Goal: Task Accomplishment & Management: Manage account settings

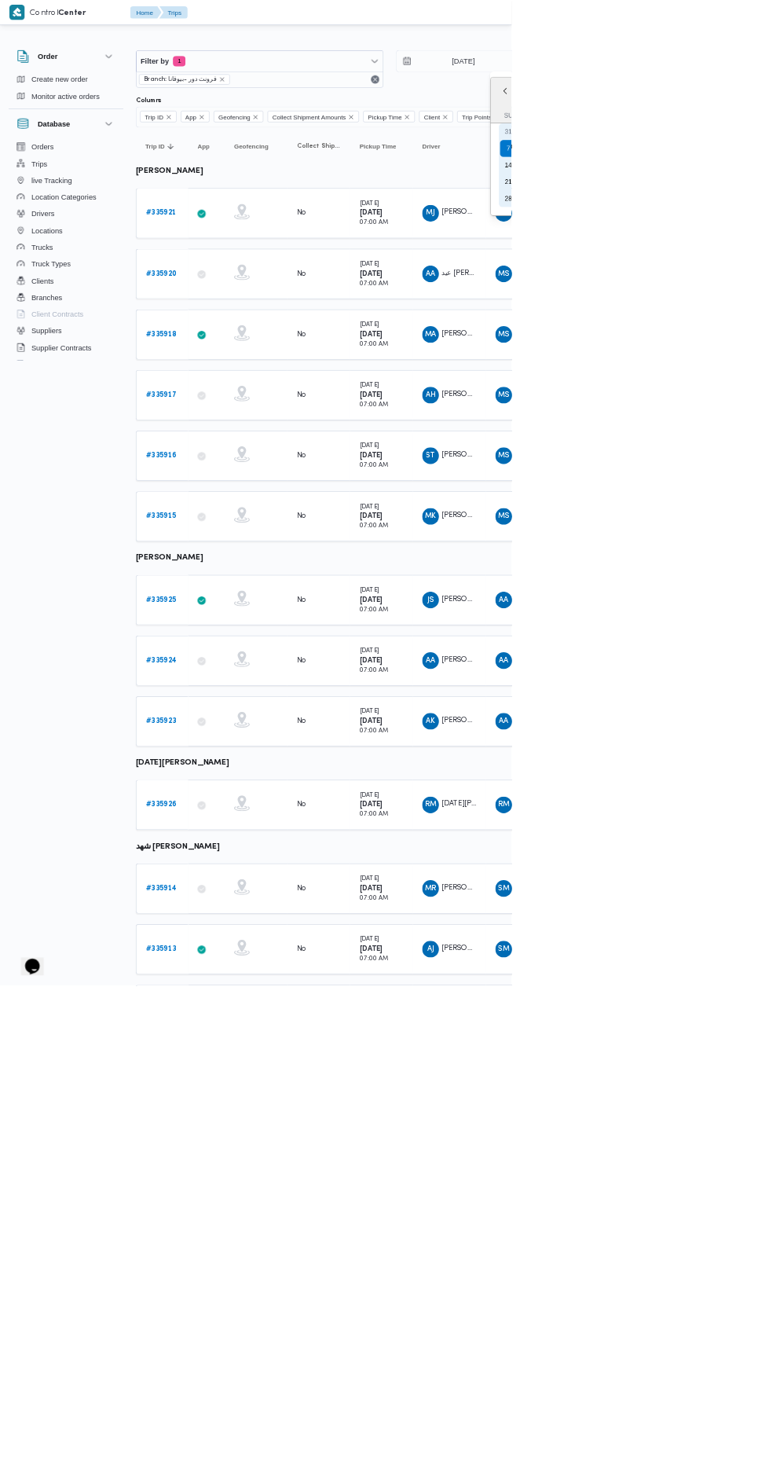
type input "[DATE]"
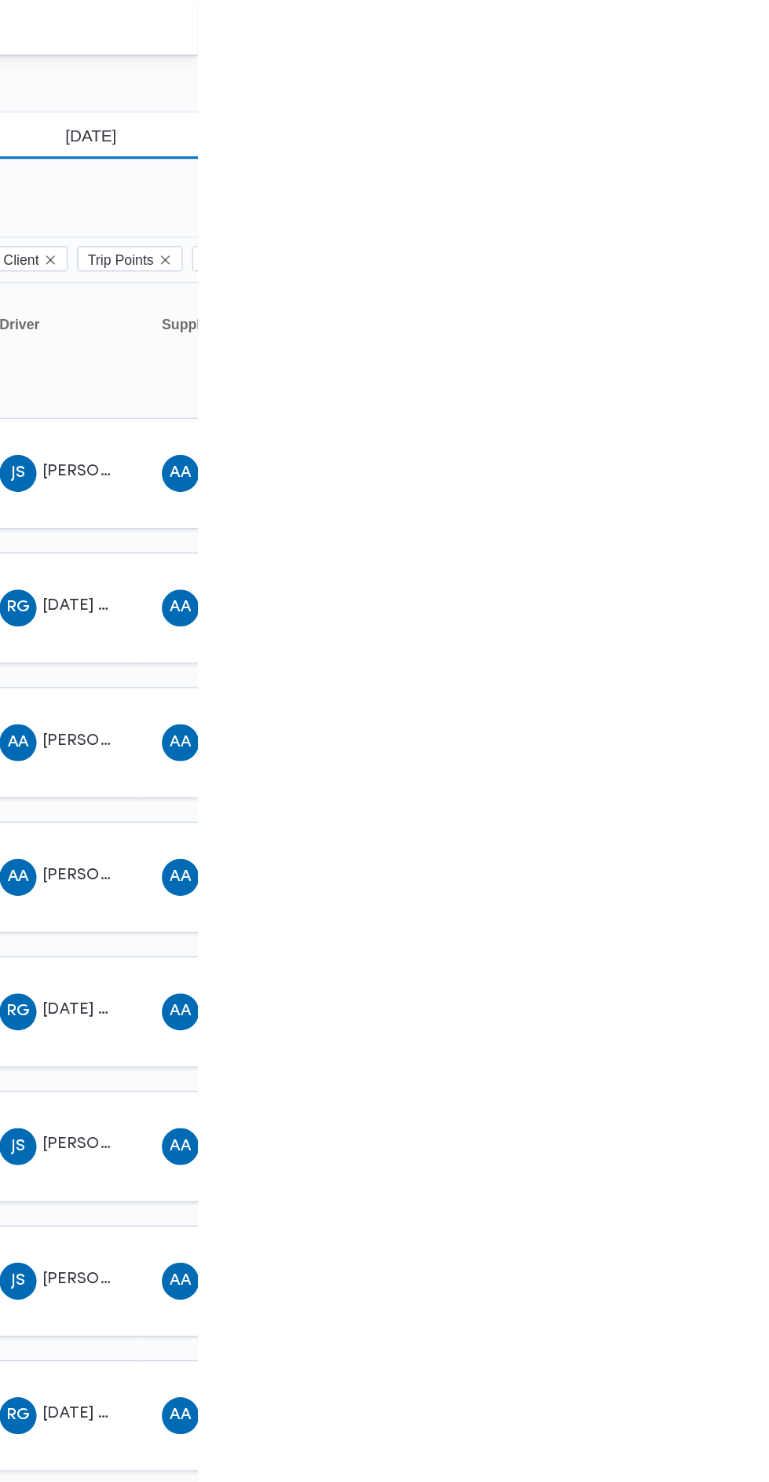
click at [722, 90] on input "[DATE]" at bounding box center [686, 91] width 178 height 31
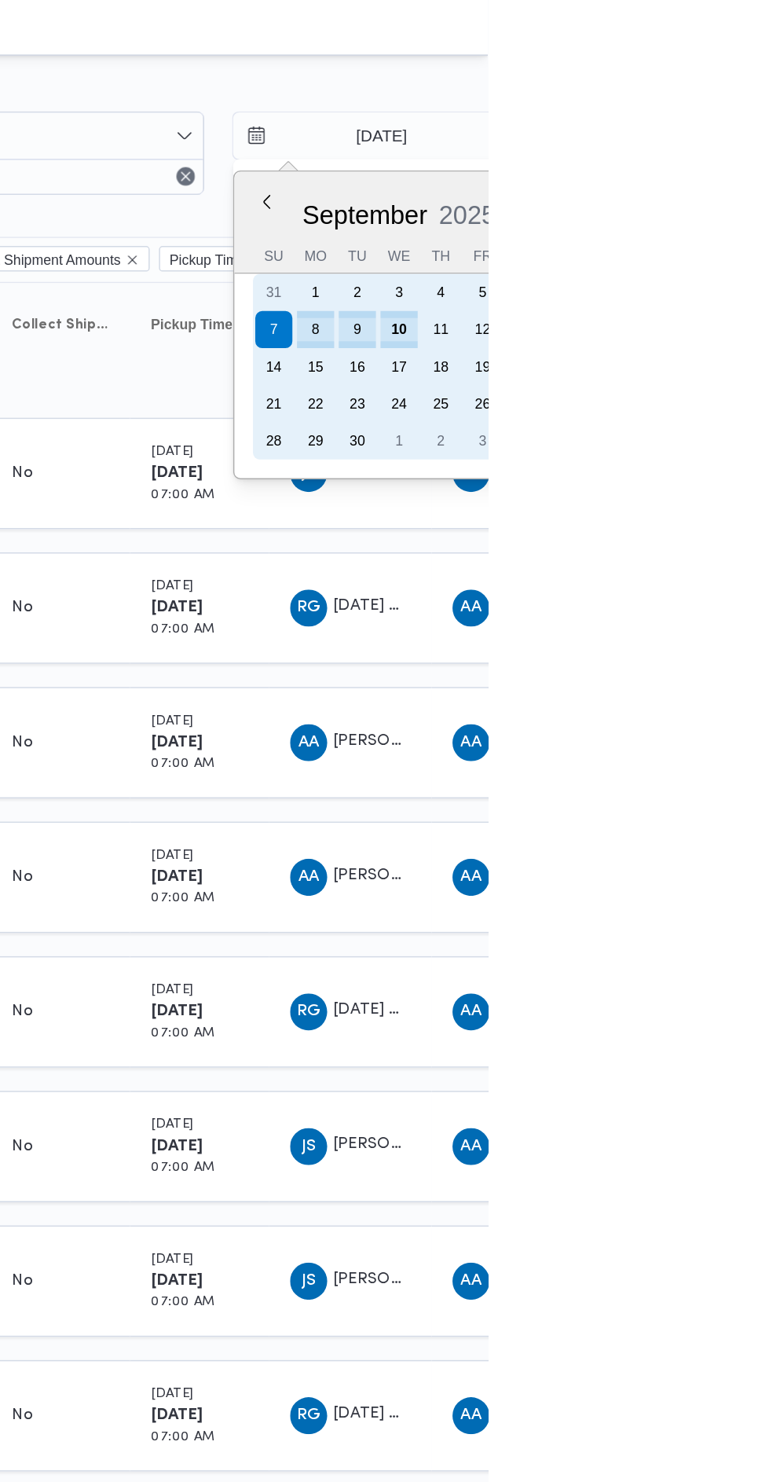
click at [707, 222] on div "10" at bounding box center [708, 223] width 25 height 25
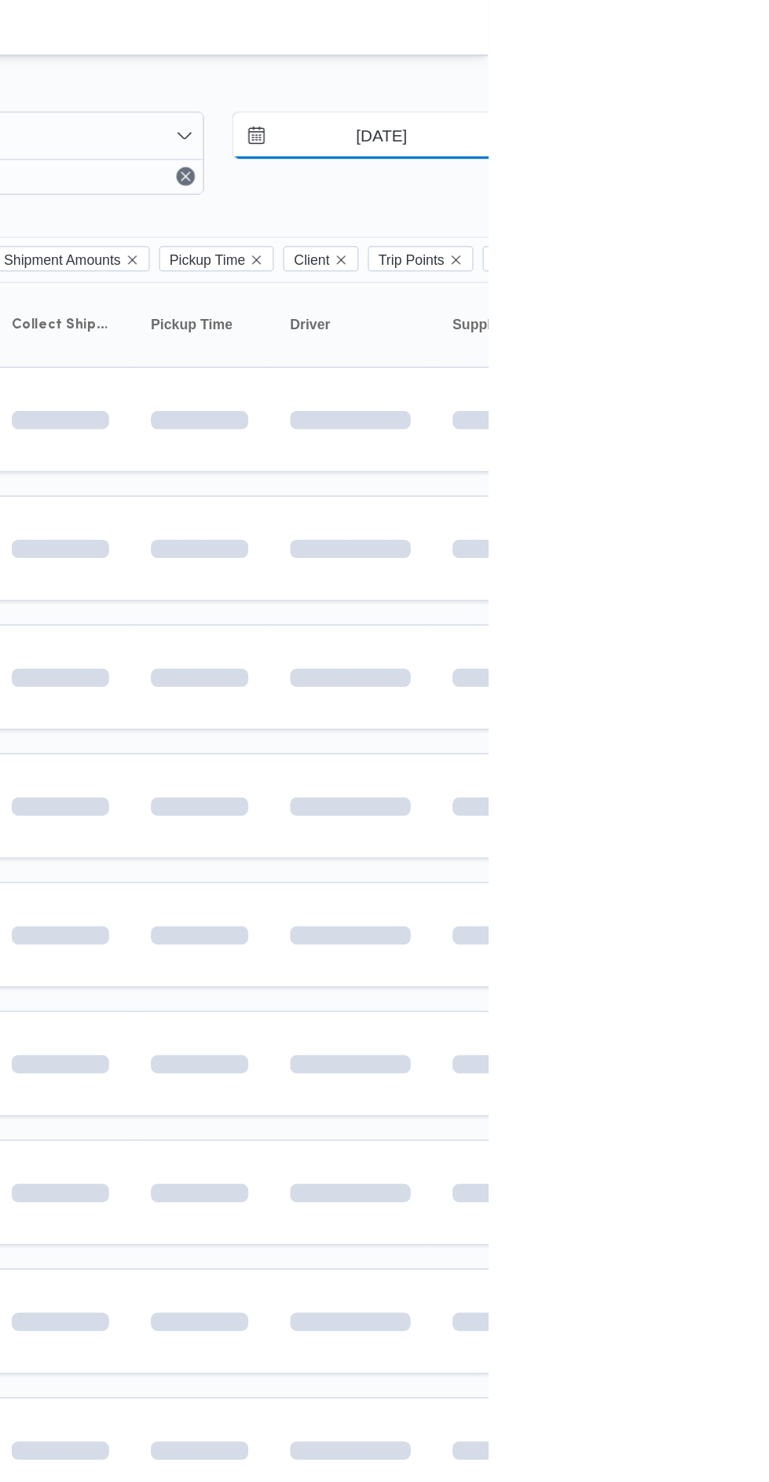
type input "[DATE]"
click at [627, 424] on td at bounding box center [676, 459] width 110 height 72
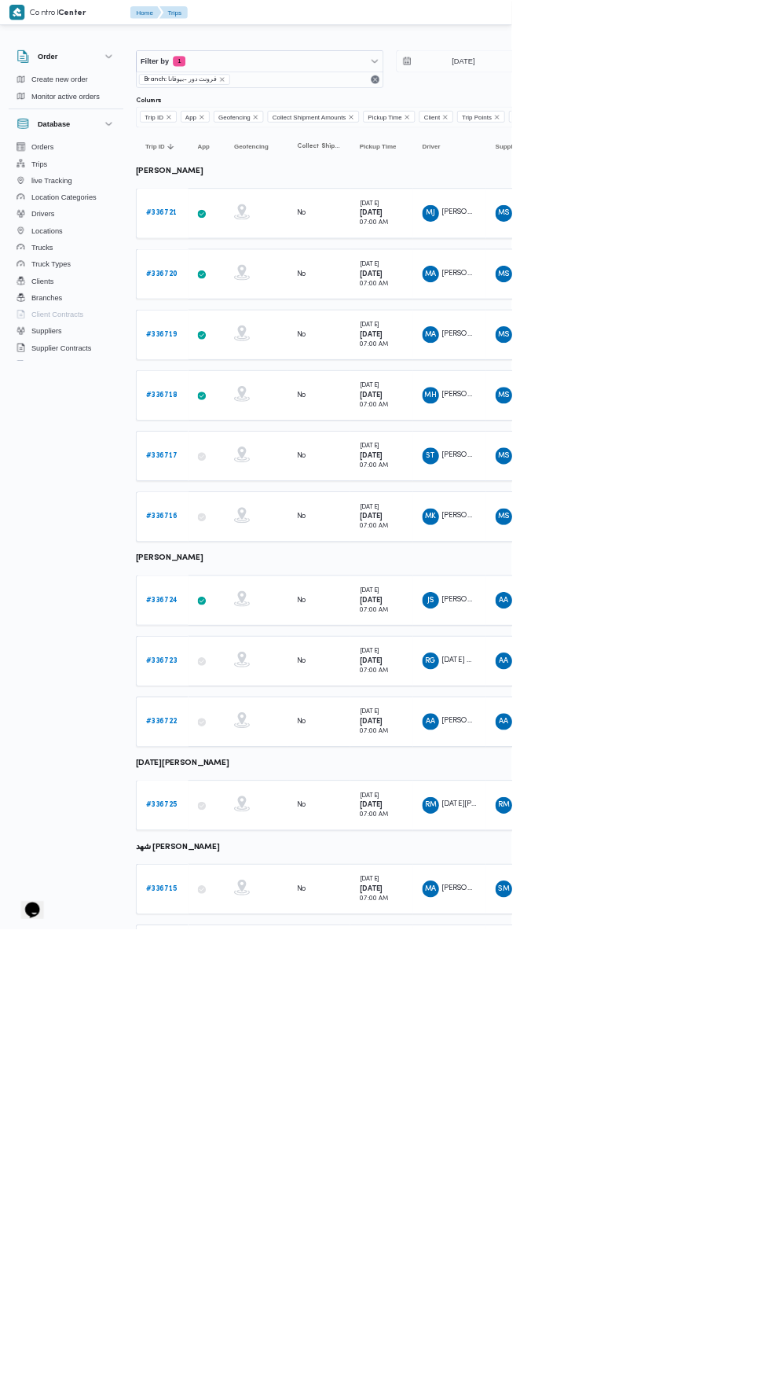
click at [243, 326] on link "# 336721" at bounding box center [242, 320] width 47 height 19
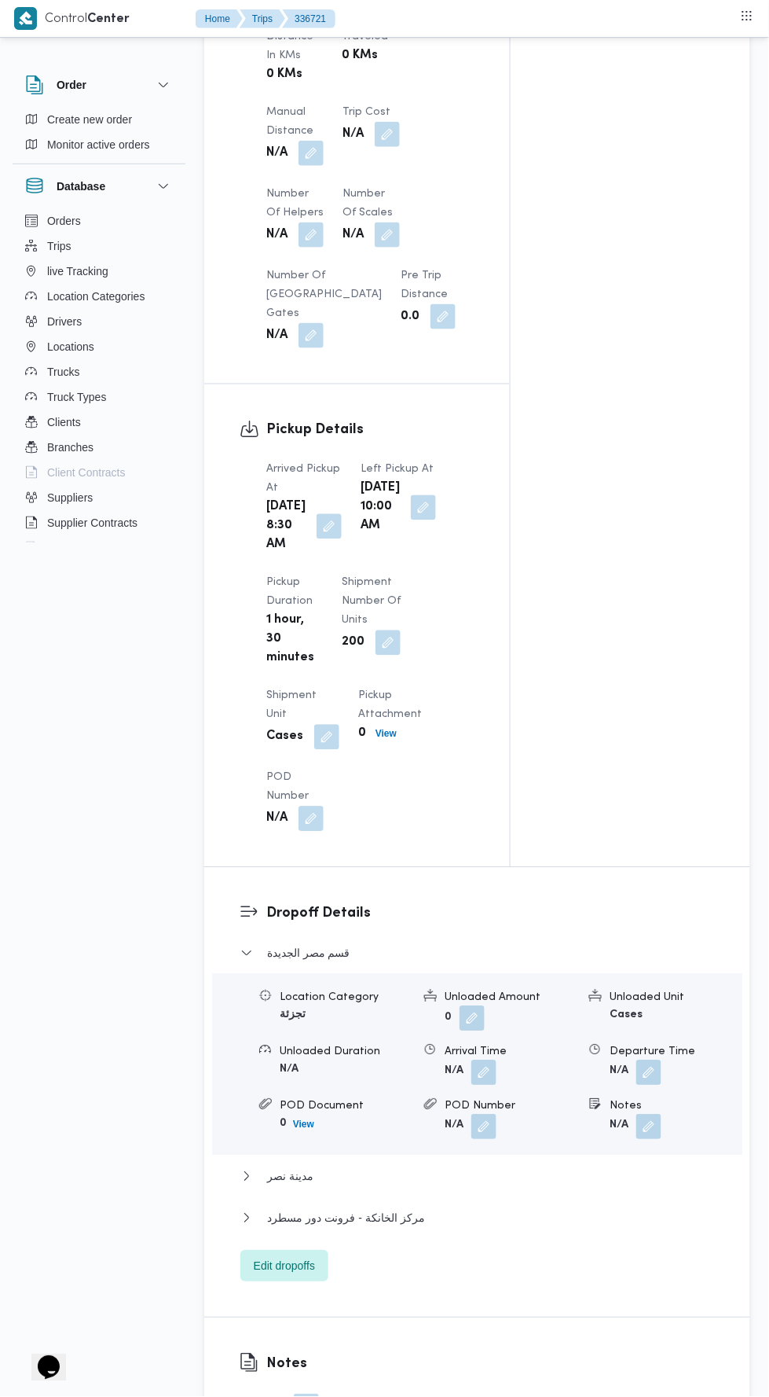
scroll to position [1476, 0]
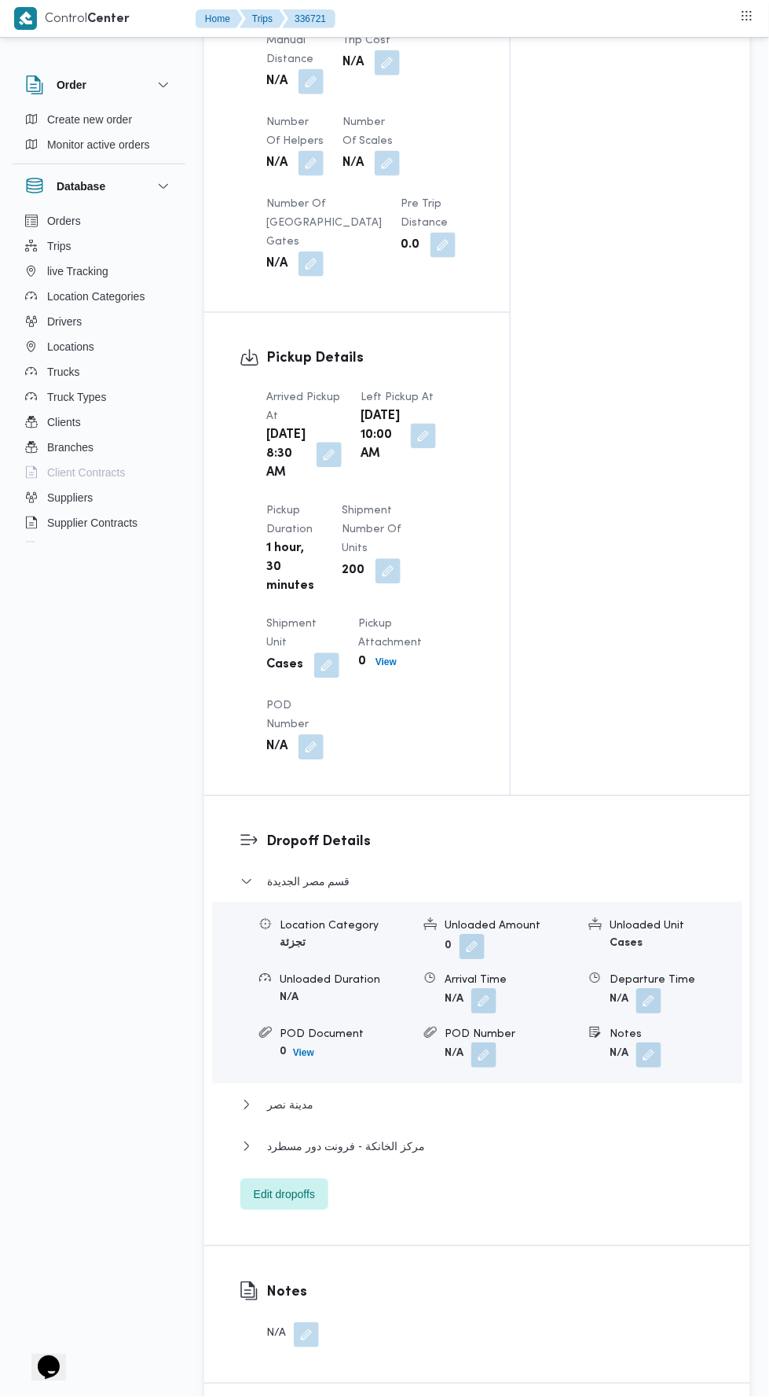
click at [307, 88] on button "button" at bounding box center [311, 81] width 25 height 25
click at [259, 154] on input "Manual Distance" at bounding box center [262, 150] width 156 height 31
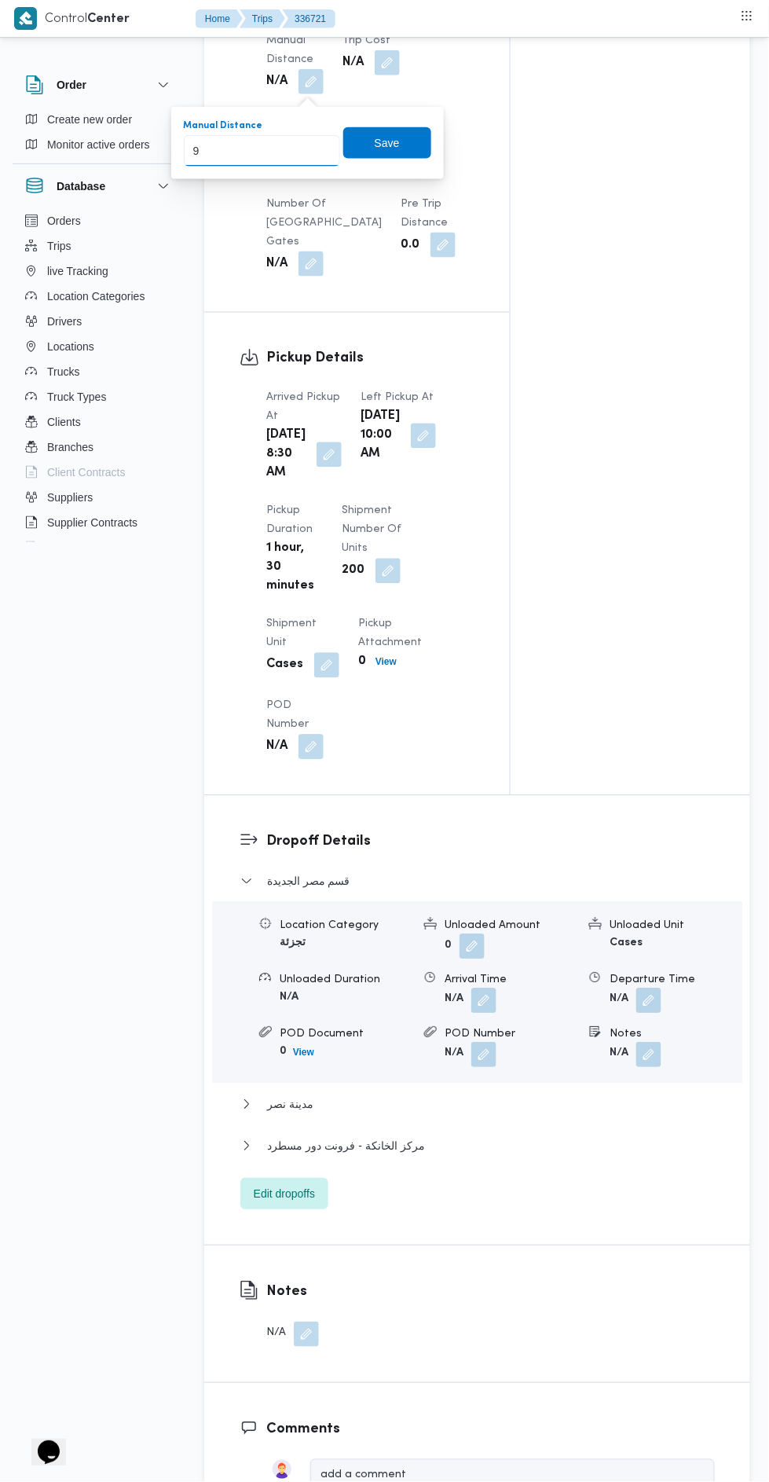
type input "95"
click at [389, 141] on span "Save" at bounding box center [387, 143] width 25 height 19
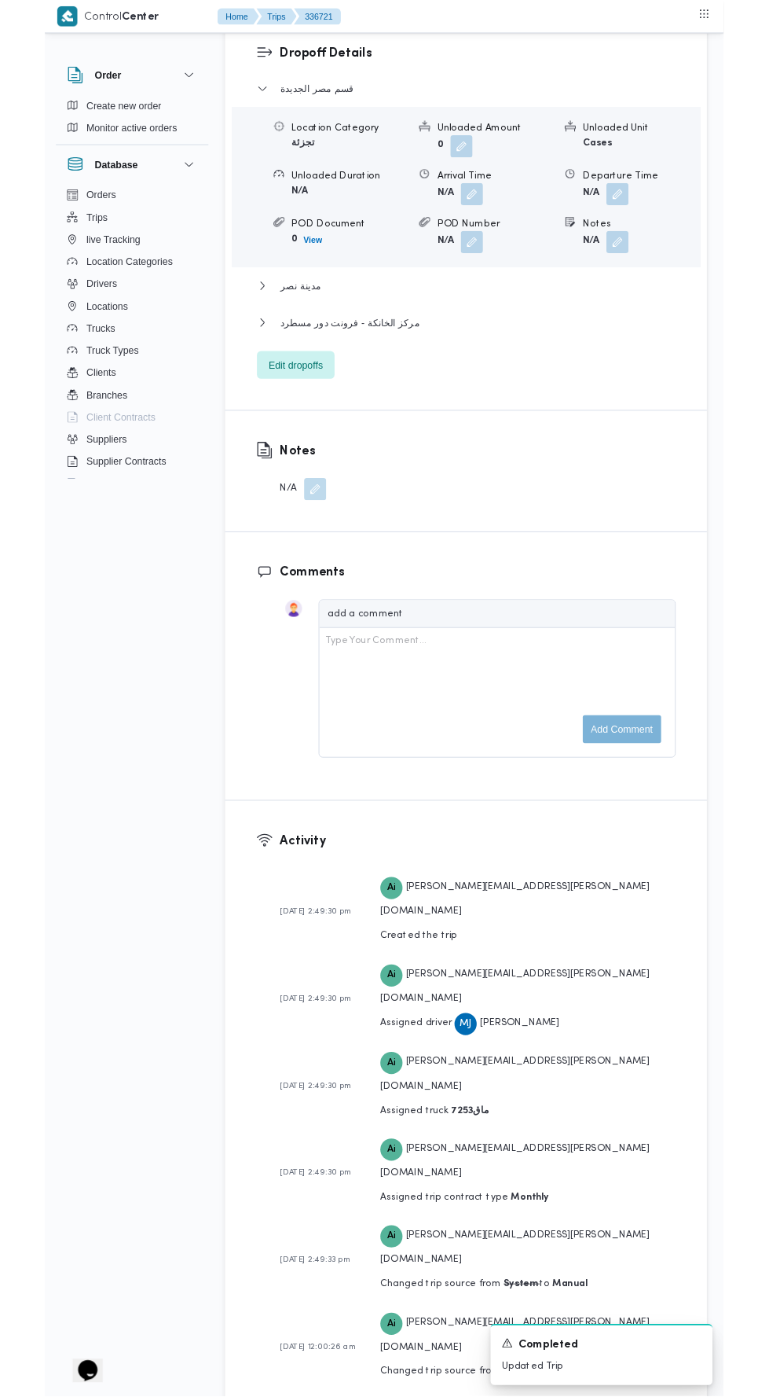
scroll to position [2169, 0]
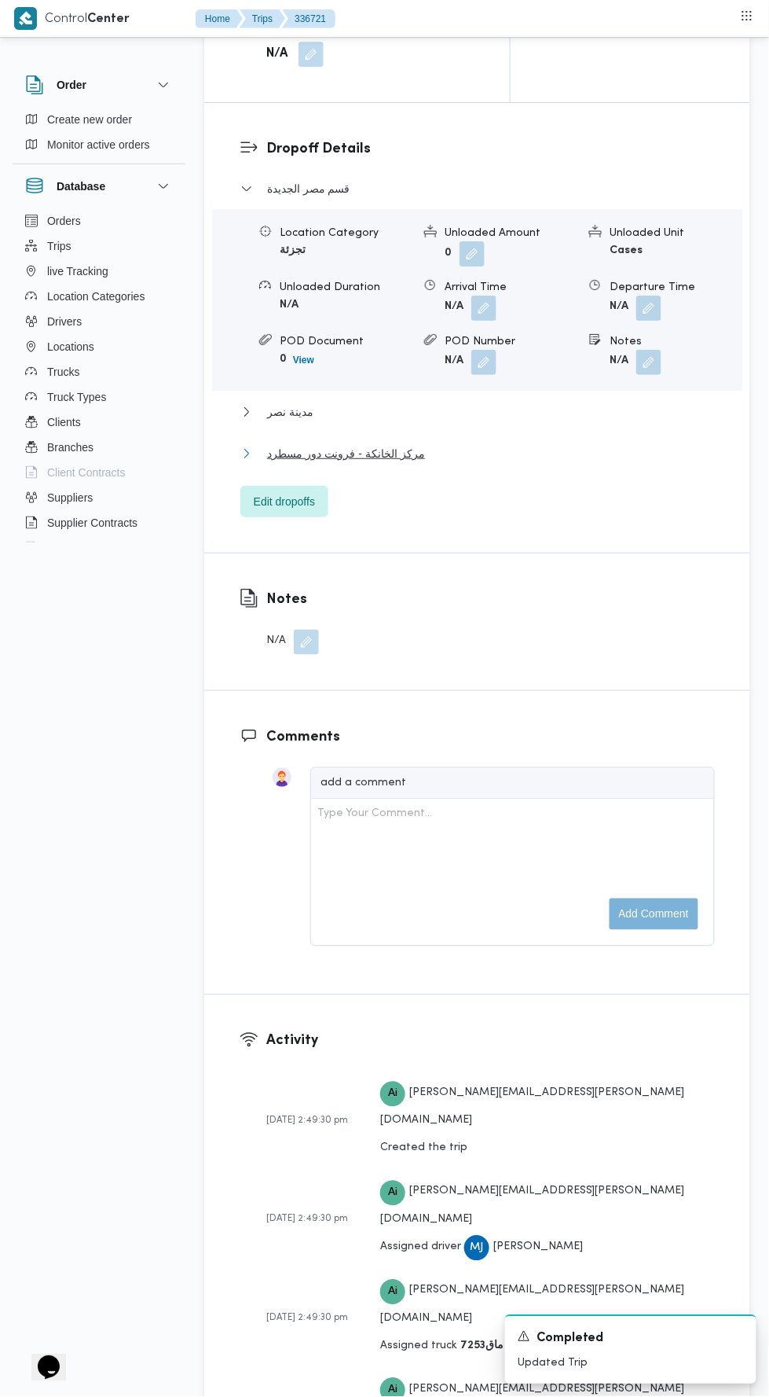
click at [368, 463] on span "مركز الخانكة - فرونت دور مسطرد" at bounding box center [346, 453] width 158 height 19
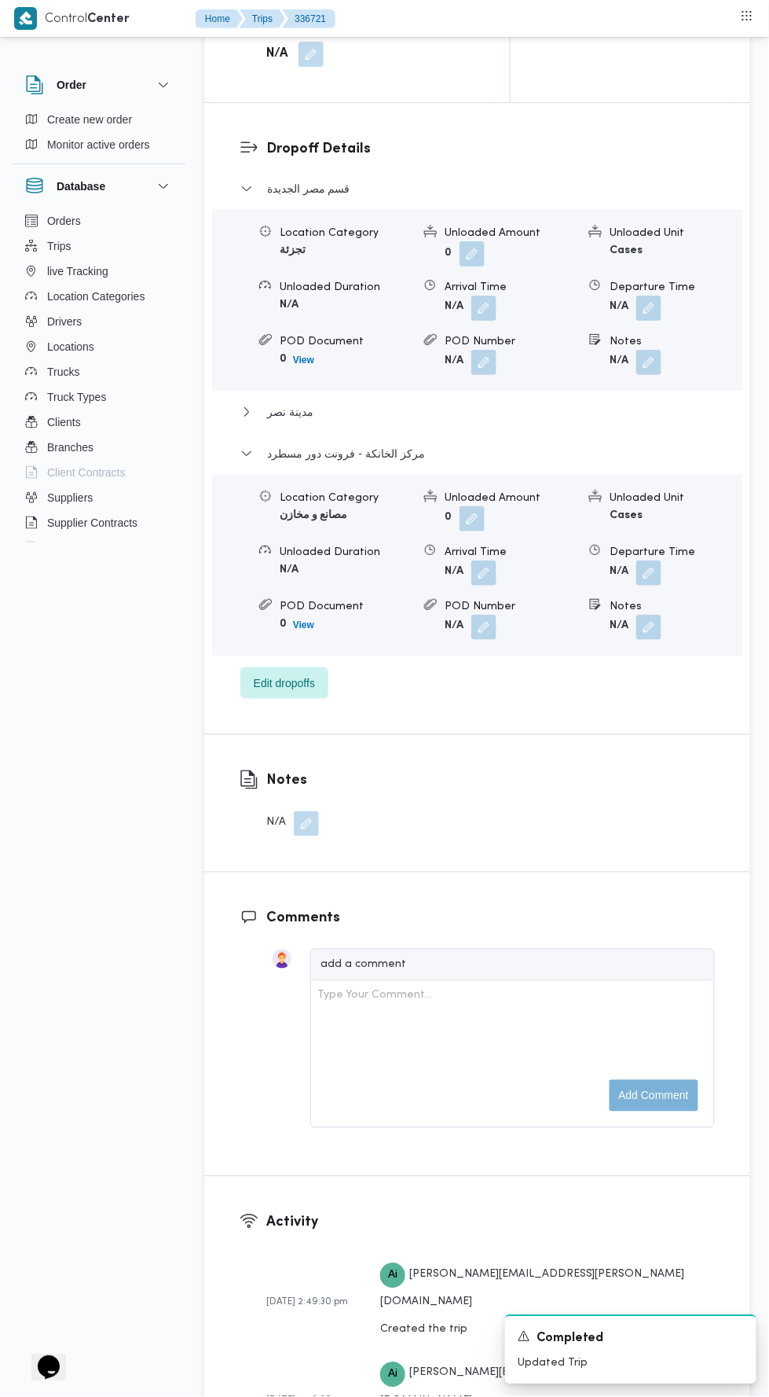
click at [655, 586] on button "button" at bounding box center [649, 572] width 25 height 25
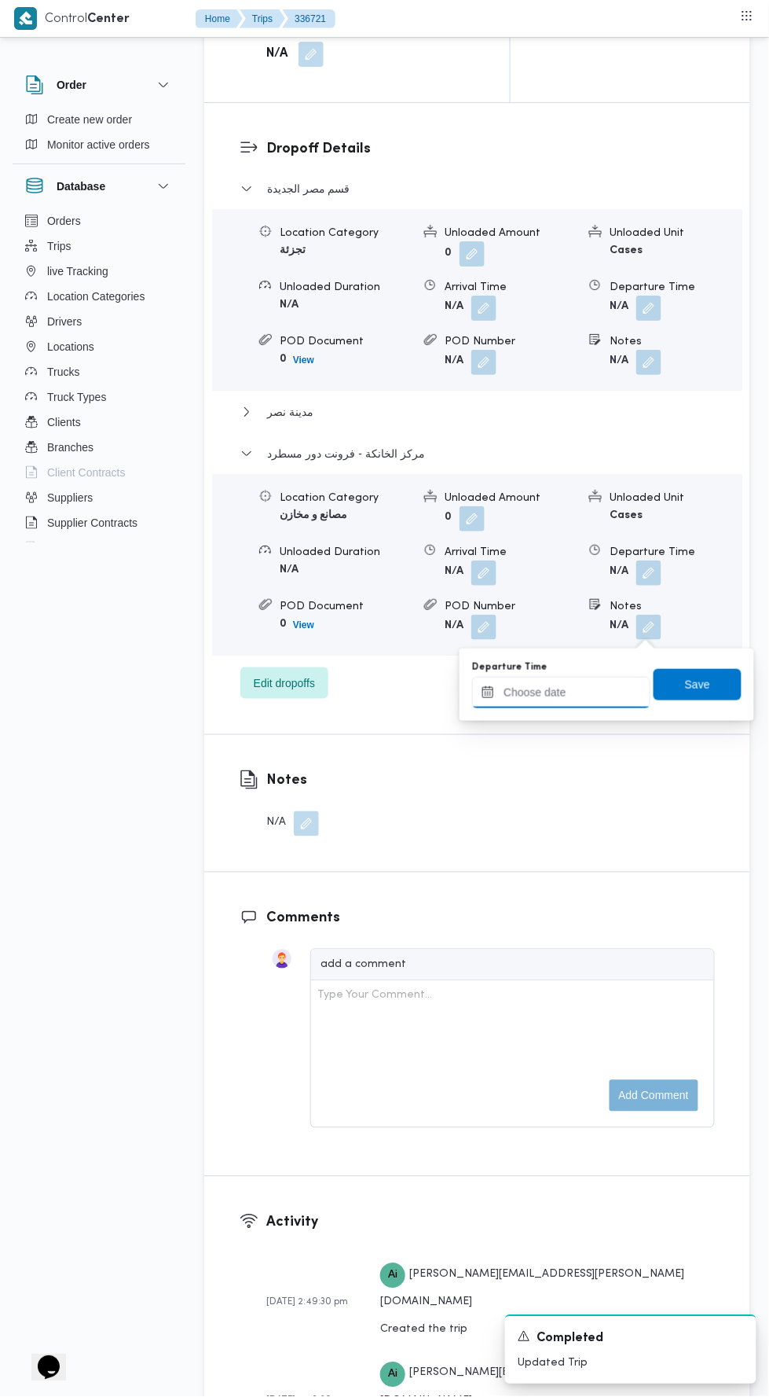
click at [578, 685] on input "Departure Time" at bounding box center [561, 692] width 178 height 31
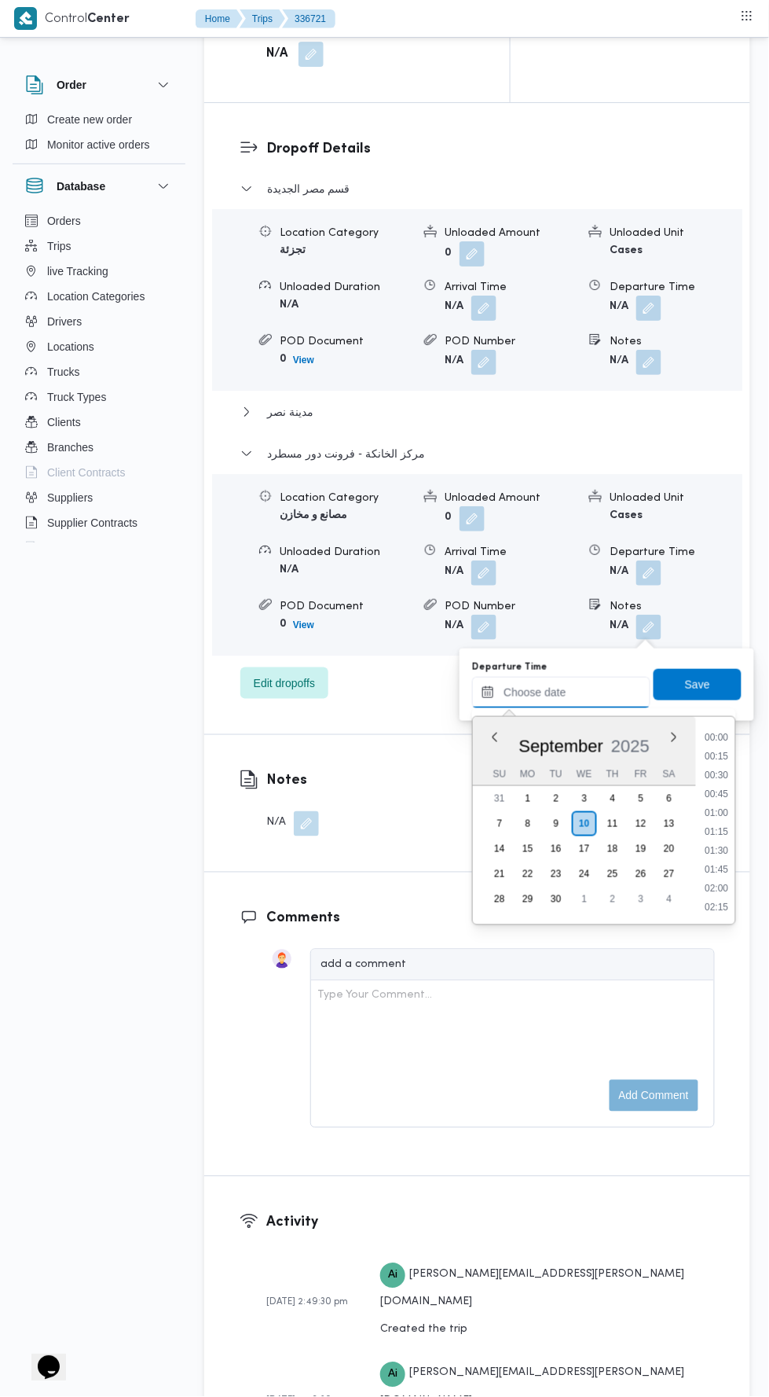
scroll to position [1281, 0]
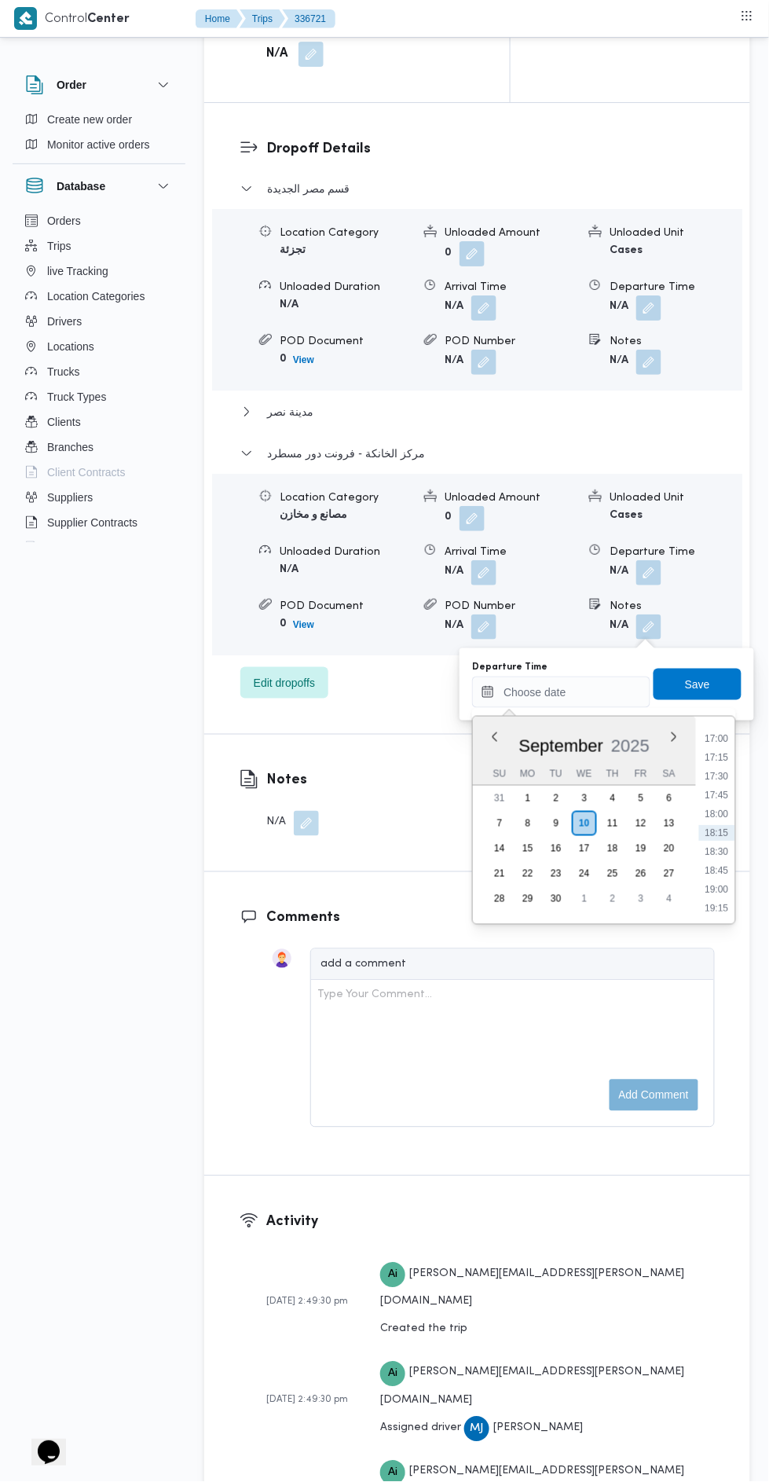
click at [711, 799] on li "17:45" at bounding box center [717, 796] width 36 height 16
type input "10/09/2025 17:45"
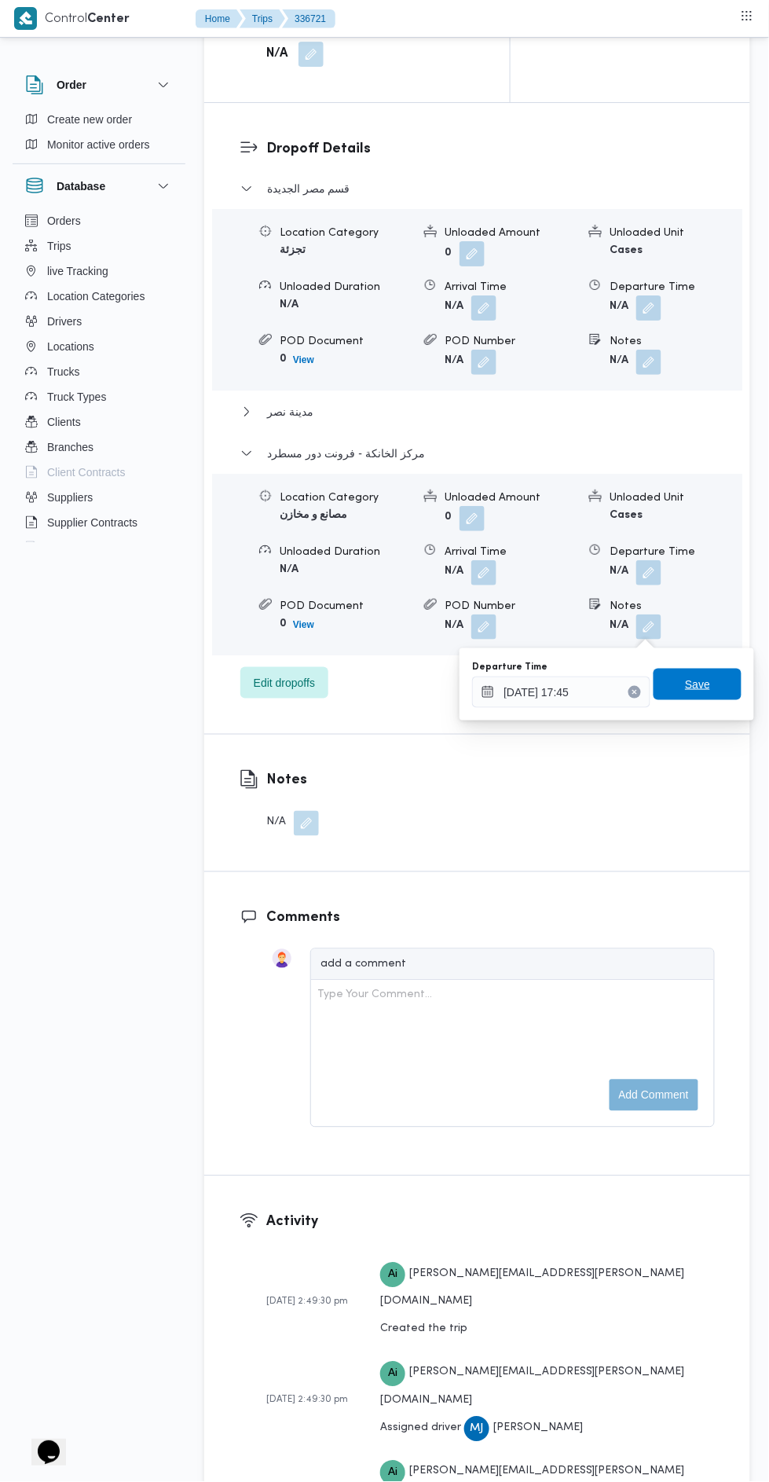
click at [699, 685] on span "Save" at bounding box center [697, 684] width 25 height 19
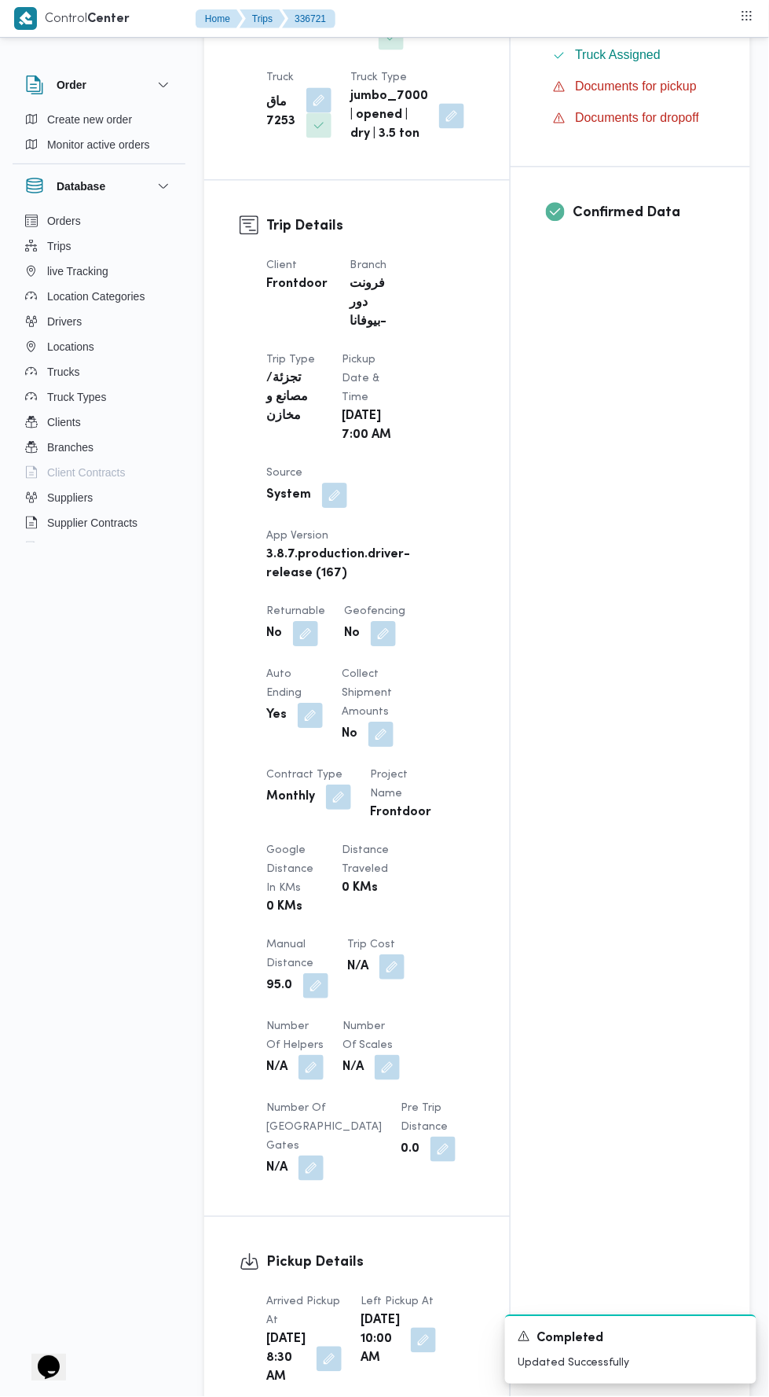
scroll to position [0, 0]
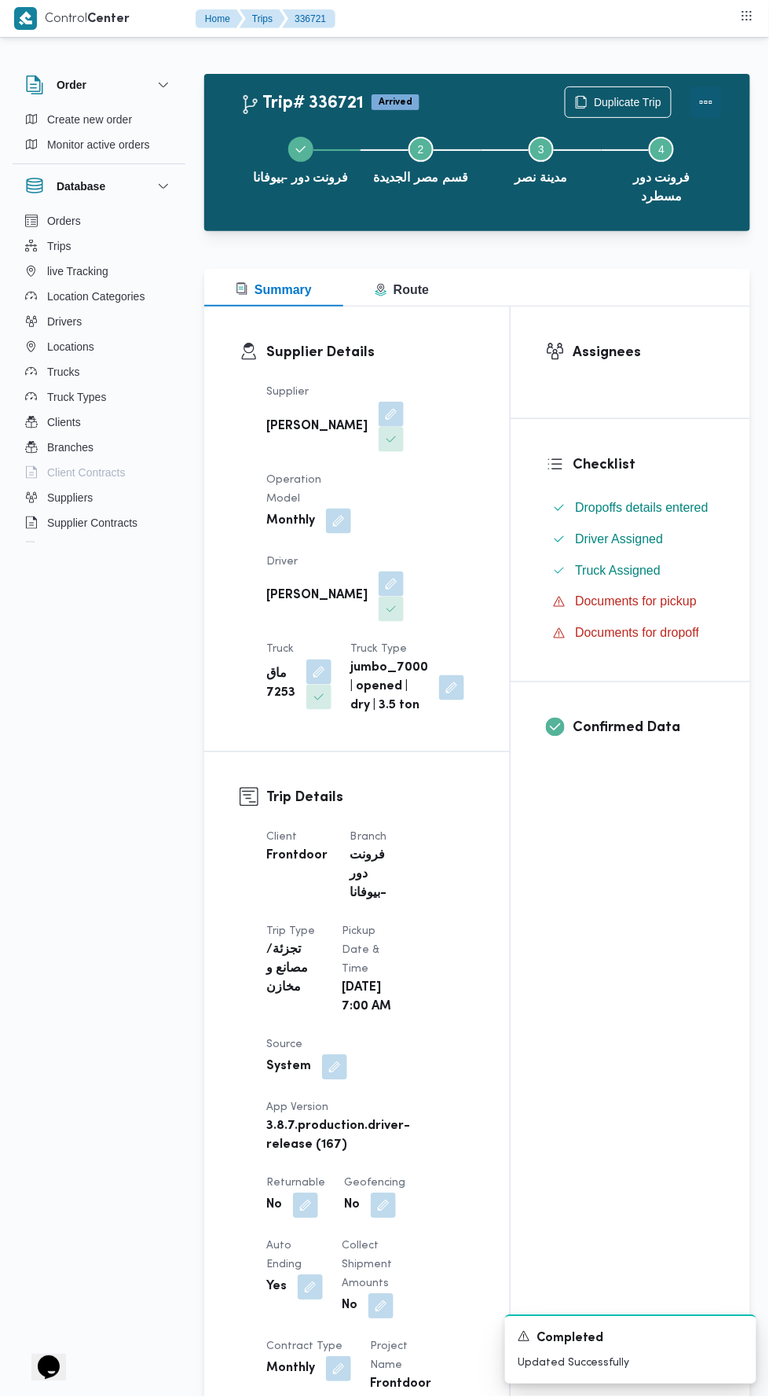
click at [699, 95] on button "Actions" at bounding box center [706, 101] width 31 height 31
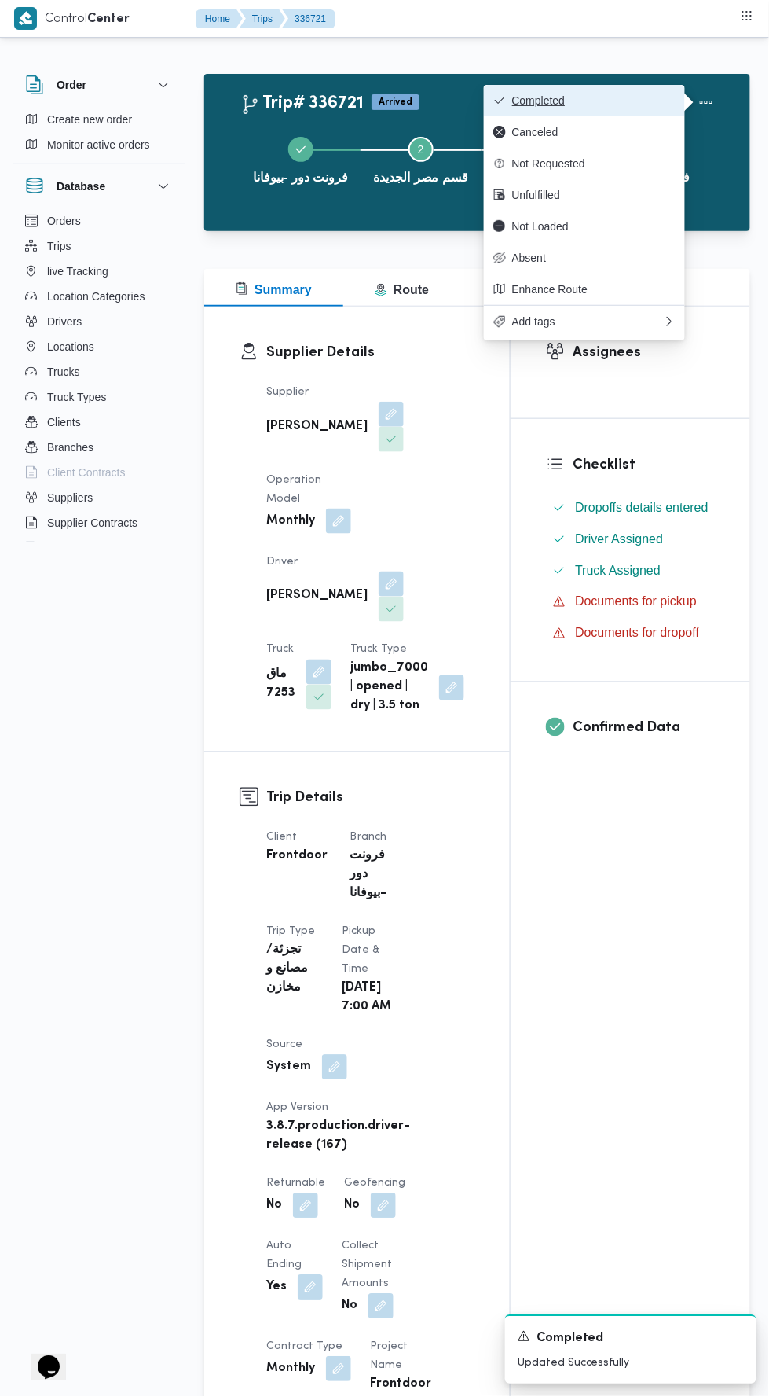
click at [546, 102] on span "Completed" at bounding box center [593, 100] width 163 height 13
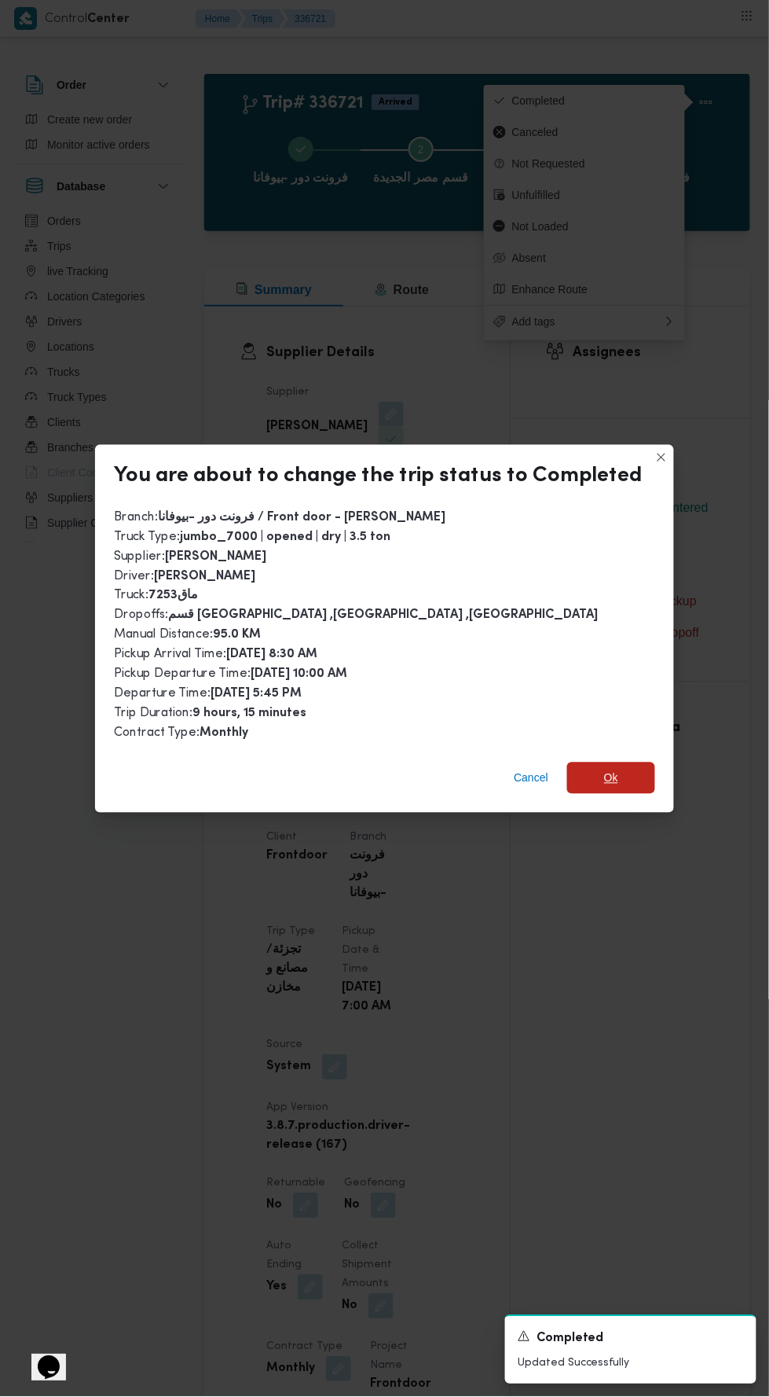
click at [644, 777] on span "Ok" at bounding box center [611, 777] width 88 height 31
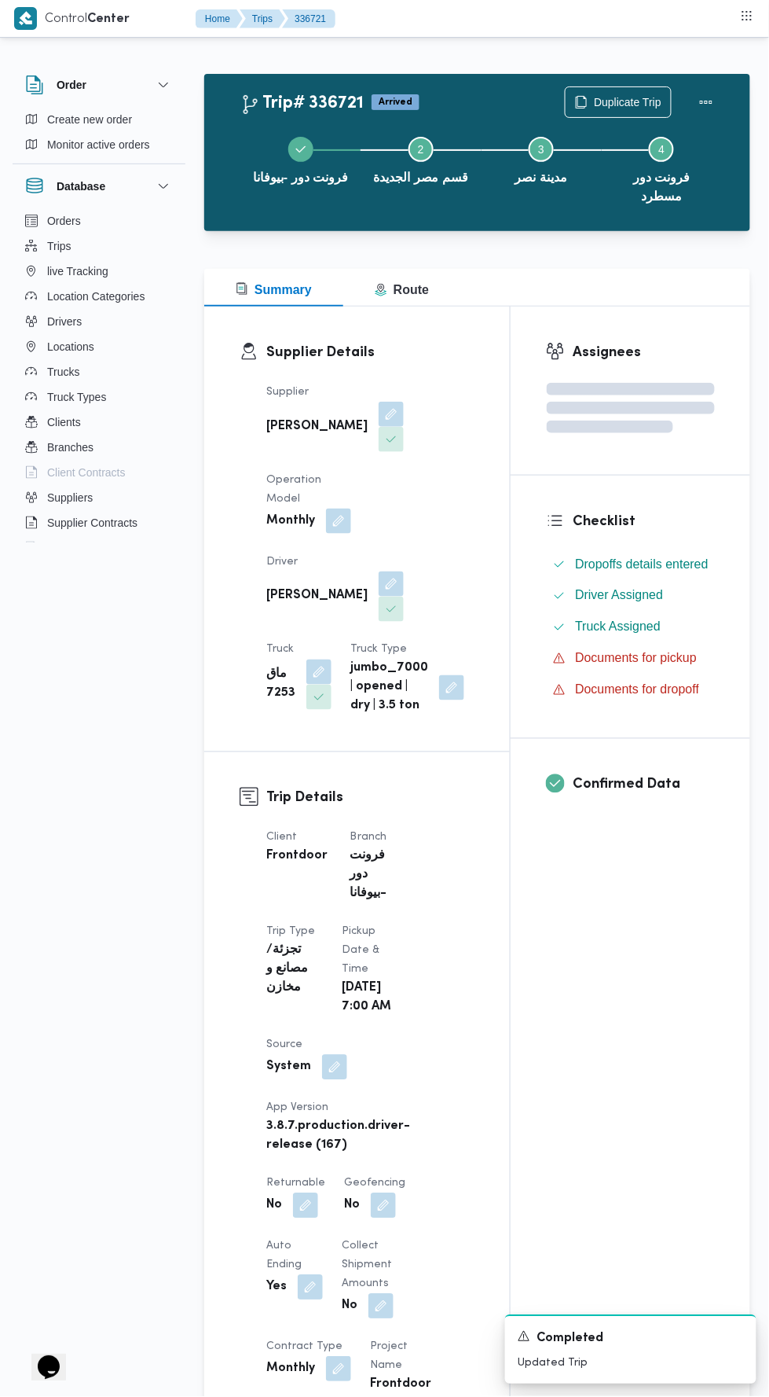
click at [551, 951] on div "Assignees Checklist Dropoffs details entered Driver Assigned Truck Assigned Doc…" at bounding box center [631, 1289] width 240 height 1965
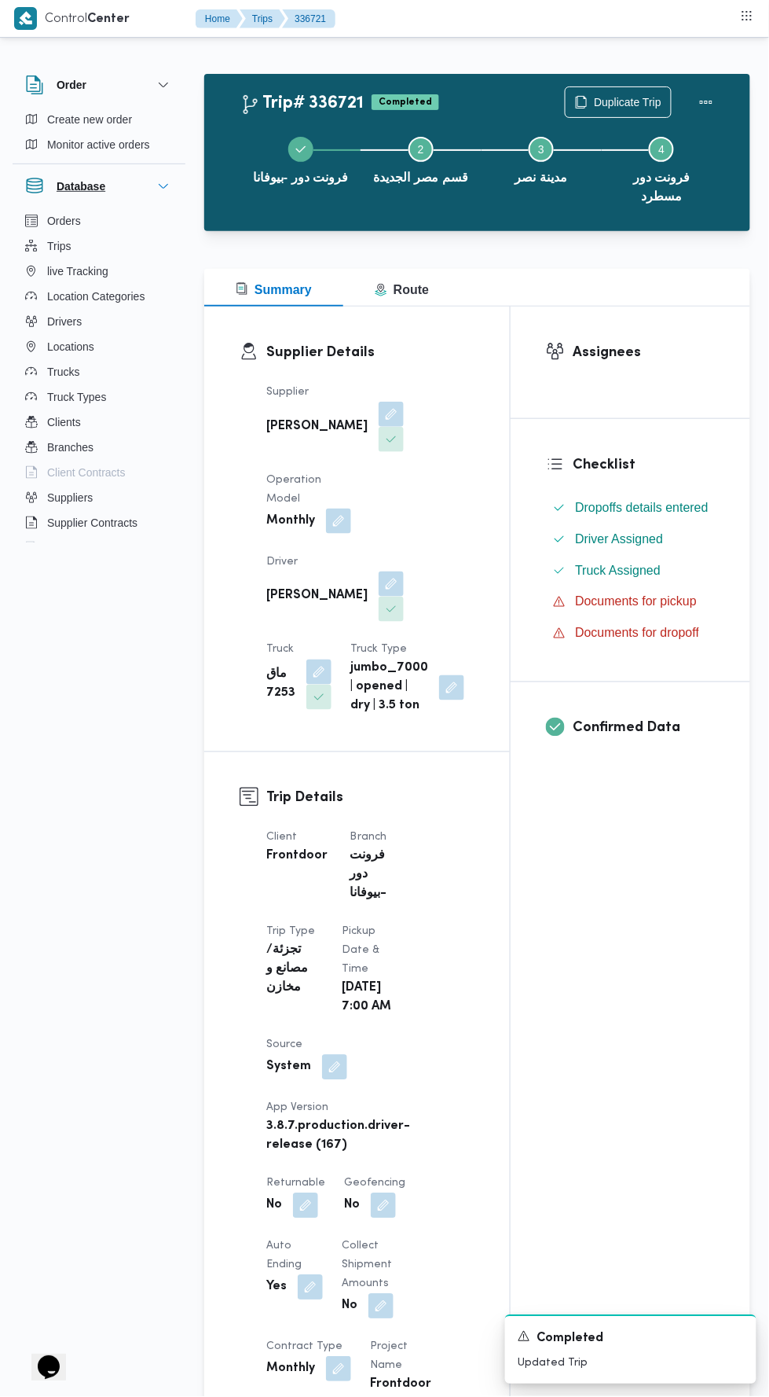
click at [109, 187] on div "Database" at bounding box center [65, 186] width 93 height 31
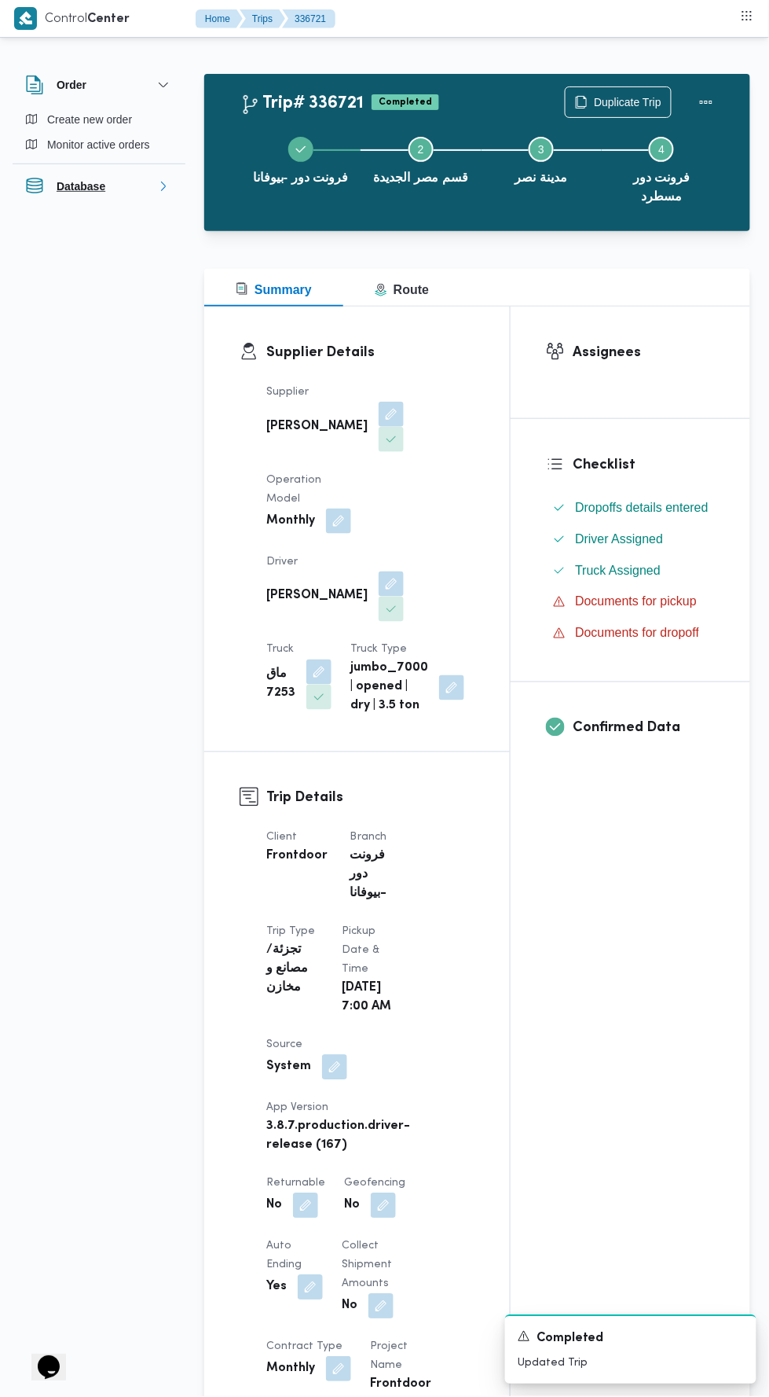
click at [163, 185] on icon "button" at bounding box center [163, 186] width 13 height 13
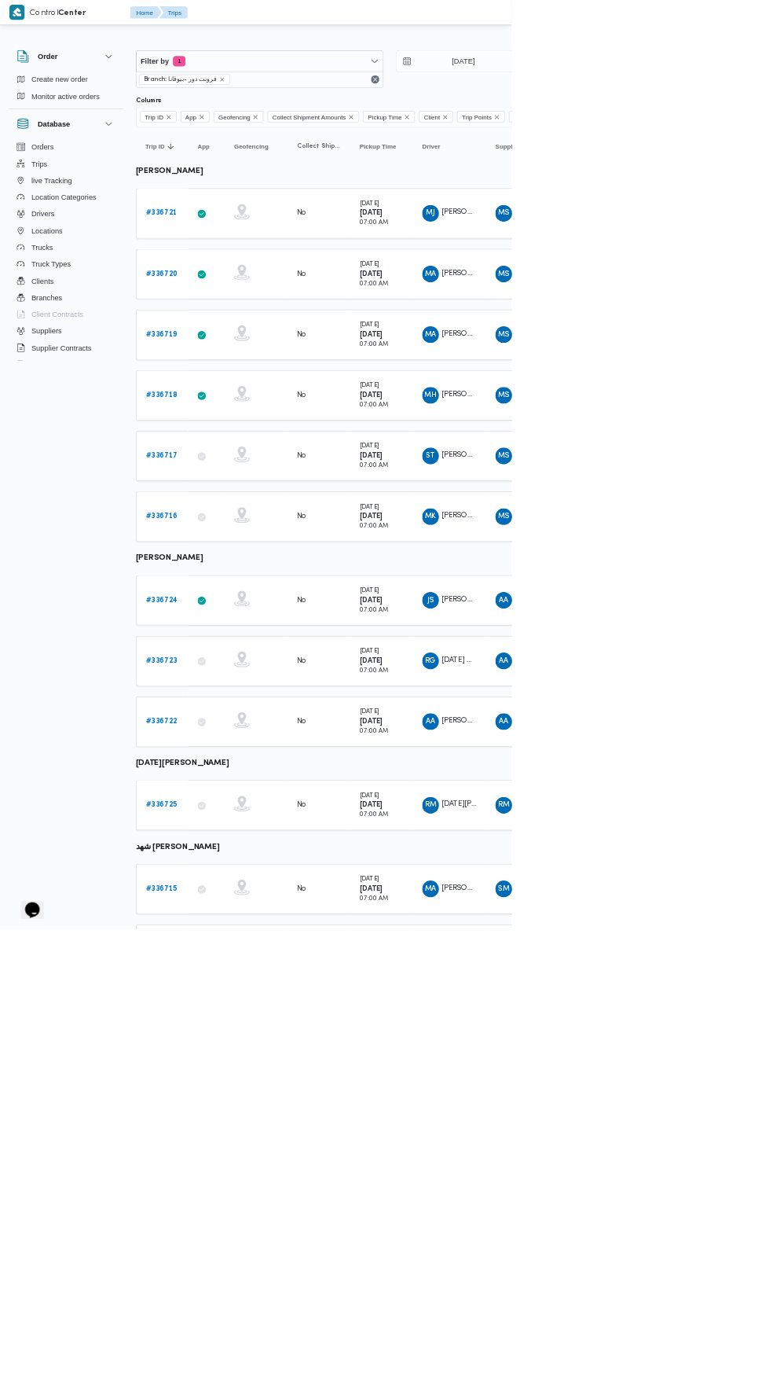
click at [263, 406] on b "# 336720" at bounding box center [243, 411] width 48 height 10
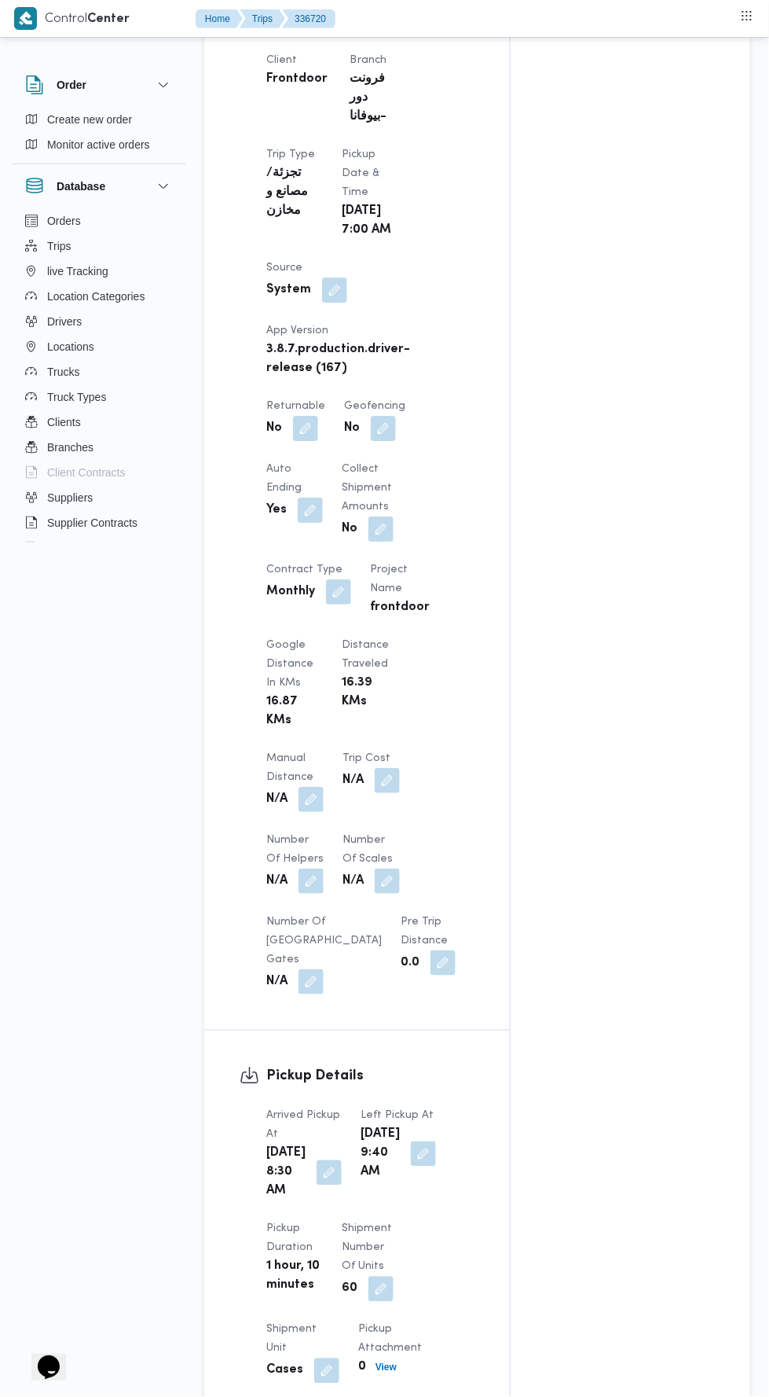
scroll to position [760, 0]
click at [303, 790] on span at bounding box center [307, 797] width 33 height 25
click at [301, 795] on button "button" at bounding box center [311, 797] width 25 height 25
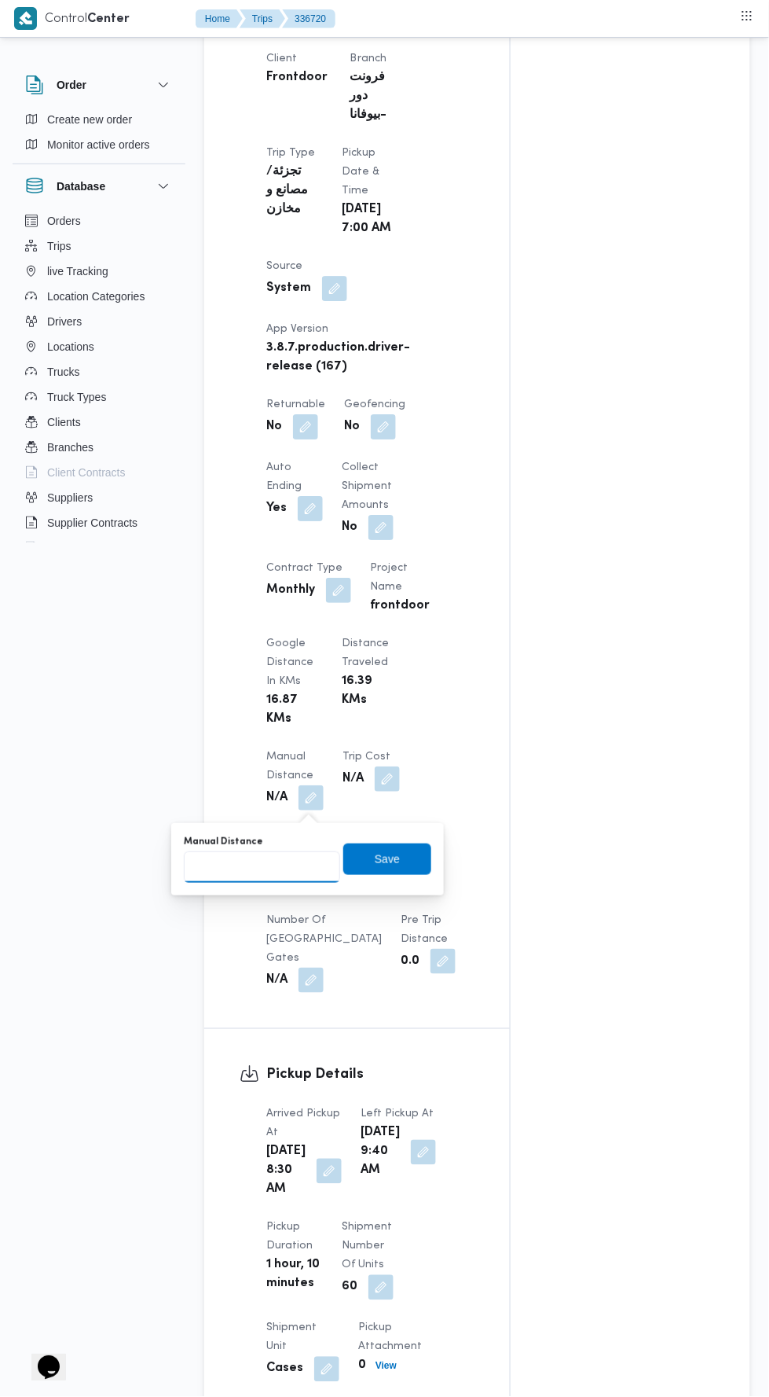
click at [239, 866] on input "Manual Distance" at bounding box center [262, 866] width 156 height 31
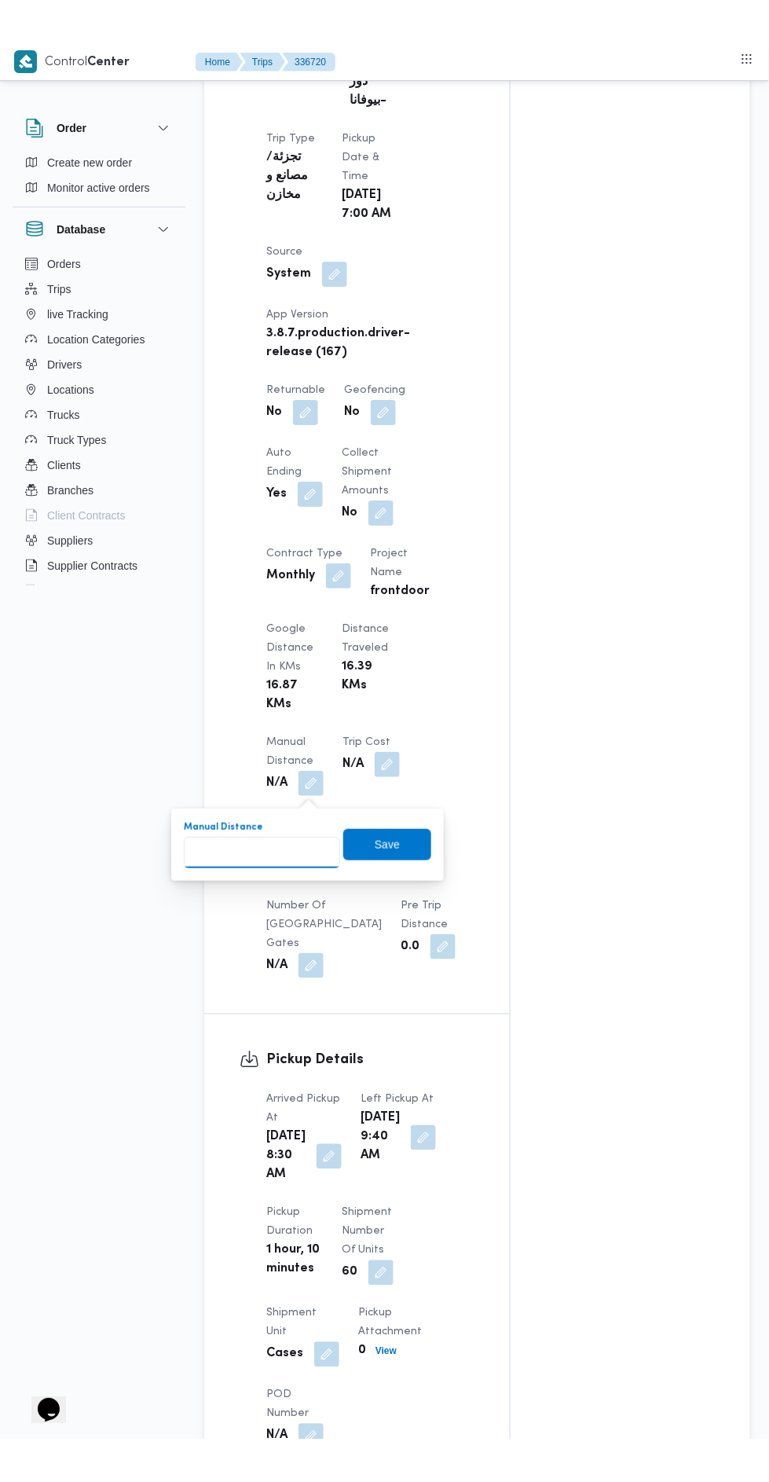
scroll to position [851, 0]
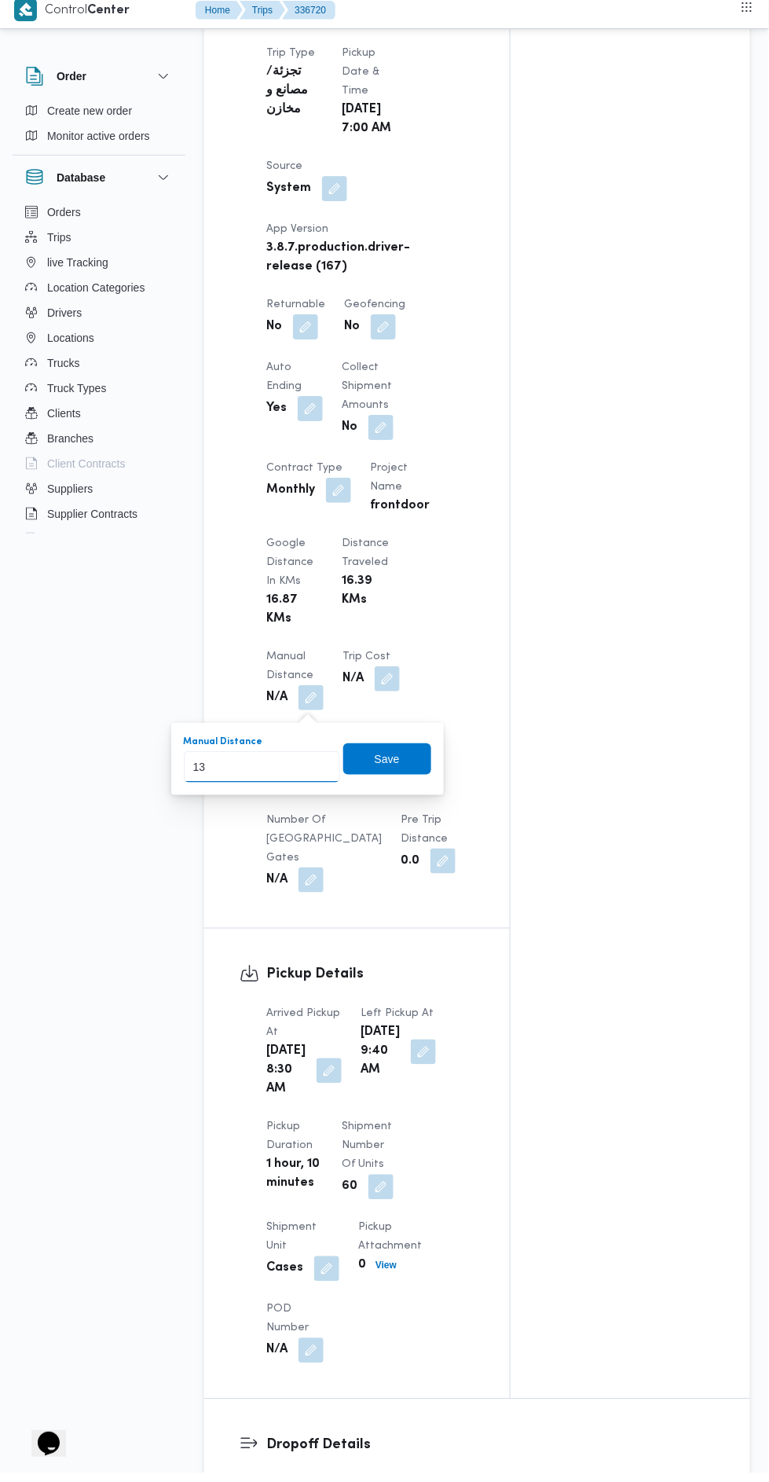
type input "130"
click at [402, 776] on span "Save" at bounding box center [387, 767] width 88 height 31
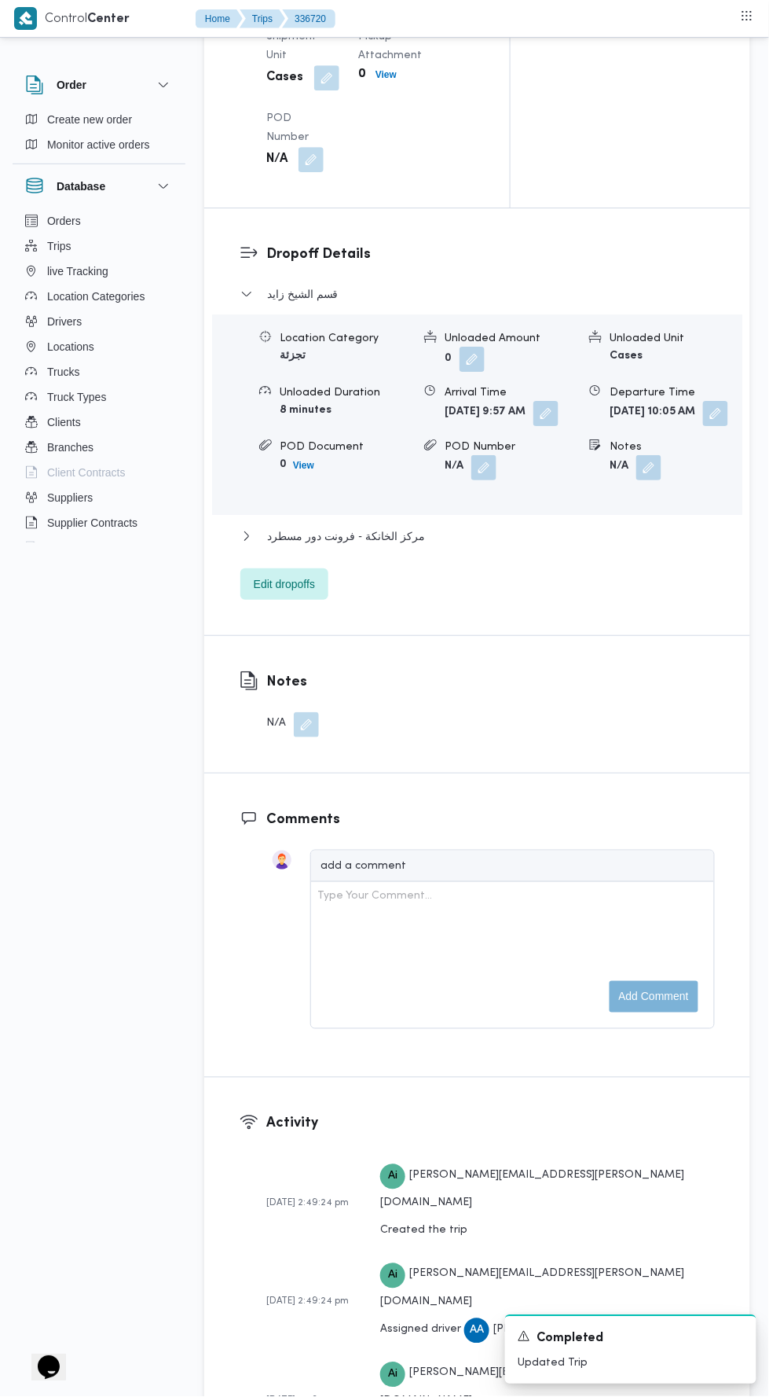
scroll to position [2062, 0]
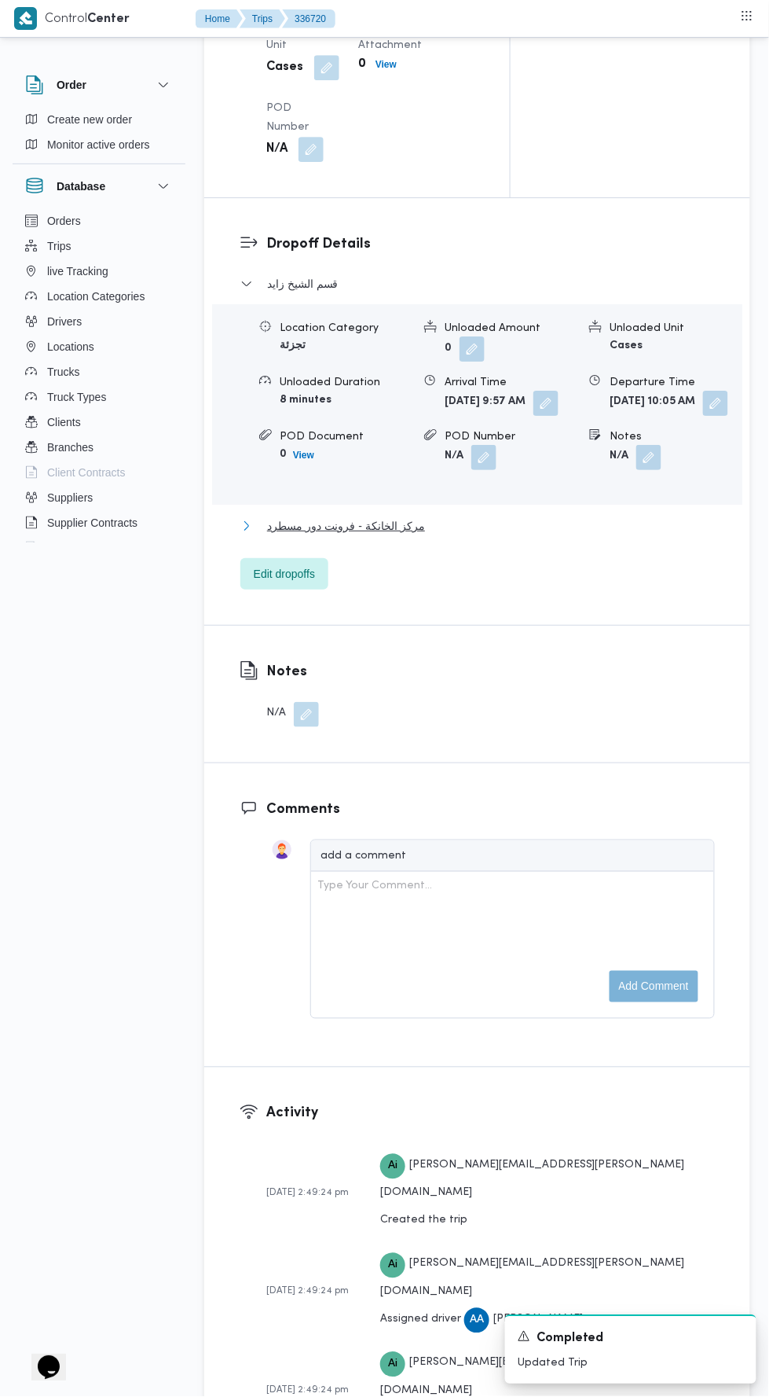
click at [335, 535] on span "مركز الخانكة - فرونت دور مسطرد" at bounding box center [346, 525] width 158 height 19
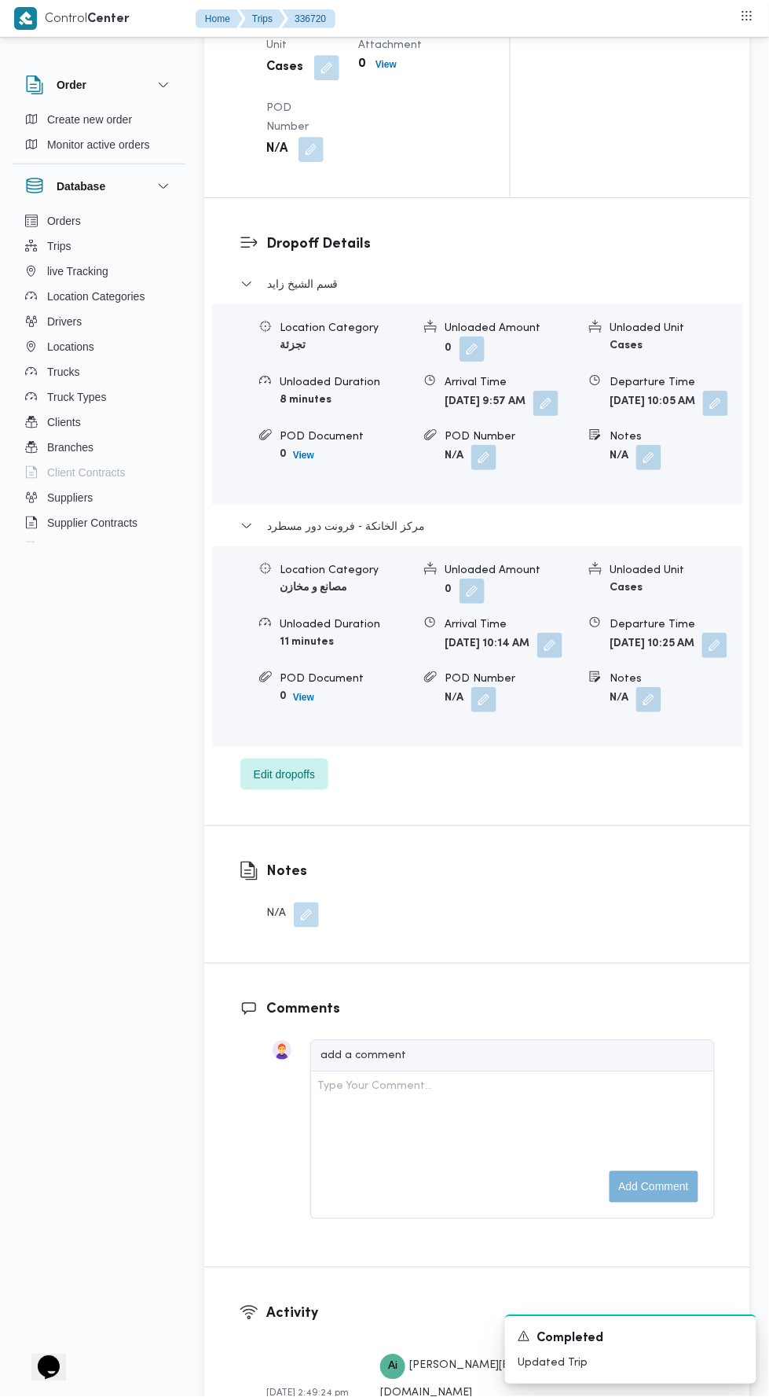
click at [703, 658] on button "button" at bounding box center [715, 645] width 25 height 25
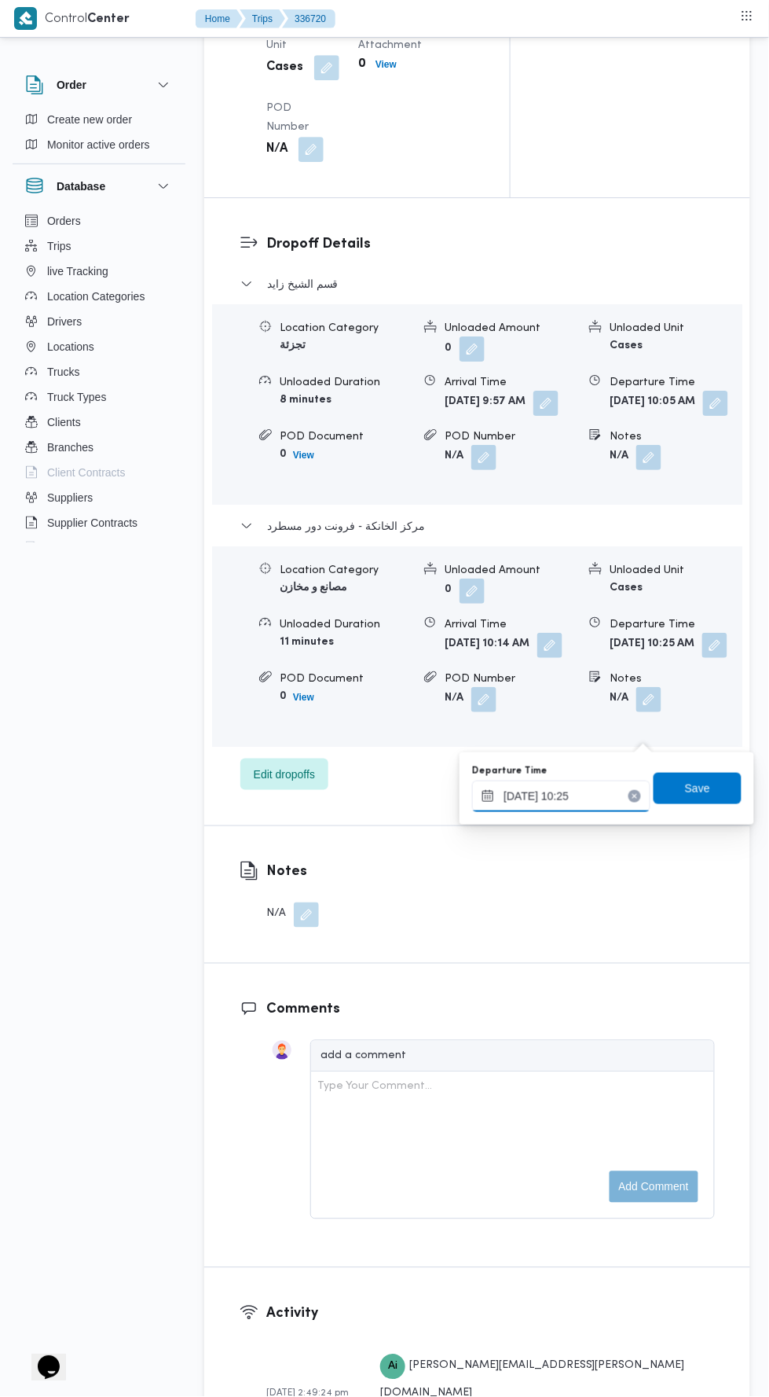
click at [619, 791] on input "10/09/2025 10:25" at bounding box center [561, 795] width 178 height 31
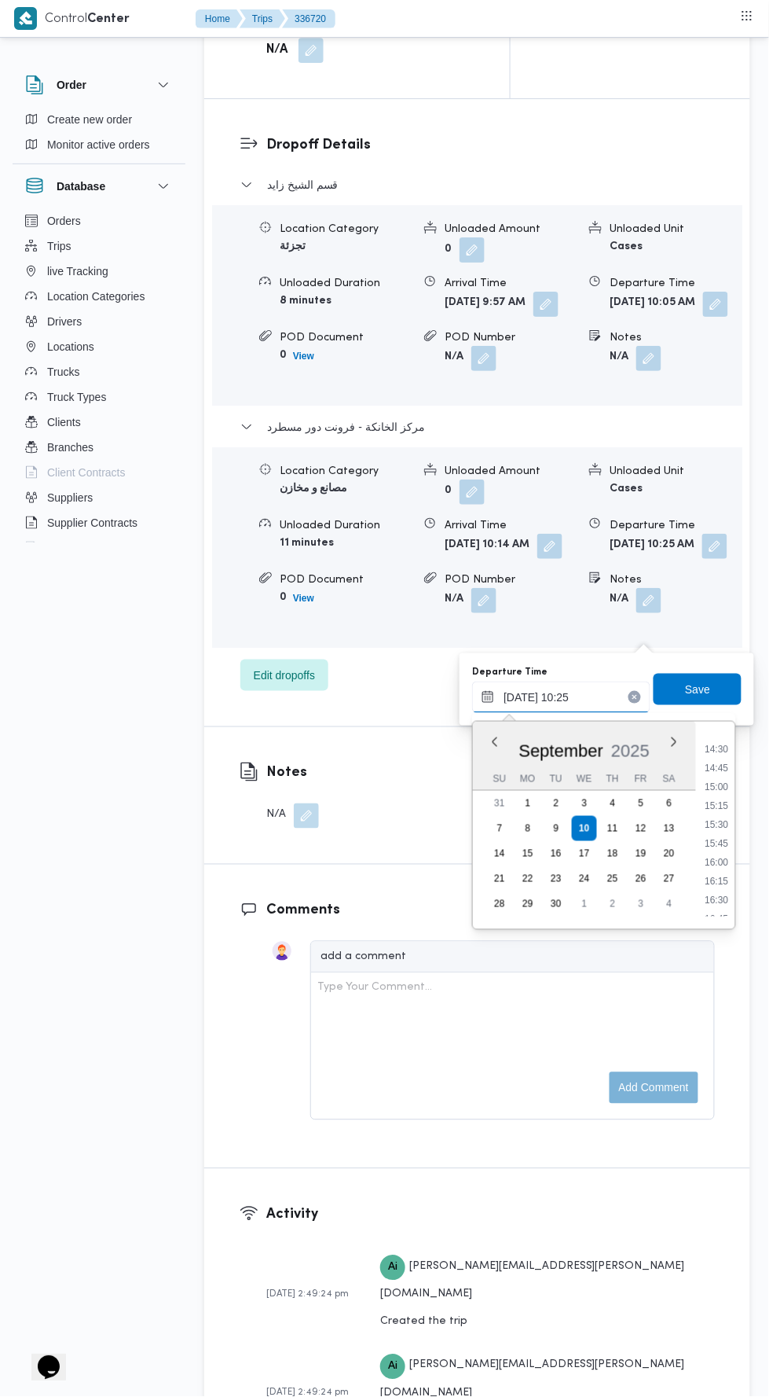
scroll to position [1092, 0]
click at [723, 910] on li "16:45" at bounding box center [717, 913] width 36 height 16
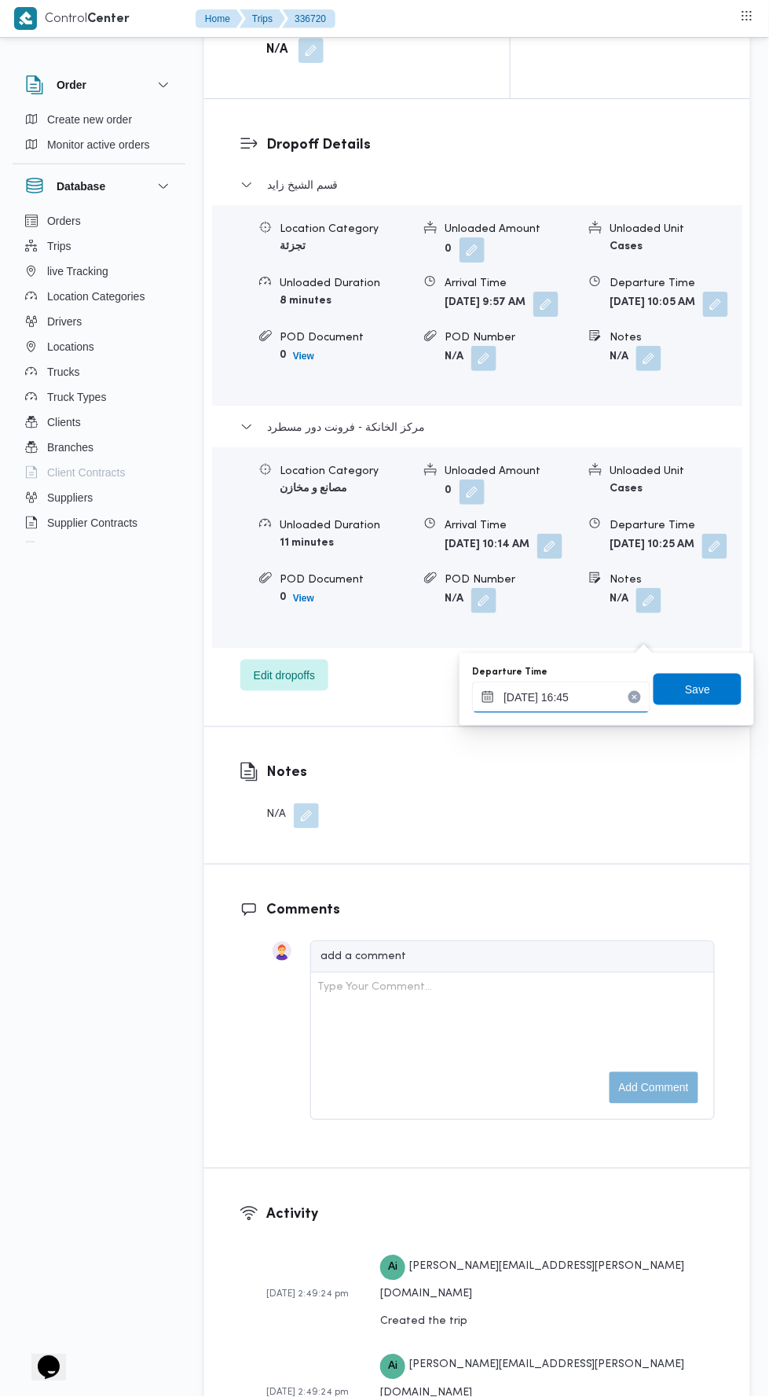
type input "10/09/2025 16:45"
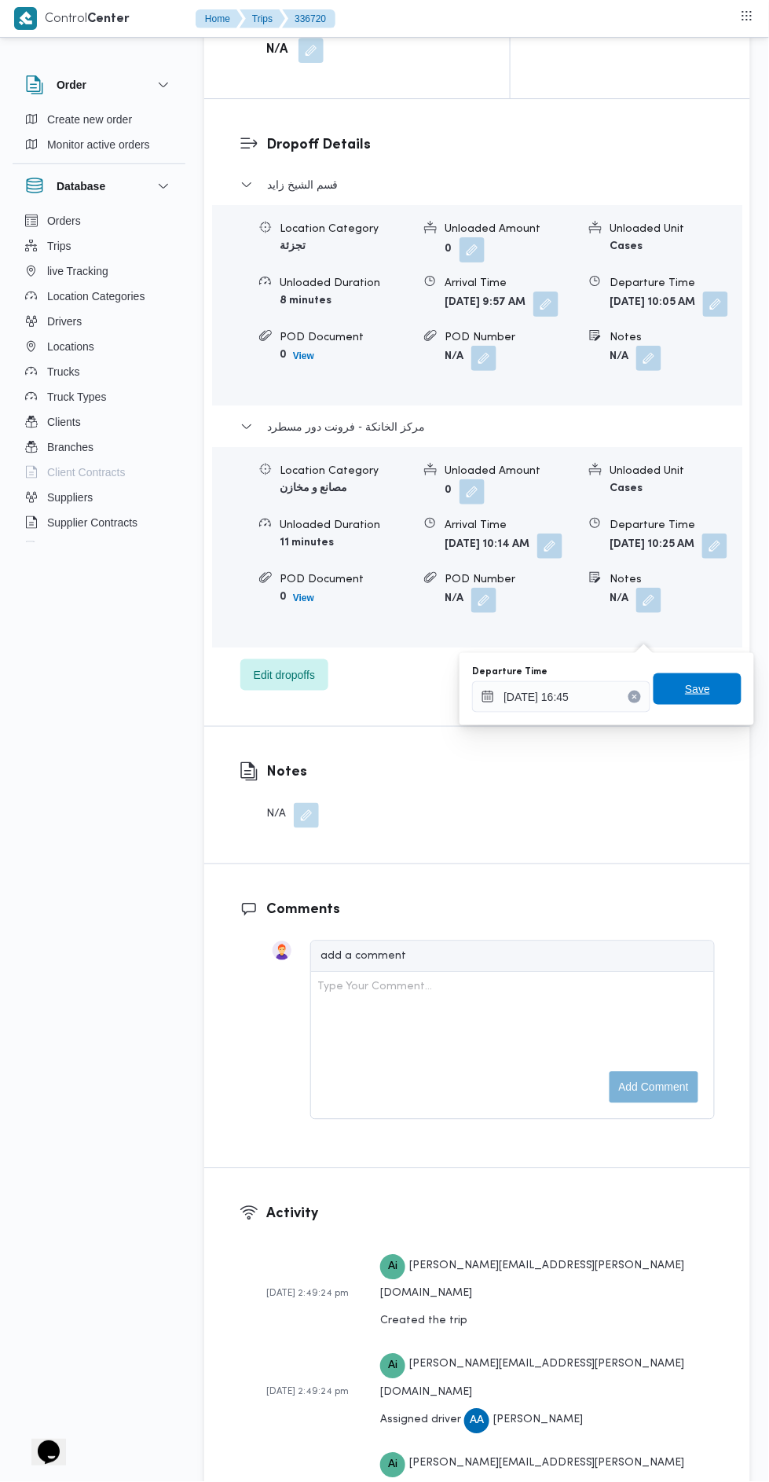
click at [691, 695] on span "Save" at bounding box center [697, 689] width 25 height 19
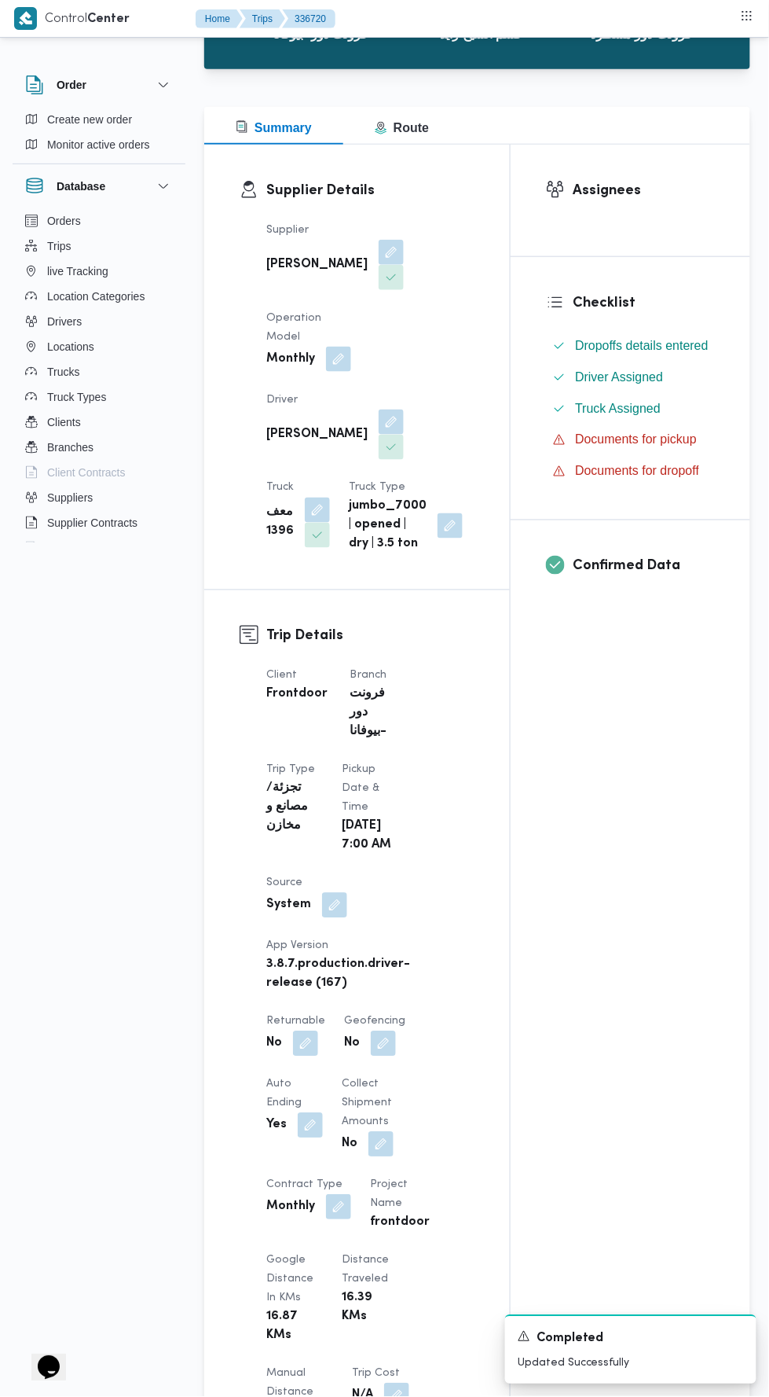
scroll to position [0, 0]
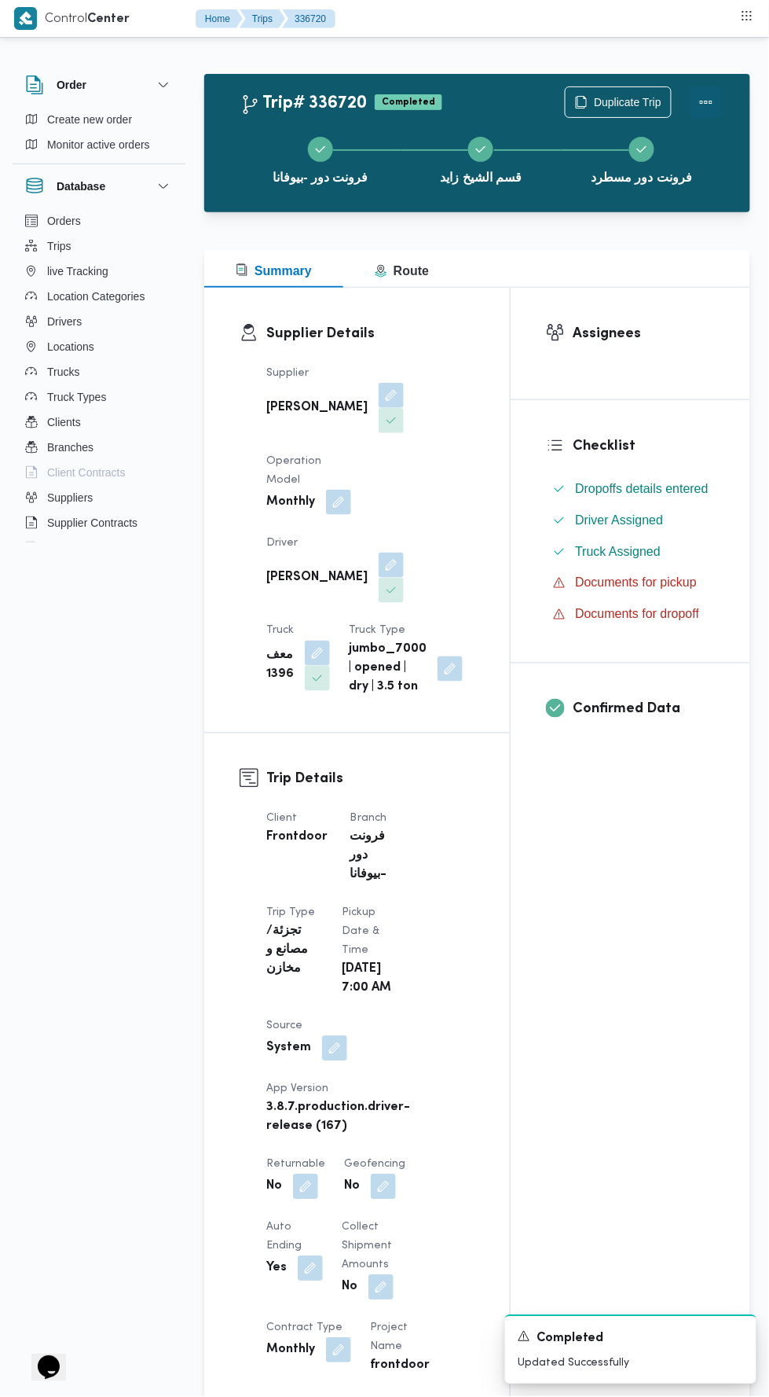
click at [708, 97] on button "Actions" at bounding box center [706, 101] width 31 height 31
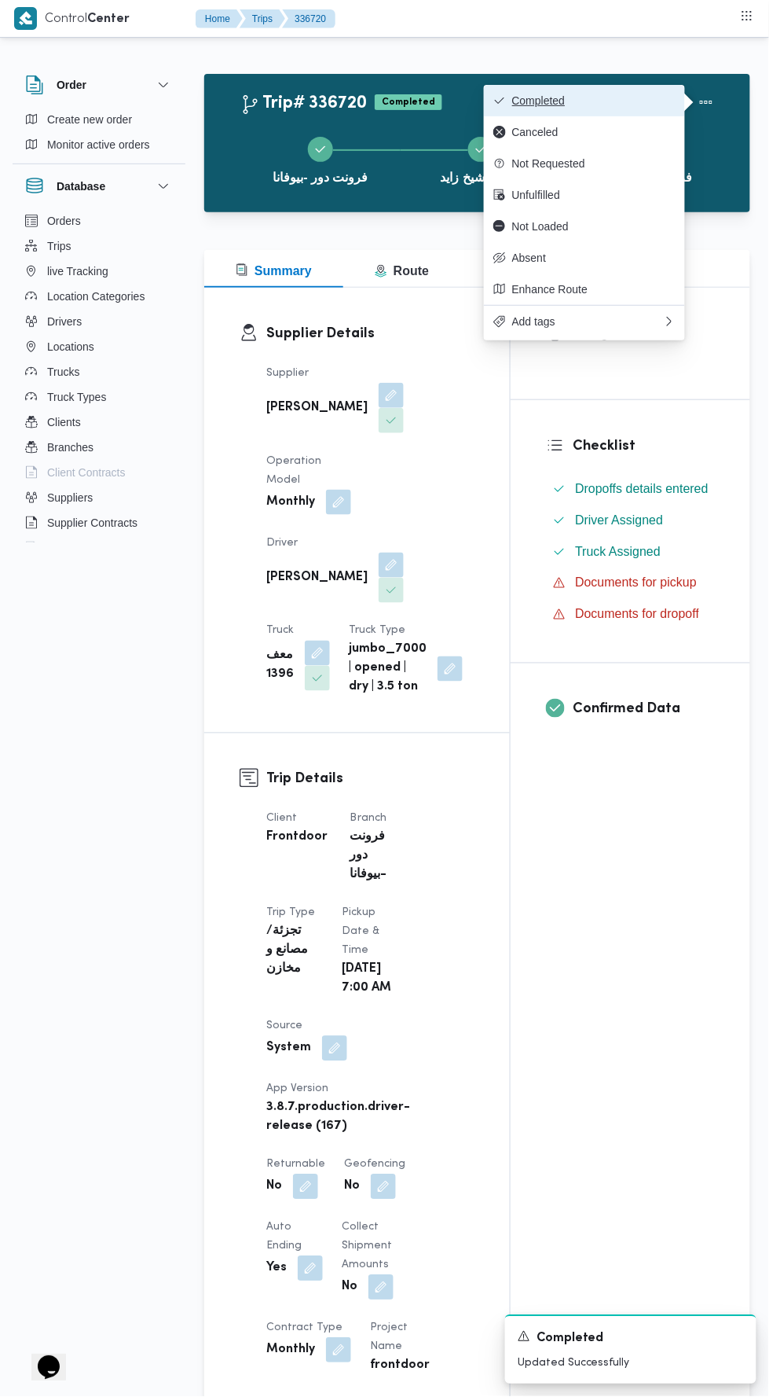
click at [549, 90] on button "Completed" at bounding box center [584, 100] width 201 height 31
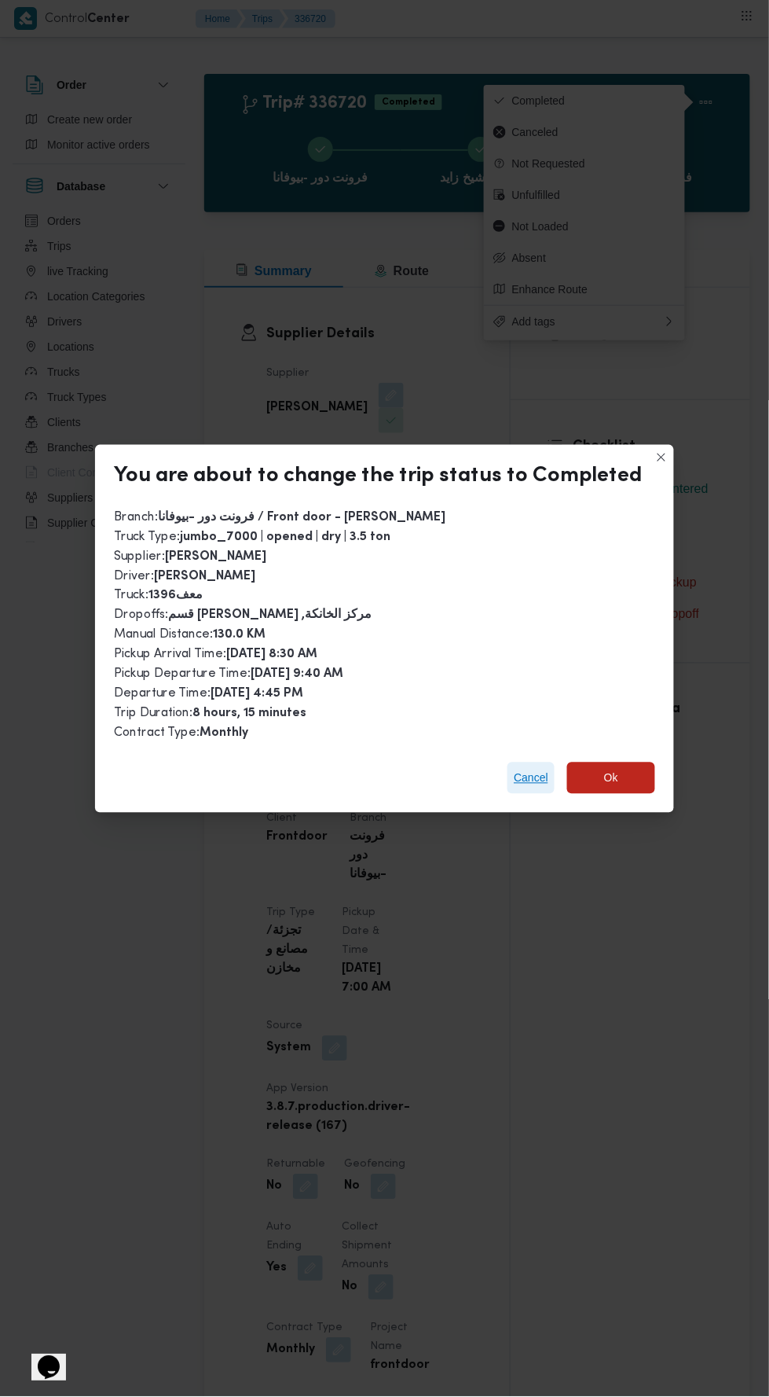
click at [530, 769] on span "Cancel" at bounding box center [531, 778] width 35 height 19
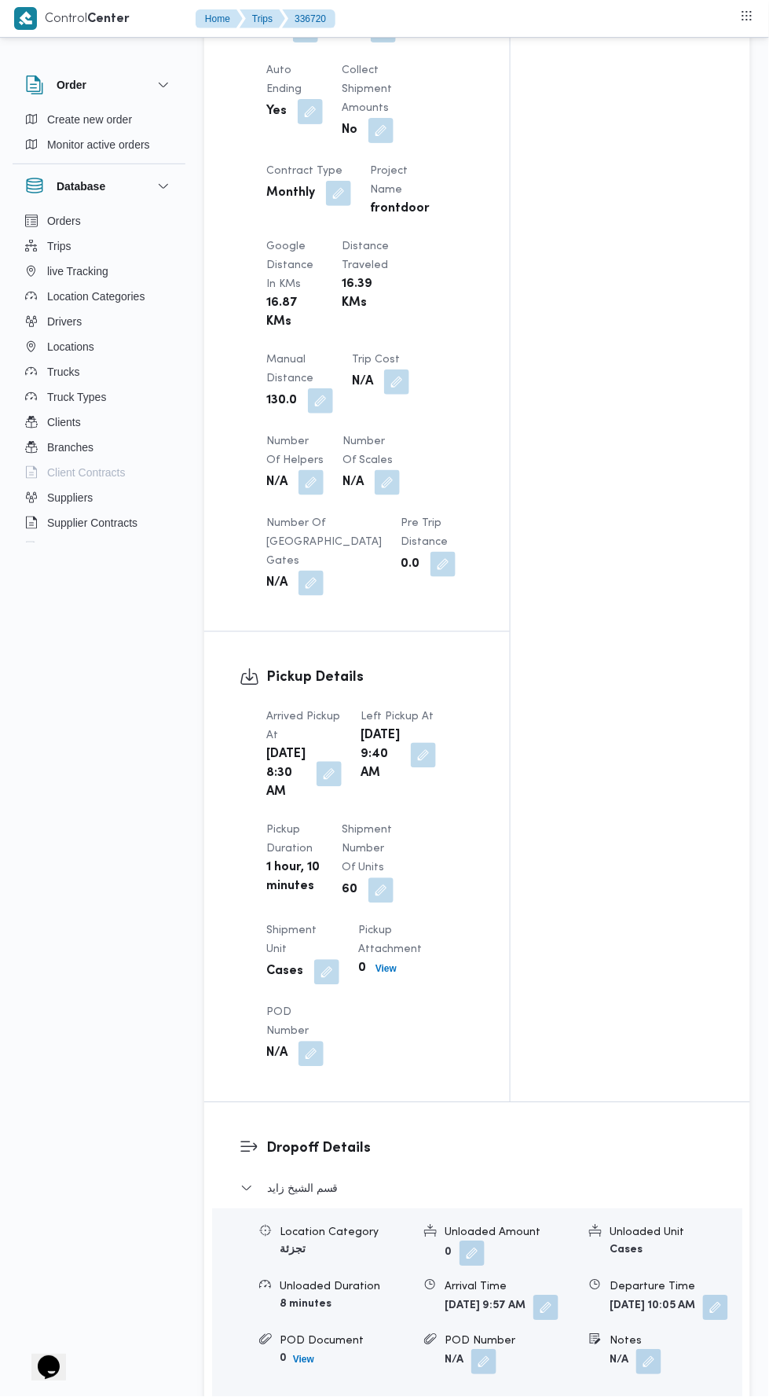
scroll to position [1214, 0]
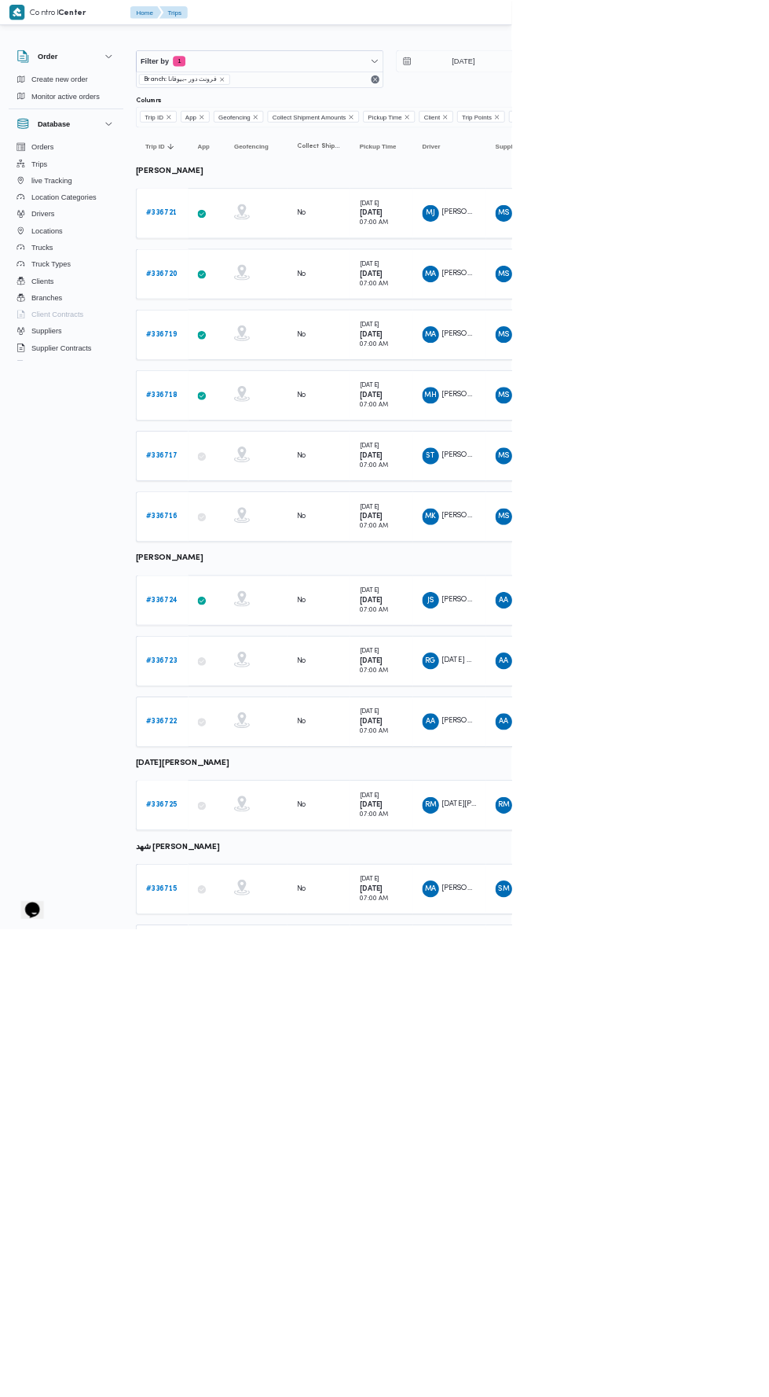
click at [222, 498] on b "# 336719" at bounding box center [242, 503] width 47 height 10
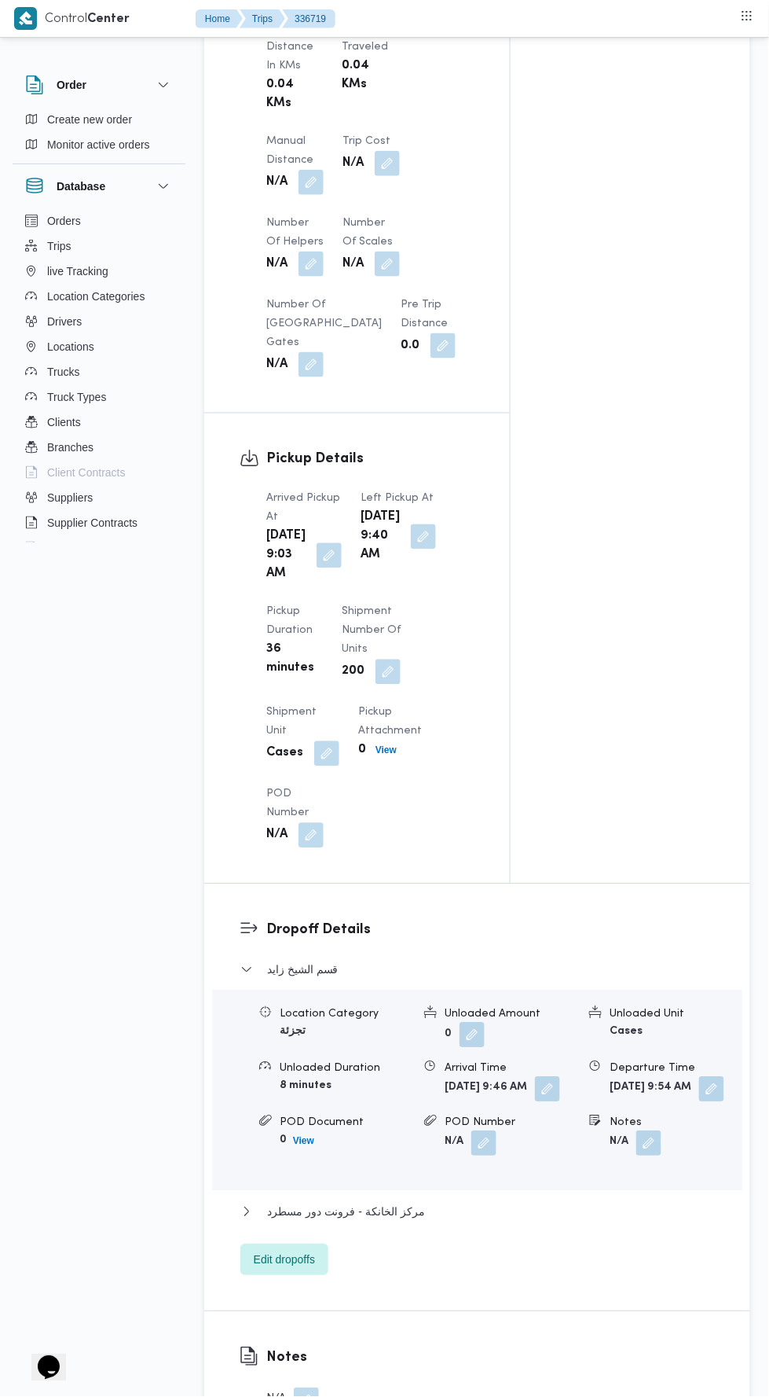
scroll to position [1187, 0]
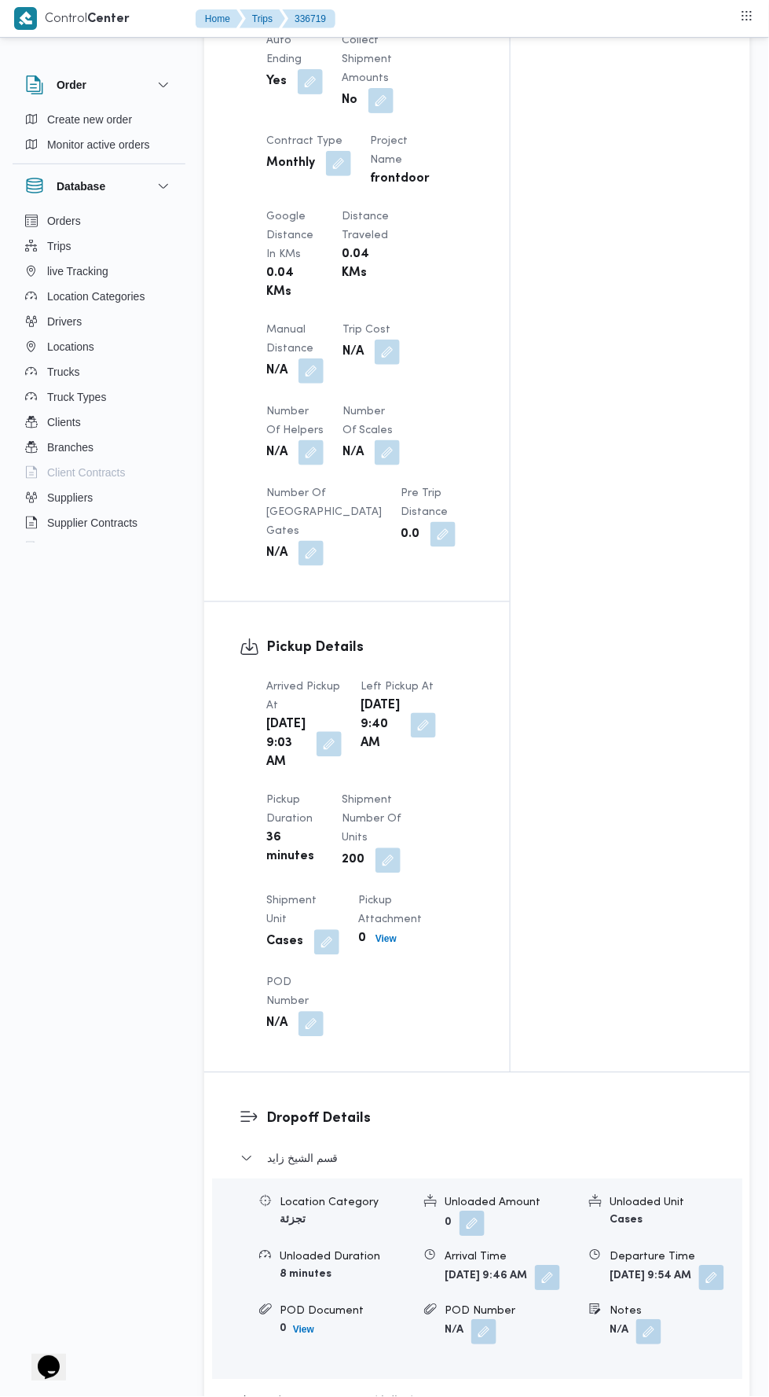
click at [318, 371] on button "button" at bounding box center [311, 370] width 25 height 25
click at [296, 434] on input "Manual Distance" at bounding box center [262, 439] width 156 height 31
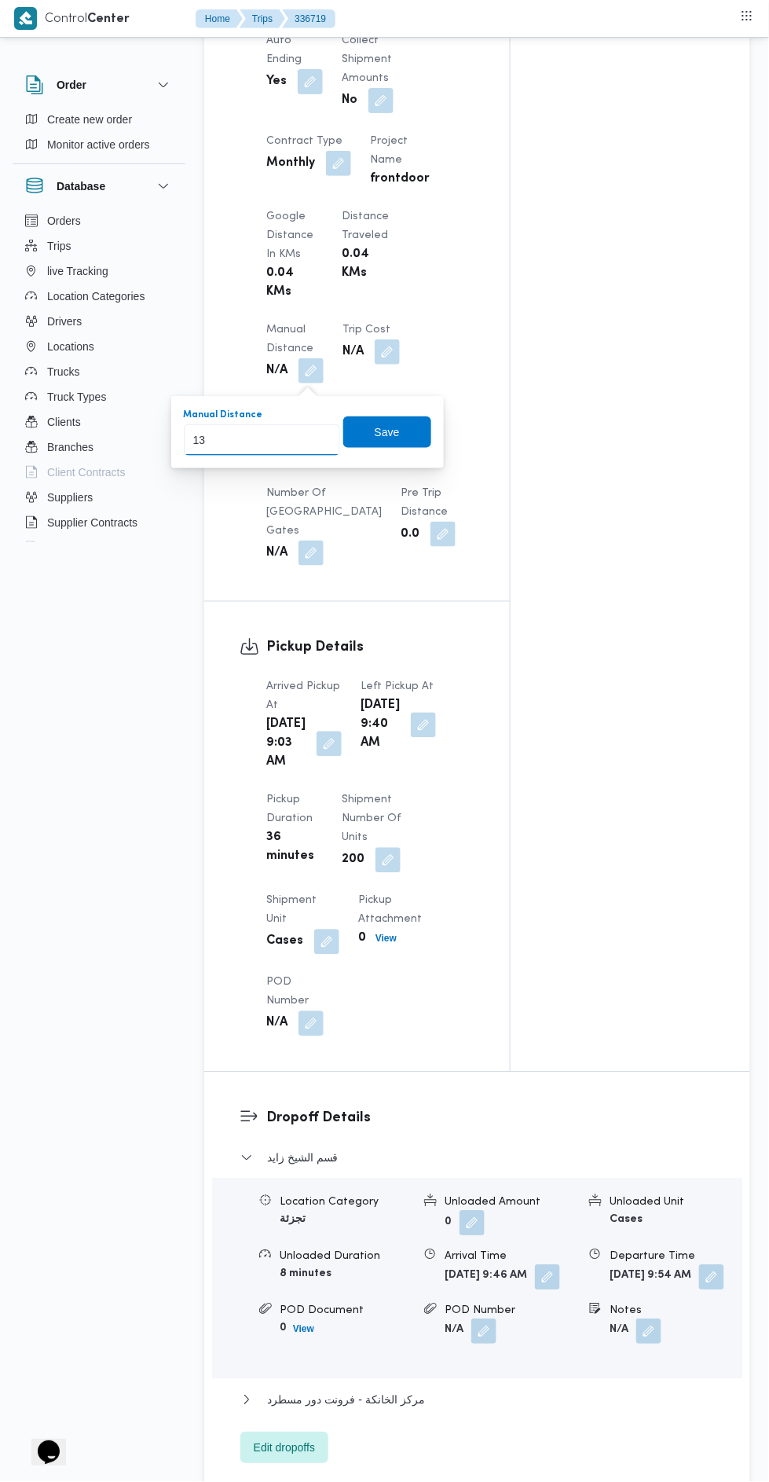
type input "130"
click at [376, 446] on span "Save" at bounding box center [387, 432] width 88 height 31
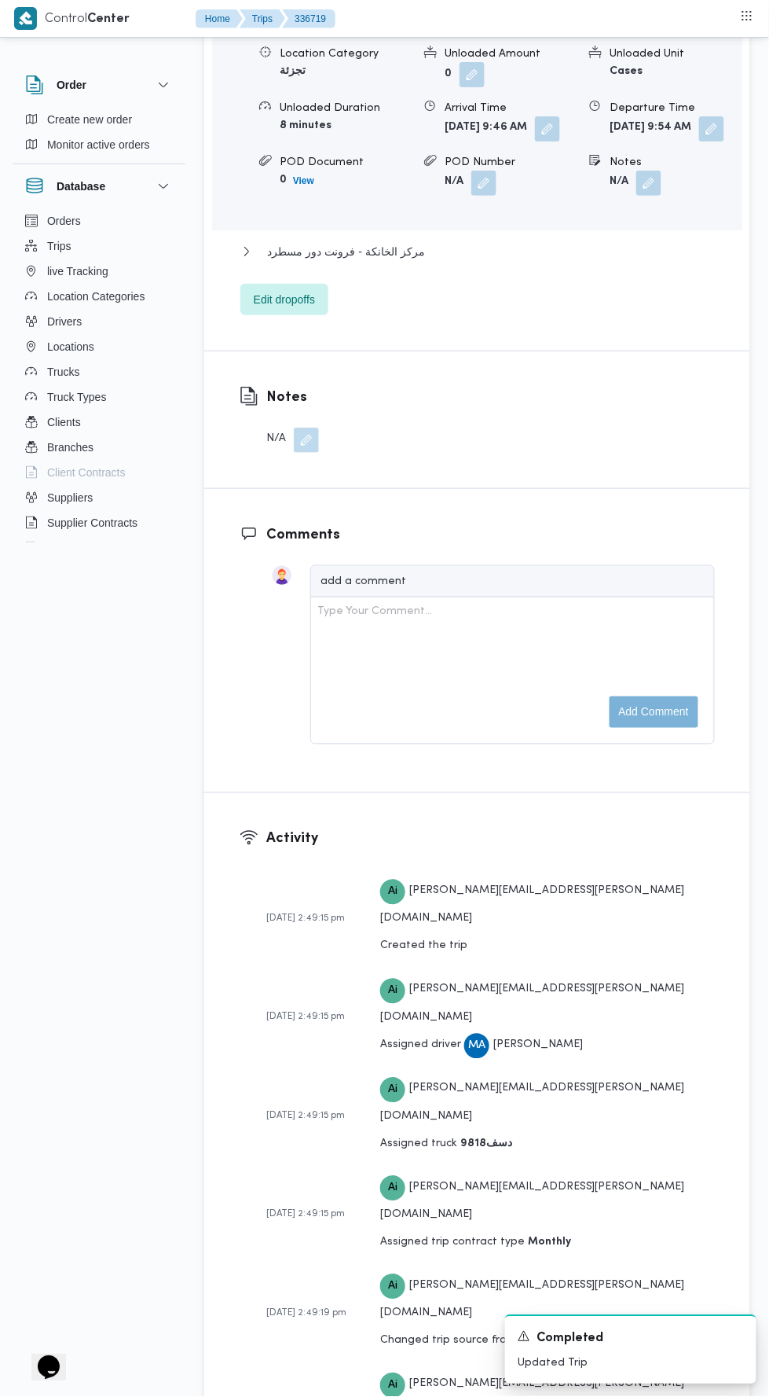
scroll to position [2336, 0]
click at [535, 261] on button "مركز الخانكة - فرونت دور مسطرد" at bounding box center [478, 251] width 475 height 19
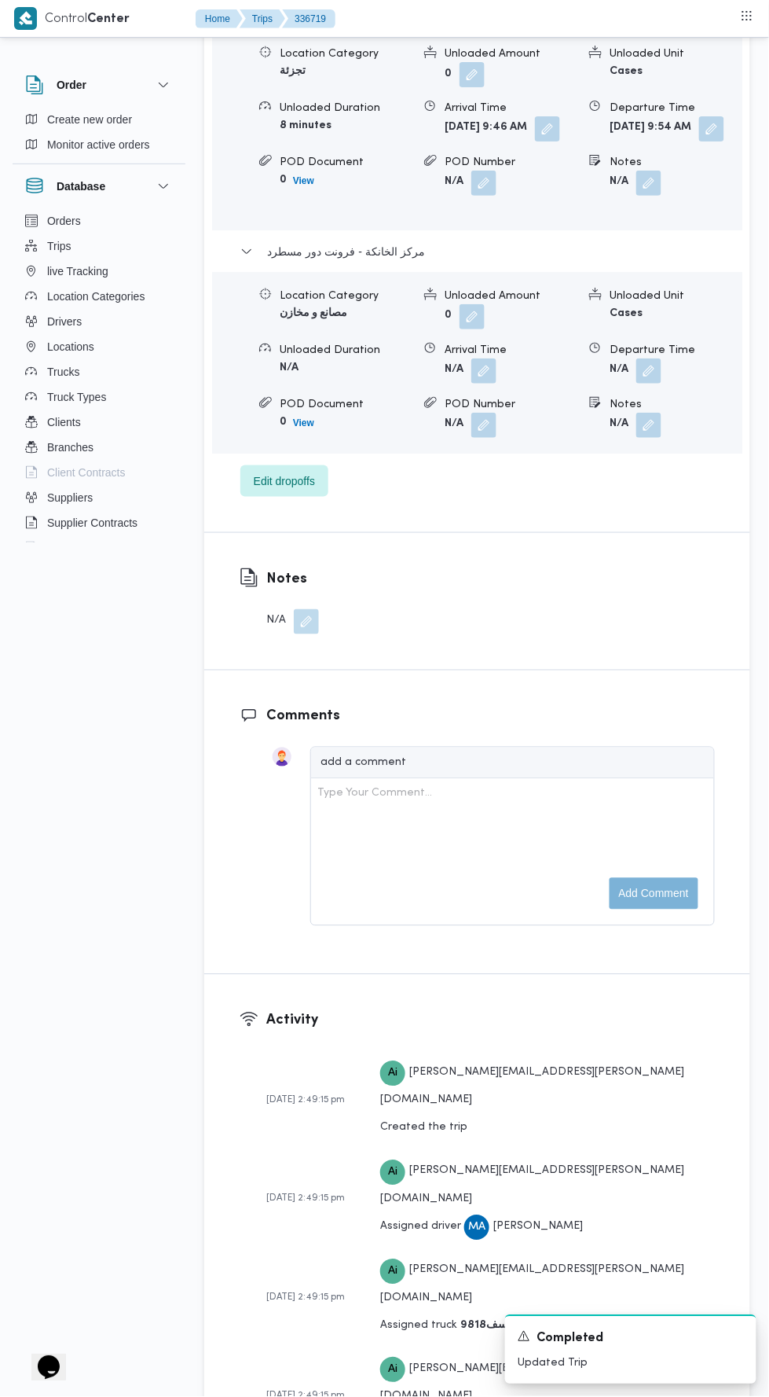
click at [650, 384] on button "button" at bounding box center [649, 370] width 25 height 25
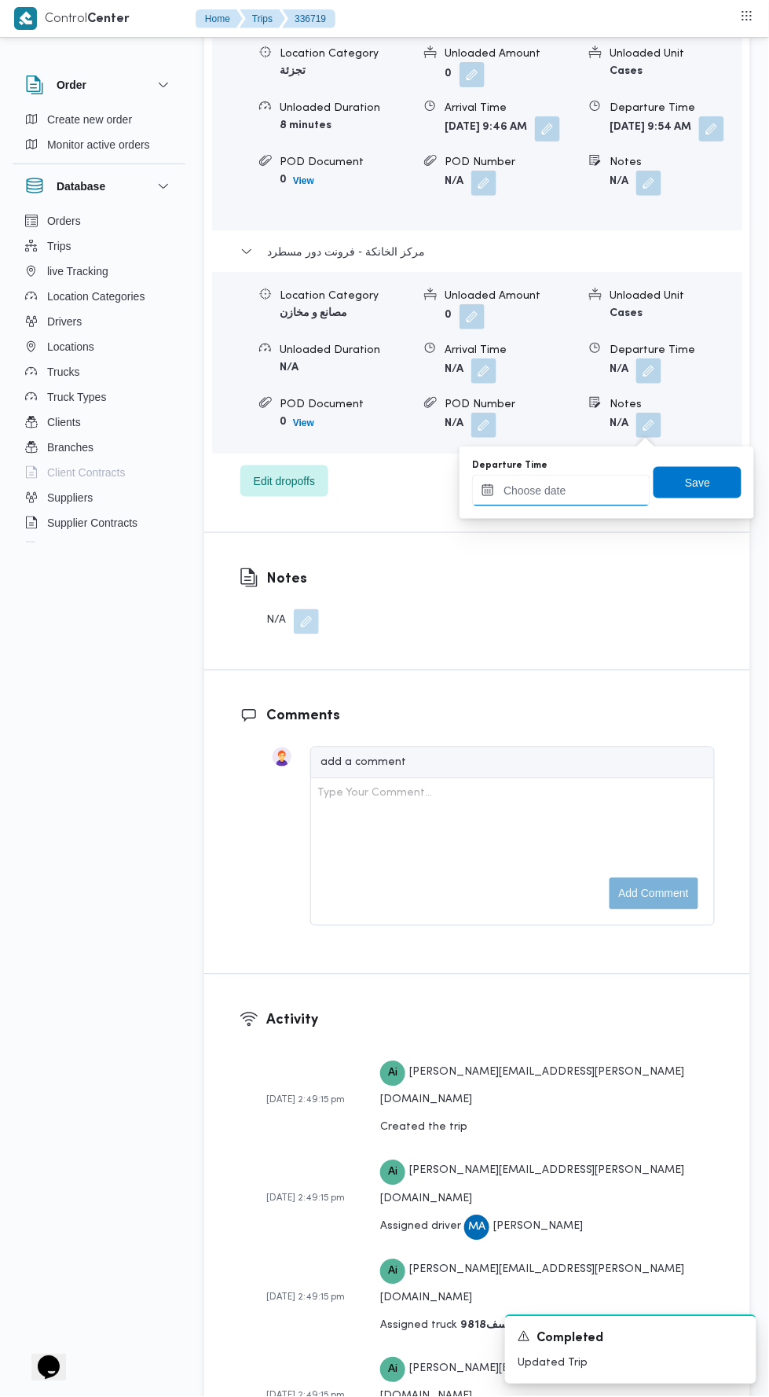
click at [598, 494] on input "Departure Time" at bounding box center [561, 490] width 178 height 31
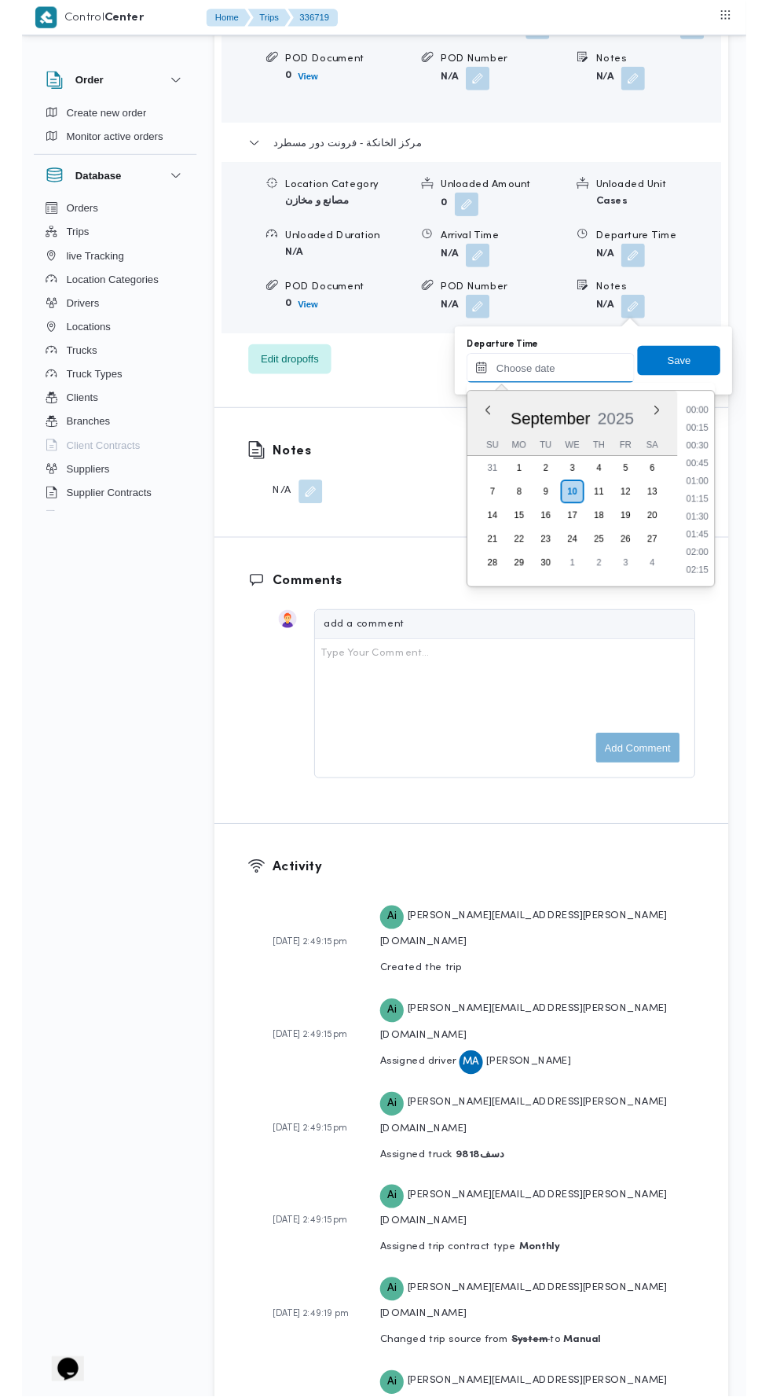
scroll to position [1281, 0]
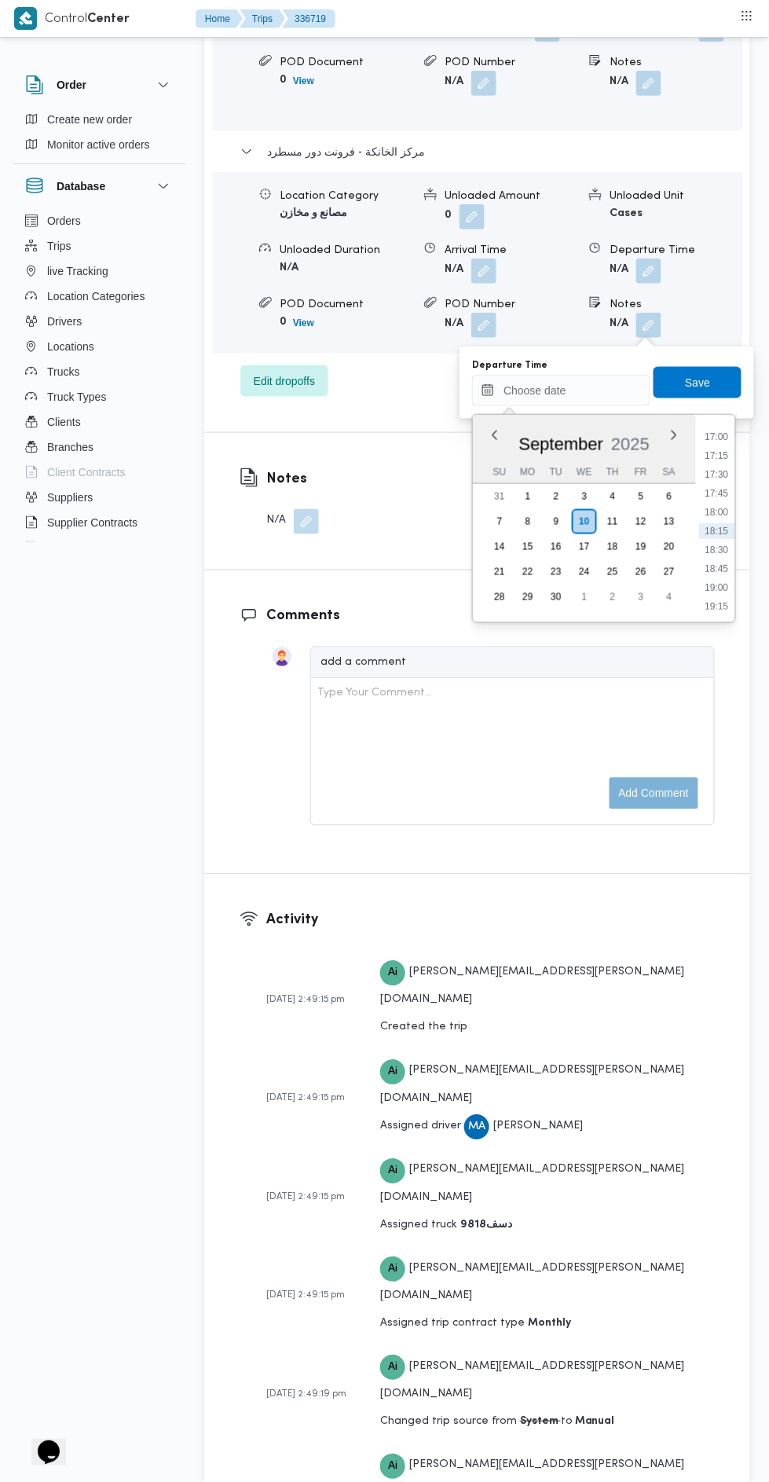
click at [718, 511] on li "18:00" at bounding box center [717, 513] width 36 height 16
type input "10/09/2025 18:00"
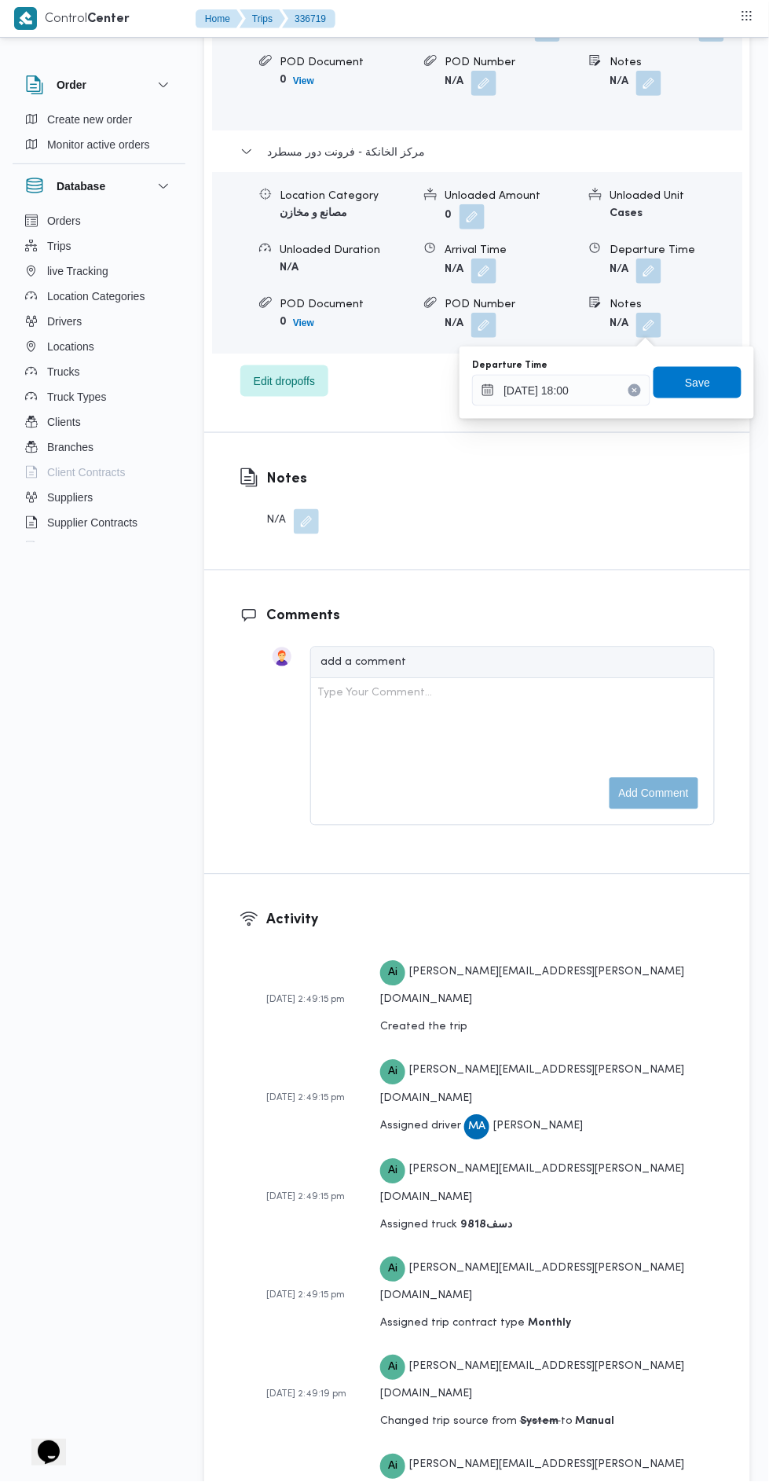
click at [711, 358] on div "Departure Time 10/09/2025 18:00 Save" at bounding box center [607, 383] width 273 height 50
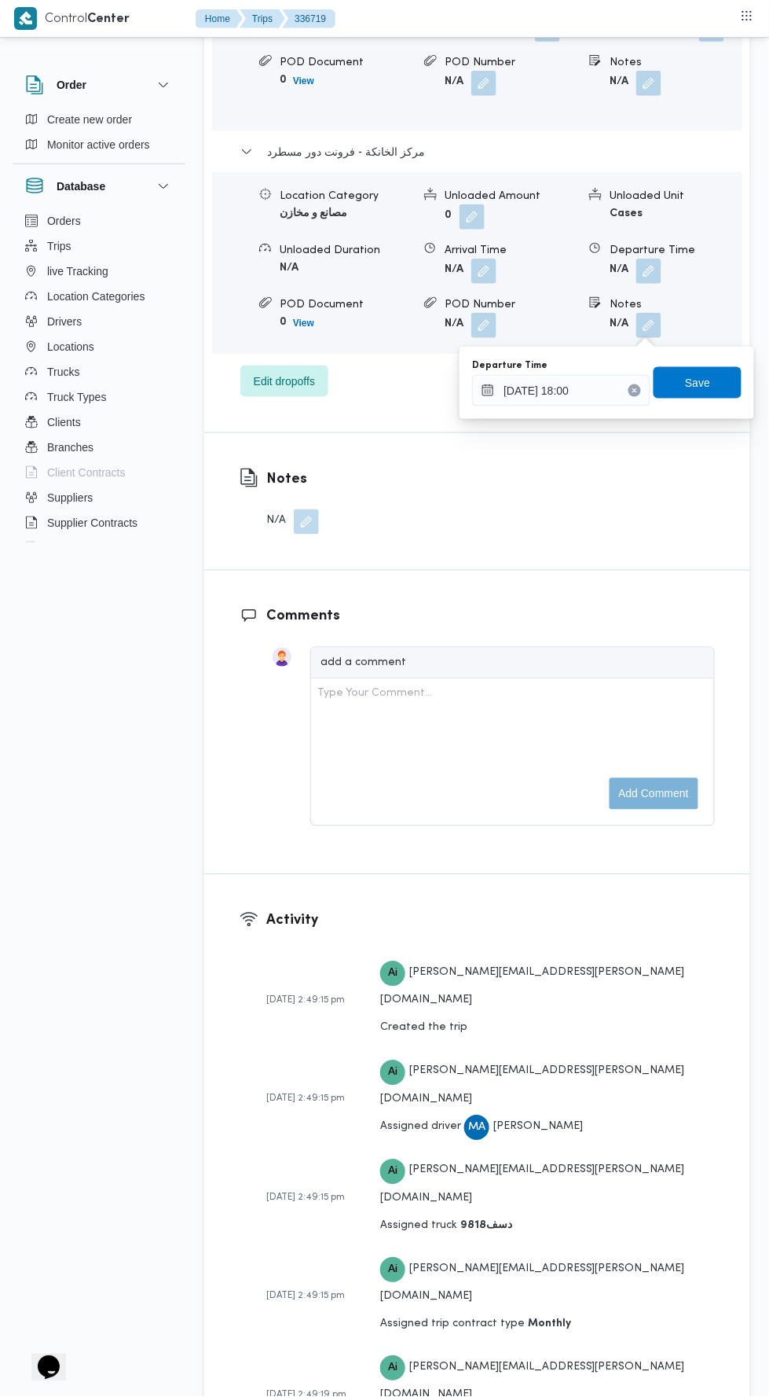
click at [704, 358] on div "Departure Time 10/09/2025 18:00 Save" at bounding box center [607, 383] width 273 height 50
click at [701, 381] on span "Save" at bounding box center [697, 382] width 25 height 19
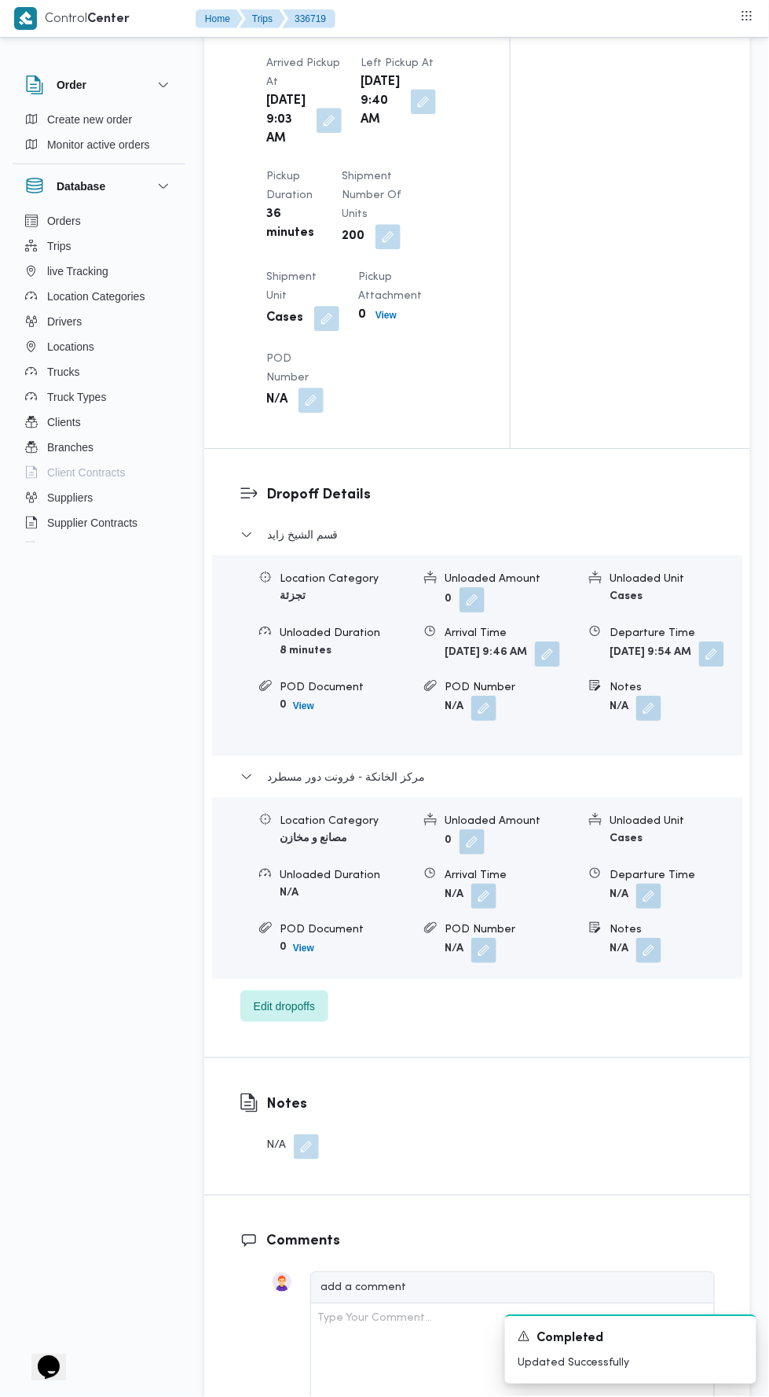
scroll to position [0, 0]
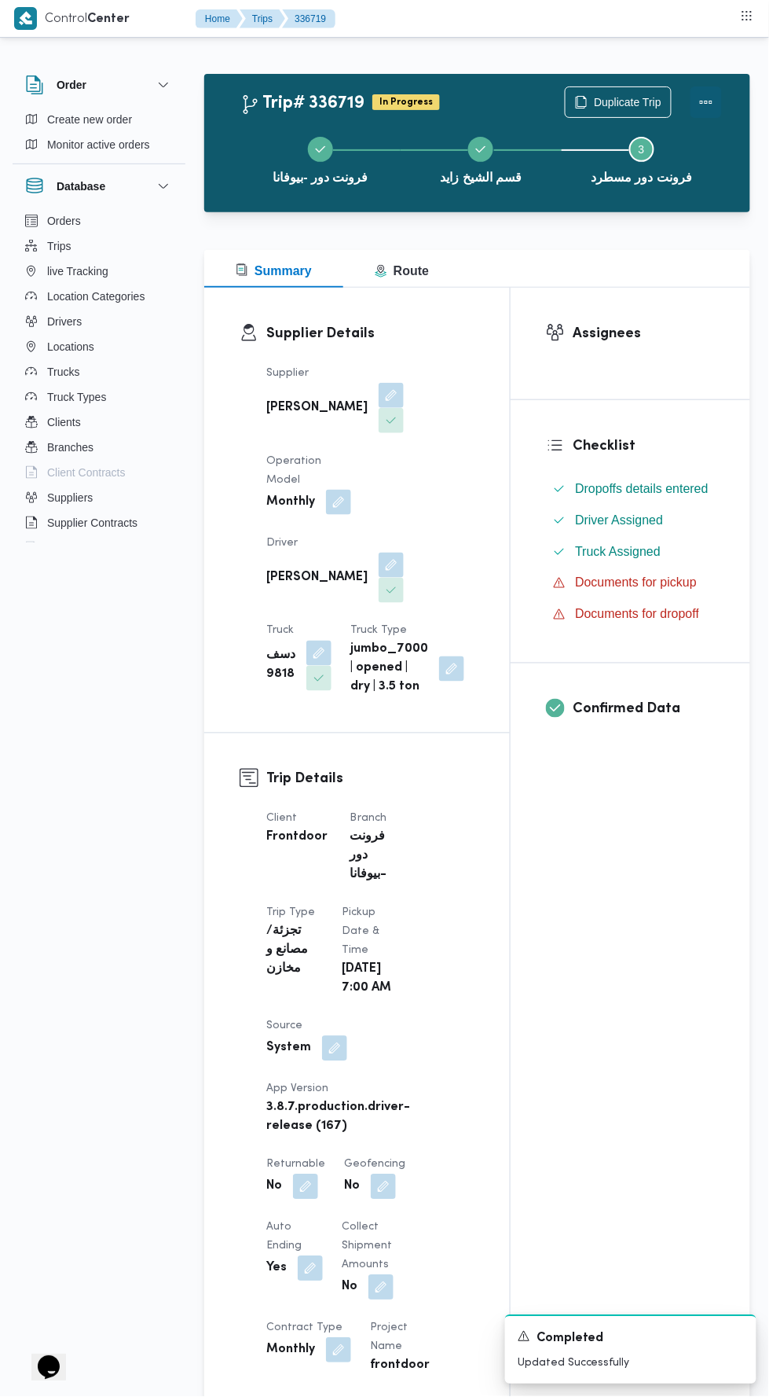
click at [715, 96] on button "Actions" at bounding box center [706, 101] width 31 height 31
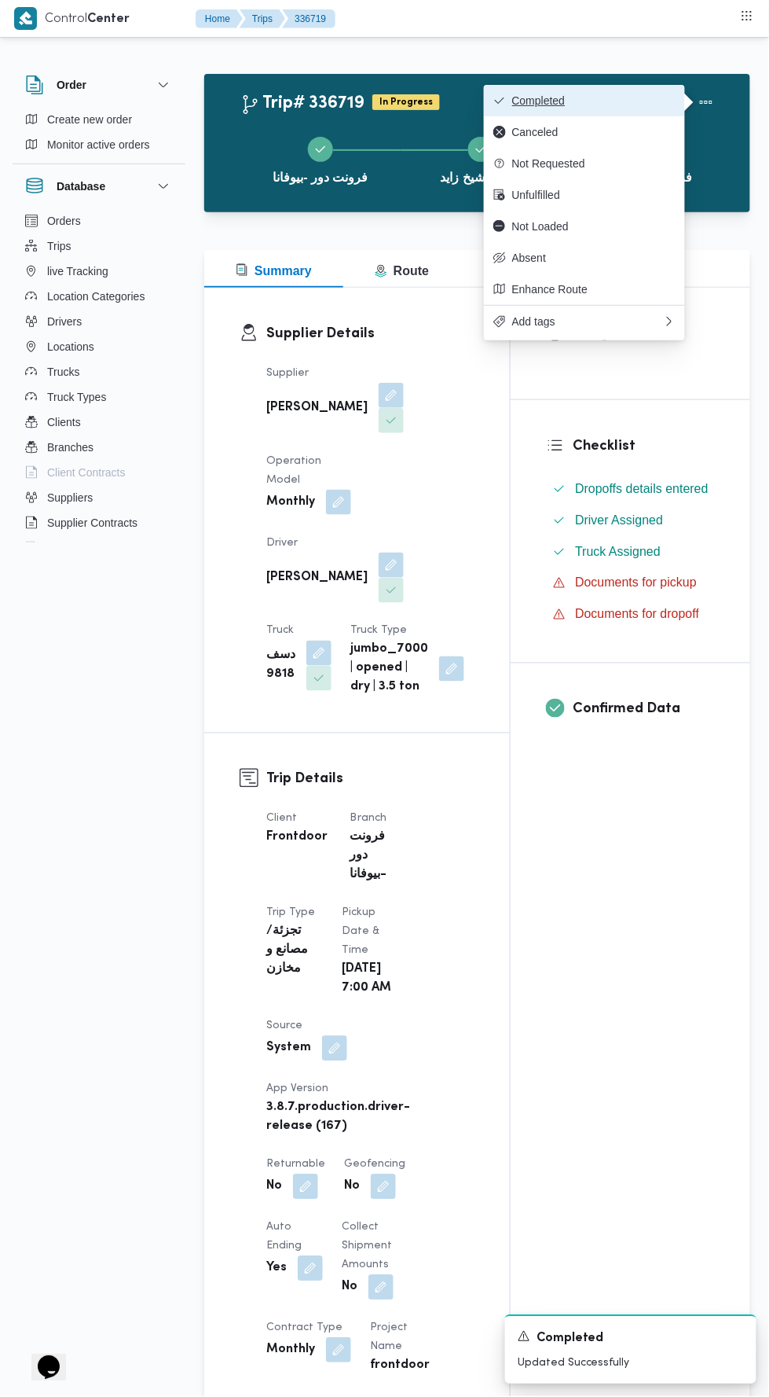
click at [637, 89] on button "Completed" at bounding box center [584, 100] width 201 height 31
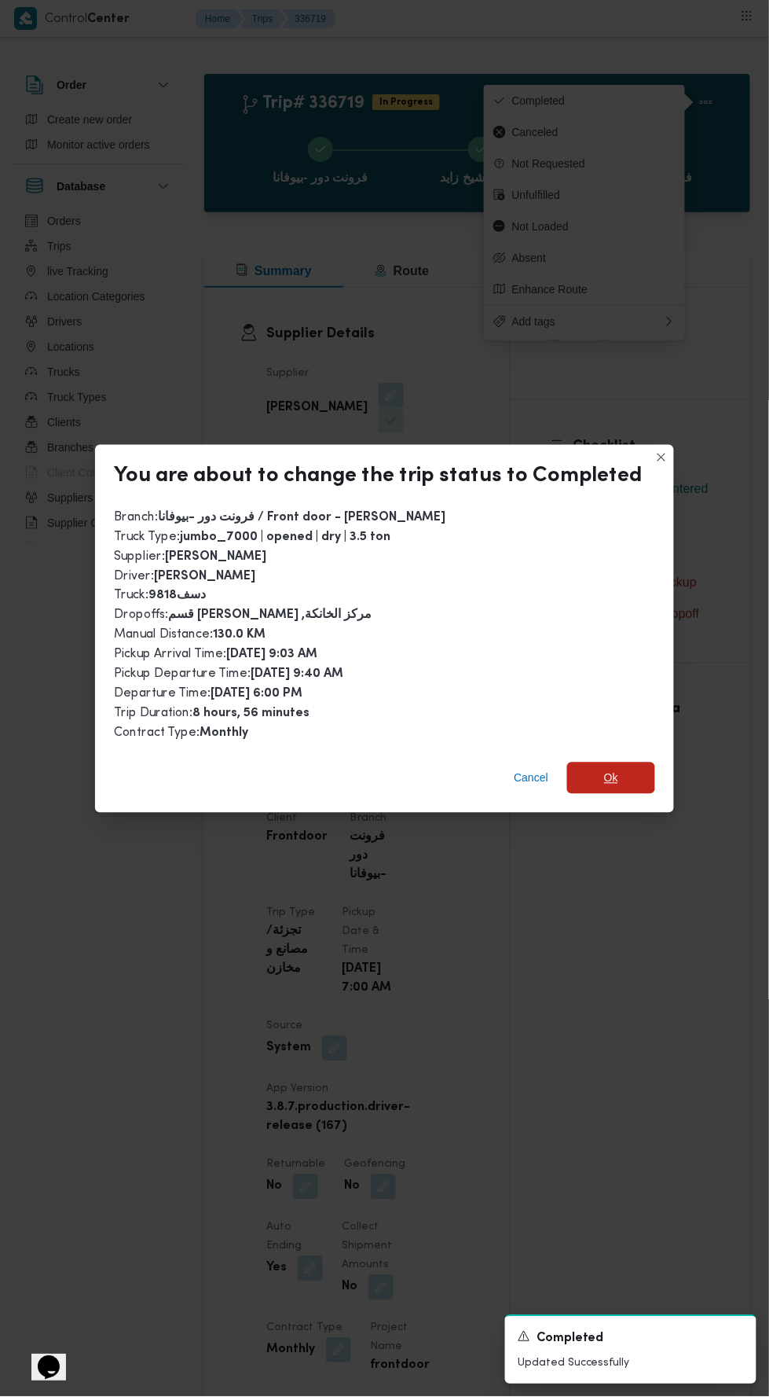
click at [641, 777] on span "Ok" at bounding box center [611, 777] width 88 height 31
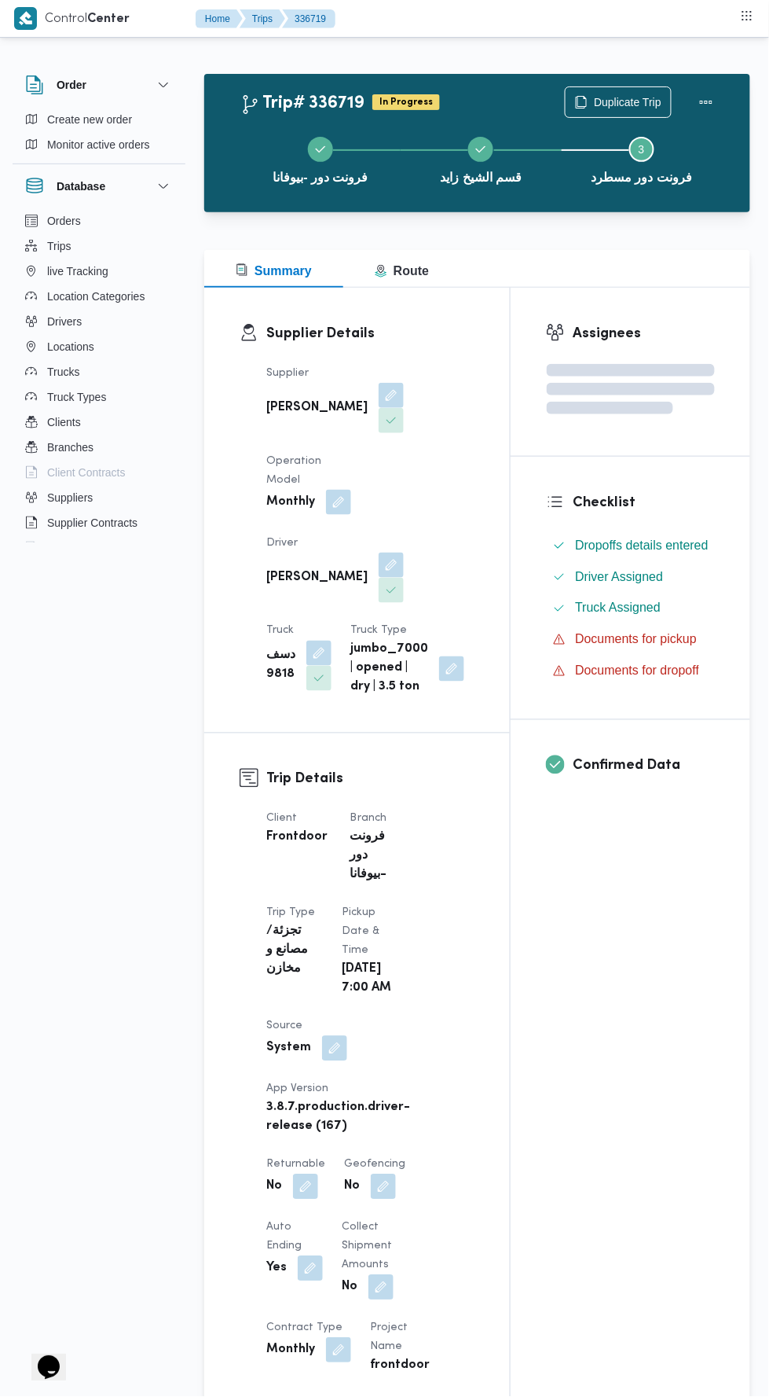
click at [673, 934] on div "Assignees Checklist Dropoffs details entered Driver Assigned Truck Assigned Doc…" at bounding box center [631, 1273] width 240 height 1971
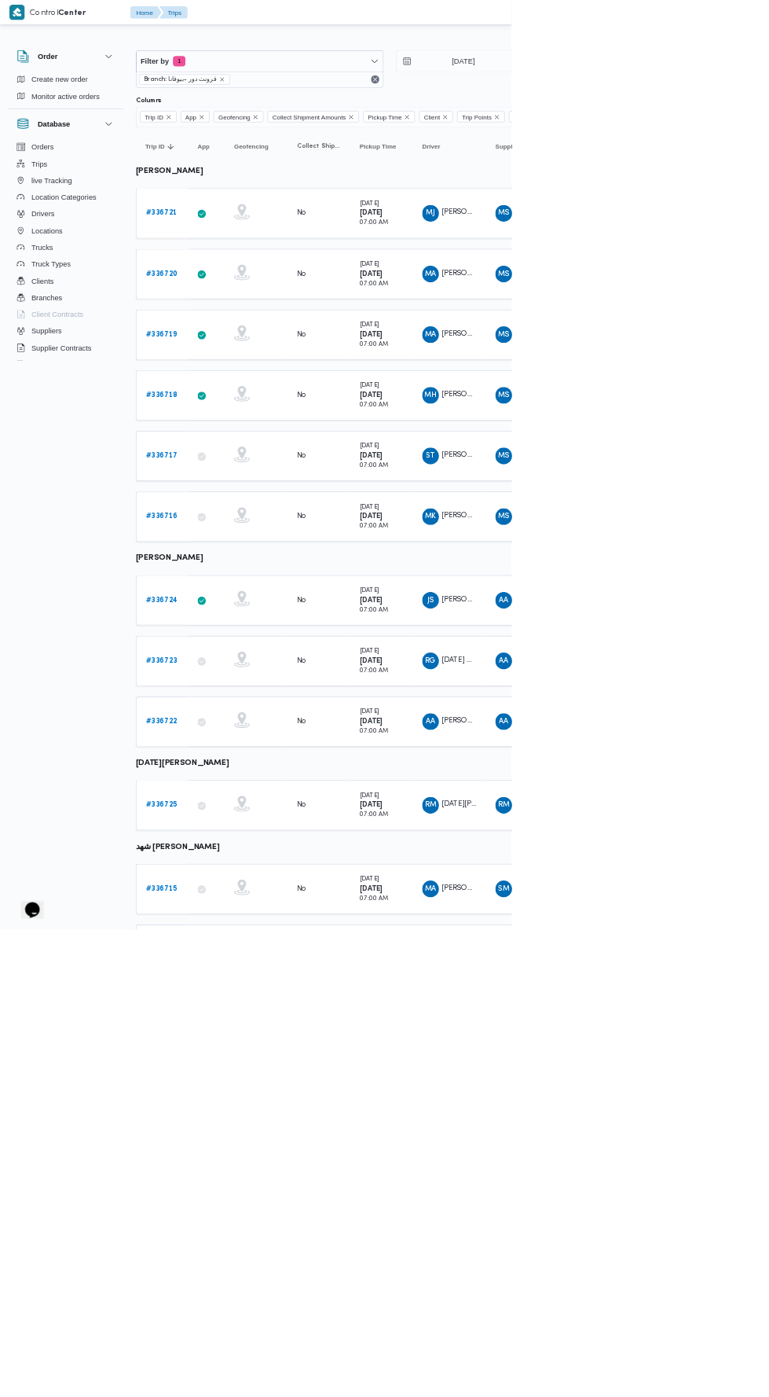
click at [687, 499] on span "محمد احمد عبدالفتاح محمد" at bounding box center [709, 502] width 90 height 10
click at [222, 498] on b "# 336719" at bounding box center [242, 503] width 47 height 10
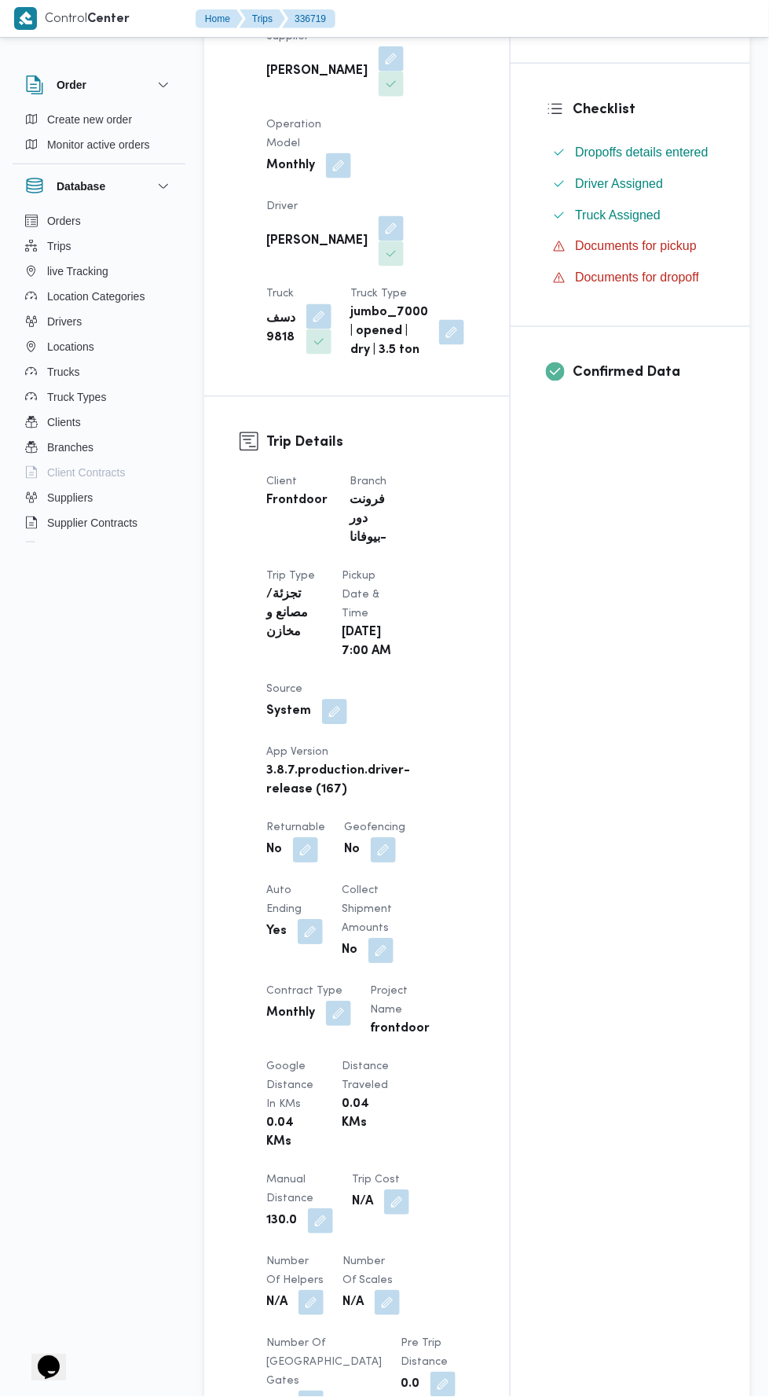
scroll to position [338, 0]
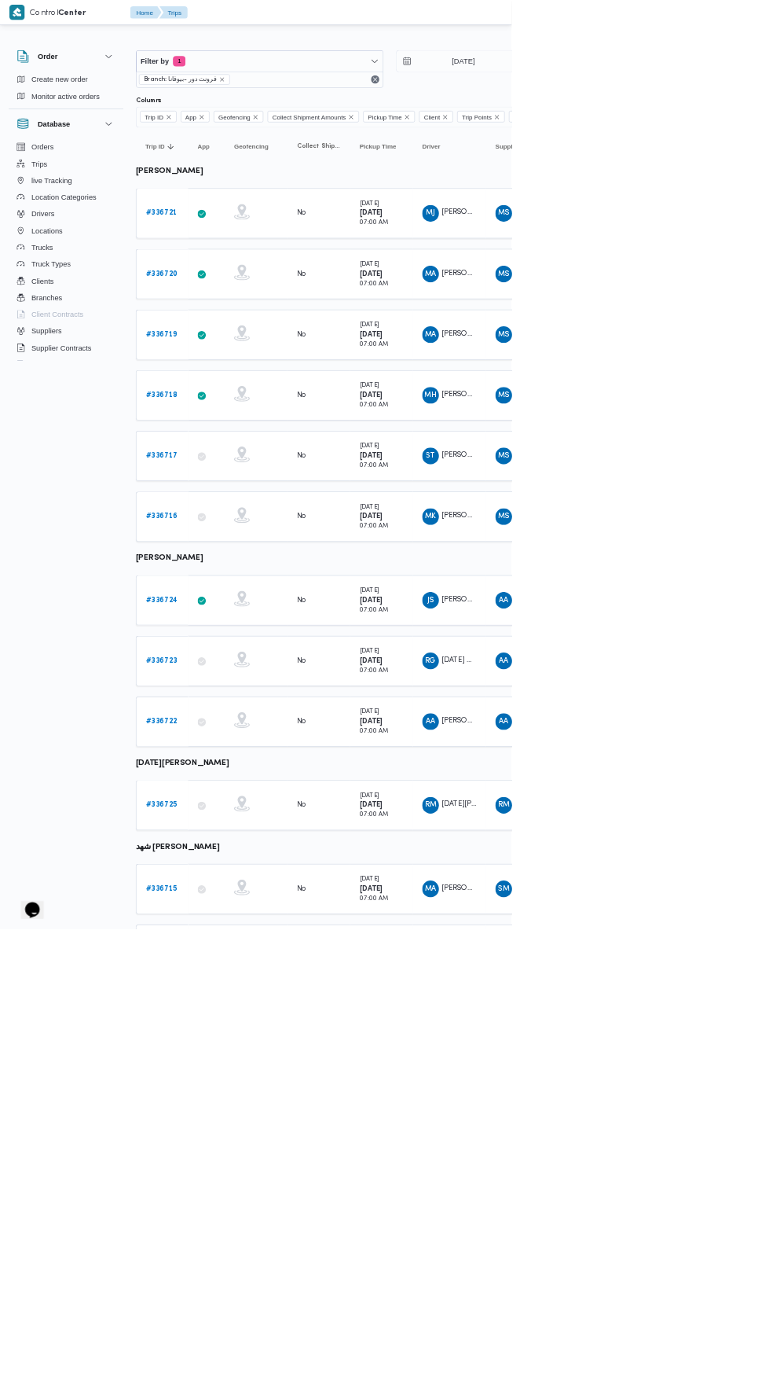
click at [260, 590] on b "# 336718" at bounding box center [243, 594] width 48 height 10
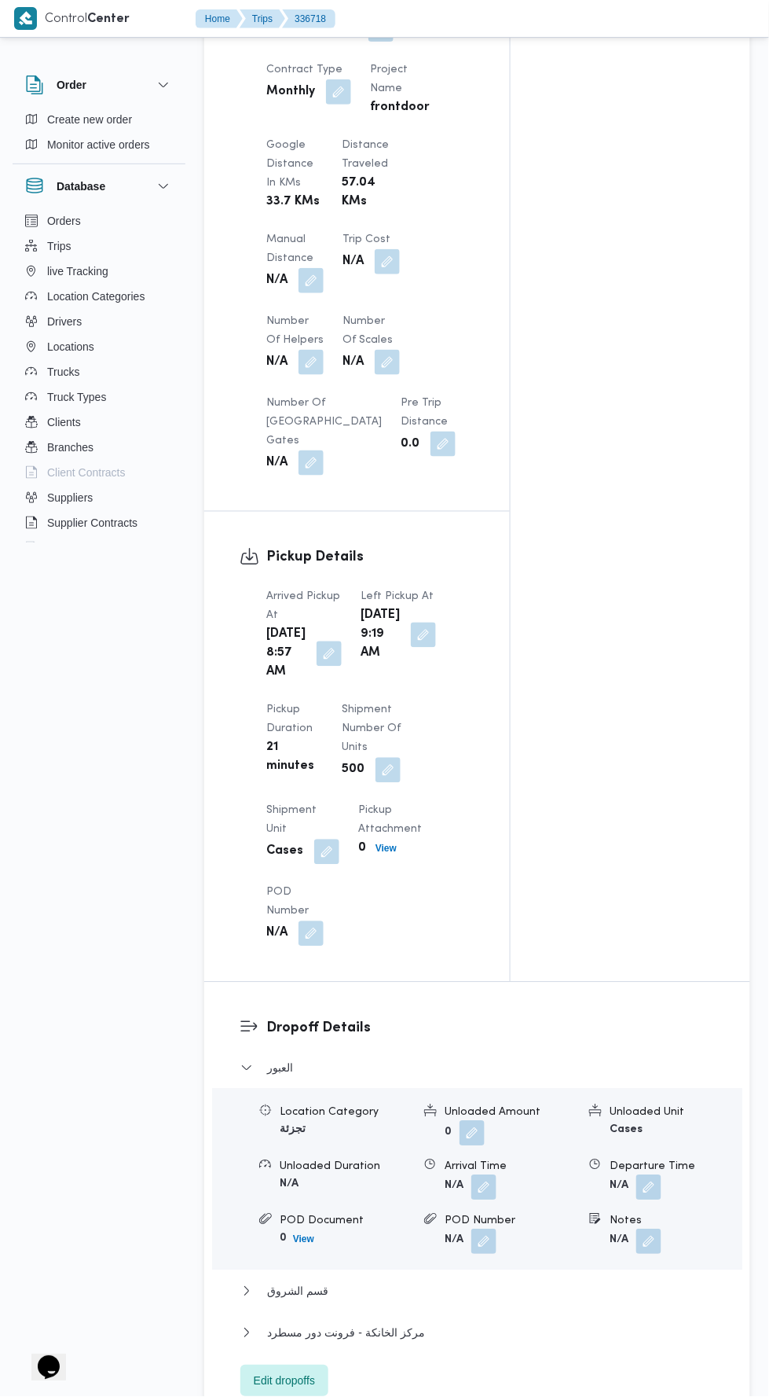
scroll to position [1236, 0]
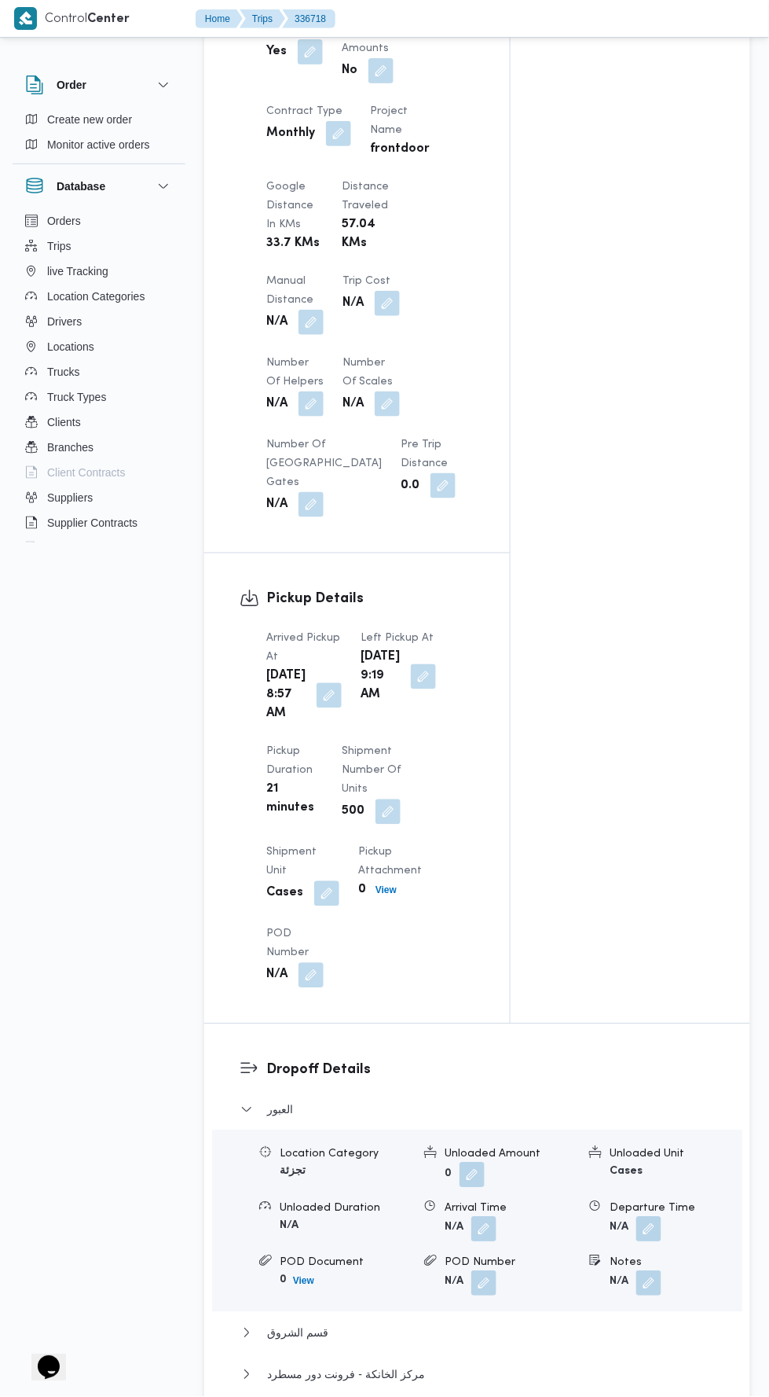
click at [306, 335] on button "button" at bounding box center [311, 322] width 25 height 25
click at [247, 384] on label "Manual Distance" at bounding box center [223, 385] width 79 height 13
click at [247, 395] on input "Manual Distance" at bounding box center [262, 410] width 156 height 31
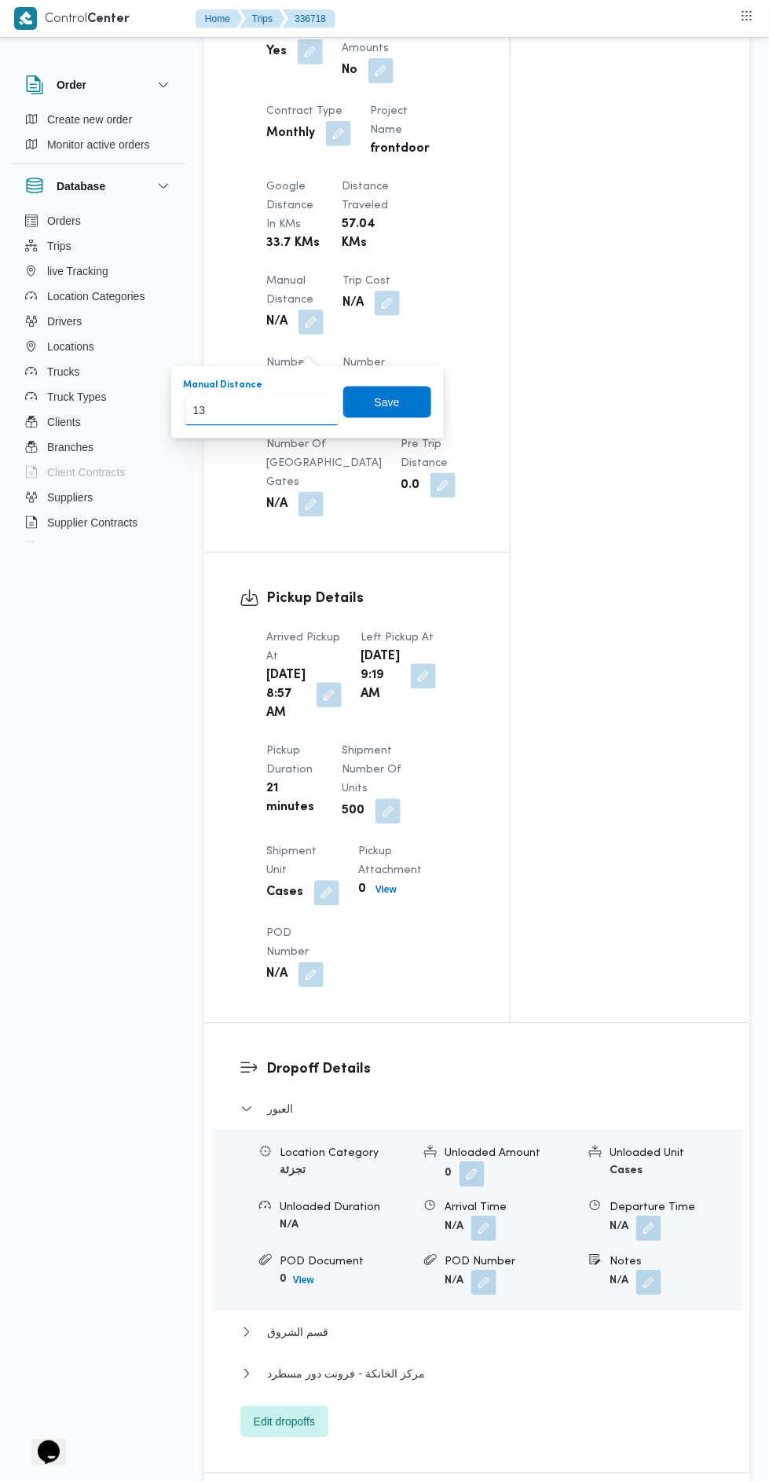
type input "131"
click at [353, 402] on span "Save" at bounding box center [387, 402] width 88 height 31
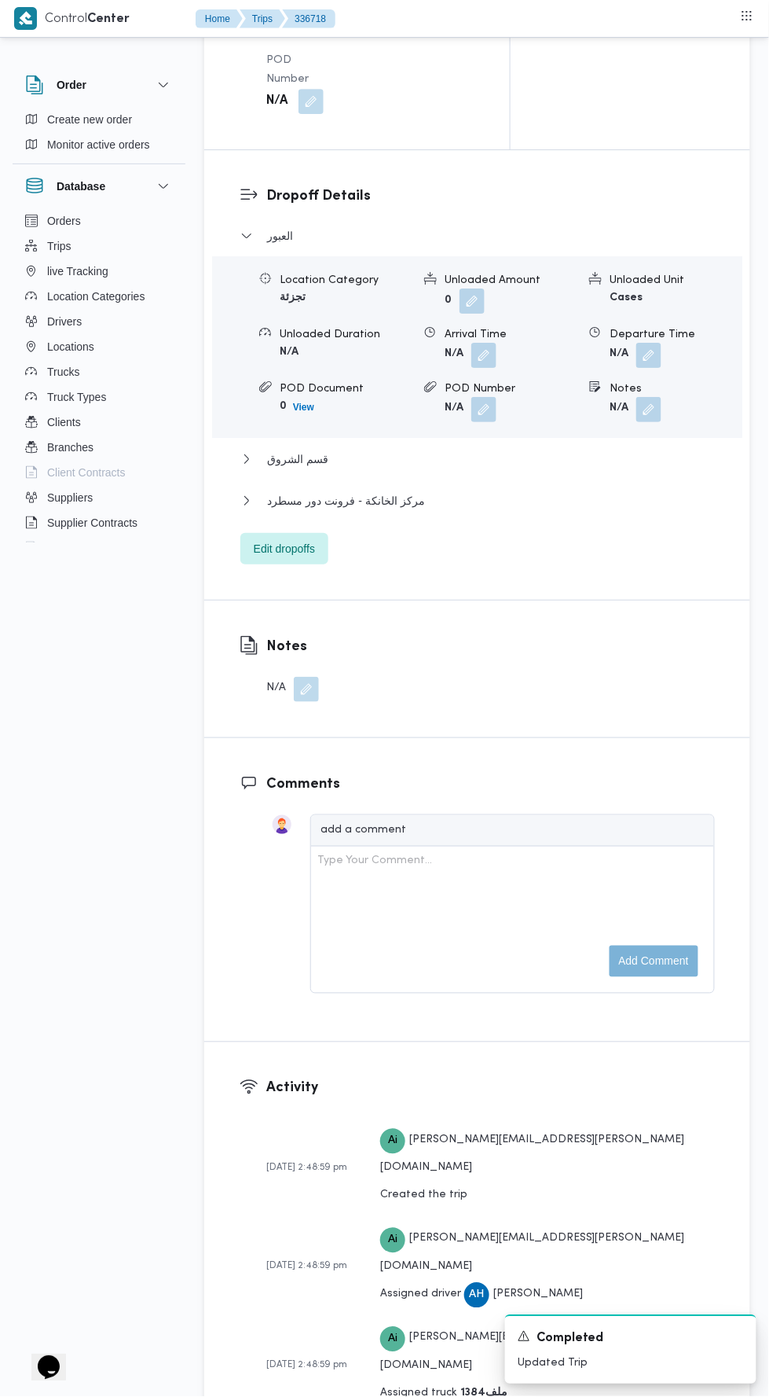
scroll to position [2109, 0]
click at [351, 511] on span "مركز الخانكة - فرونت دور مسطرد" at bounding box center [346, 501] width 158 height 19
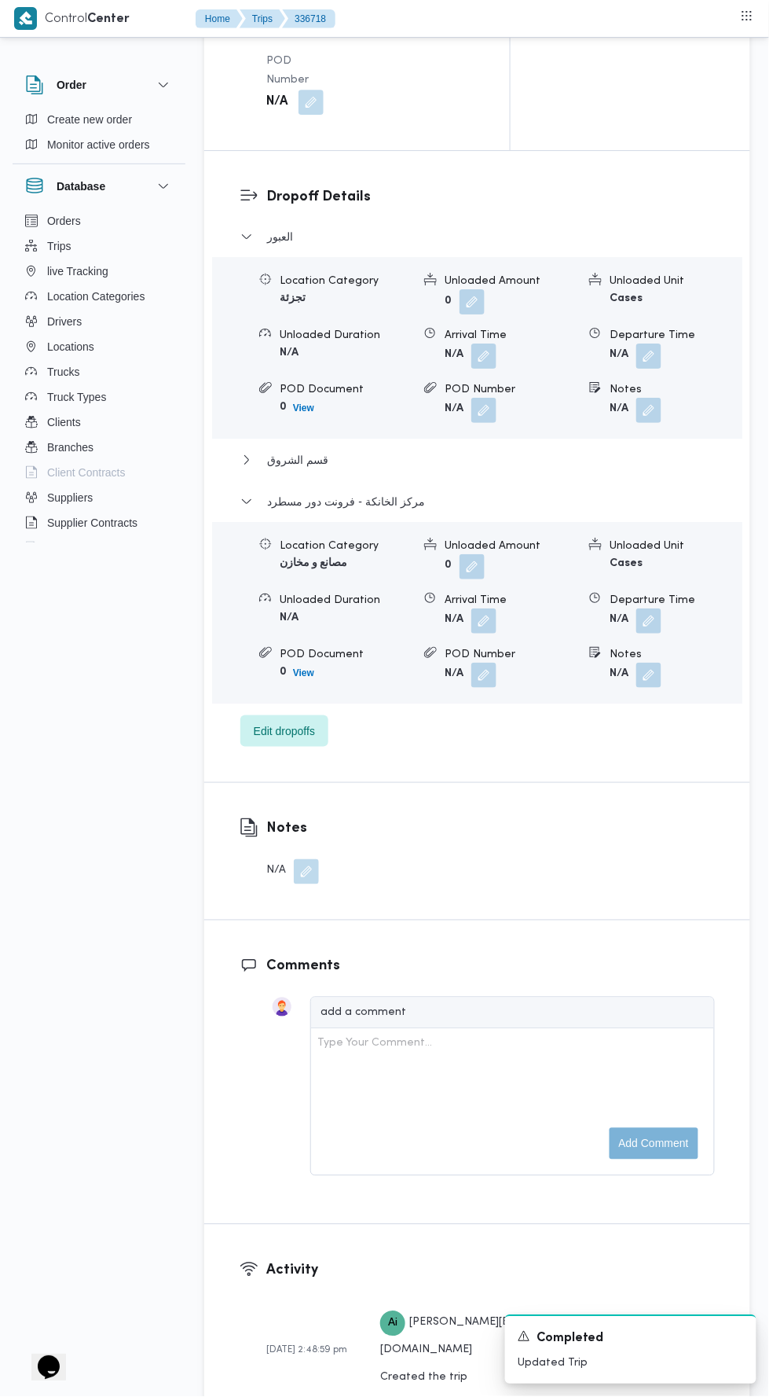
click at [646, 633] on button "button" at bounding box center [649, 620] width 25 height 25
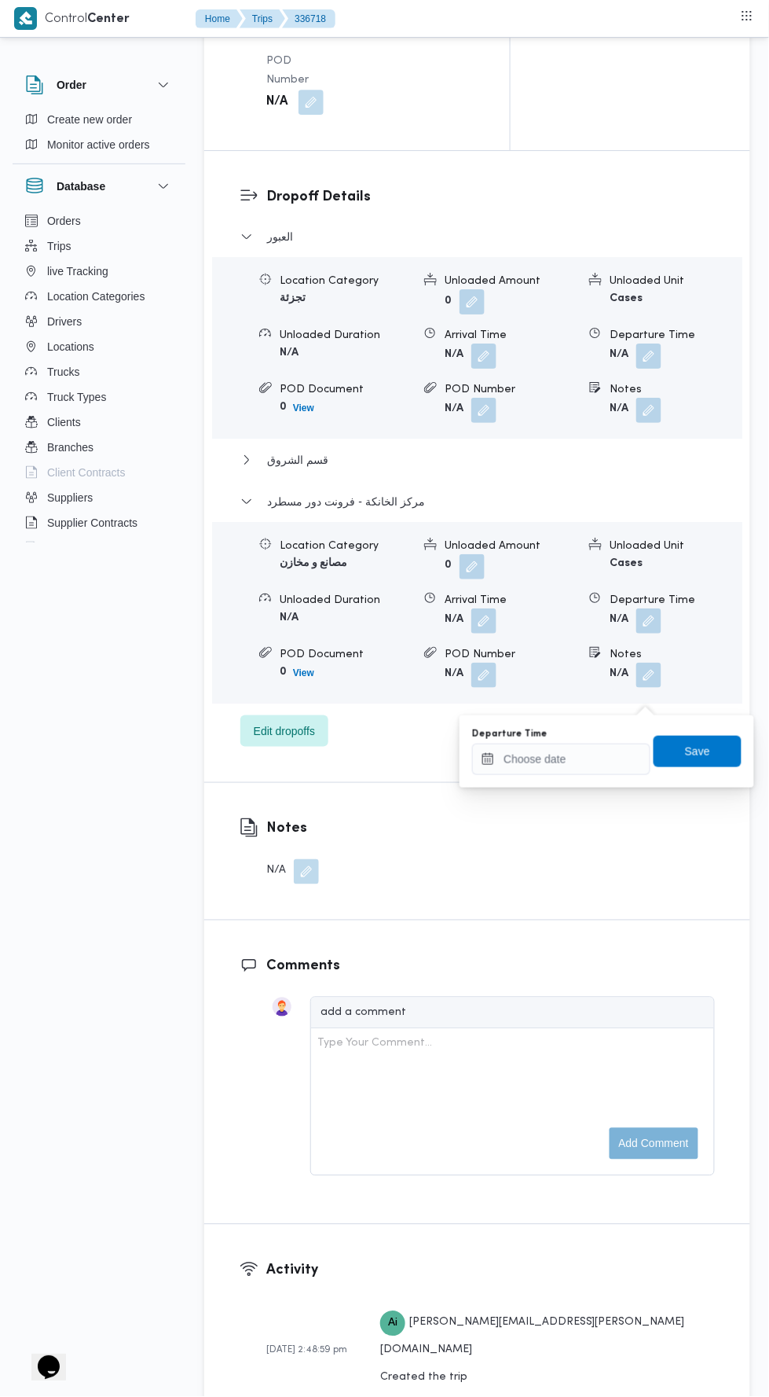
click at [538, 734] on label "Departure Time" at bounding box center [509, 734] width 75 height 13
click at [538, 744] on input "Departure Time" at bounding box center [561, 759] width 178 height 31
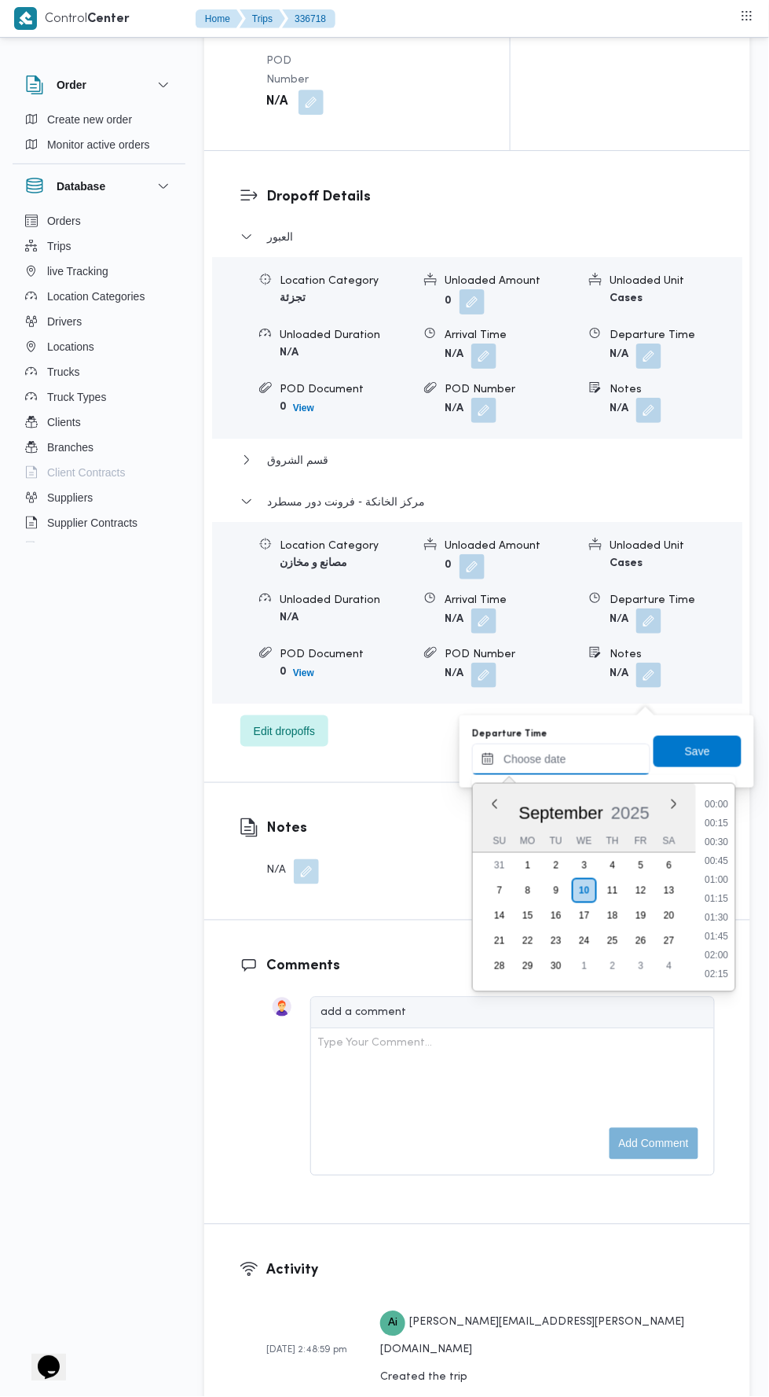
scroll to position [1281, 0]
click at [714, 842] on li "17:30" at bounding box center [717, 843] width 36 height 16
type input "10/09/2025 17:30"
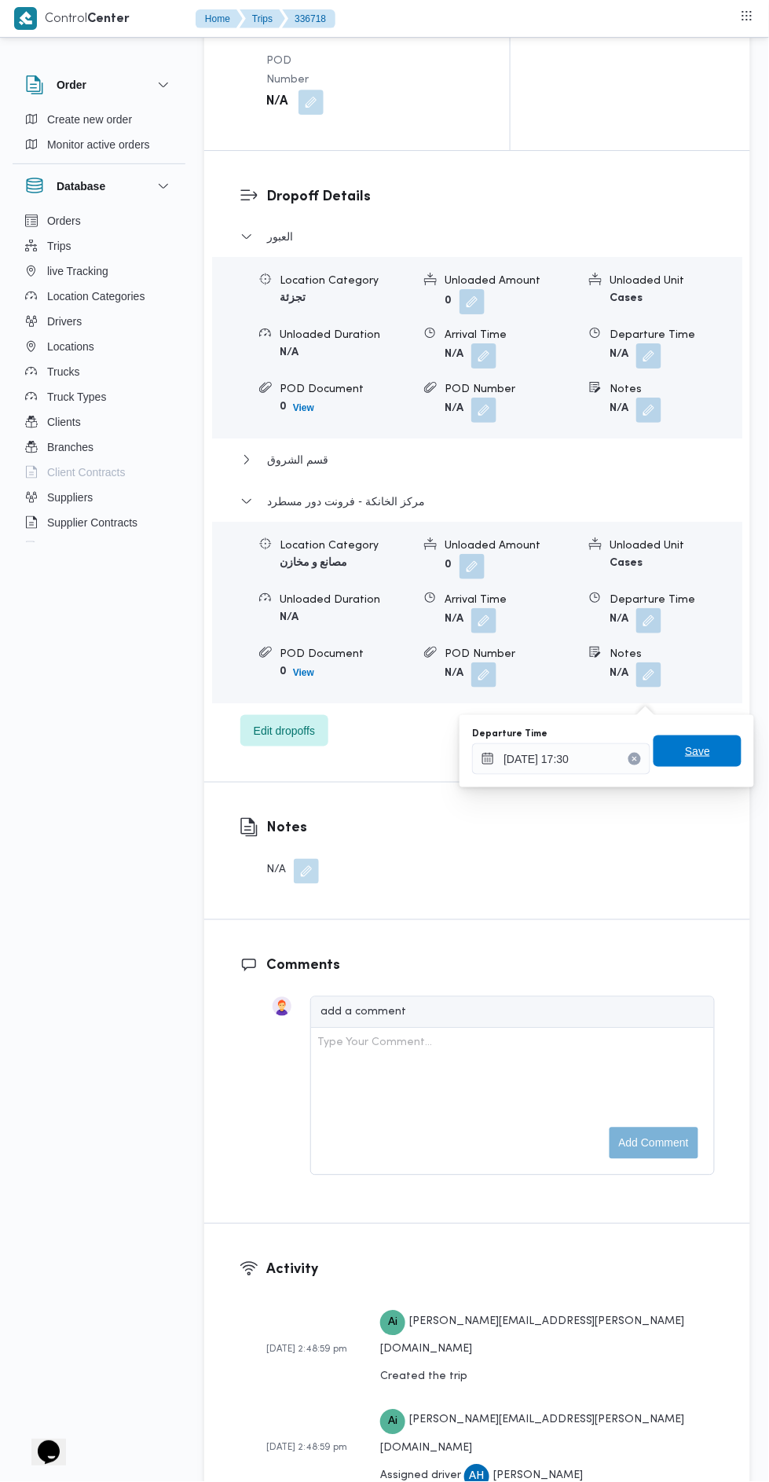
click at [699, 753] on span "Save" at bounding box center [697, 751] width 25 height 19
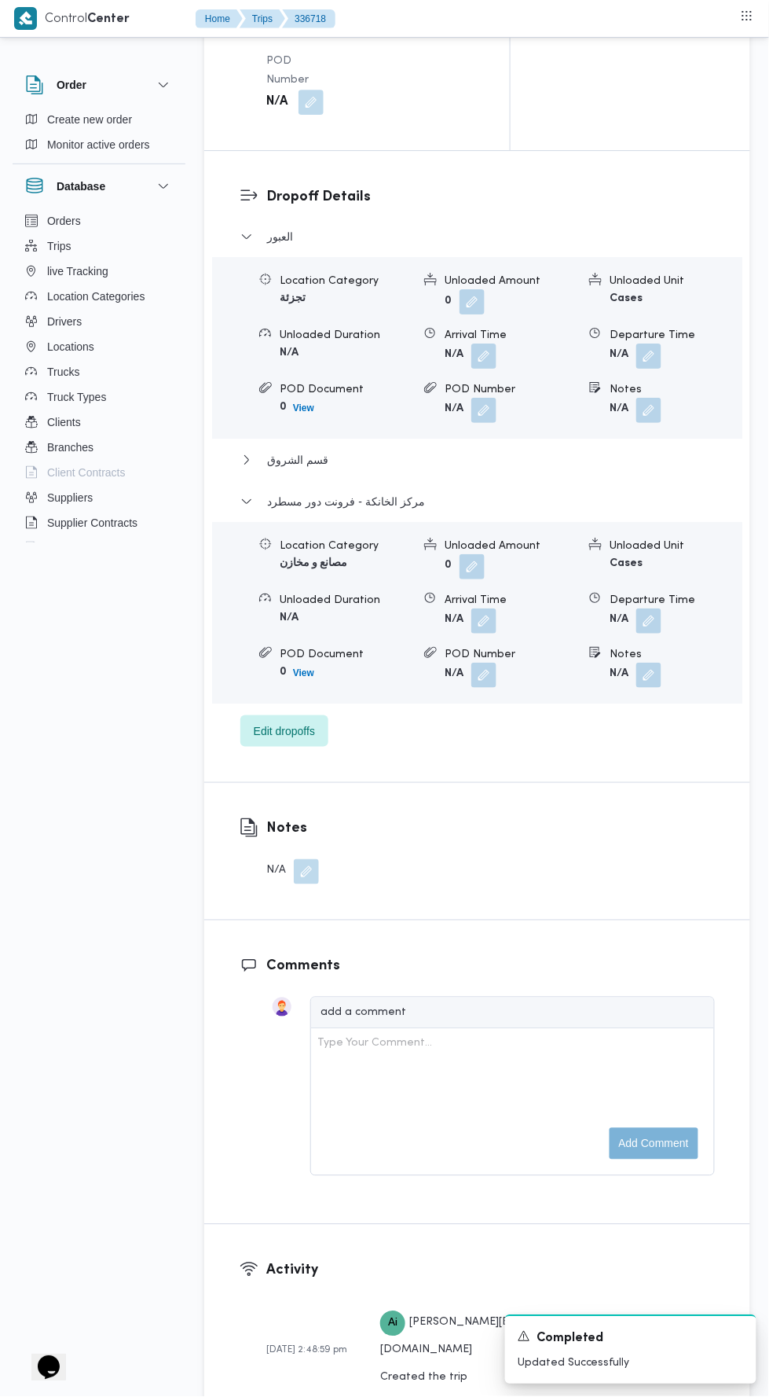
scroll to position [0, 0]
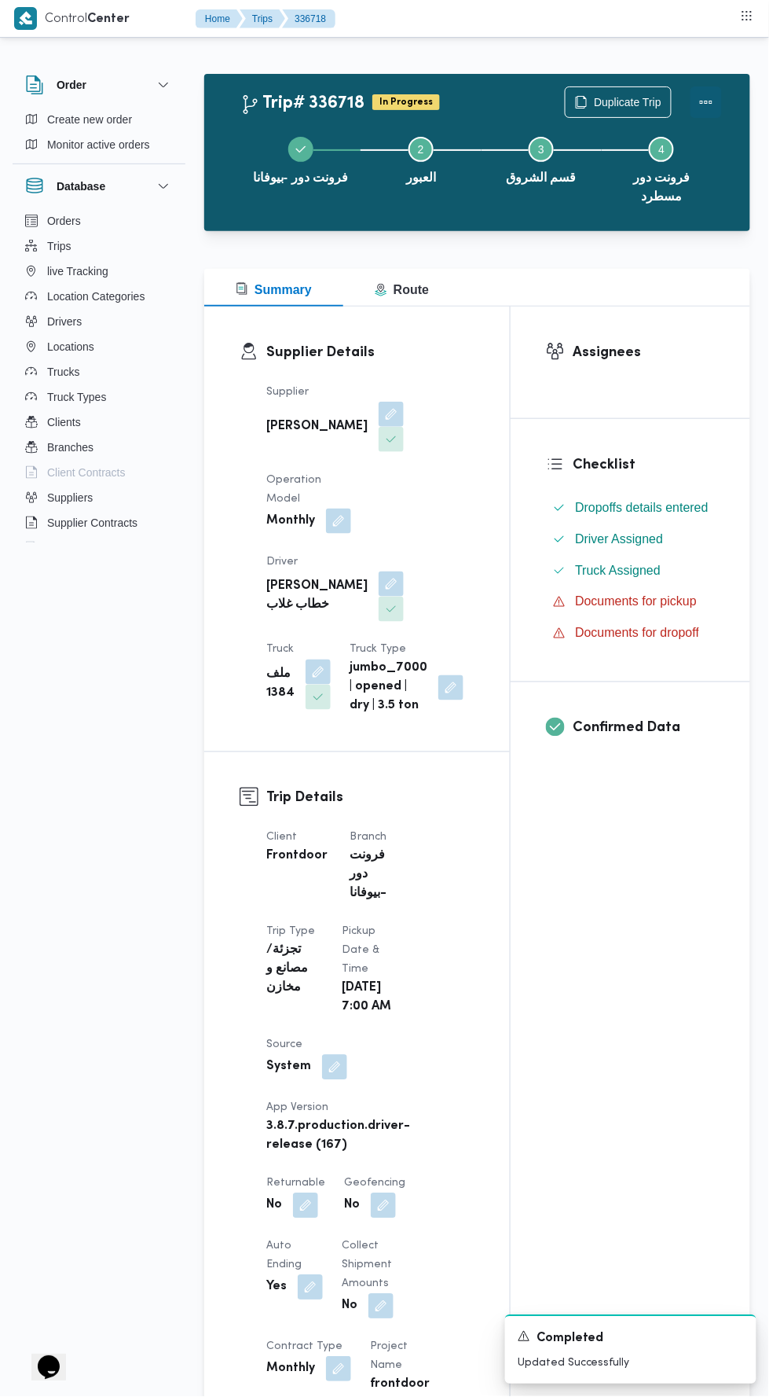
click at [718, 94] on button "Actions" at bounding box center [706, 101] width 31 height 31
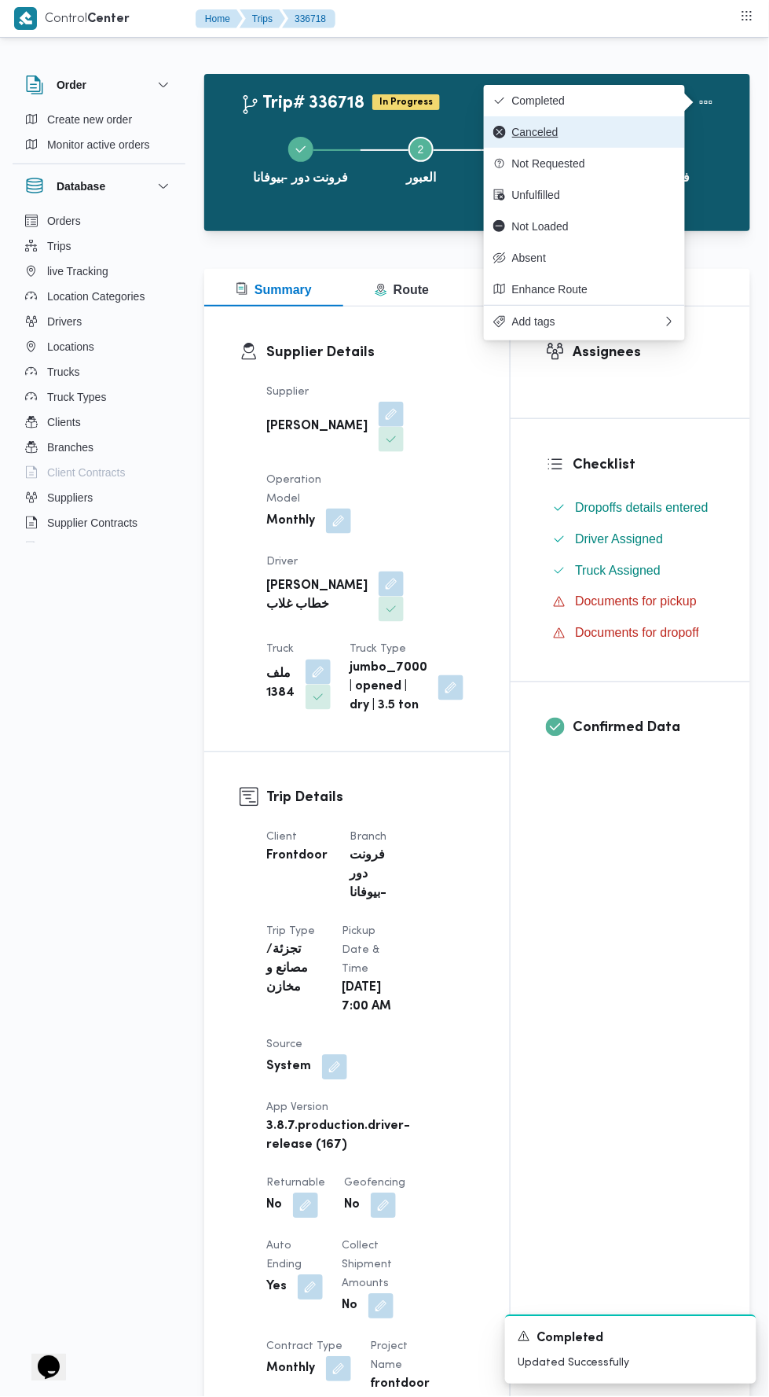
click at [533, 132] on span "Canceled" at bounding box center [593, 132] width 163 height 13
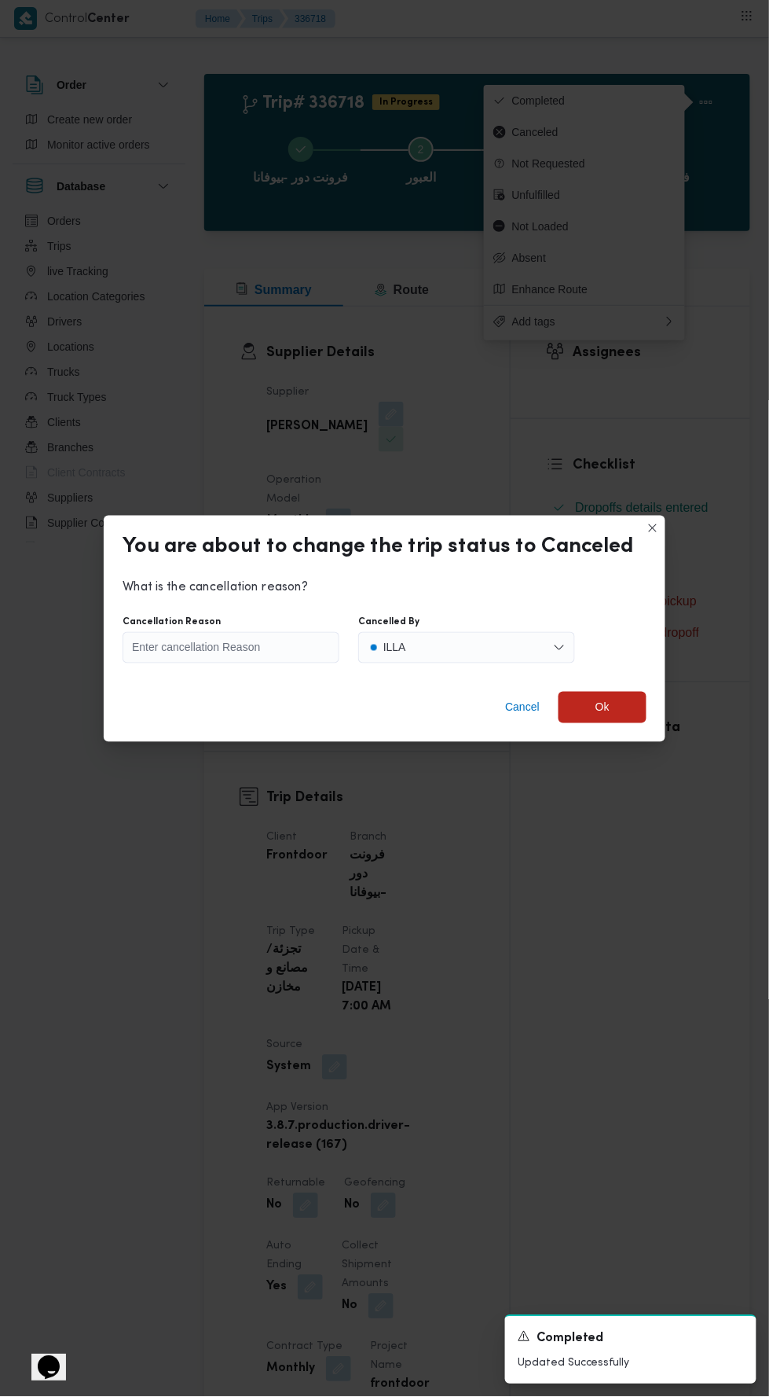
click at [469, 692] on div "Cancel Ok" at bounding box center [385, 710] width 562 height 63
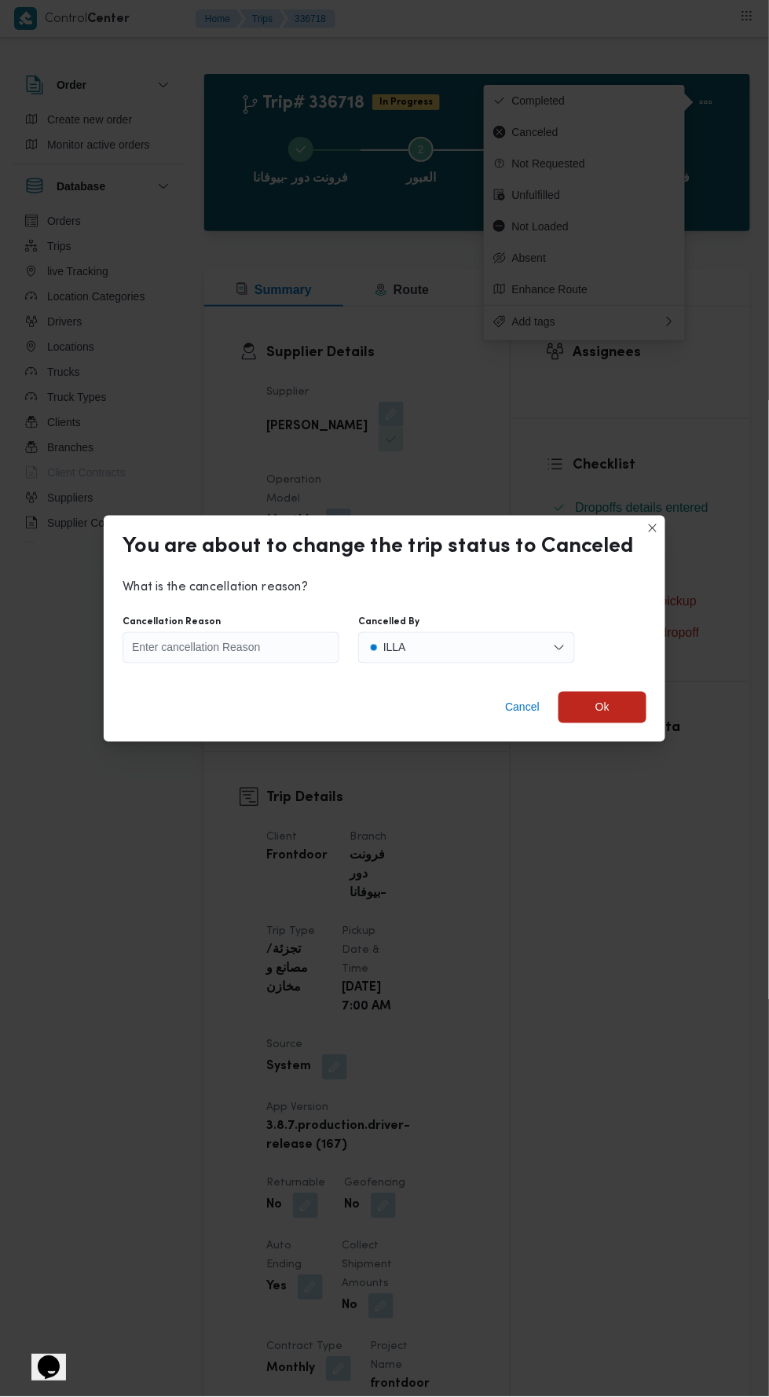
click at [532, 732] on div "Cancel Ok" at bounding box center [385, 710] width 562 height 63
click at [505, 698] on span "Cancel" at bounding box center [522, 707] width 35 height 19
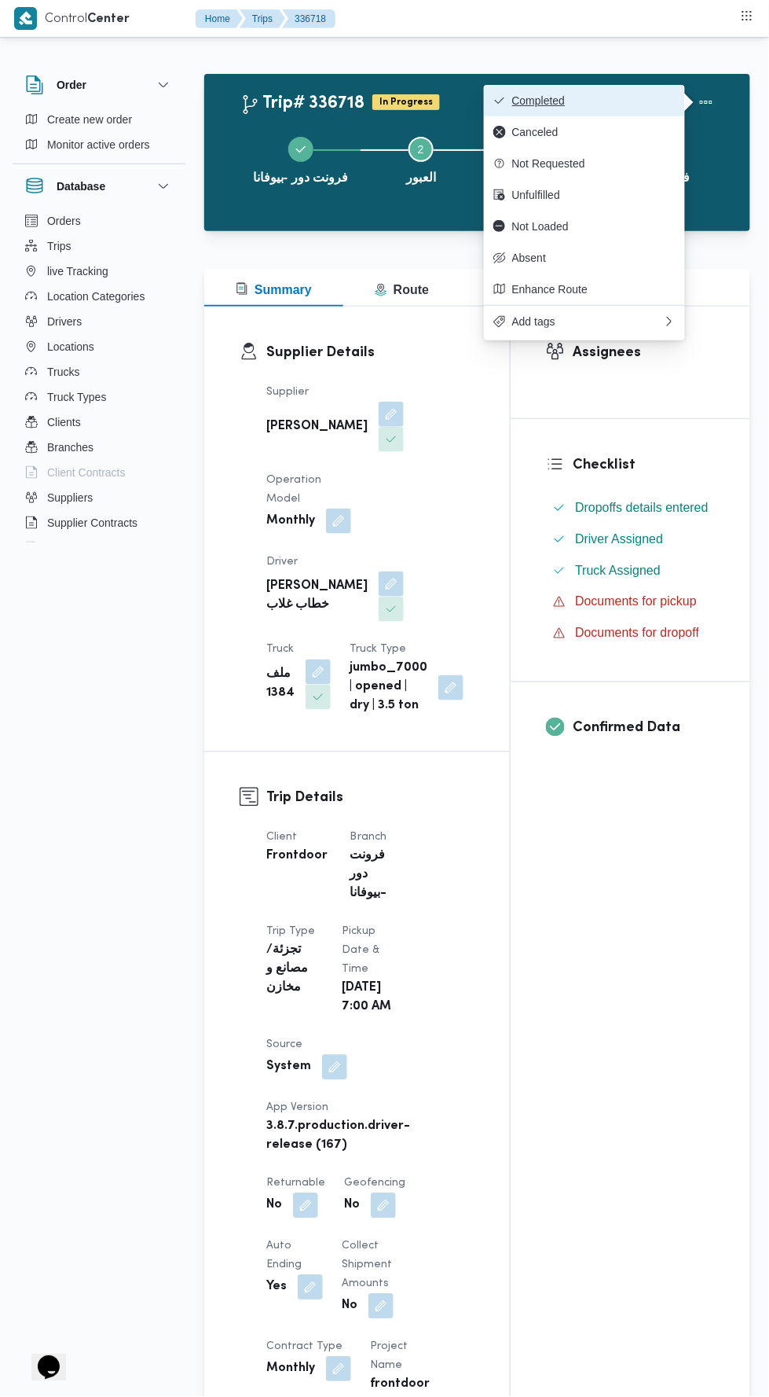
click at [514, 98] on span "Completed" at bounding box center [593, 100] width 163 height 13
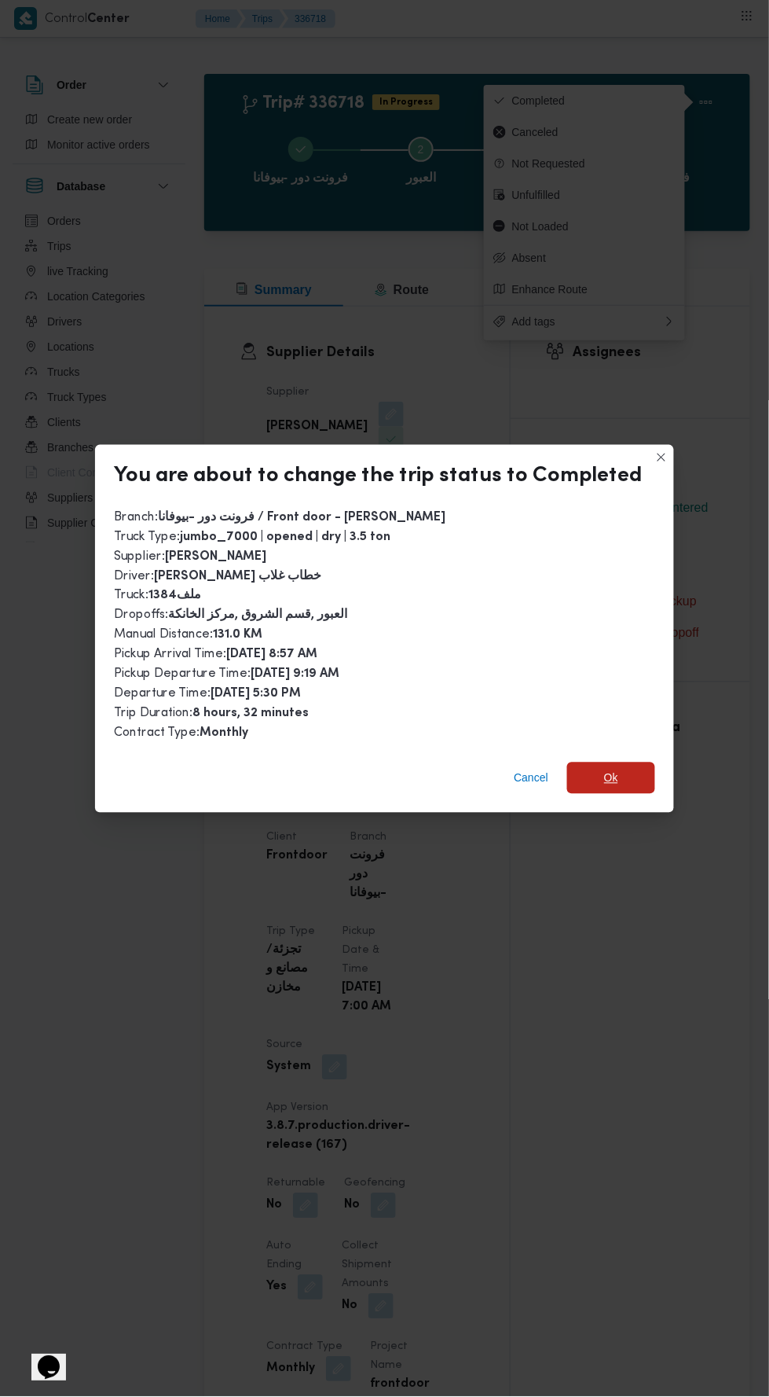
click at [639, 766] on span "Ok" at bounding box center [611, 777] width 88 height 31
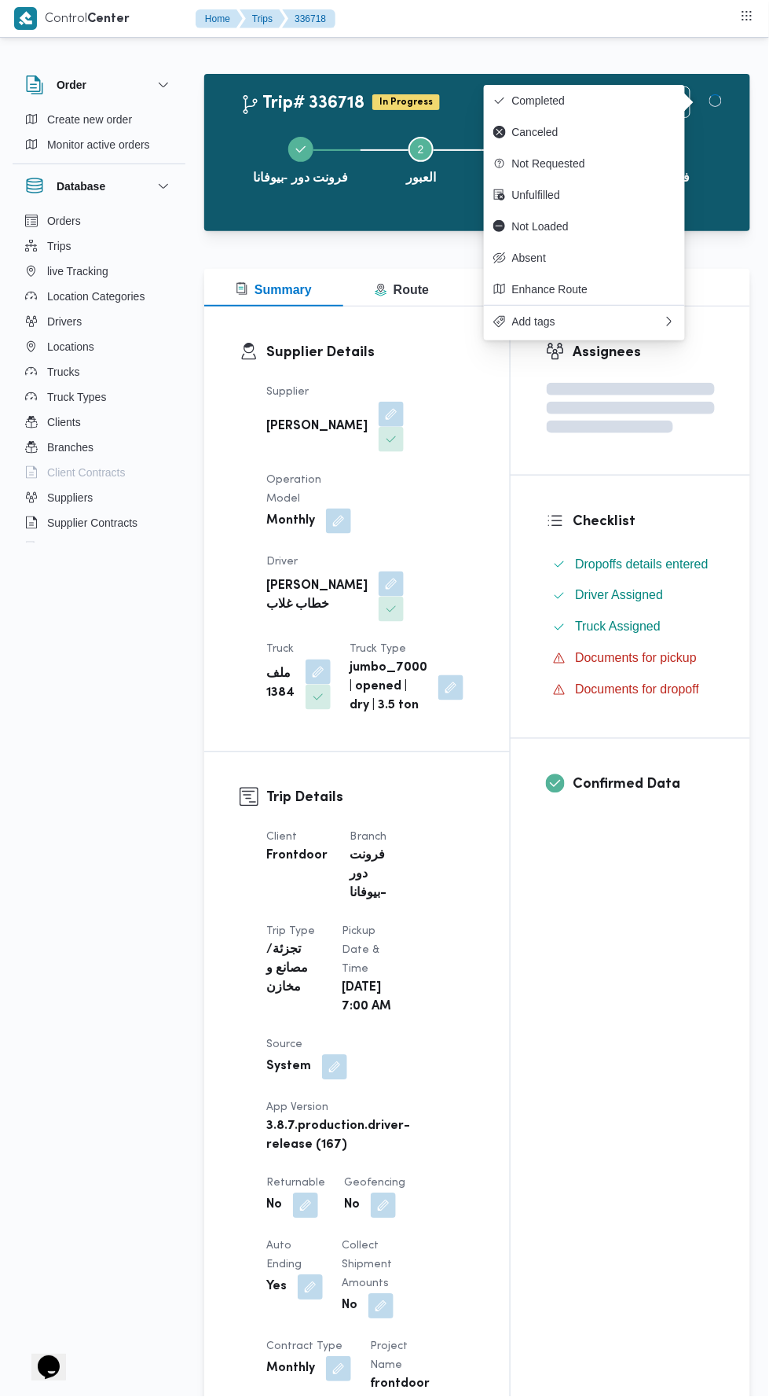
click at [512, 1140] on div "Assignees Checklist Dropoffs details entered Driver Assigned Truck Assigned Doc…" at bounding box center [631, 1283] width 240 height 1952
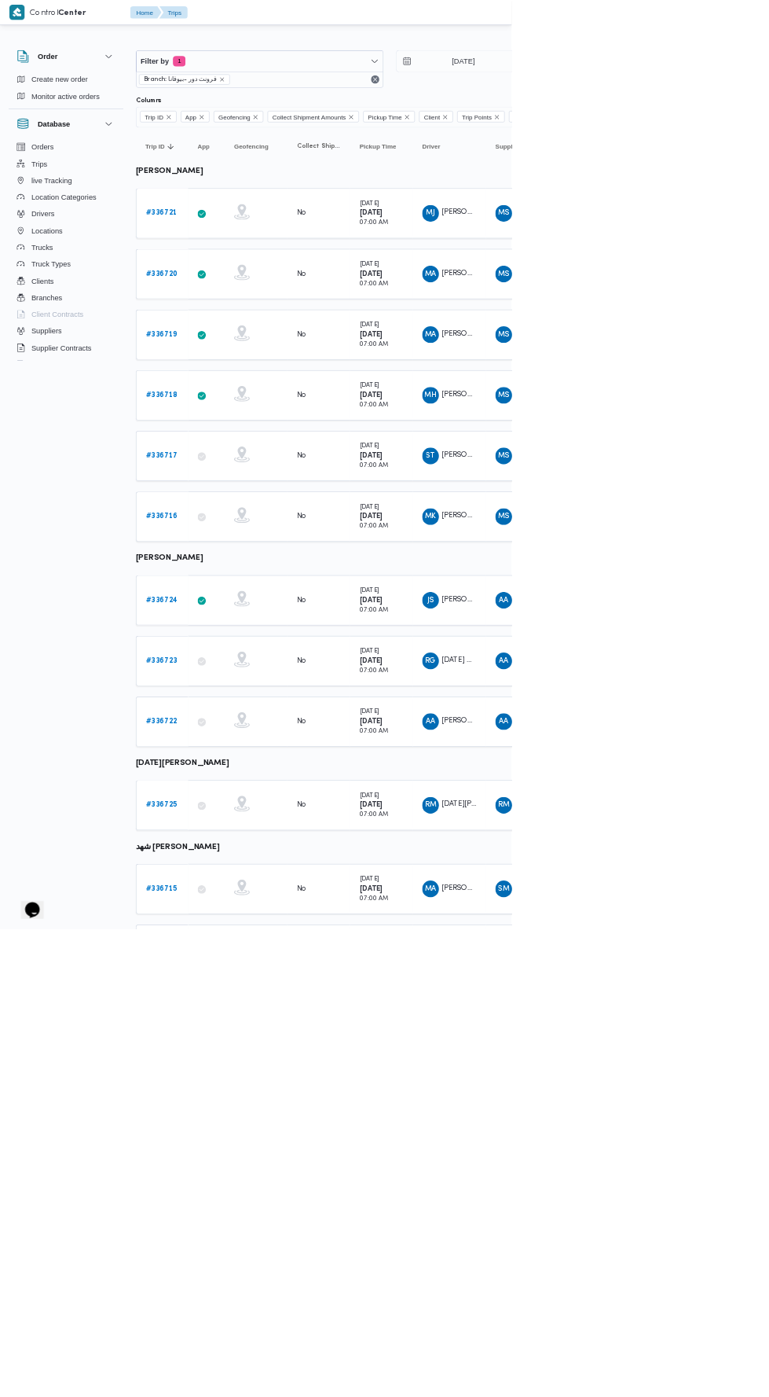
click at [222, 652] on td "Trip ID # 336717" at bounding box center [243, 685] width 79 height 75
click at [222, 680] on b "# 336717" at bounding box center [243, 685] width 48 height 10
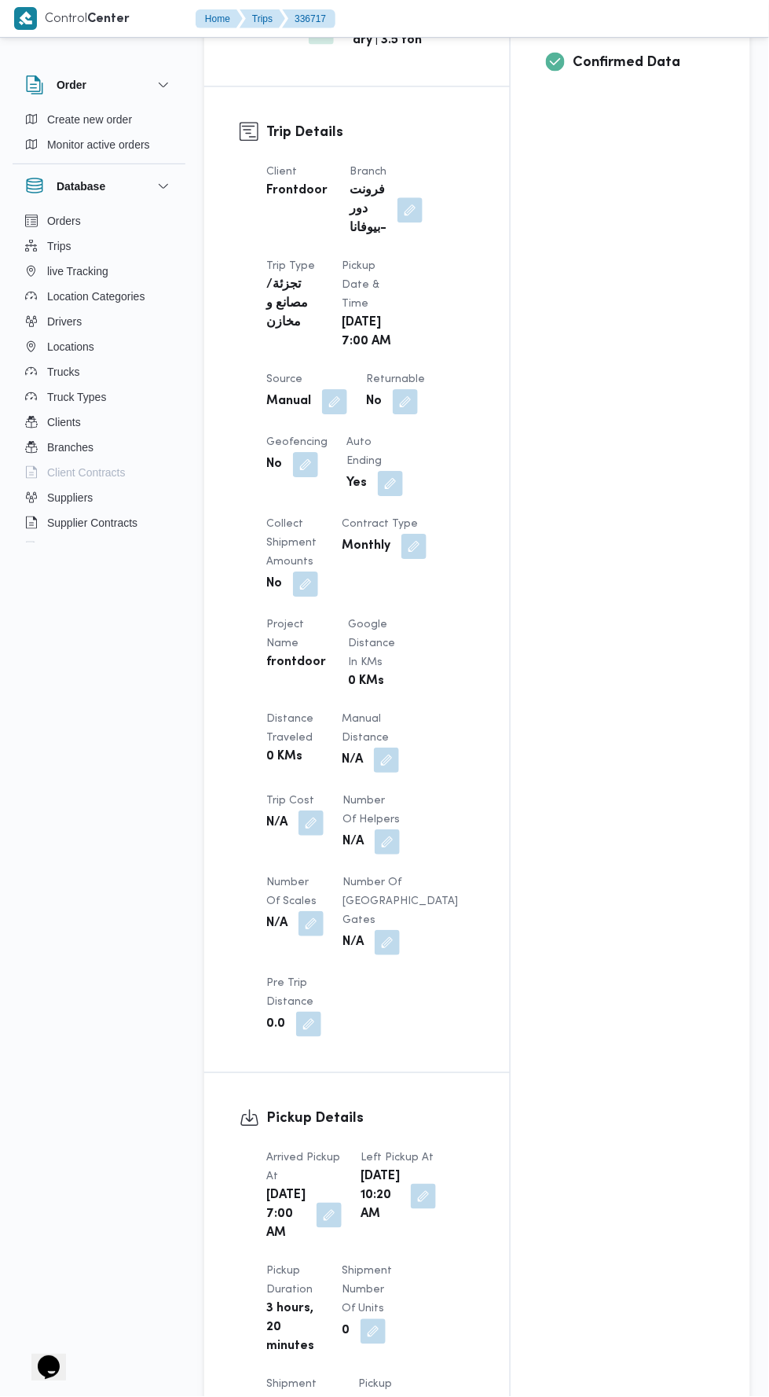
scroll to position [699, 0]
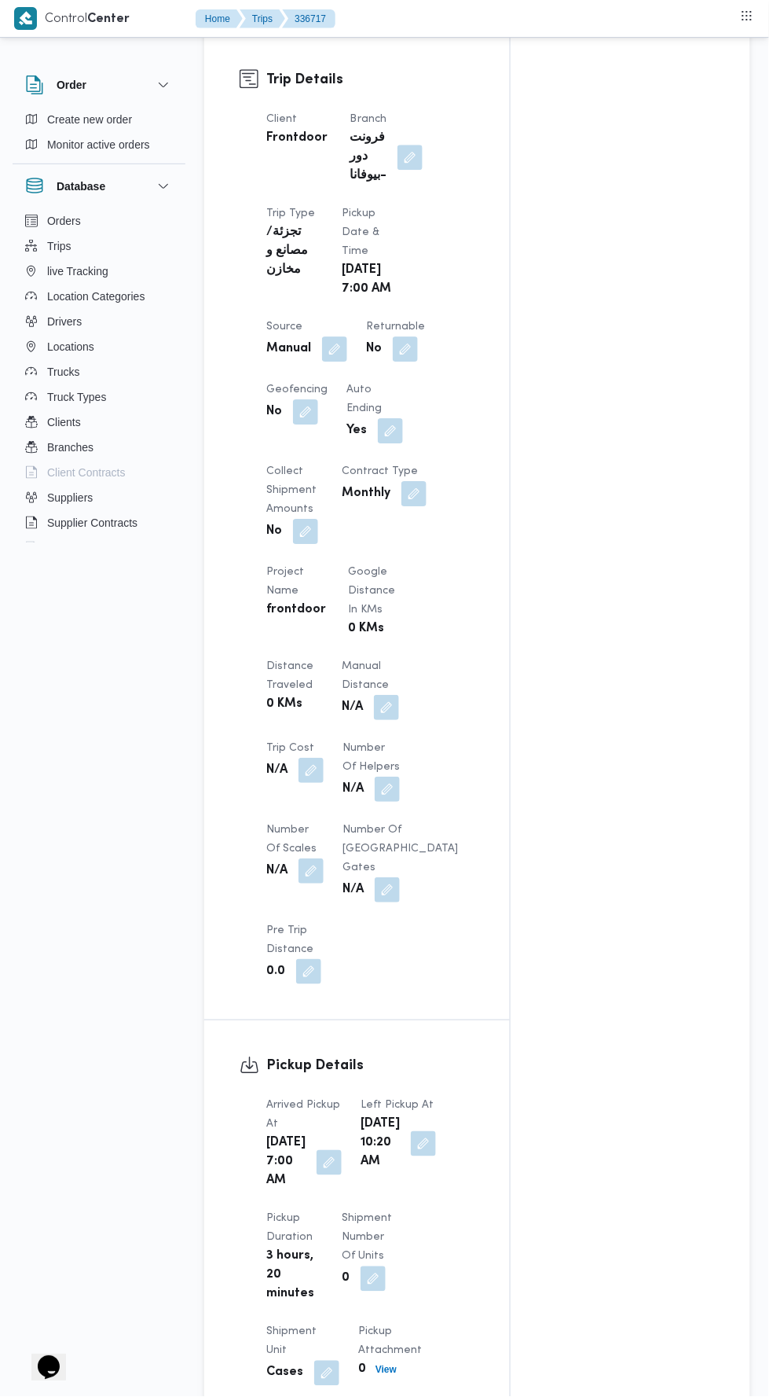
click at [381, 702] on button "button" at bounding box center [386, 707] width 25 height 25
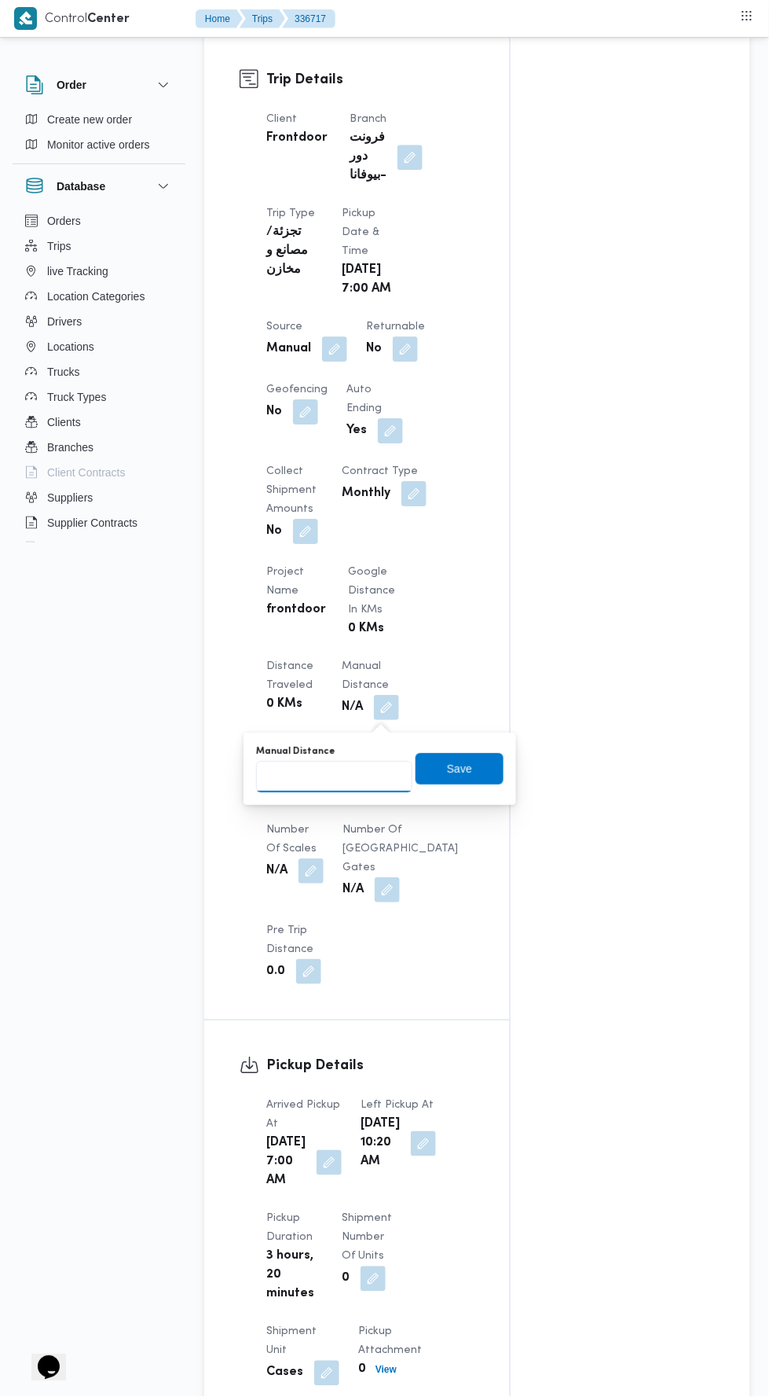
click at [321, 774] on input "Manual Distance" at bounding box center [334, 776] width 156 height 31
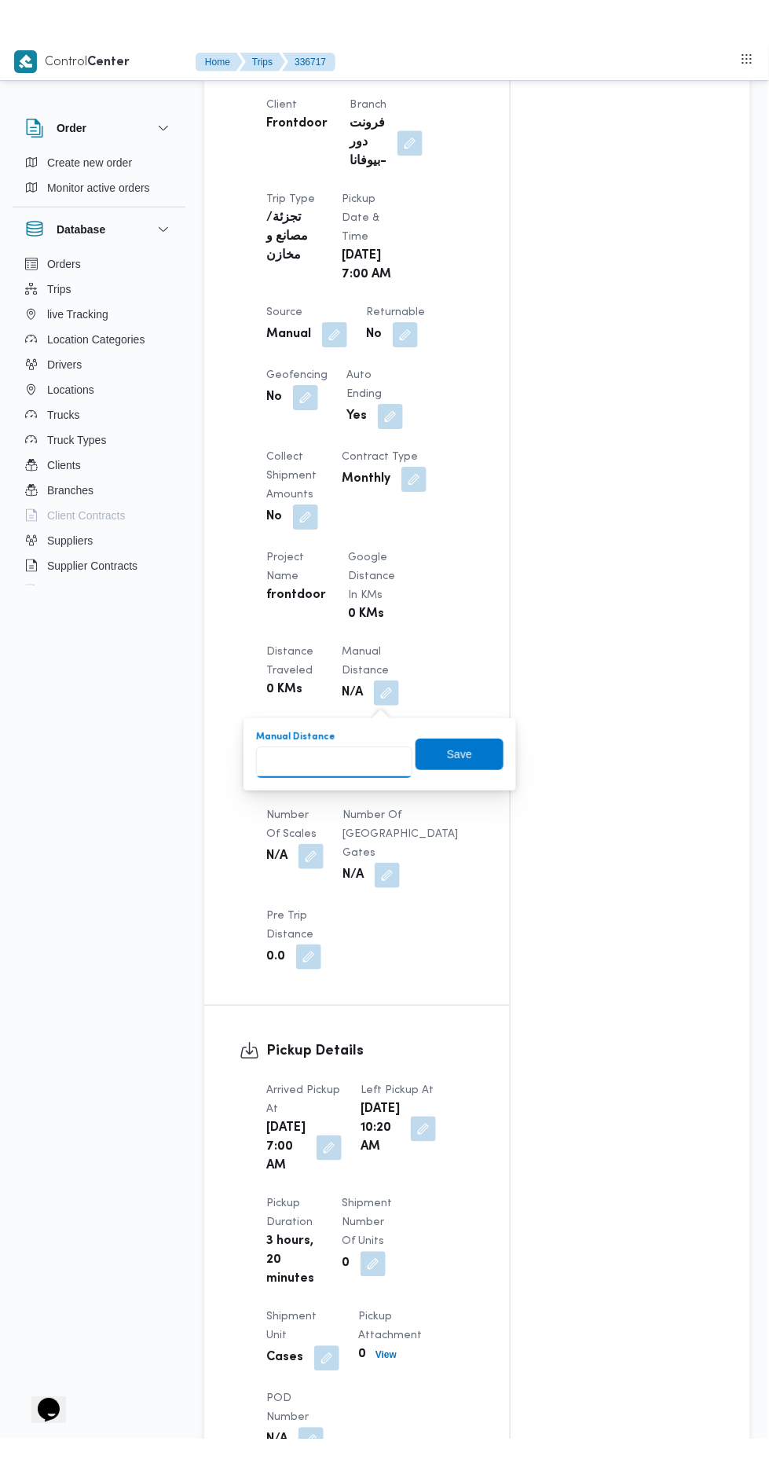
scroll to position [774, 0]
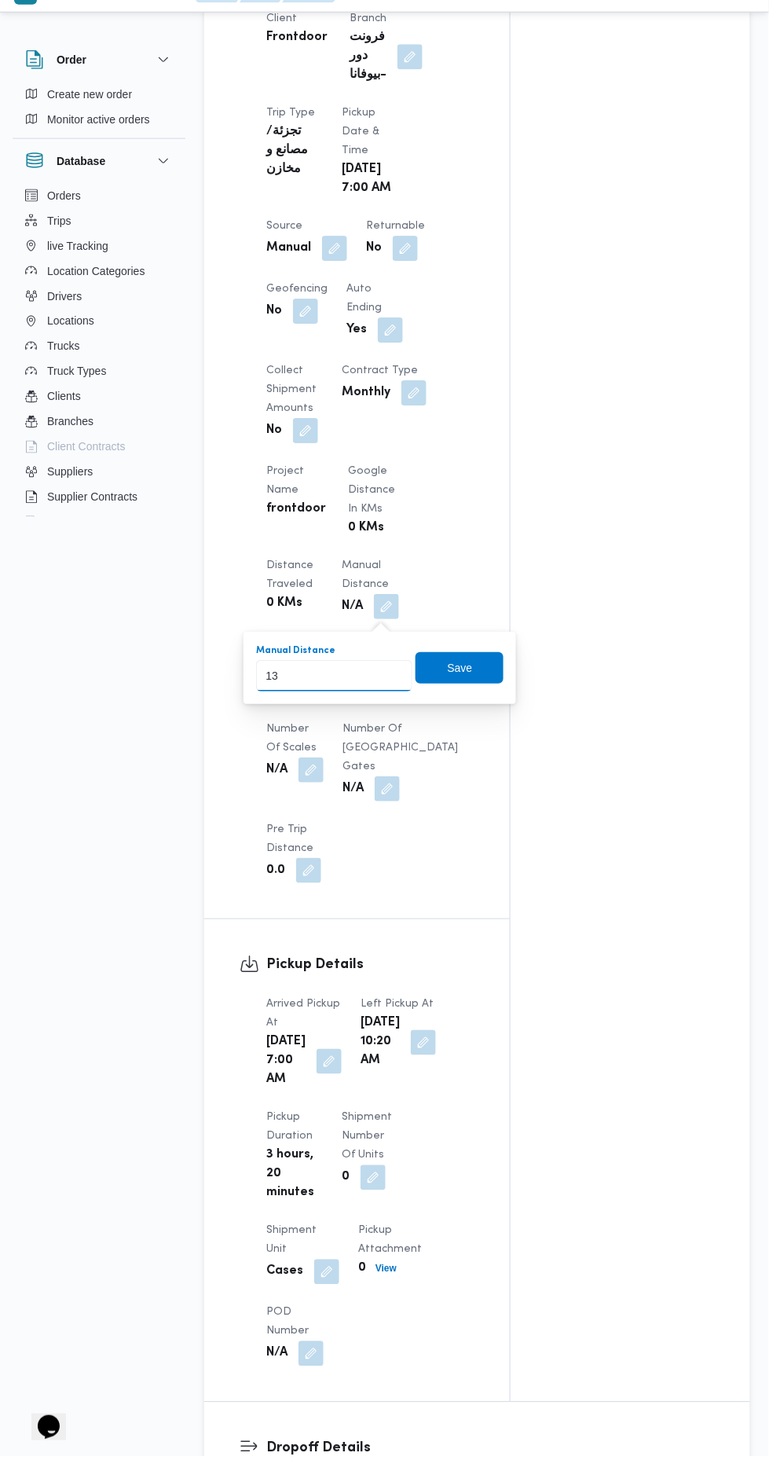
type input "132"
click at [462, 689] on span "Save" at bounding box center [460, 694] width 25 height 19
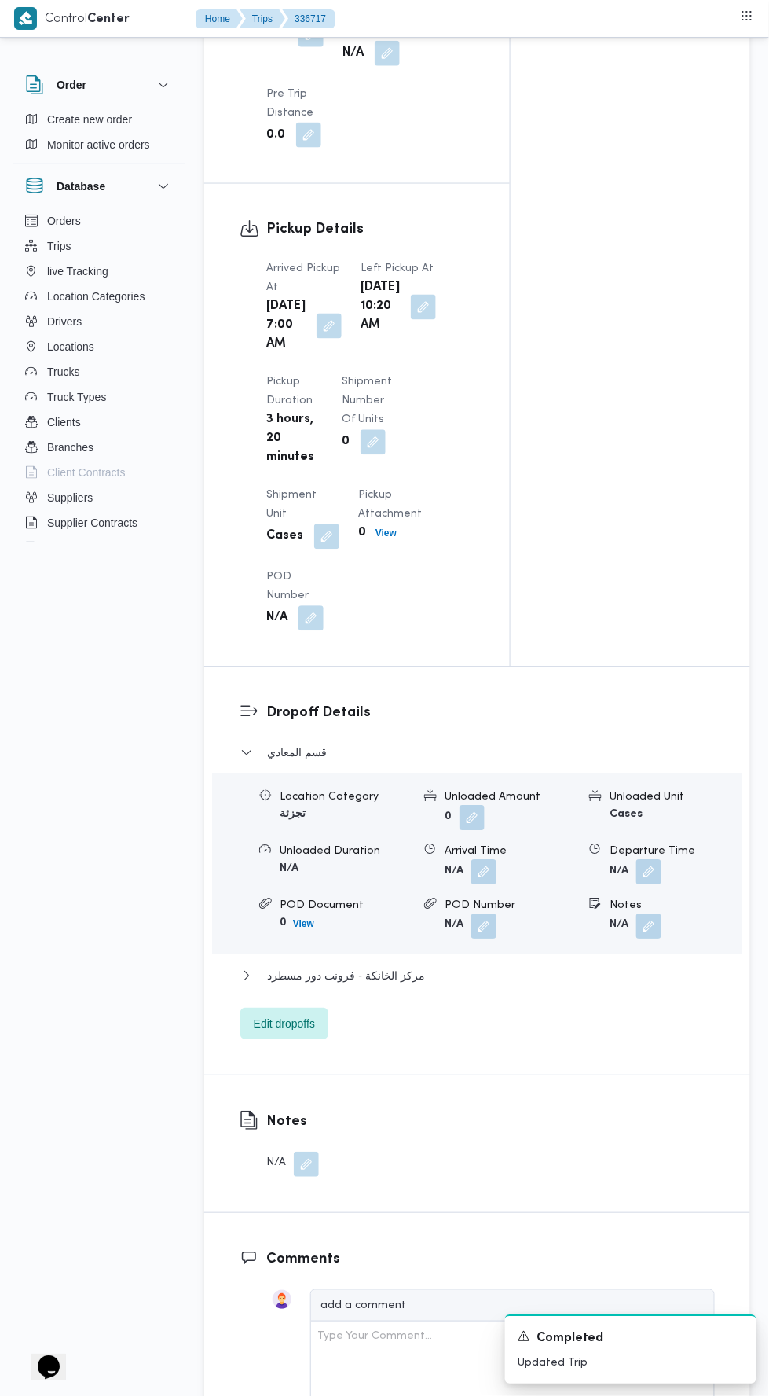
scroll to position [1758, 0]
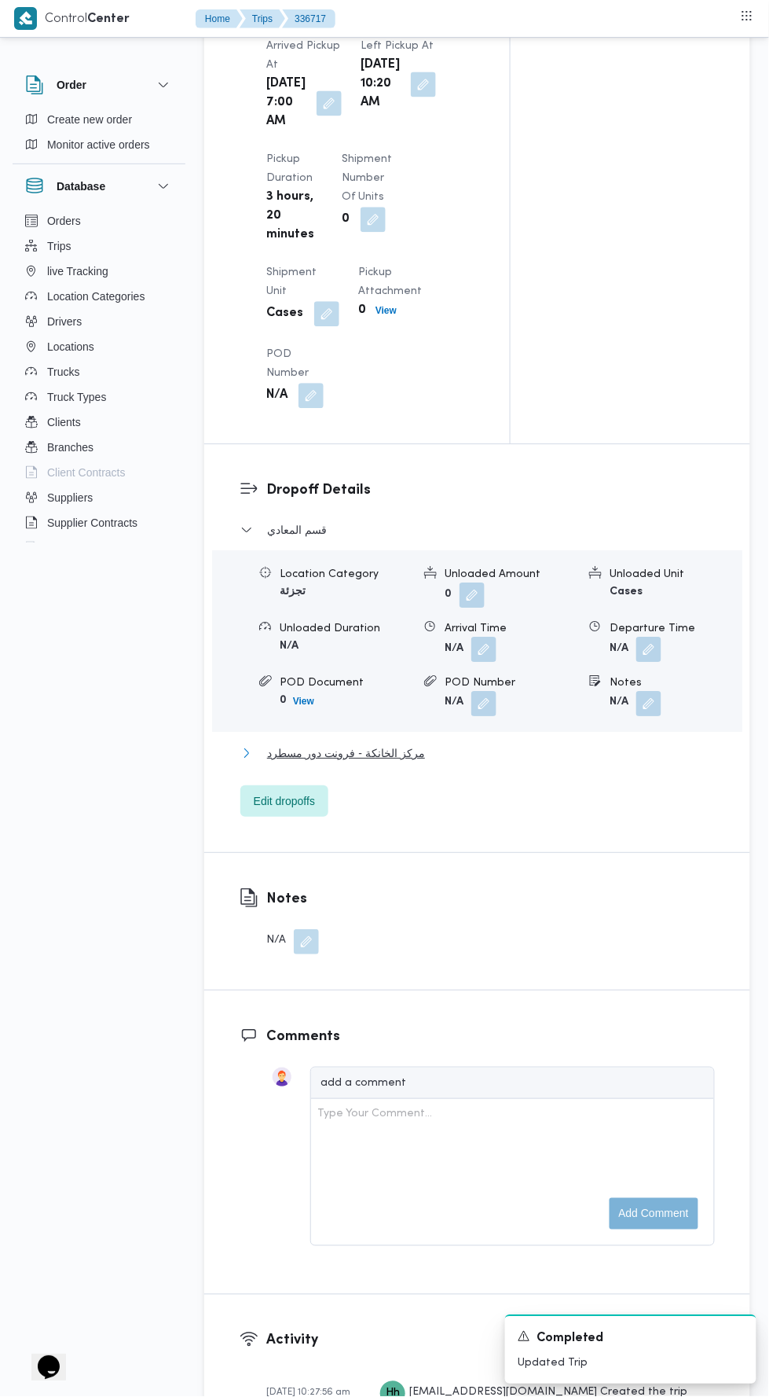
click at [324, 763] on span "مركز الخانكة - فرونت دور مسطرد" at bounding box center [346, 753] width 158 height 19
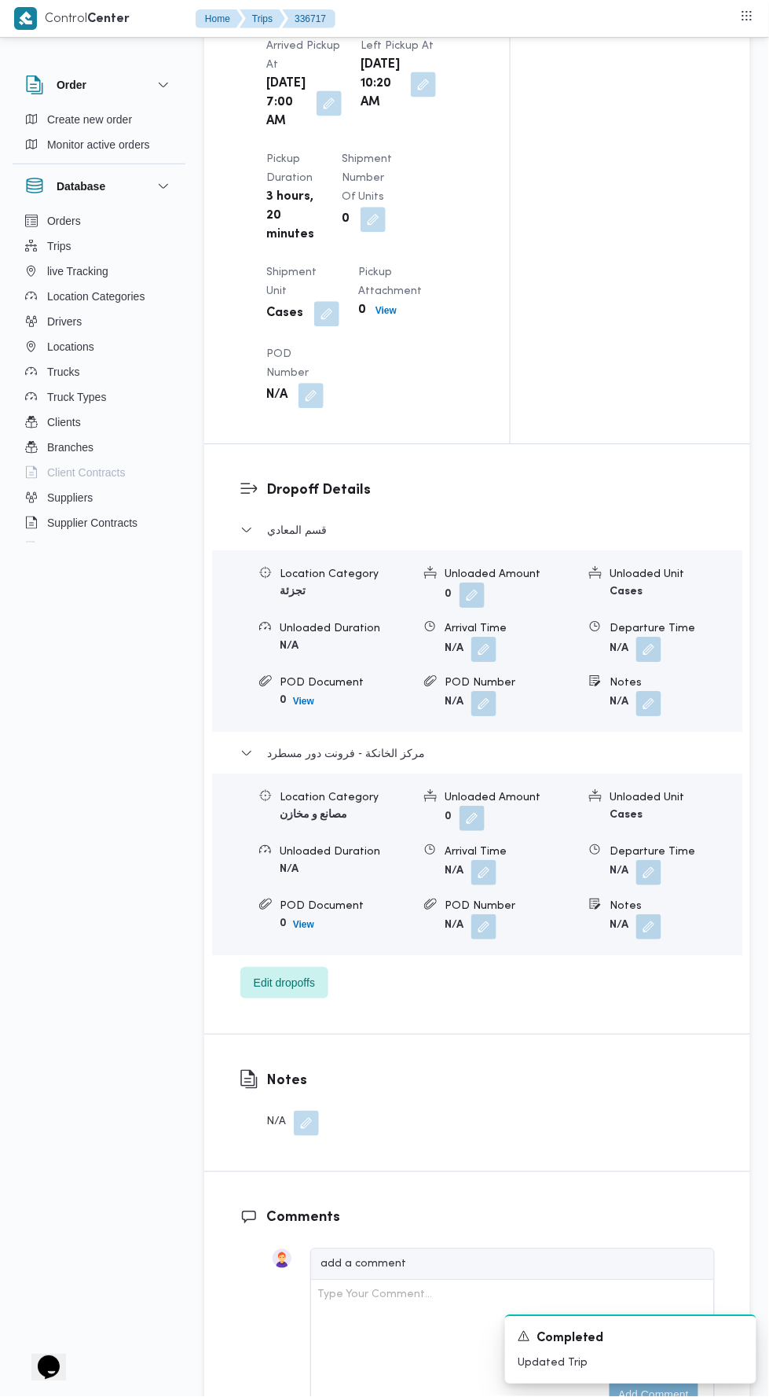
click at [646, 886] on button "button" at bounding box center [649, 873] width 25 height 25
click at [545, 990] on input "Departure Time" at bounding box center [561, 992] width 178 height 31
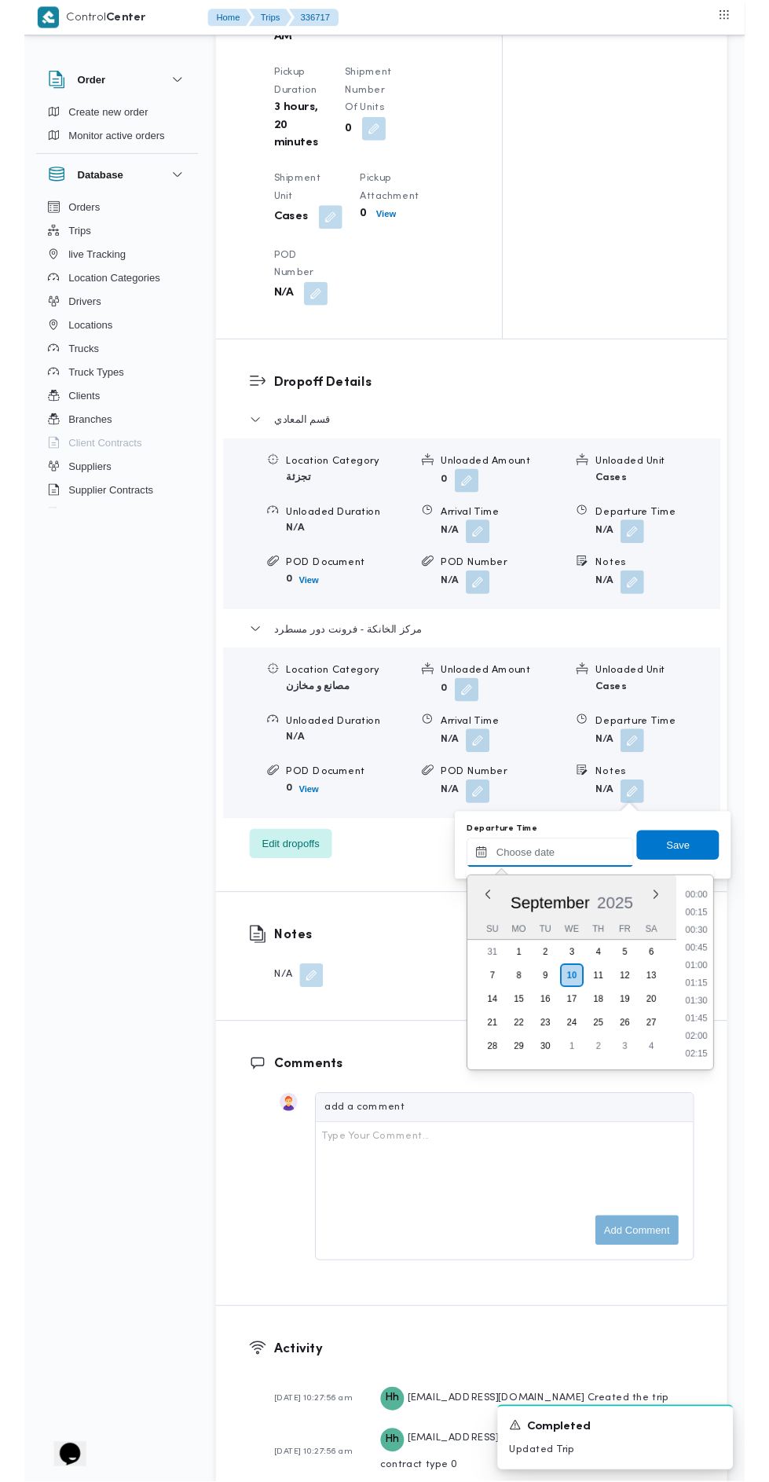
scroll to position [1281, 0]
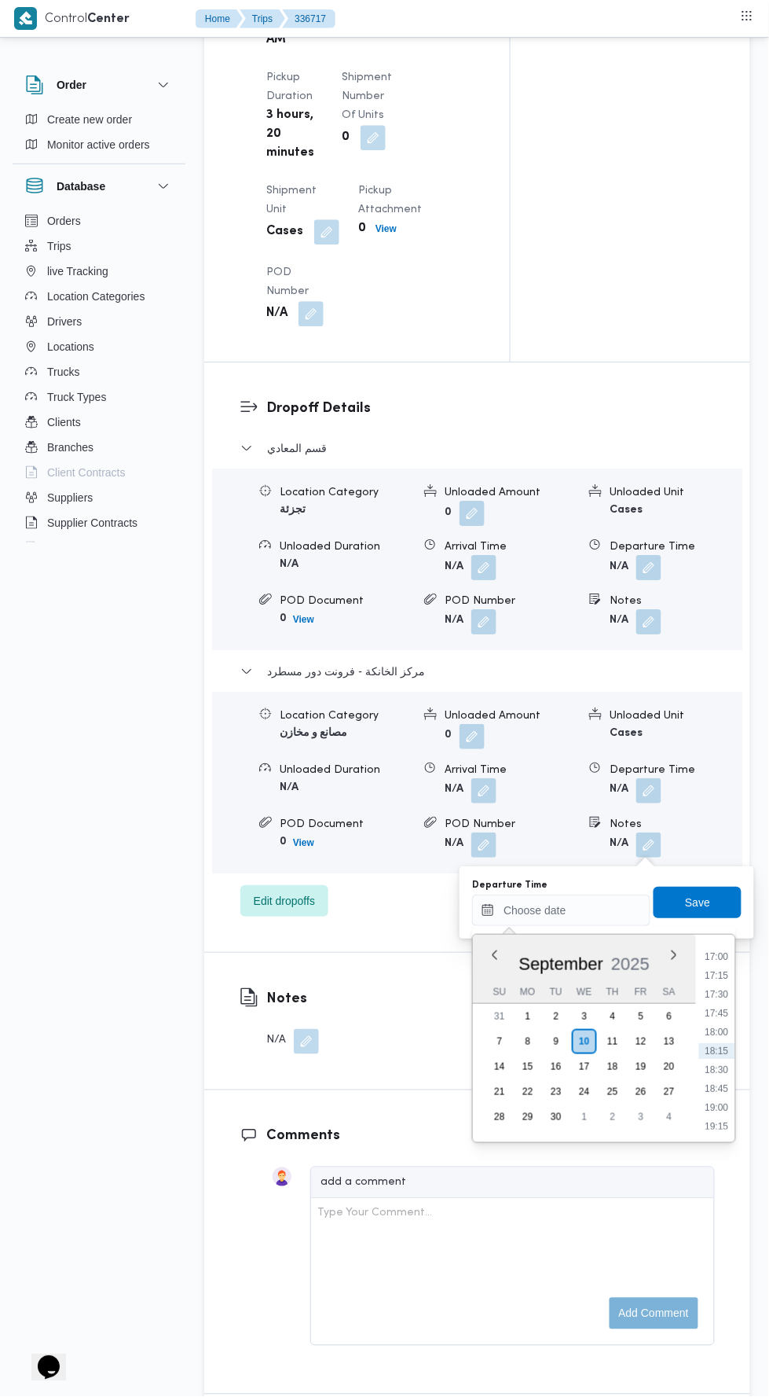
click at [713, 1086] on li "18:45" at bounding box center [717, 1089] width 36 height 16
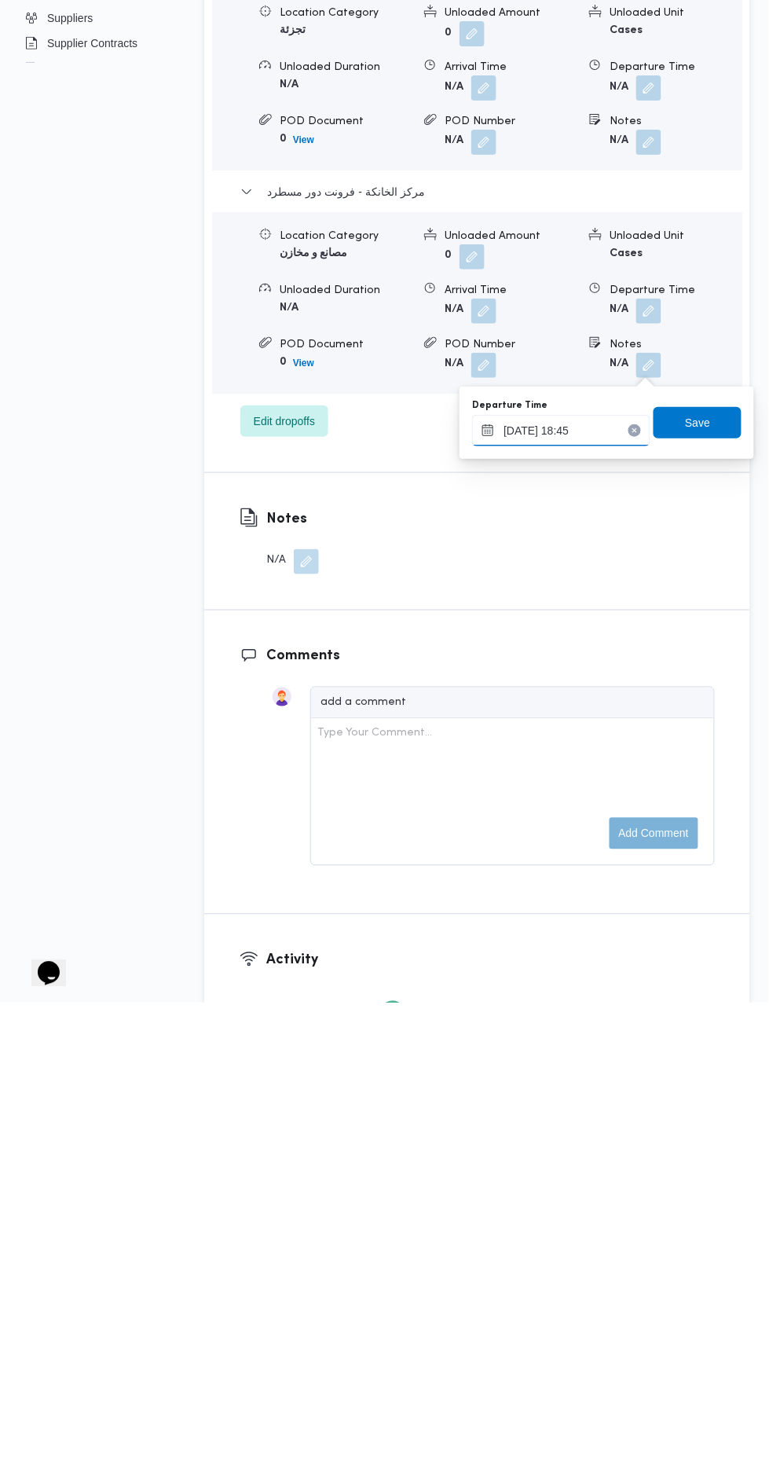
scroll to position [1841, 0]
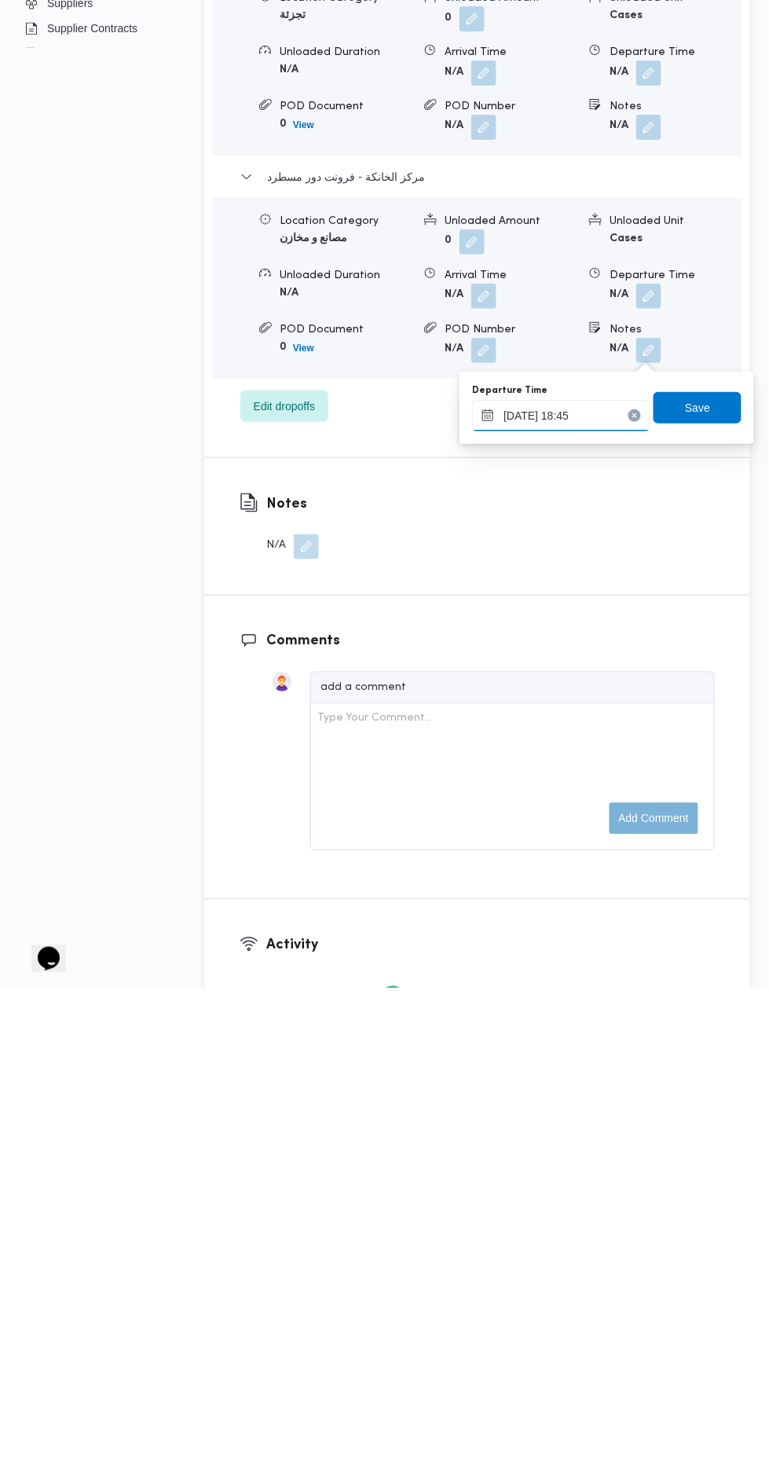
click at [564, 921] on input "10/09/2025 18:45" at bounding box center [561, 909] width 178 height 31
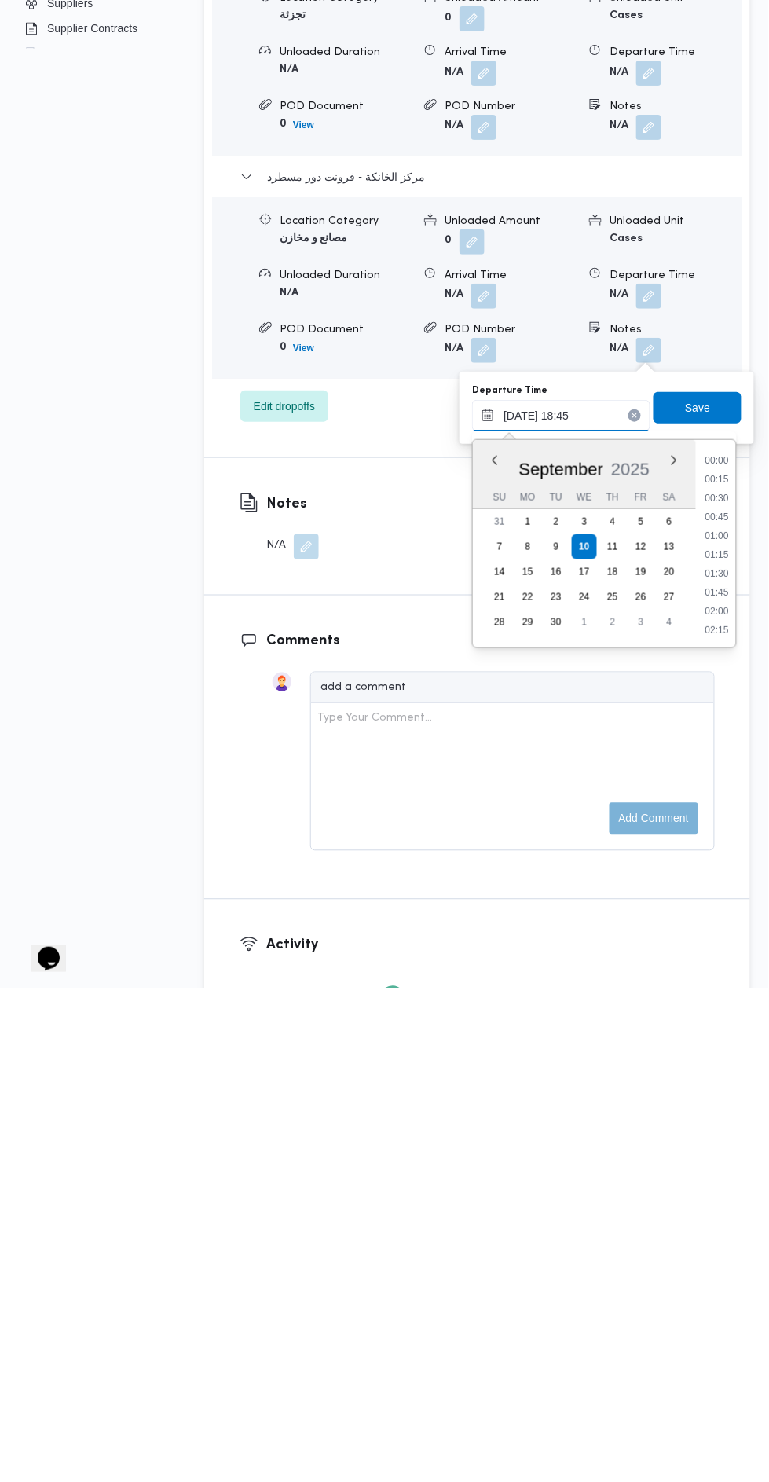
scroll to position [1319, 0]
click at [714, 1030] on li "18:30" at bounding box center [718, 1032] width 36 height 16
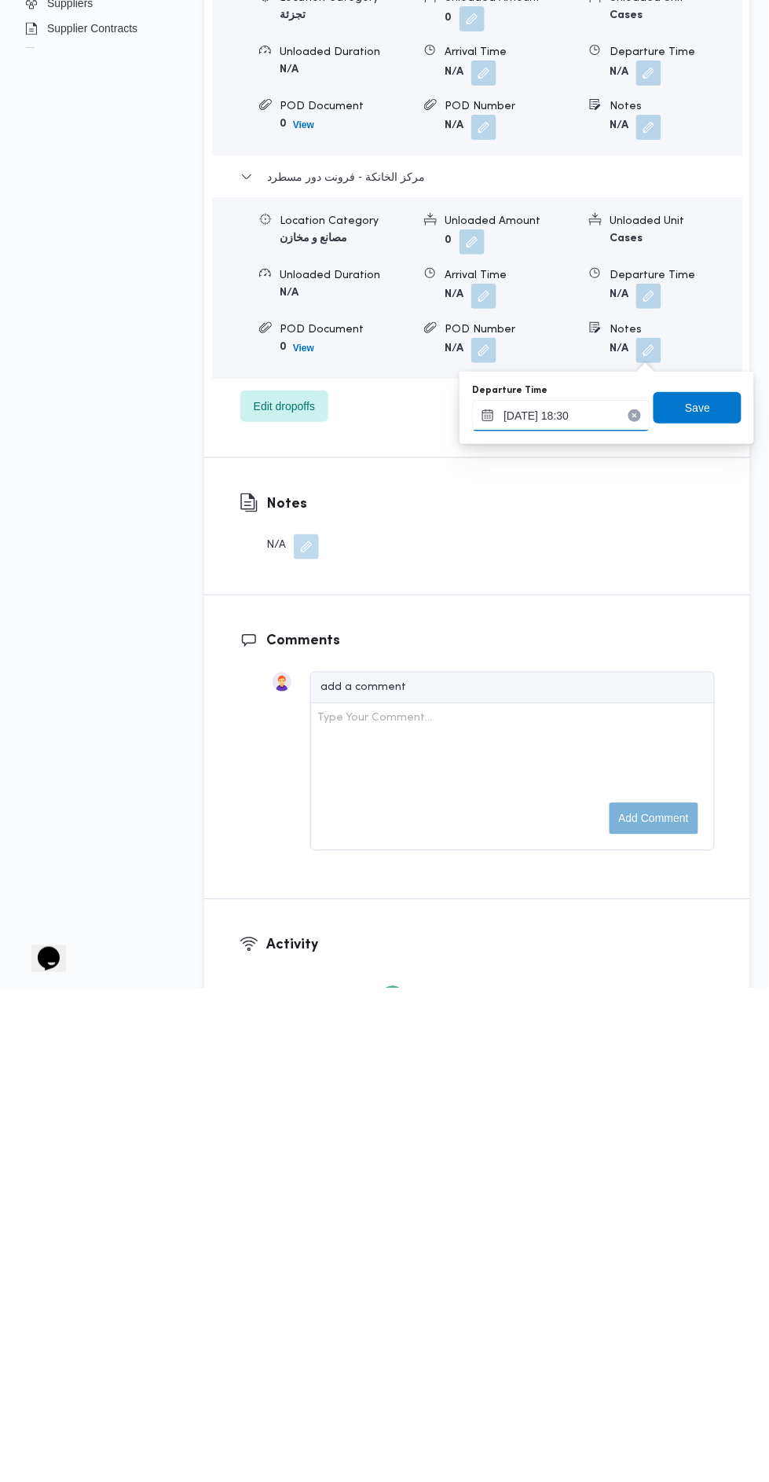
click at [623, 909] on input "10/09/2025 18:30" at bounding box center [561, 909] width 178 height 31
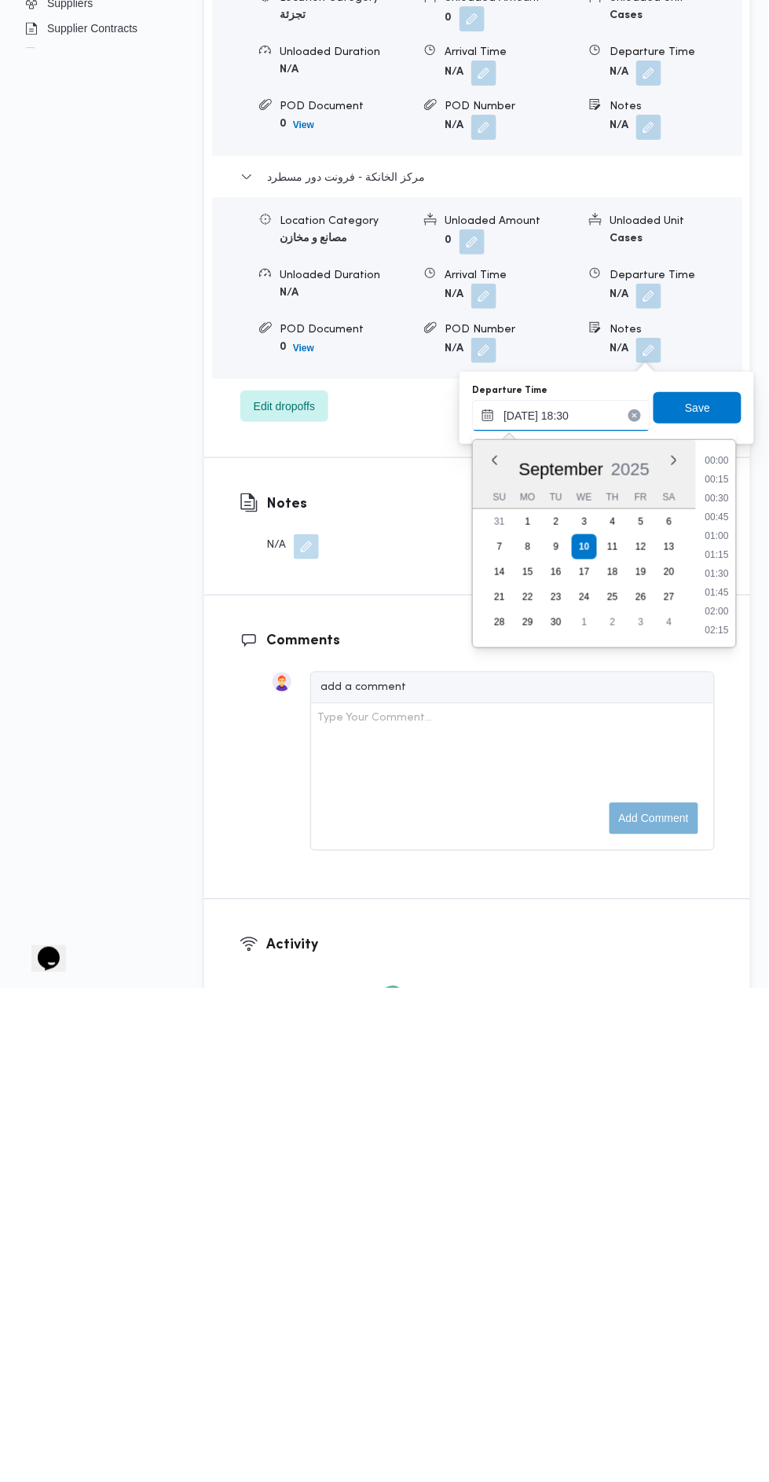
scroll to position [1300, 0]
click at [720, 1015] on li "18:00" at bounding box center [718, 1013] width 36 height 16
type input "10/09/2025 18:00"
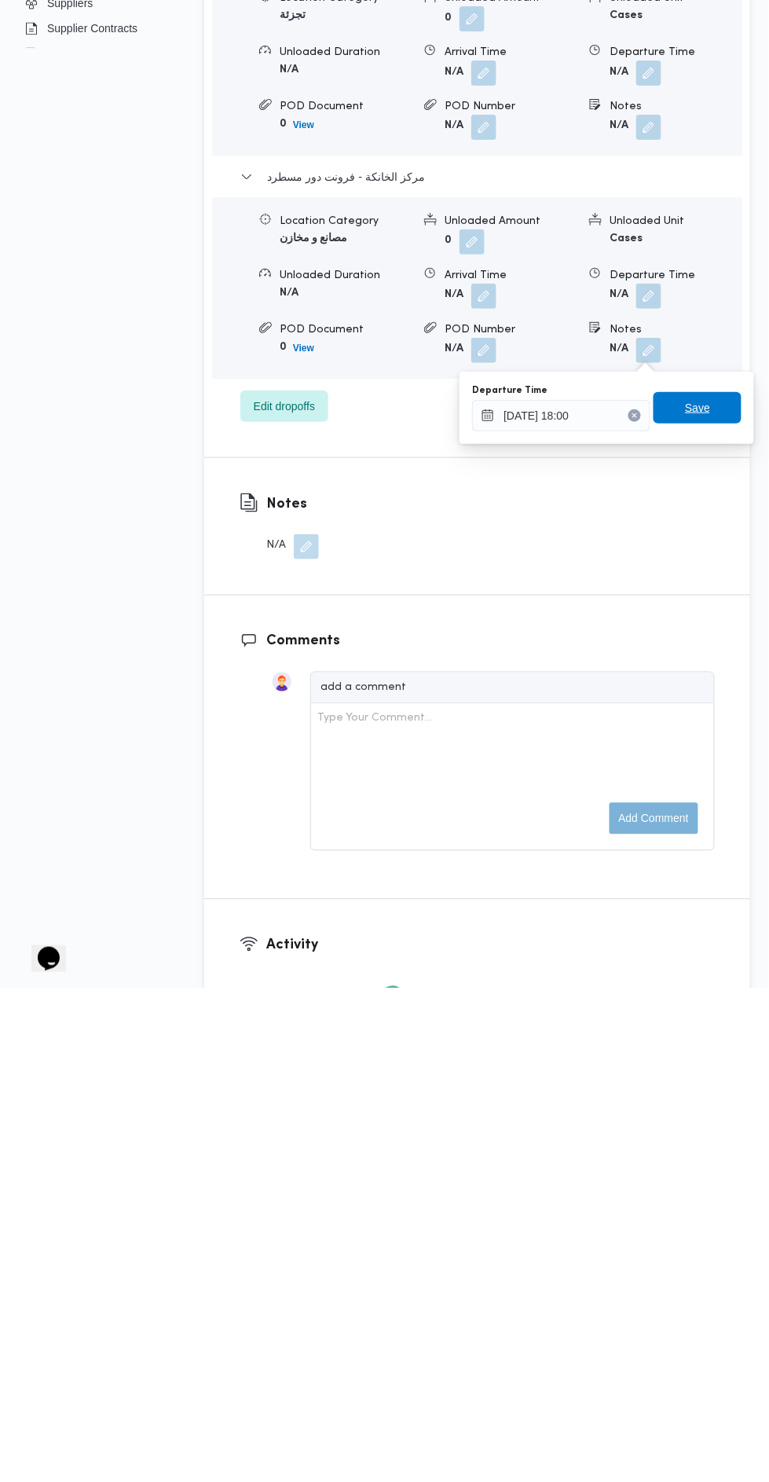
click at [690, 896] on span "Save" at bounding box center [697, 902] width 25 height 19
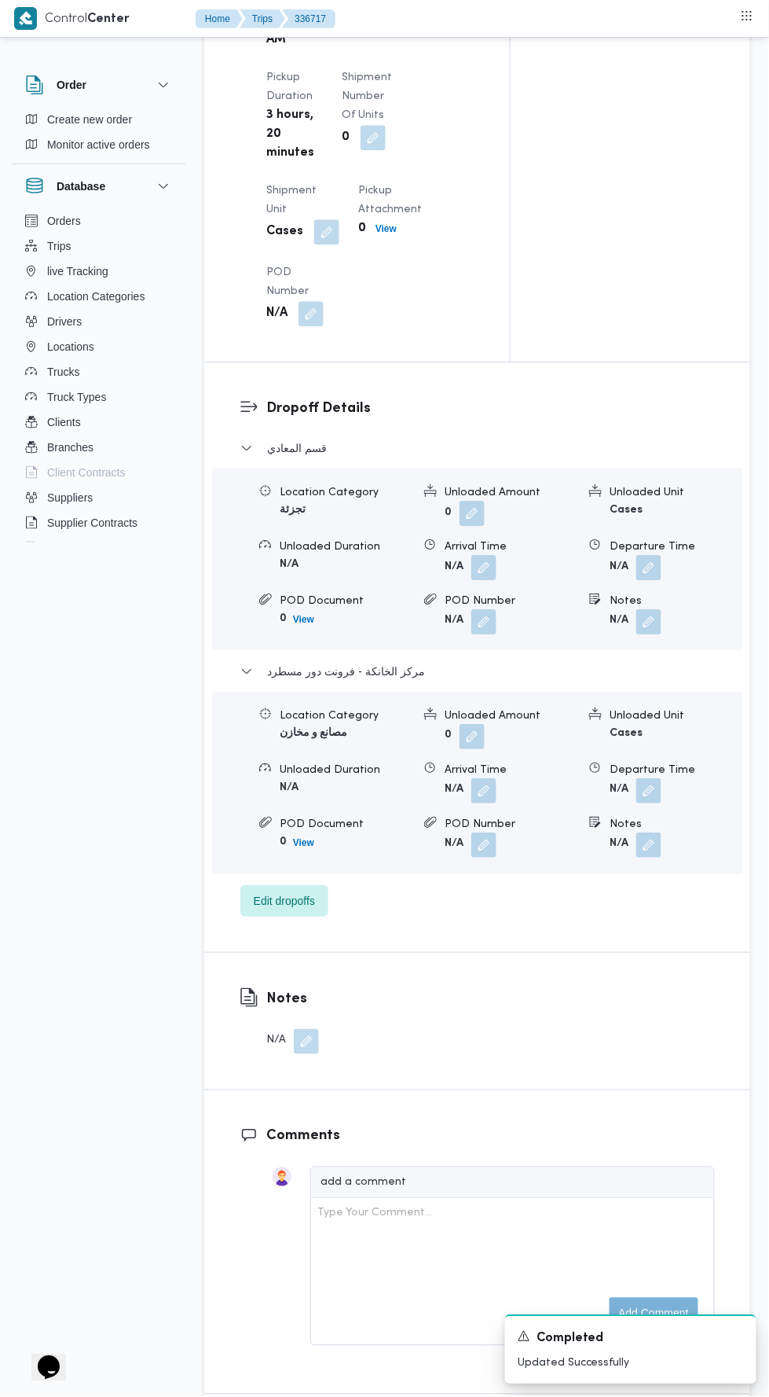
scroll to position [0, 0]
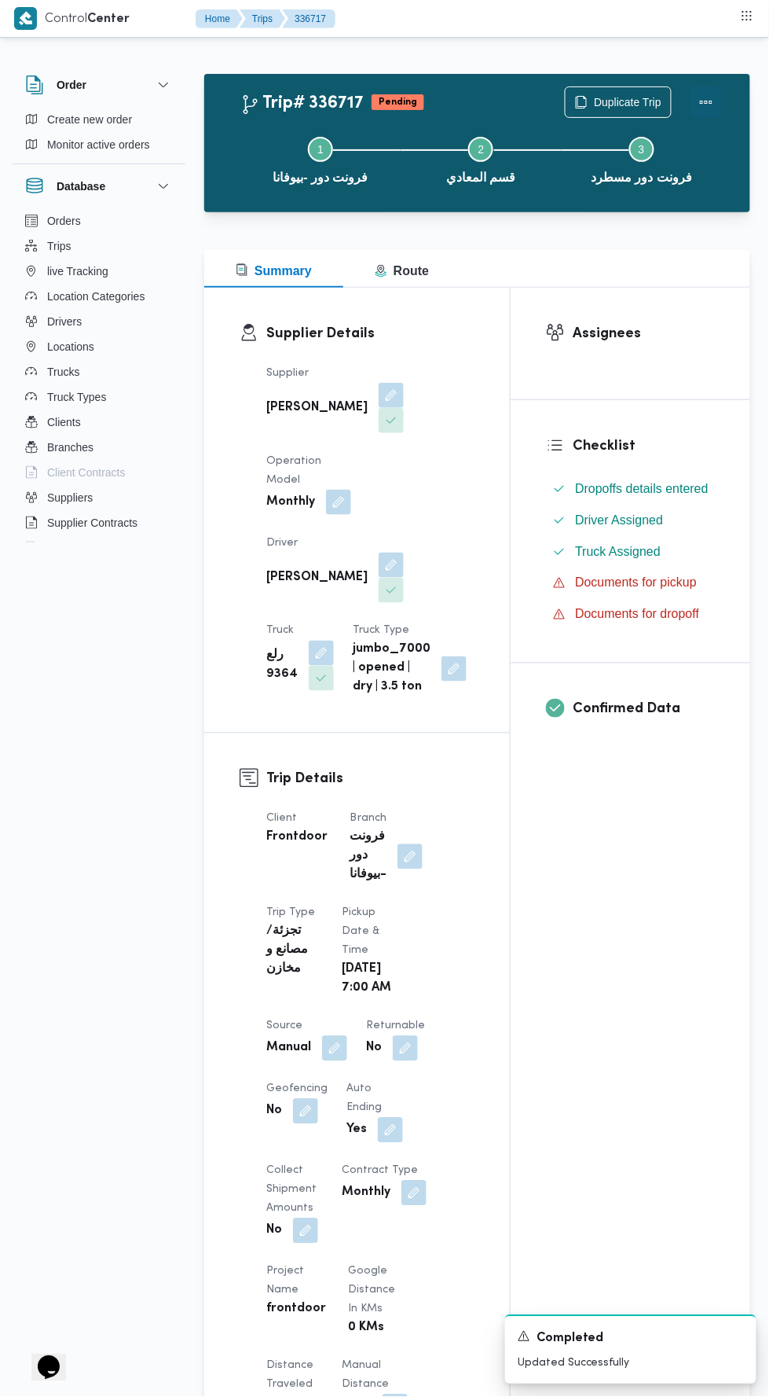
click at [699, 101] on button "Actions" at bounding box center [706, 101] width 31 height 31
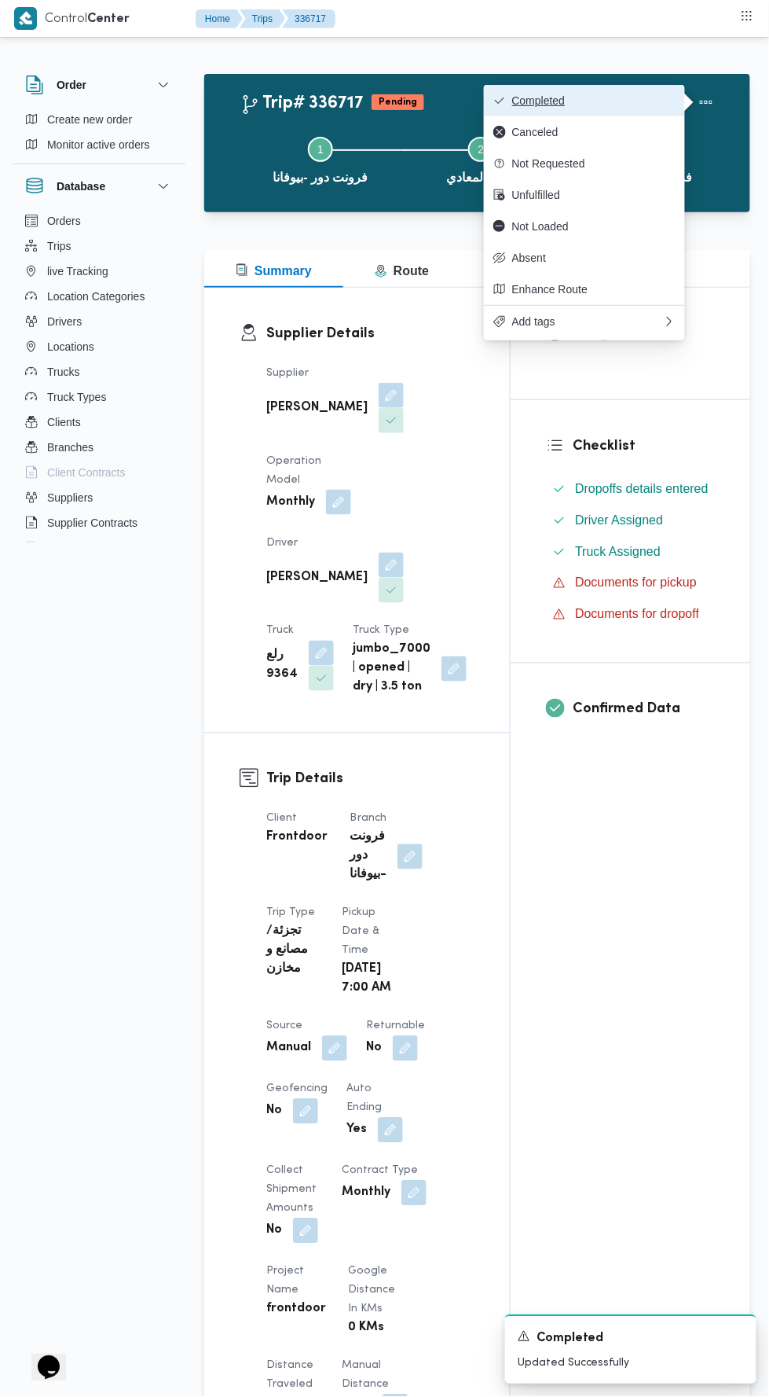
click at [586, 98] on span "Completed" at bounding box center [593, 100] width 163 height 13
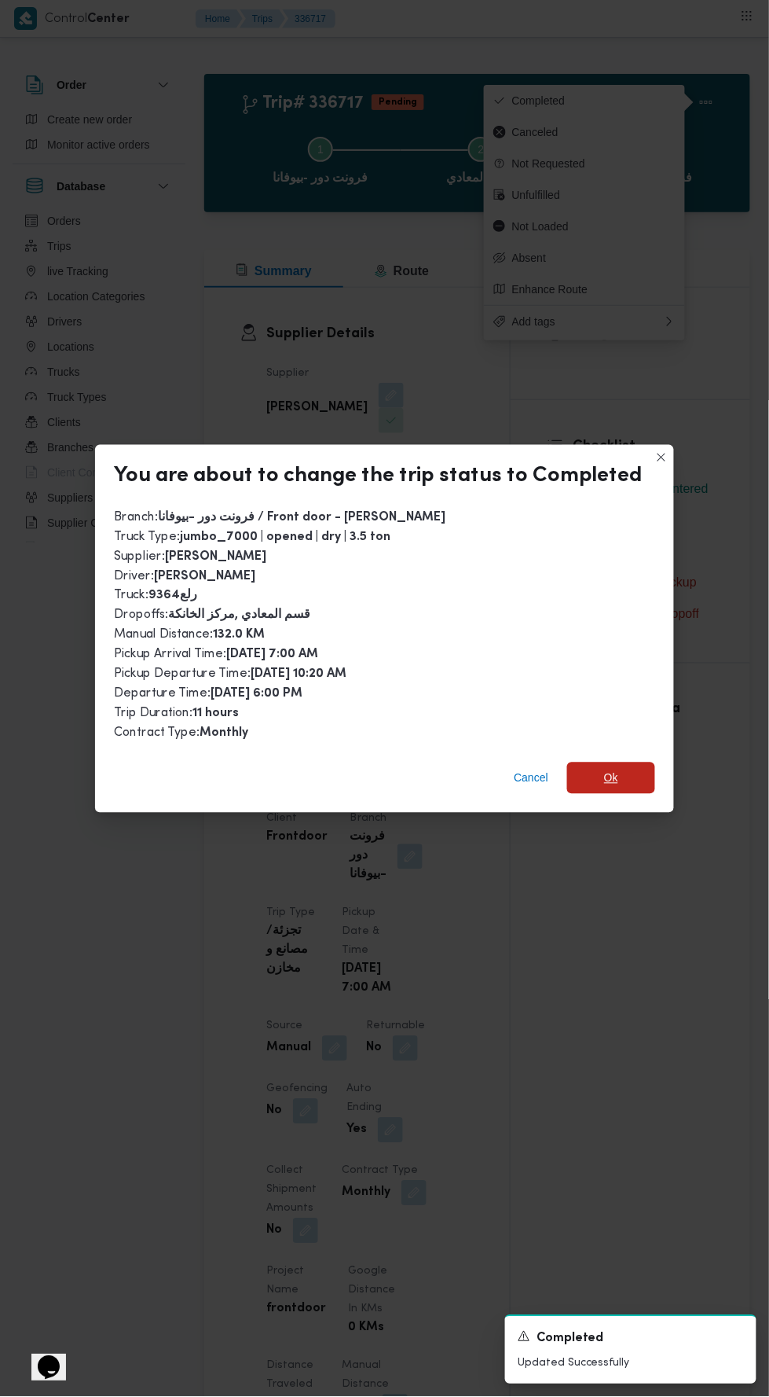
click at [600, 762] on span "Ok" at bounding box center [611, 777] width 88 height 31
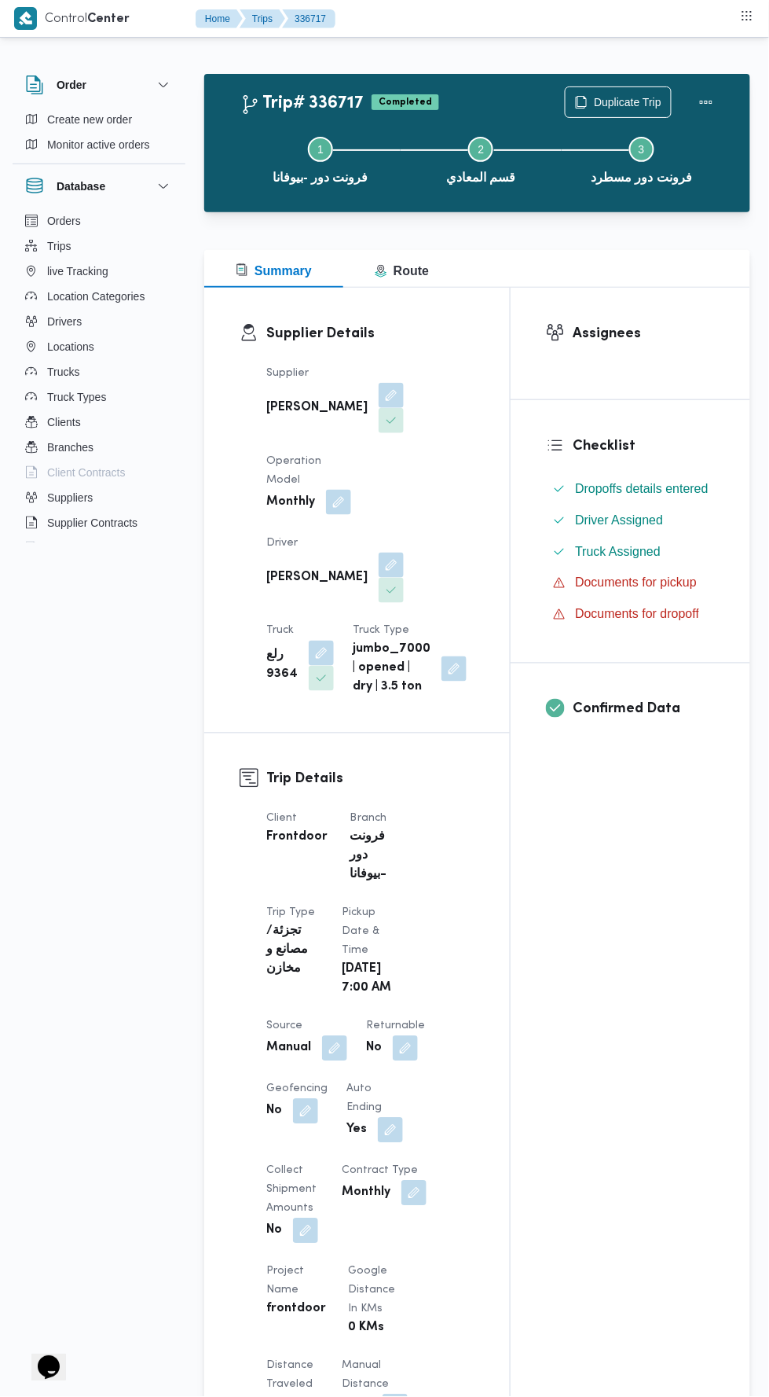
scroll to position [39, 0]
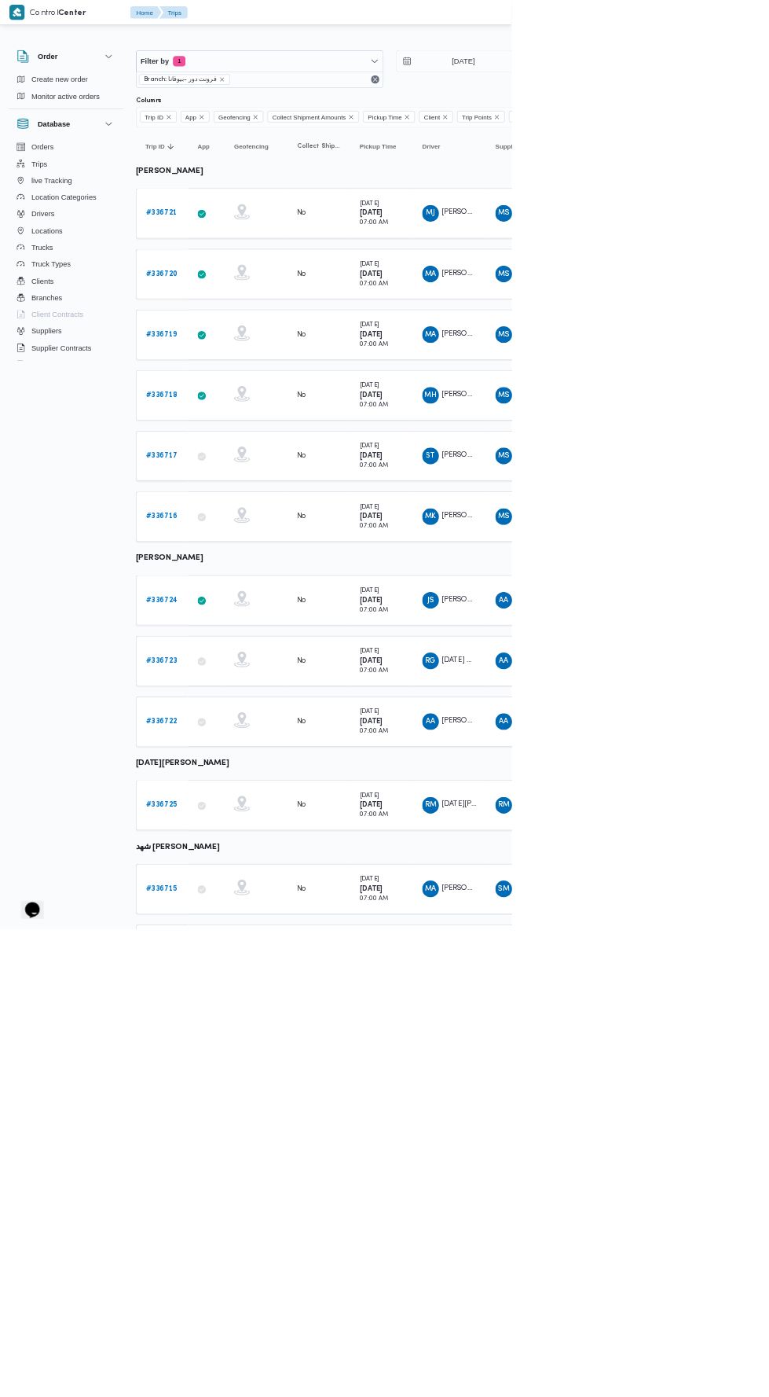
click at [245, 771] on b "# 336716" at bounding box center [243, 776] width 48 height 10
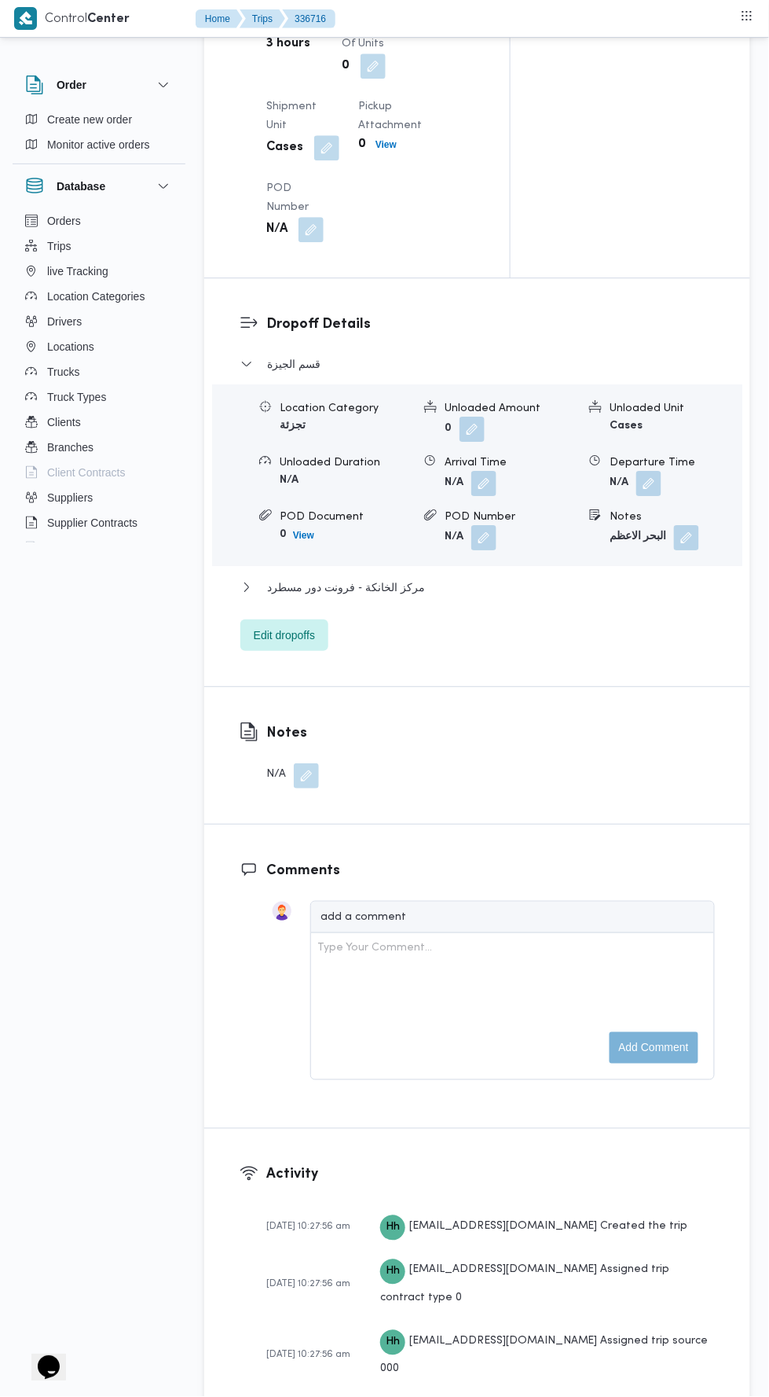
scroll to position [1914, 0]
click at [468, 595] on button "مركز الخانكة - فرونت دور مسطرد" at bounding box center [478, 585] width 475 height 19
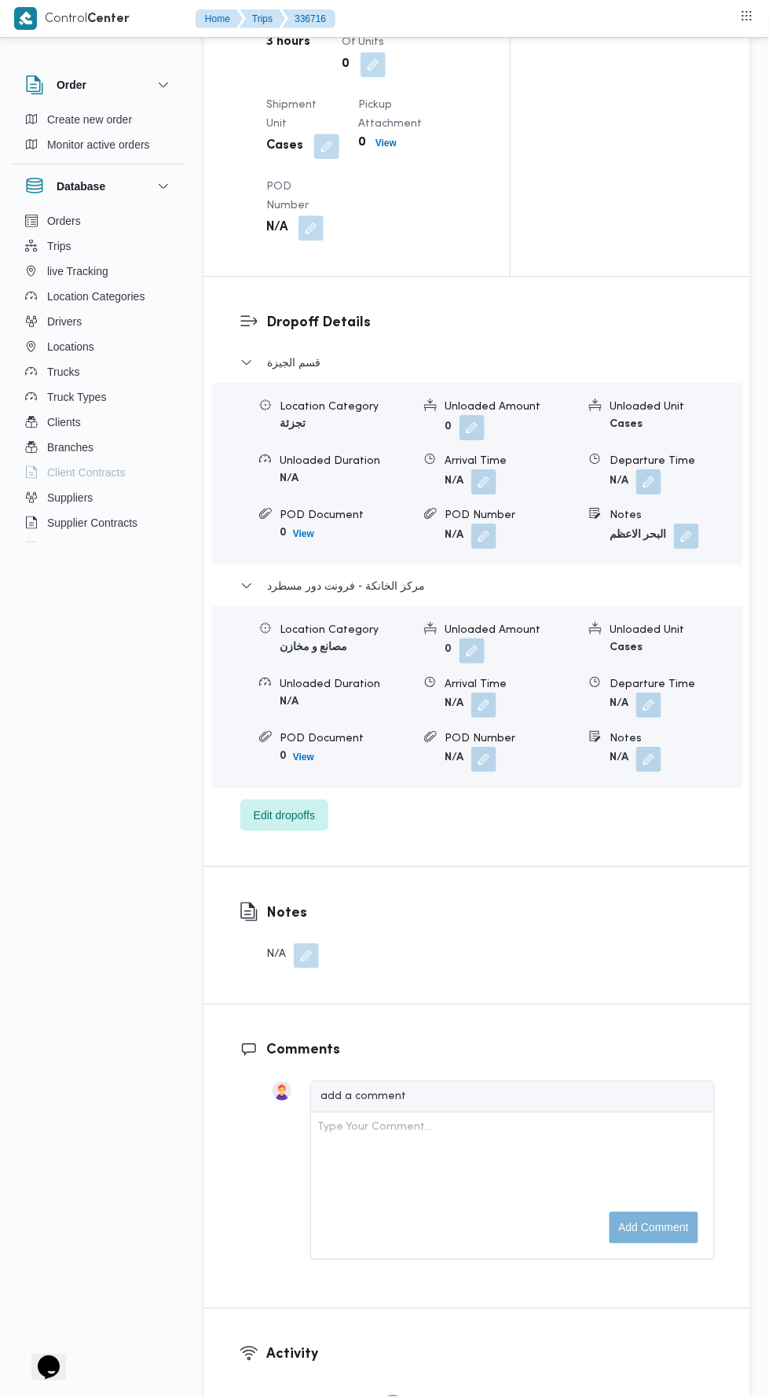
click at [688, 692] on div "Departure Time" at bounding box center [676, 684] width 132 height 17
click at [648, 718] on button "button" at bounding box center [649, 704] width 25 height 25
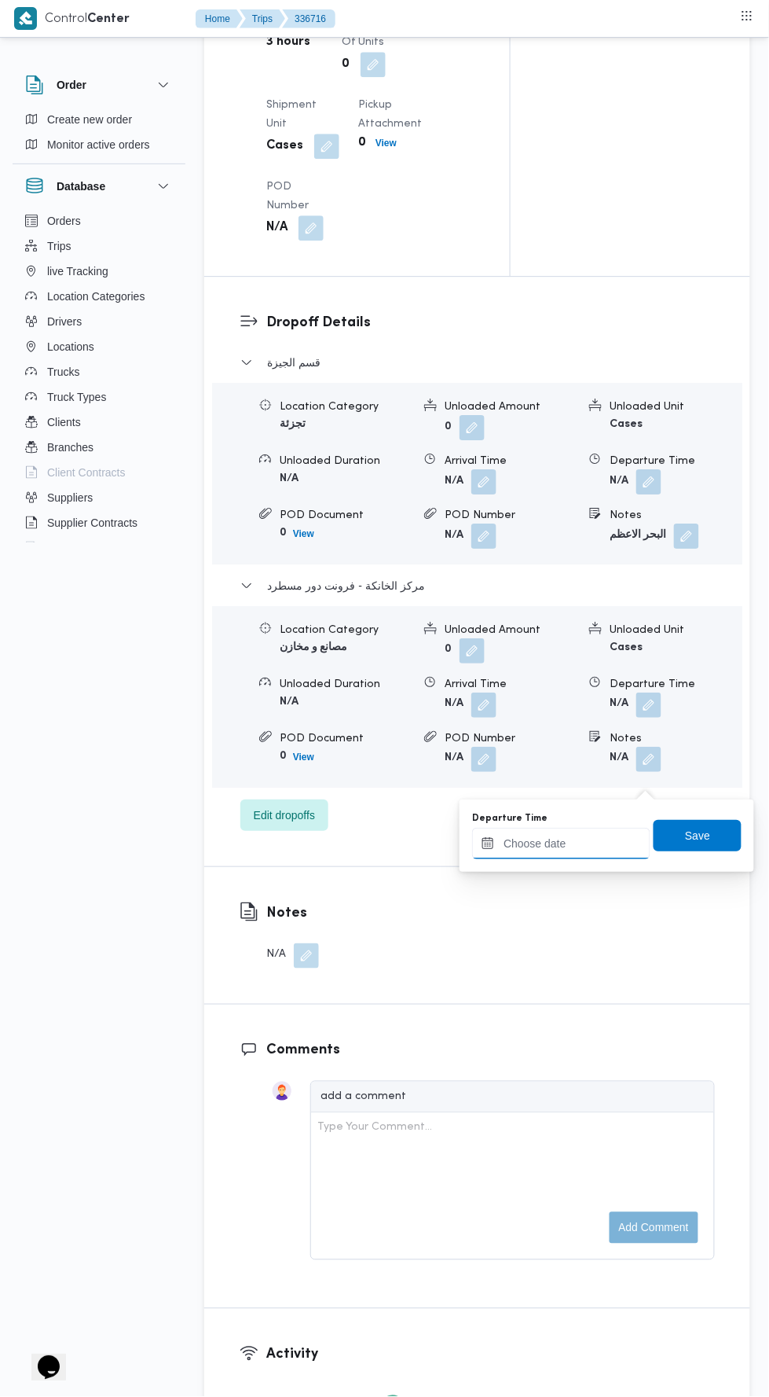
click at [591, 837] on input "Departure Time" at bounding box center [561, 843] width 178 height 31
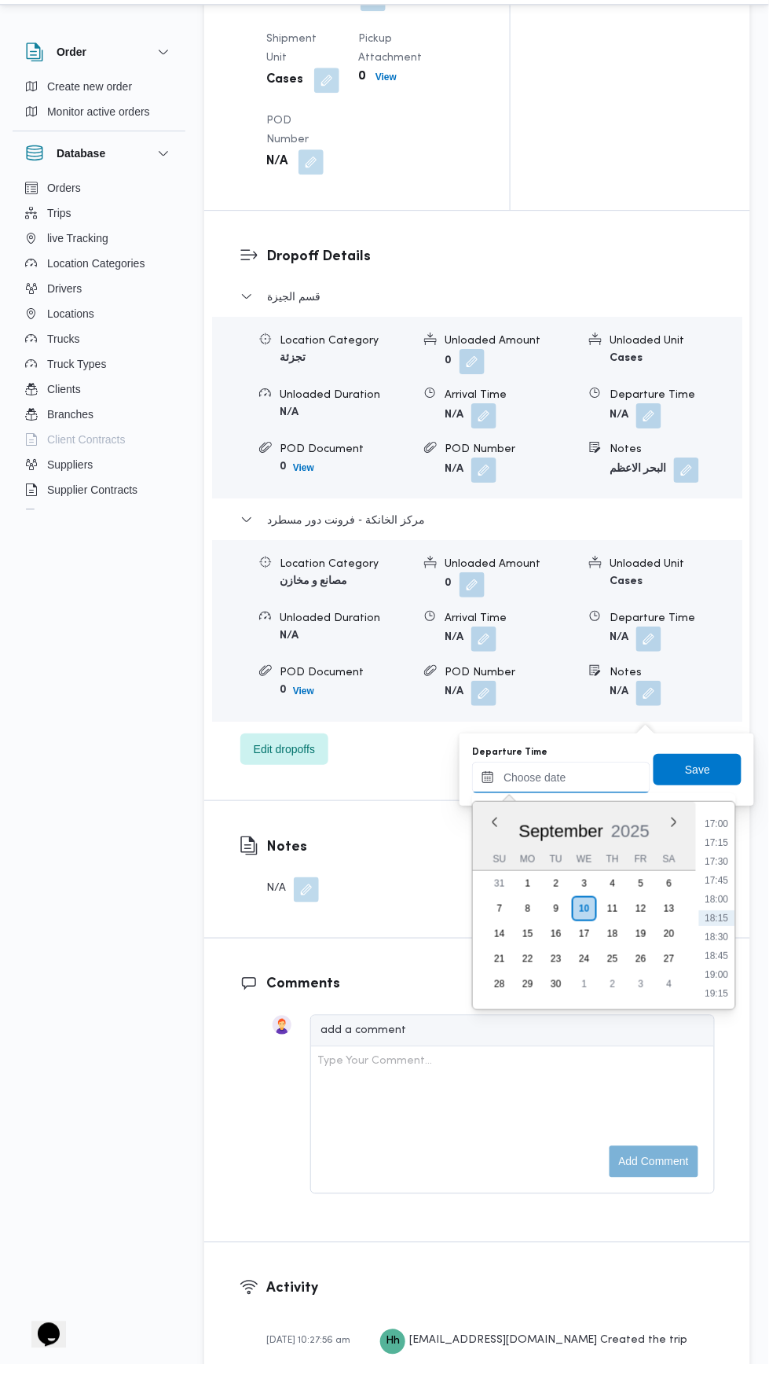
scroll to position [1947, 0]
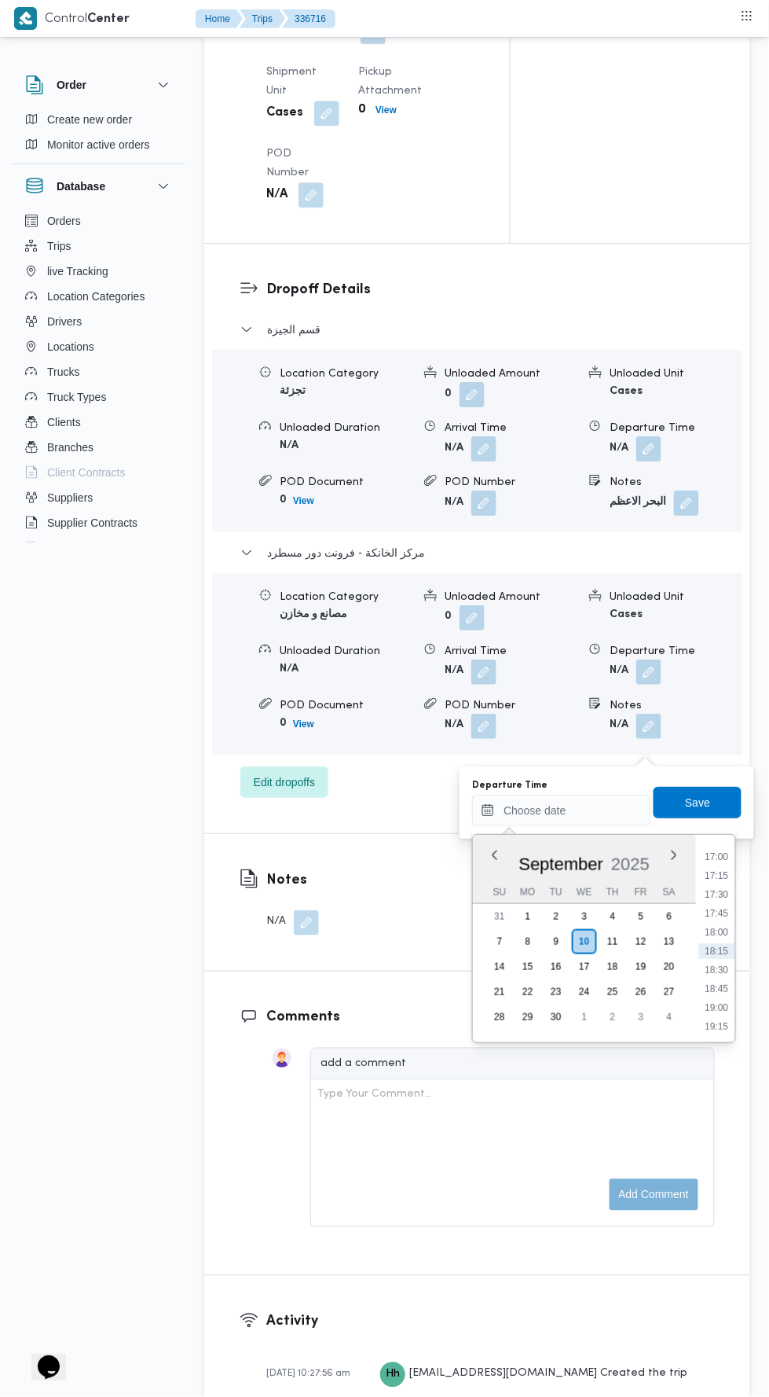
click at [707, 888] on li "17:30" at bounding box center [717, 895] width 36 height 16
type input "10/09/2025 17:30"
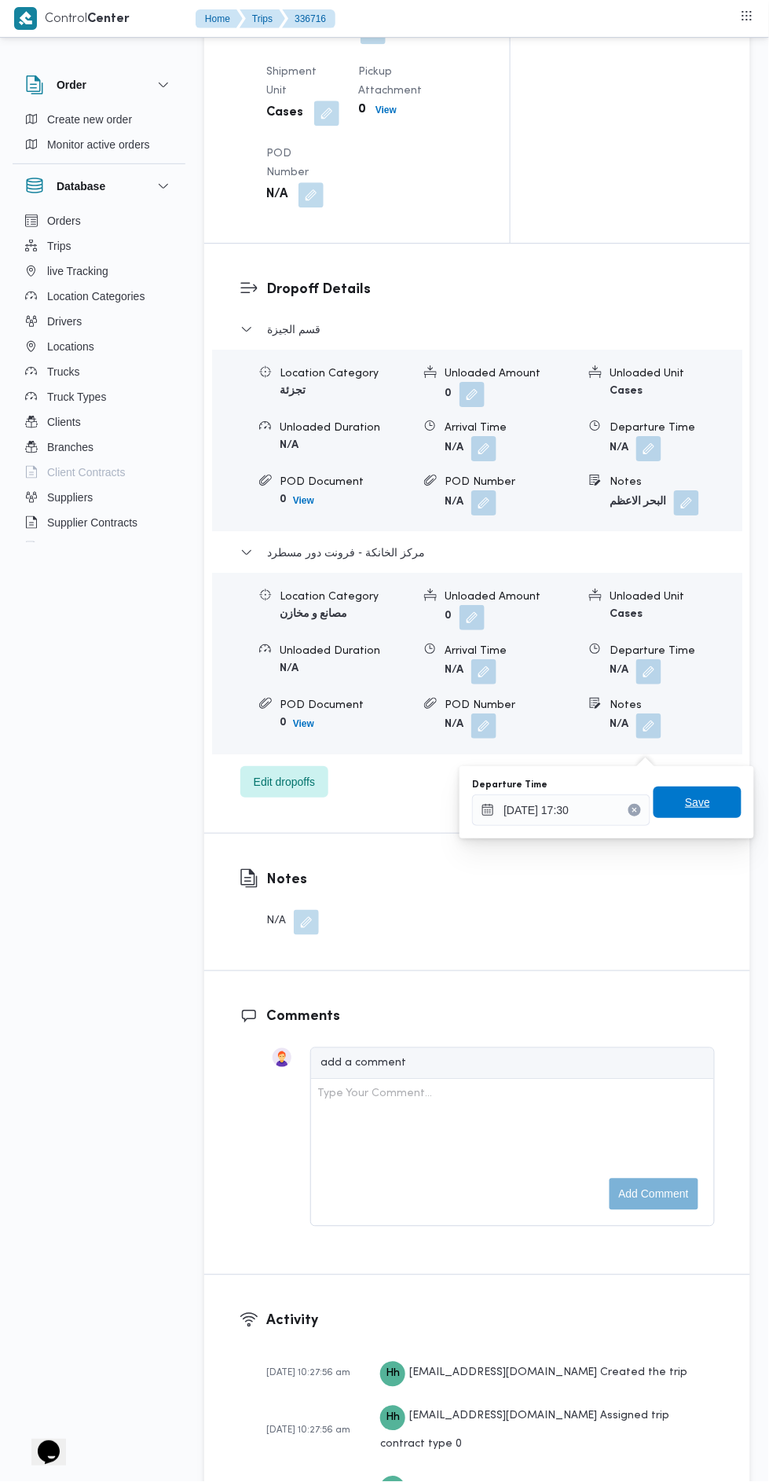
click at [709, 801] on span "Save" at bounding box center [697, 802] width 25 height 19
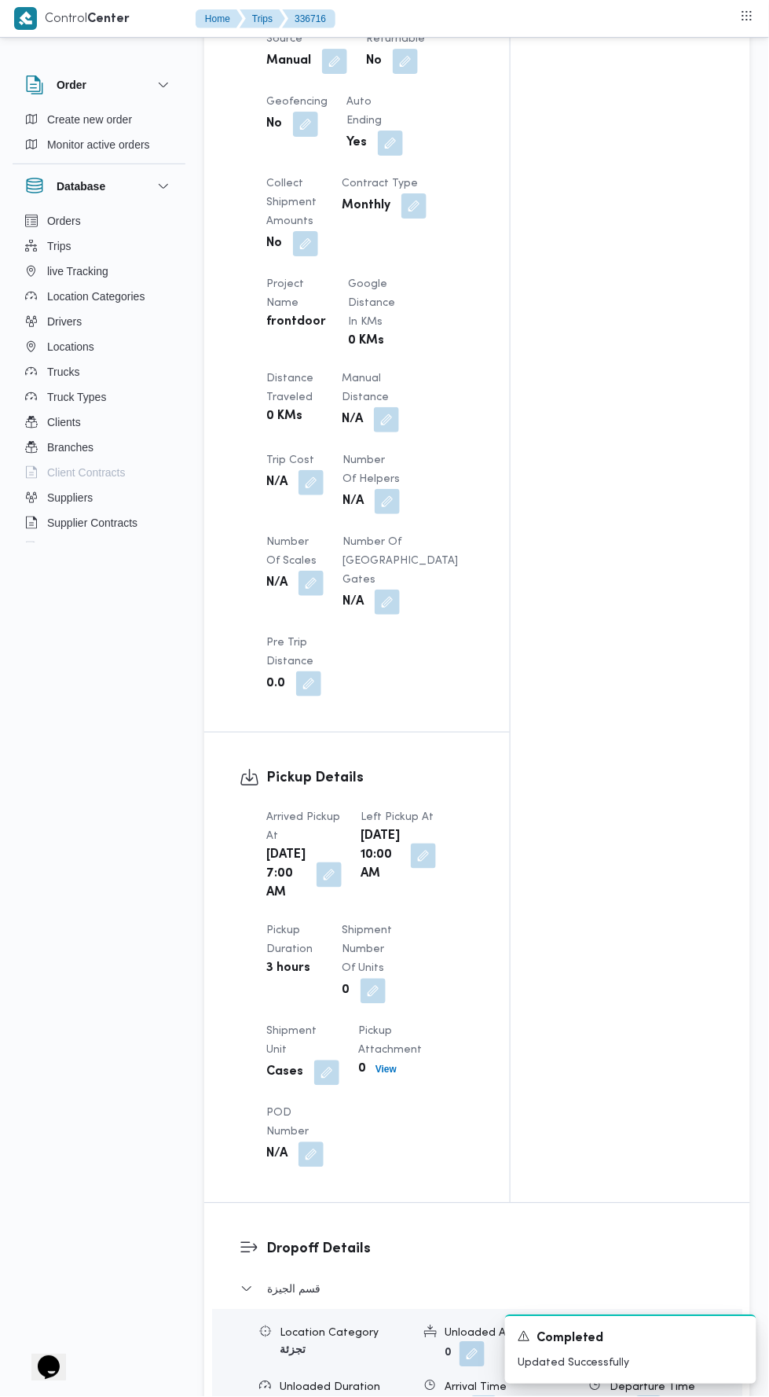
scroll to position [976, 0]
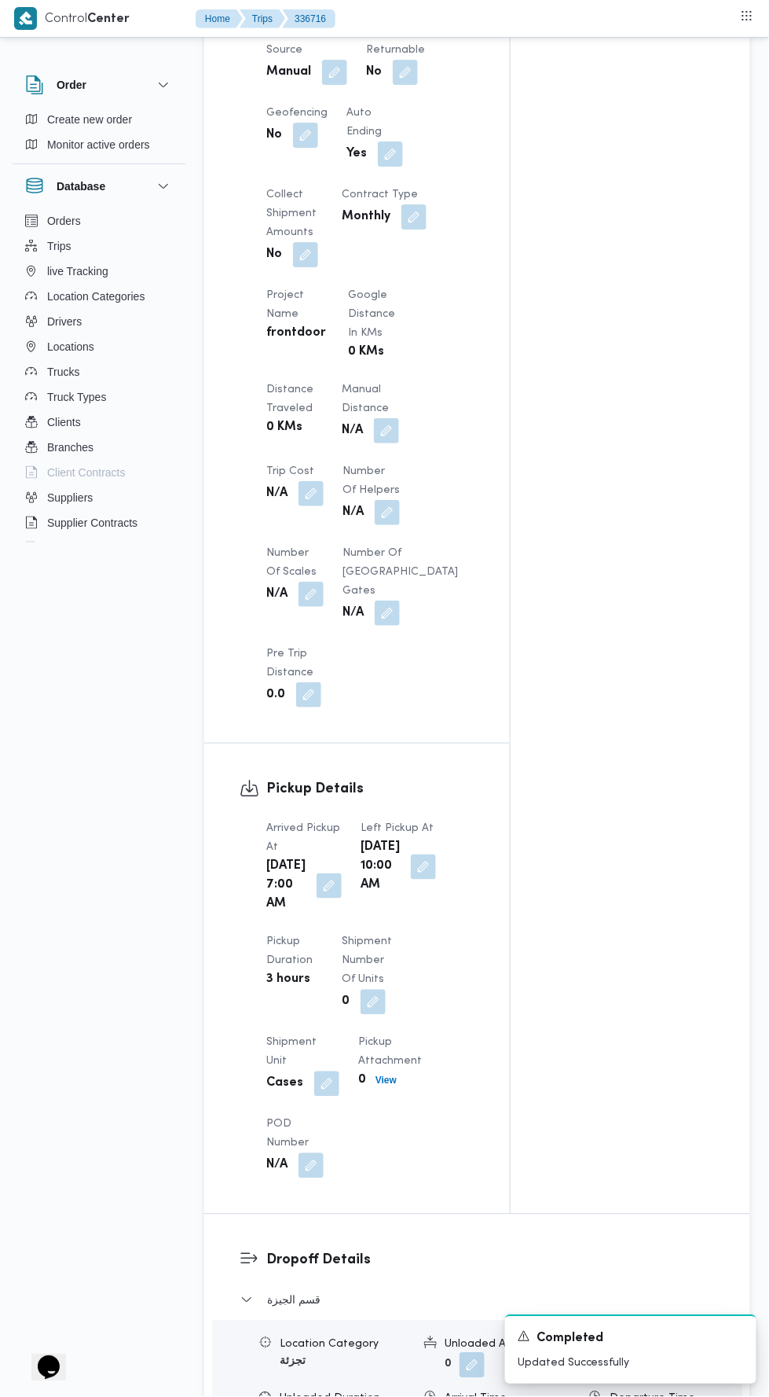
click at [390, 443] on button "button" at bounding box center [386, 430] width 25 height 25
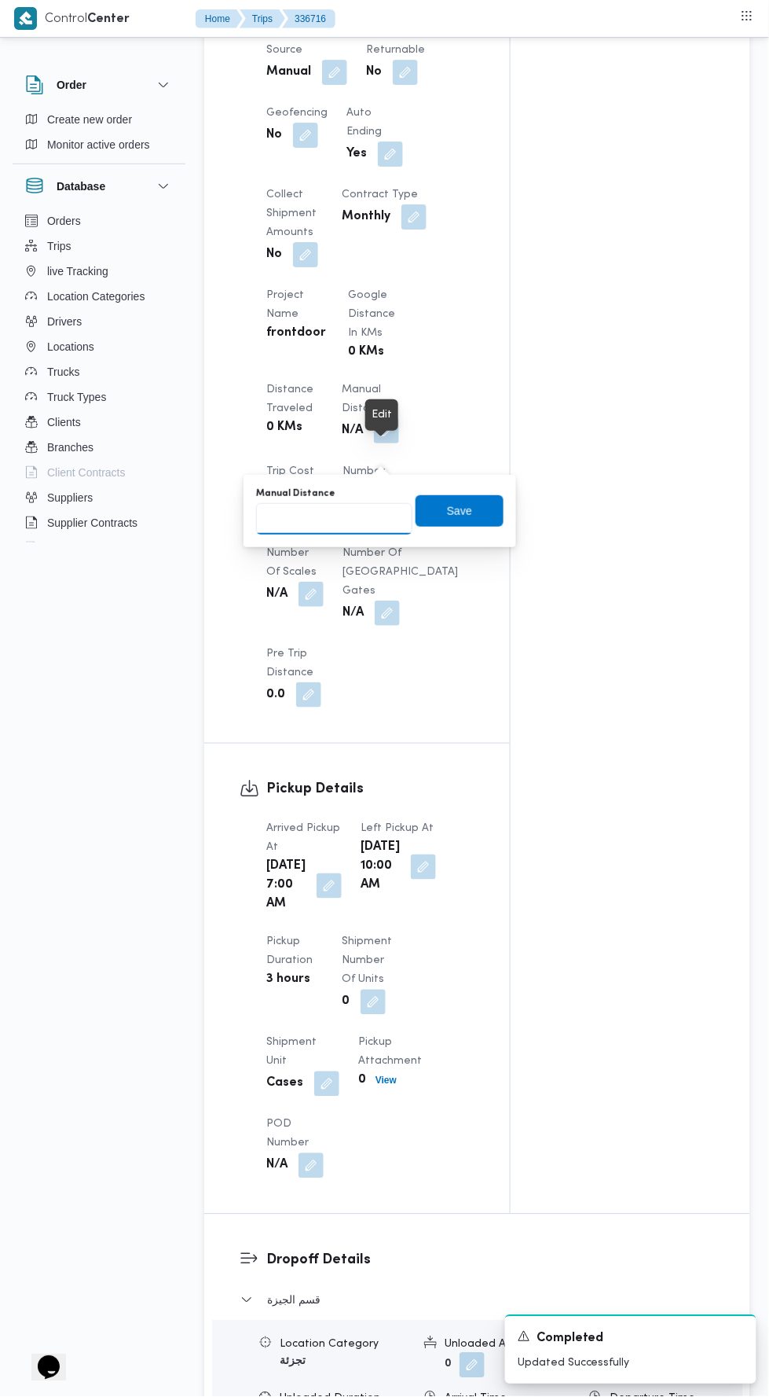
click at [361, 517] on input "Manual Distance" at bounding box center [334, 518] width 156 height 31
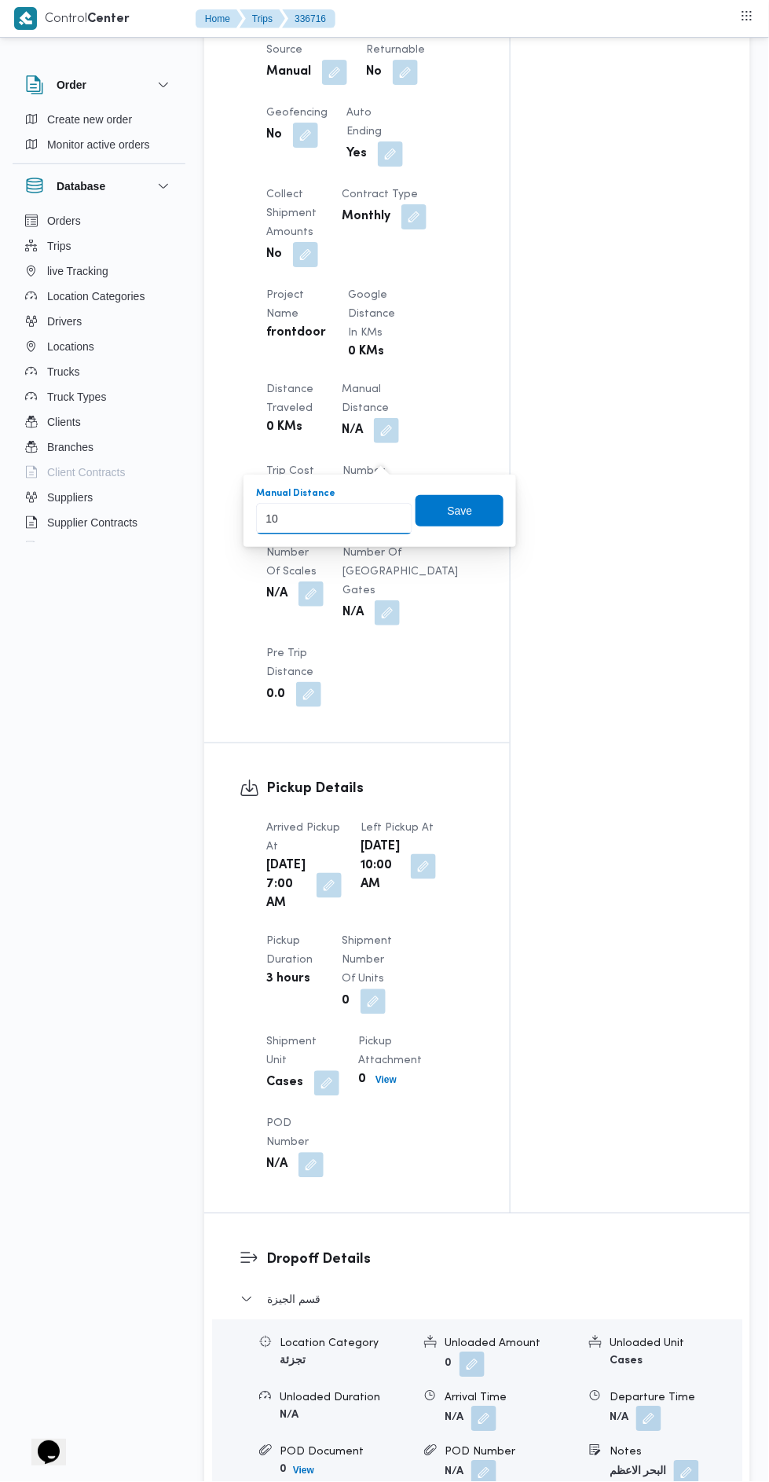
type input "100"
click at [487, 517] on span "Save" at bounding box center [460, 510] width 88 height 31
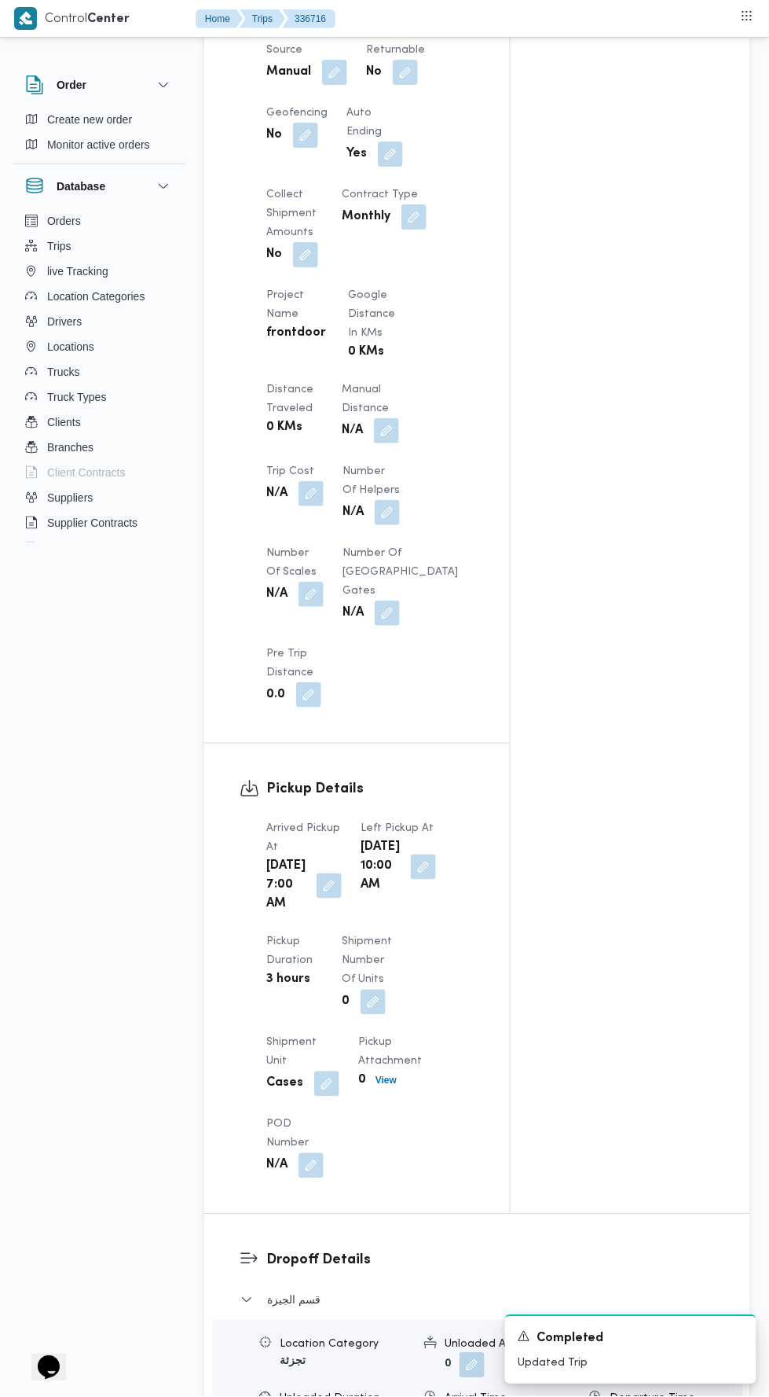
scroll to position [0, 0]
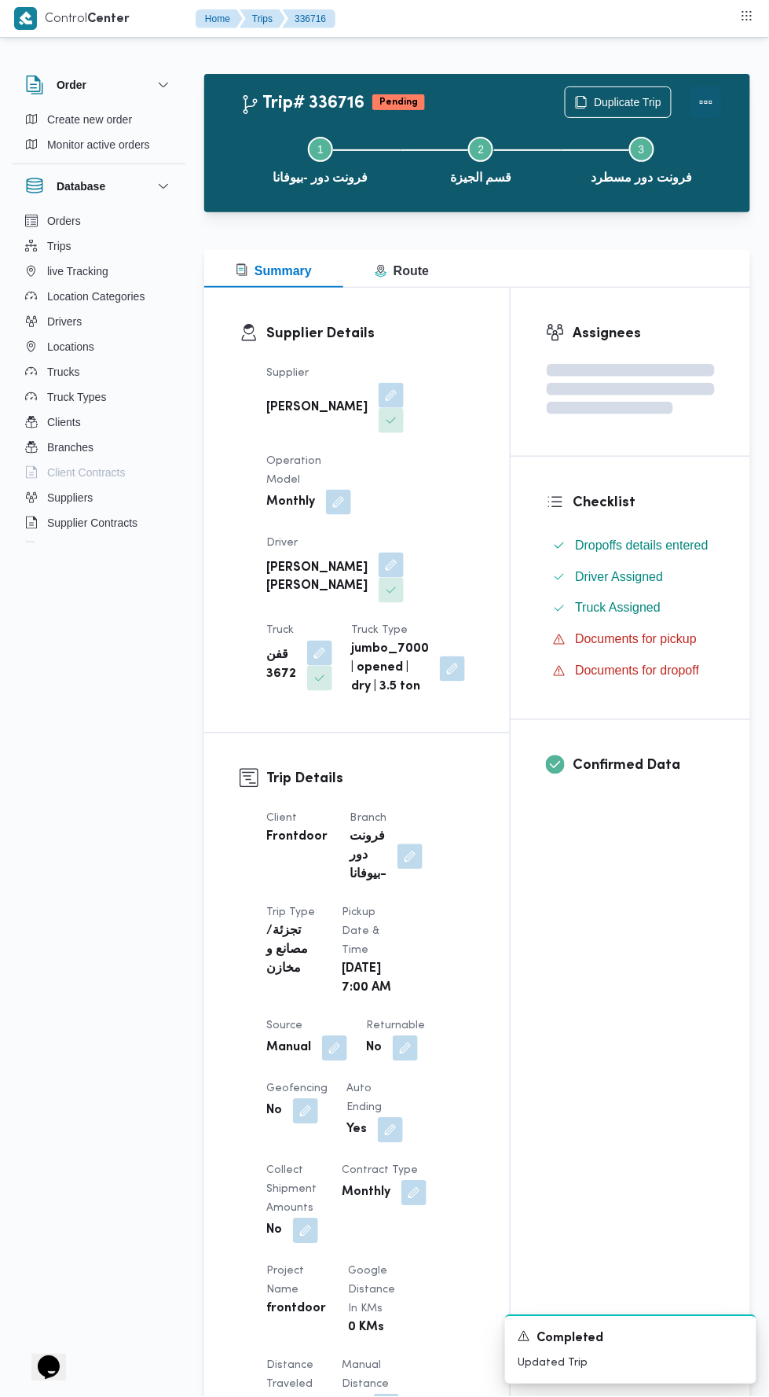
click at [715, 90] on button "Actions" at bounding box center [706, 101] width 31 height 31
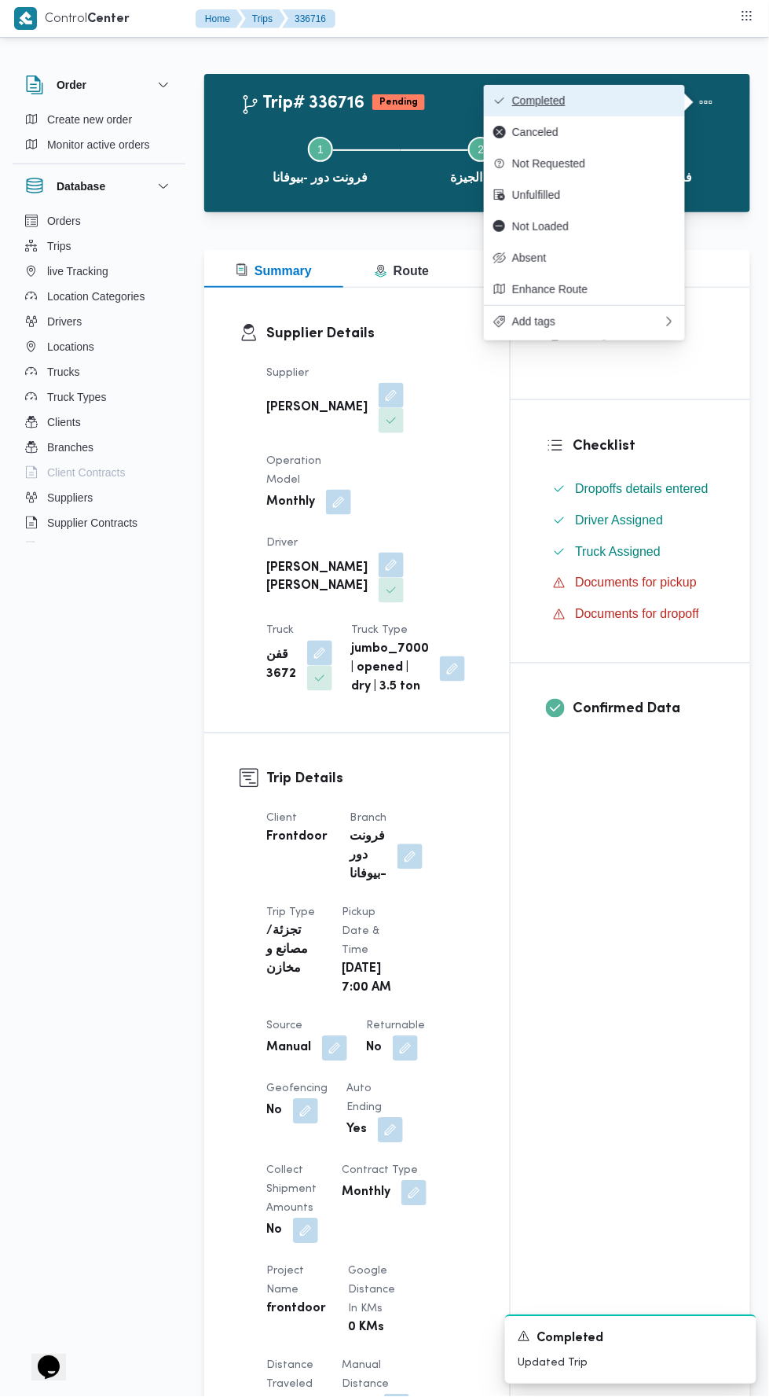
click at [658, 100] on span "Completed" at bounding box center [593, 100] width 163 height 13
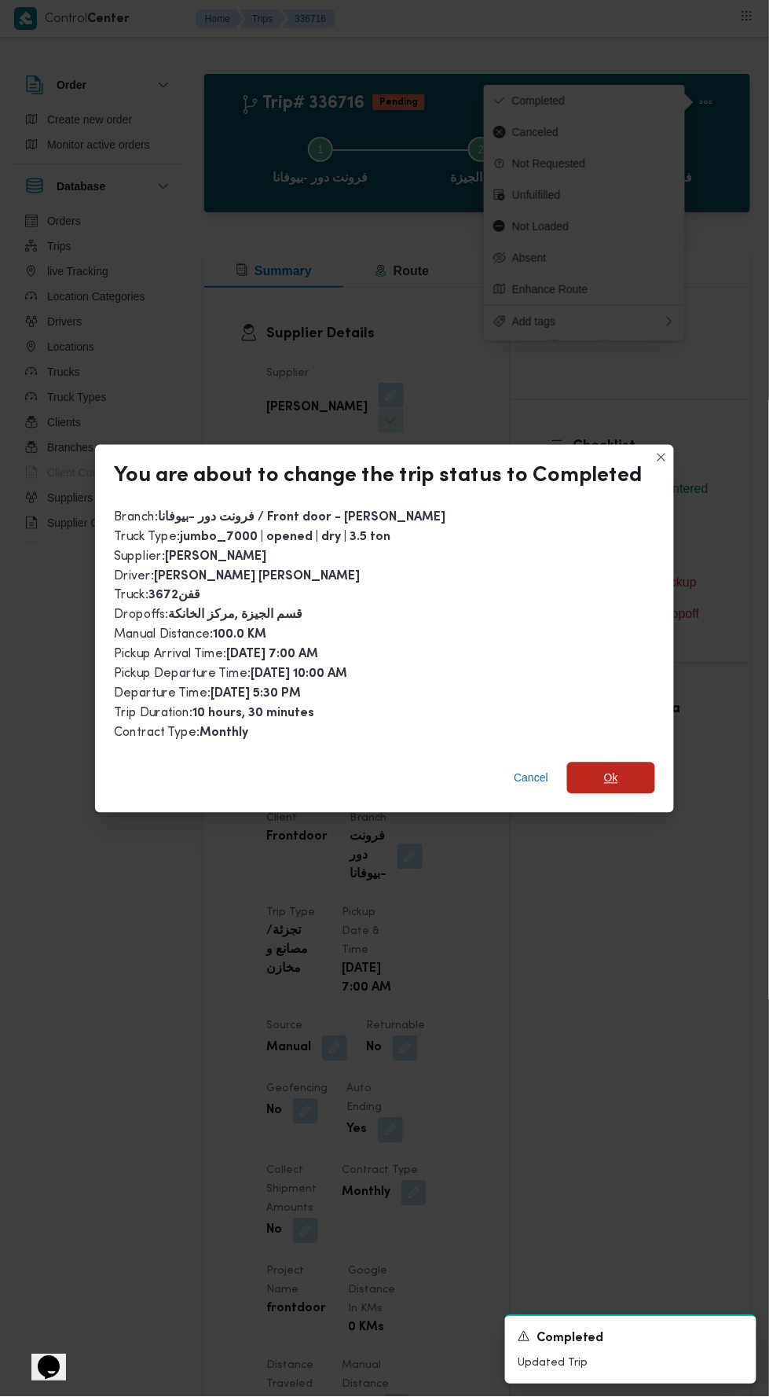
click at [633, 779] on span "Ok" at bounding box center [611, 777] width 88 height 31
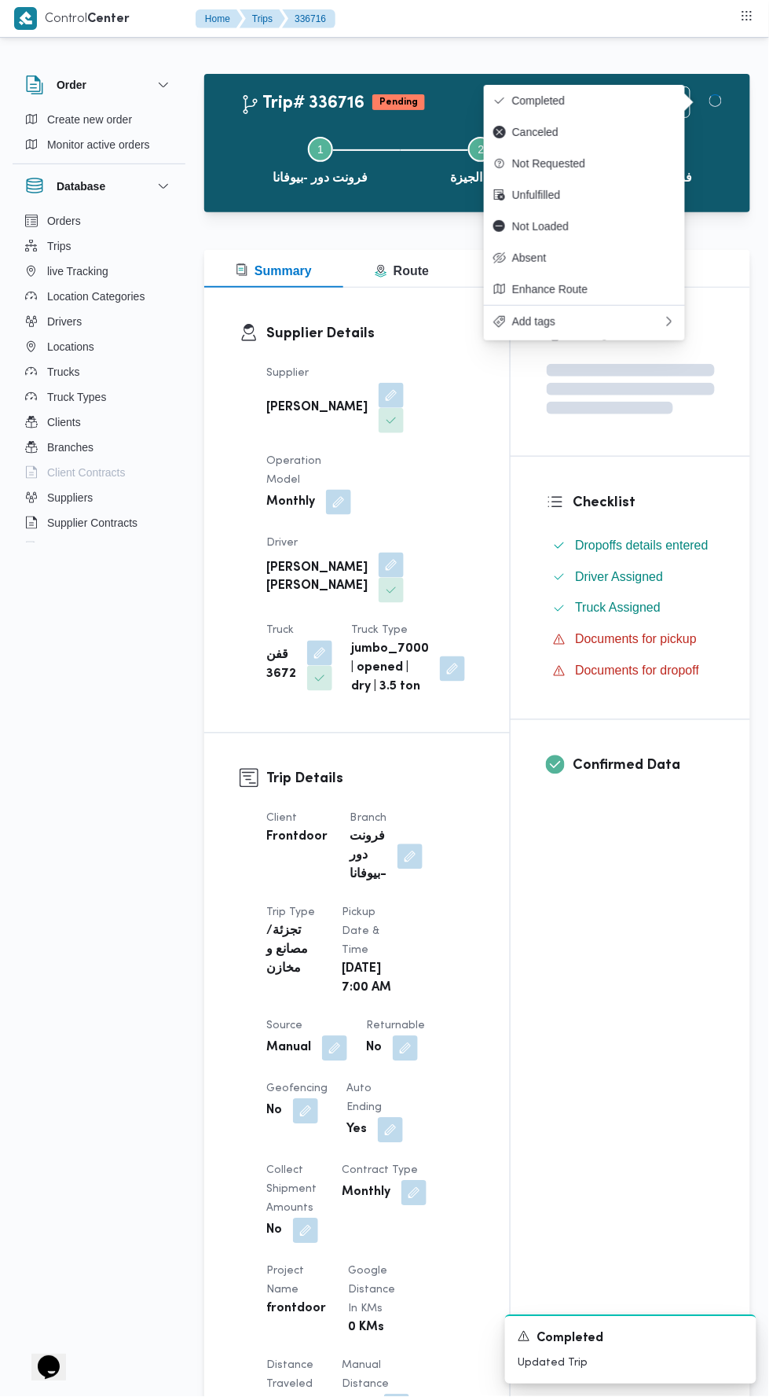
click at [630, 968] on div "Assignees Checklist Dropoffs details entered Driver Assigned Truck Assigned Doc…" at bounding box center [631, 1239] width 240 height 1902
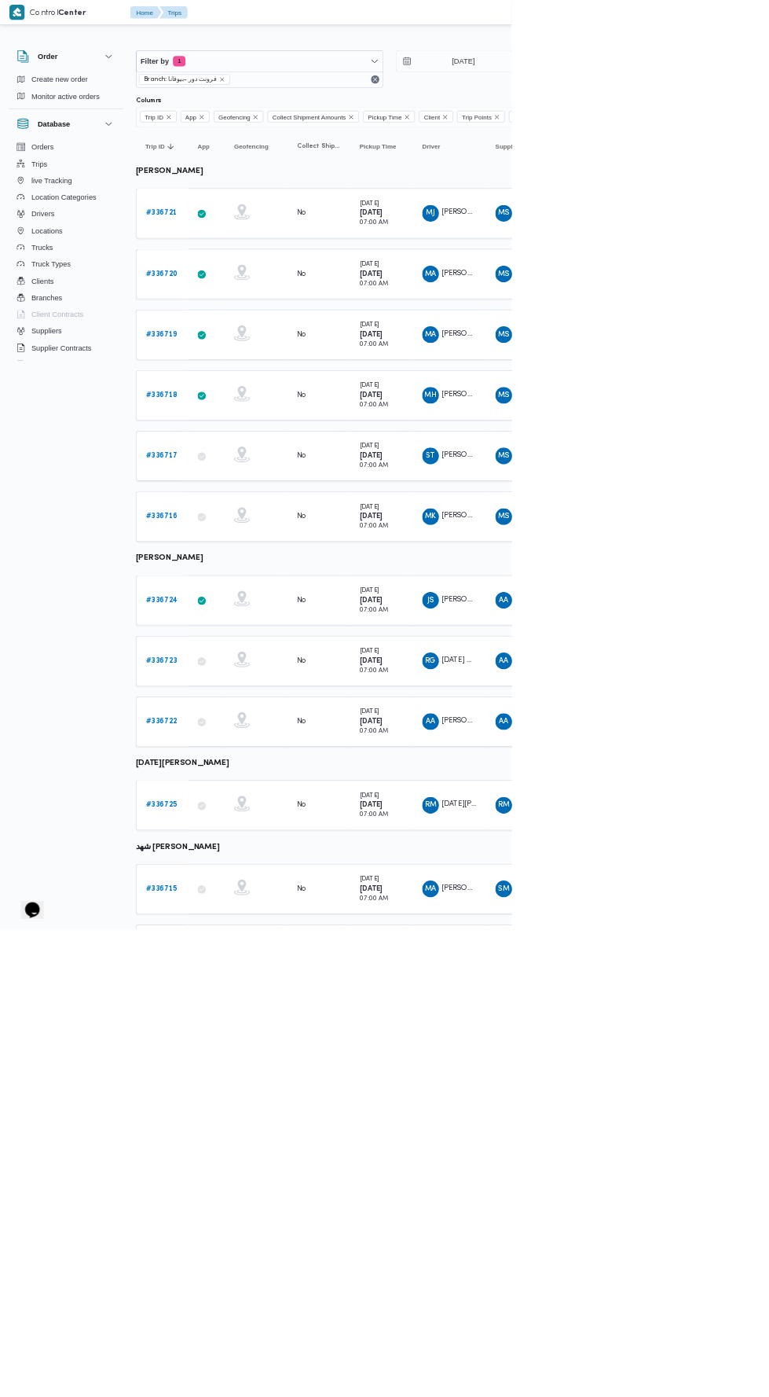
click at [264, 988] on b "# 336723" at bounding box center [242, 993] width 47 height 10
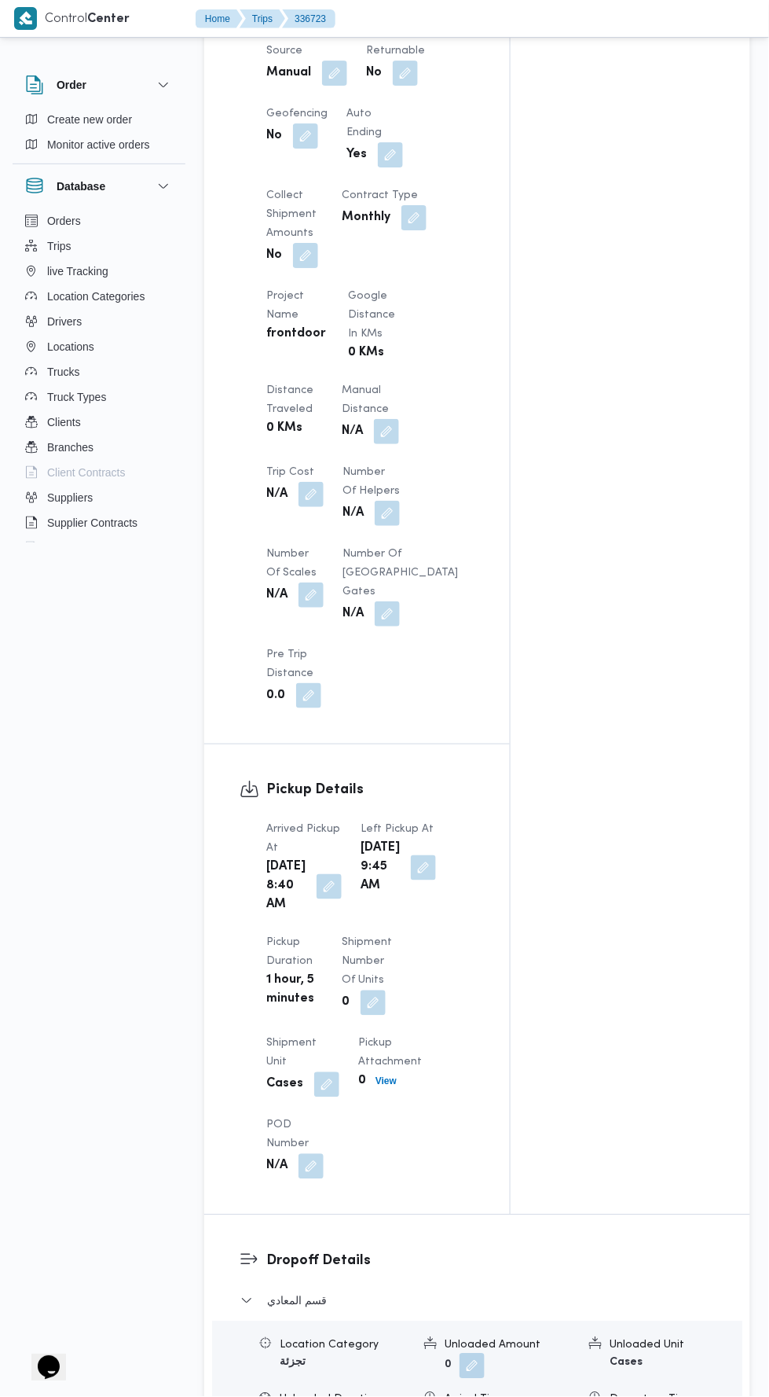
scroll to position [953, 0]
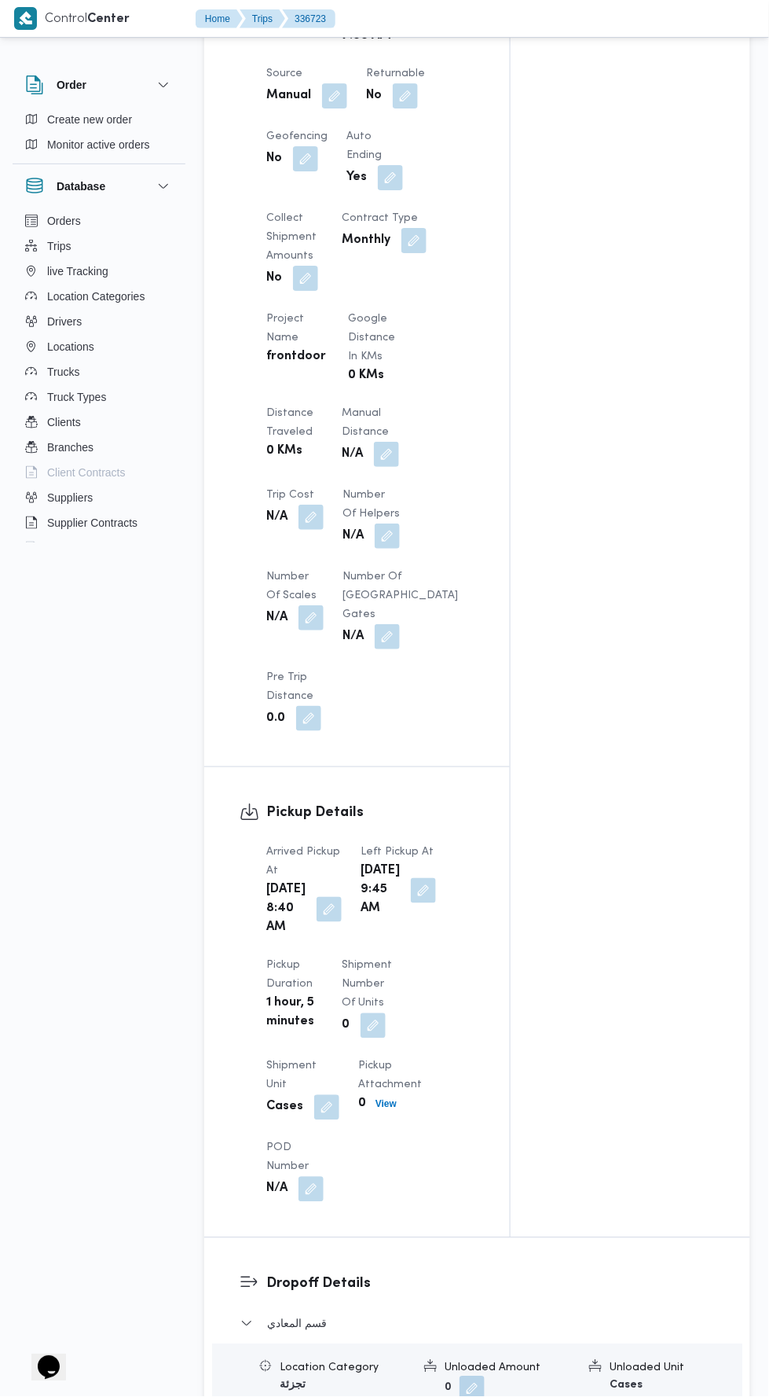
click at [385, 453] on button "button" at bounding box center [386, 454] width 25 height 25
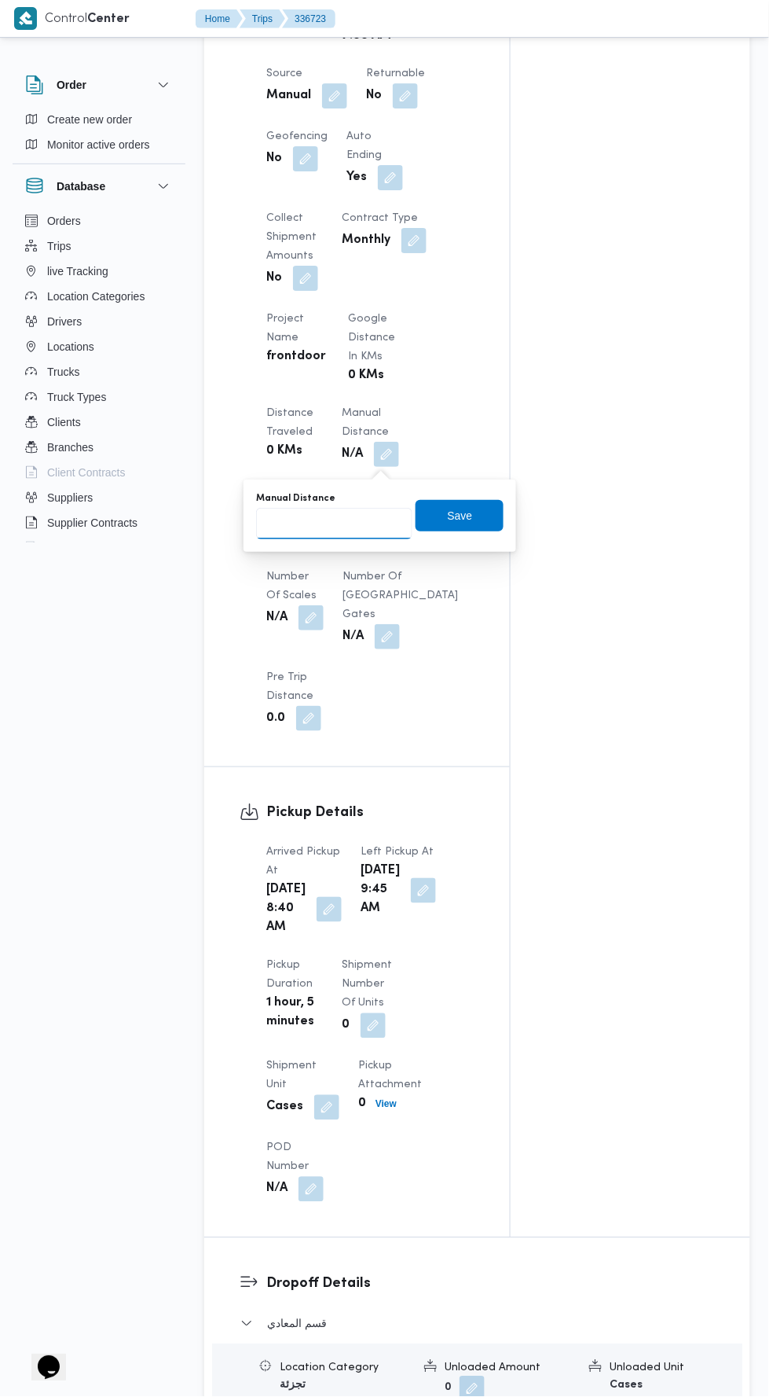
click at [354, 523] on input "Manual Distance" at bounding box center [334, 523] width 156 height 31
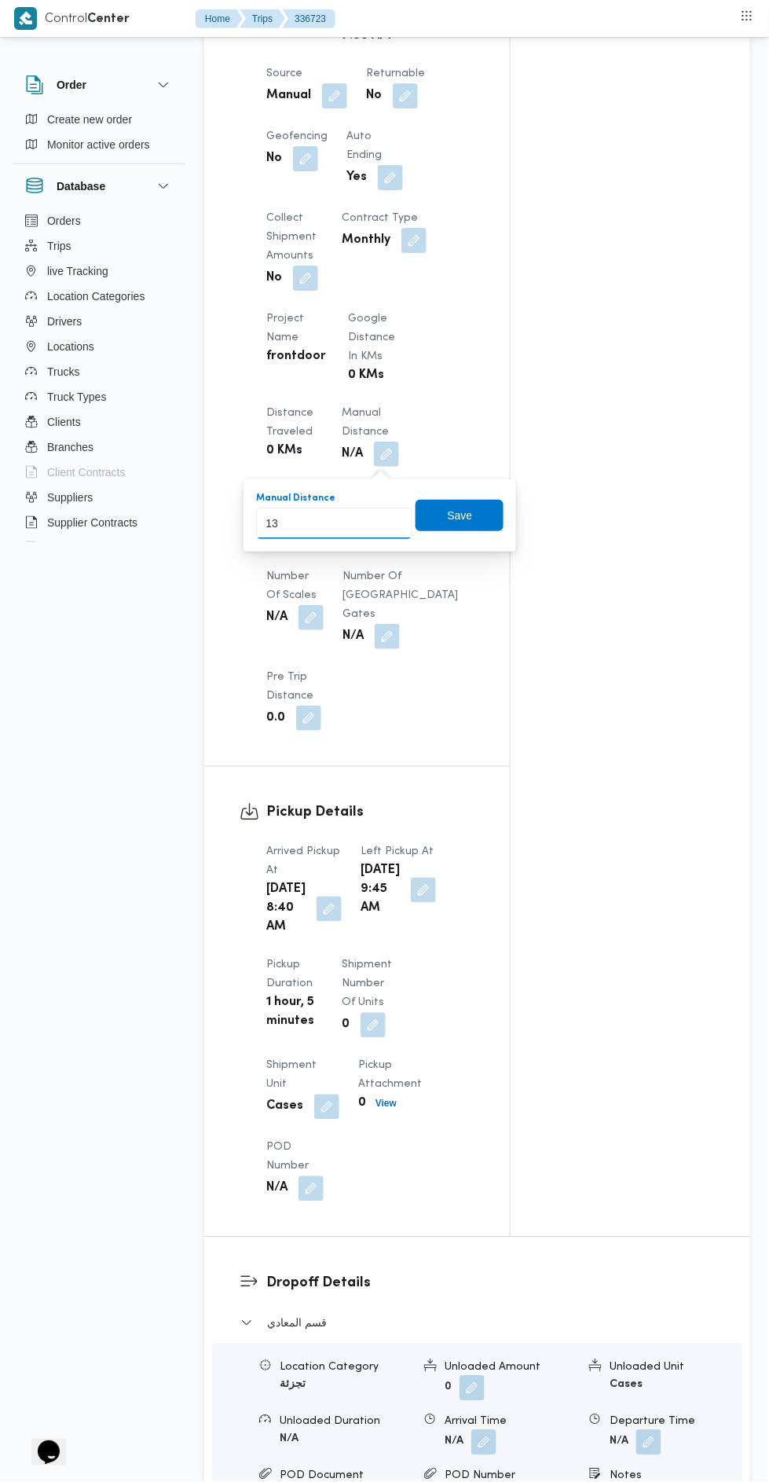
type input "132"
click at [475, 507] on span "Save" at bounding box center [460, 515] width 88 height 31
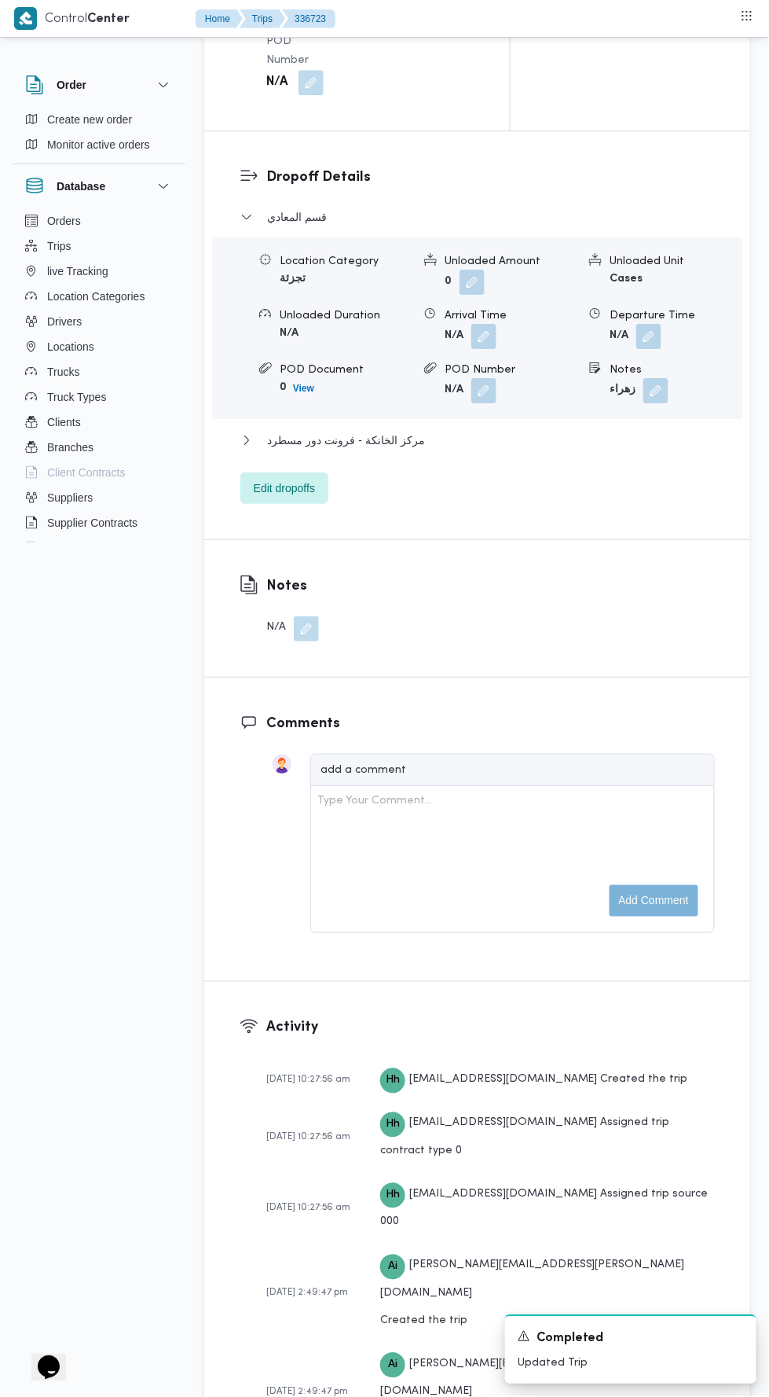
scroll to position [2028, 0]
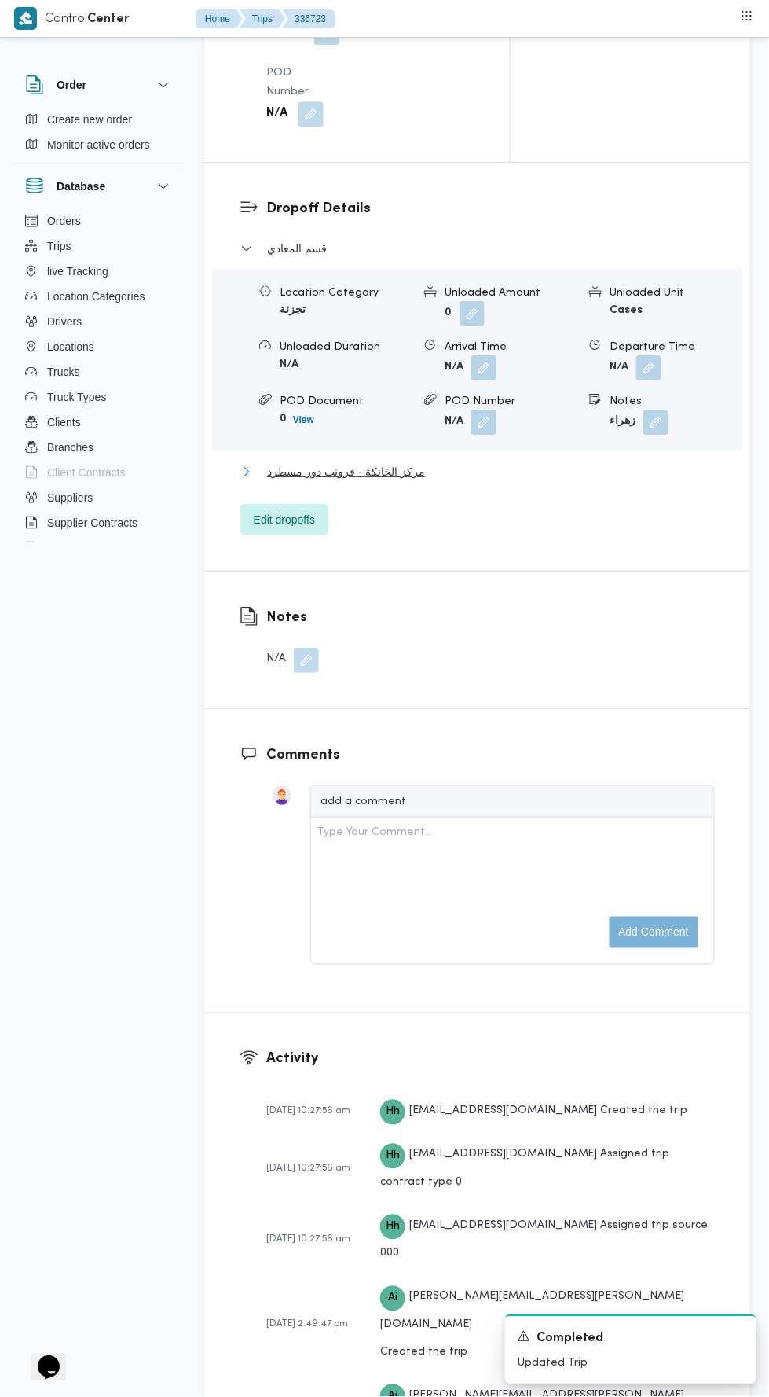
click at [494, 481] on button "مركز الخانكة - فرونت دور مسطرد" at bounding box center [478, 471] width 475 height 19
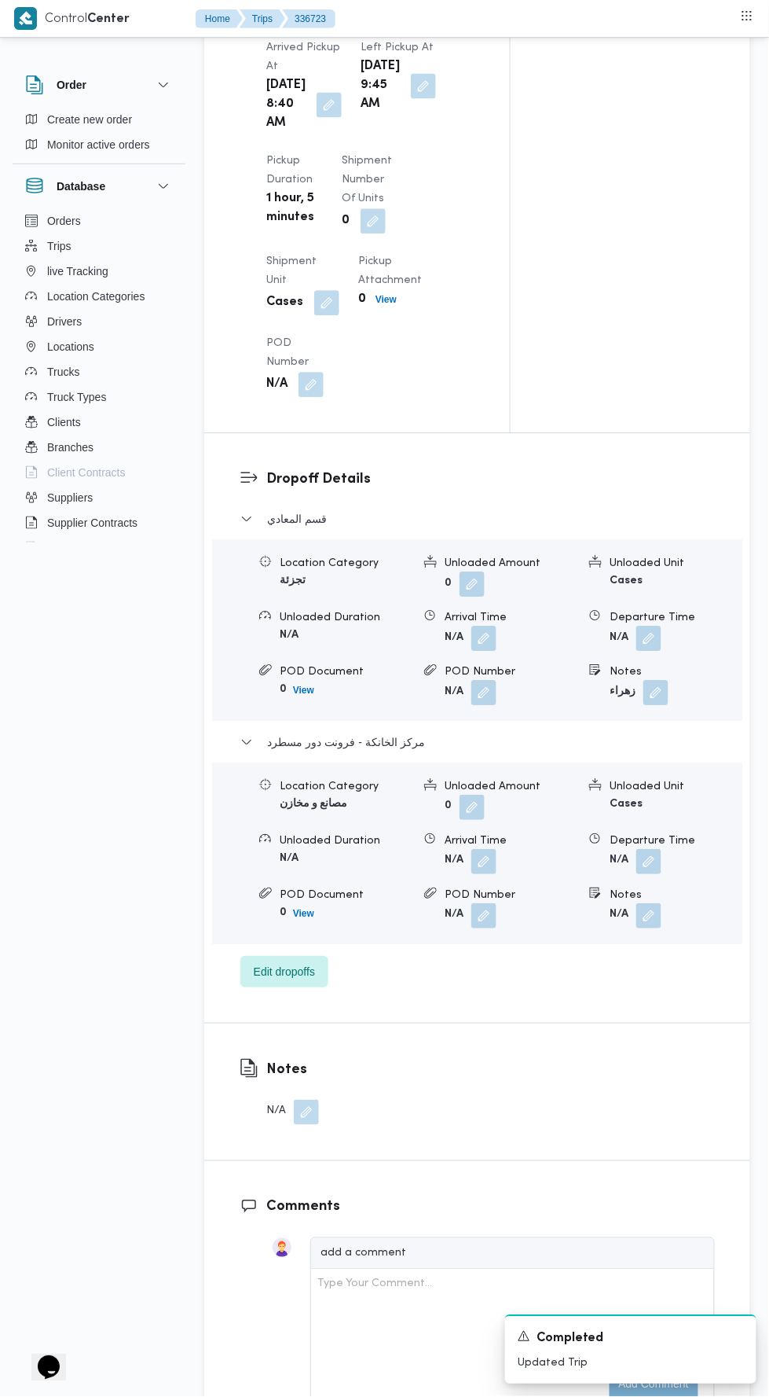
scroll to position [1735, 0]
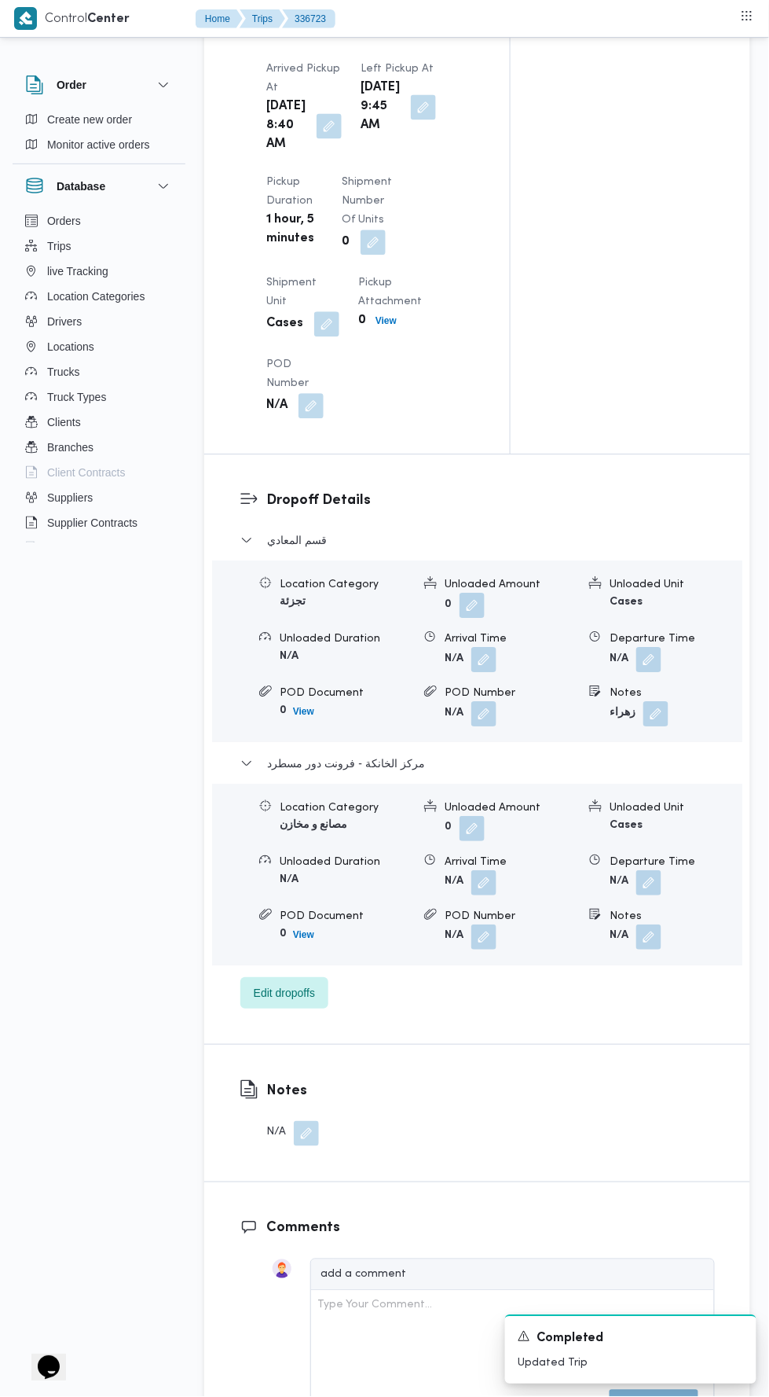
click at [650, 896] on button "button" at bounding box center [649, 883] width 25 height 25
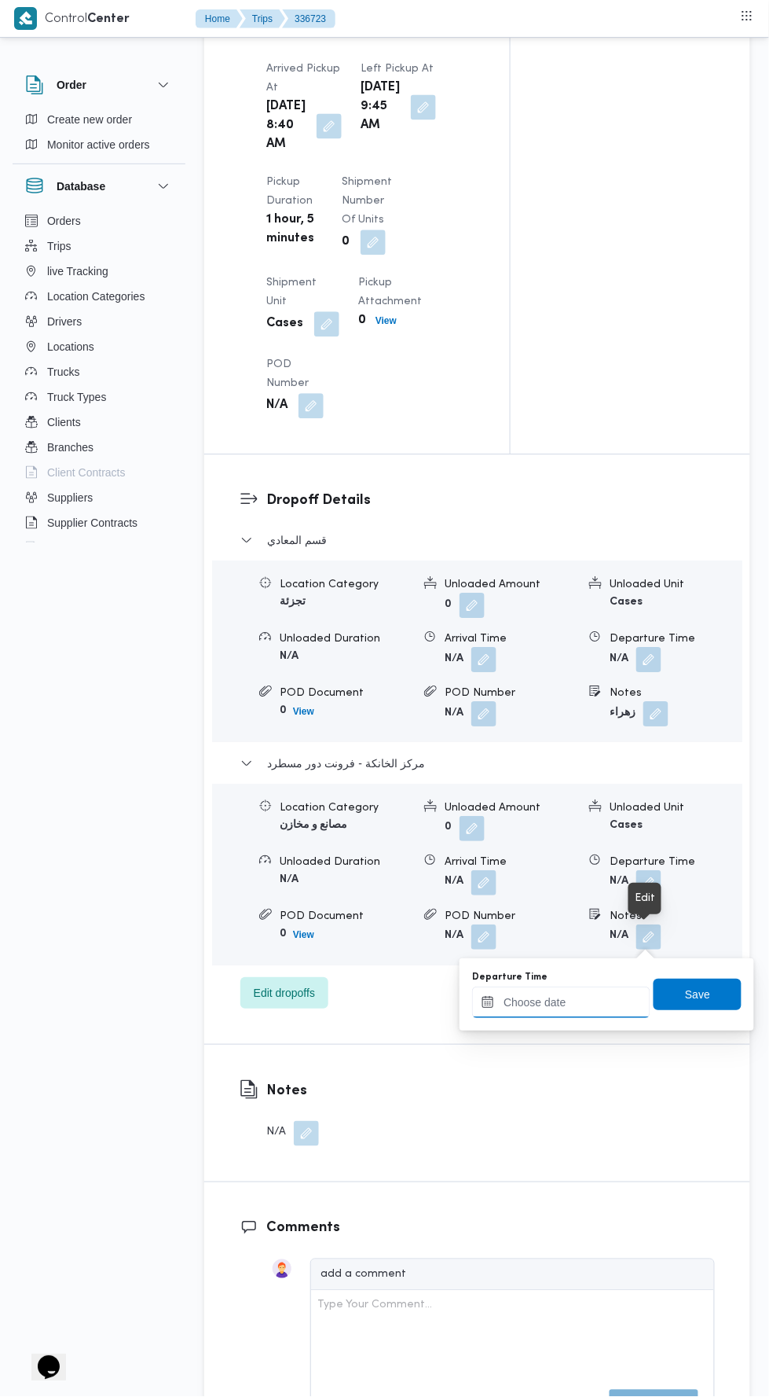
click at [595, 1004] on input "Departure Time" at bounding box center [561, 1002] width 178 height 31
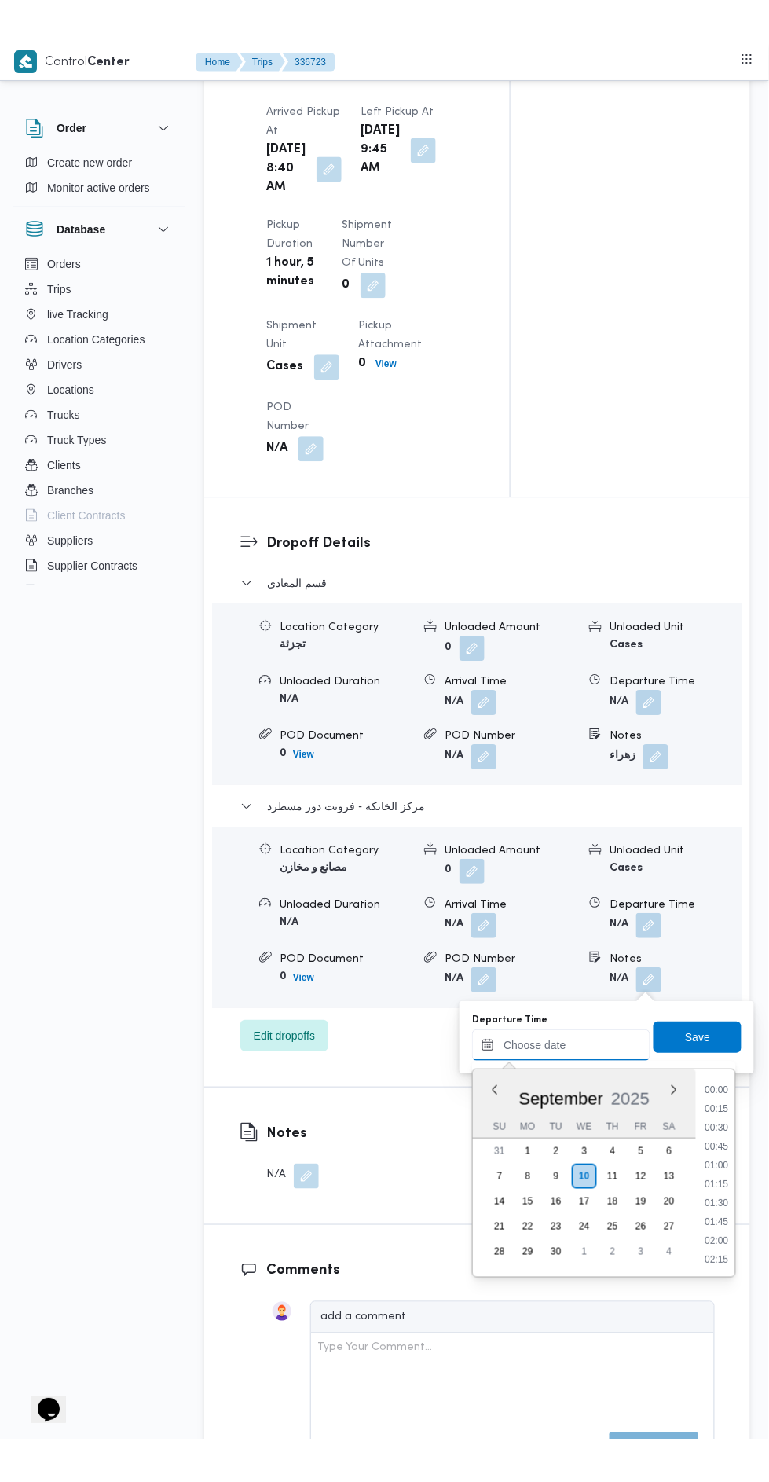
scroll to position [1281, 0]
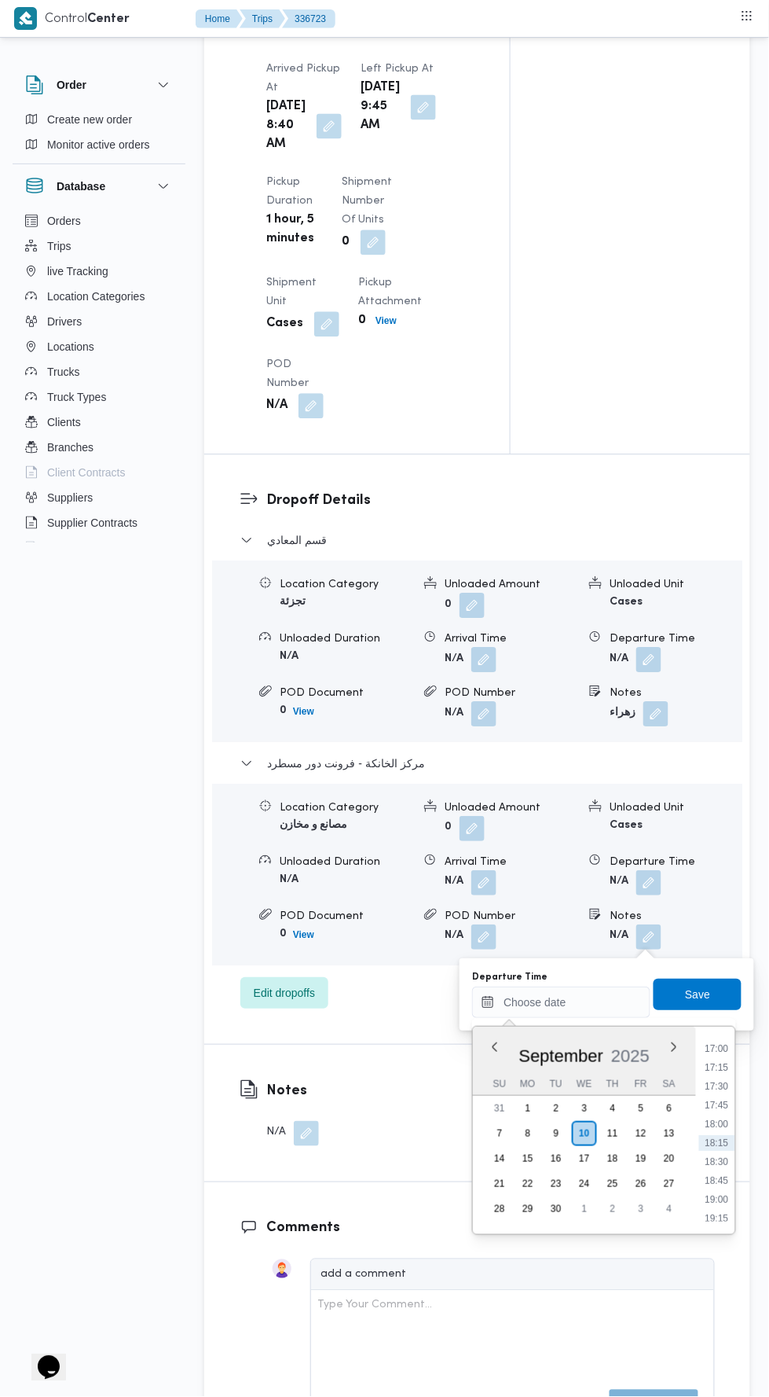
click at [714, 1049] on li "17:00" at bounding box center [717, 1049] width 36 height 16
type input "10/09/2025 17:00"
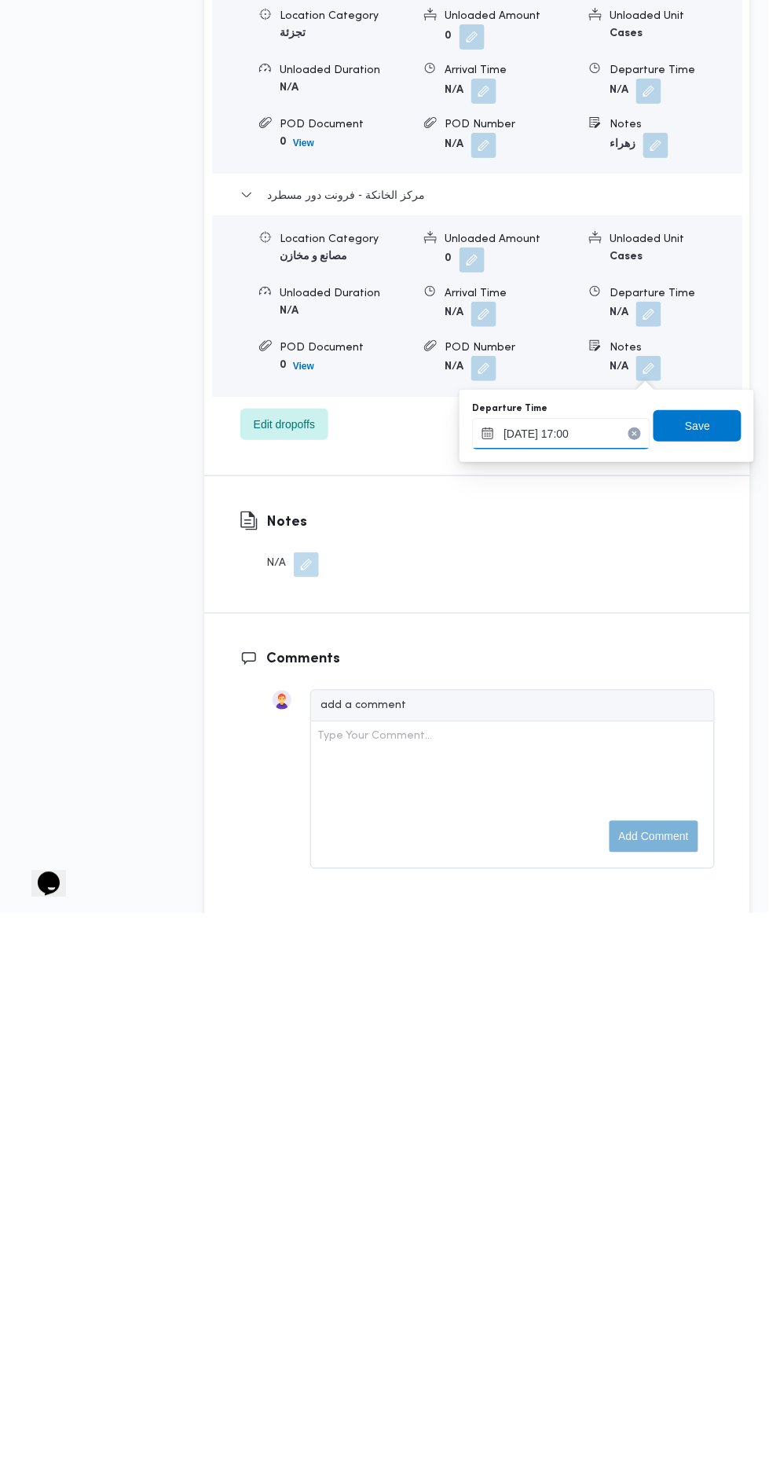
scroll to position [1735, 0]
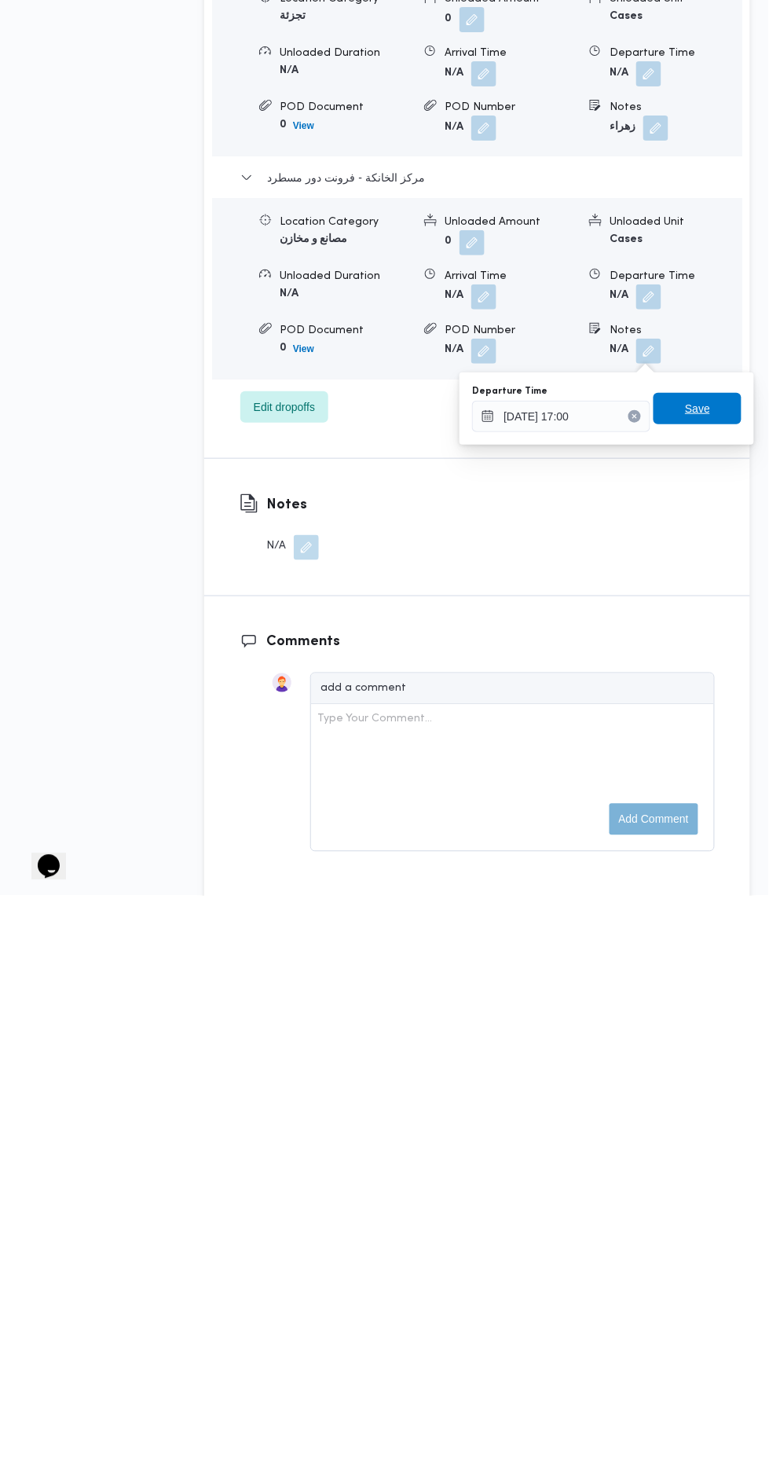
click at [669, 981] on span "Save" at bounding box center [698, 994] width 88 height 31
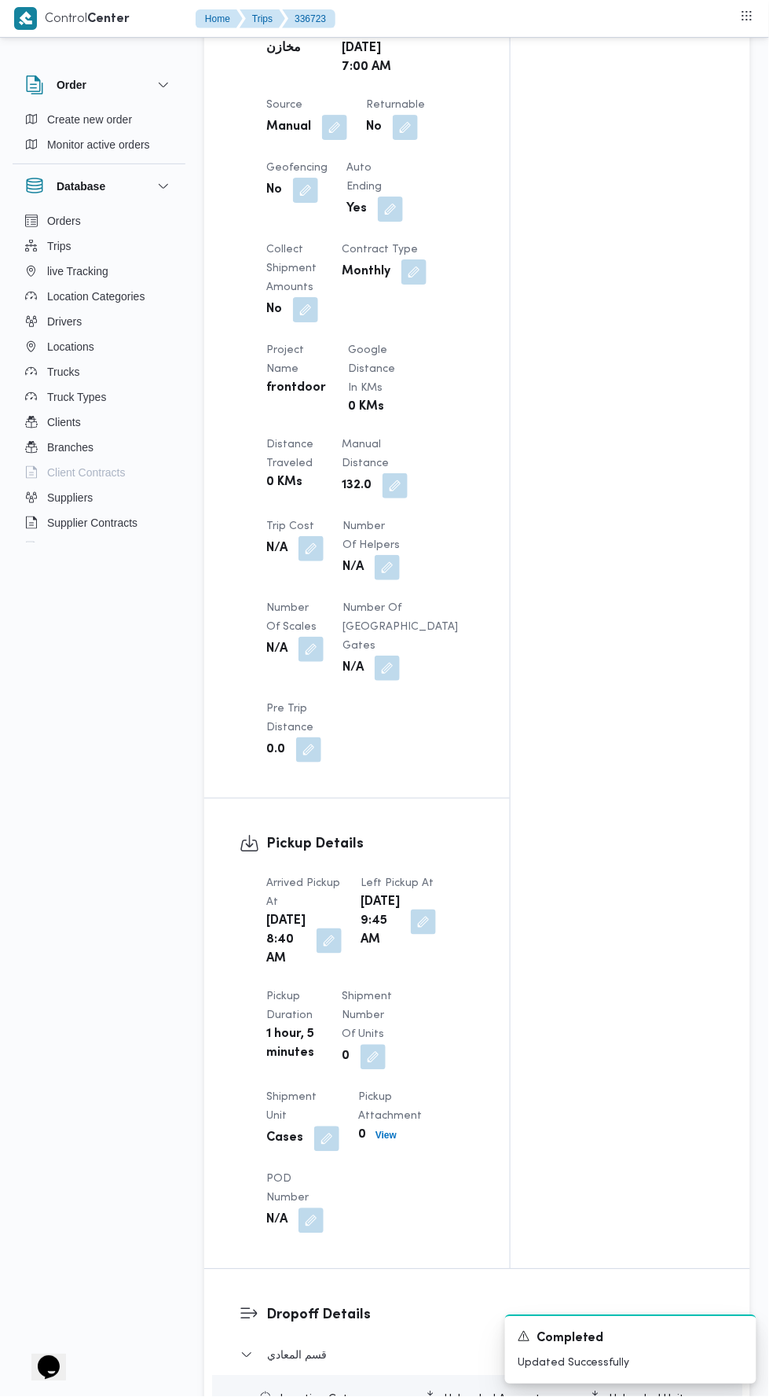
scroll to position [0, 0]
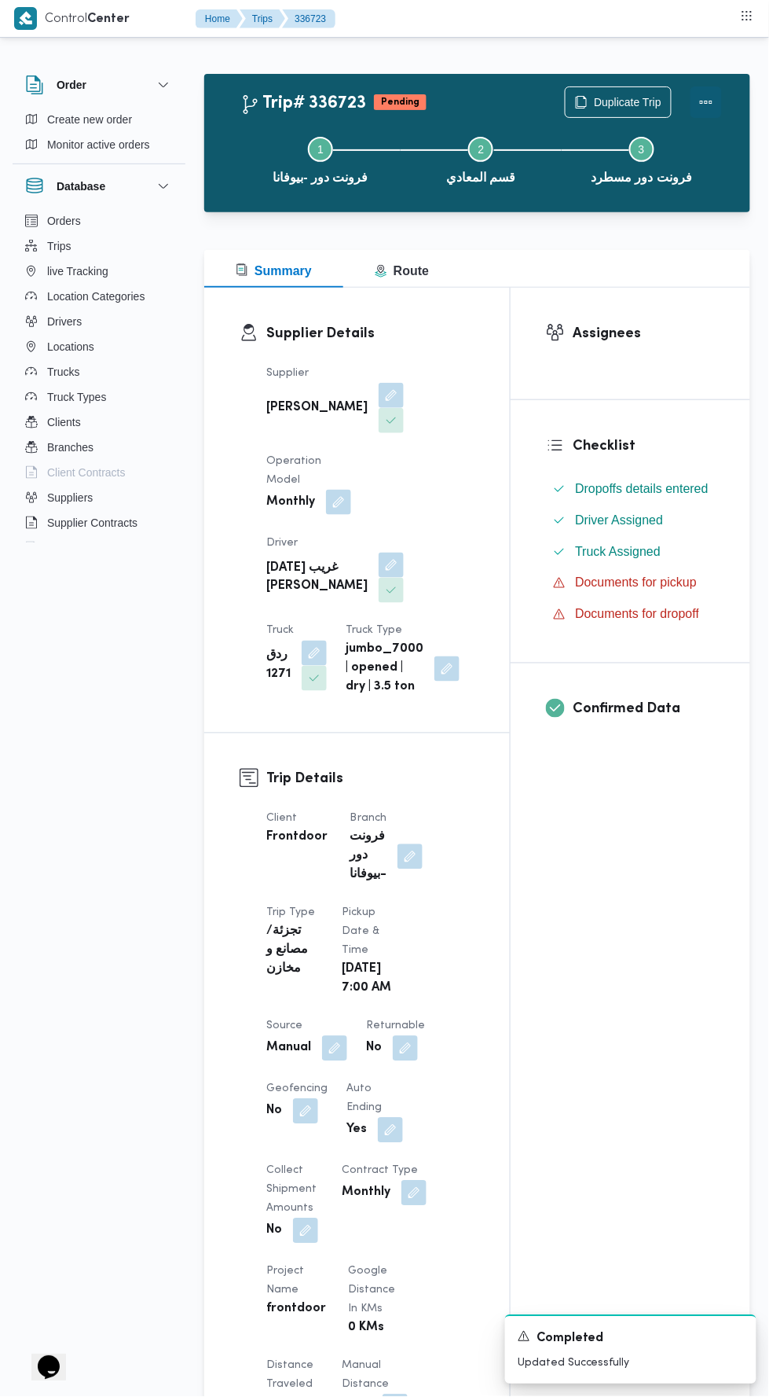
click at [711, 116] on div at bounding box center [706, 101] width 31 height 31
click at [646, 95] on span "Duplicate Trip" at bounding box center [628, 102] width 68 height 19
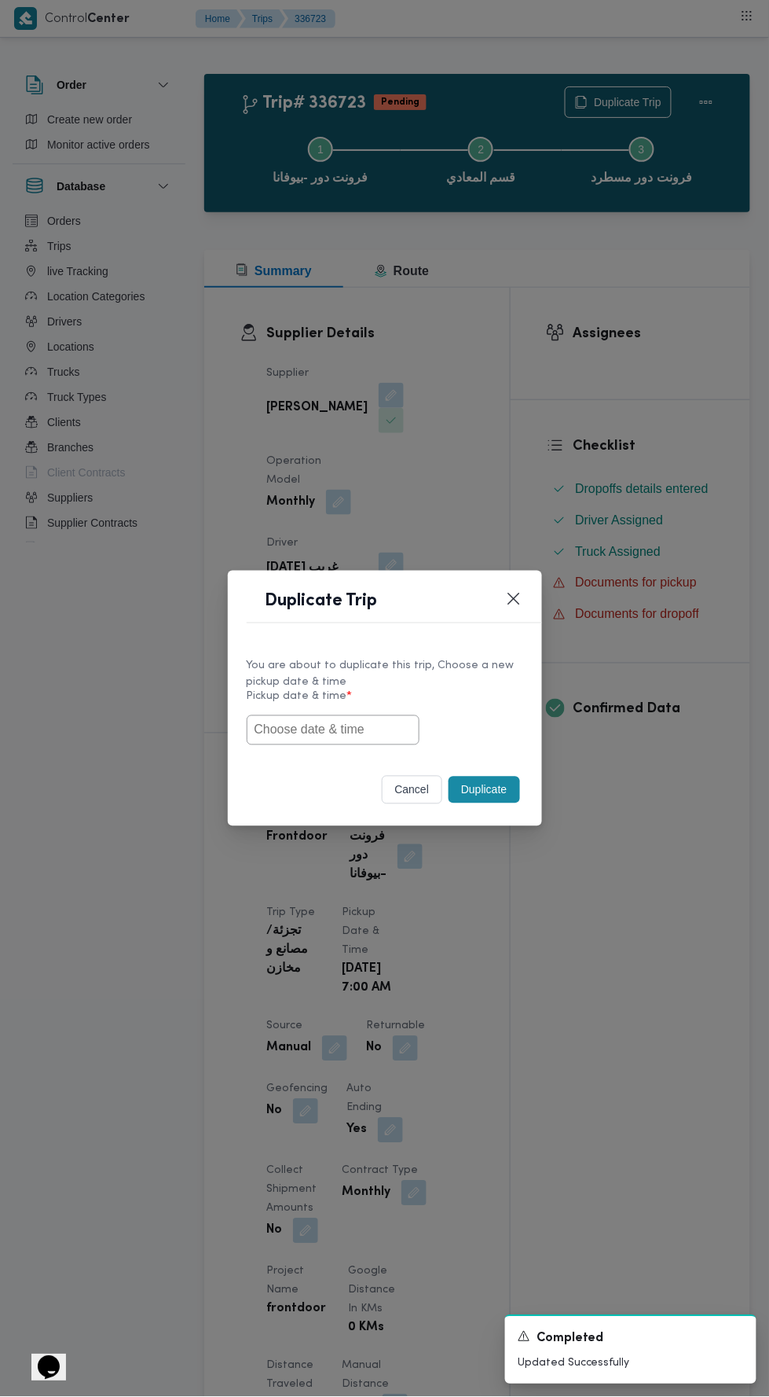
click at [717, 88] on div "Duplicate Trip You are about to duplicate this trip, Choose a new pickup date &…" at bounding box center [384, 698] width 769 height 1397
click at [513, 589] on button "Closes this modal window" at bounding box center [514, 598] width 19 height 19
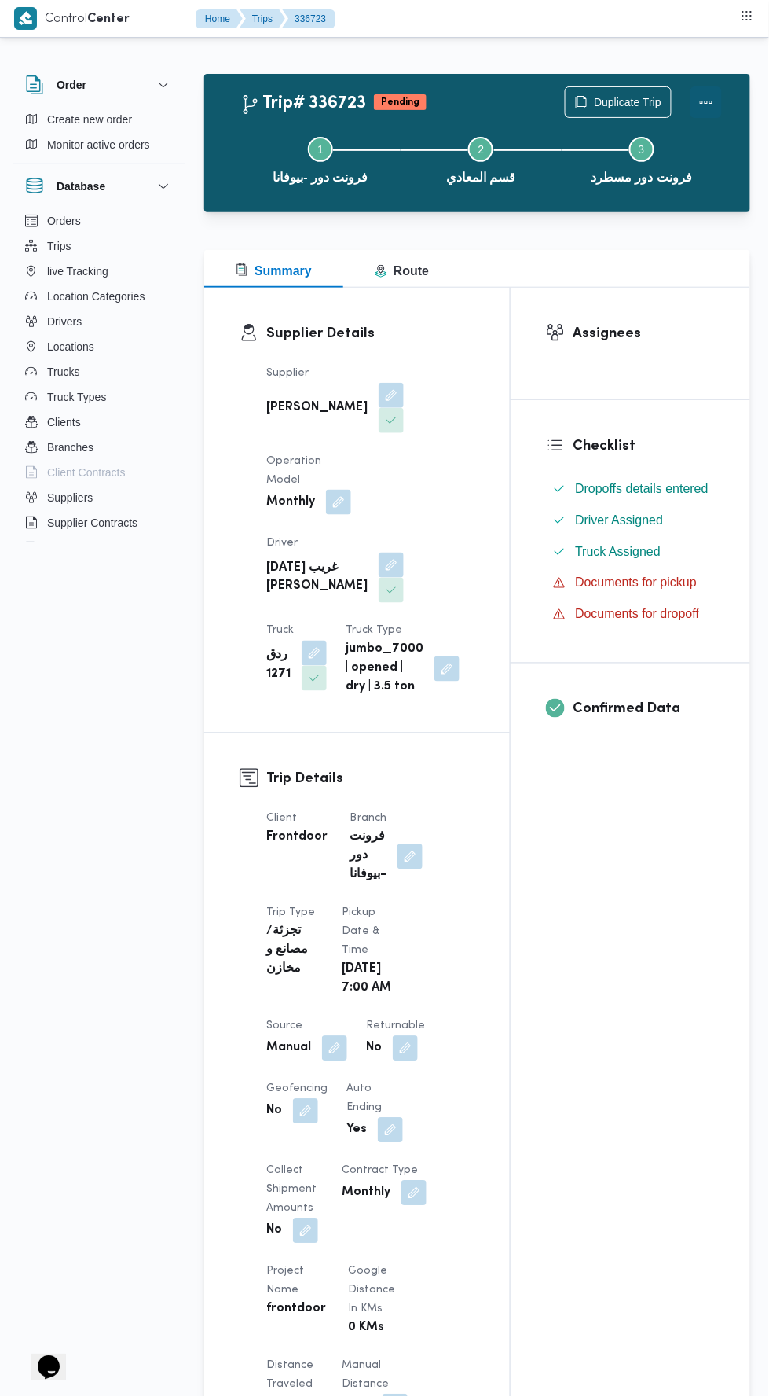
click at [705, 94] on button "Actions" at bounding box center [706, 101] width 31 height 31
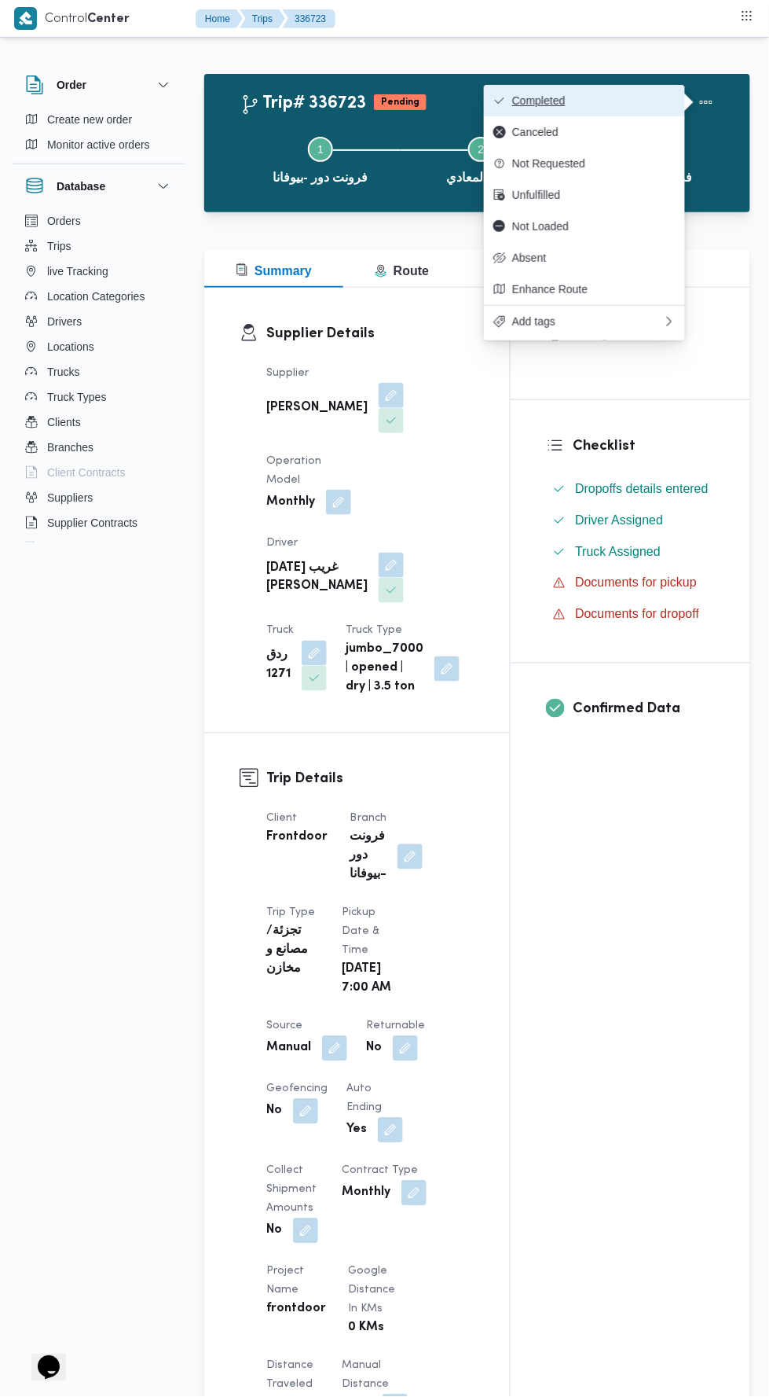
click at [636, 101] on span "Completed" at bounding box center [593, 100] width 163 height 13
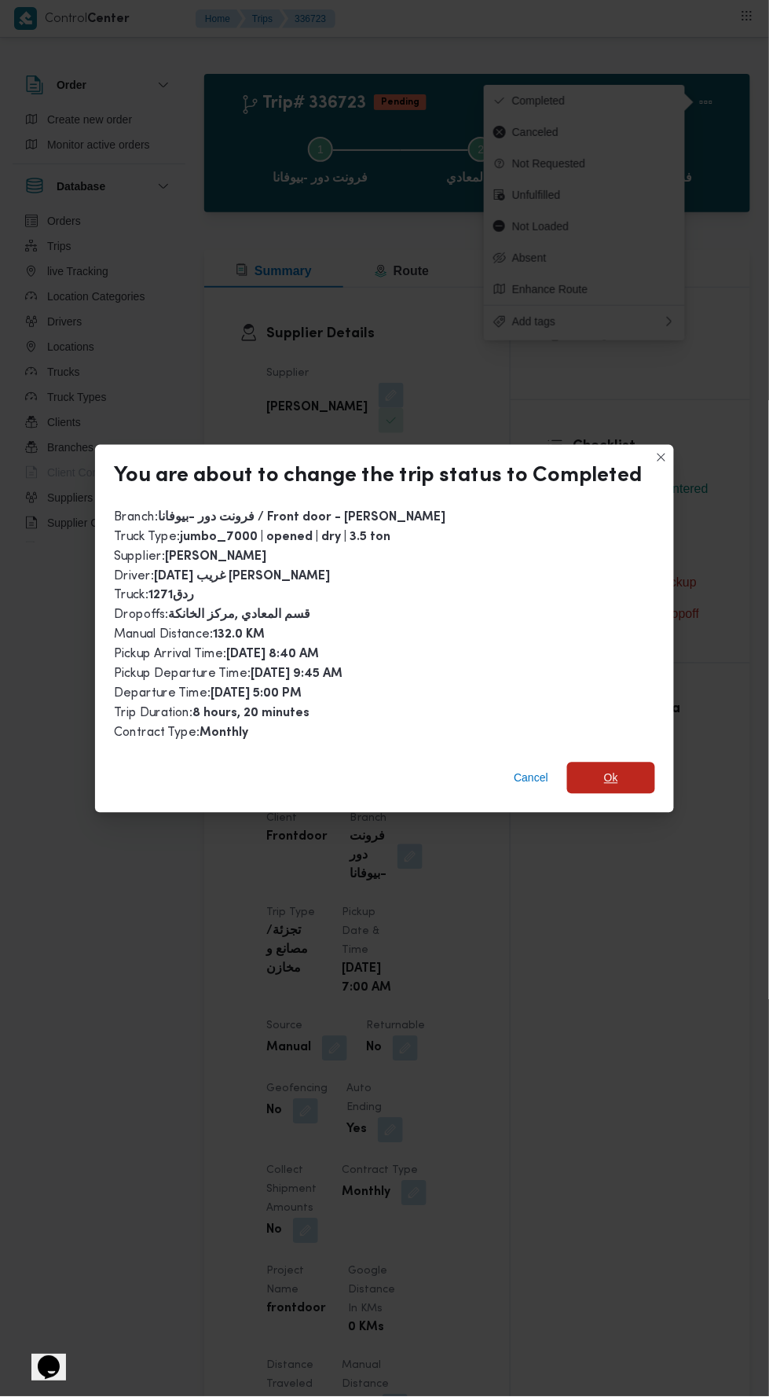
click at [627, 762] on span "Ok" at bounding box center [611, 777] width 88 height 31
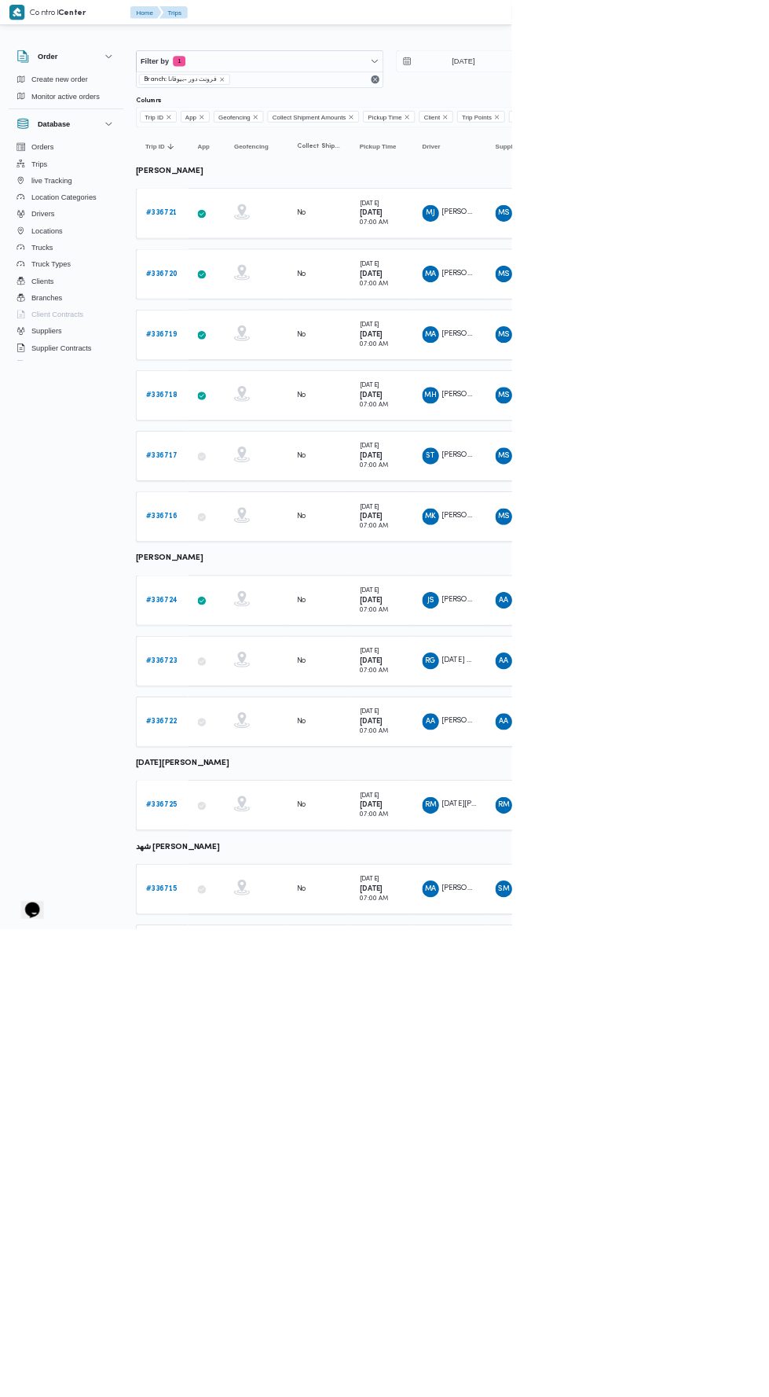
click at [252, 1079] on b "# 336722" at bounding box center [242, 1084] width 47 height 10
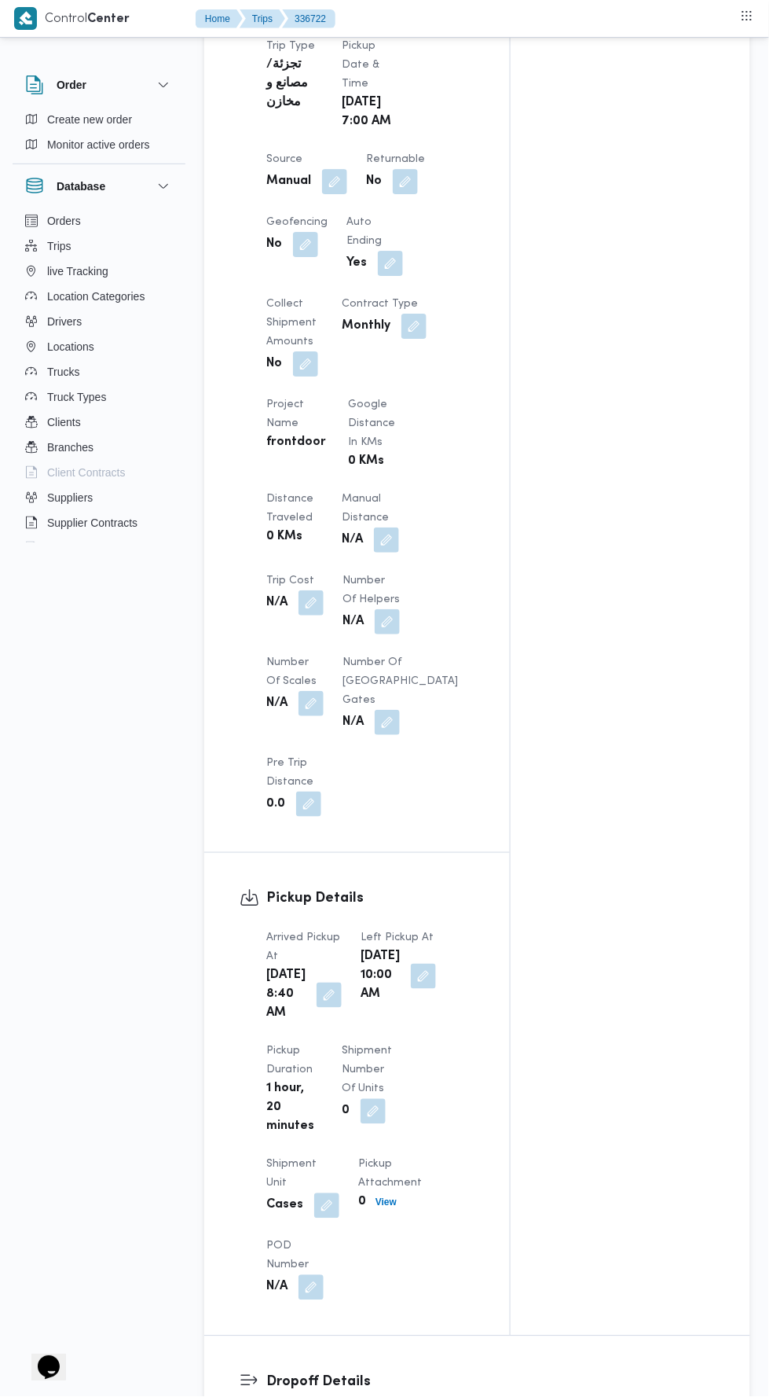
scroll to position [871, 0]
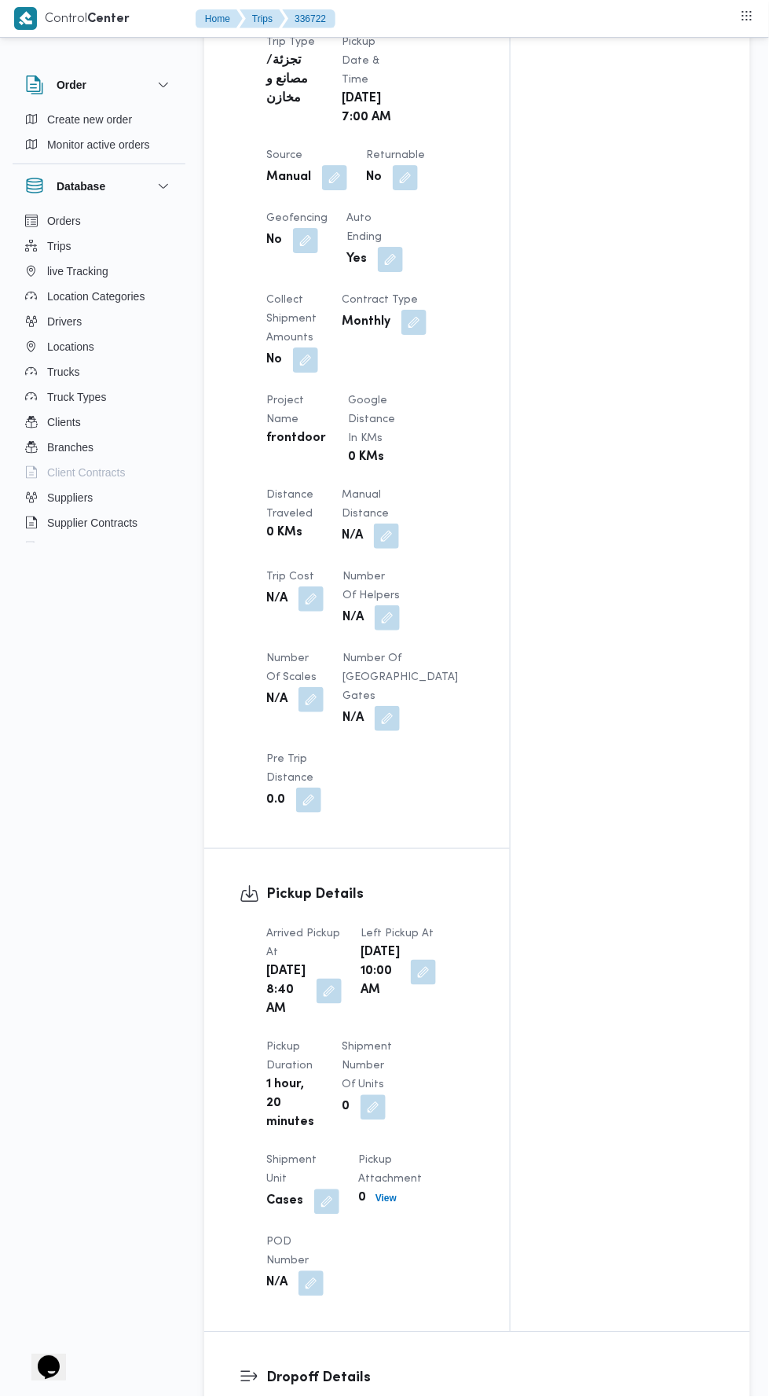
click at [391, 538] on button "button" at bounding box center [386, 535] width 25 height 25
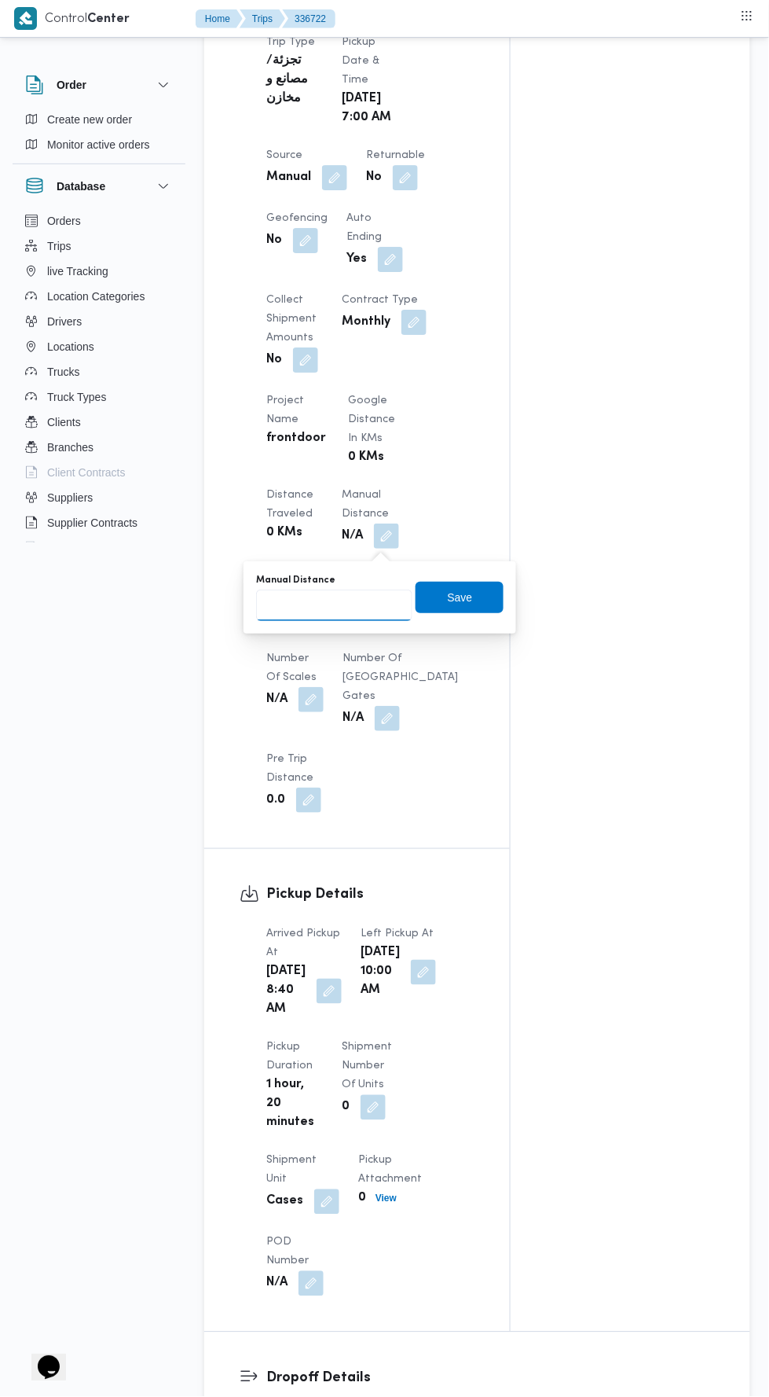
click at [355, 597] on input "Manual Distance" at bounding box center [334, 604] width 156 height 31
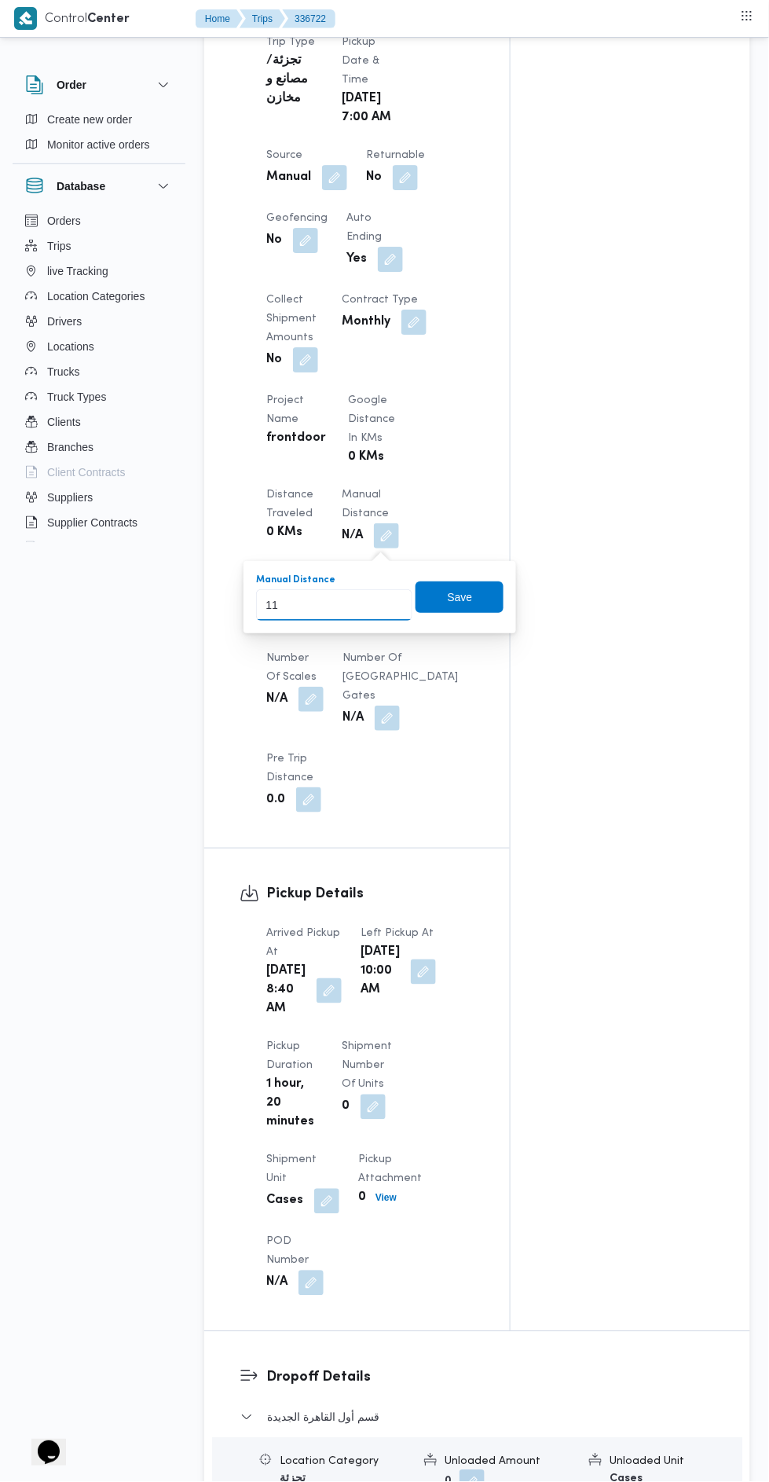
type input "115"
click at [476, 597] on span "Save" at bounding box center [460, 597] width 88 height 31
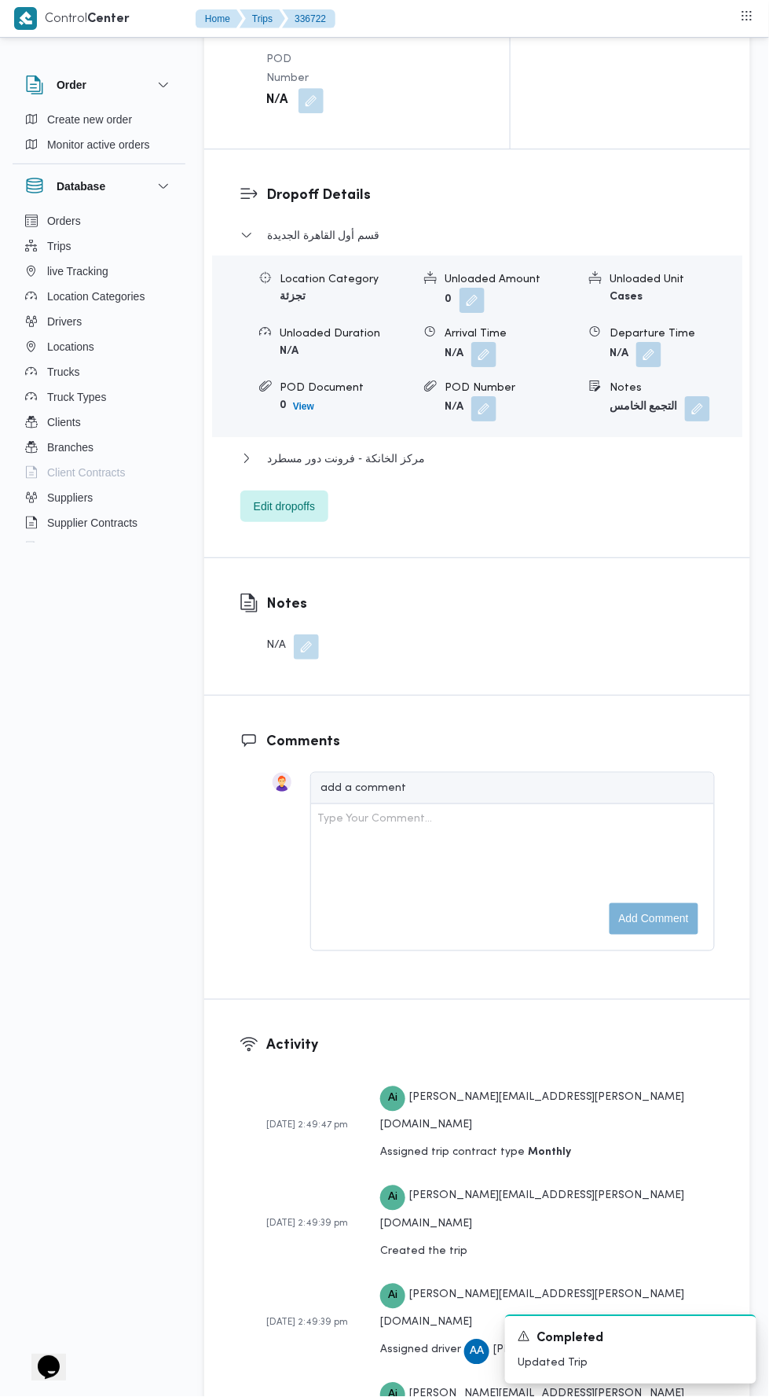
scroll to position [2052, 0]
click at [546, 469] on button "مركز الخانكة - فرونت دور مسطرد" at bounding box center [478, 459] width 475 height 19
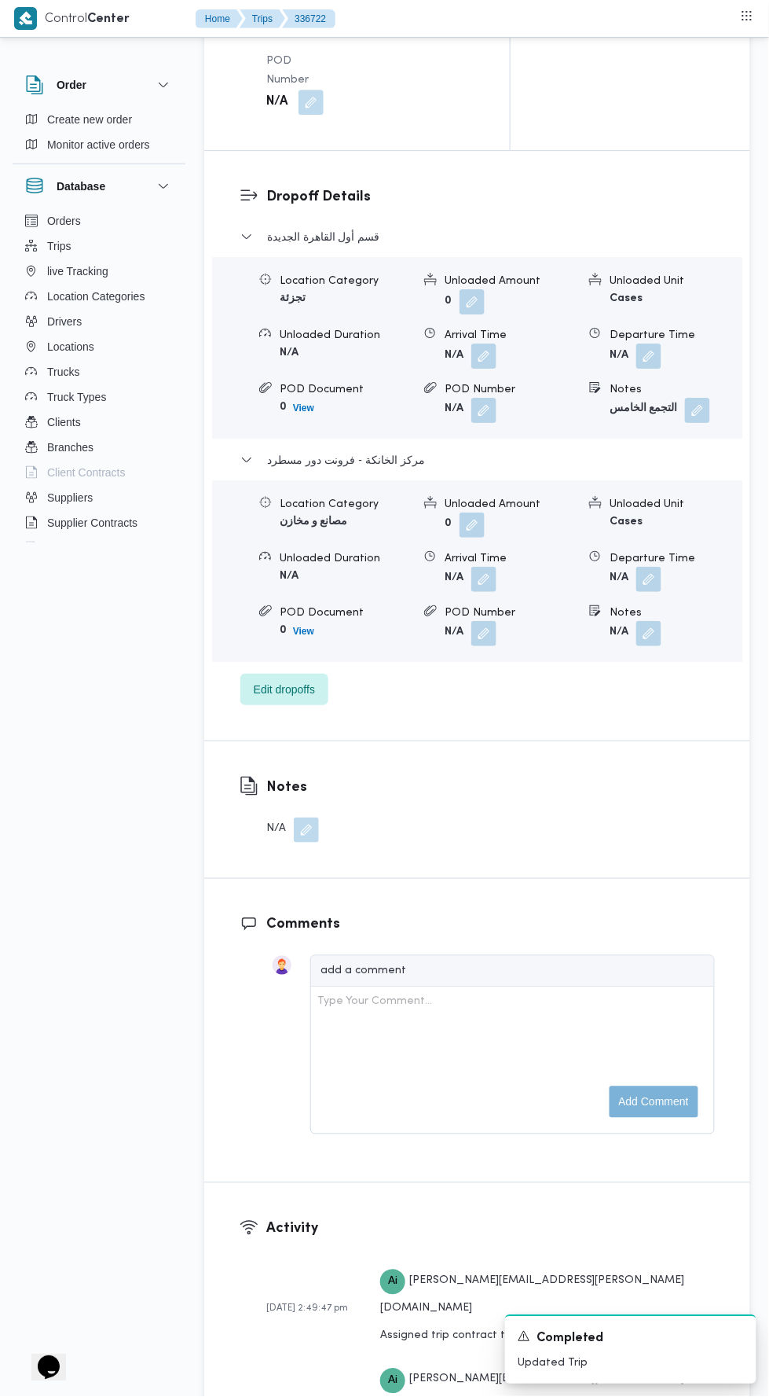
click at [659, 592] on button "button" at bounding box center [649, 579] width 25 height 25
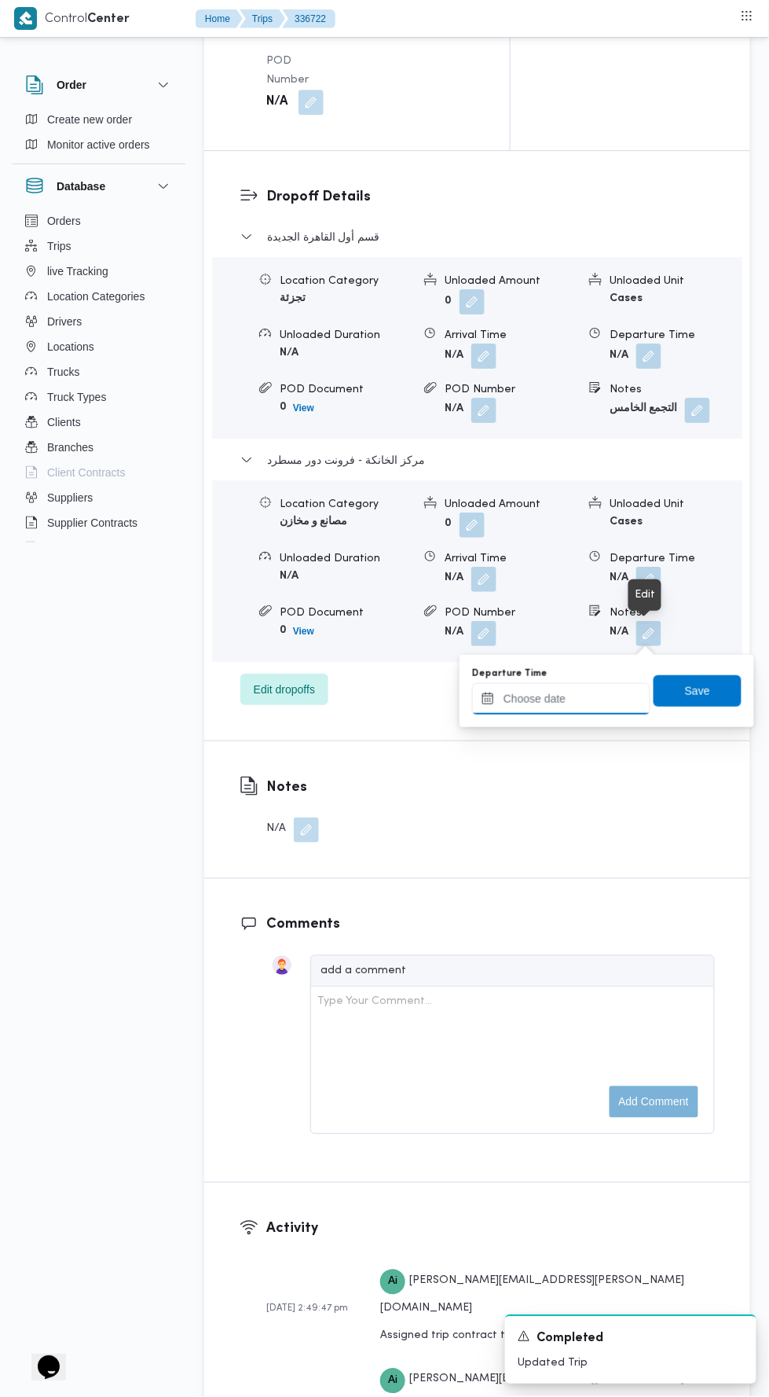
click at [593, 697] on input "Departure Time" at bounding box center [561, 698] width 178 height 31
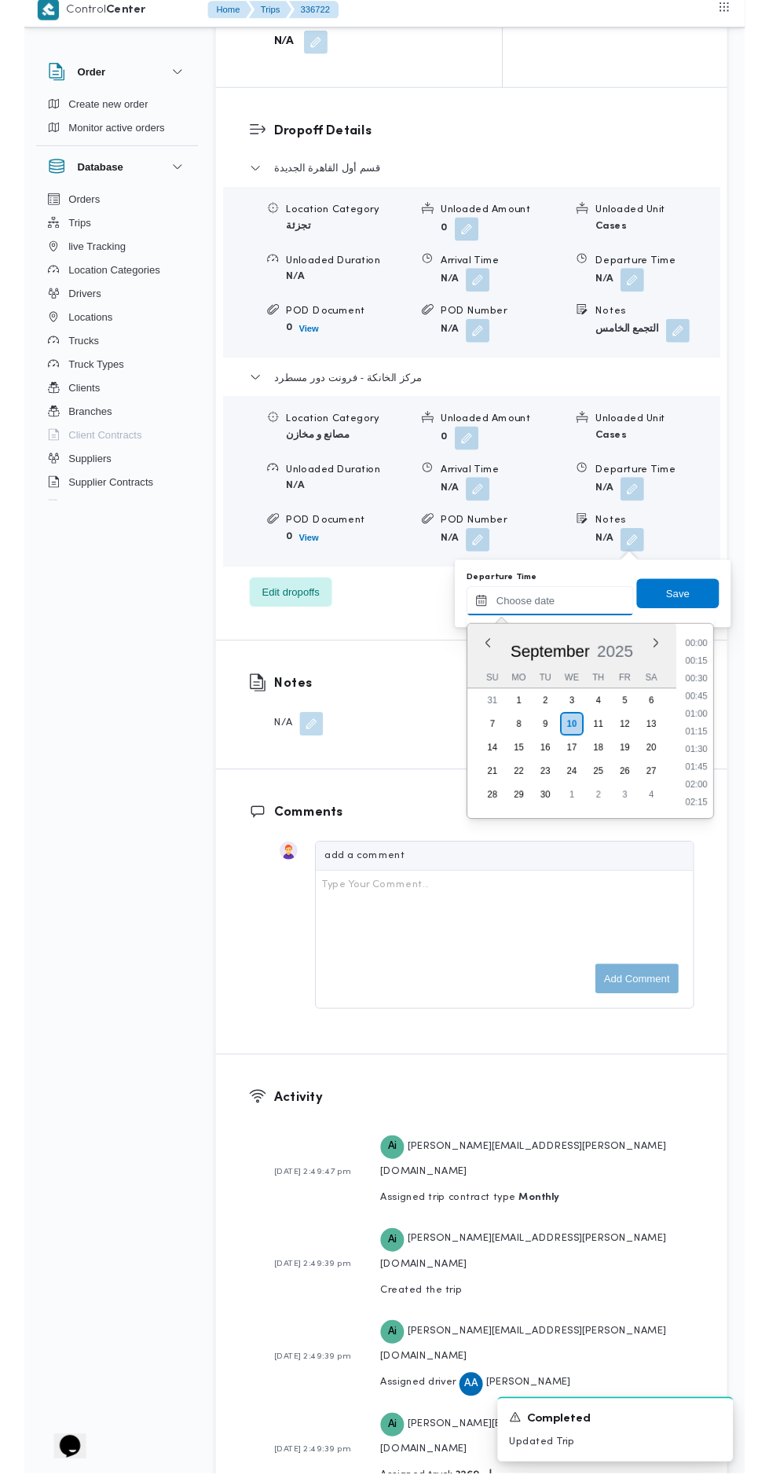
scroll to position [2101, 0]
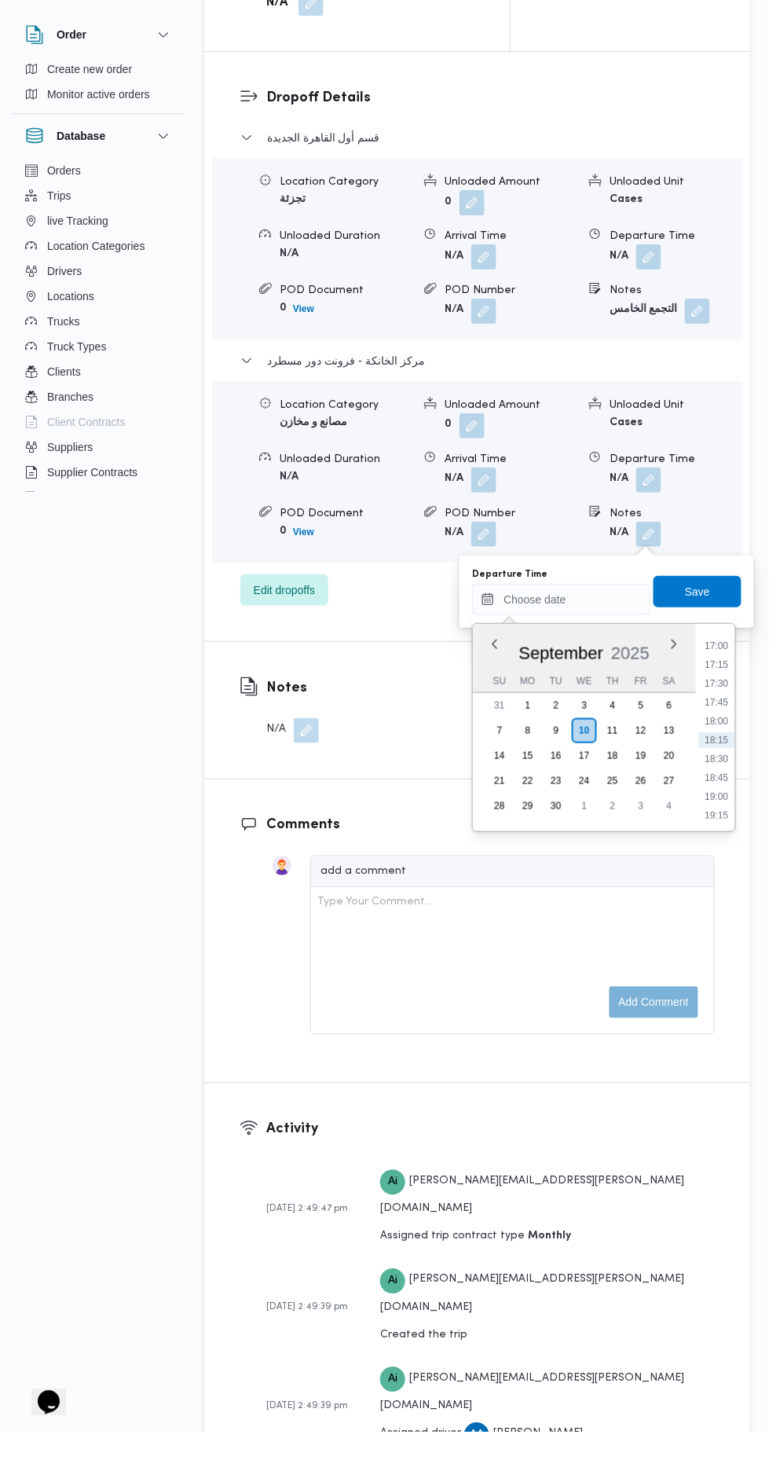
click at [715, 732] on li "17:30" at bounding box center [717, 734] width 36 height 16
type input "10/09/2025 17:30"
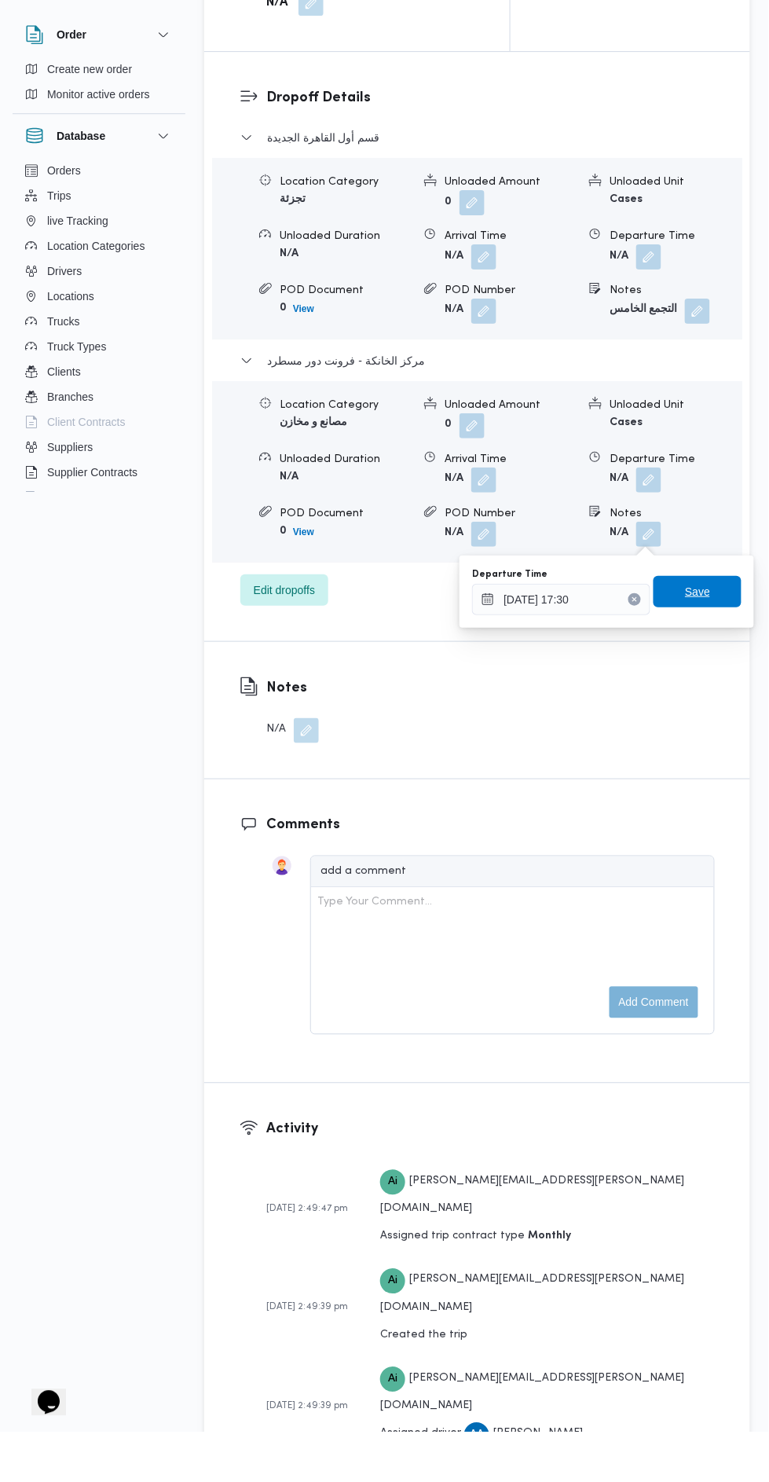
click at [699, 641] on span "Save" at bounding box center [697, 642] width 25 height 19
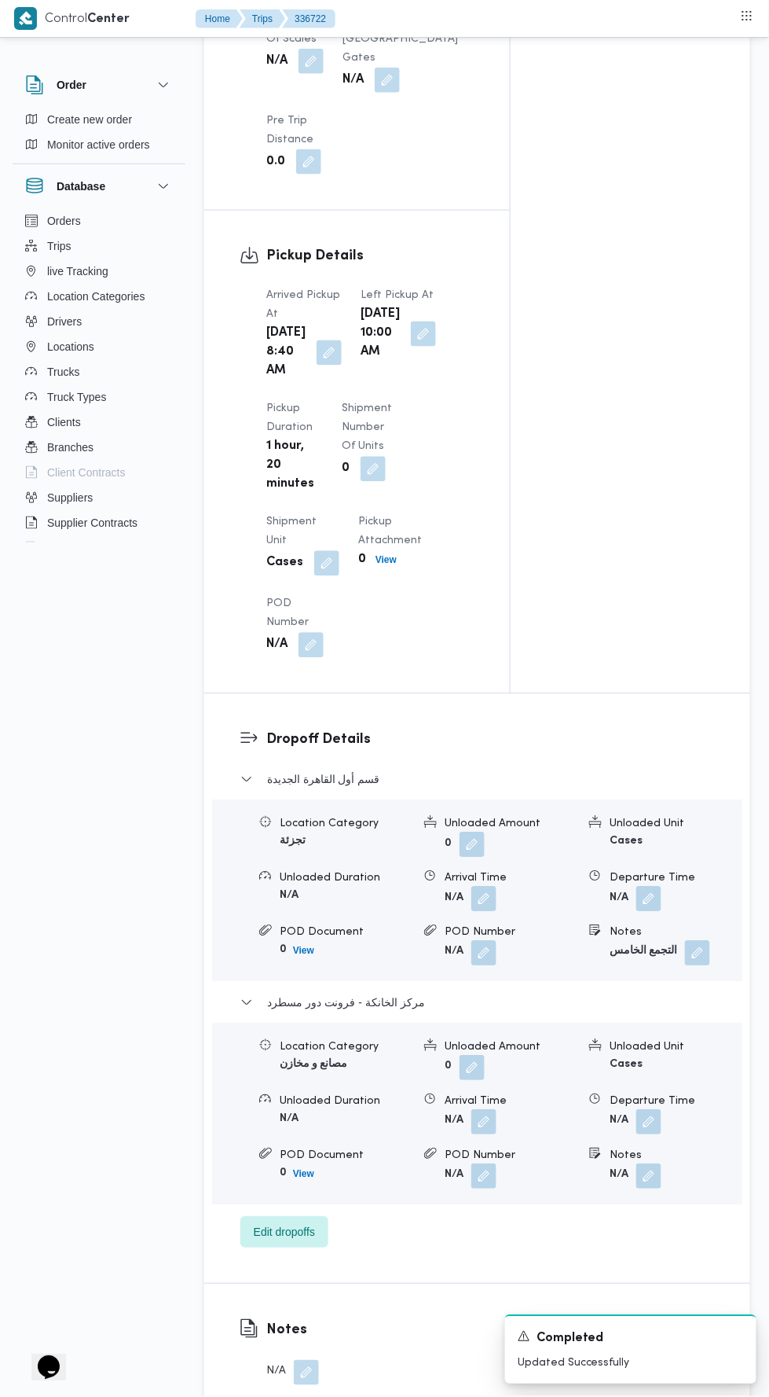
scroll to position [0, 0]
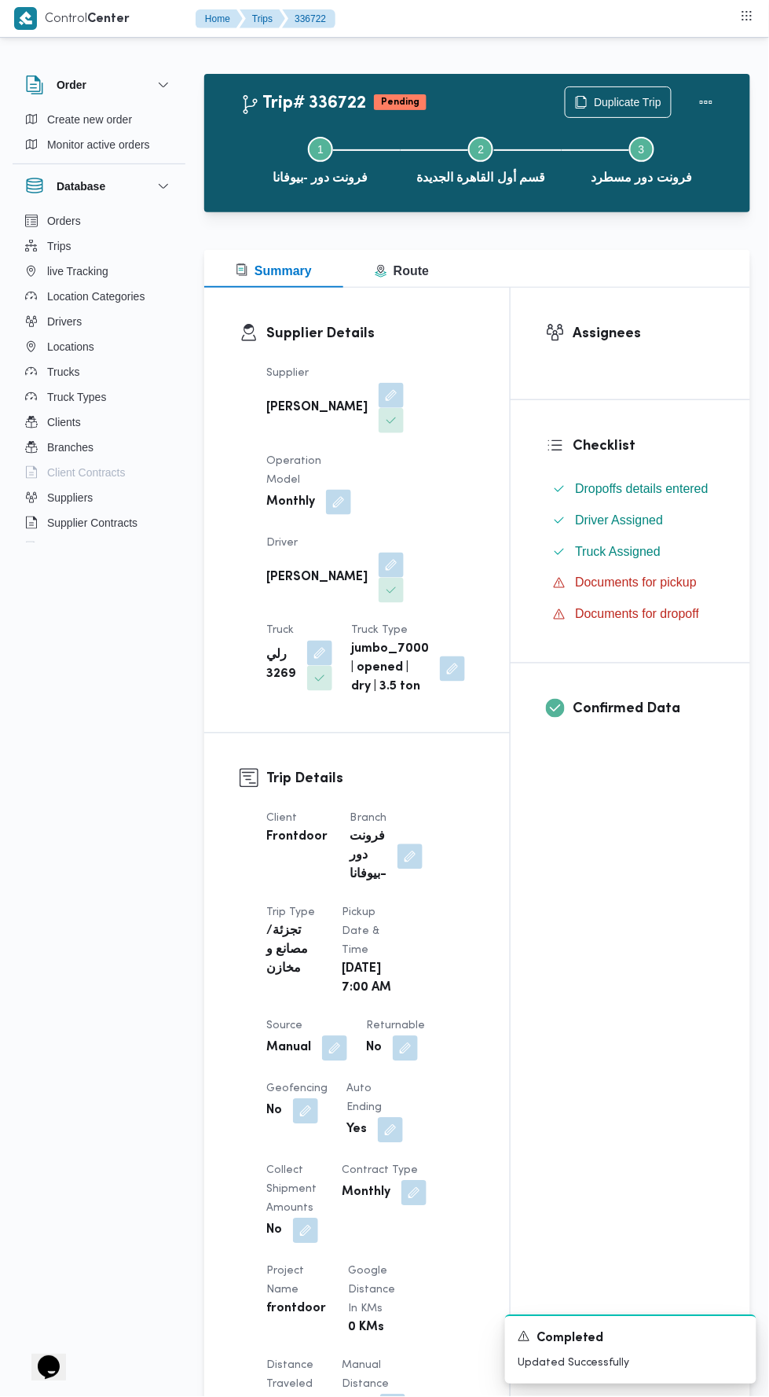
click at [718, 101] on button "Actions" at bounding box center [706, 101] width 31 height 31
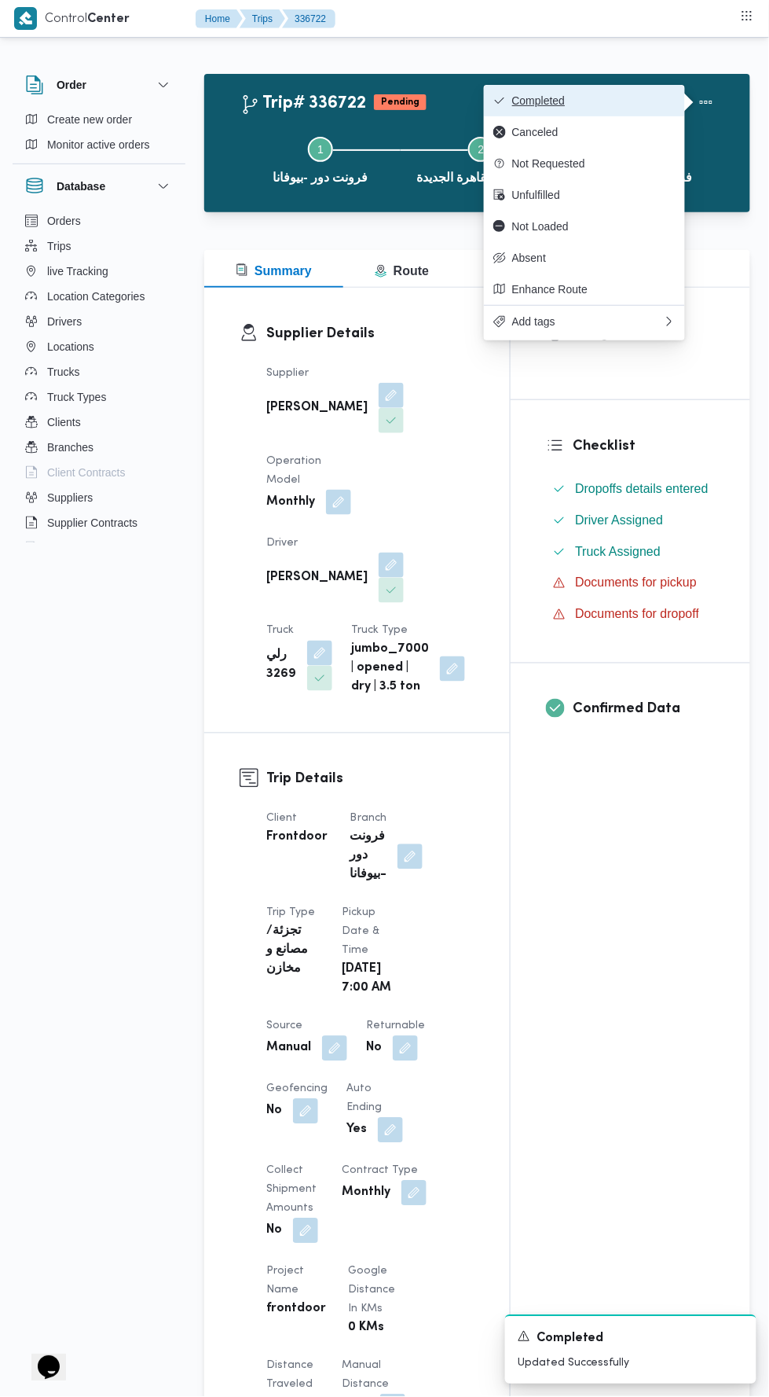
click at [658, 100] on span "Completed" at bounding box center [593, 100] width 163 height 13
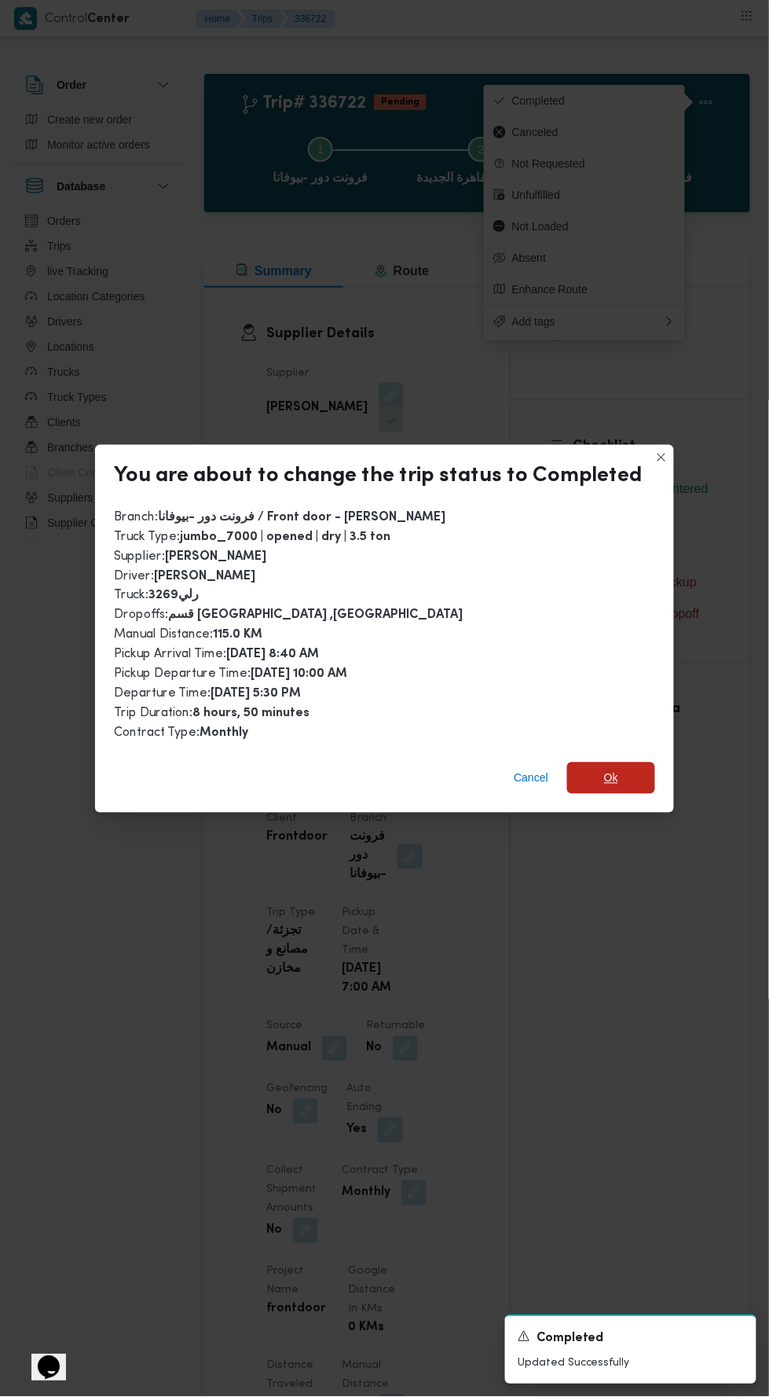
click at [638, 762] on span "Ok" at bounding box center [611, 777] width 88 height 31
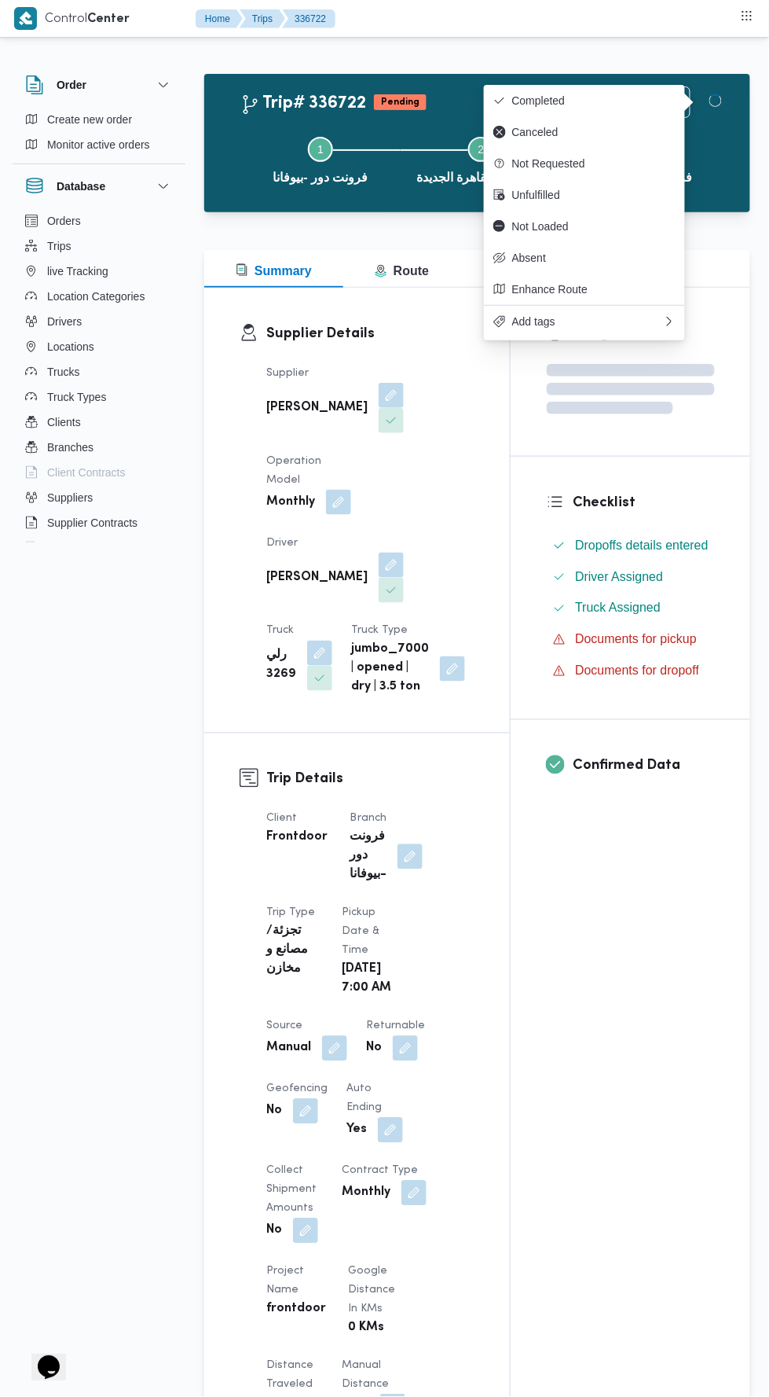
click at [611, 955] on div "Assignees Checklist Dropoffs details entered Driver Assigned Truck Assigned Doc…" at bounding box center [631, 1245] width 240 height 1915
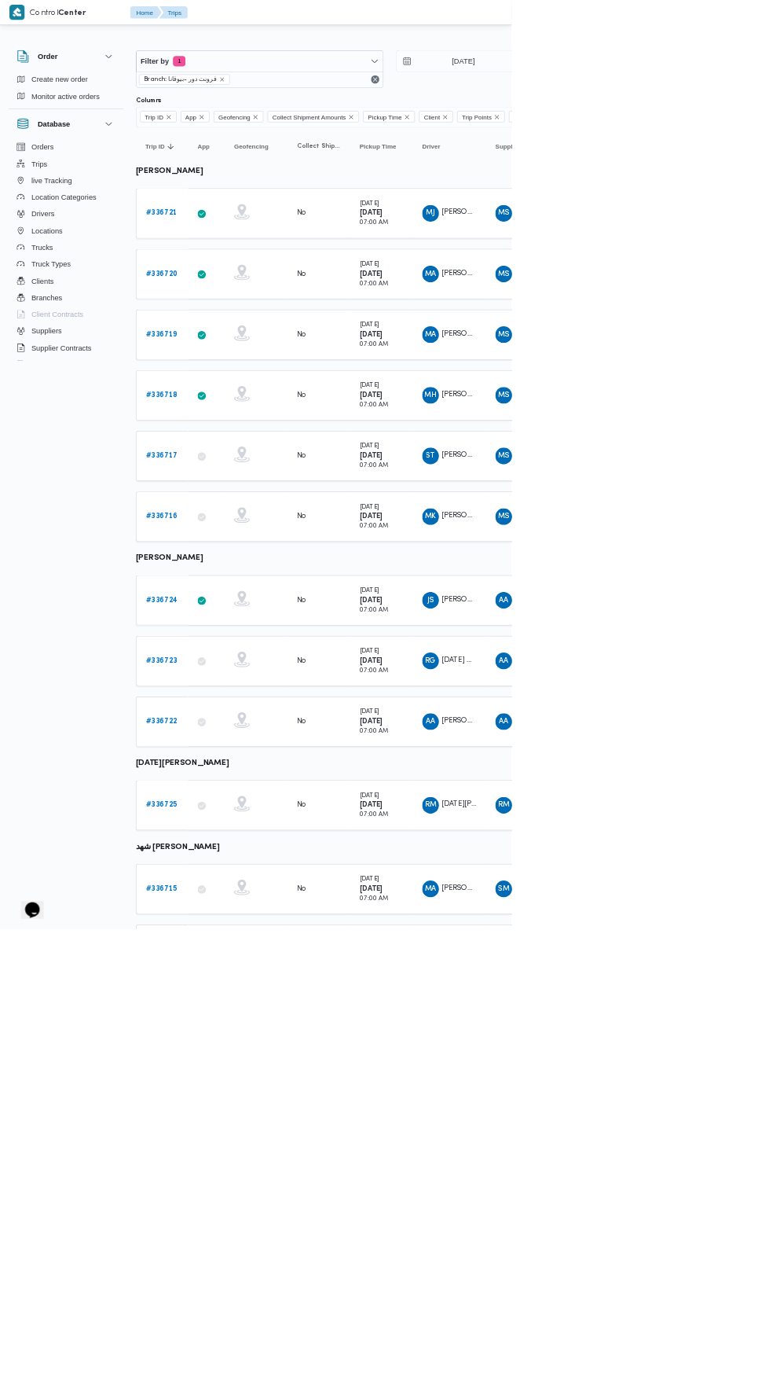
click at [222, 988] on b "# 336723" at bounding box center [242, 993] width 47 height 10
click at [255, 1079] on b "# 336722" at bounding box center [242, 1084] width 47 height 10
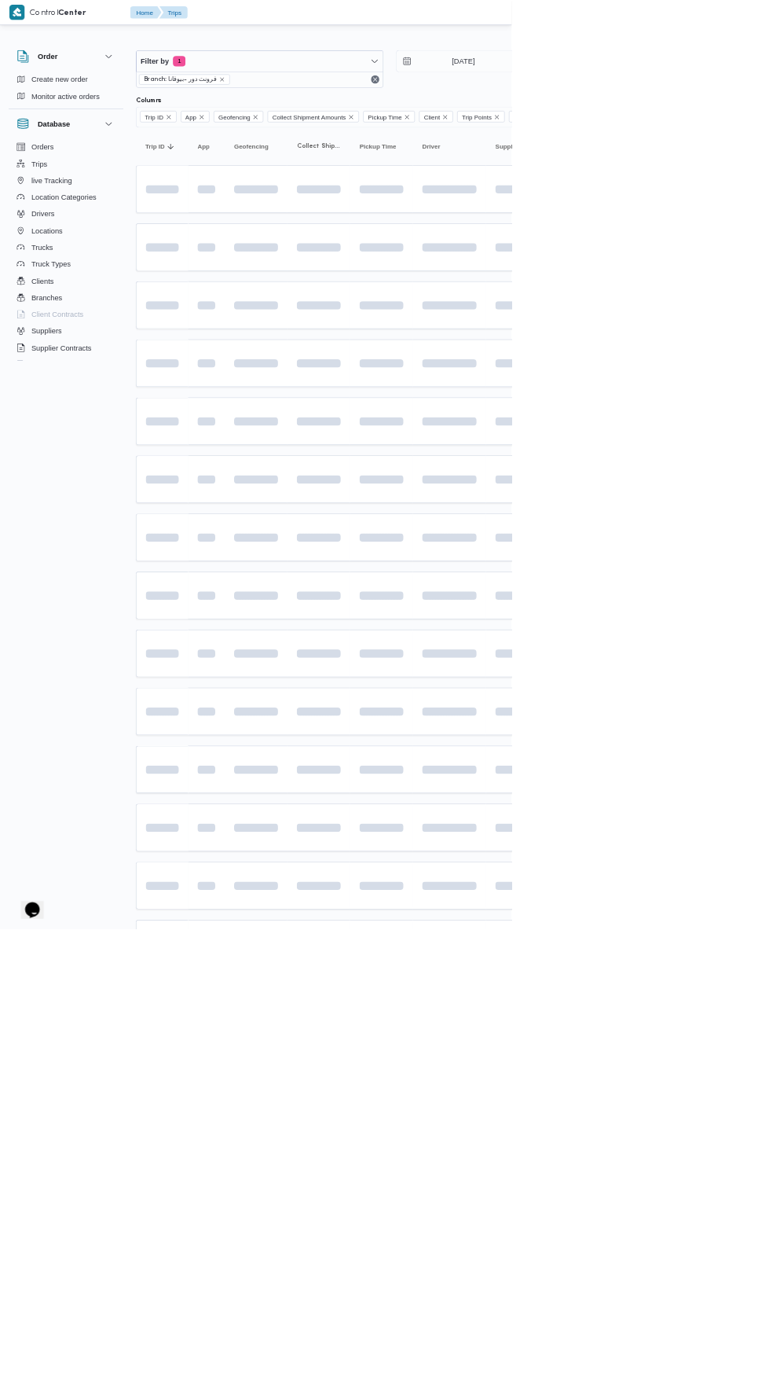
click at [264, 1172] on td at bounding box center [243, 1157] width 79 height 72
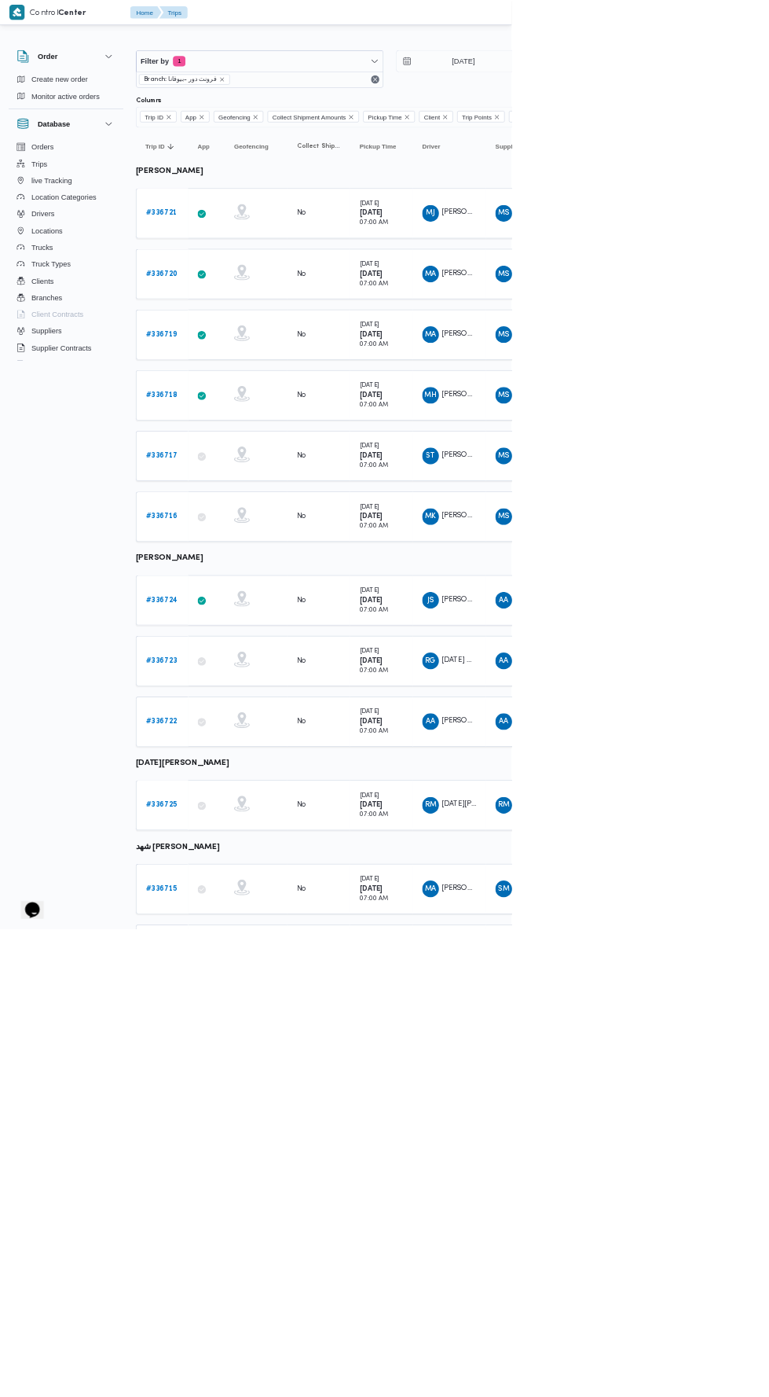
click at [247, 1205] on b "# 336725" at bounding box center [242, 1210] width 47 height 10
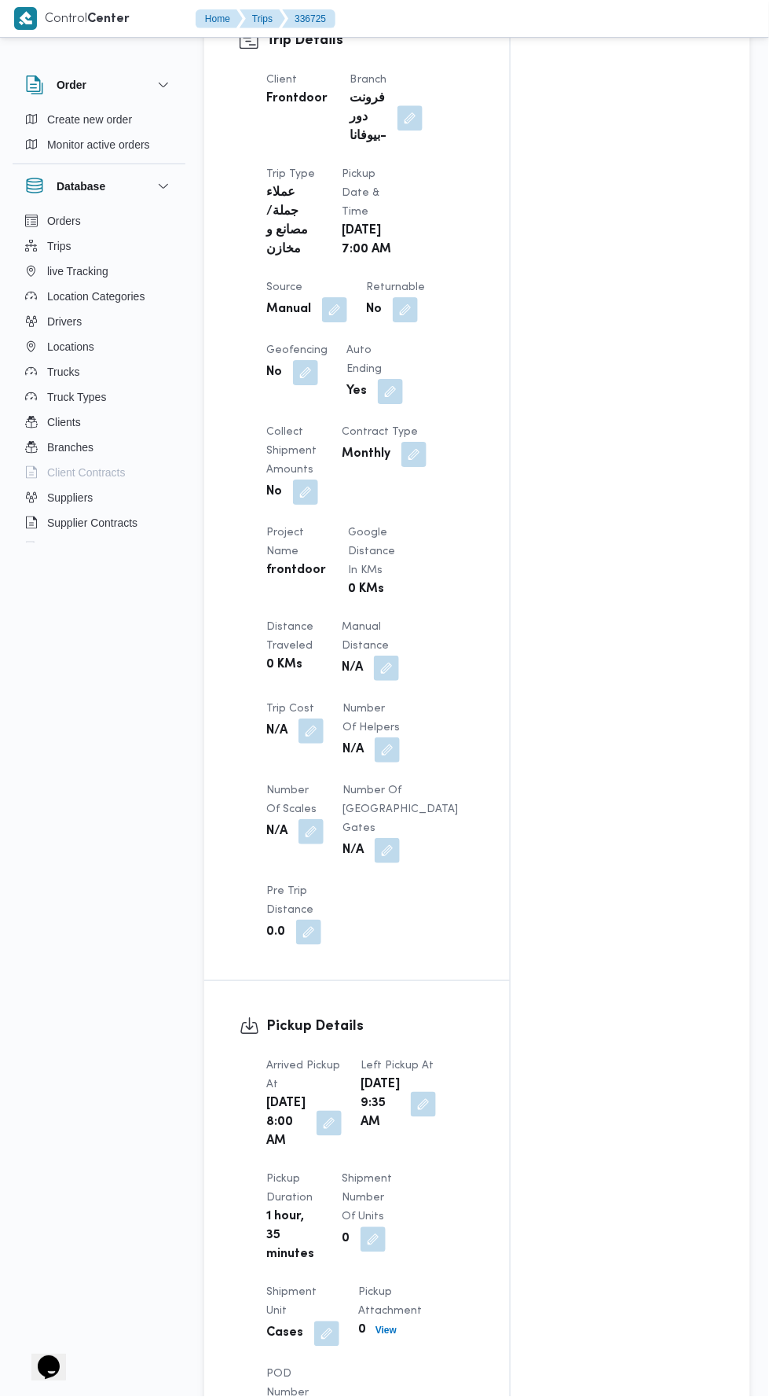
scroll to position [731, 0]
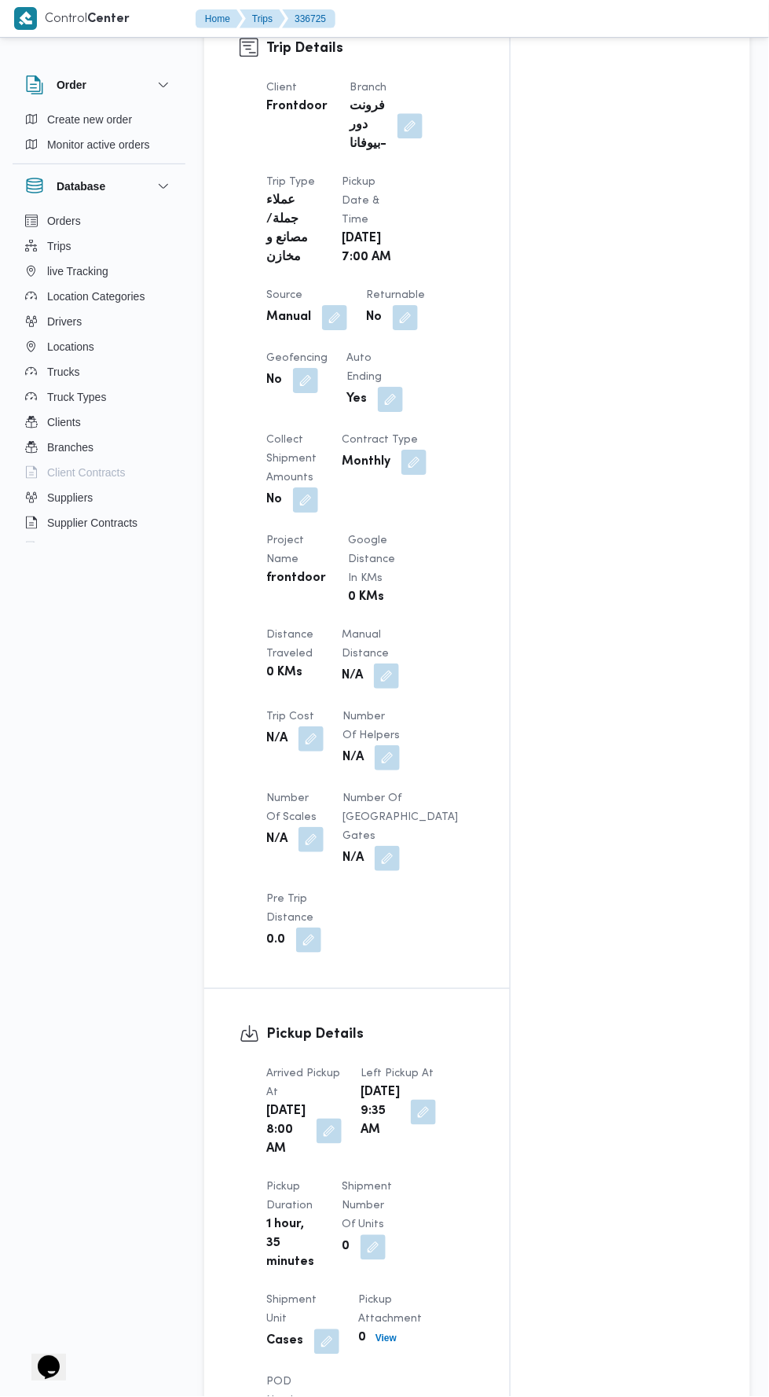
click at [385, 676] on button "button" at bounding box center [386, 675] width 25 height 25
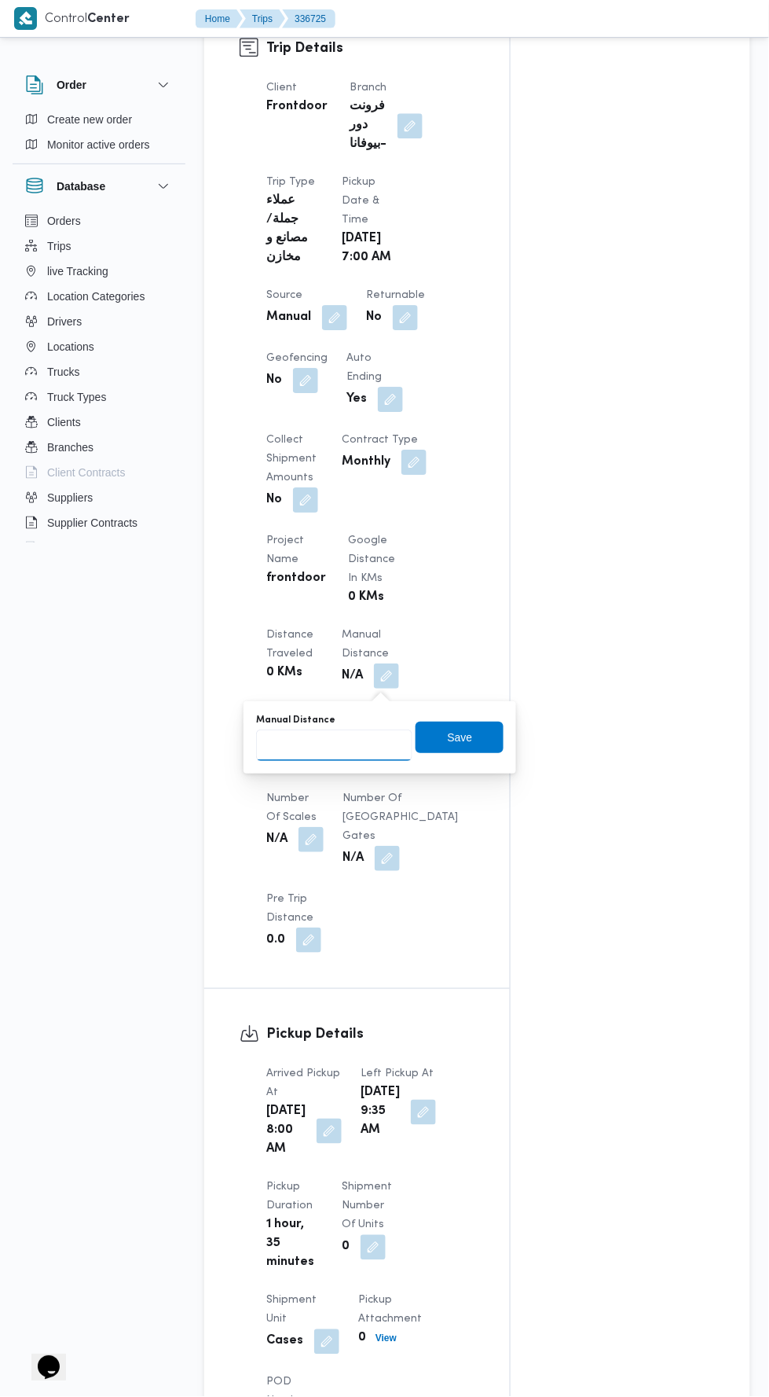
click at [352, 742] on input "Manual Distance" at bounding box center [334, 744] width 156 height 31
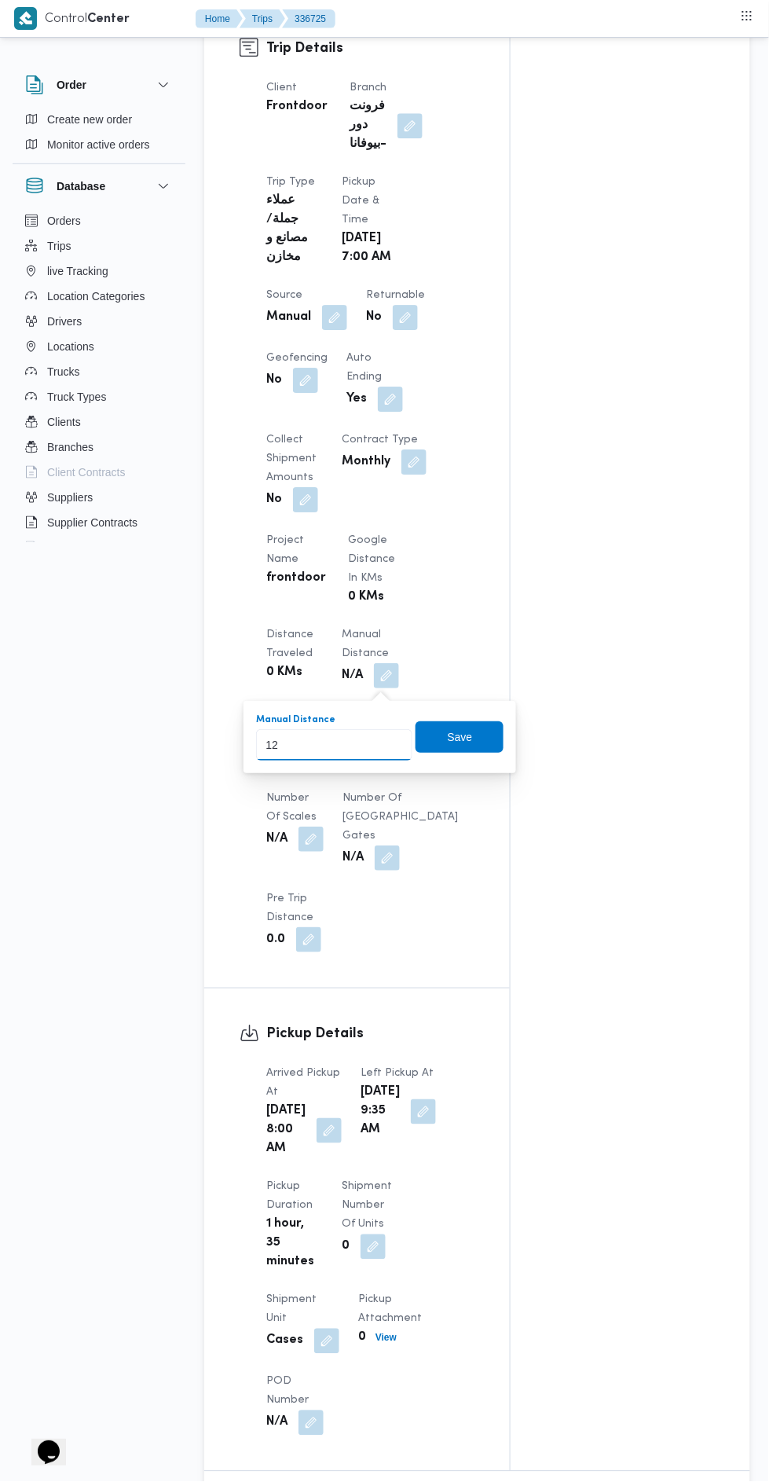
type input "120"
click at [496, 747] on span "Save" at bounding box center [460, 737] width 88 height 31
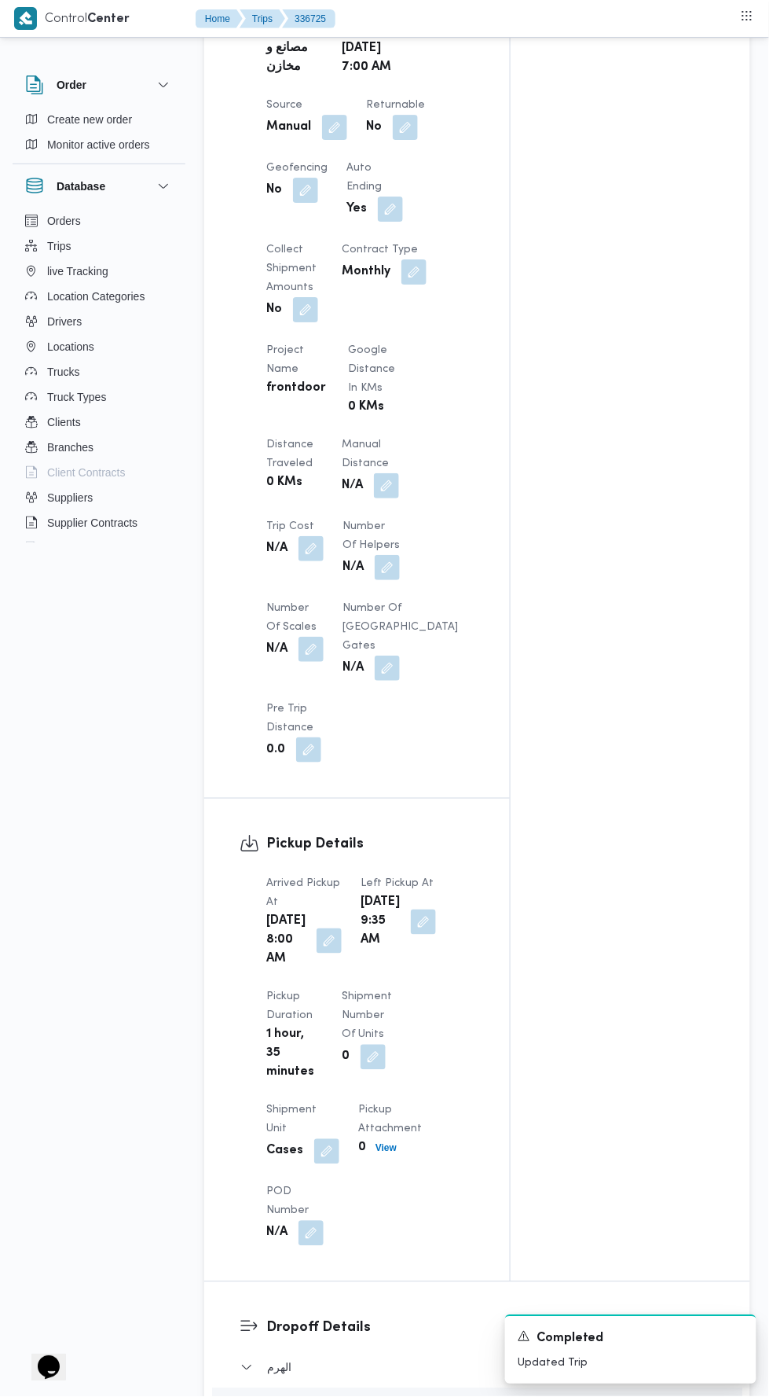
scroll to position [1476, 0]
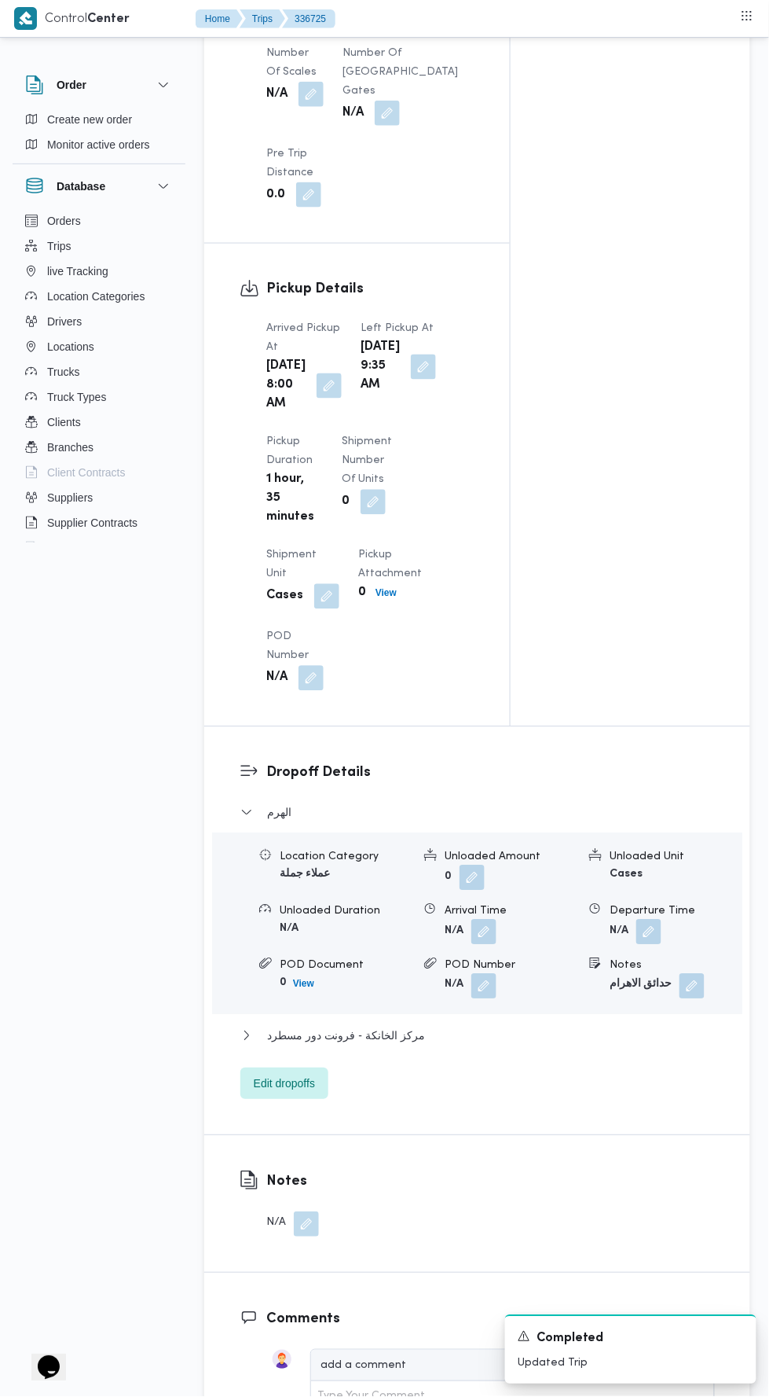
click at [457, 1100] on div "الهرم Location Category عملاء جملة Unloaded Amount 0 Unloaded Unit Cases Unload…" at bounding box center [478, 951] width 475 height 296
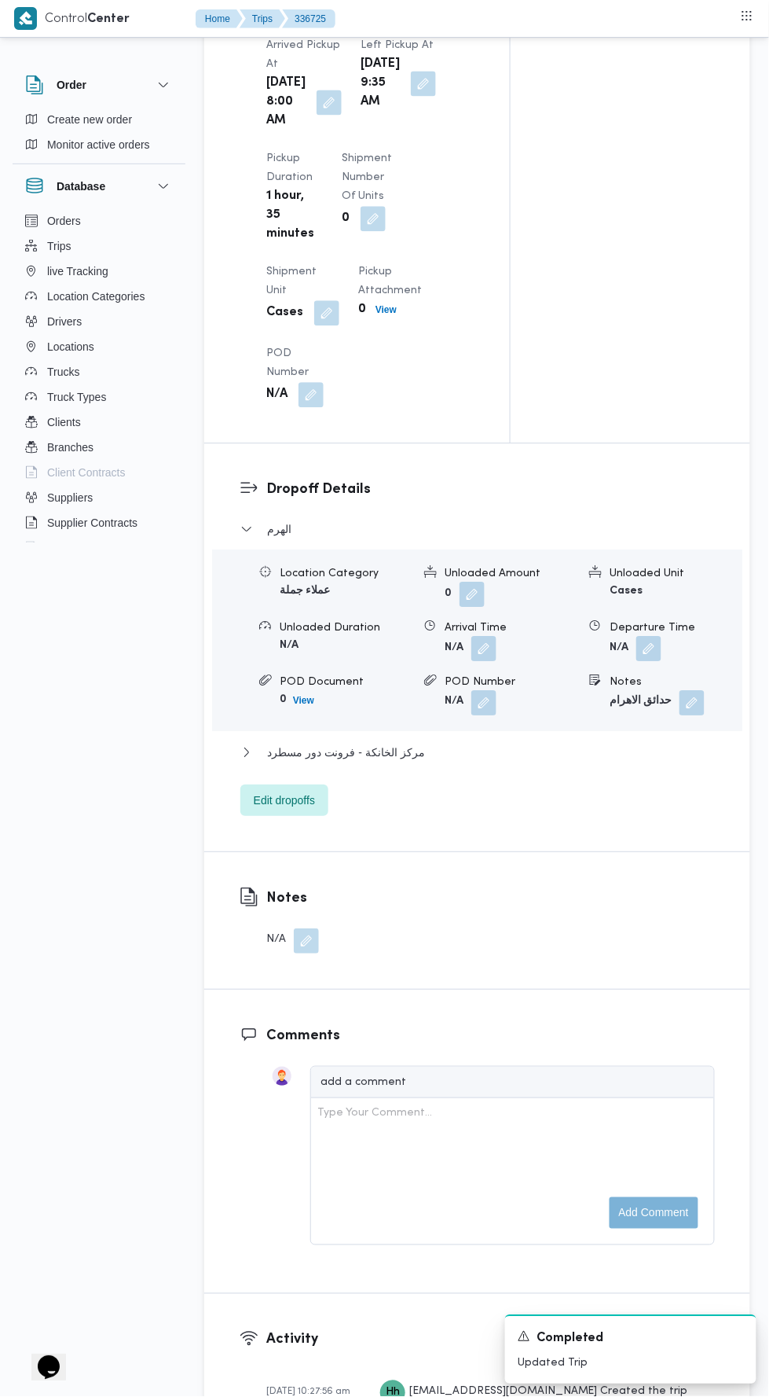
scroll to position [1778, 0]
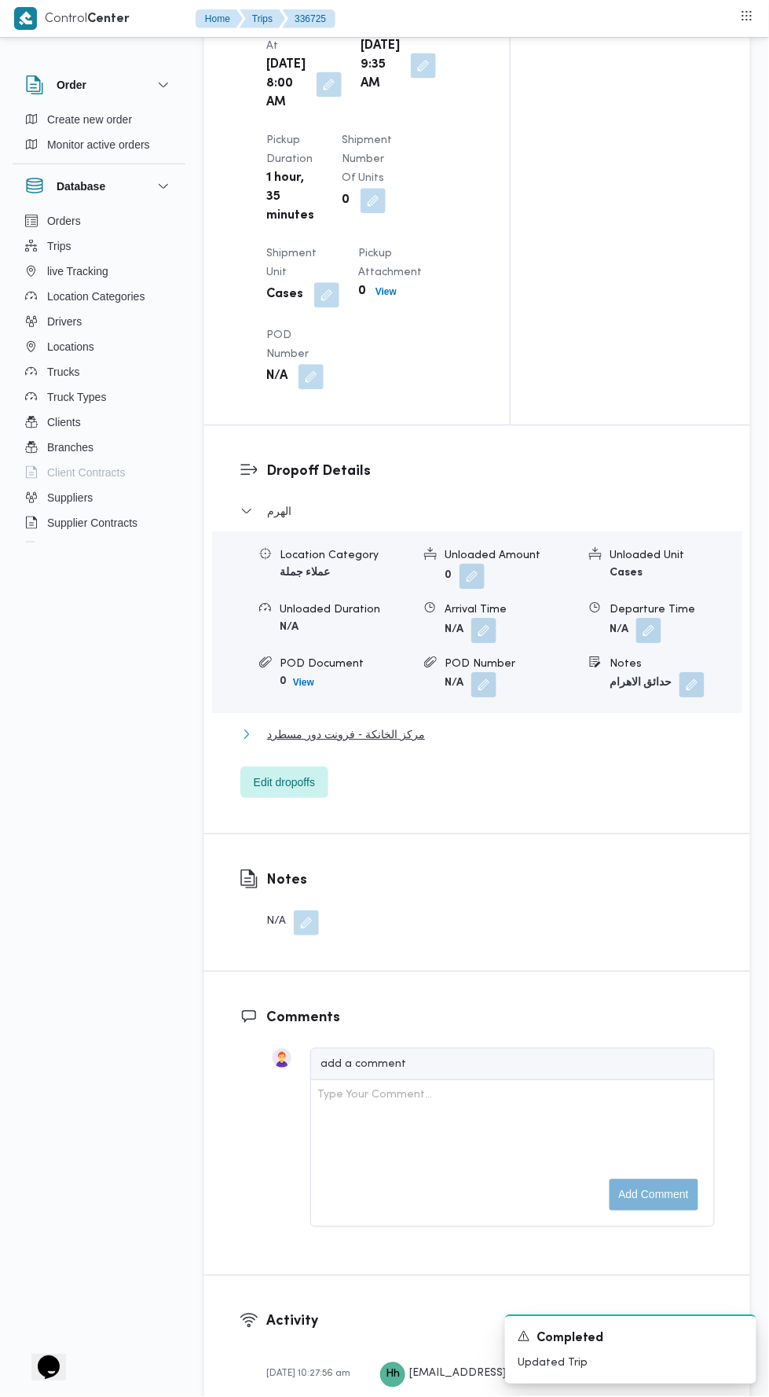
click at [597, 744] on button "مركز الخانكة - فرونت دور مسطرد" at bounding box center [478, 734] width 475 height 19
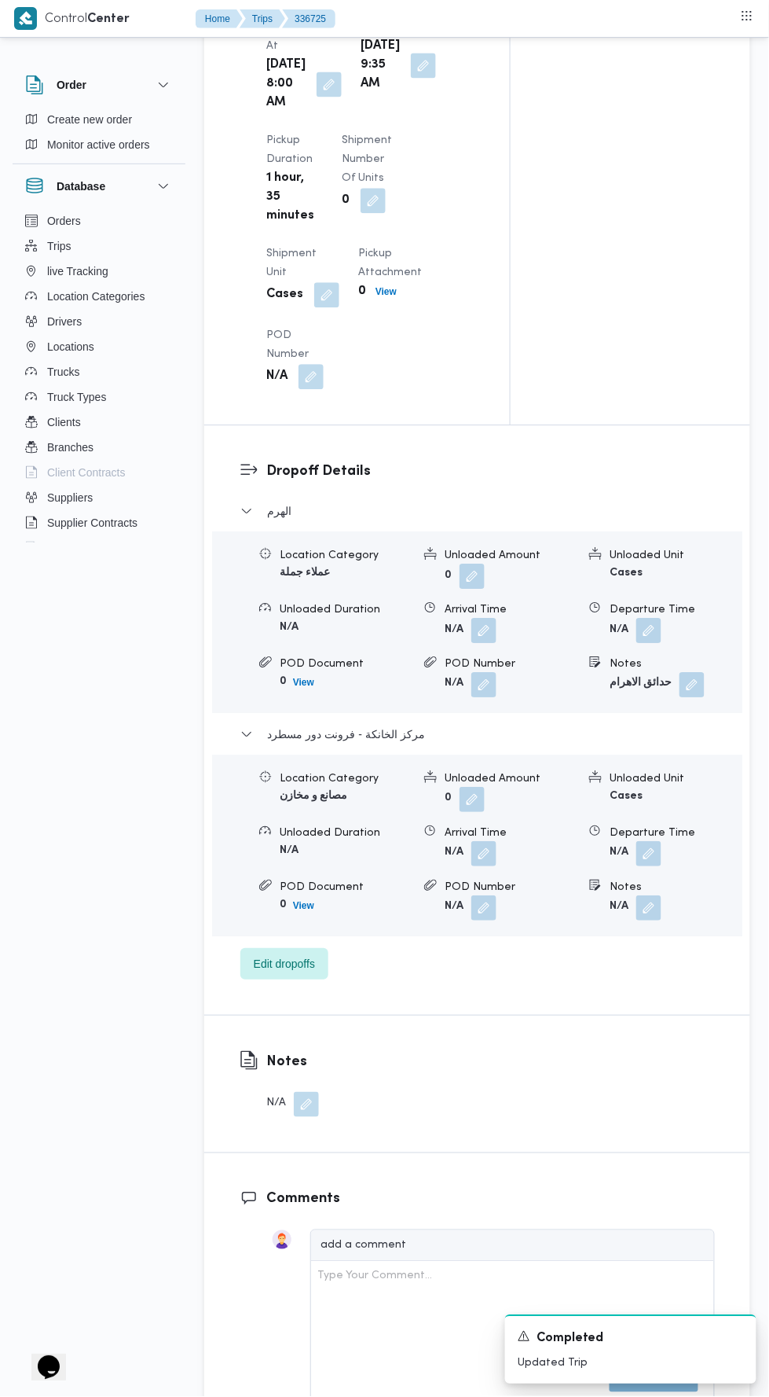
click at [650, 866] on button "button" at bounding box center [649, 853] width 25 height 25
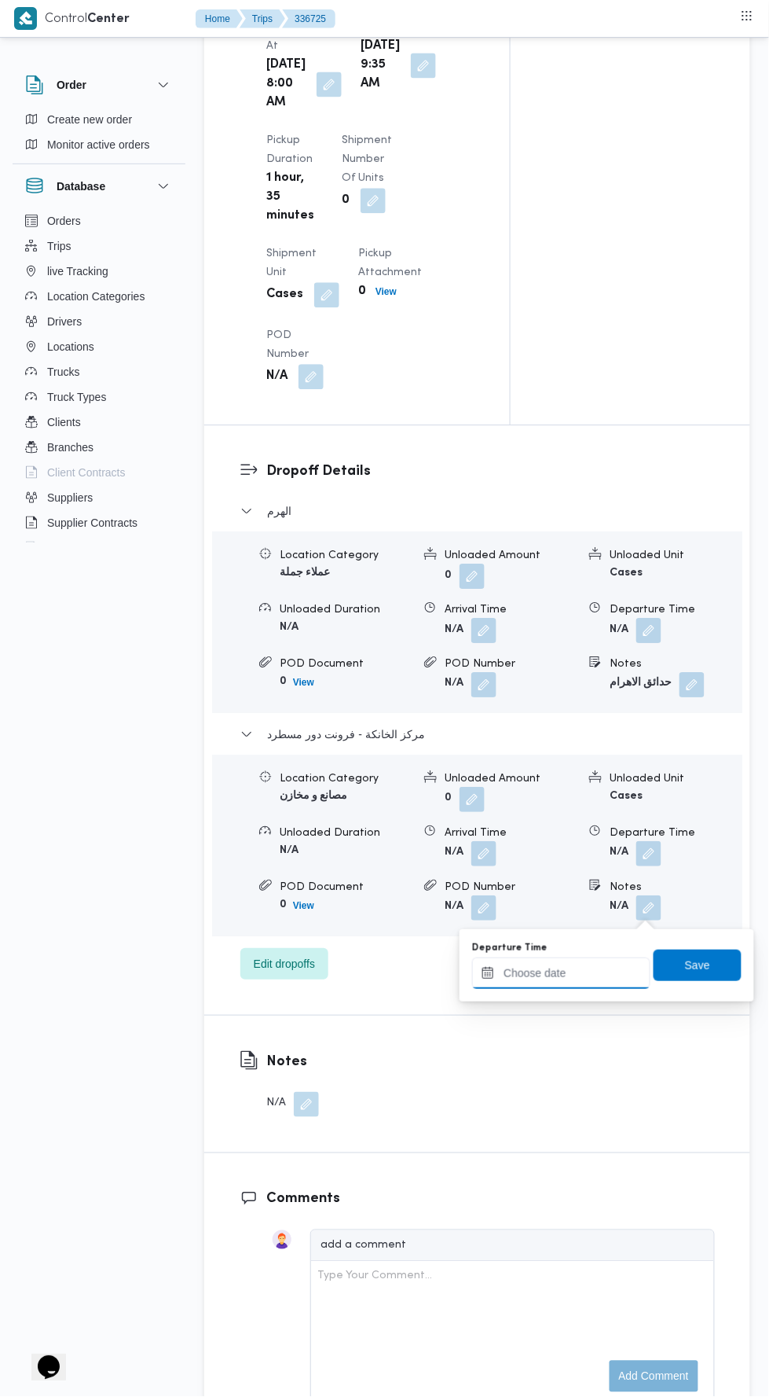
click at [602, 971] on input "Departure Time" at bounding box center [561, 972] width 178 height 31
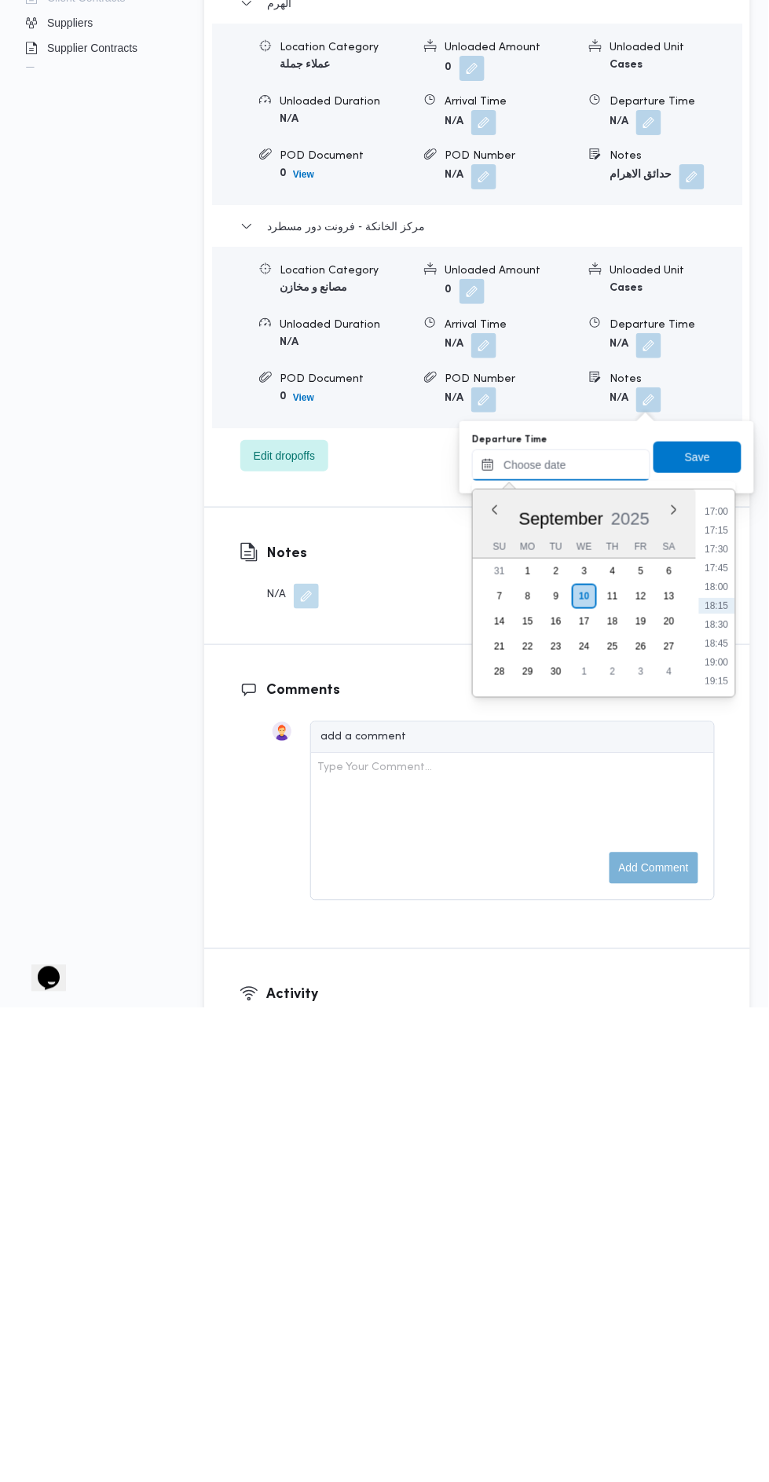
scroll to position [1811, 0]
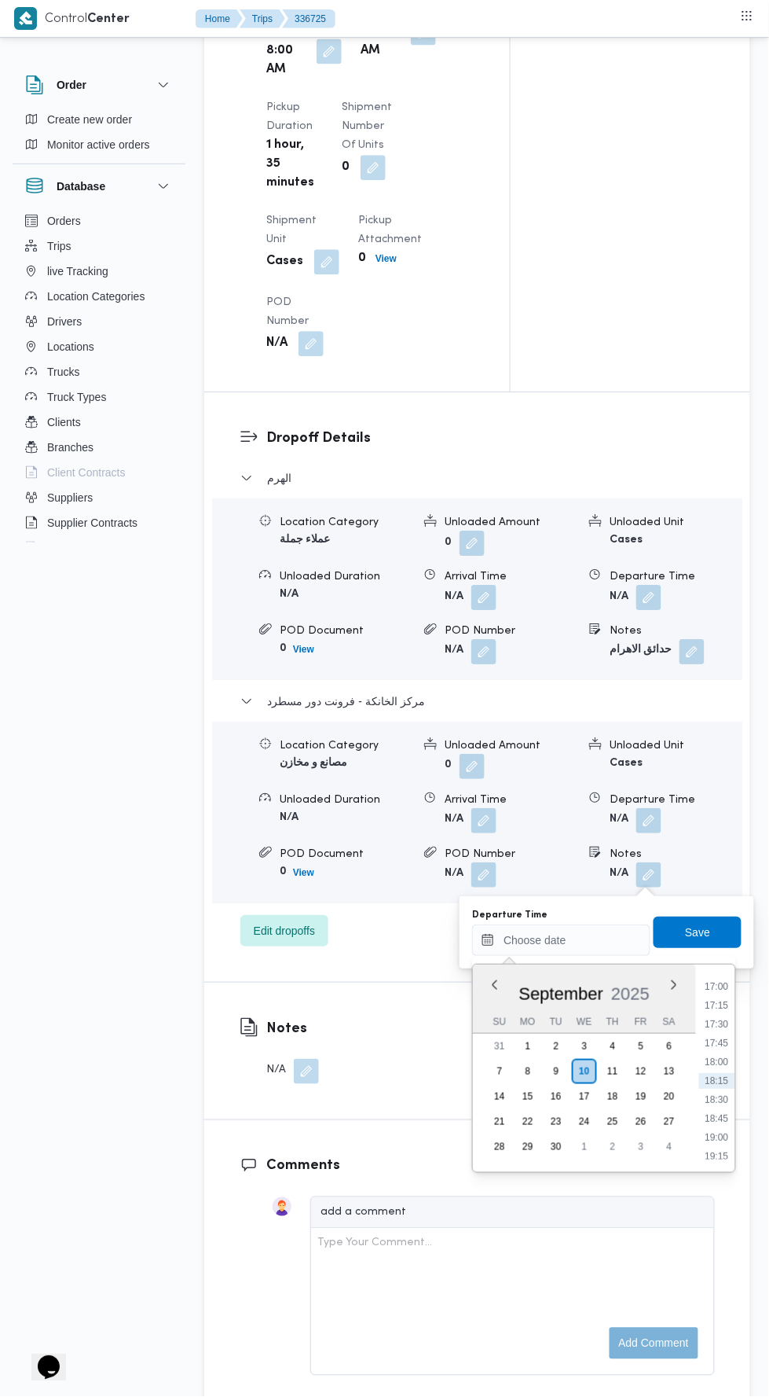
click at [717, 1041] on li "17:45" at bounding box center [717, 1043] width 36 height 16
type input "10/09/2025 17:45"
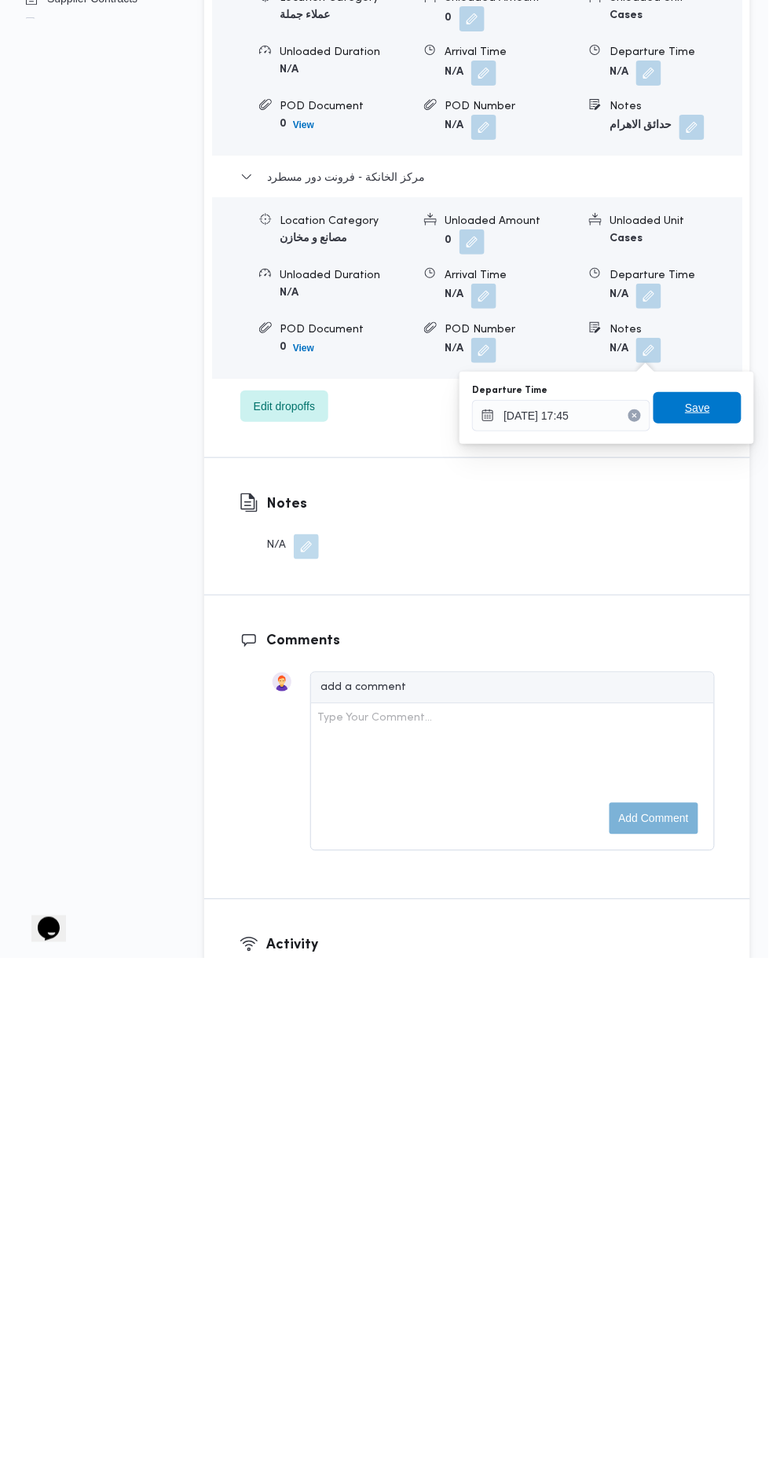
click at [683, 916] on span "Save" at bounding box center [698, 931] width 88 height 31
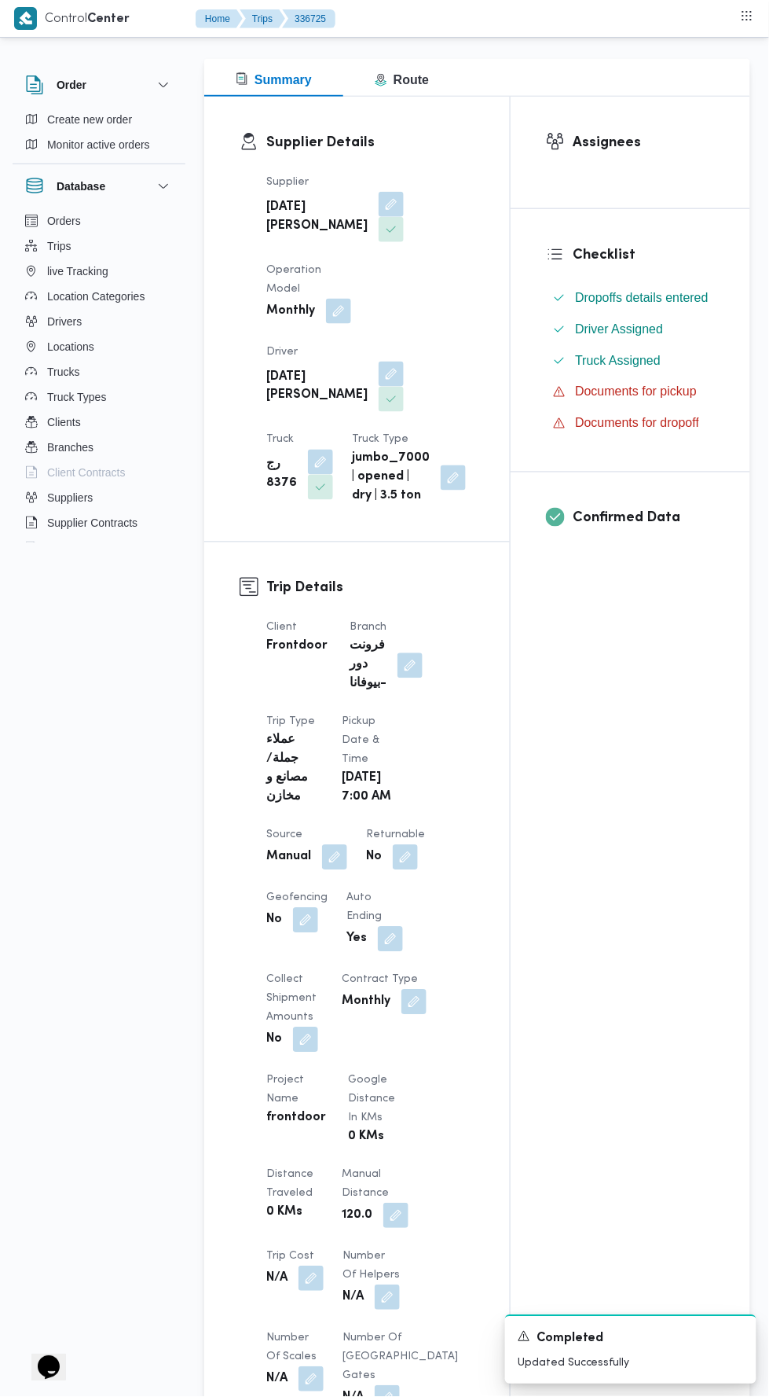
scroll to position [0, 0]
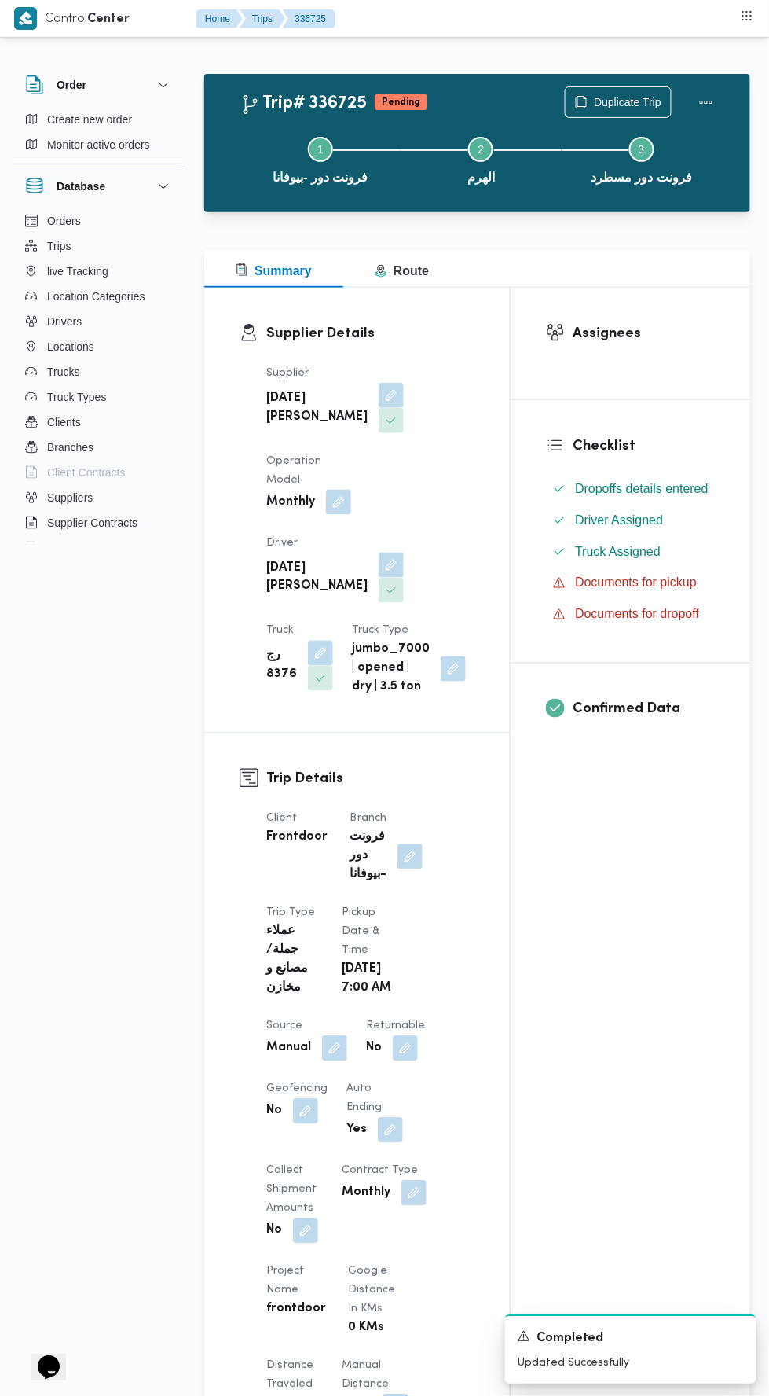
click at [716, 86] on div at bounding box center [706, 101] width 31 height 31
click at [608, 103] on span "Duplicate Trip" at bounding box center [628, 102] width 68 height 19
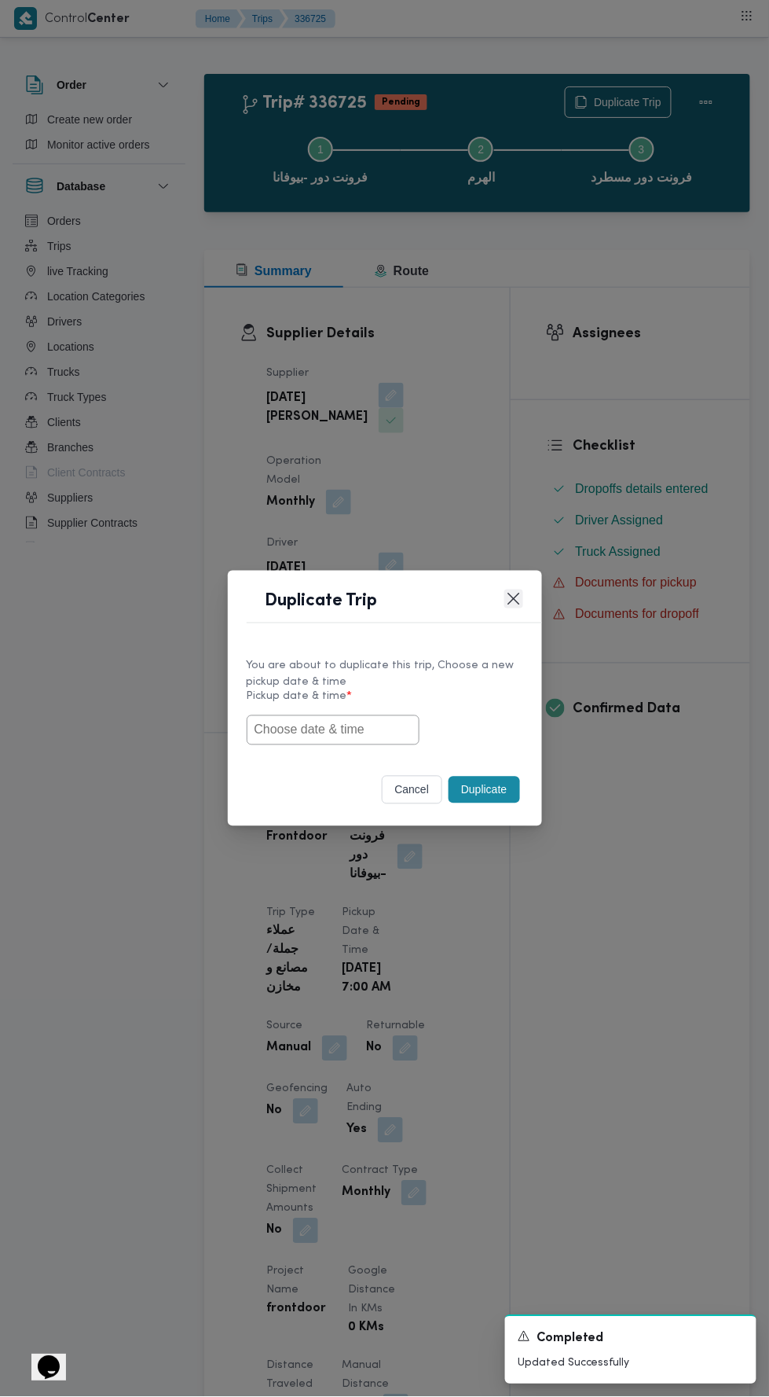
click at [507, 605] on button "Closes this modal window" at bounding box center [514, 598] width 19 height 19
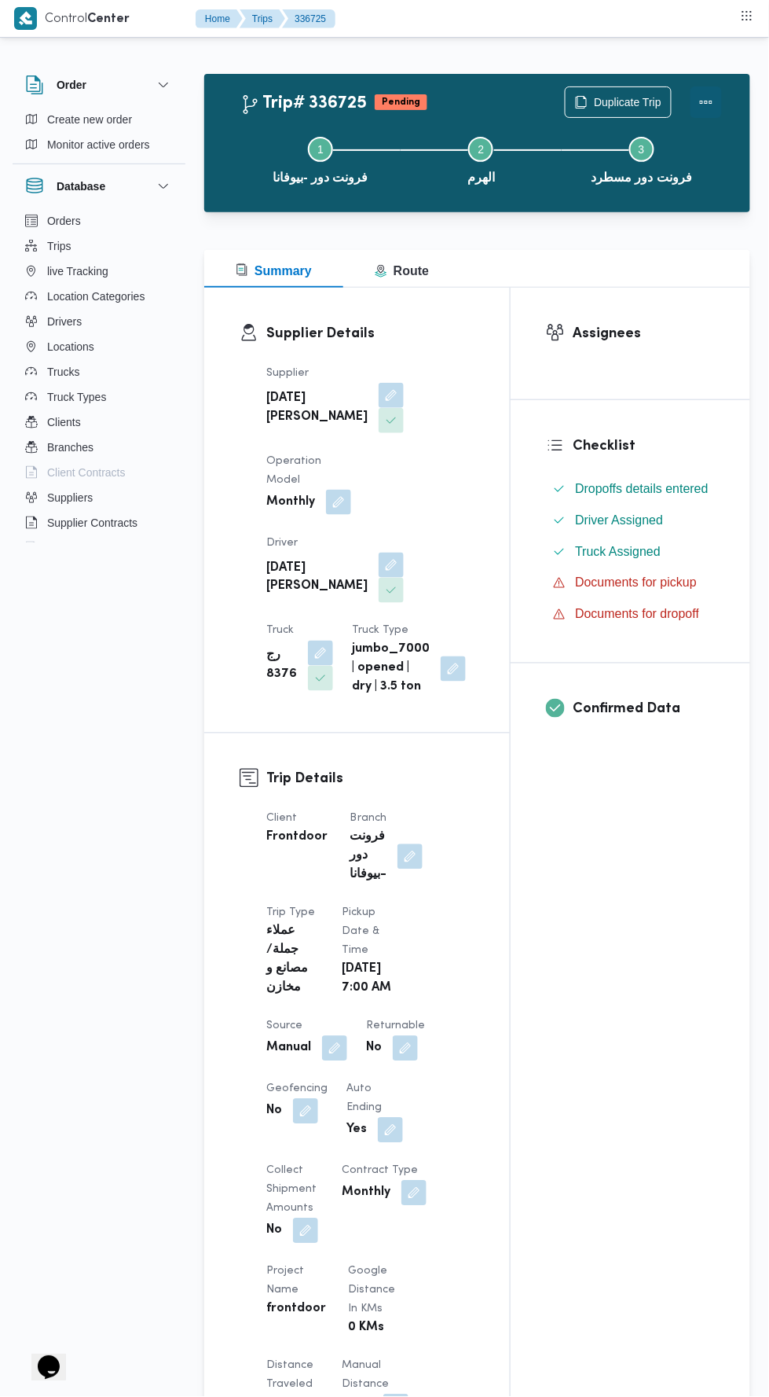
click at [698, 91] on button "Actions" at bounding box center [706, 101] width 31 height 31
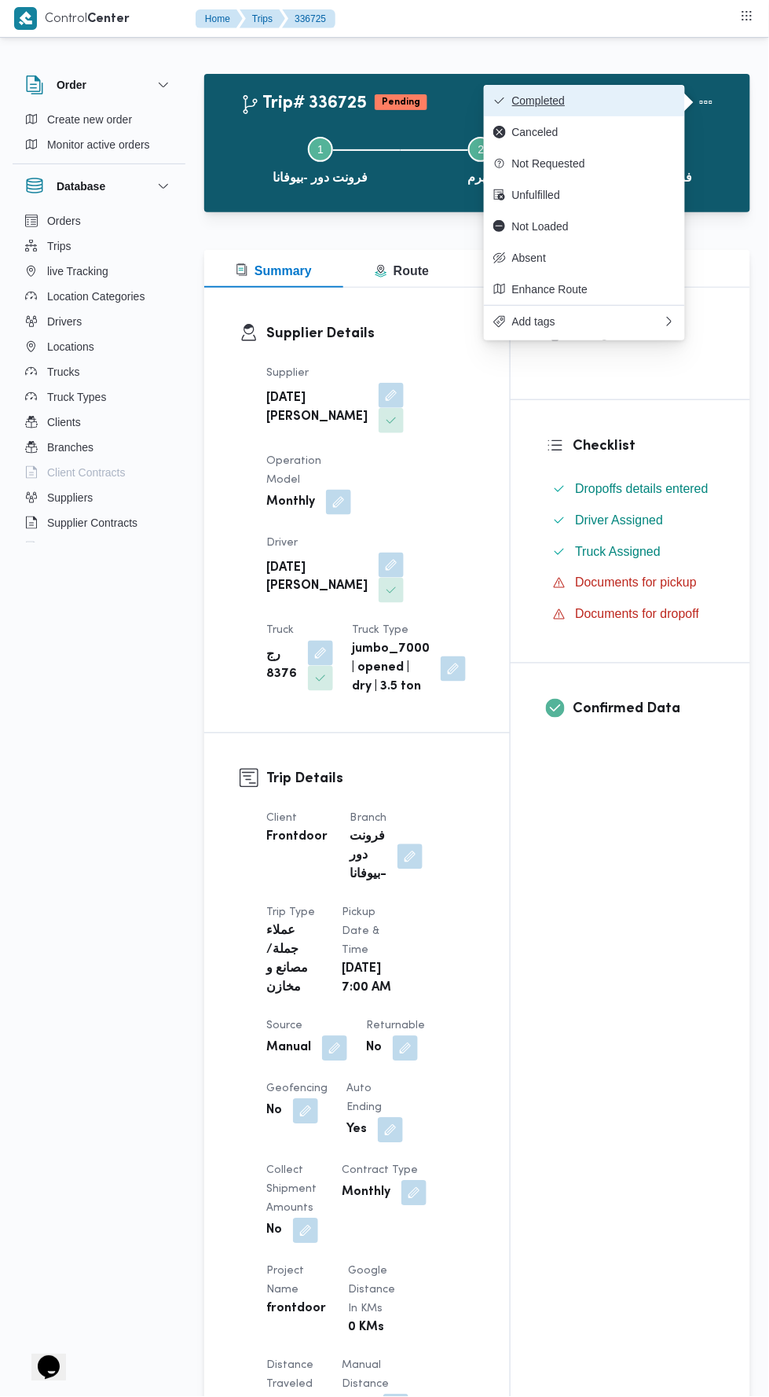
click at [644, 99] on span "Completed" at bounding box center [593, 100] width 163 height 13
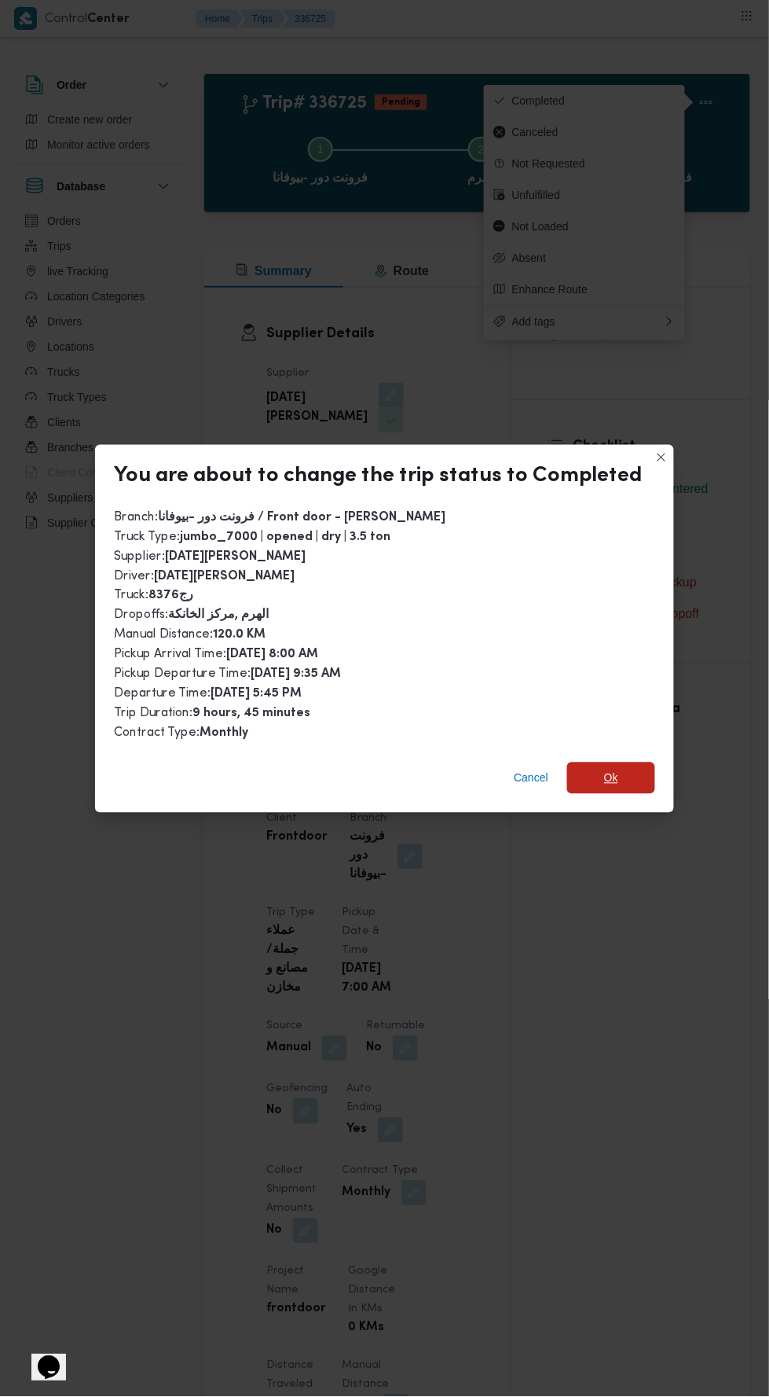
click at [619, 764] on span "Ok" at bounding box center [611, 777] width 88 height 31
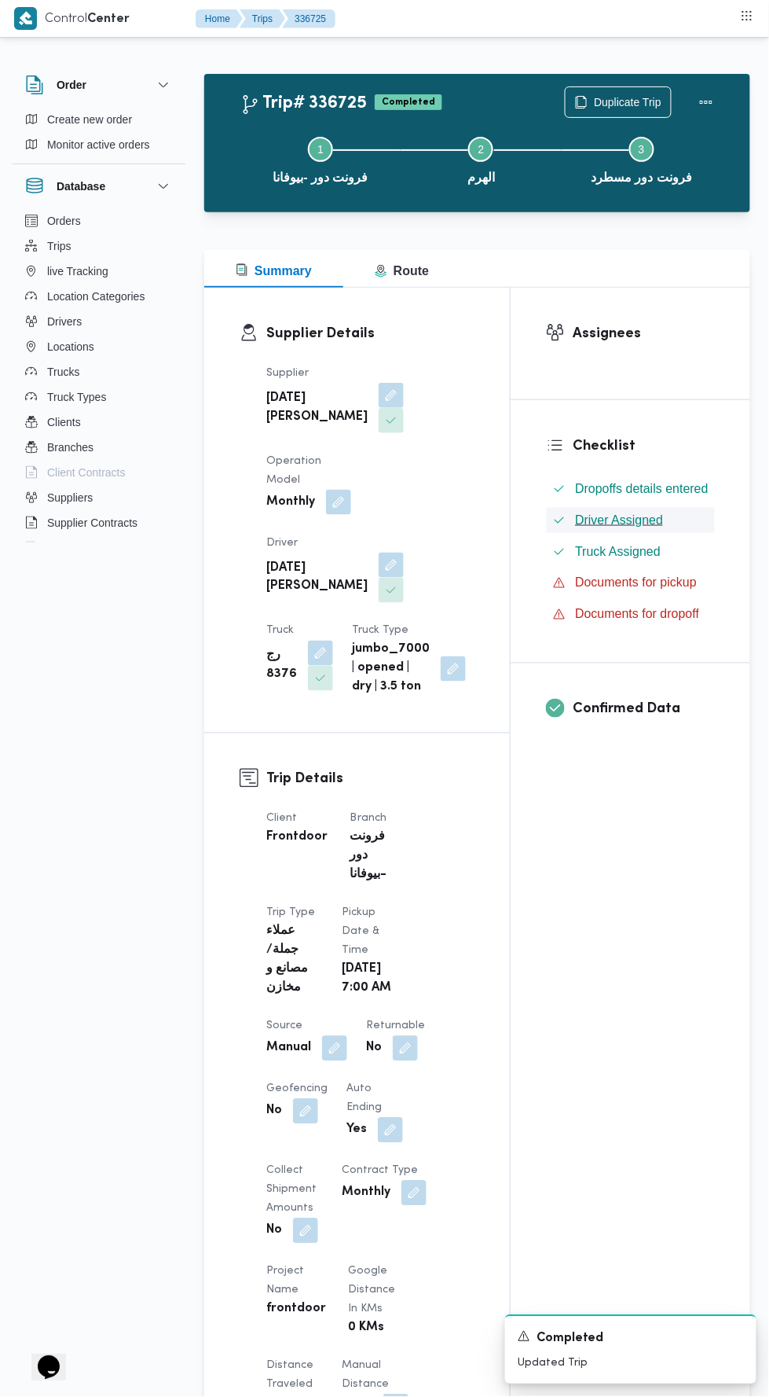
click at [711, 517] on button "Driver Assigned" at bounding box center [631, 520] width 168 height 25
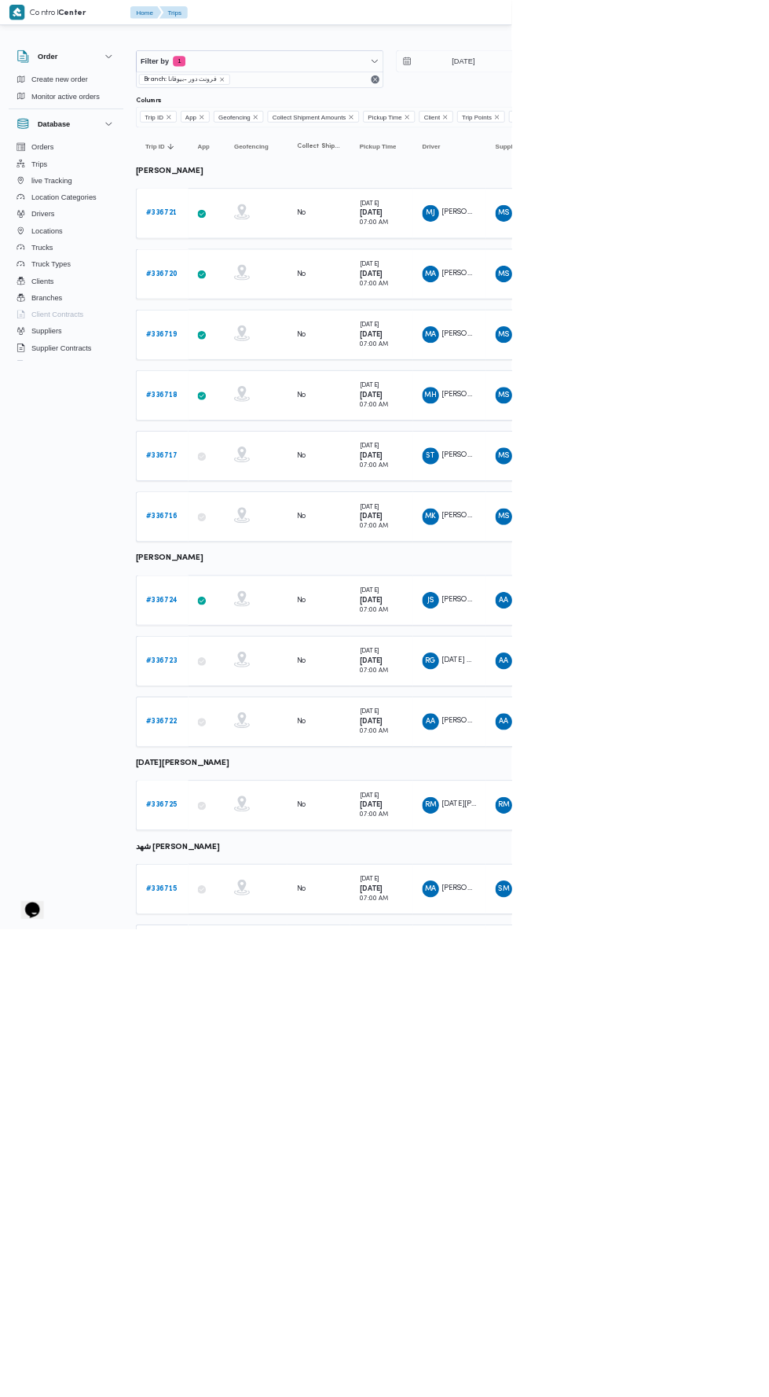
click at [247, 1331] on b "# 336715" at bounding box center [242, 1336] width 47 height 10
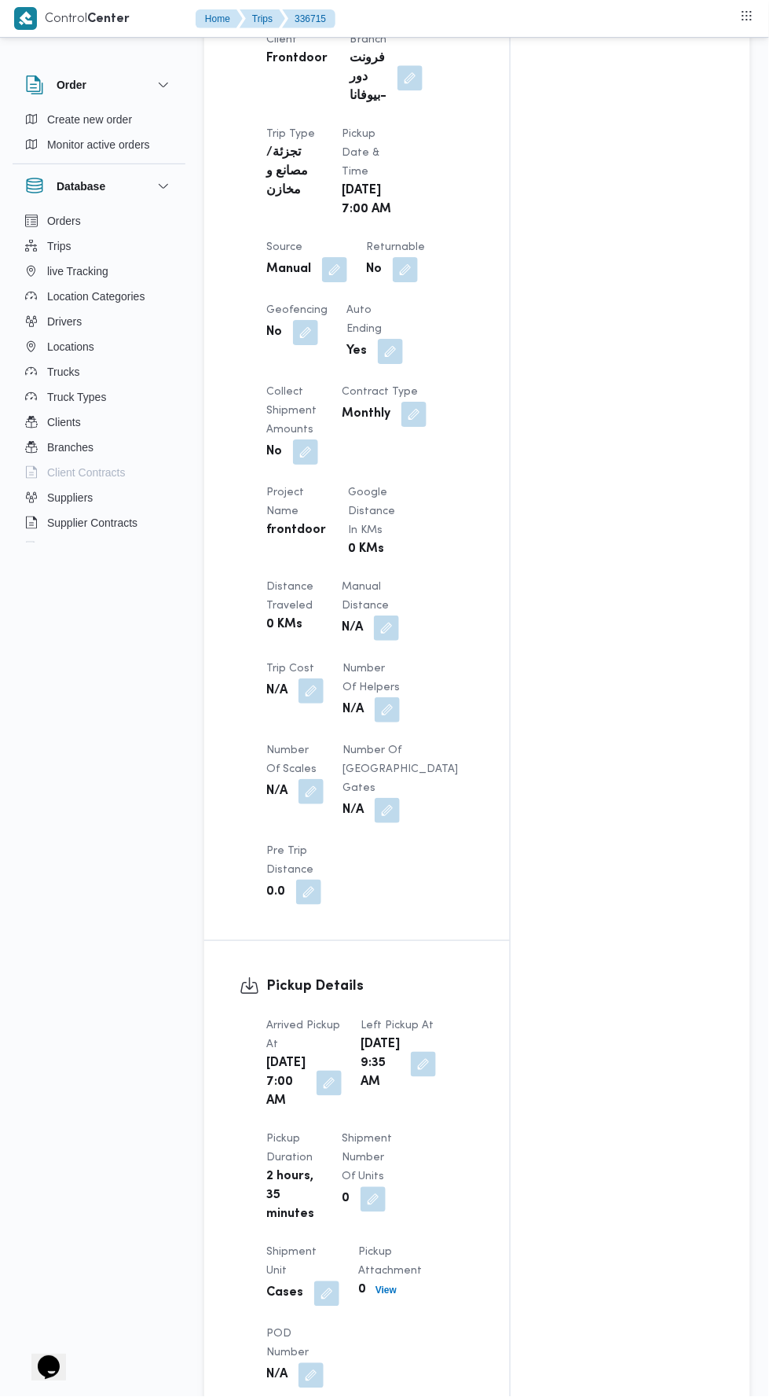
scroll to position [780, 0]
click at [395, 640] on button "button" at bounding box center [386, 627] width 25 height 25
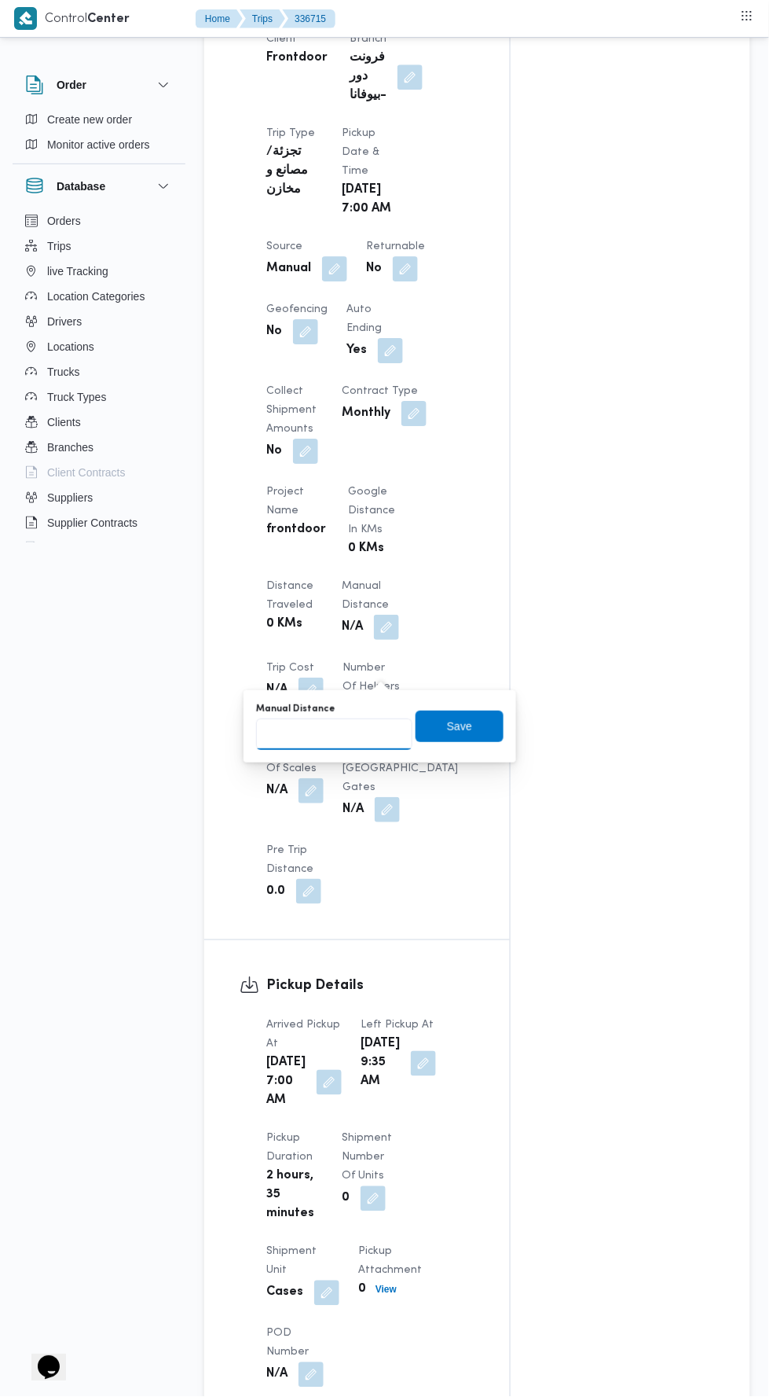
click at [343, 728] on input "Manual Distance" at bounding box center [334, 733] width 156 height 31
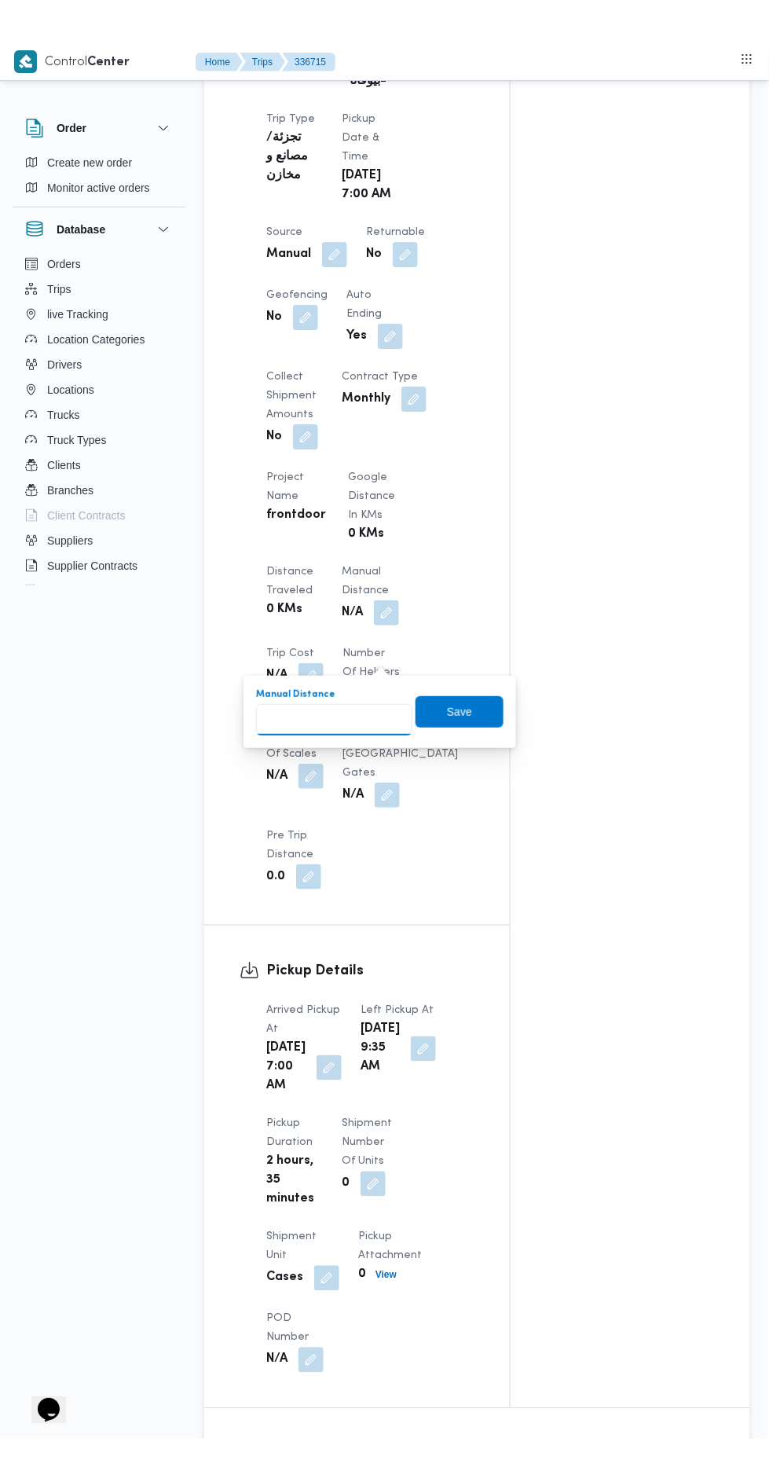
scroll to position [870, 0]
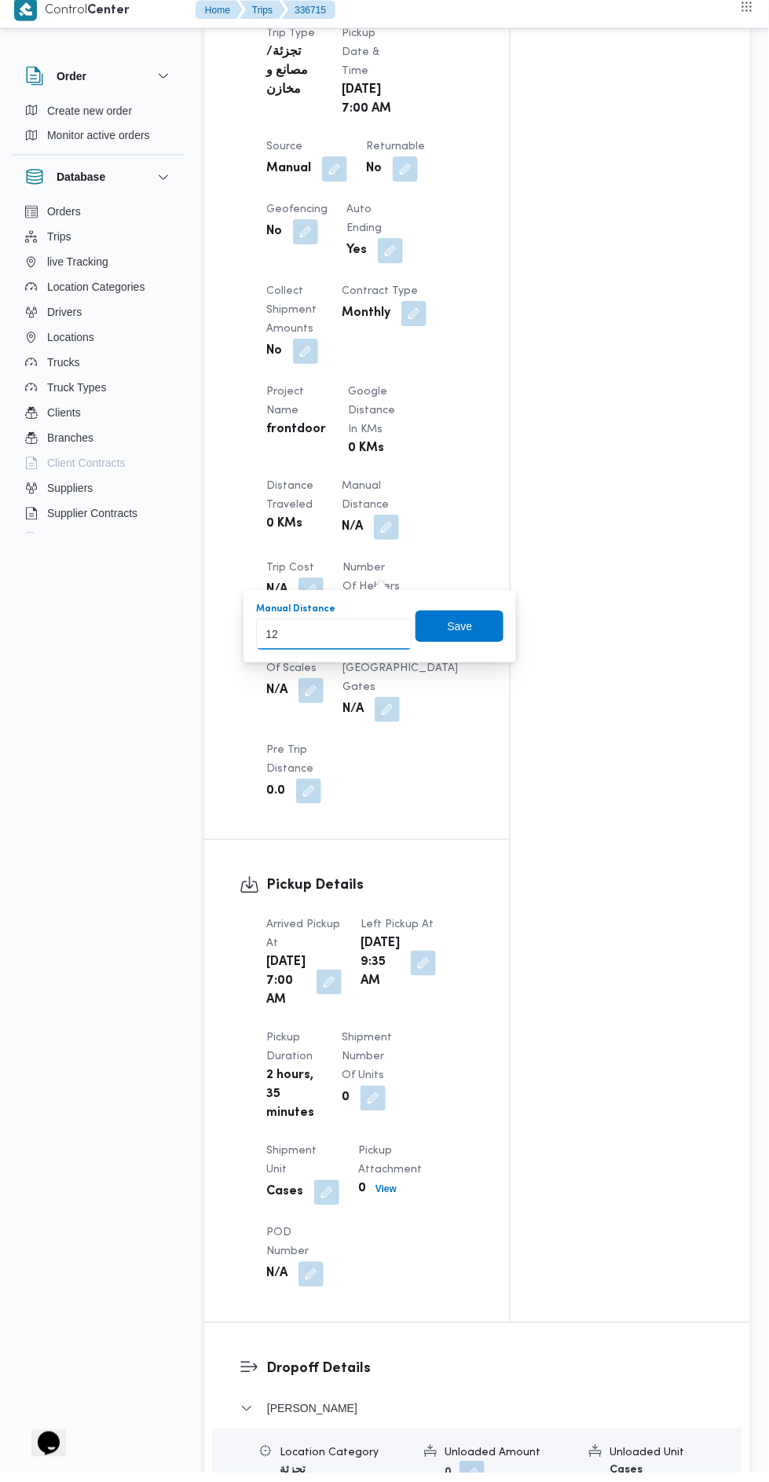
type input "120"
click at [481, 627] on span "Save" at bounding box center [460, 635] width 88 height 31
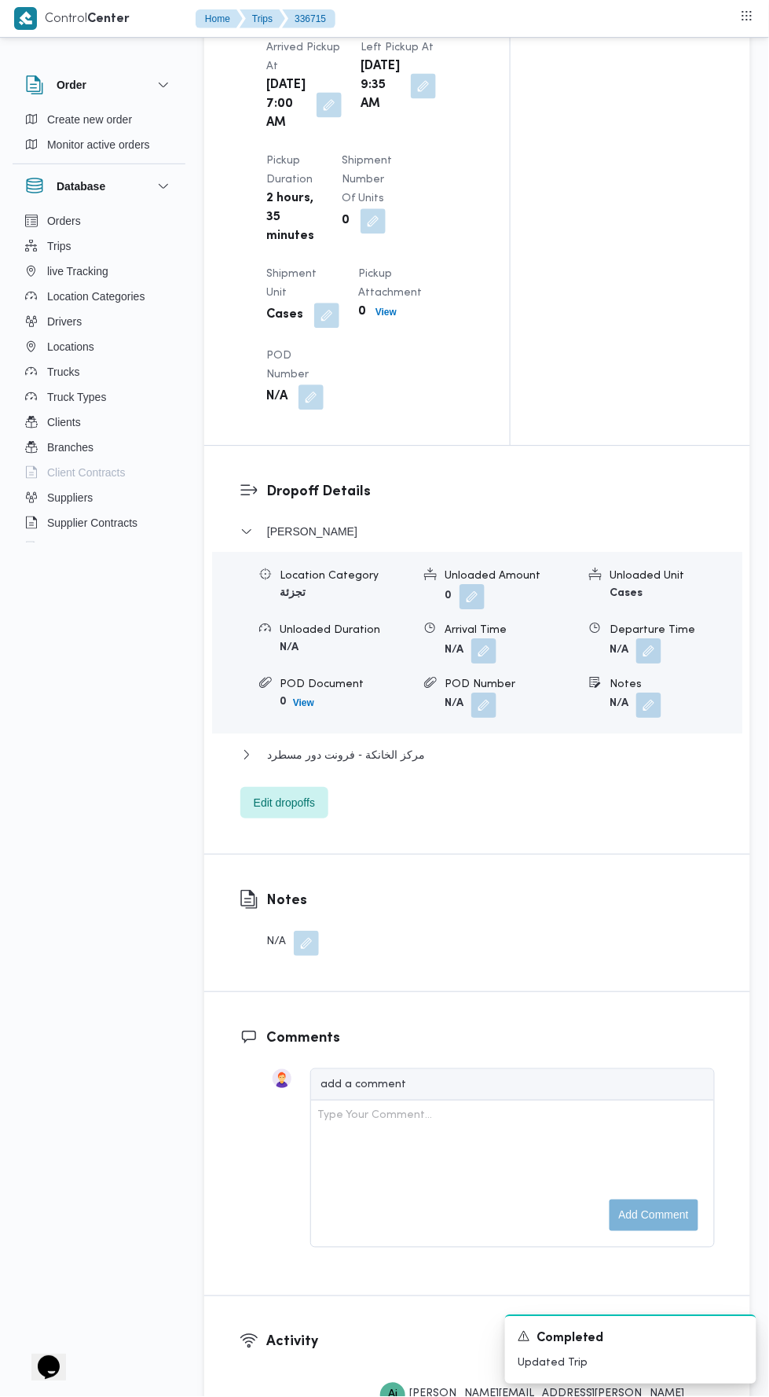
scroll to position [1779, 0]
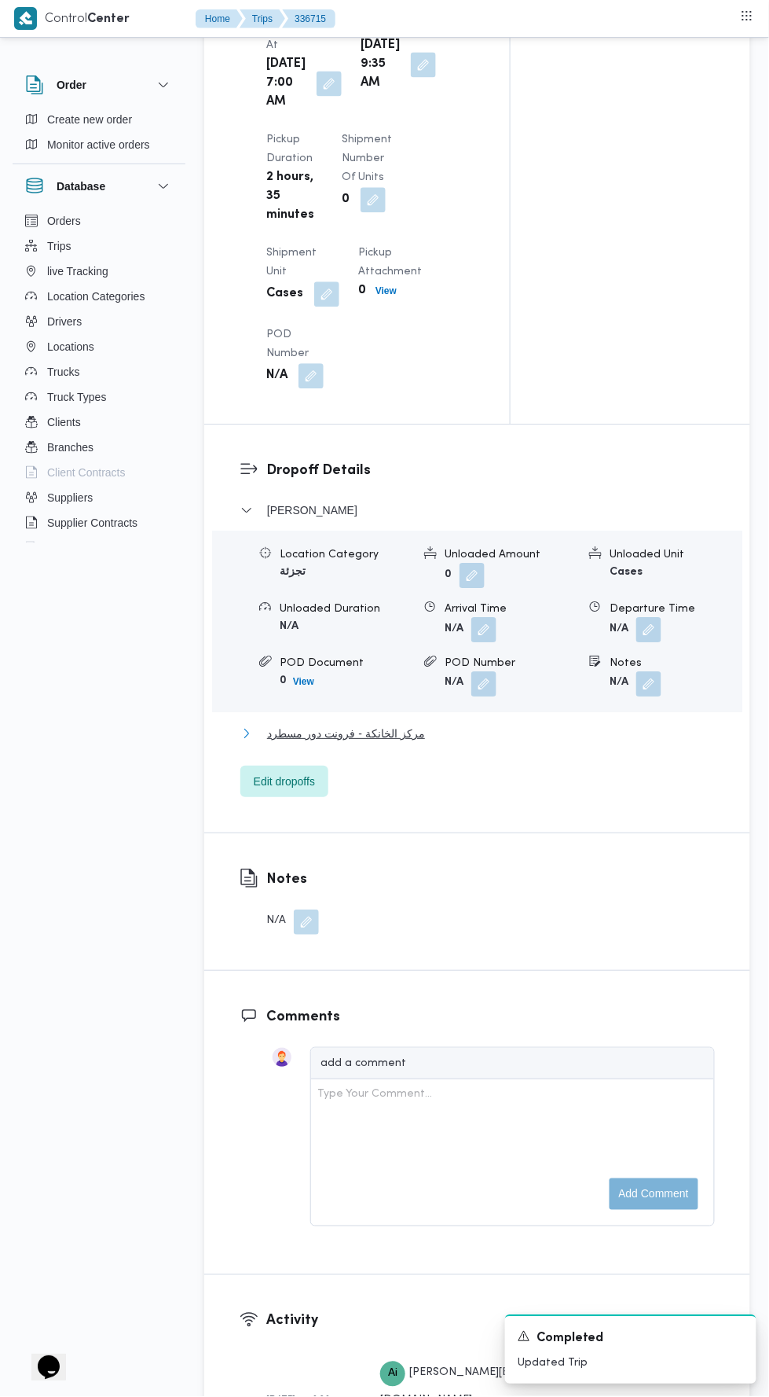
click at [516, 743] on button "مركز الخانكة - فرونت دور مسطرد" at bounding box center [478, 733] width 475 height 19
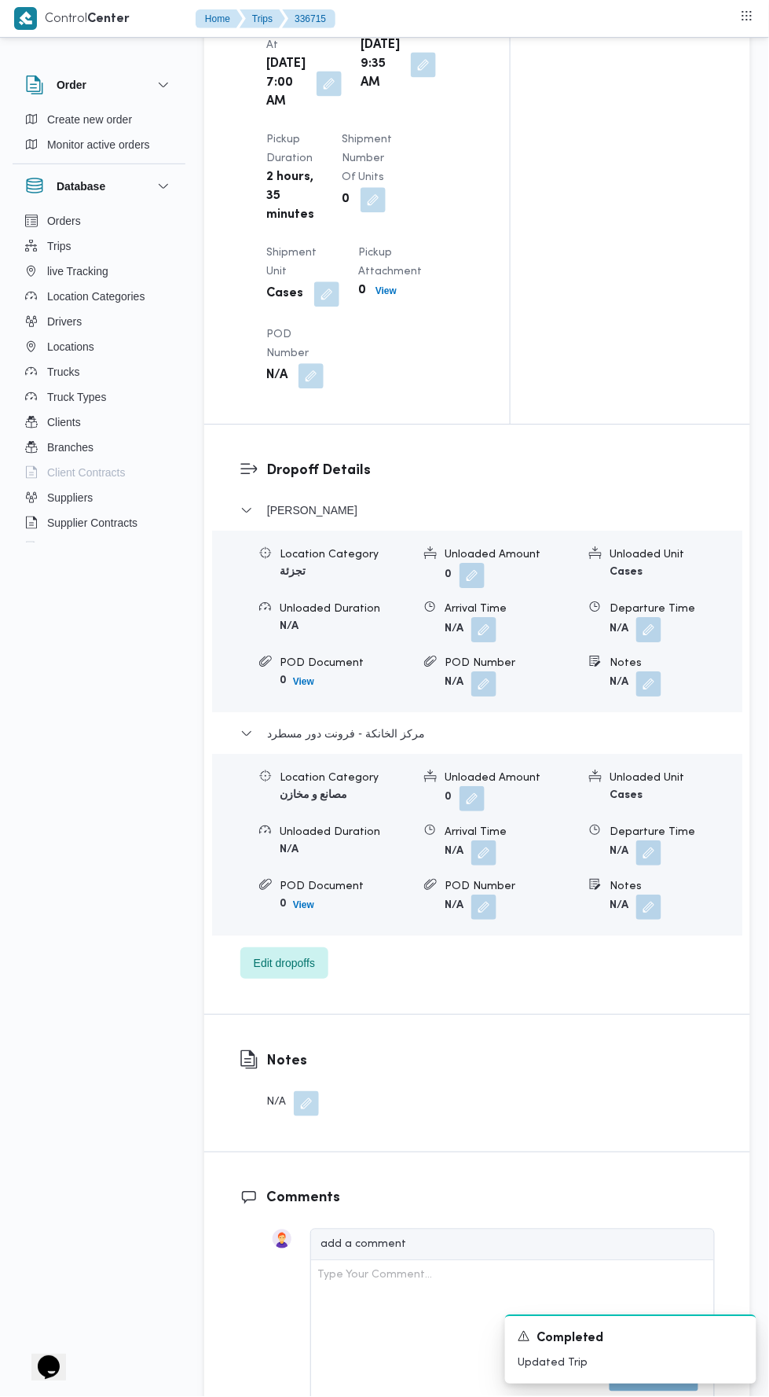
click at [653, 865] on button "button" at bounding box center [649, 852] width 25 height 25
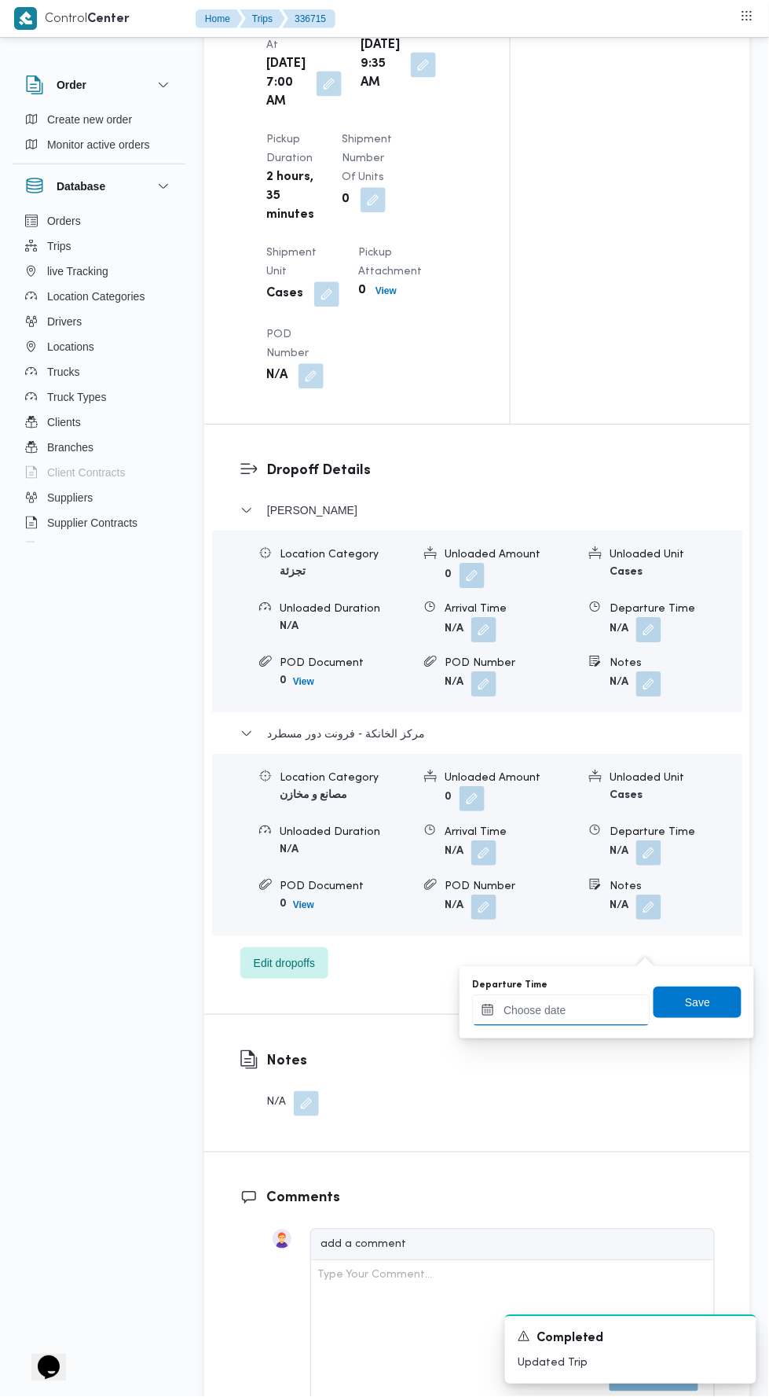
click at [567, 1008] on input "Departure Time" at bounding box center [561, 1009] width 178 height 31
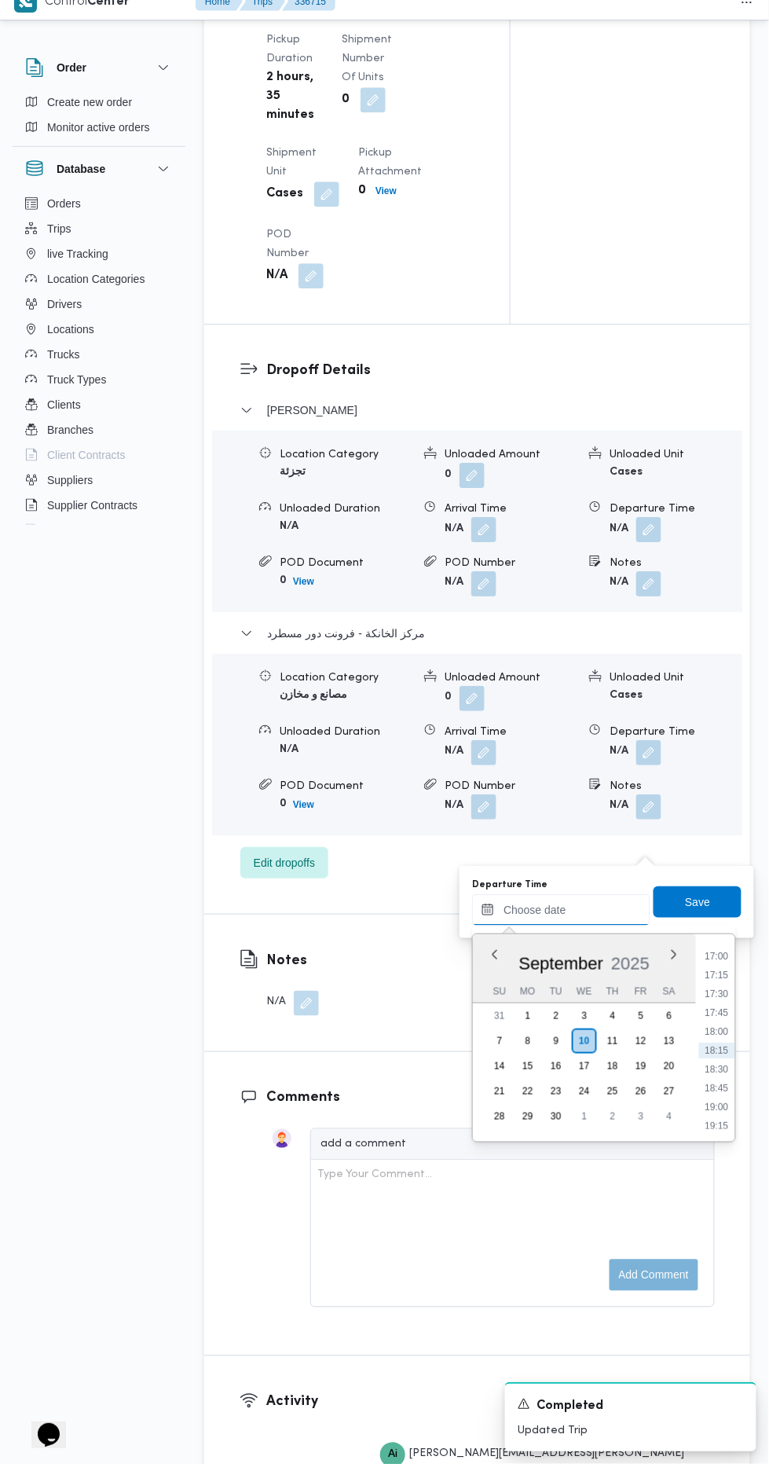
scroll to position [1861, 0]
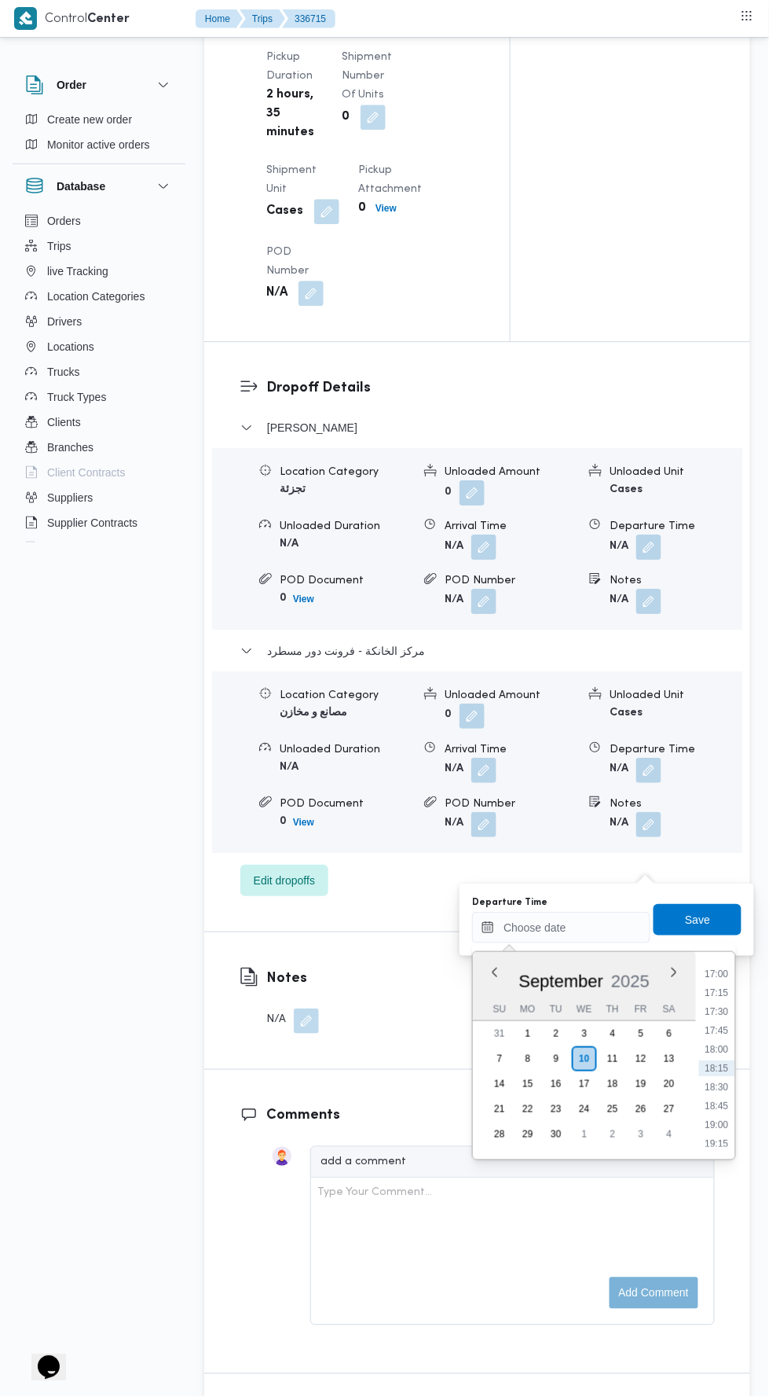
click at [705, 1049] on li "18:00" at bounding box center [717, 1049] width 36 height 16
type input "10/09/2025 18:00"
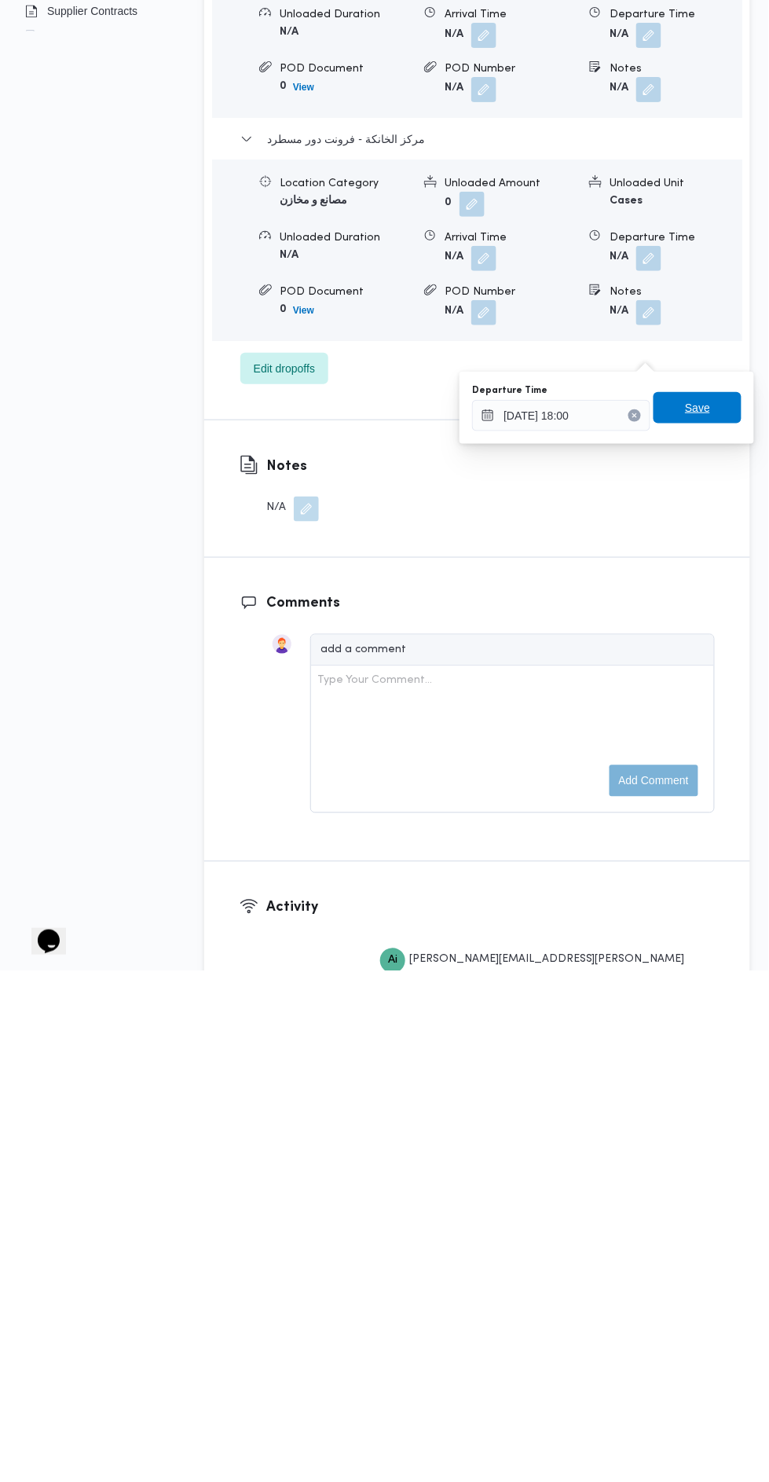
click at [699, 919] on span "Save" at bounding box center [697, 919] width 25 height 19
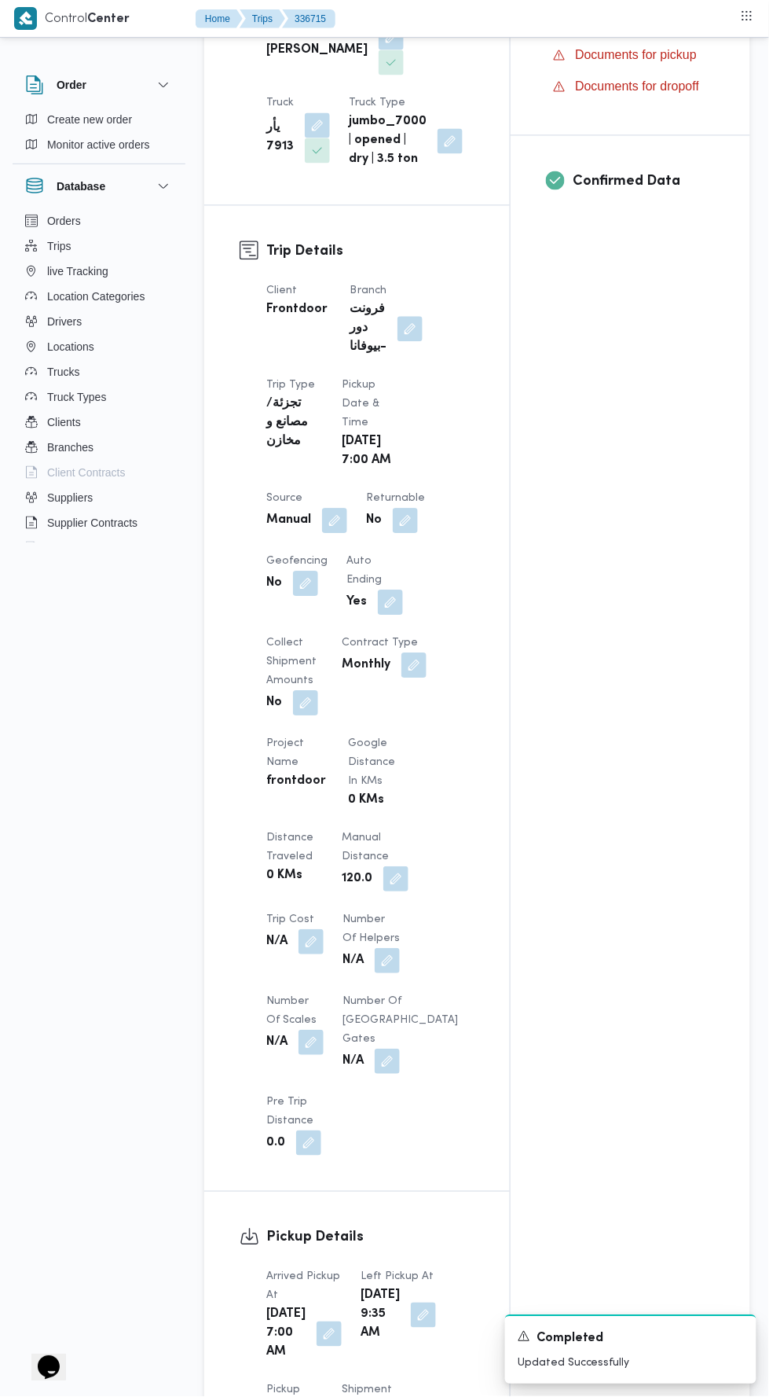
scroll to position [0, 0]
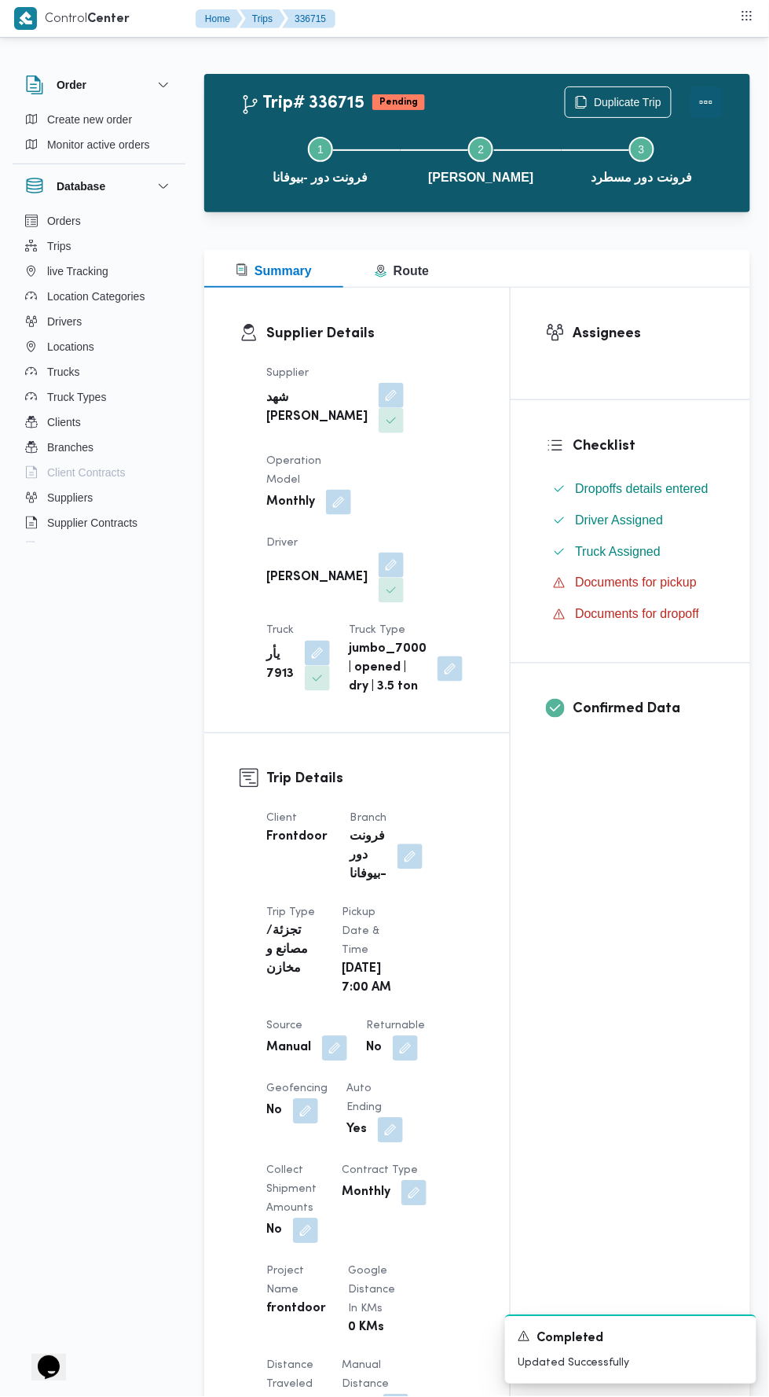
click at [713, 92] on button "Actions" at bounding box center [706, 101] width 31 height 31
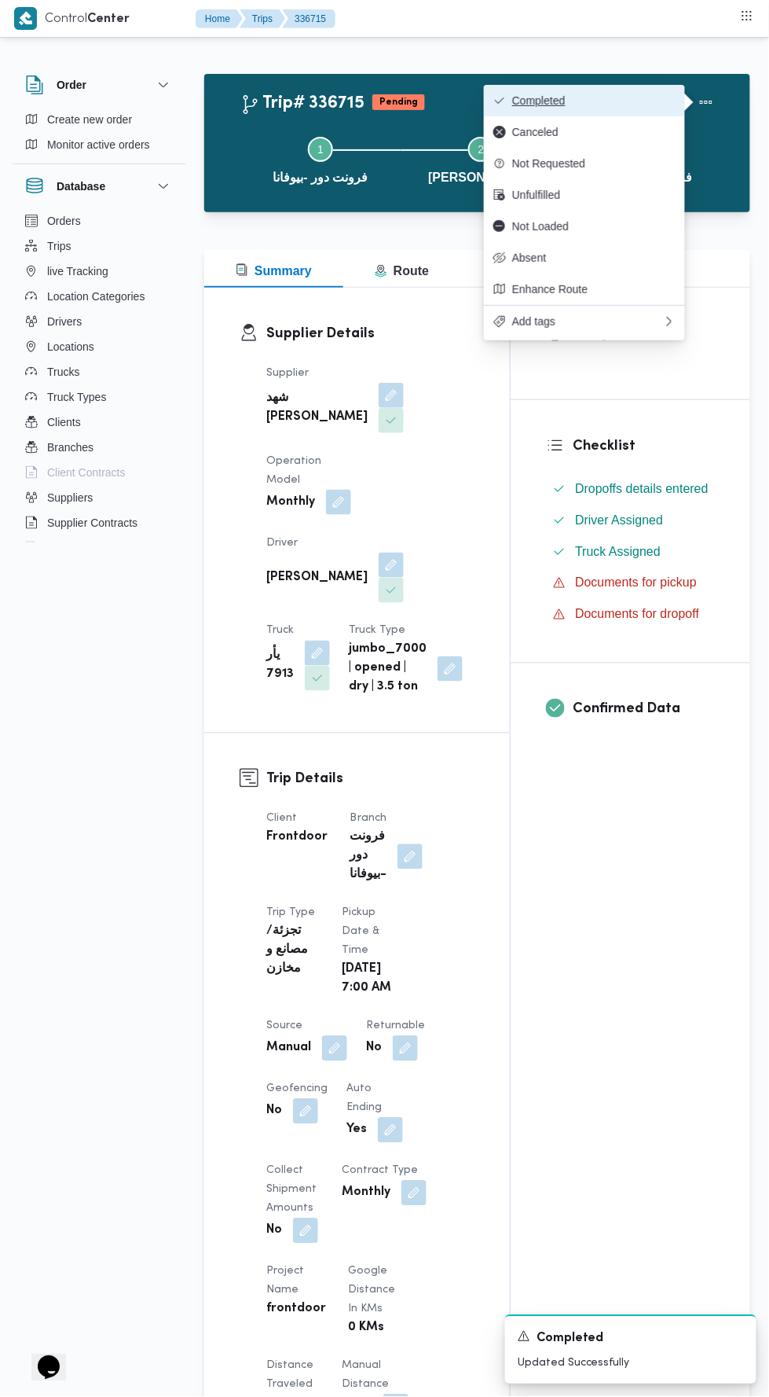
click at [644, 90] on button "Completed" at bounding box center [584, 100] width 201 height 31
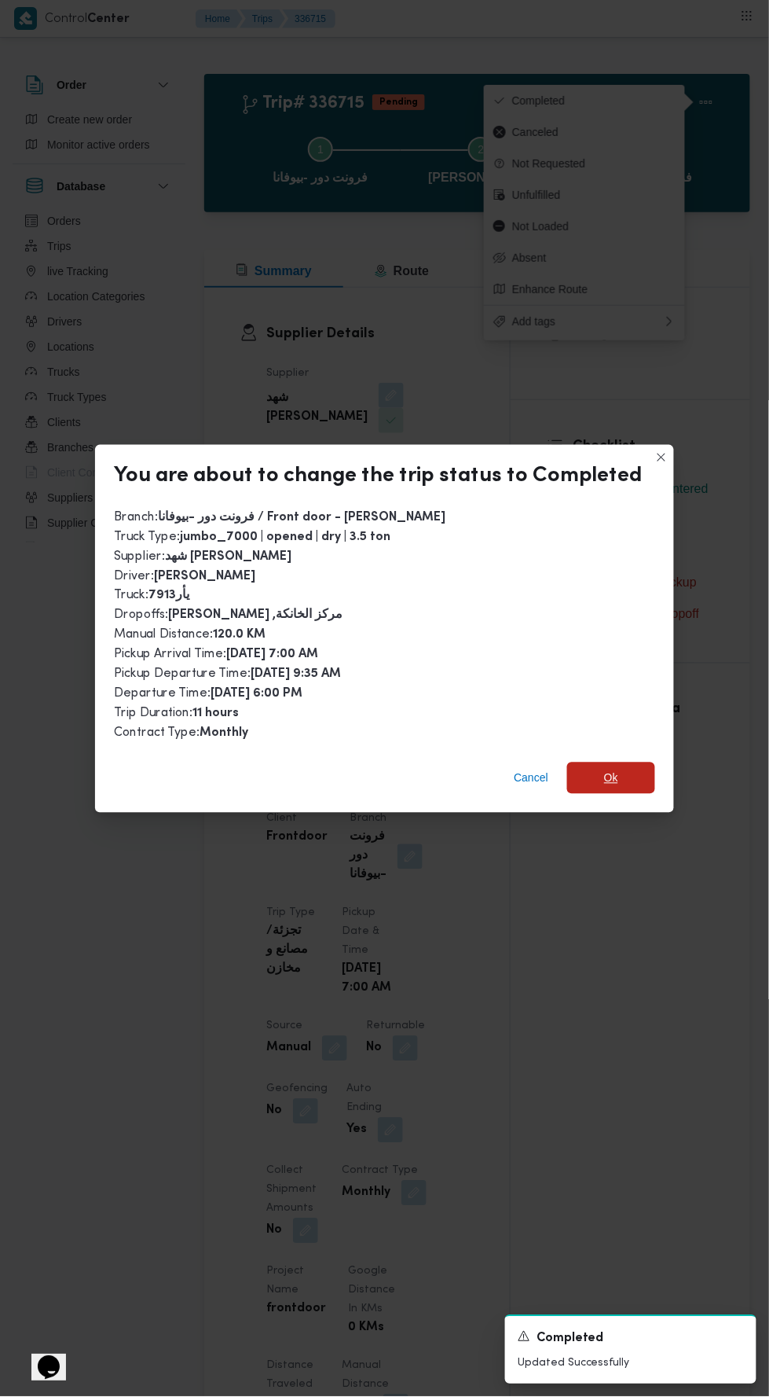
click at [594, 762] on span "Ok" at bounding box center [611, 777] width 88 height 31
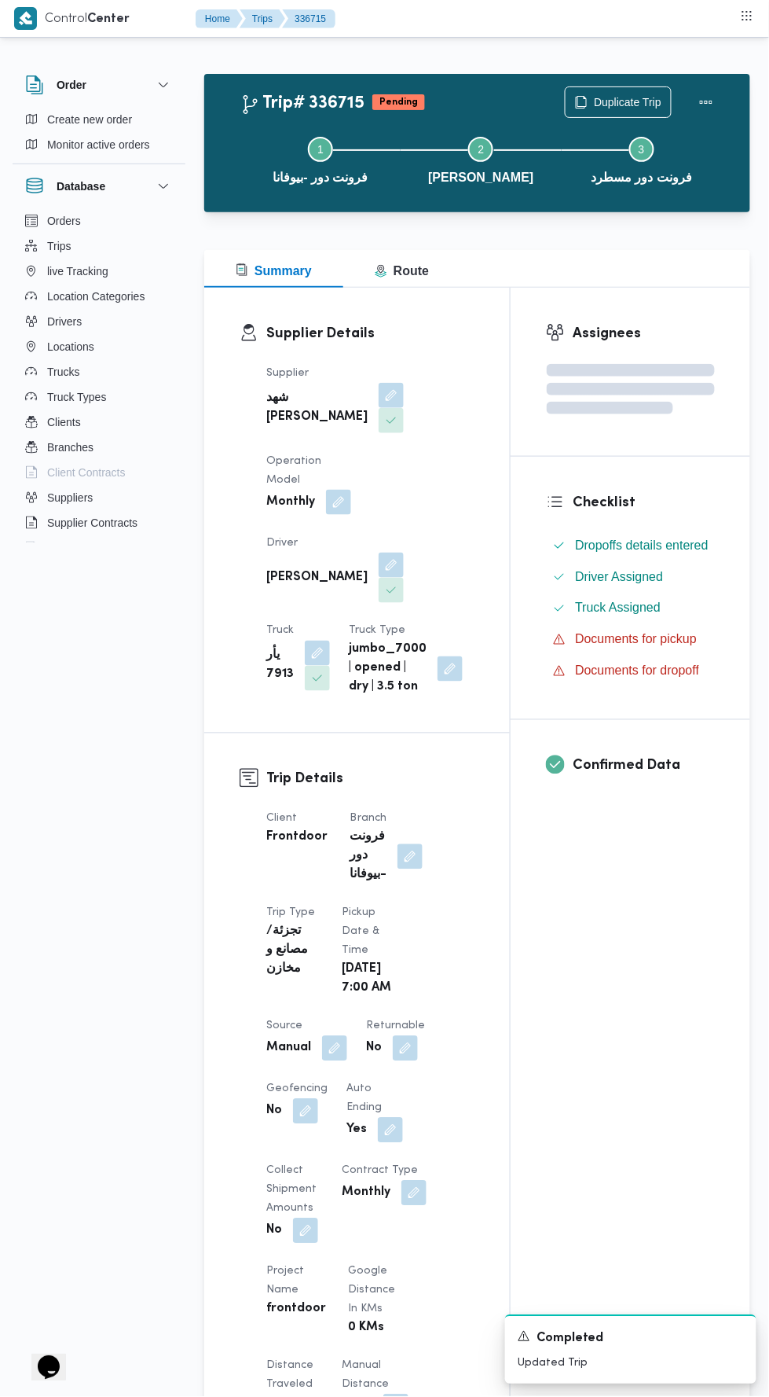
click at [664, 917] on div "Assignees Checklist Dropoffs details entered Driver Assigned Truck Assigned Doc…" at bounding box center [631, 1245] width 240 height 1915
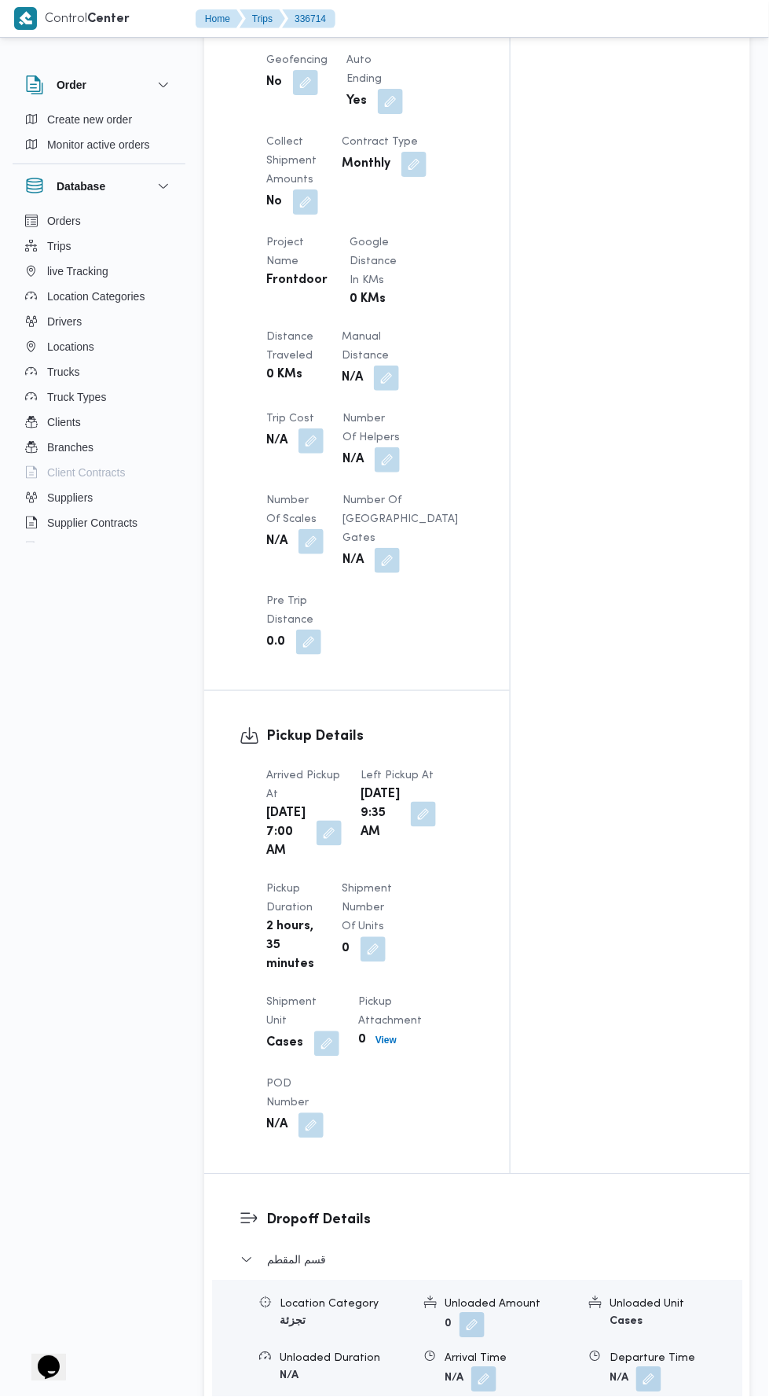
scroll to position [1070, 0]
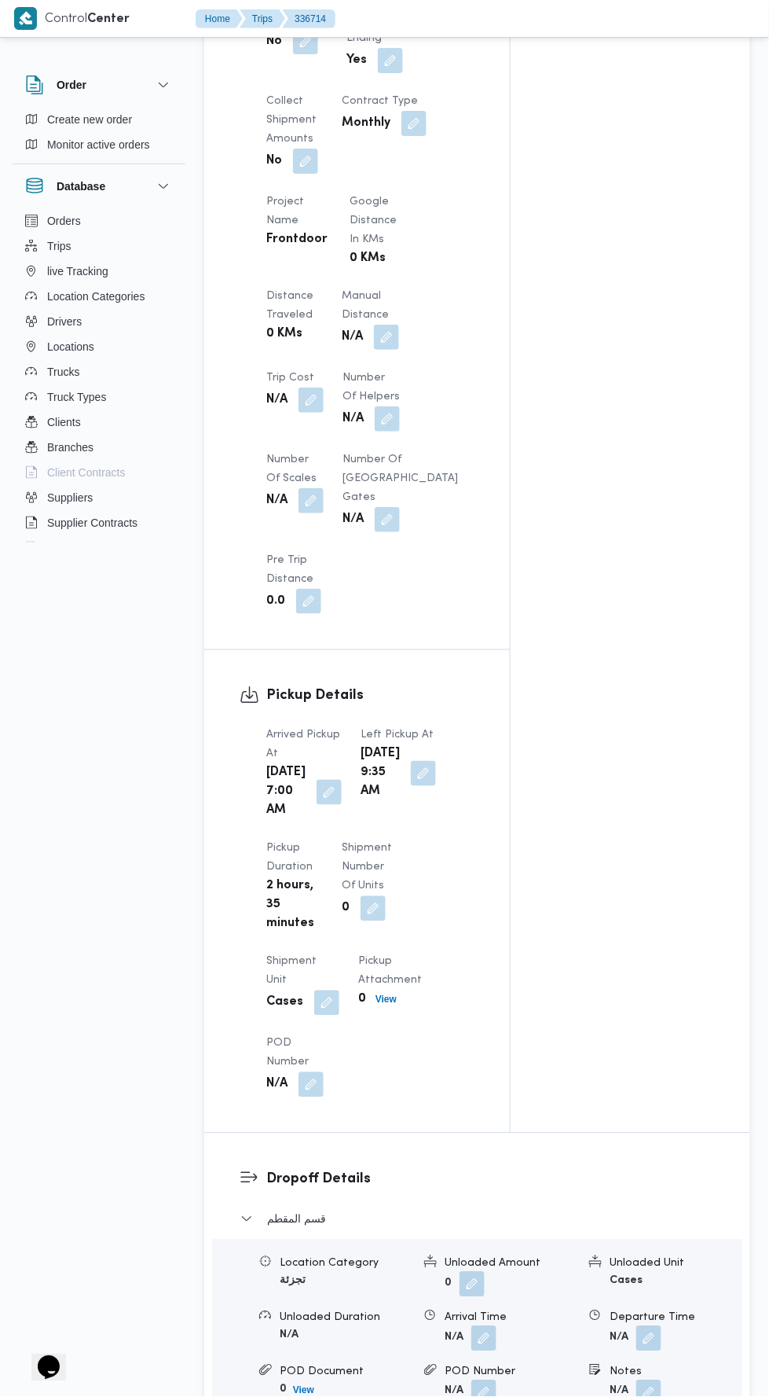
click at [381, 350] on button "button" at bounding box center [386, 337] width 25 height 25
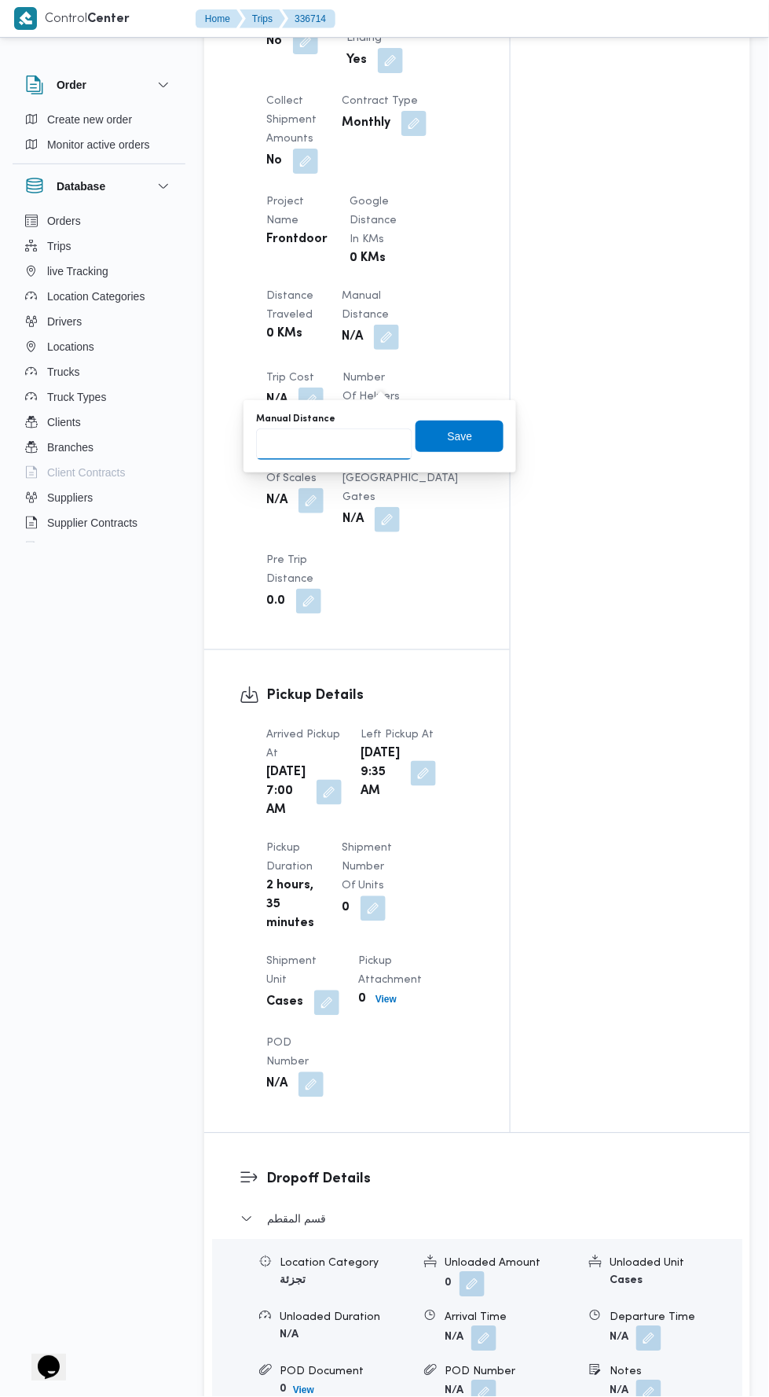
click at [367, 438] on input "Manual Distance" at bounding box center [334, 443] width 156 height 31
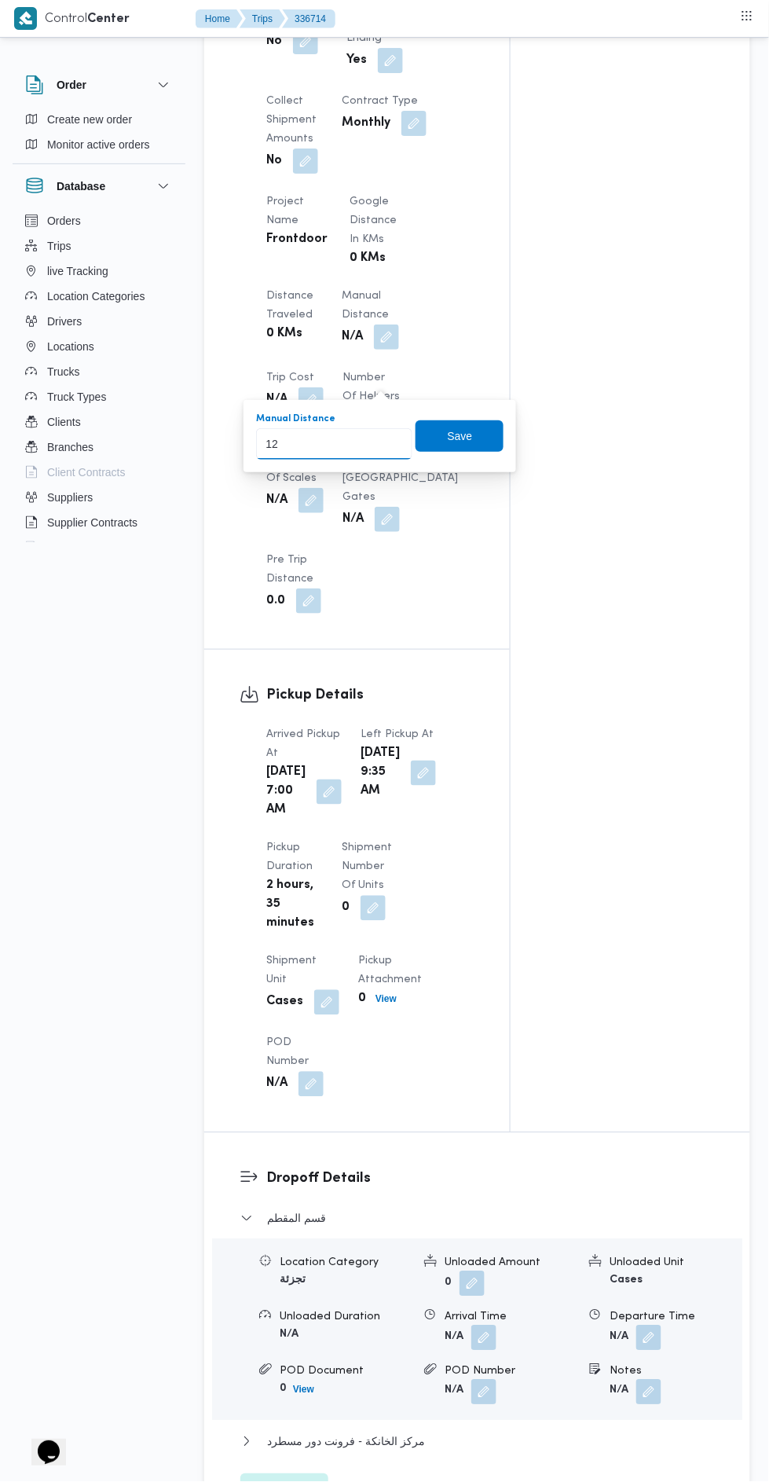
type input "128"
click at [439, 422] on span "Save" at bounding box center [460, 435] width 88 height 31
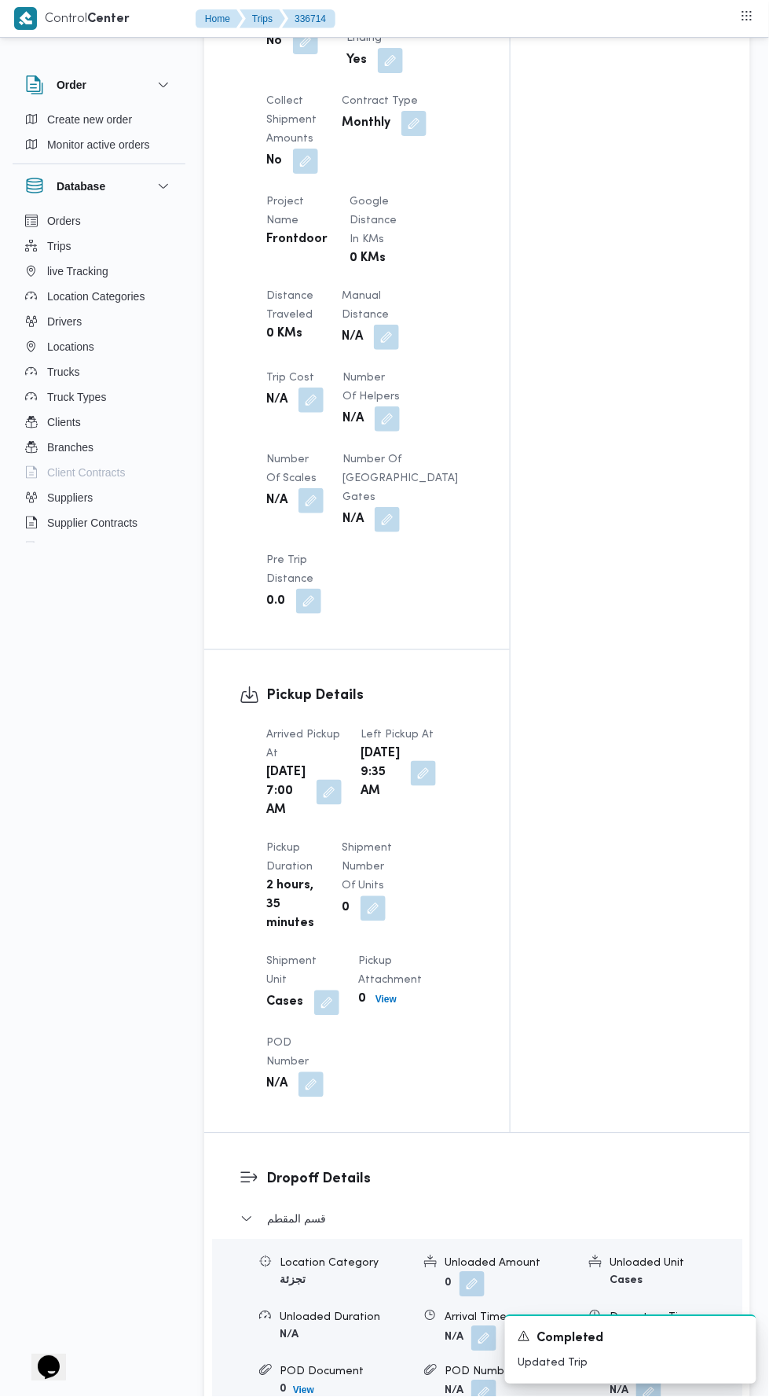
scroll to position [2133, 0]
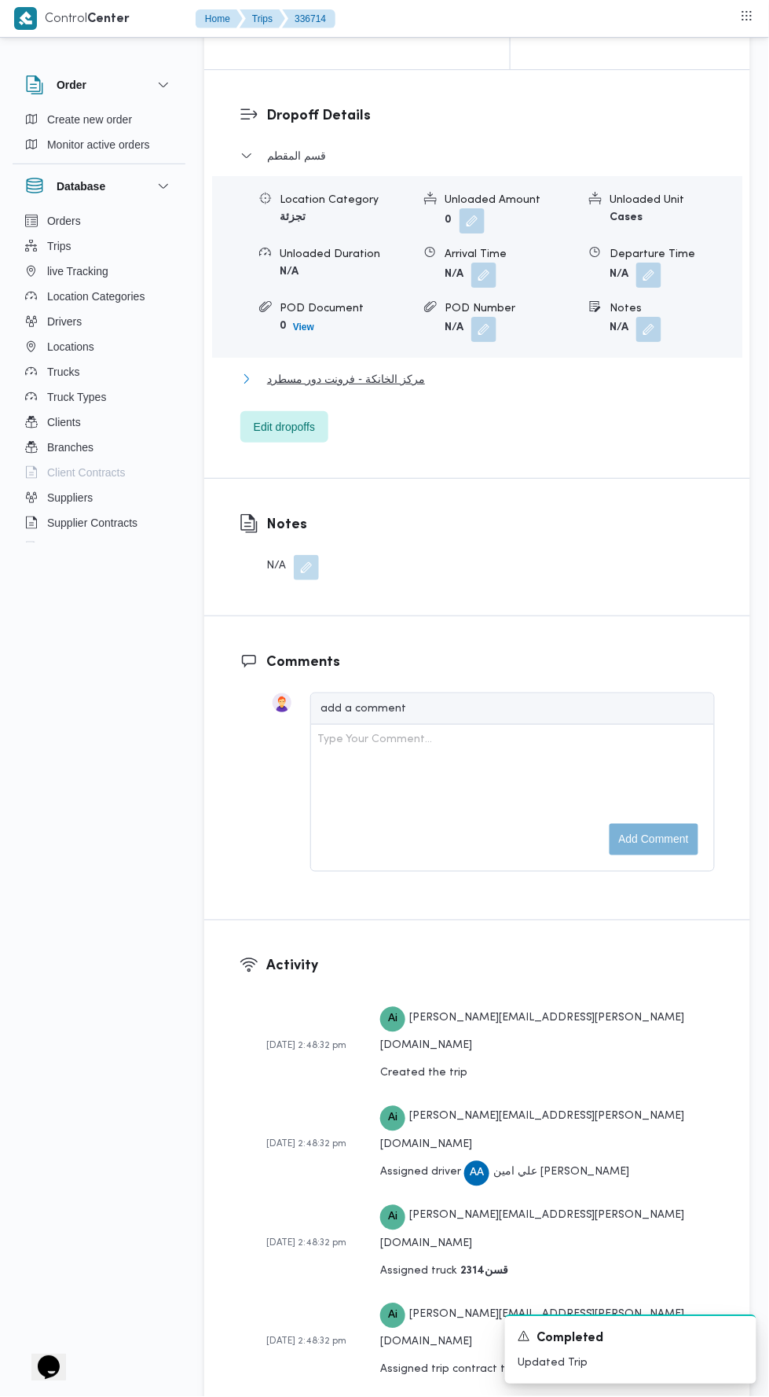
click at [507, 388] on button "مركز الخانكة - فرونت دور مسطرد" at bounding box center [478, 378] width 475 height 19
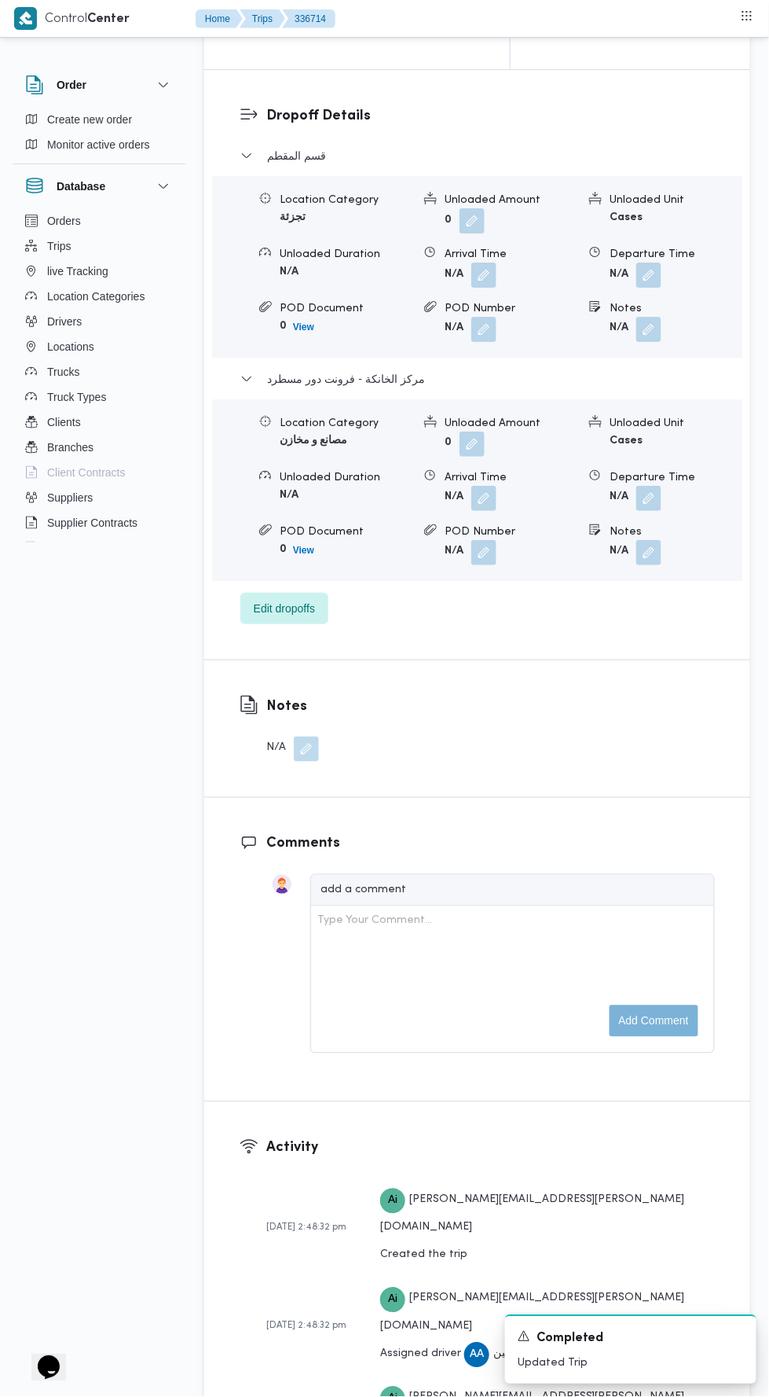
click at [645, 511] on button "button" at bounding box center [649, 498] width 25 height 25
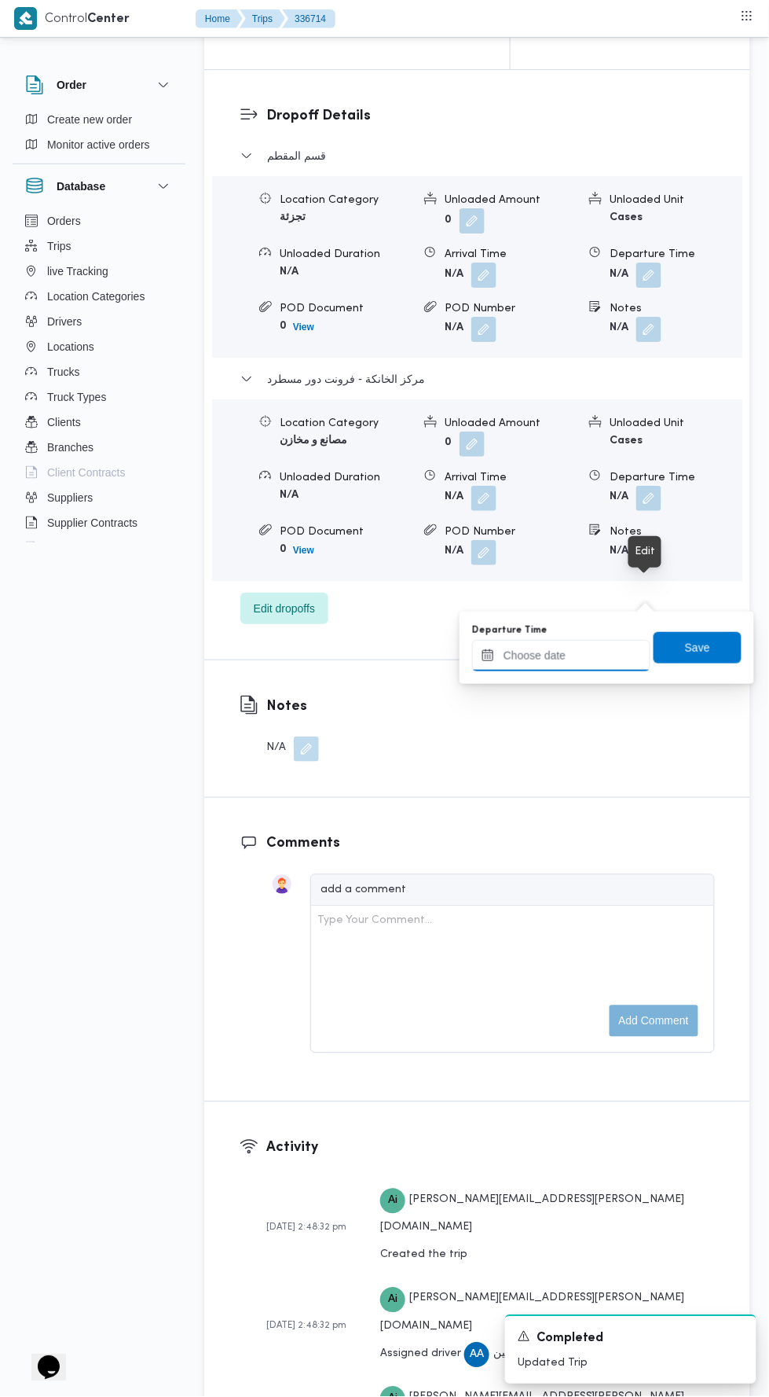
click at [607, 653] on input "Departure Time" at bounding box center [561, 655] width 178 height 31
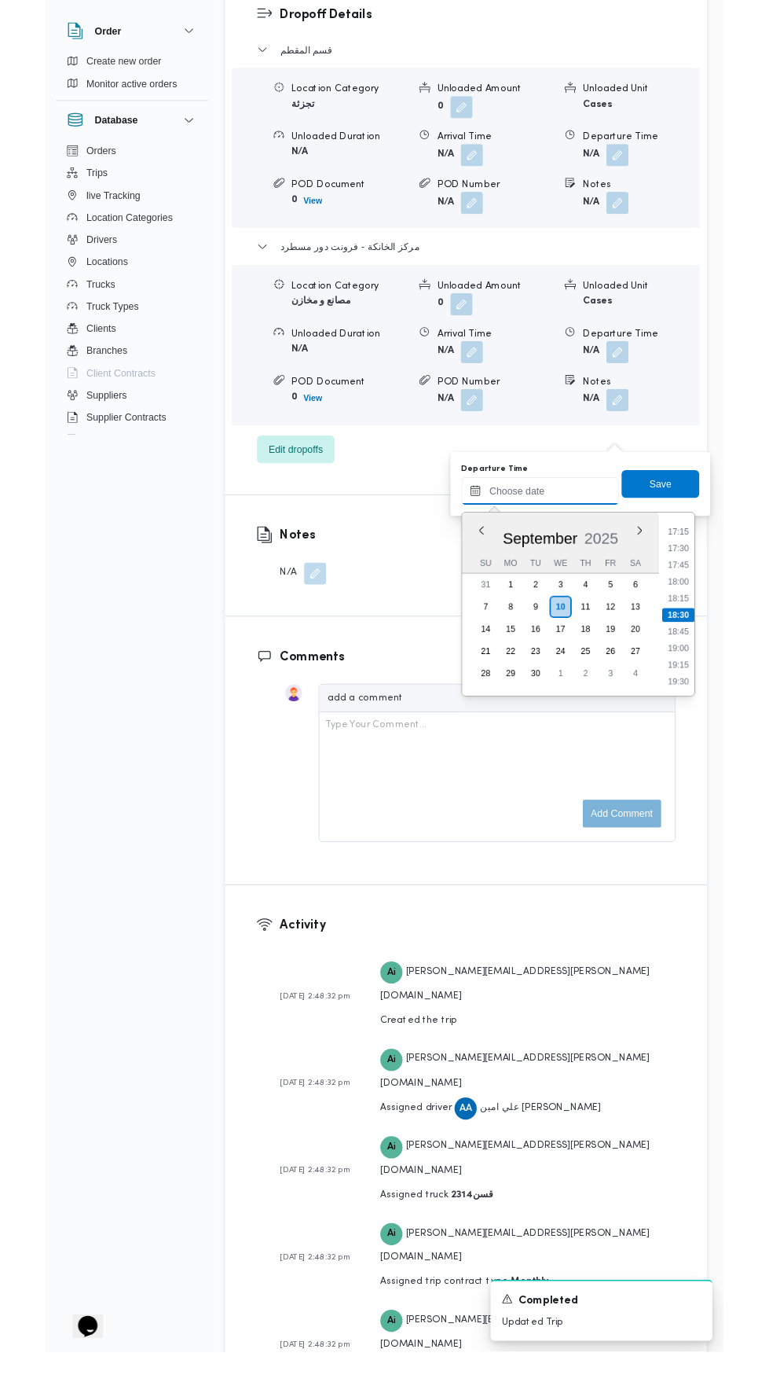
scroll to position [2183, 0]
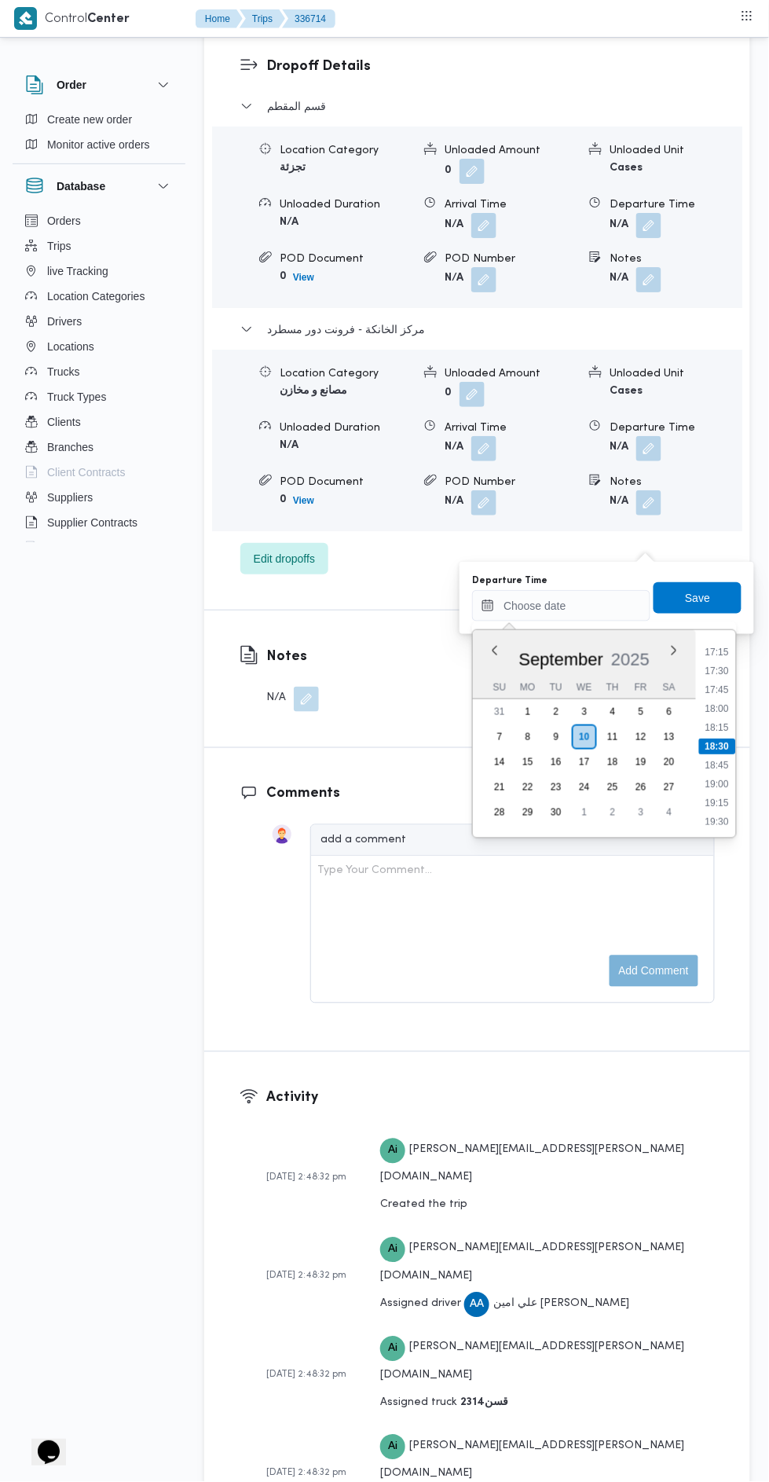
click at [703, 711] on li "18:00" at bounding box center [718, 709] width 36 height 16
type input "10/09/2025 18:00"
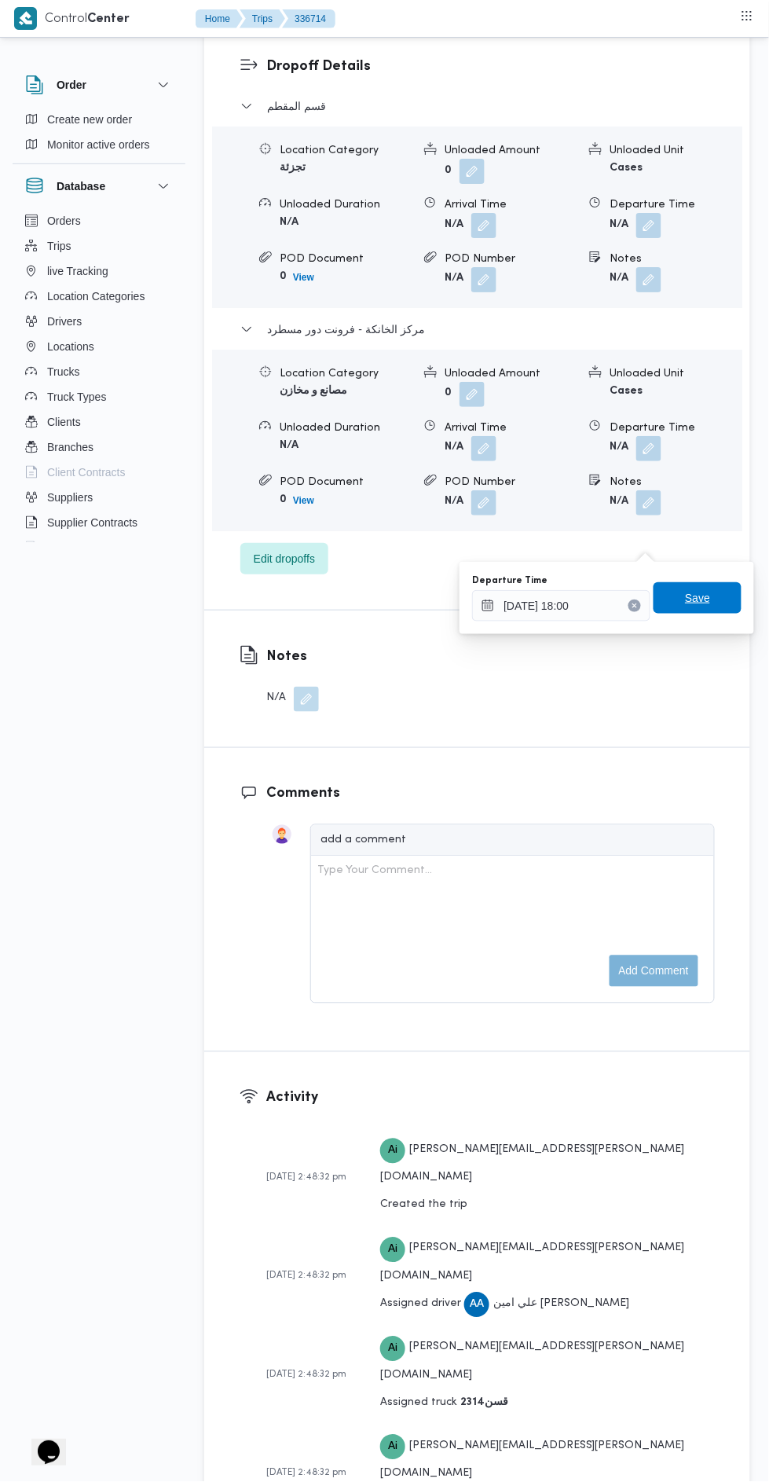
click at [702, 604] on span "Save" at bounding box center [697, 598] width 25 height 19
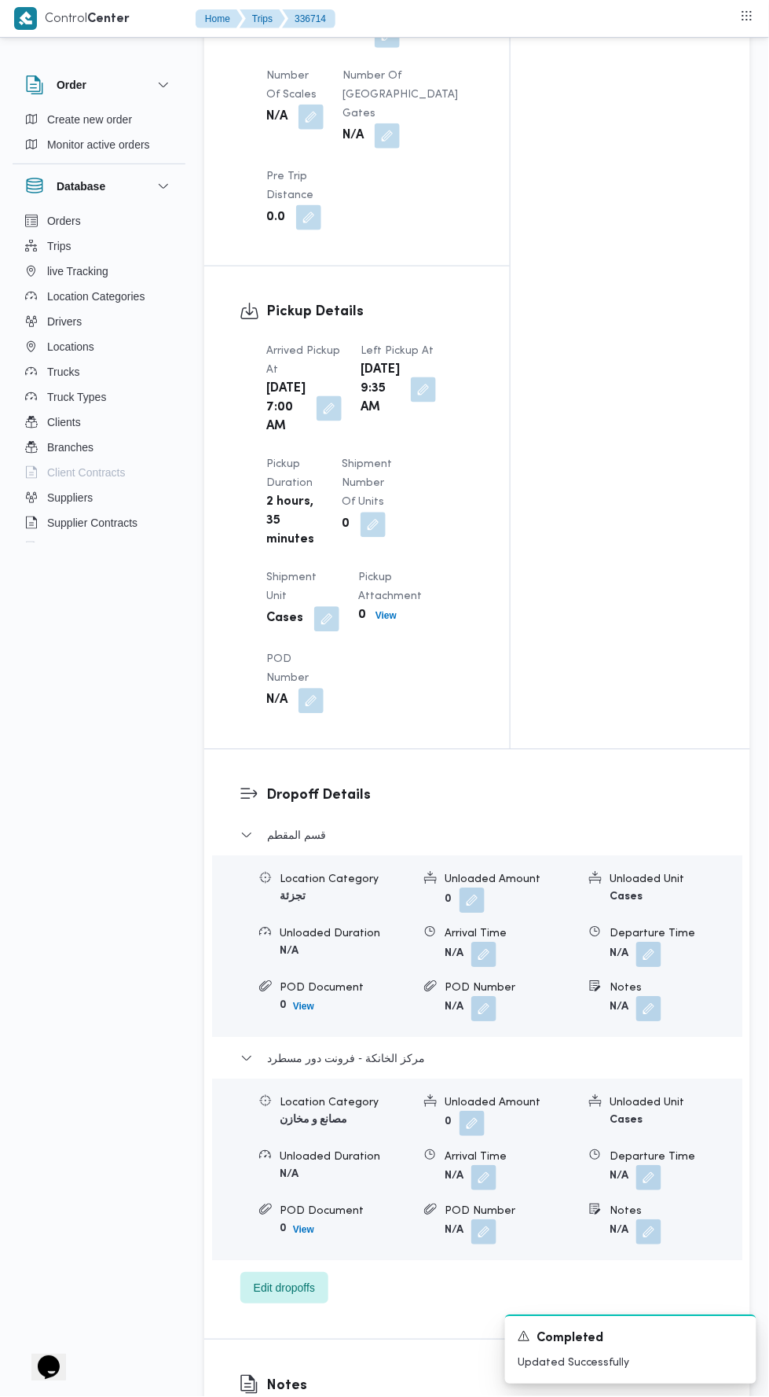
scroll to position [0, 0]
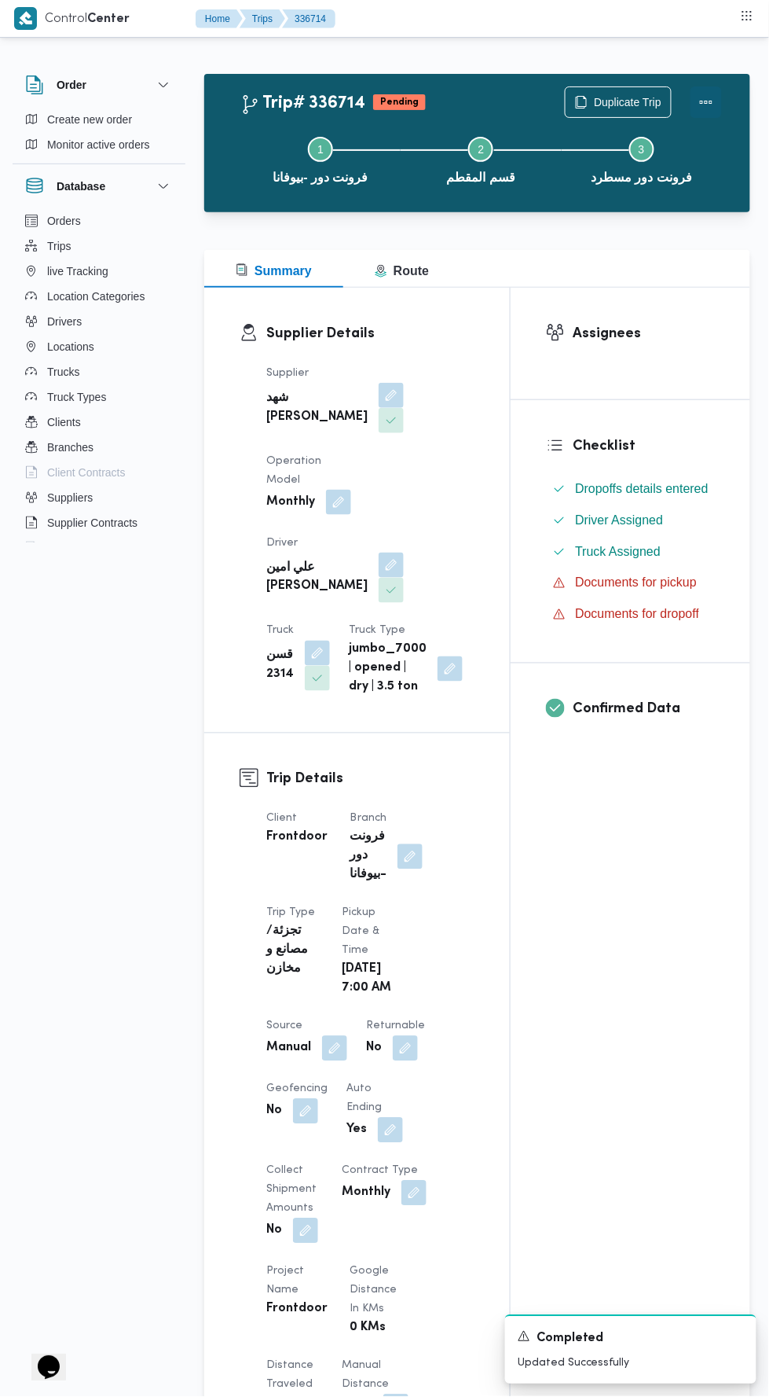
click at [709, 87] on button "Actions" at bounding box center [706, 101] width 31 height 31
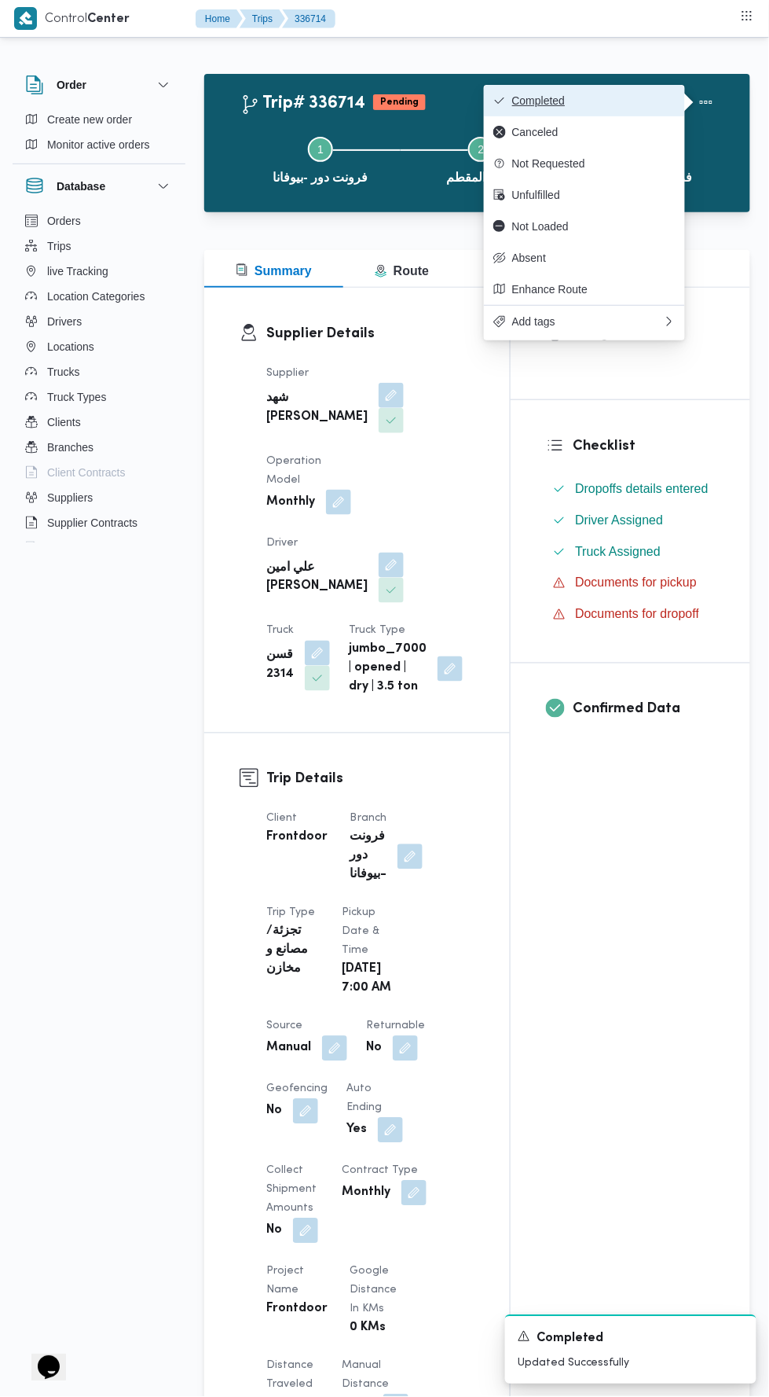
click at [657, 93] on button "Completed" at bounding box center [584, 100] width 201 height 31
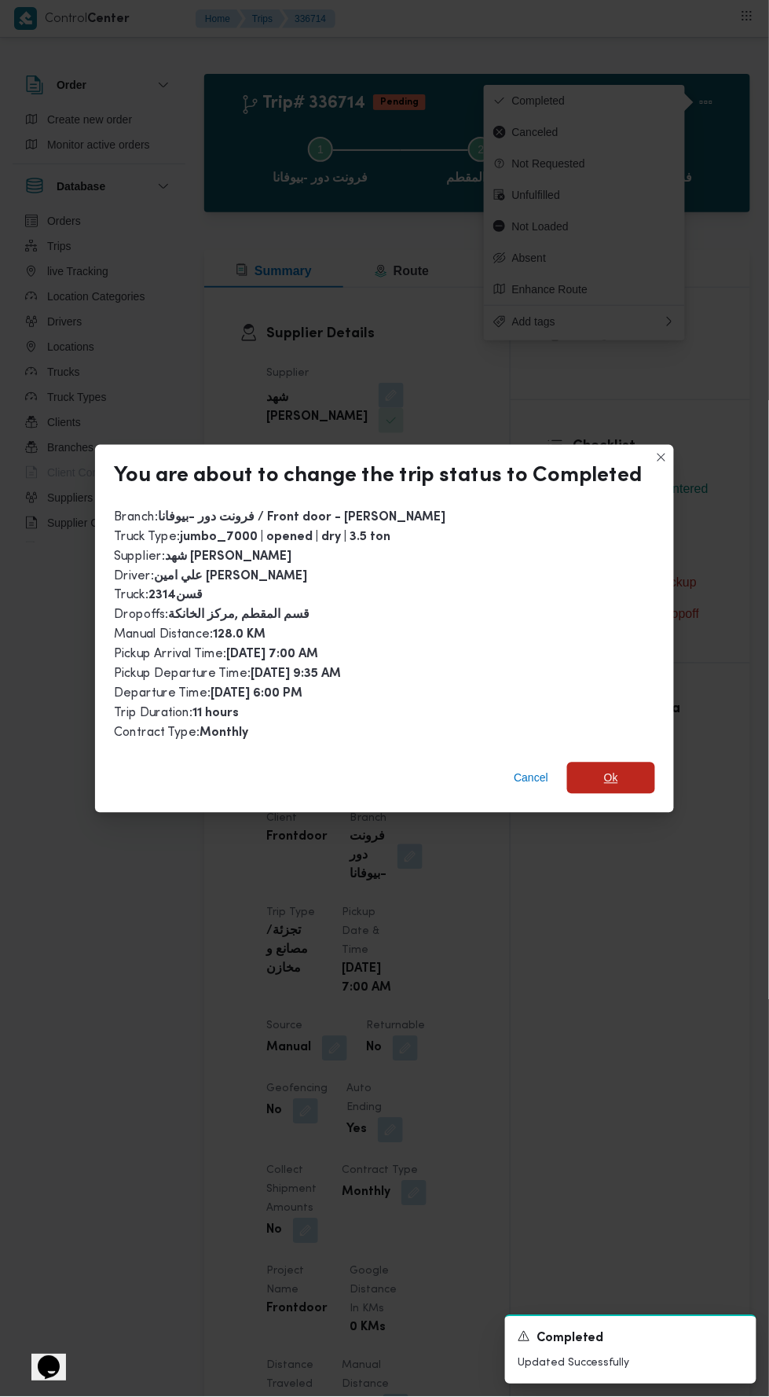
click at [633, 762] on span "Ok" at bounding box center [611, 777] width 88 height 31
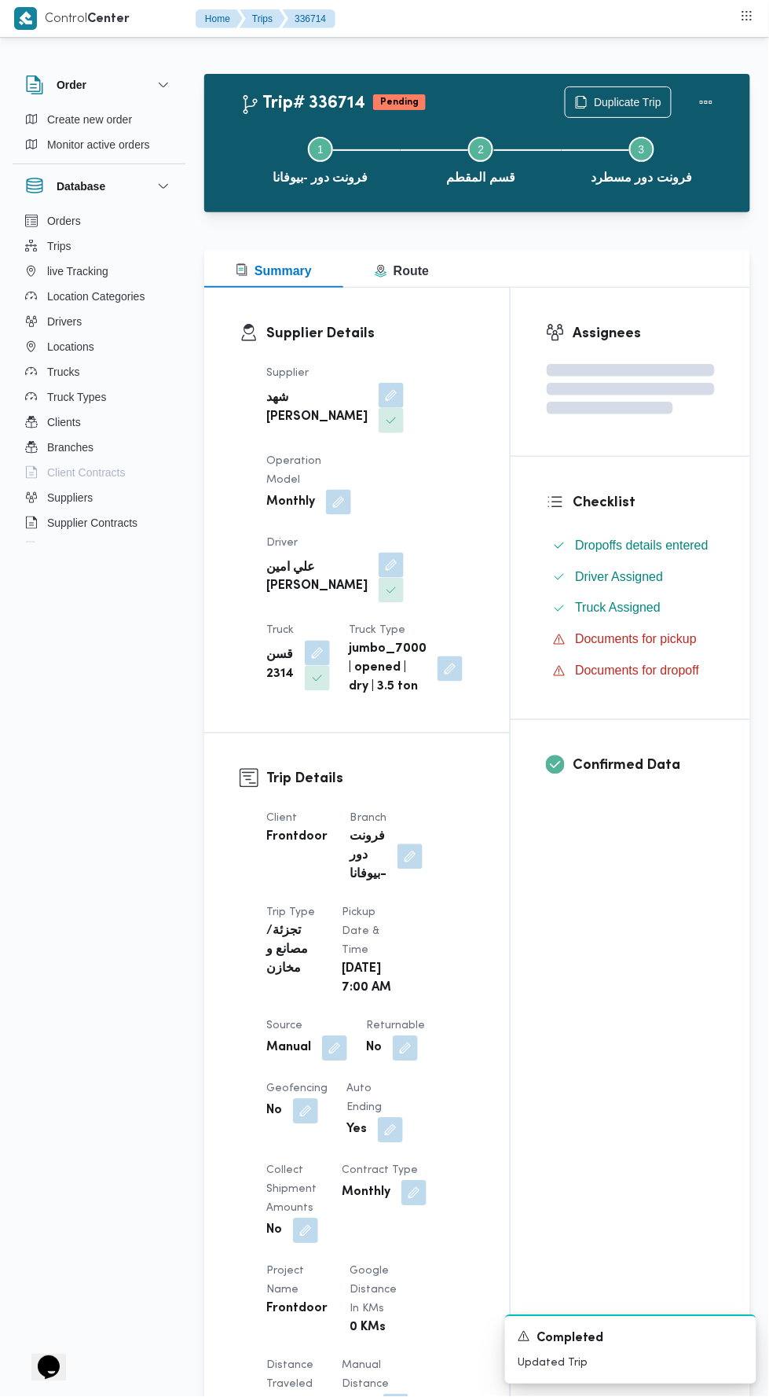
click at [621, 991] on div "Assignees Checklist Dropoffs details entered Driver Assigned Truck Assigned Doc…" at bounding box center [631, 1245] width 240 height 1915
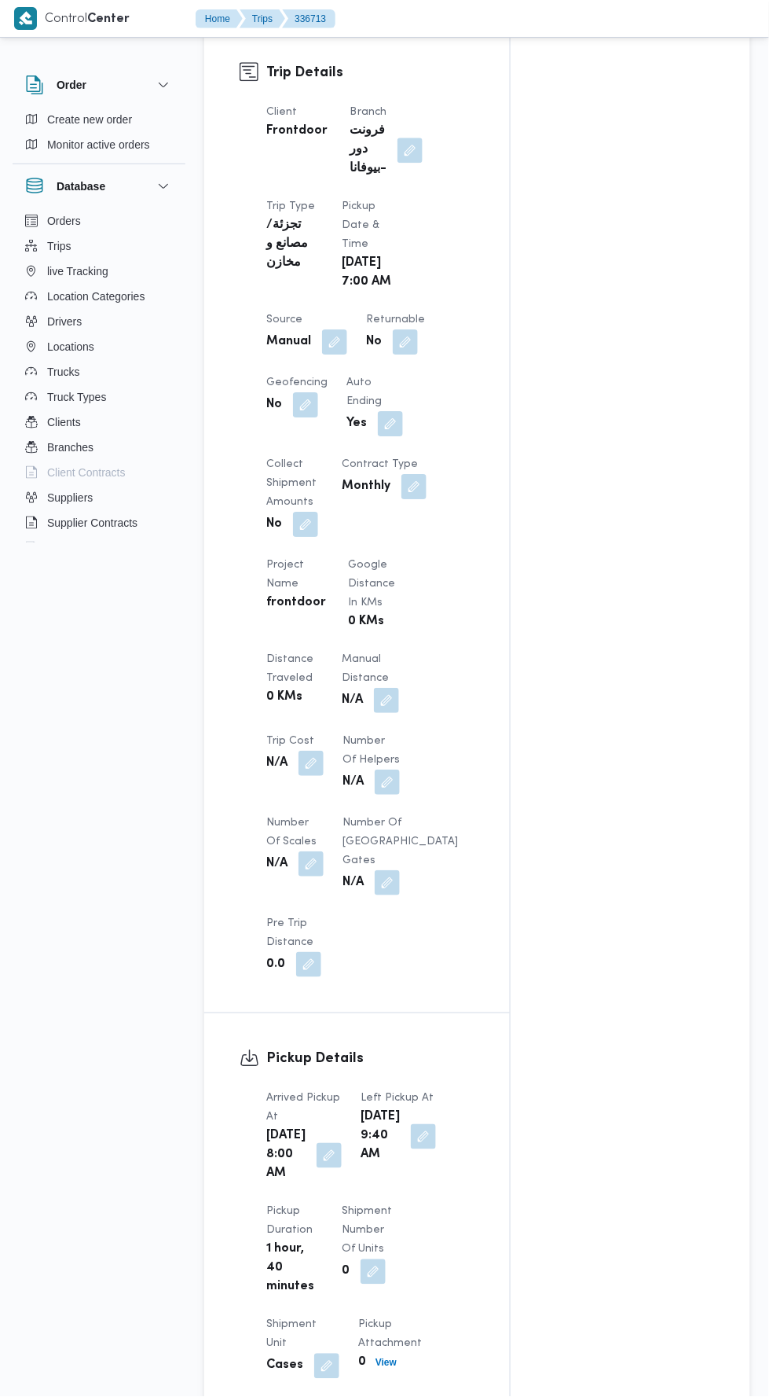
scroll to position [733, 0]
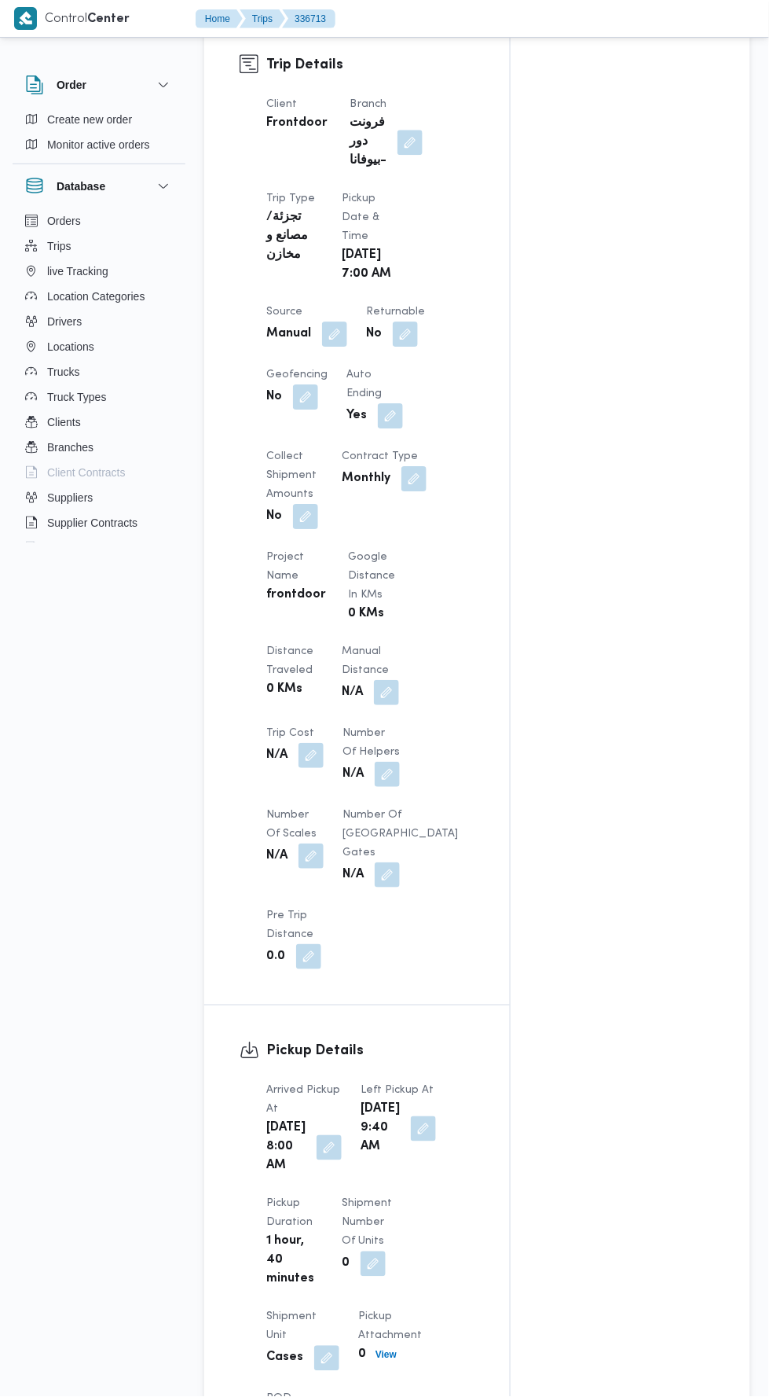
click at [395, 705] on button "button" at bounding box center [386, 692] width 25 height 25
click at [349, 820] on input "Manual Distance" at bounding box center [334, 817] width 156 height 31
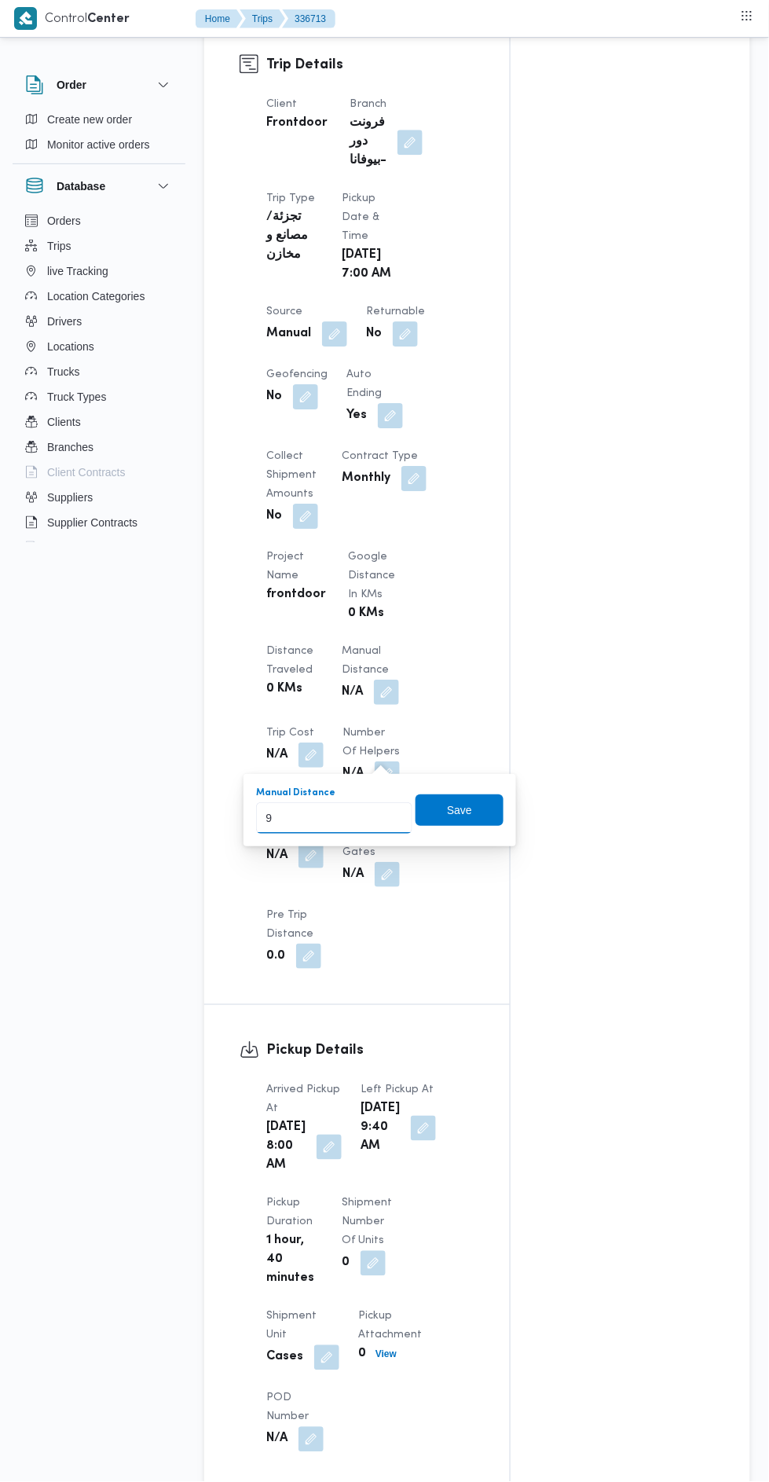
type input "90"
click at [468, 823] on span "Save" at bounding box center [460, 810] width 88 height 31
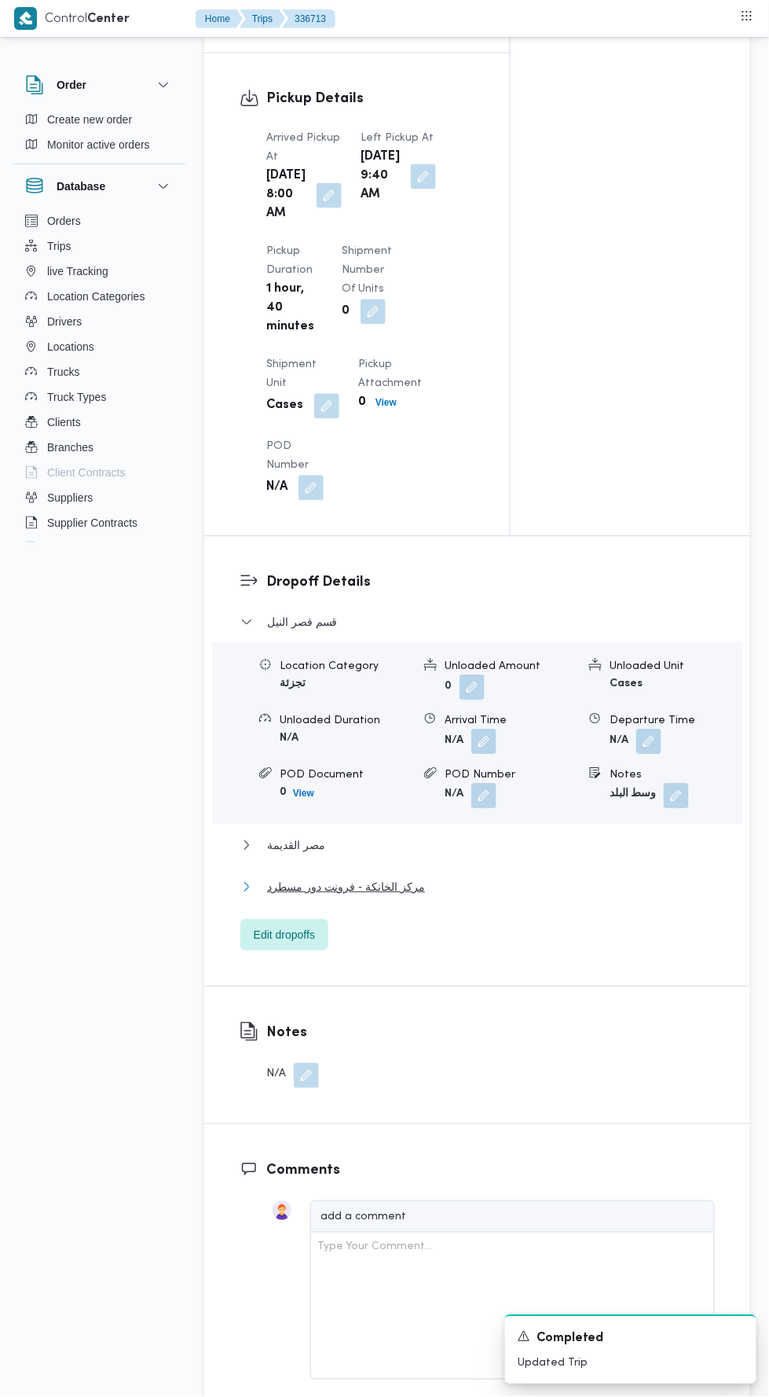
click at [507, 897] on button "مركز الخانكة - فرونت دور مسطرد" at bounding box center [478, 887] width 475 height 19
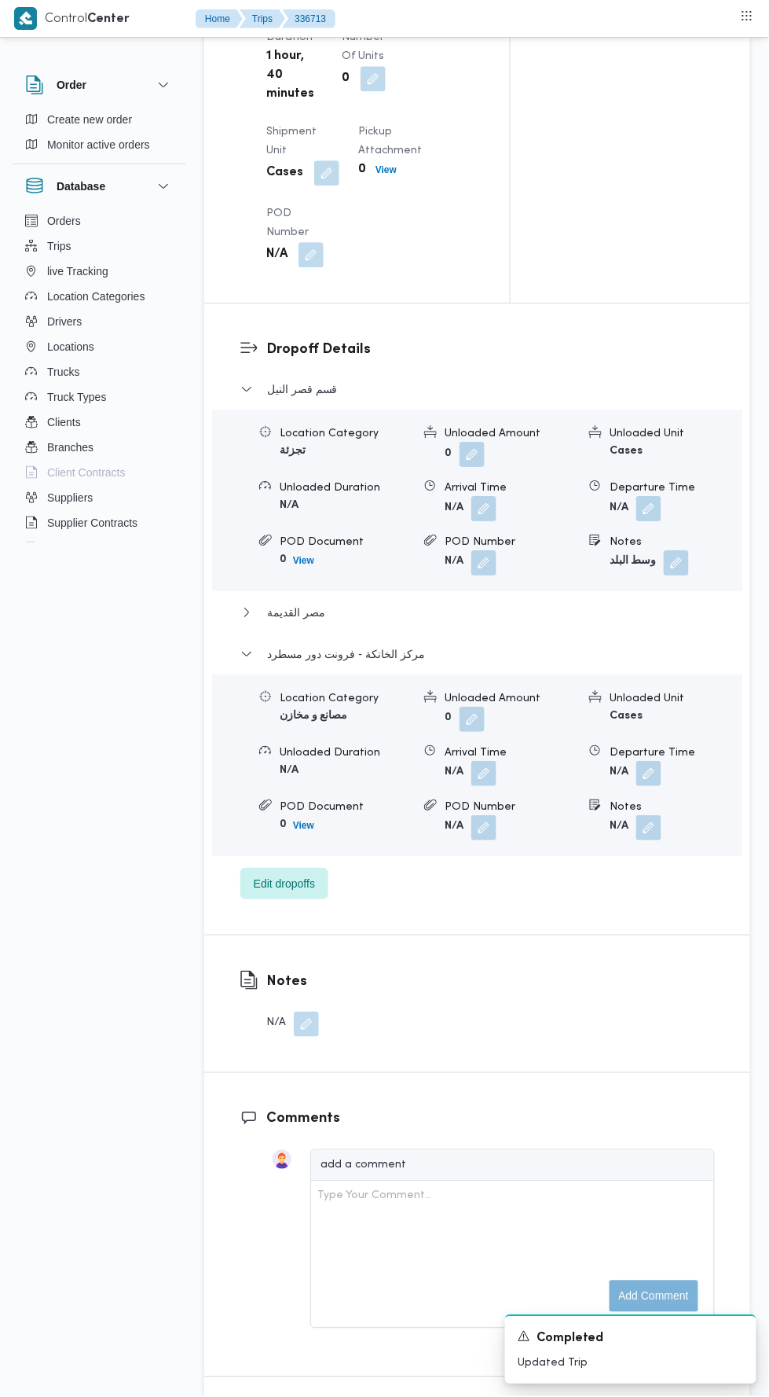
scroll to position [1919, 0]
click at [650, 786] on button "button" at bounding box center [649, 773] width 25 height 25
click at [591, 948] on input "Departure Time" at bounding box center [561, 949] width 178 height 31
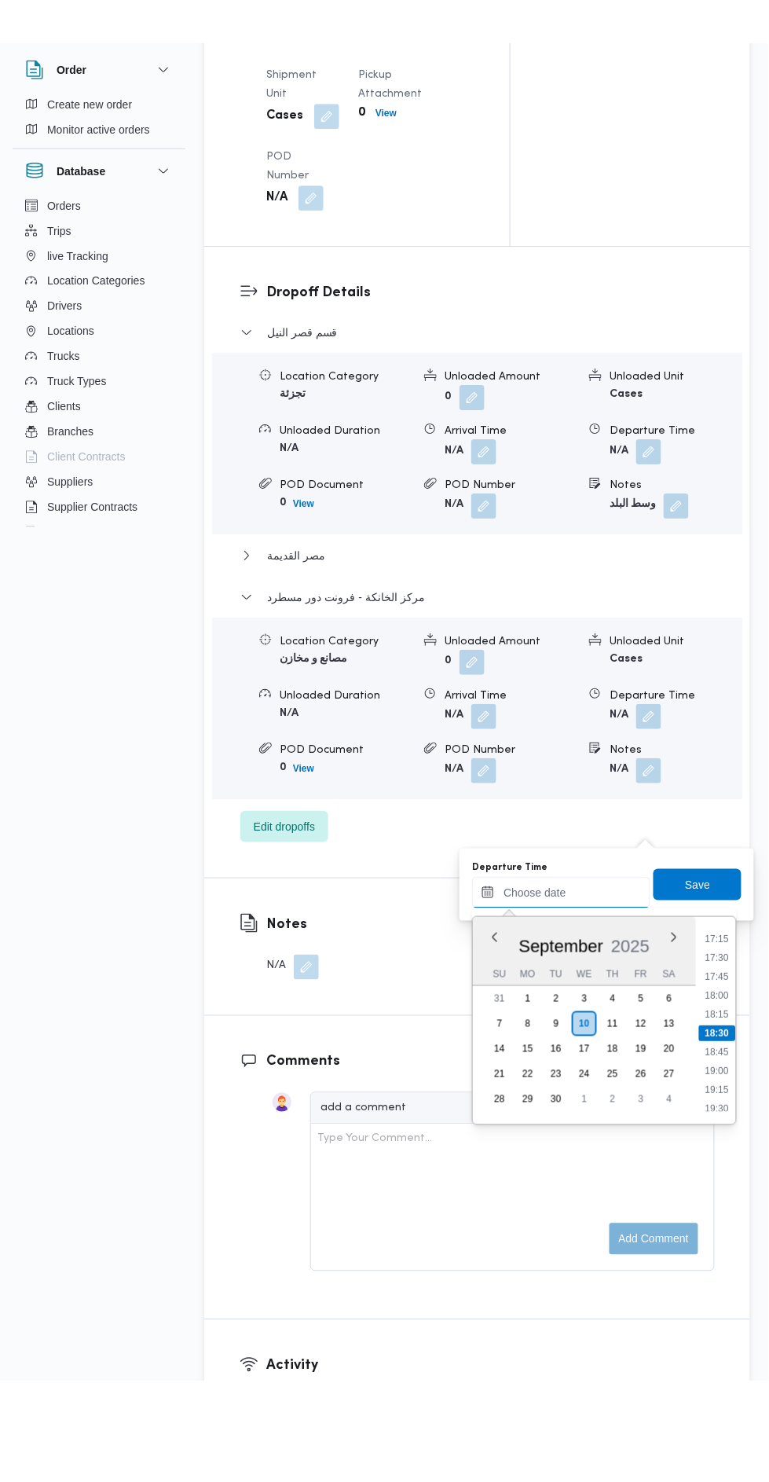
scroll to position [1959, 0]
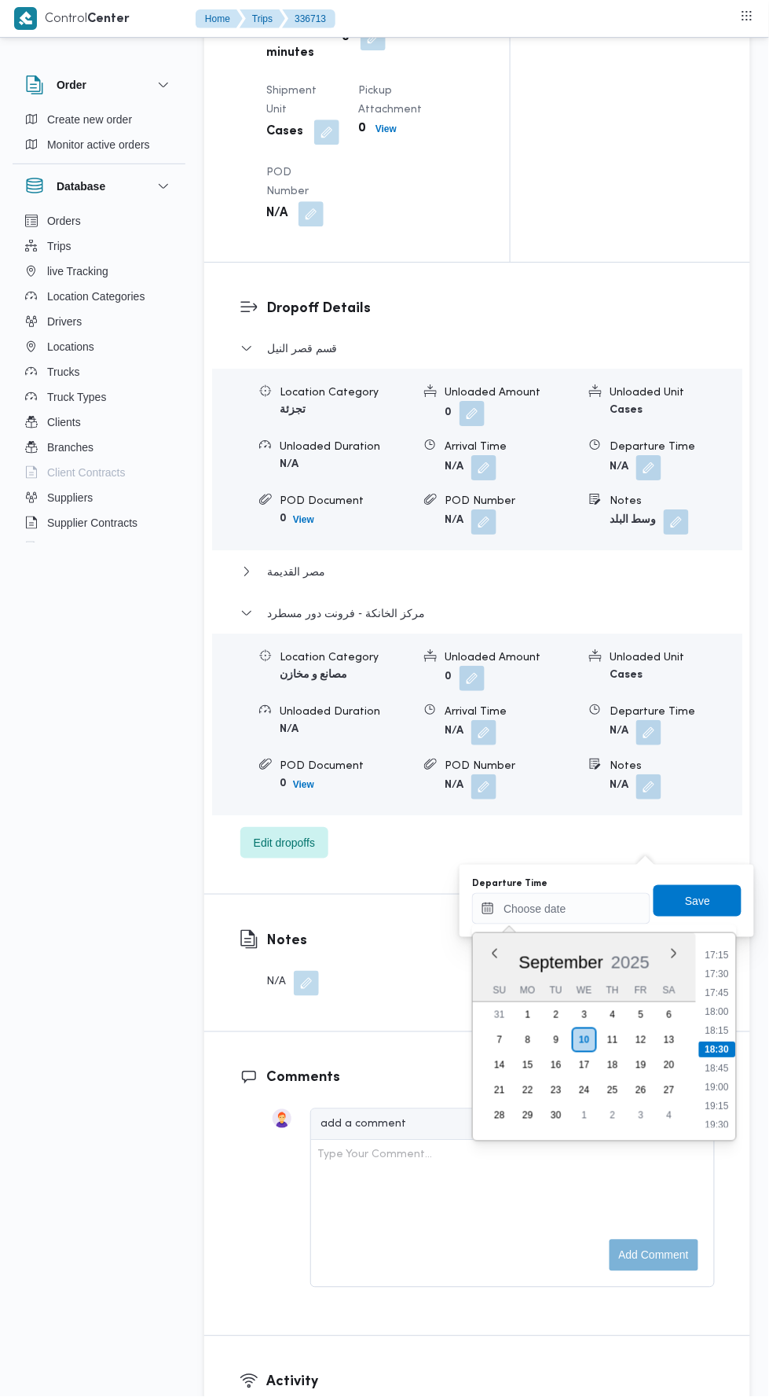
click at [712, 1029] on li "18:15" at bounding box center [718, 1031] width 36 height 16
type input "10/09/2025 18:15"
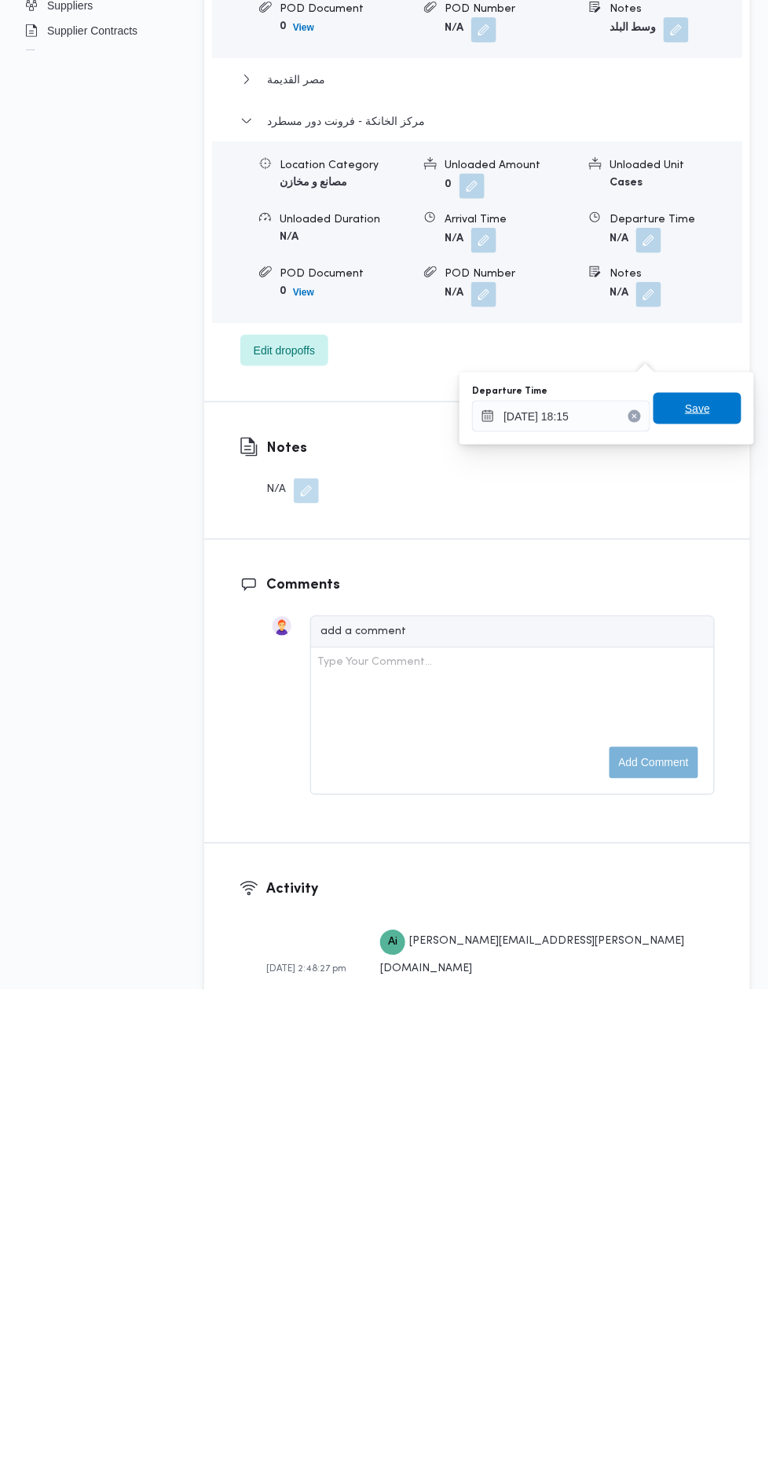
click at [681, 890] on span "Save" at bounding box center [698, 900] width 88 height 31
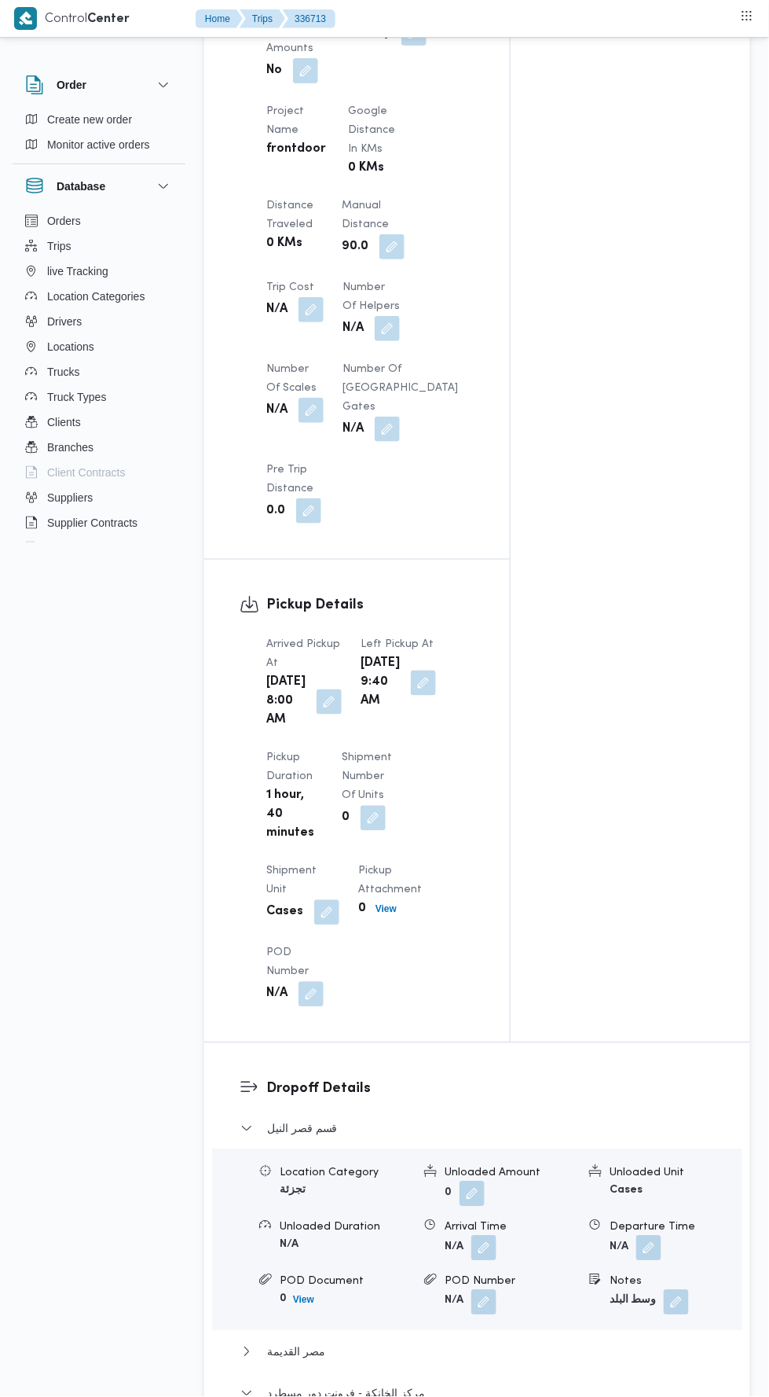
scroll to position [0, 0]
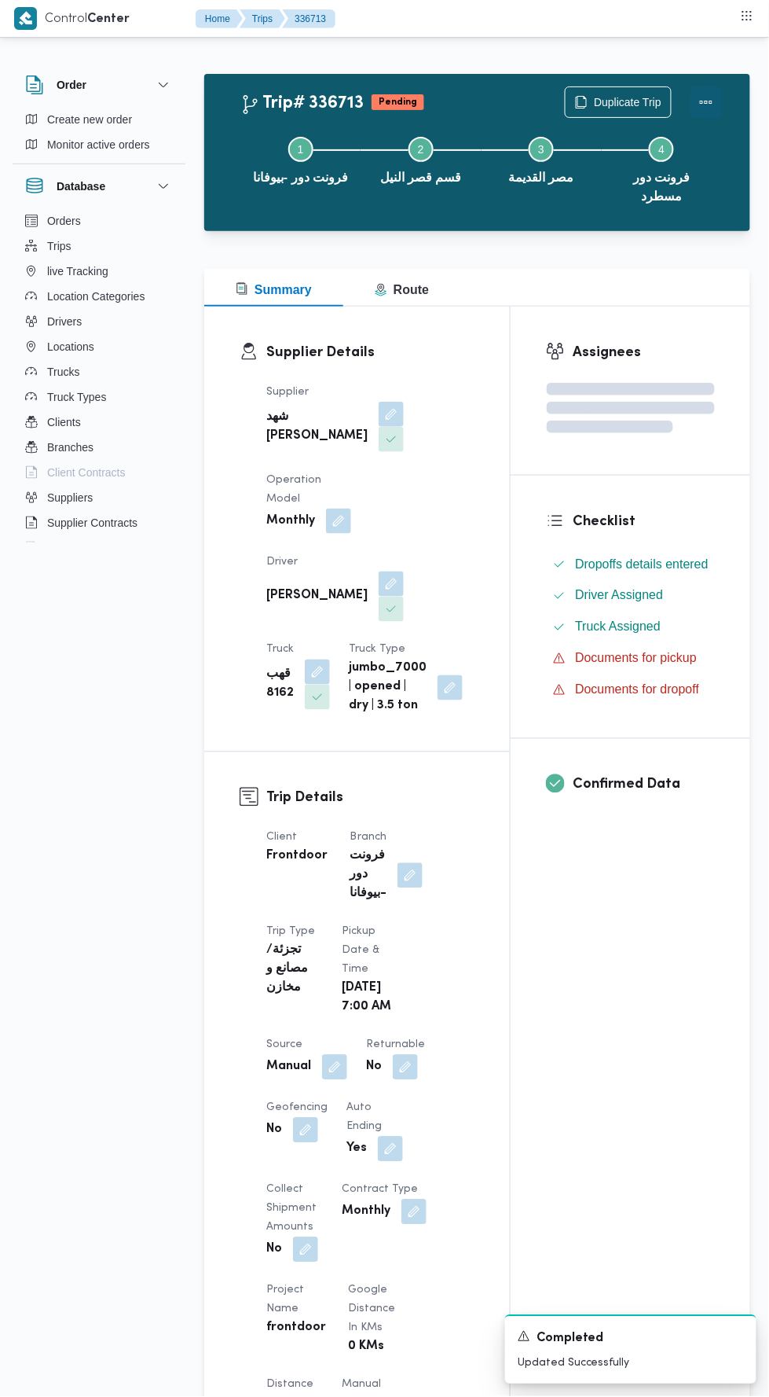
click at [714, 97] on button "Actions" at bounding box center [706, 101] width 31 height 31
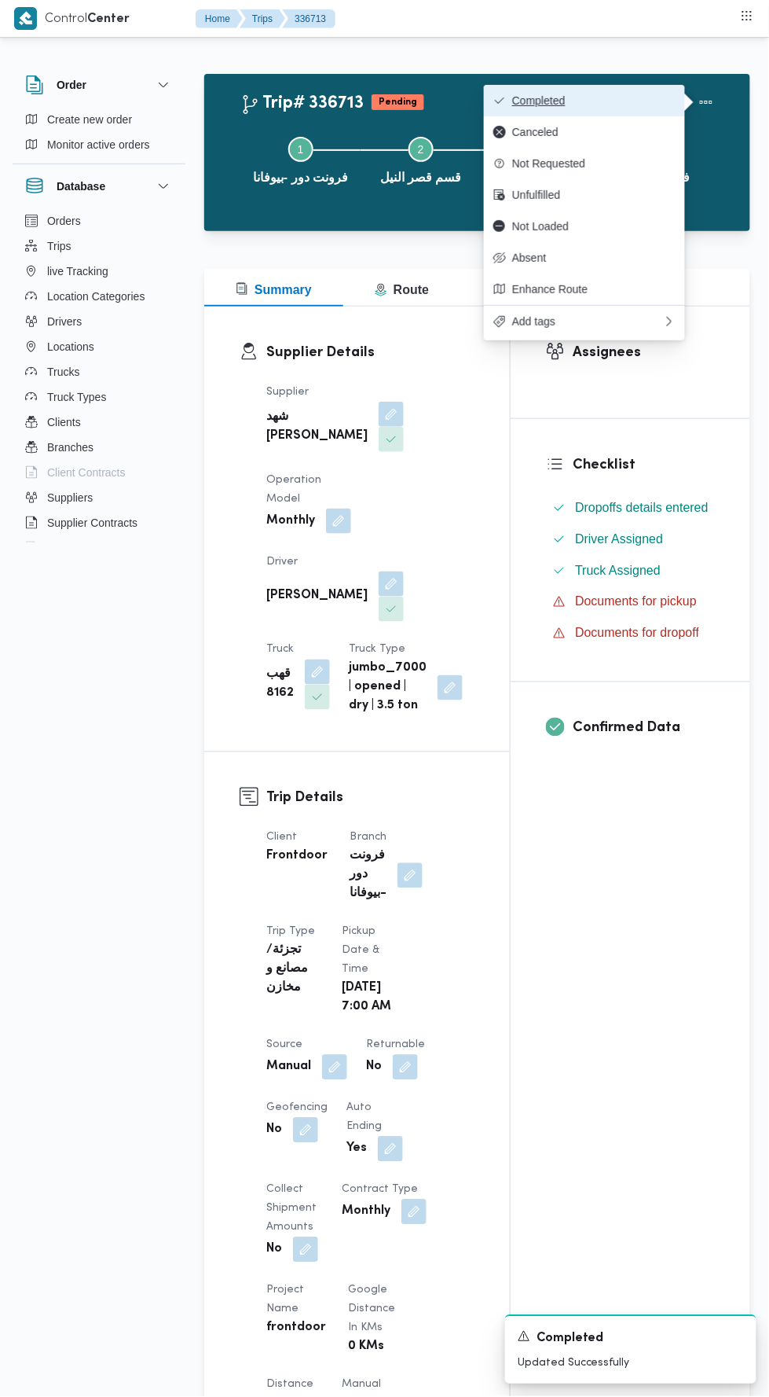
click at [646, 90] on button "Completed" at bounding box center [584, 100] width 201 height 31
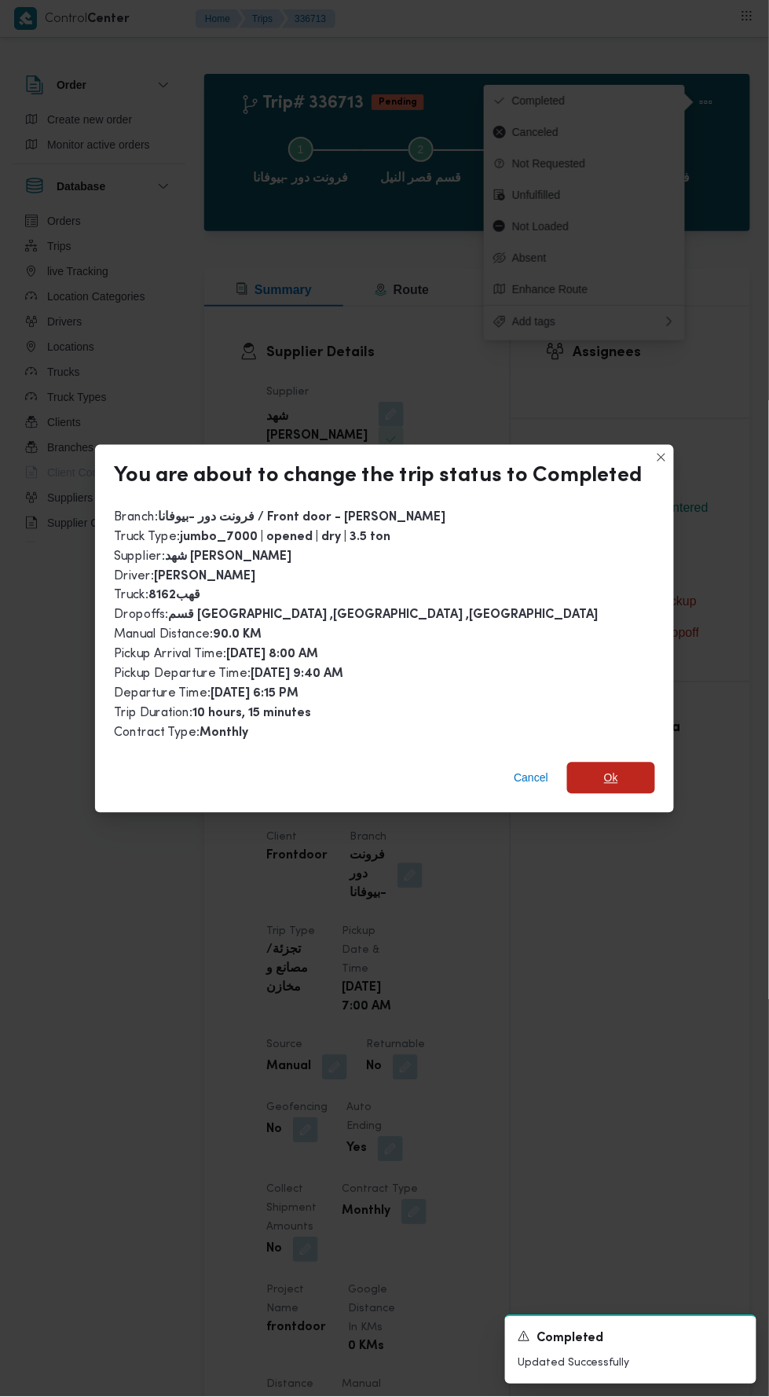
click at [608, 771] on span "Ok" at bounding box center [611, 778] width 14 height 19
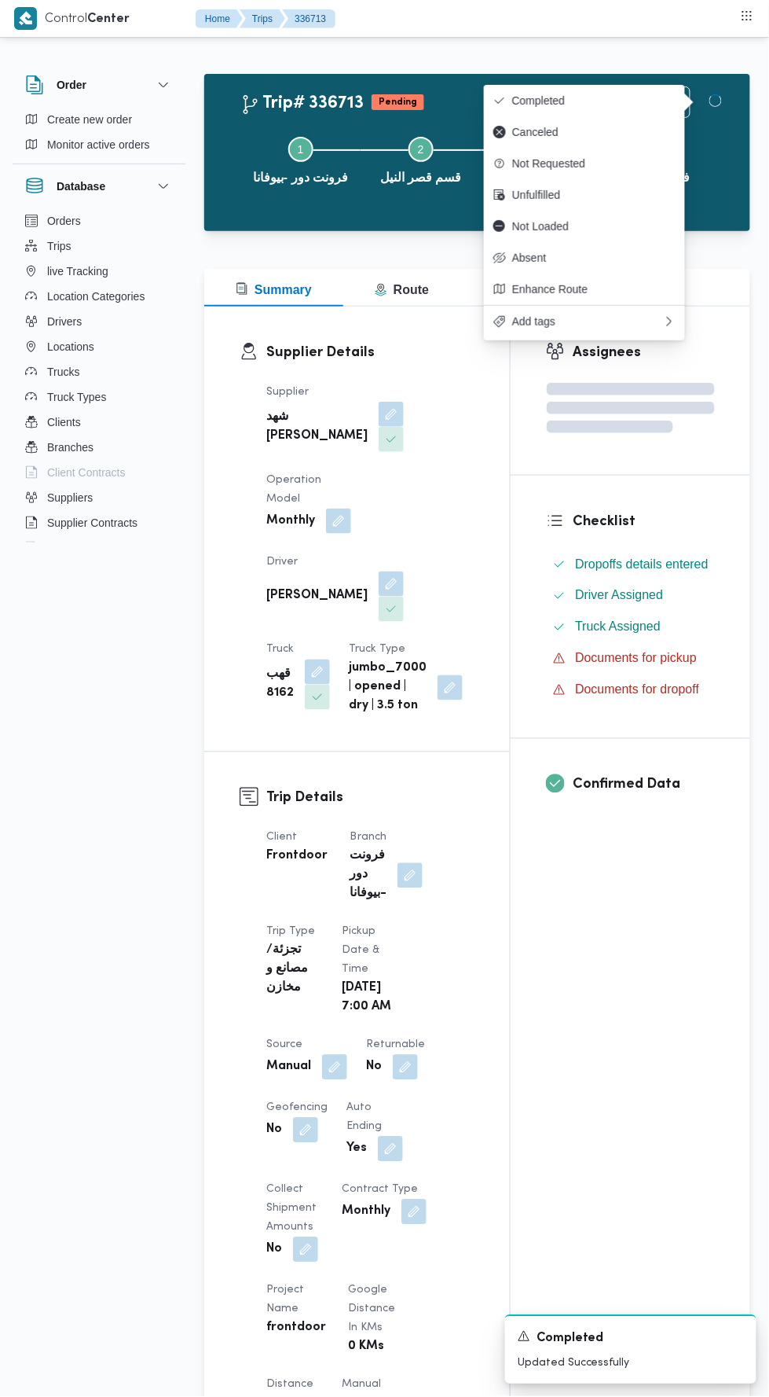
click at [604, 979] on div "Assignees Checklist Dropoffs details entered Driver Assigned Truck Assigned Doc…" at bounding box center [631, 1264] width 240 height 1915
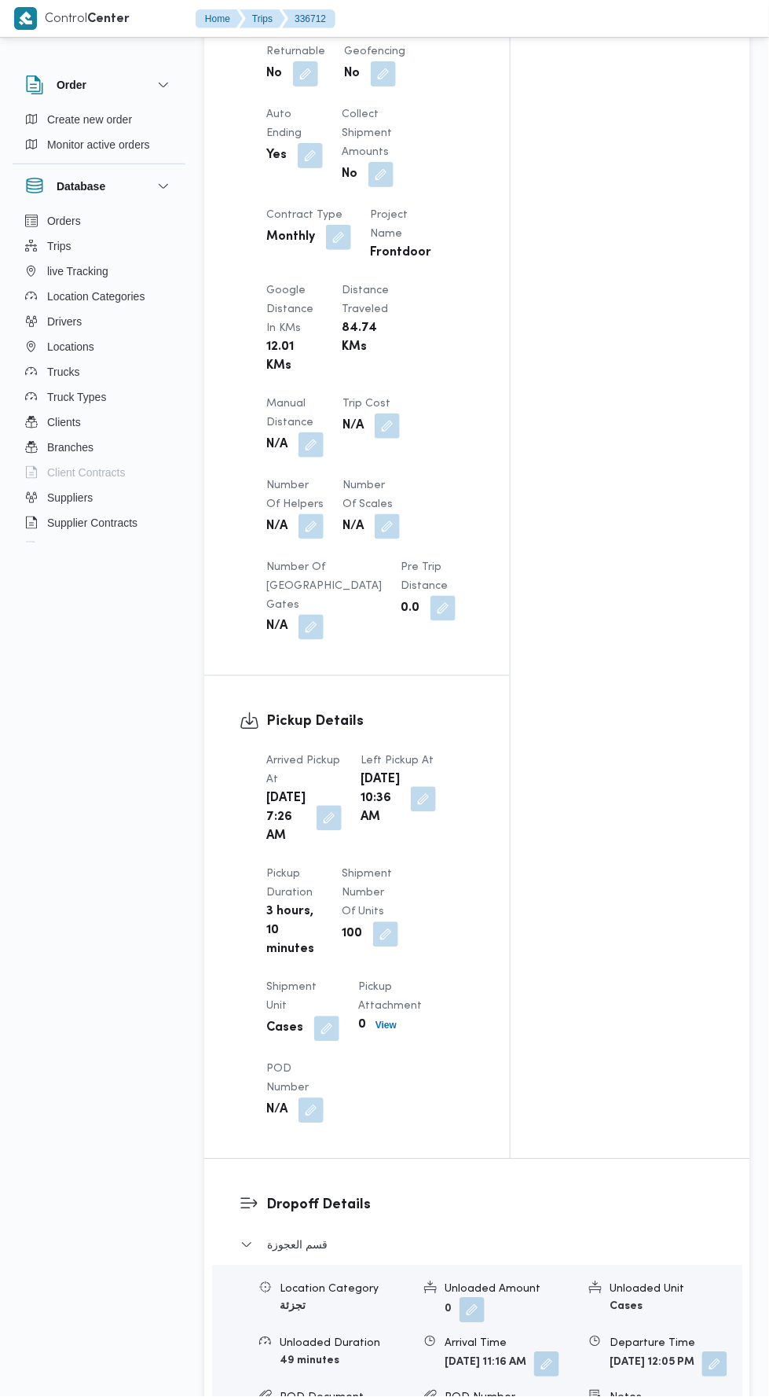
scroll to position [1130, 0]
click at [316, 459] on button "button" at bounding box center [311, 446] width 25 height 25
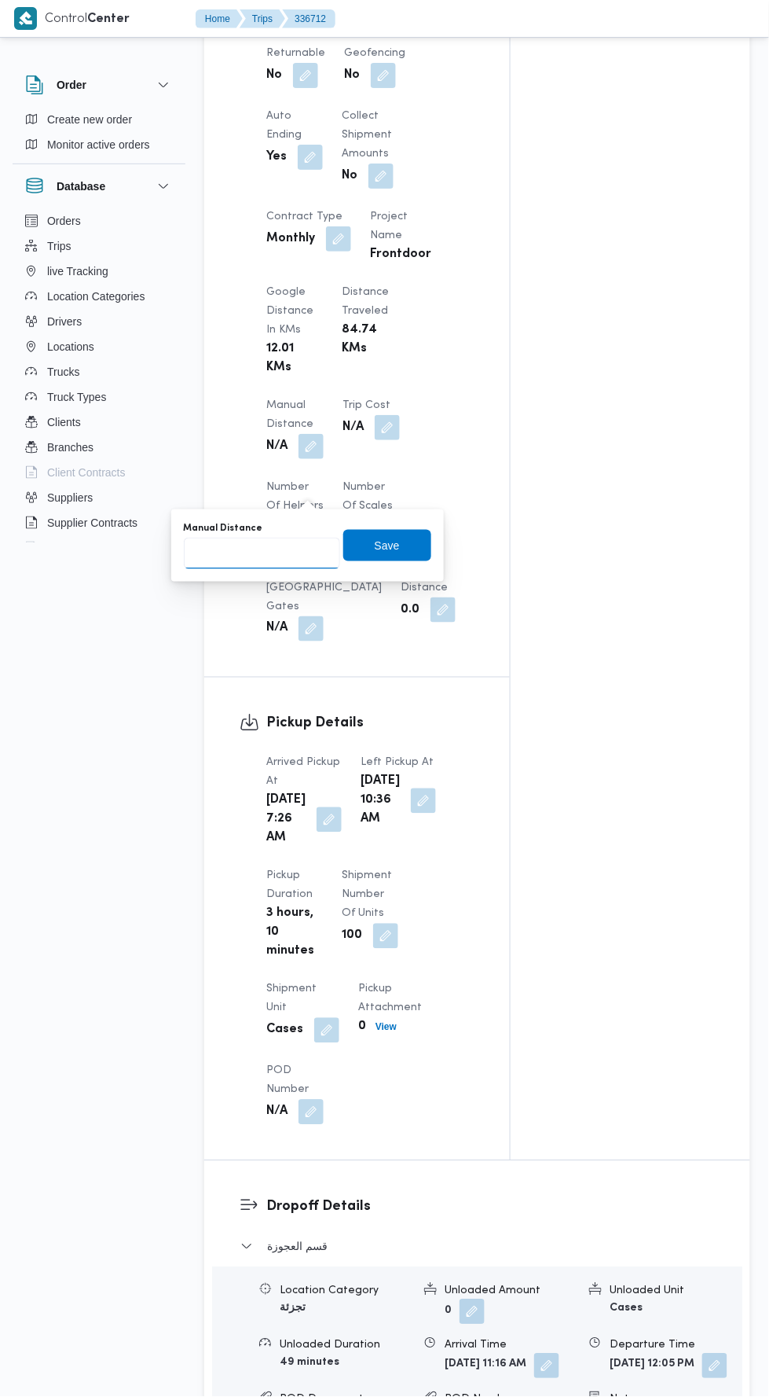
click at [319, 552] on input "Manual Distance" at bounding box center [262, 553] width 156 height 31
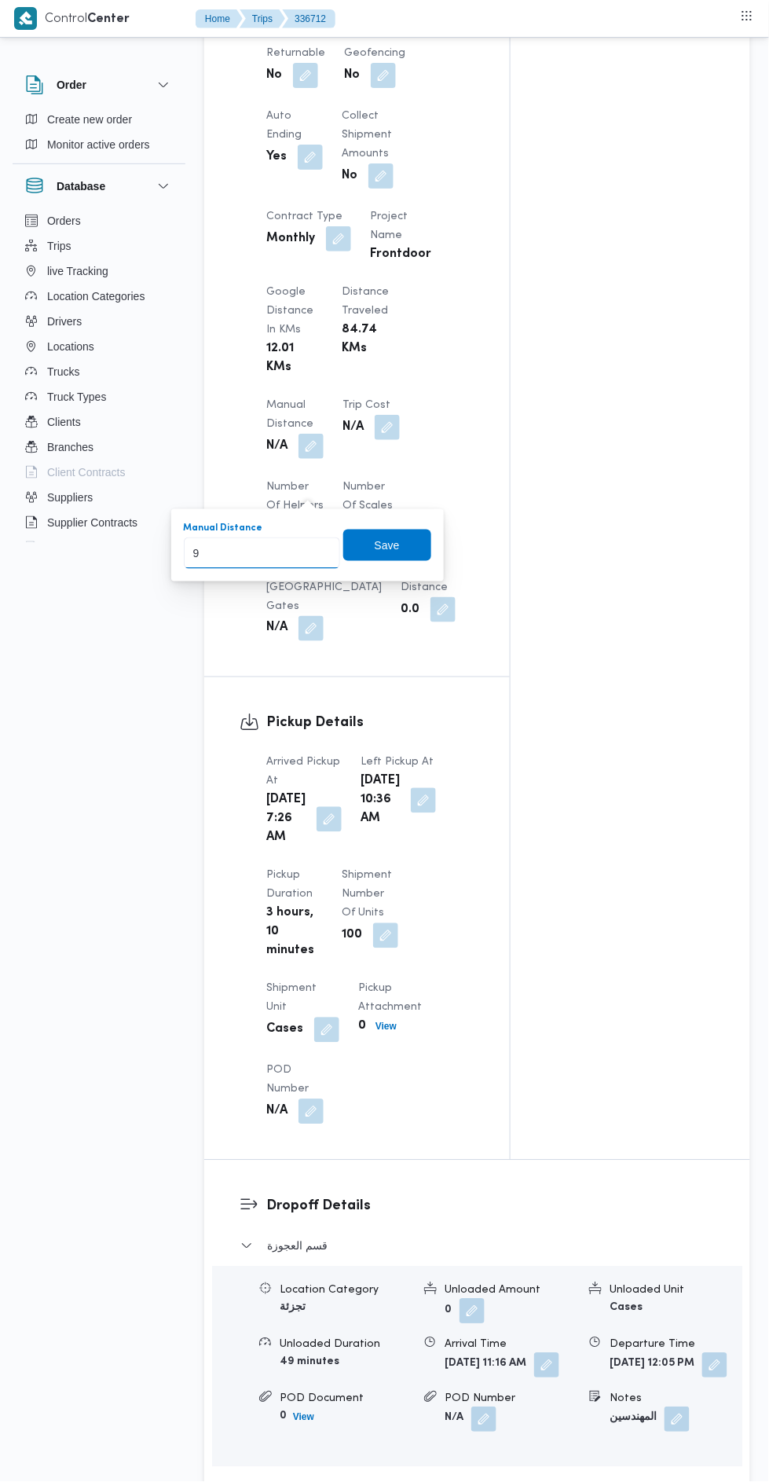
type input "90"
click at [397, 538] on span "Save" at bounding box center [387, 545] width 25 height 19
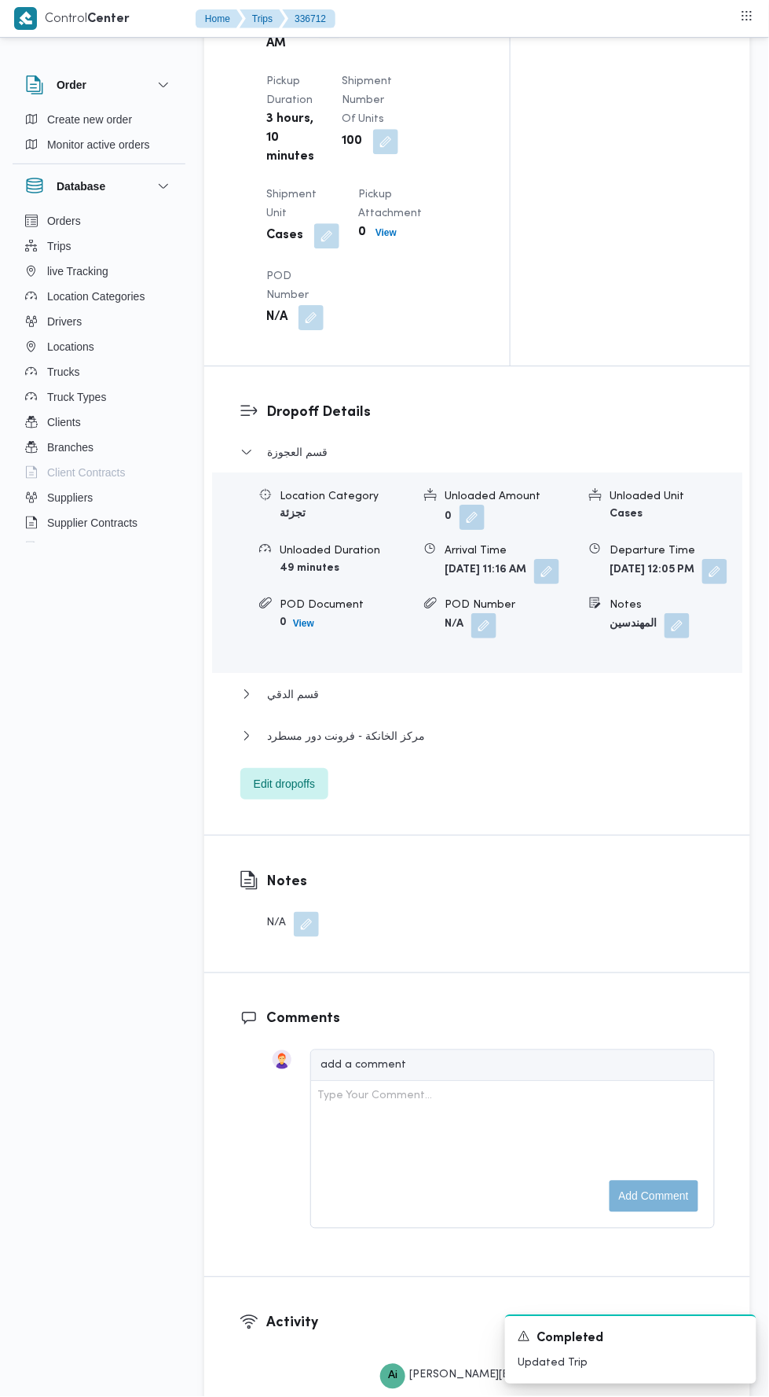
scroll to position [2102, 0]
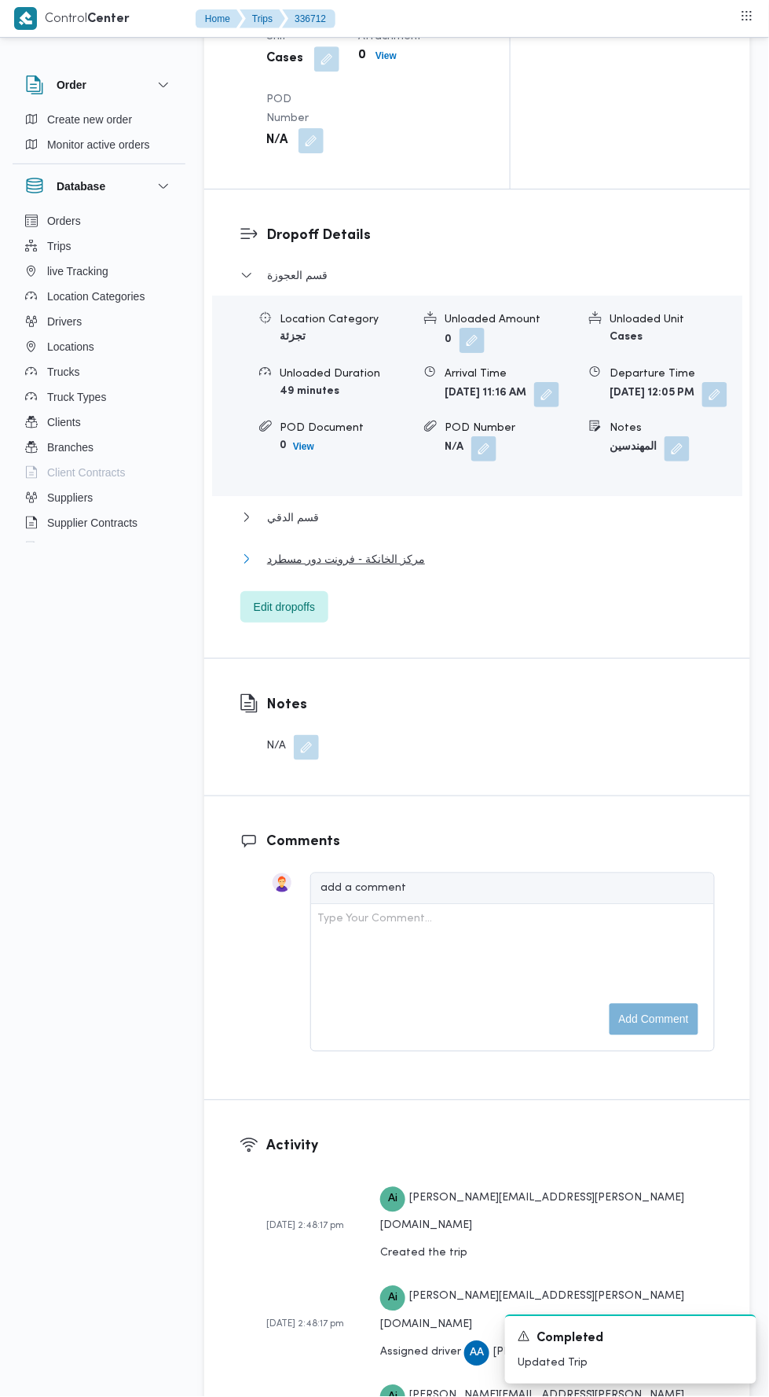
click at [491, 568] on button "مركز الخانكة - فرونت دور مسطرد" at bounding box center [478, 558] width 475 height 19
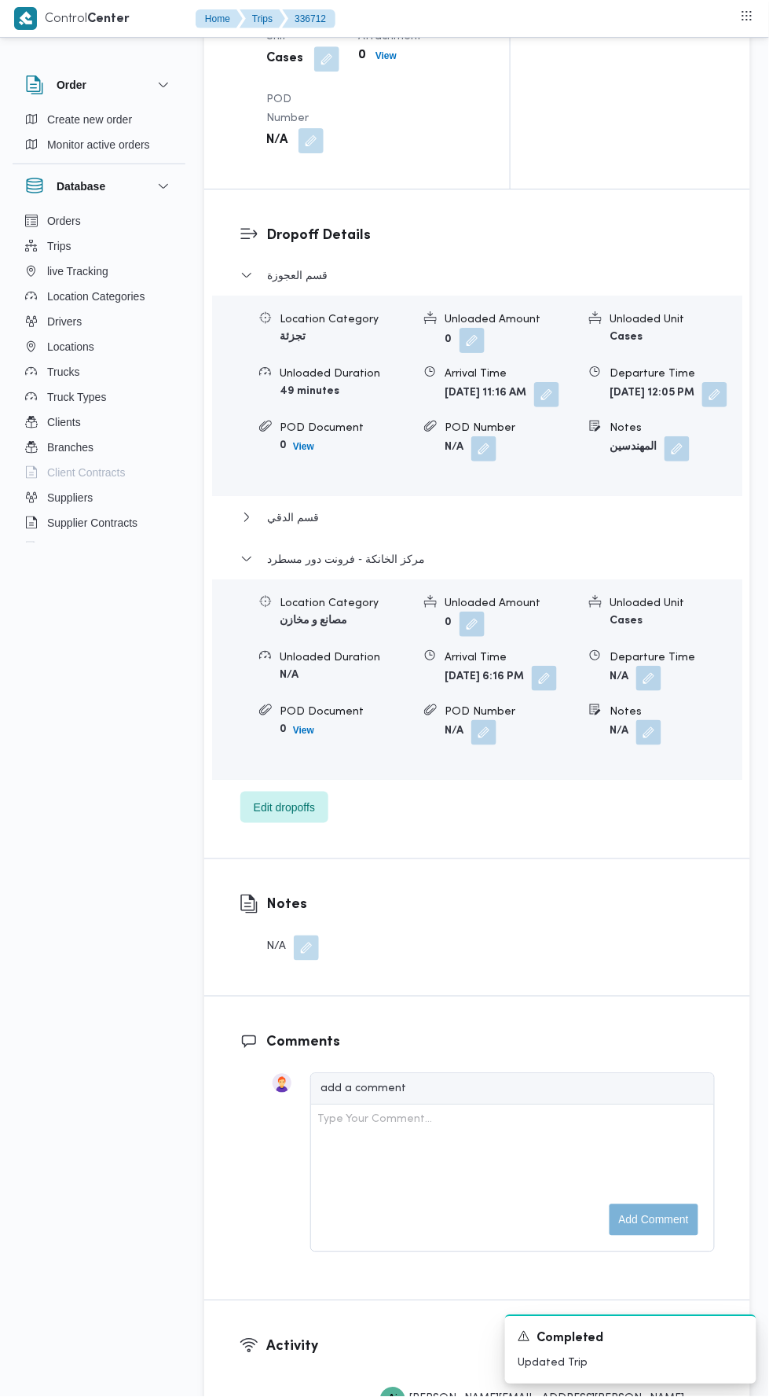
click at [653, 691] on button "button" at bounding box center [649, 678] width 25 height 25
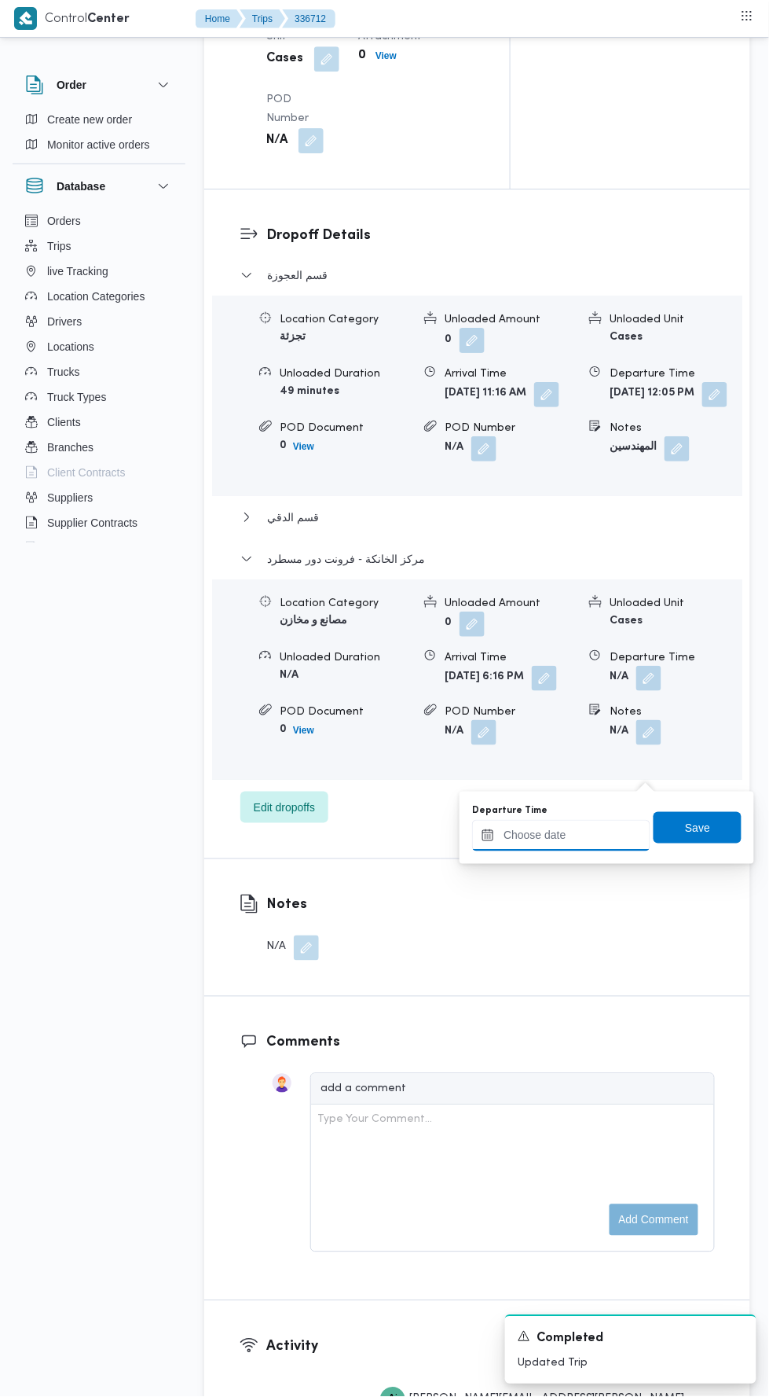
click at [578, 832] on input "Departure Time" at bounding box center [561, 835] width 178 height 31
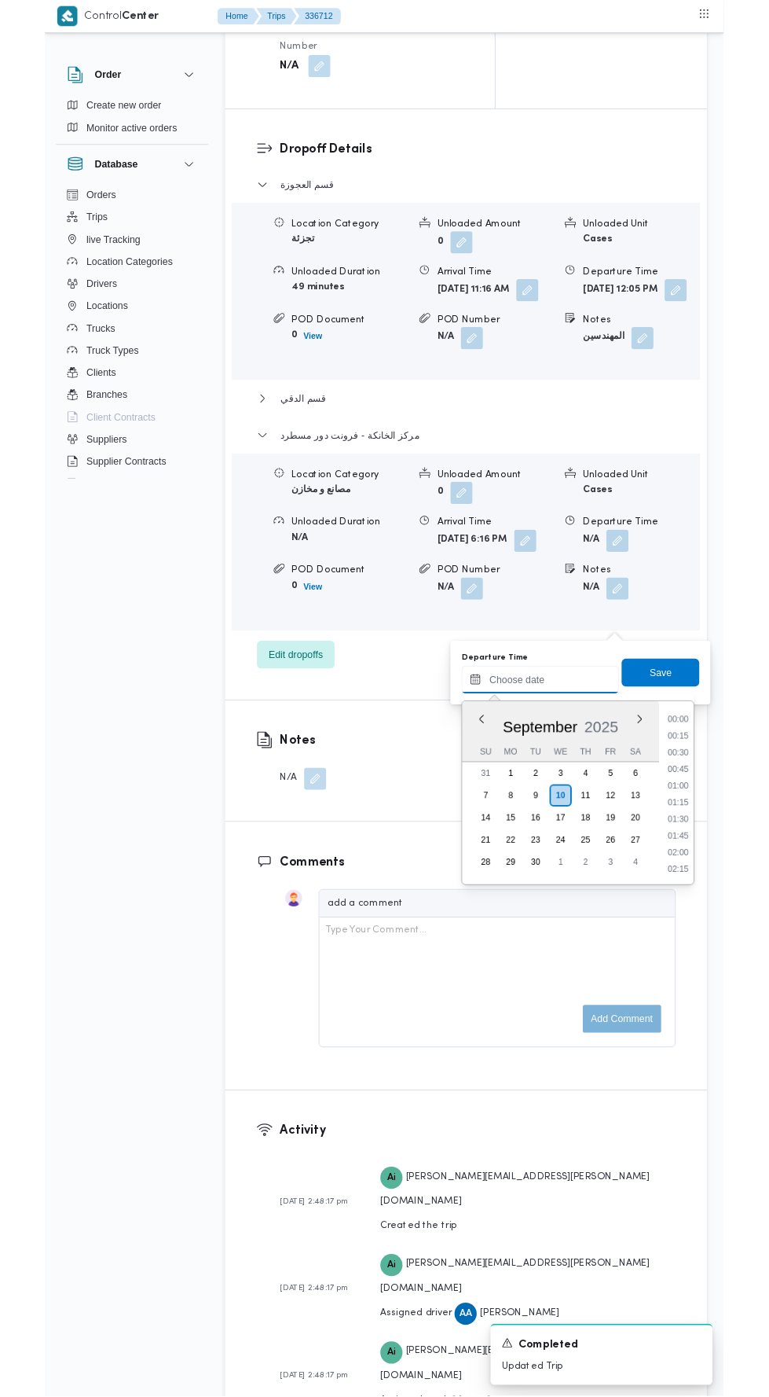
scroll to position [1300, 0]
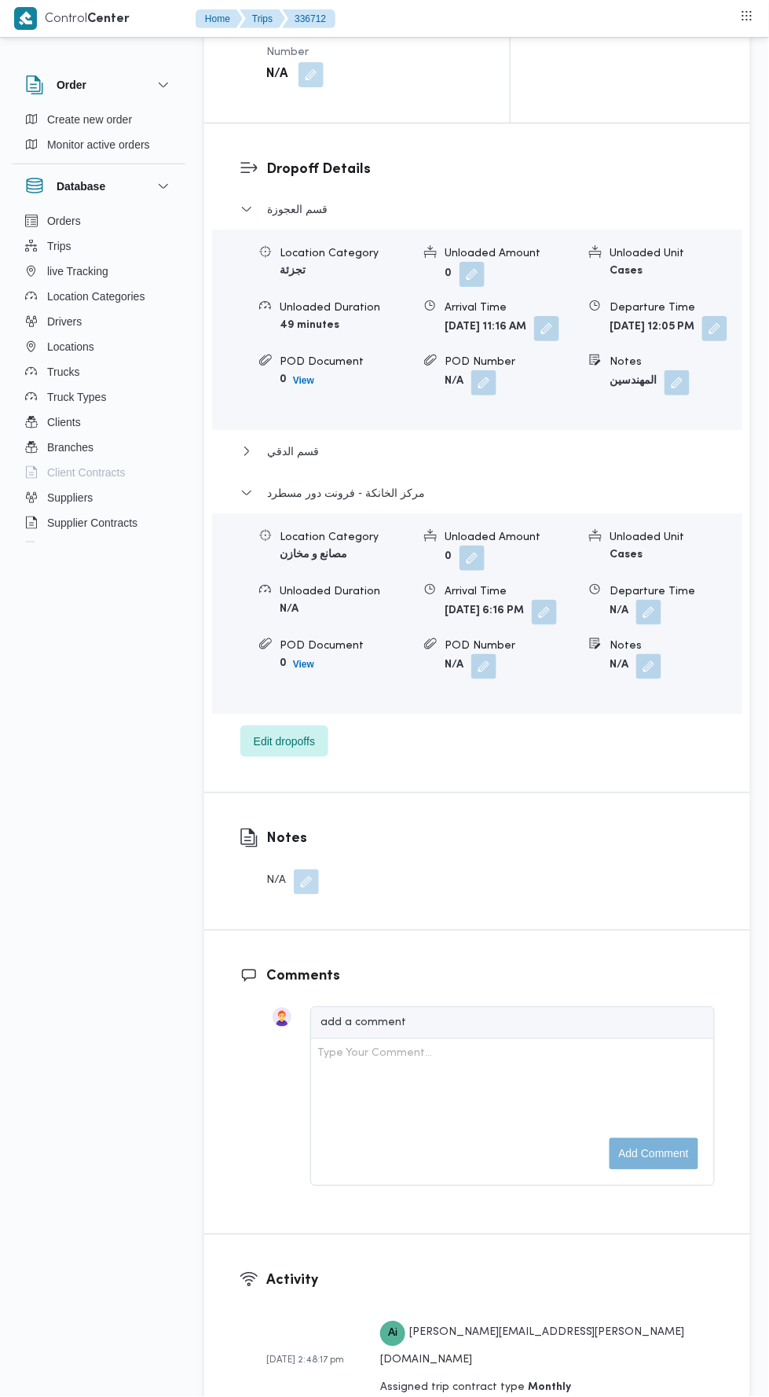
click at [532, 625] on button "button" at bounding box center [544, 612] width 25 height 25
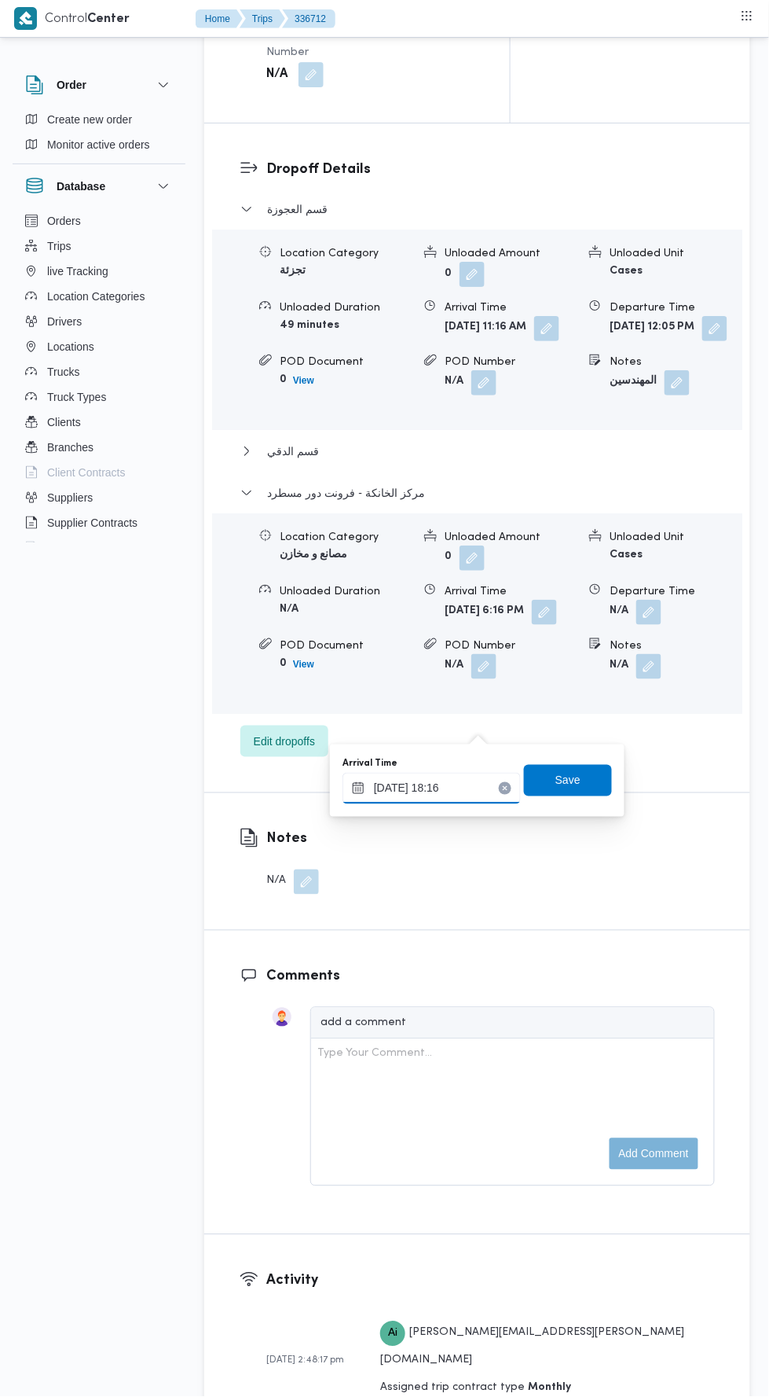
click at [464, 788] on input "10/09/2025 18:16" at bounding box center [432, 788] width 178 height 31
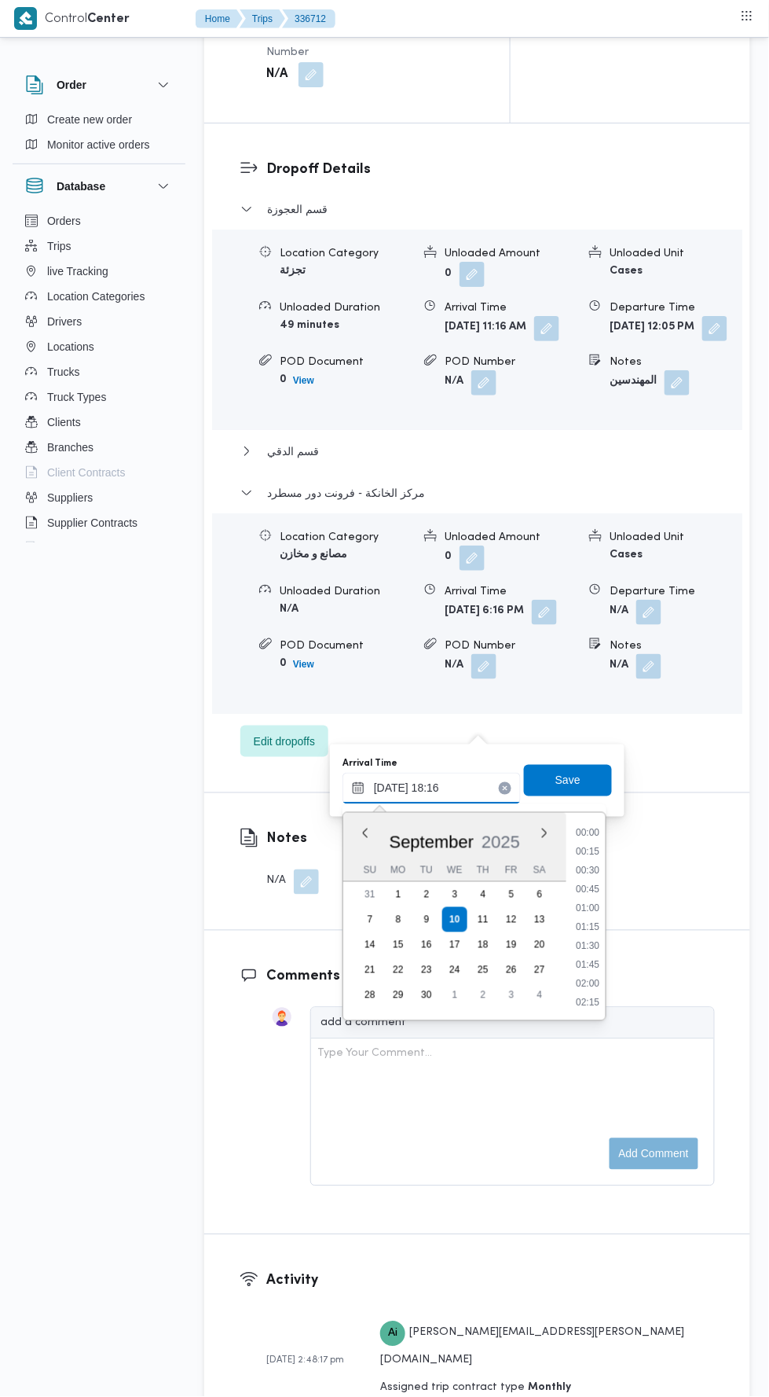
scroll to position [1281, 0]
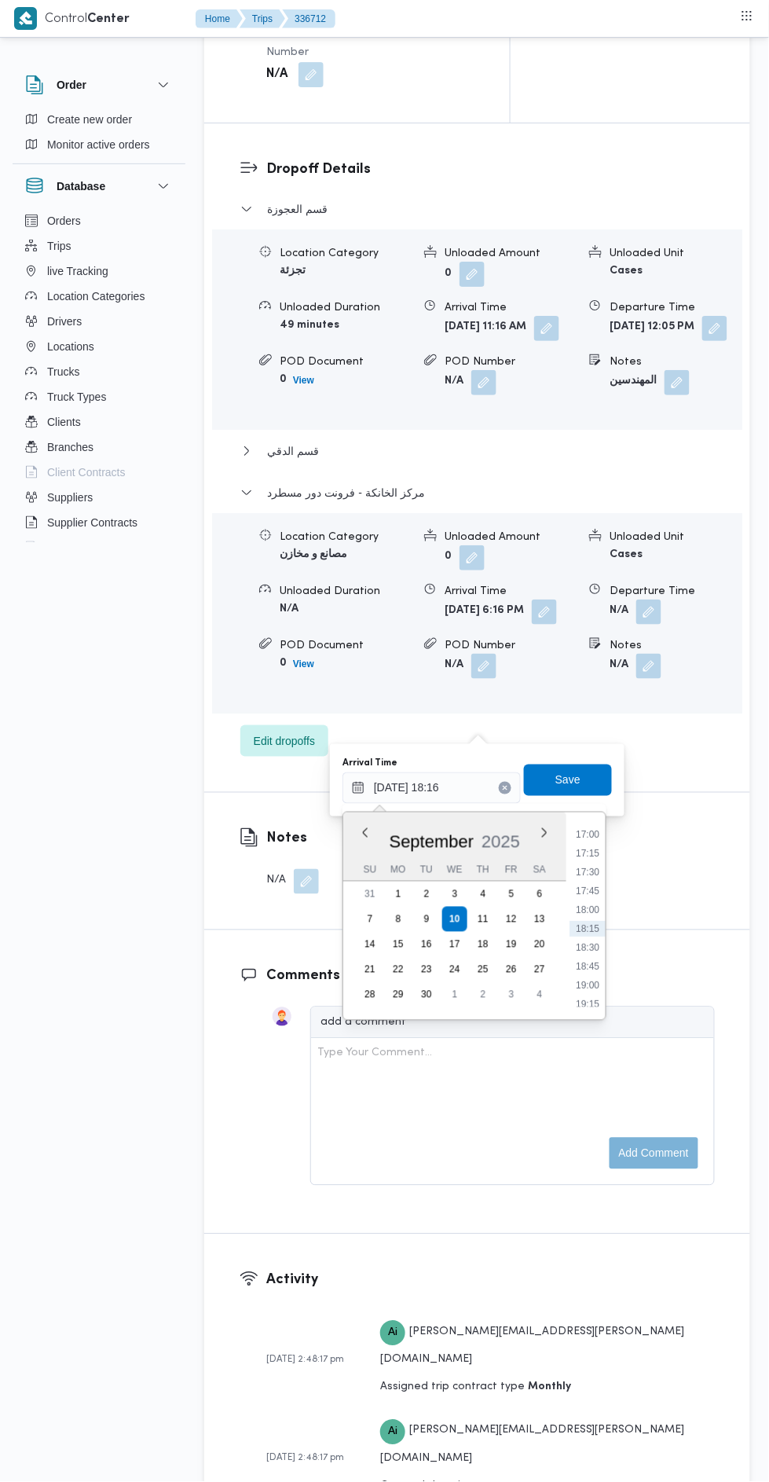
click at [582, 906] on li "18:00" at bounding box center [588, 910] width 36 height 16
type input "10/09/2025 18:00"
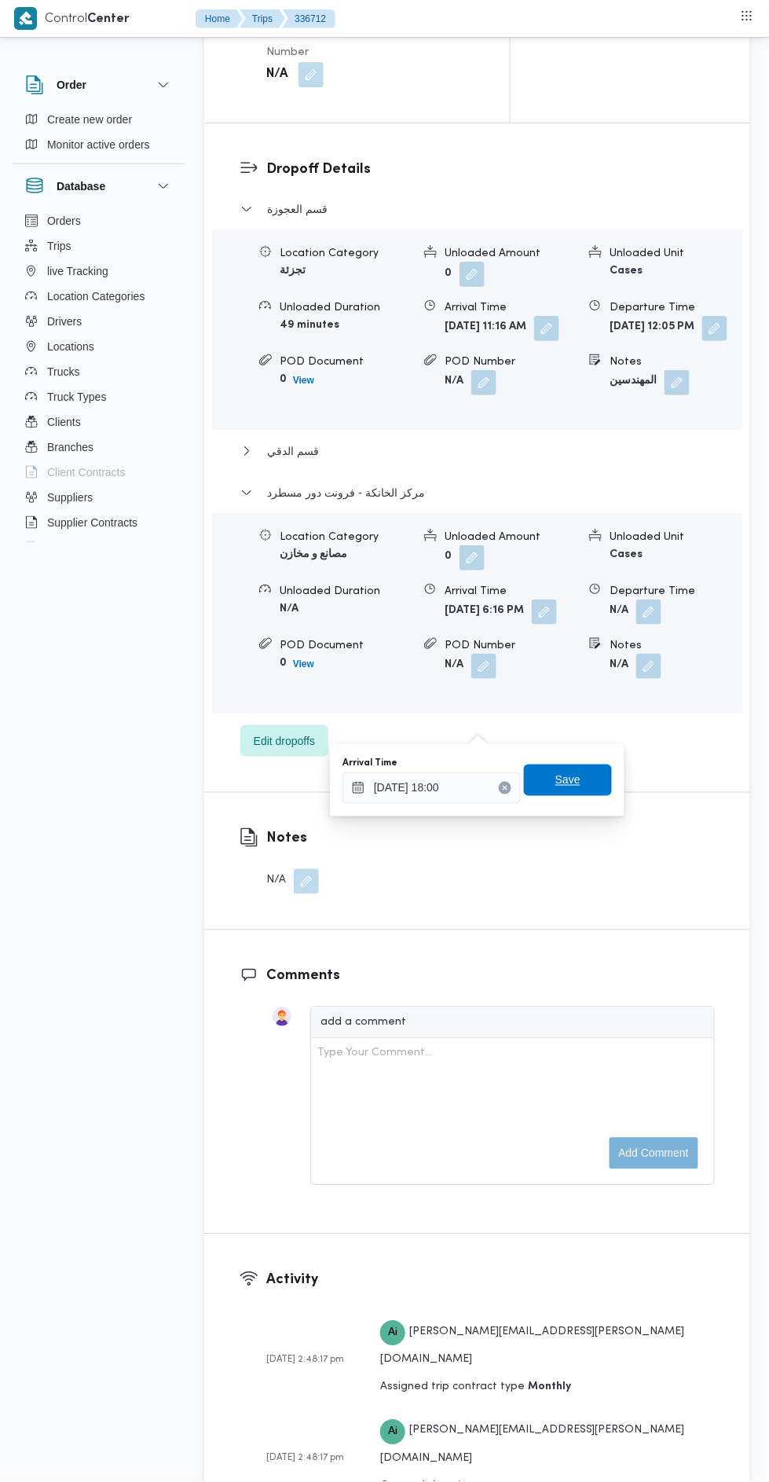
click at [580, 784] on span "Save" at bounding box center [568, 780] width 25 height 19
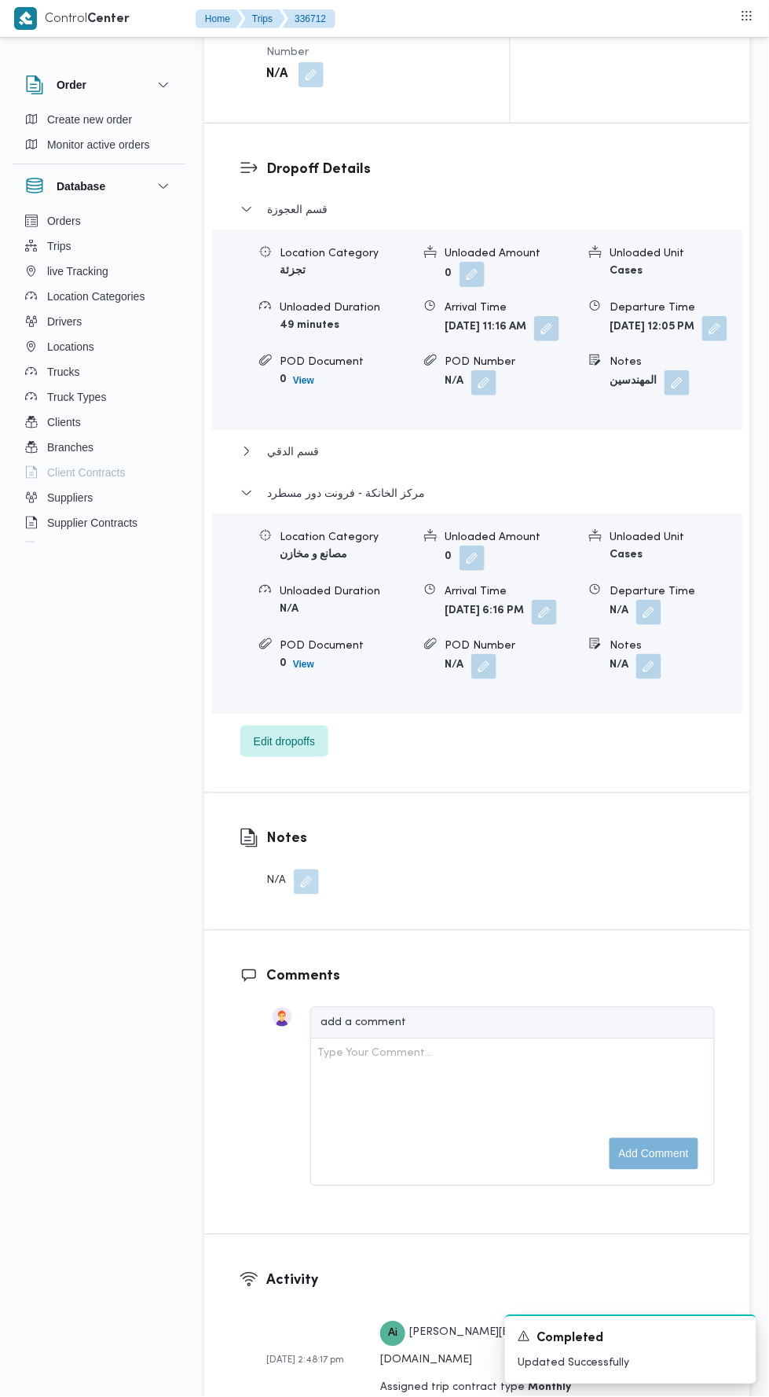
click at [659, 625] on button "button" at bounding box center [649, 612] width 25 height 25
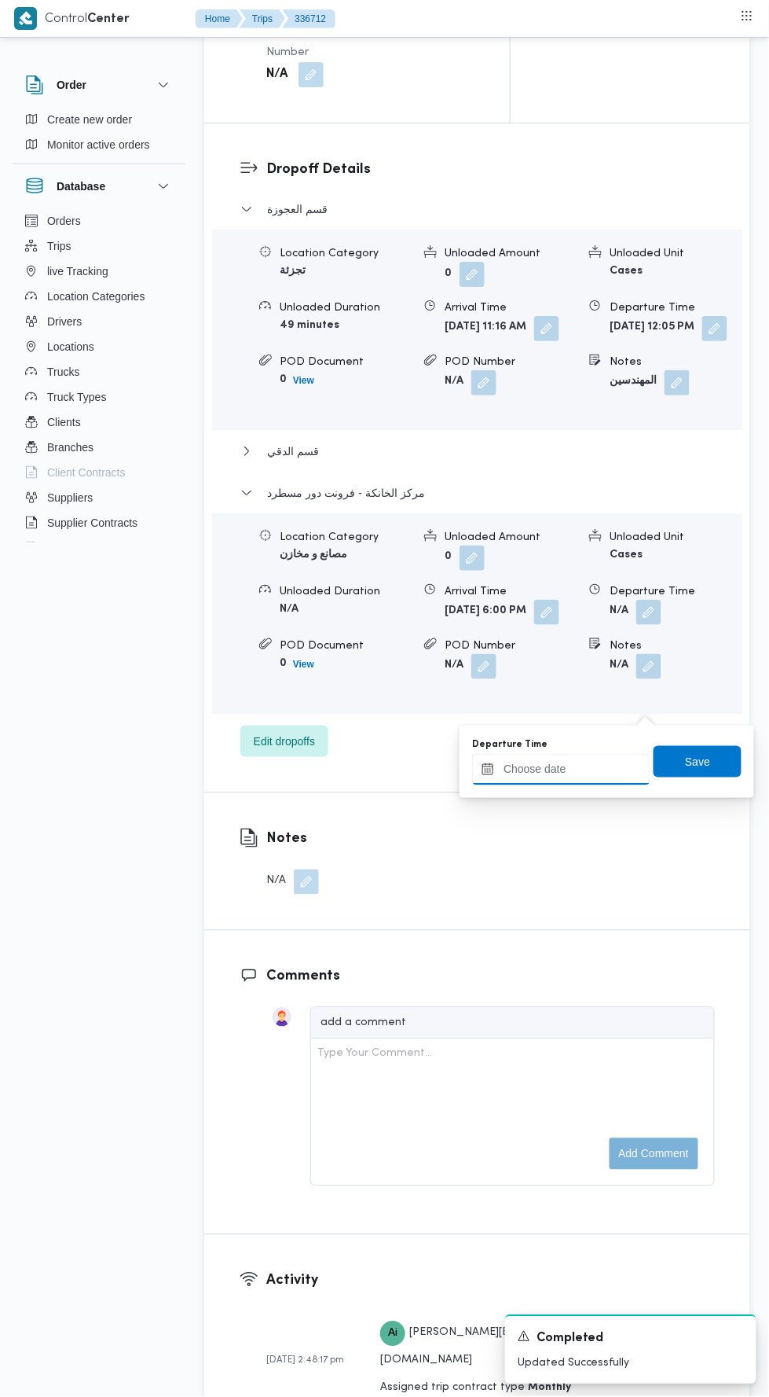
click at [582, 773] on input "Departure Time" at bounding box center [561, 769] width 178 height 31
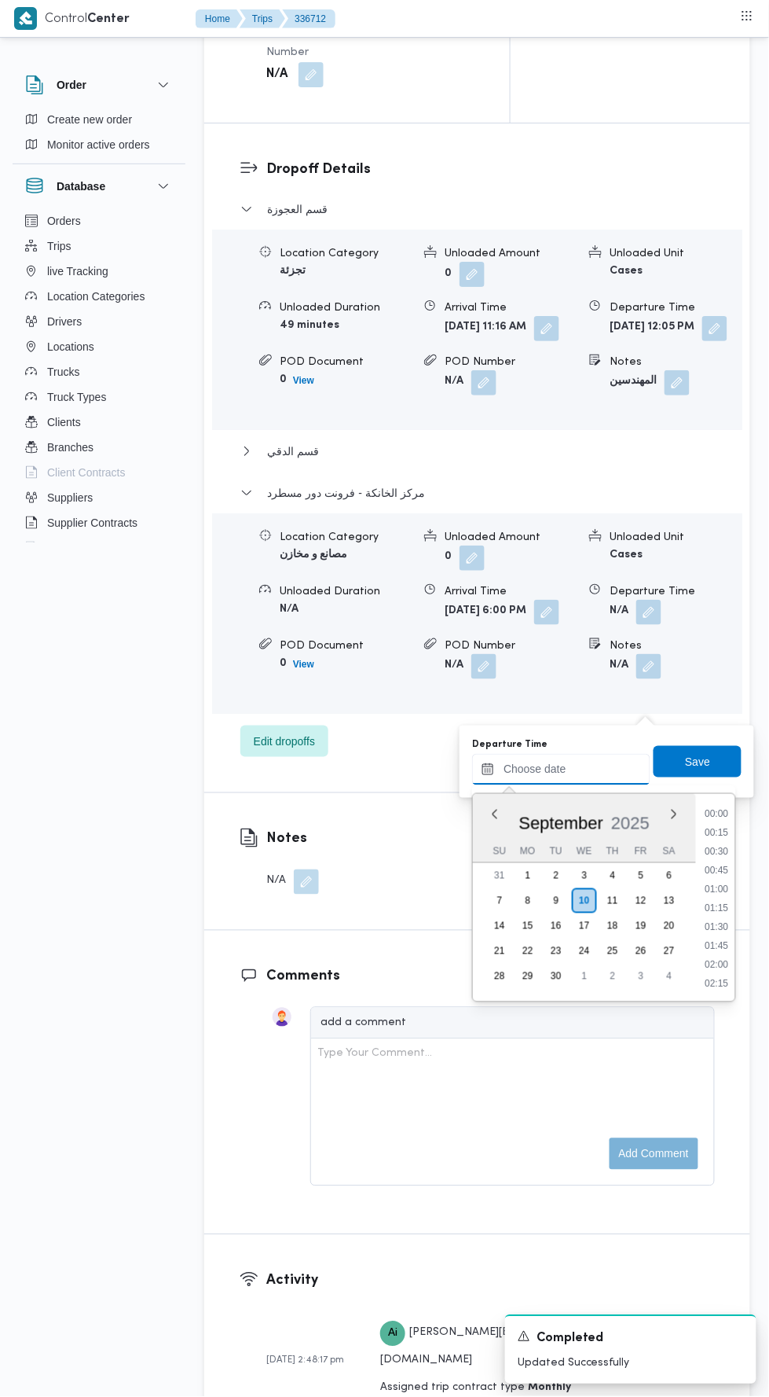
scroll to position [1300, 0]
click at [714, 889] on li "18:15" at bounding box center [717, 891] width 36 height 16
type input "10/09/2025 18:15"
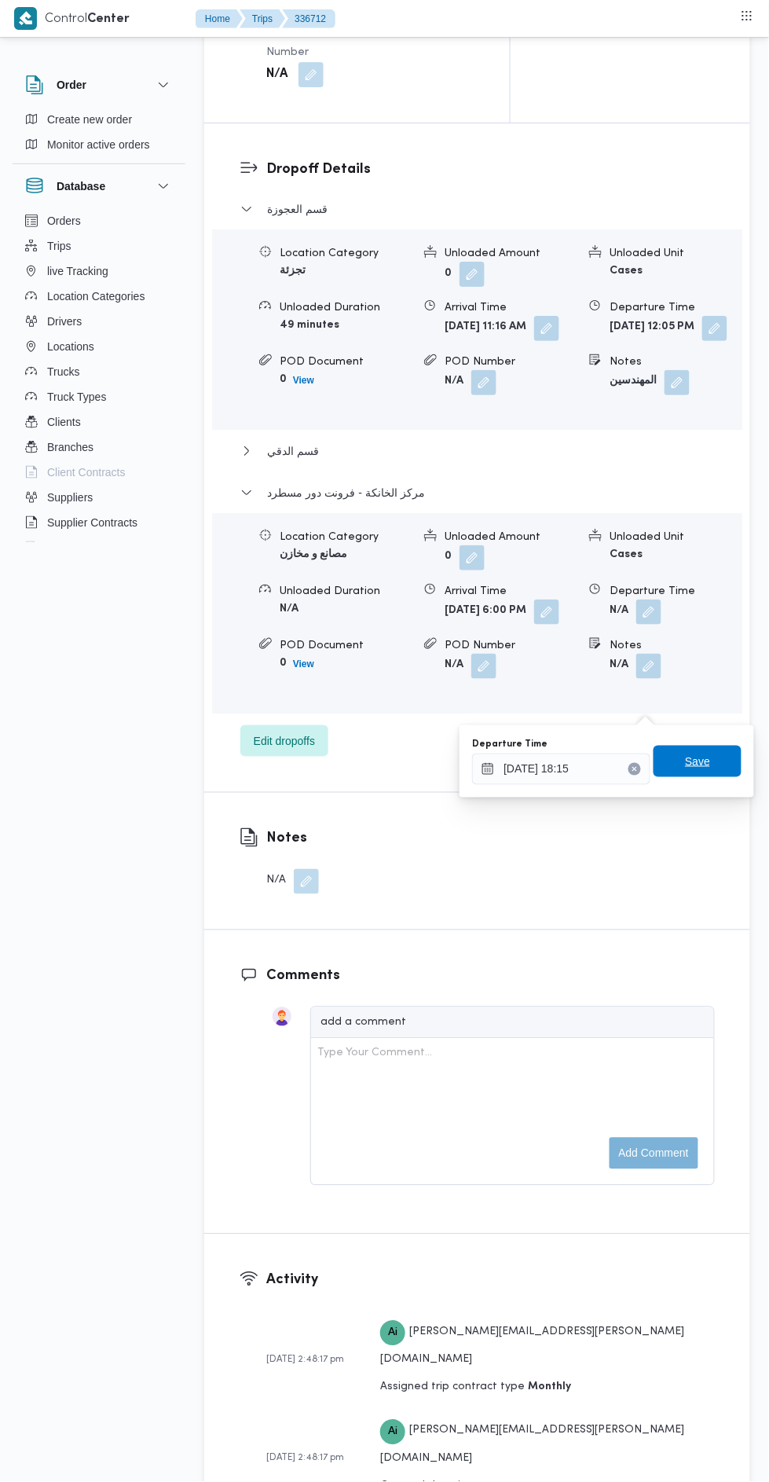
click at [695, 766] on span "Save" at bounding box center [697, 761] width 25 height 19
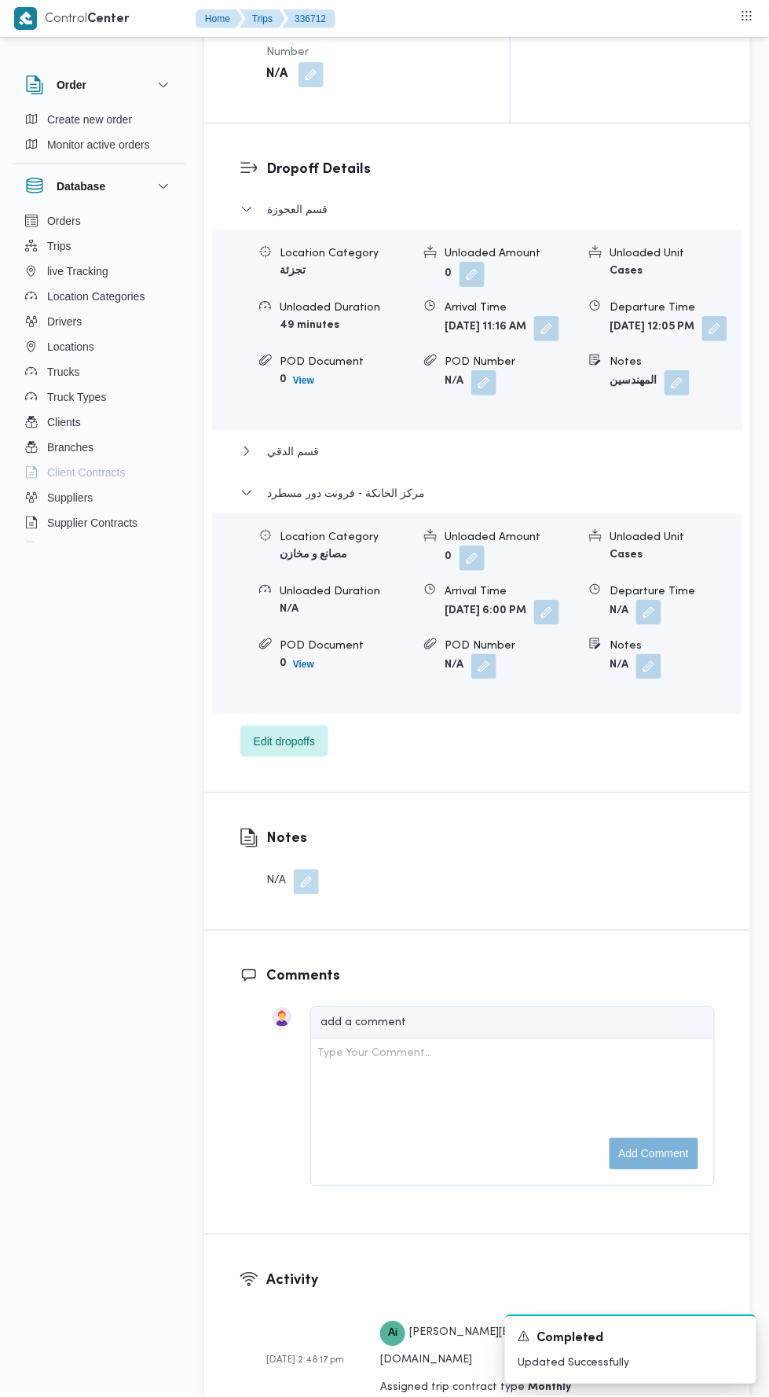
scroll to position [0, 0]
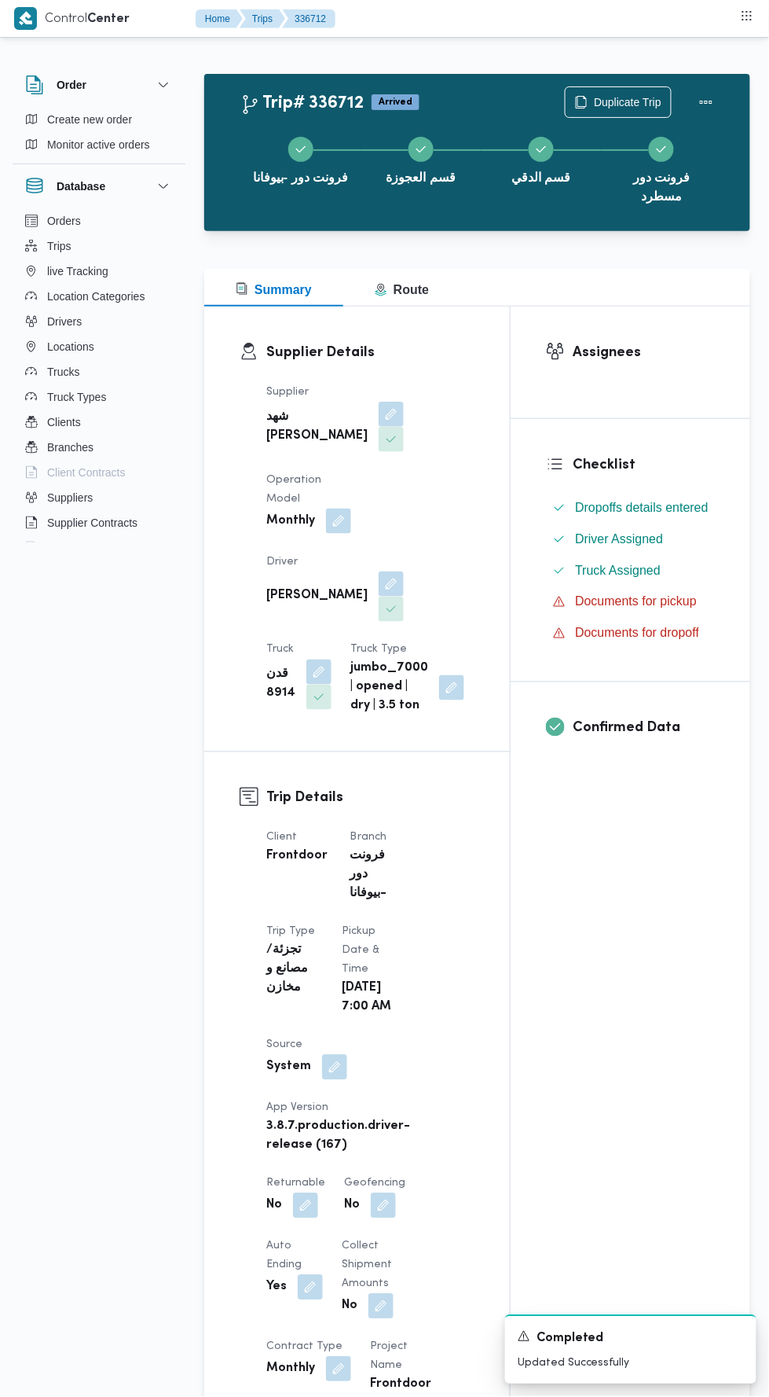
click at [721, 96] on button "Actions" at bounding box center [706, 101] width 31 height 31
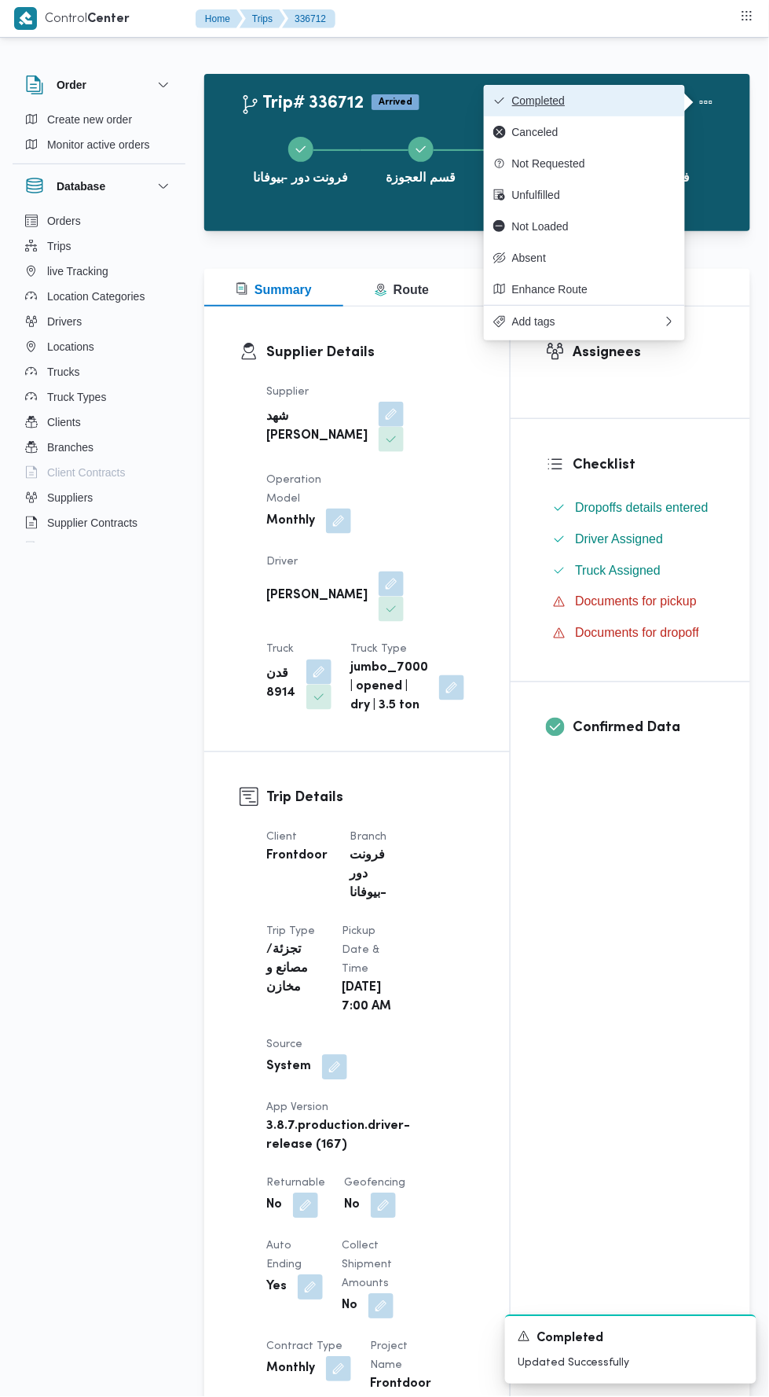
click at [643, 101] on span "Completed" at bounding box center [593, 100] width 163 height 13
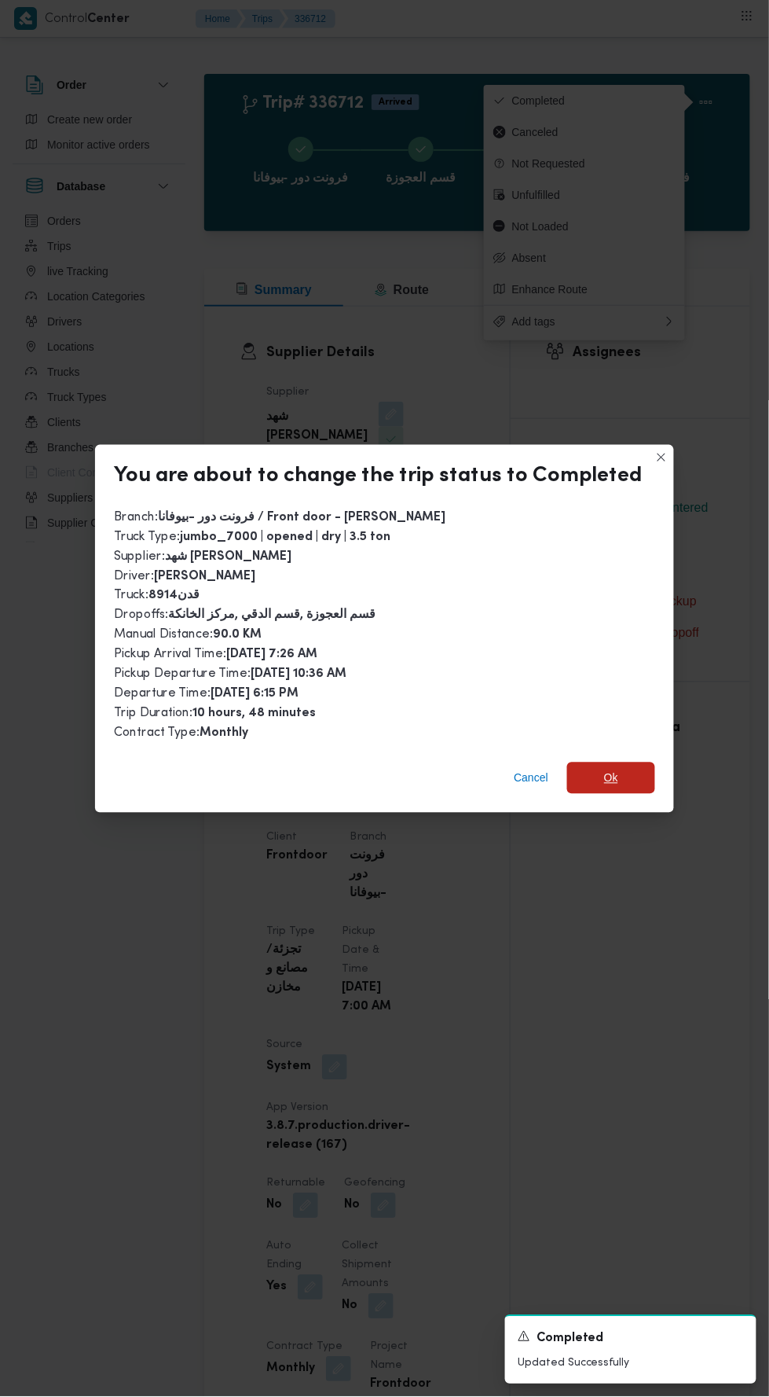
click at [633, 762] on span "Ok" at bounding box center [611, 777] width 88 height 31
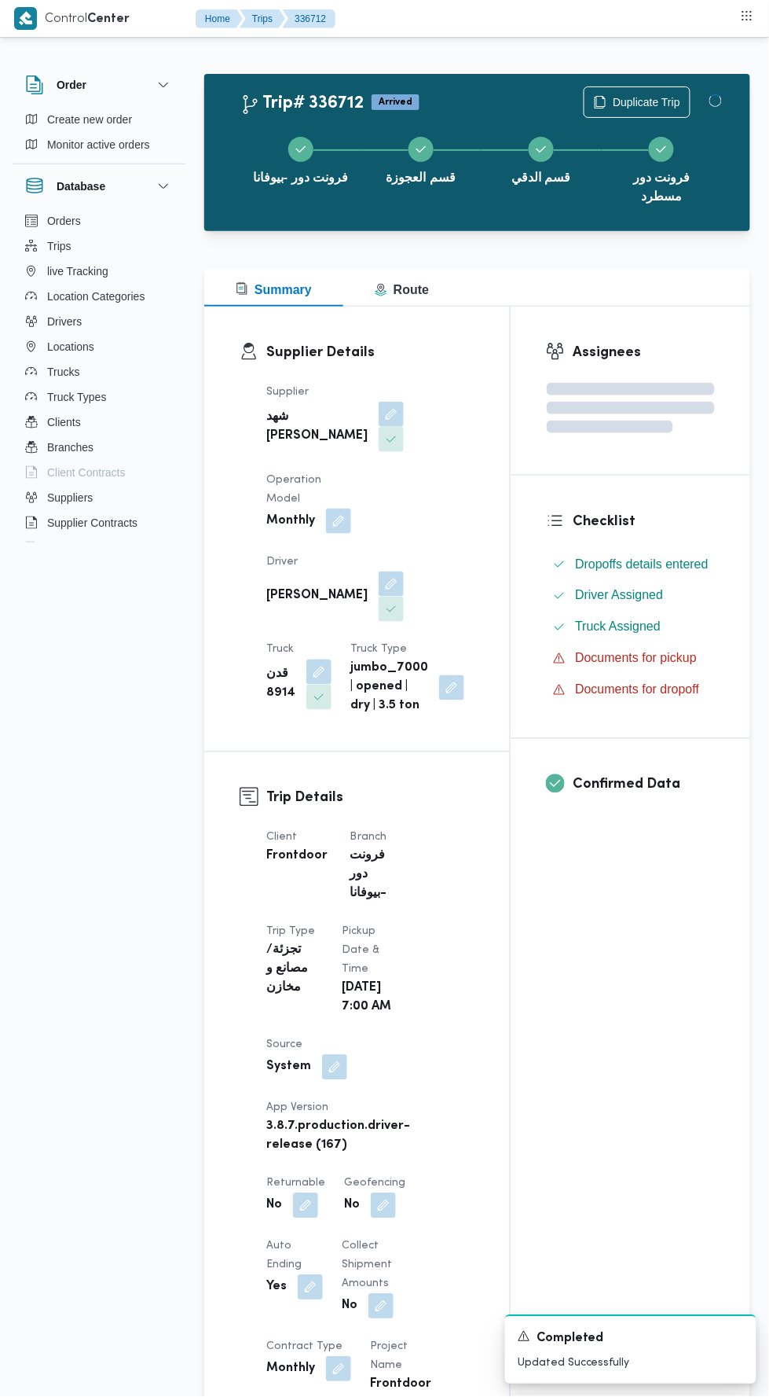
click at [619, 938] on div "Assignees Checklist Dropoffs details entered Driver Assigned Truck Assigned Doc…" at bounding box center [631, 1299] width 240 height 1984
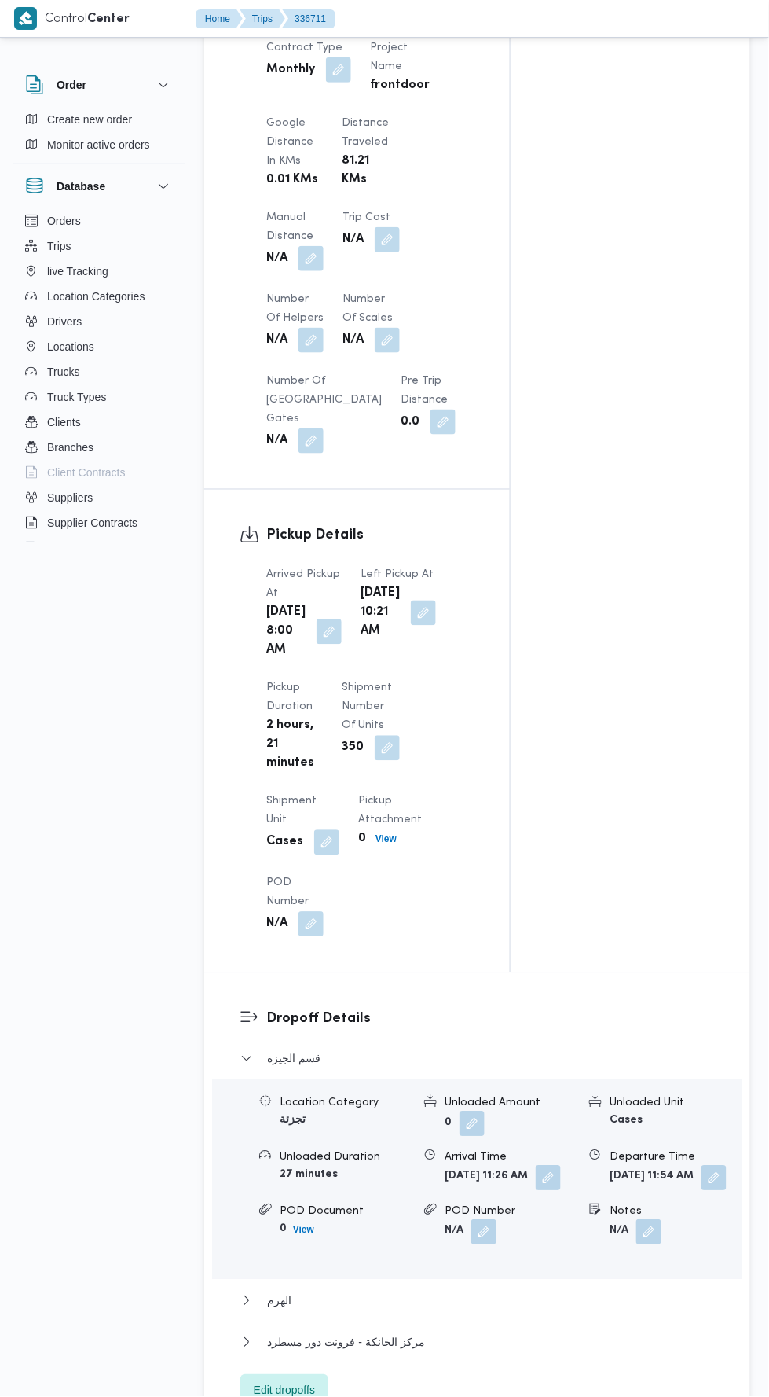
scroll to position [1344, 0]
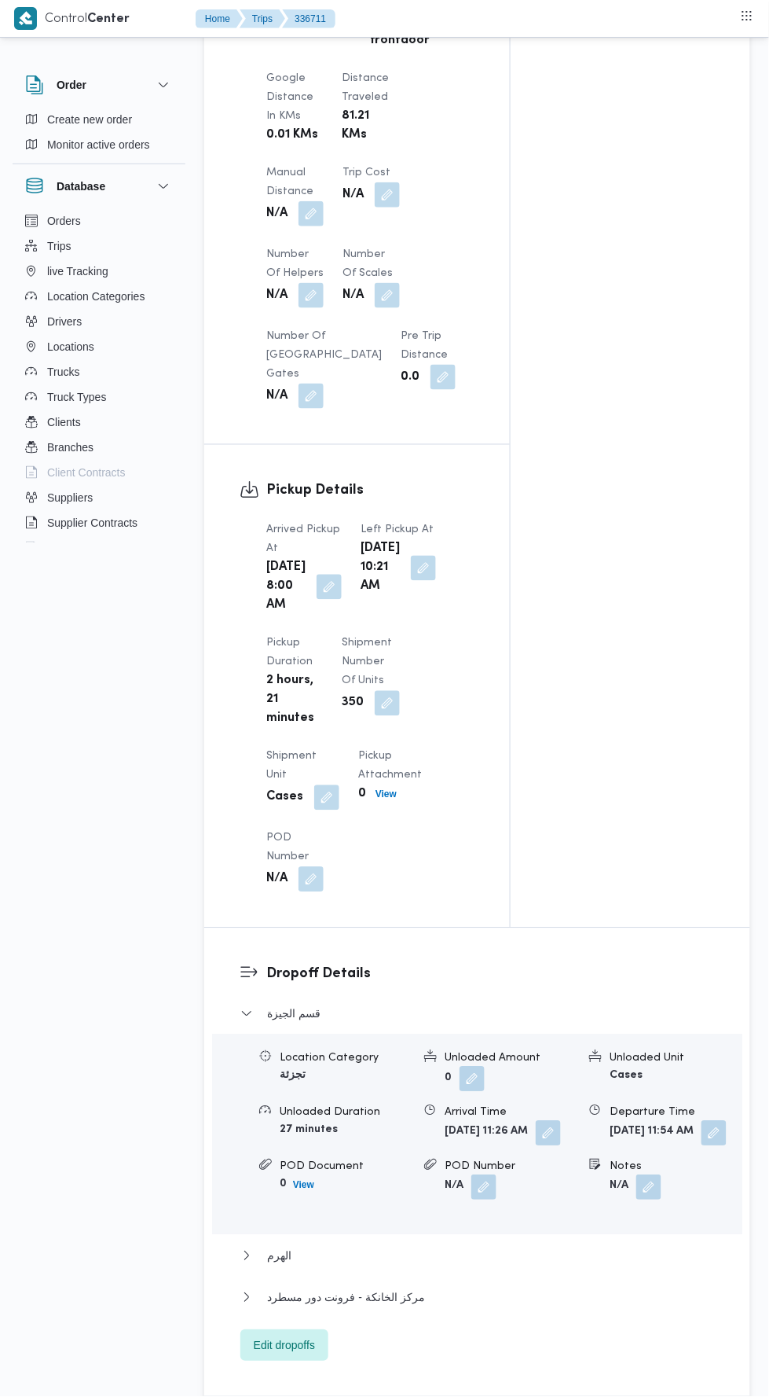
click at [322, 226] on button "button" at bounding box center [311, 213] width 25 height 25
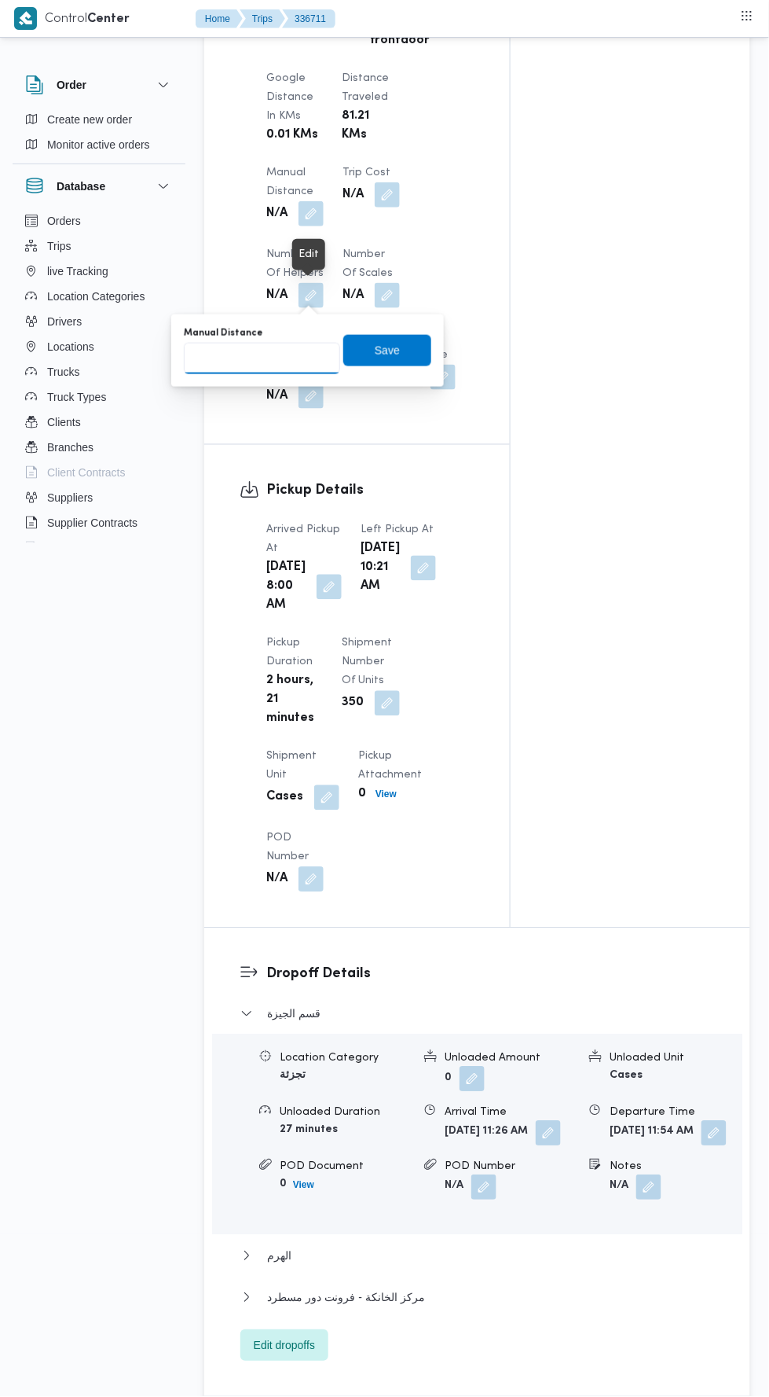
click at [314, 358] on input "Manual Distance" at bounding box center [262, 358] width 156 height 31
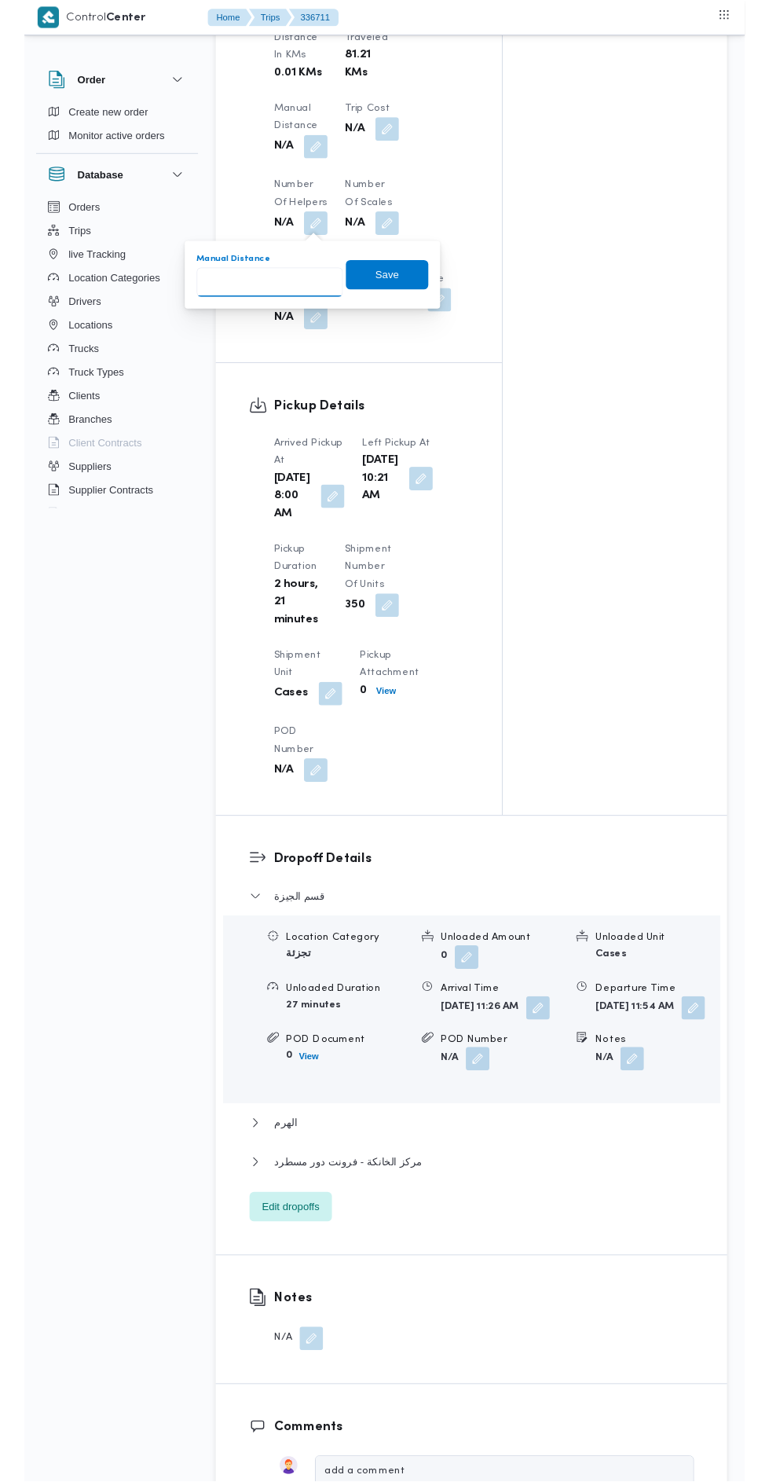
scroll to position [1410, 0]
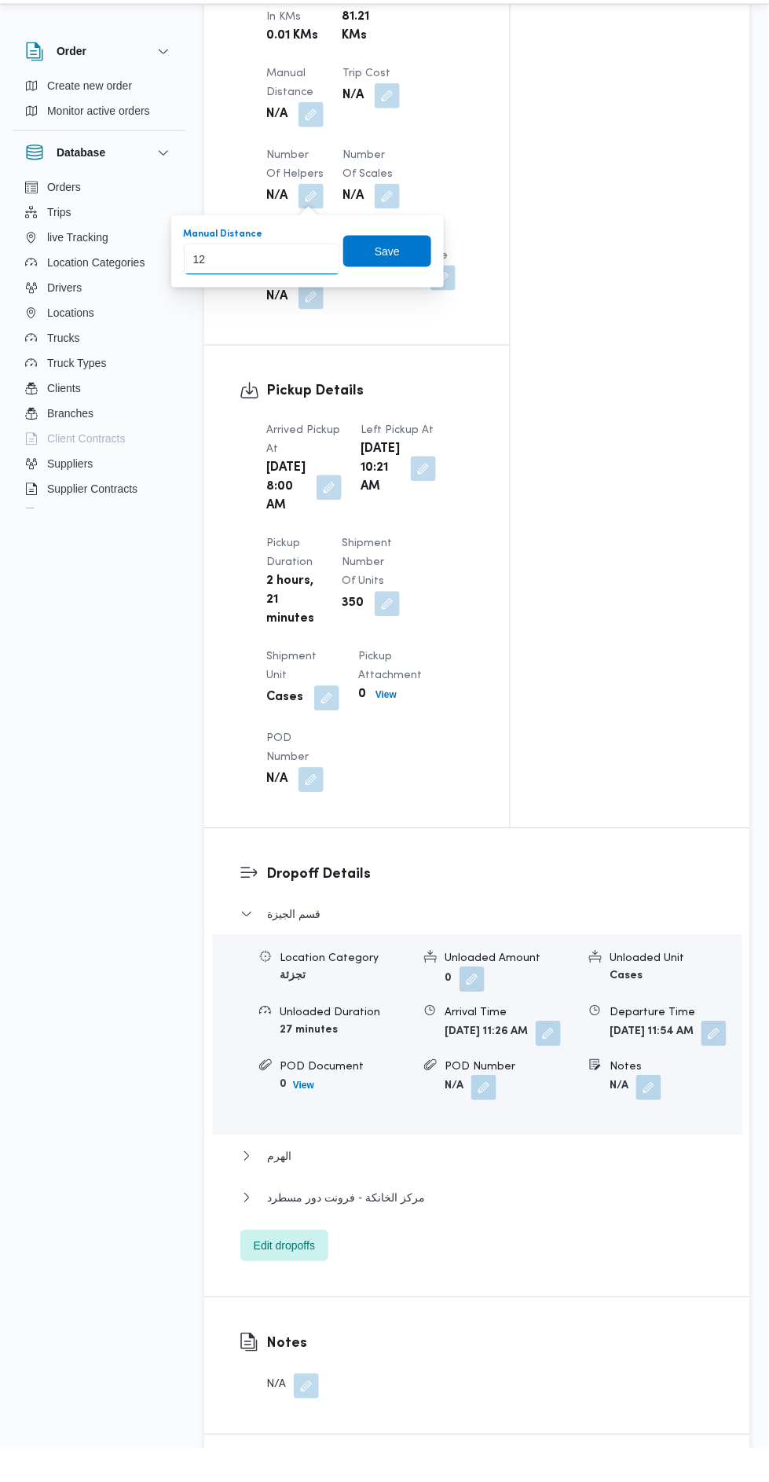
type input "120"
click at [403, 298] on span "Save" at bounding box center [387, 284] width 88 height 31
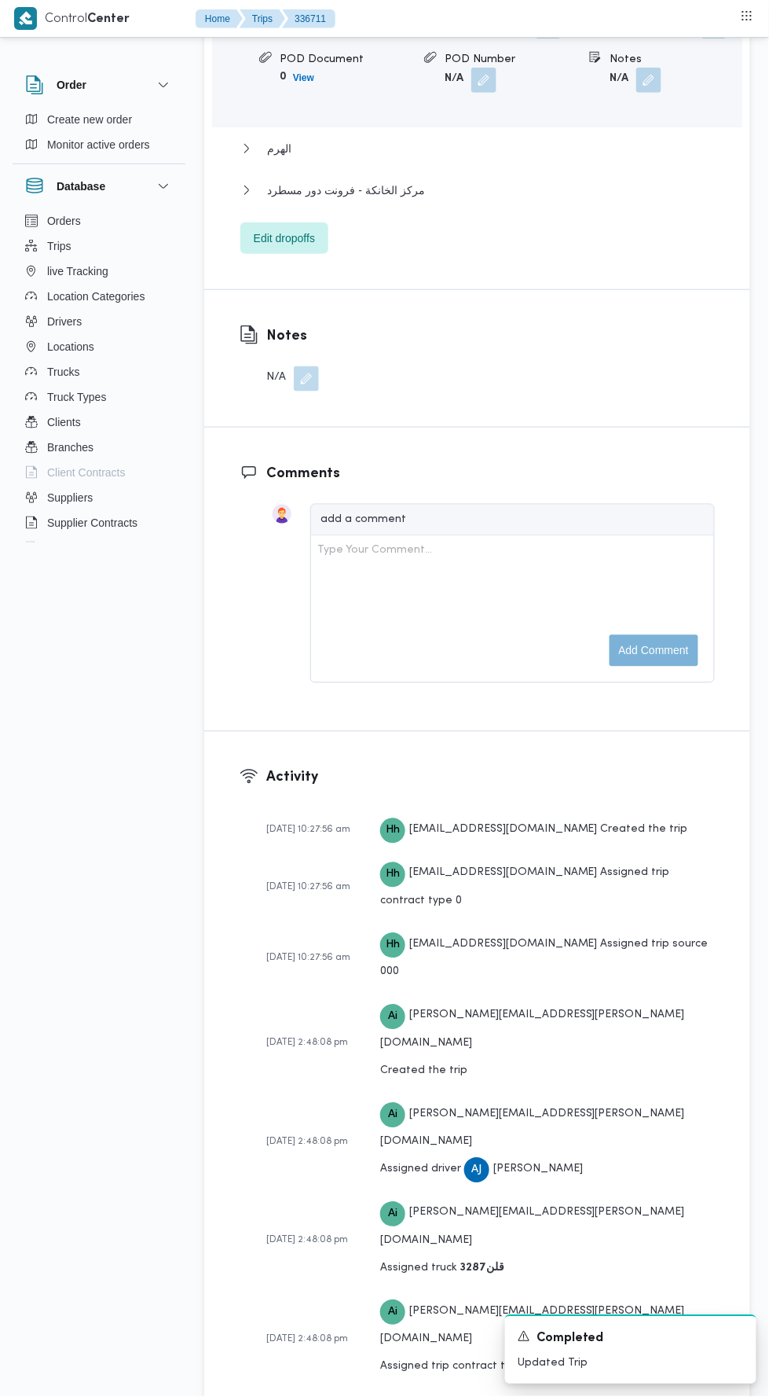
scroll to position [2451, 0]
click at [589, 200] on button "مركز الخانكة - فرونت دور مسطرد" at bounding box center [478, 190] width 475 height 19
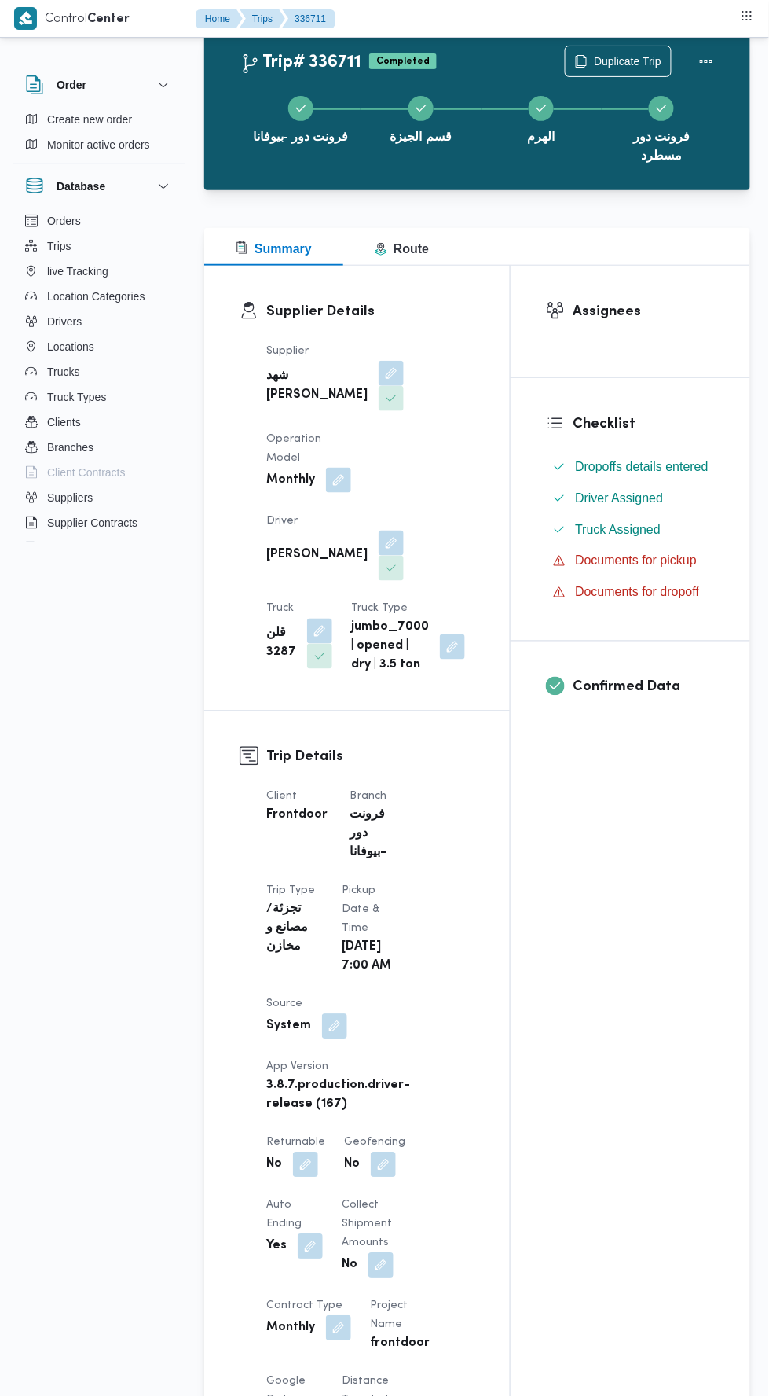
scroll to position [0, 0]
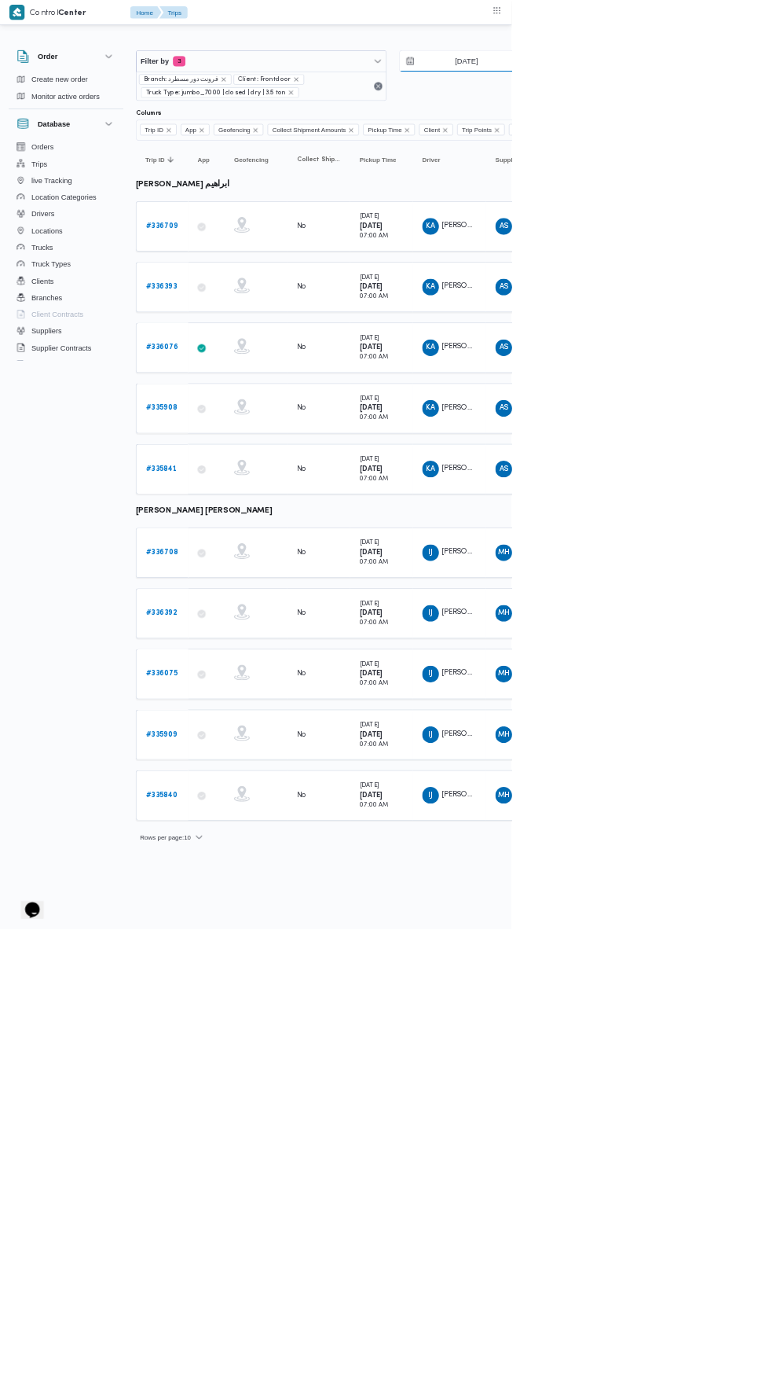
click at [722, 91] on input "6/9/2025" at bounding box center [690, 91] width 178 height 31
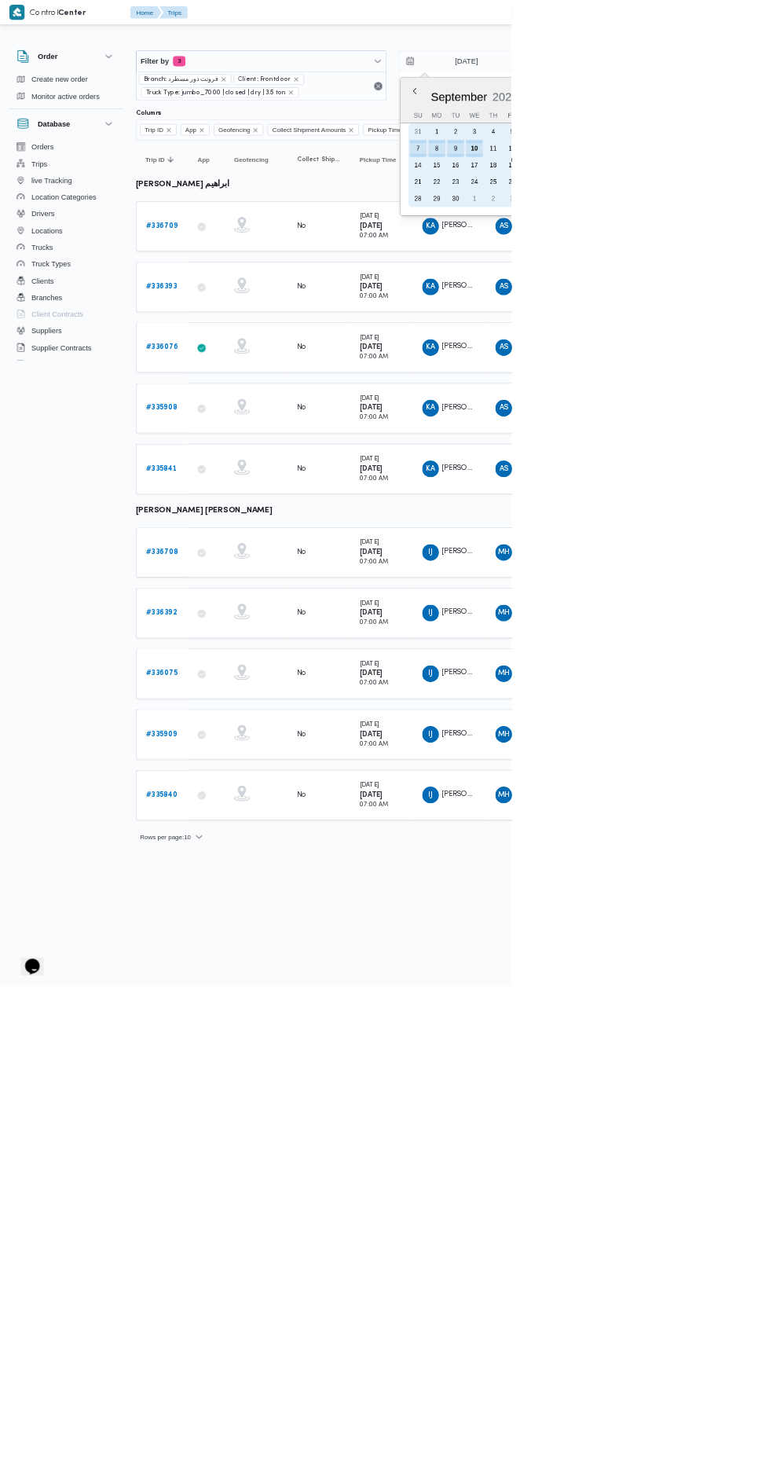
click at [713, 215] on div "10" at bounding box center [713, 223] width 25 height 25
type input "[DATE]"
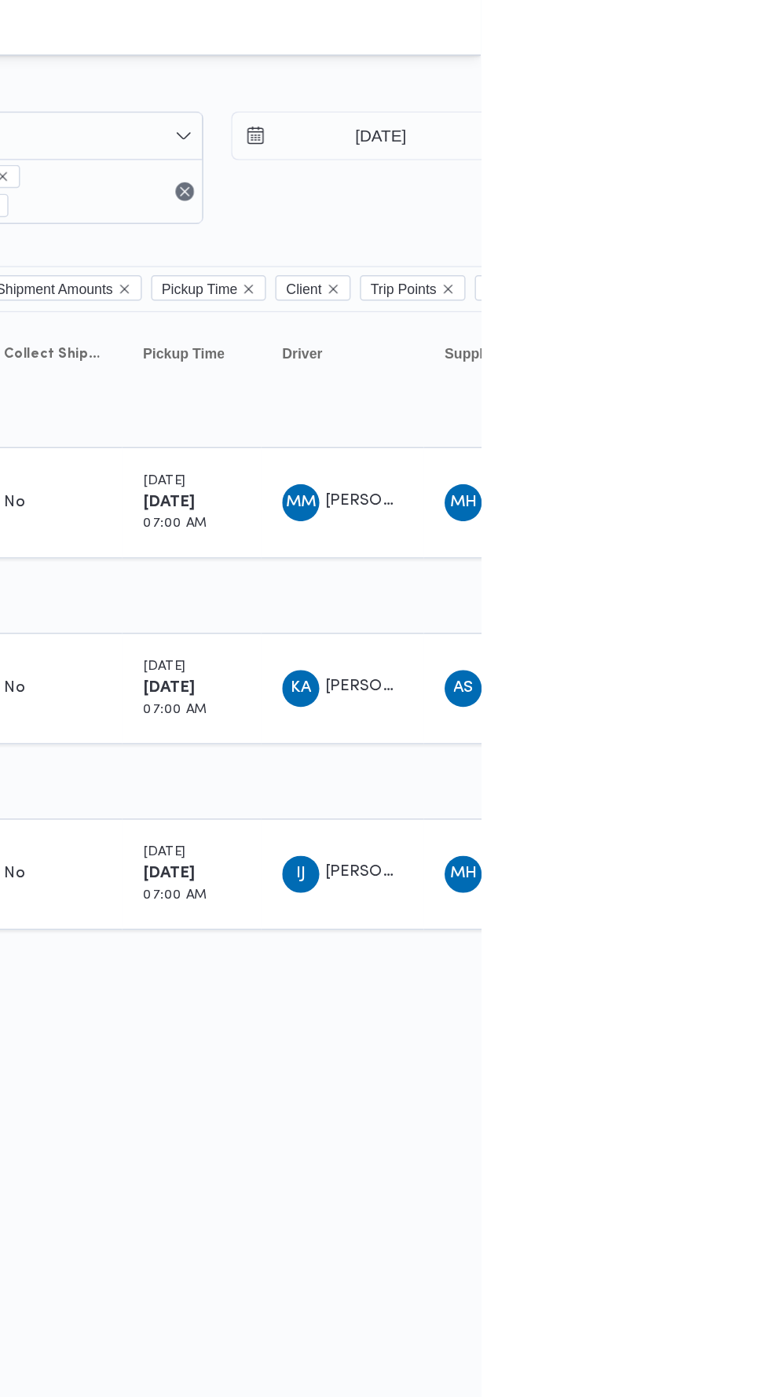
click at [769, 523] on table "Trip ID Click to sort in ascending order App Click to sort in ascending order G…" at bounding box center [675, 428] width 943 height 434
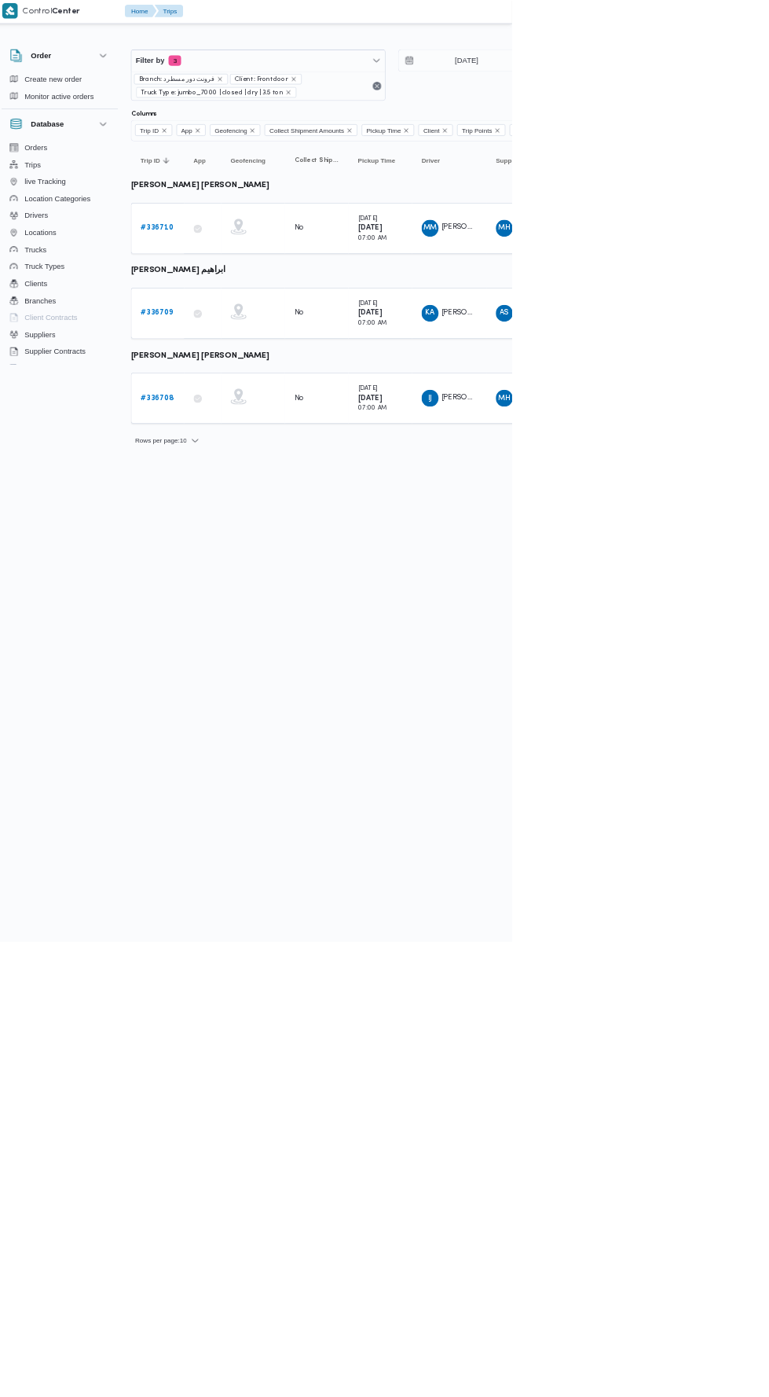
click at [251, 338] on b "# 336710" at bounding box center [243, 340] width 48 height 10
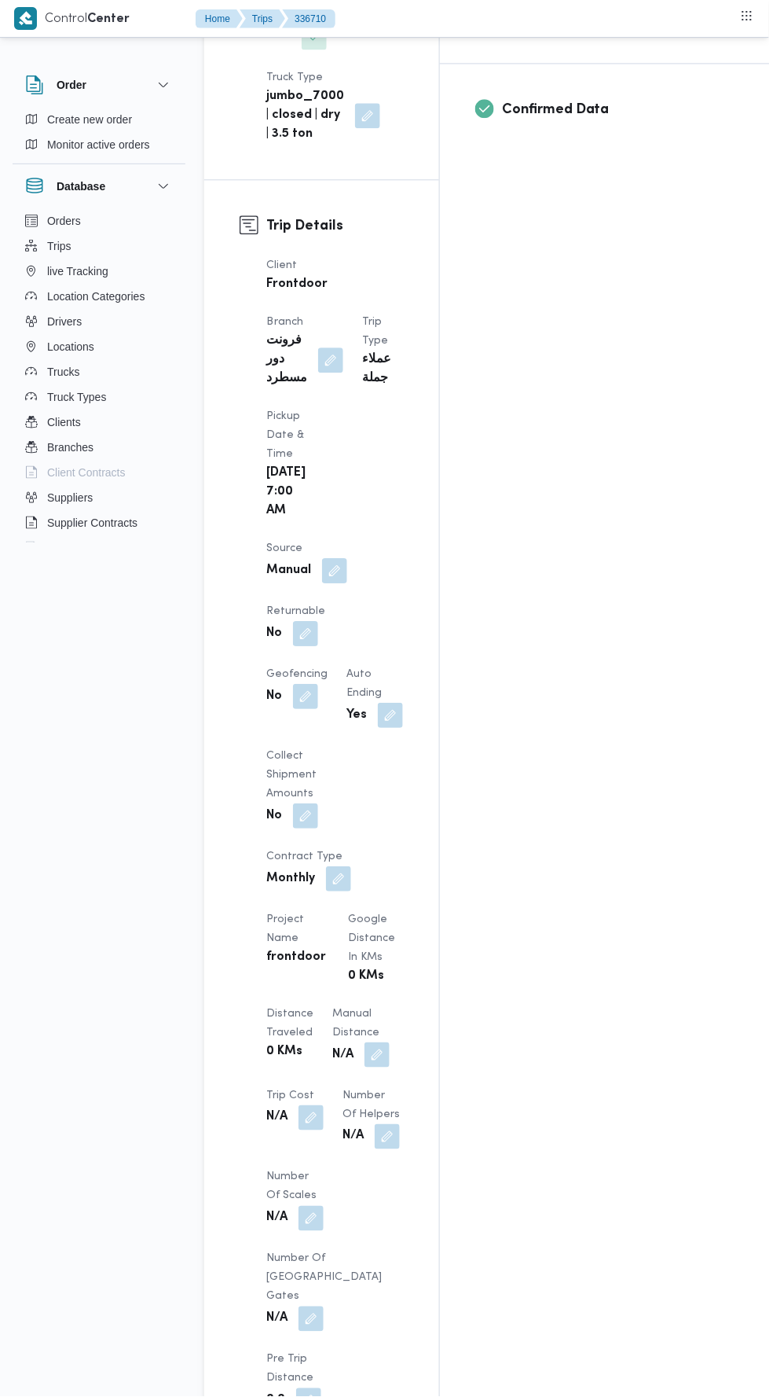
scroll to position [624, 0]
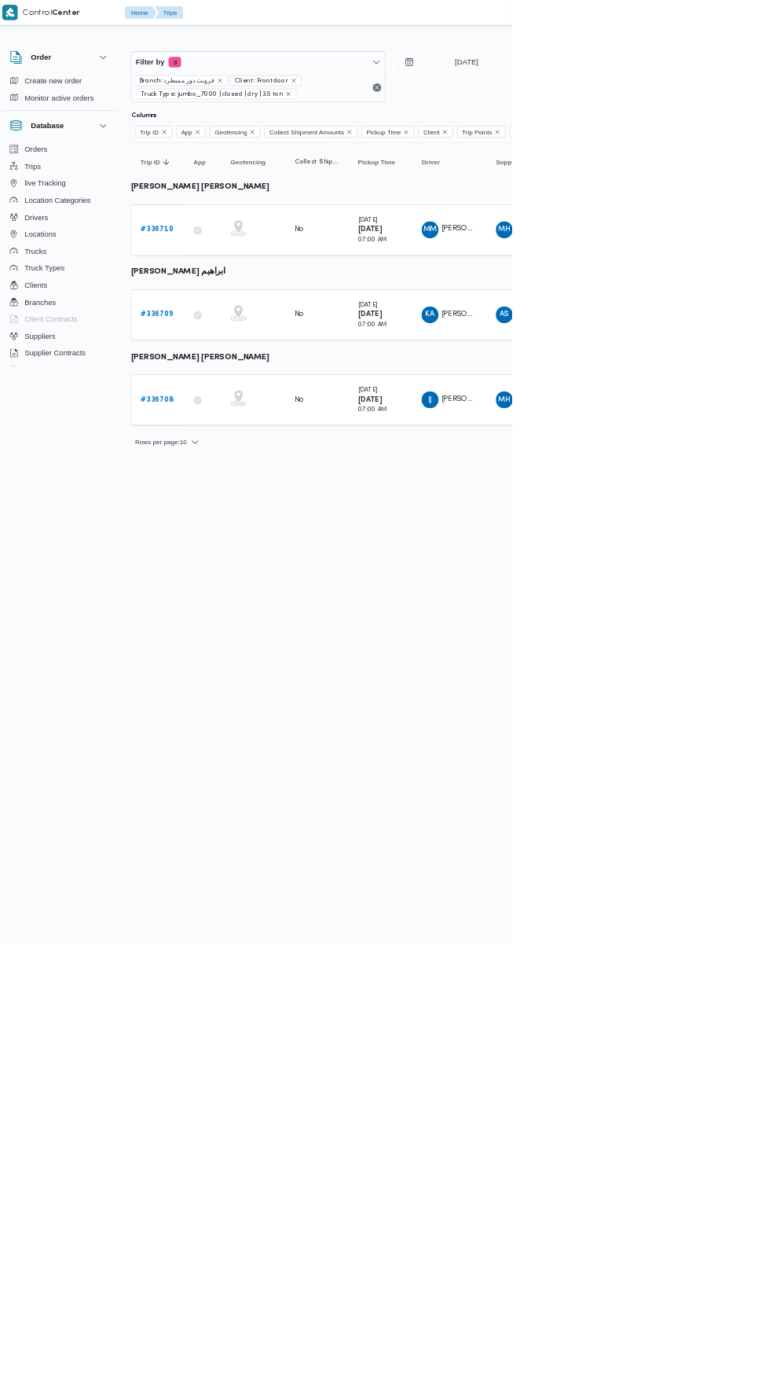
click at [222, 338] on b "# 336710" at bounding box center [243, 340] width 48 height 10
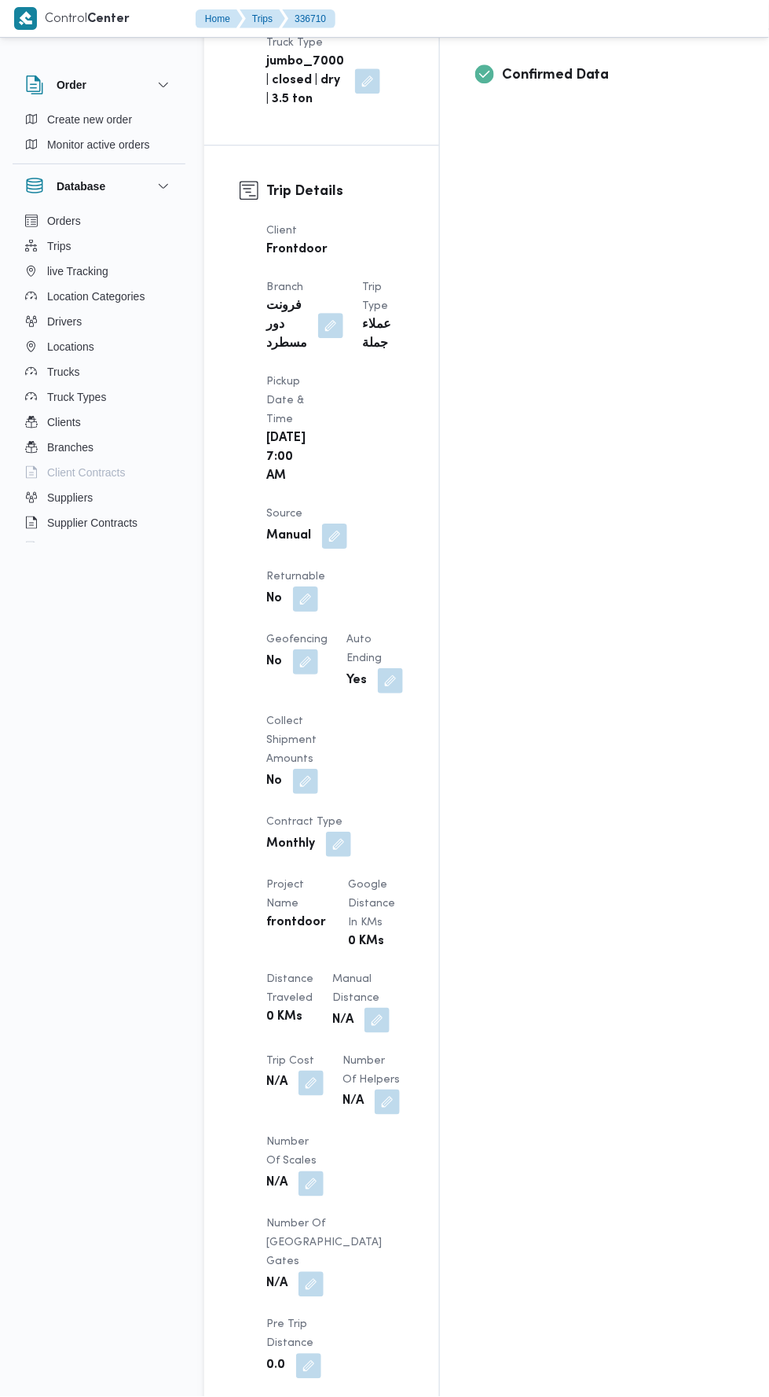
scroll to position [742, 0]
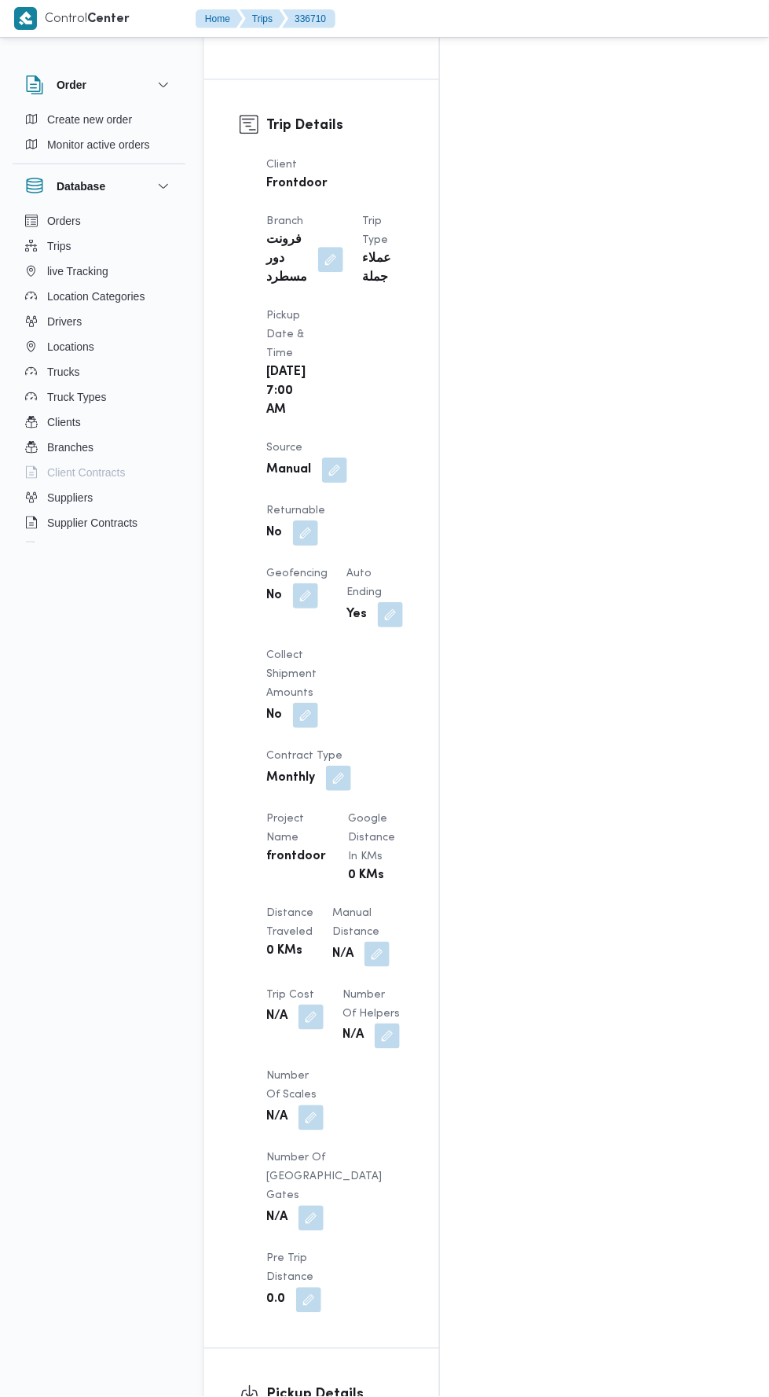
click at [390, 942] on button "button" at bounding box center [377, 954] width 25 height 25
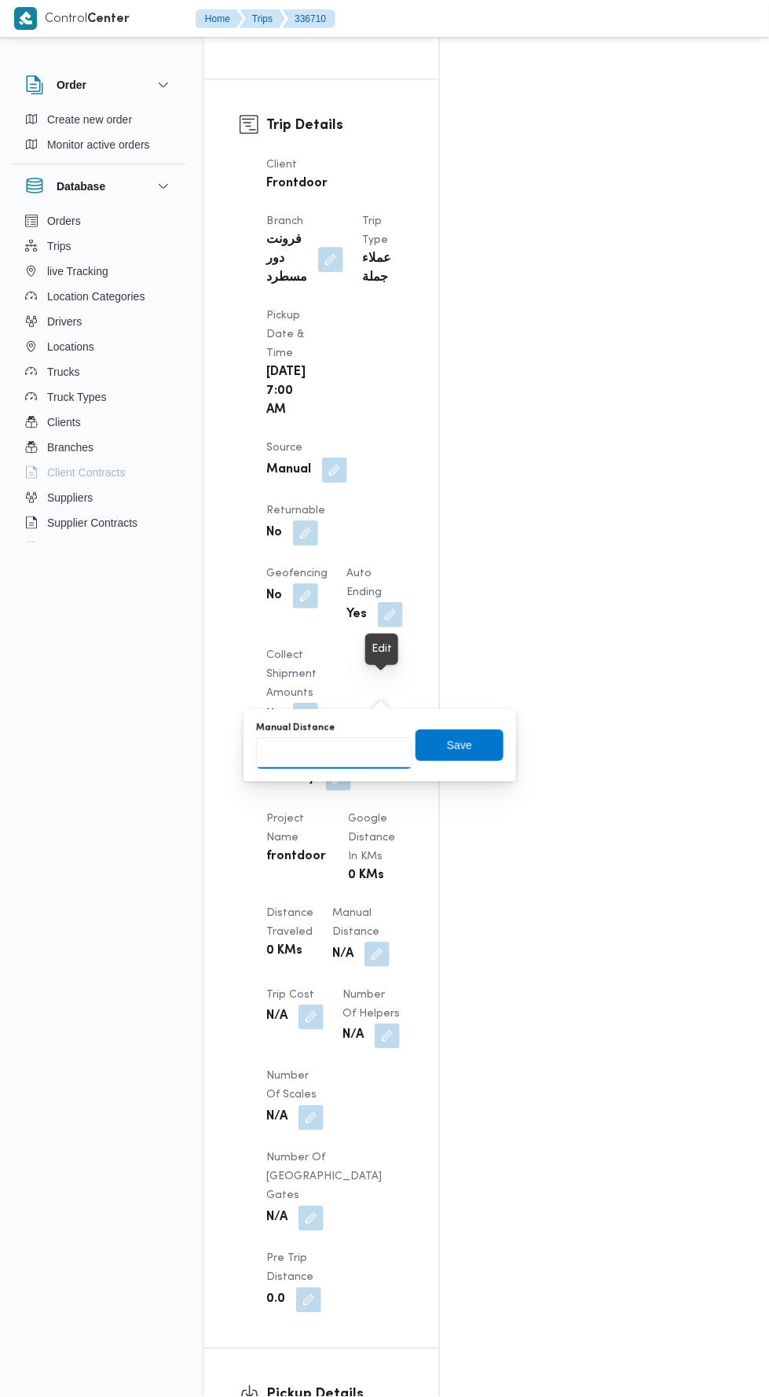
click at [327, 753] on input "Manual Distance" at bounding box center [334, 752] width 156 height 31
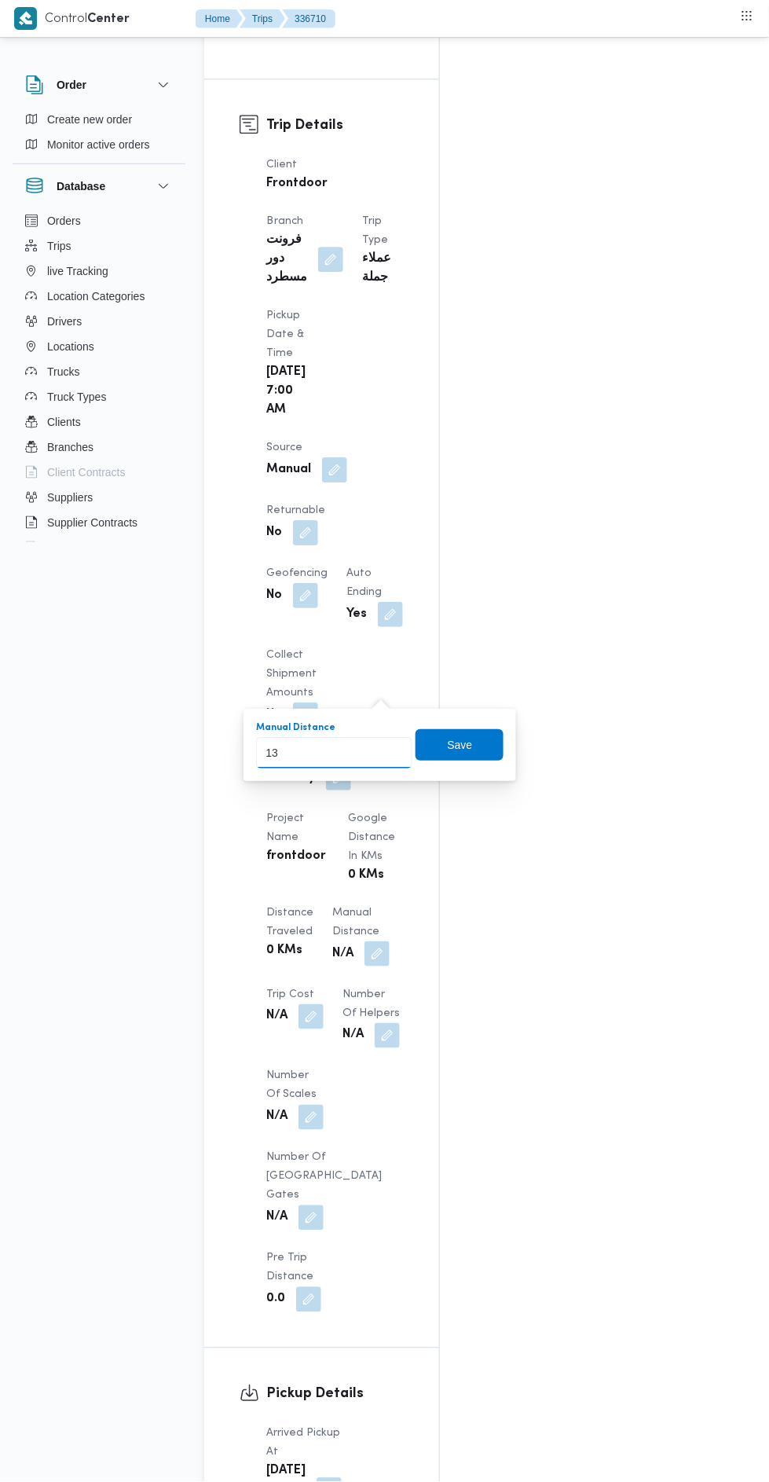
type input "130"
click at [472, 741] on span "Save" at bounding box center [460, 745] width 25 height 19
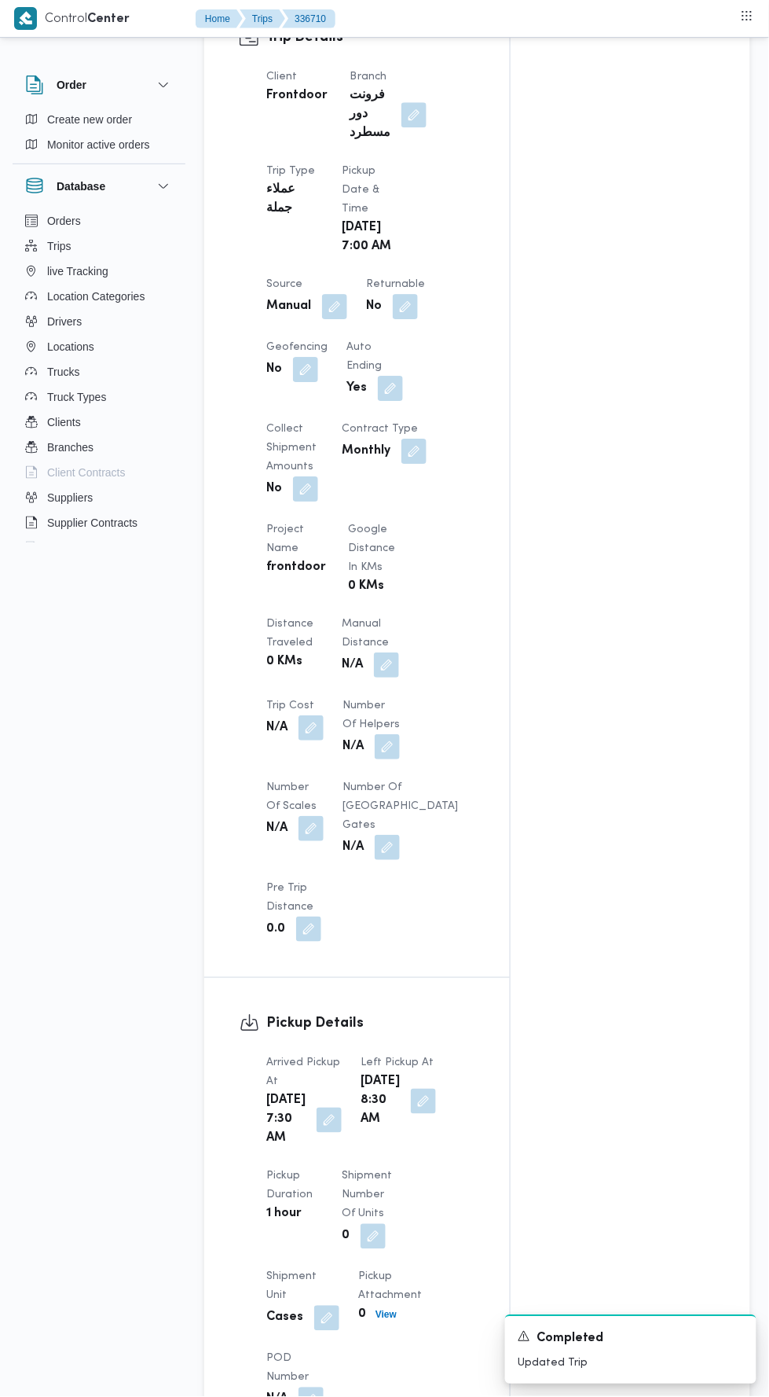
scroll to position [0, 0]
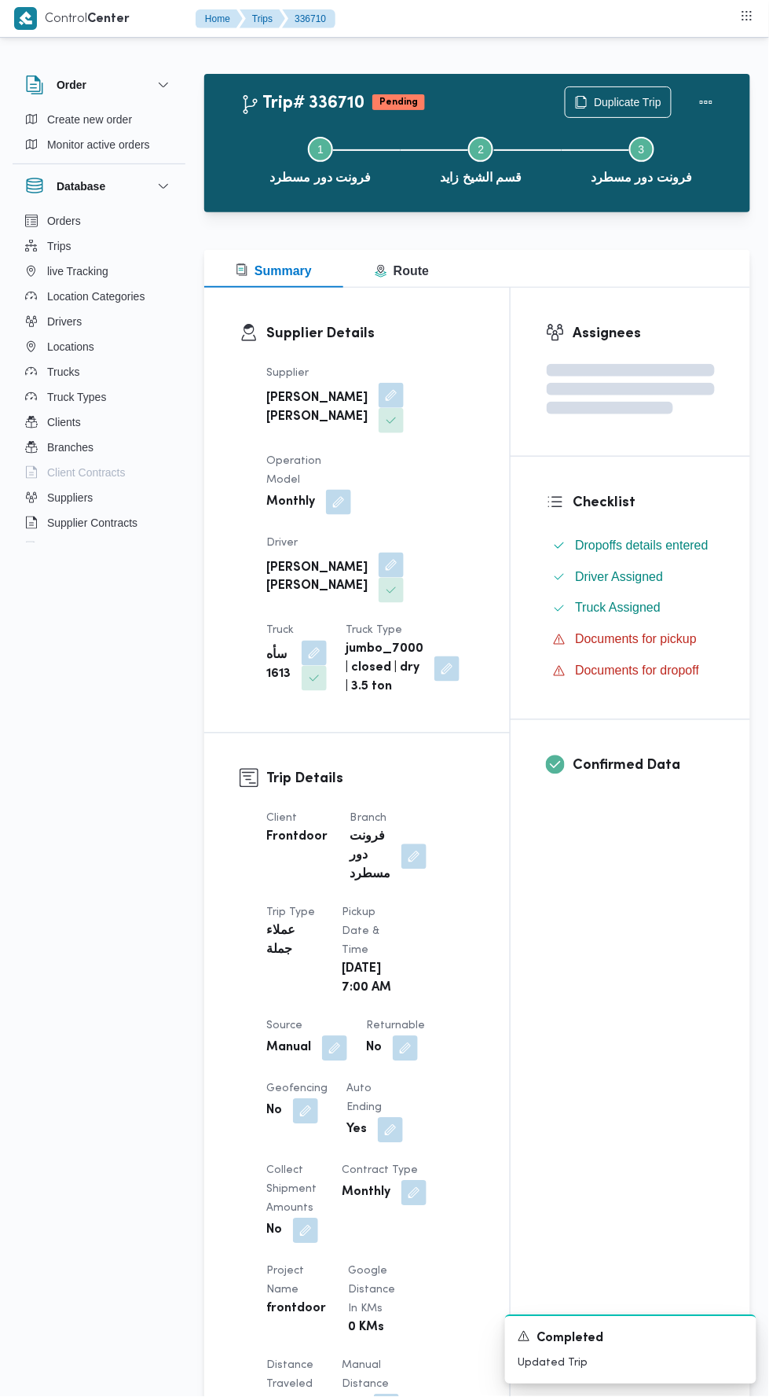
click at [293, 559] on b "[PERSON_NAME] [PERSON_NAME]" at bounding box center [316, 578] width 101 height 38
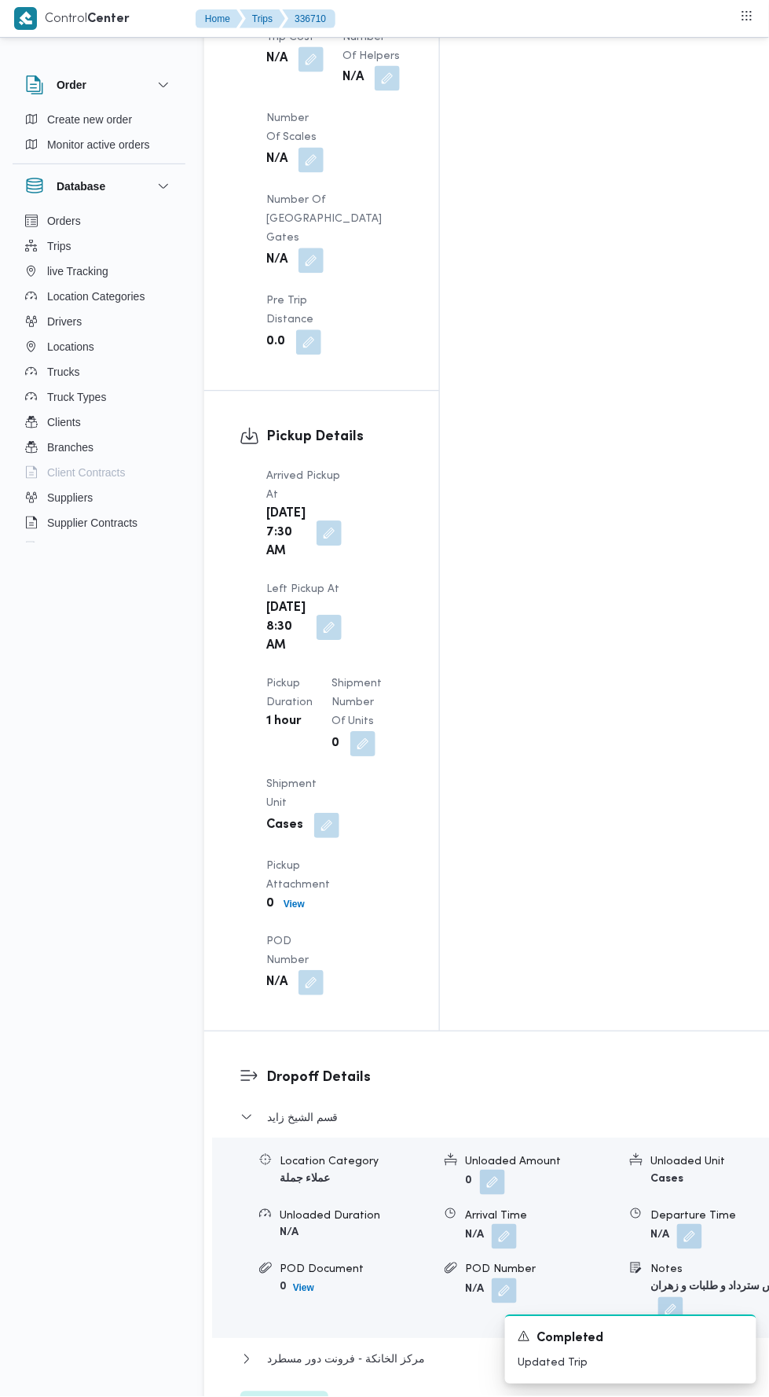
scroll to position [1856, 0]
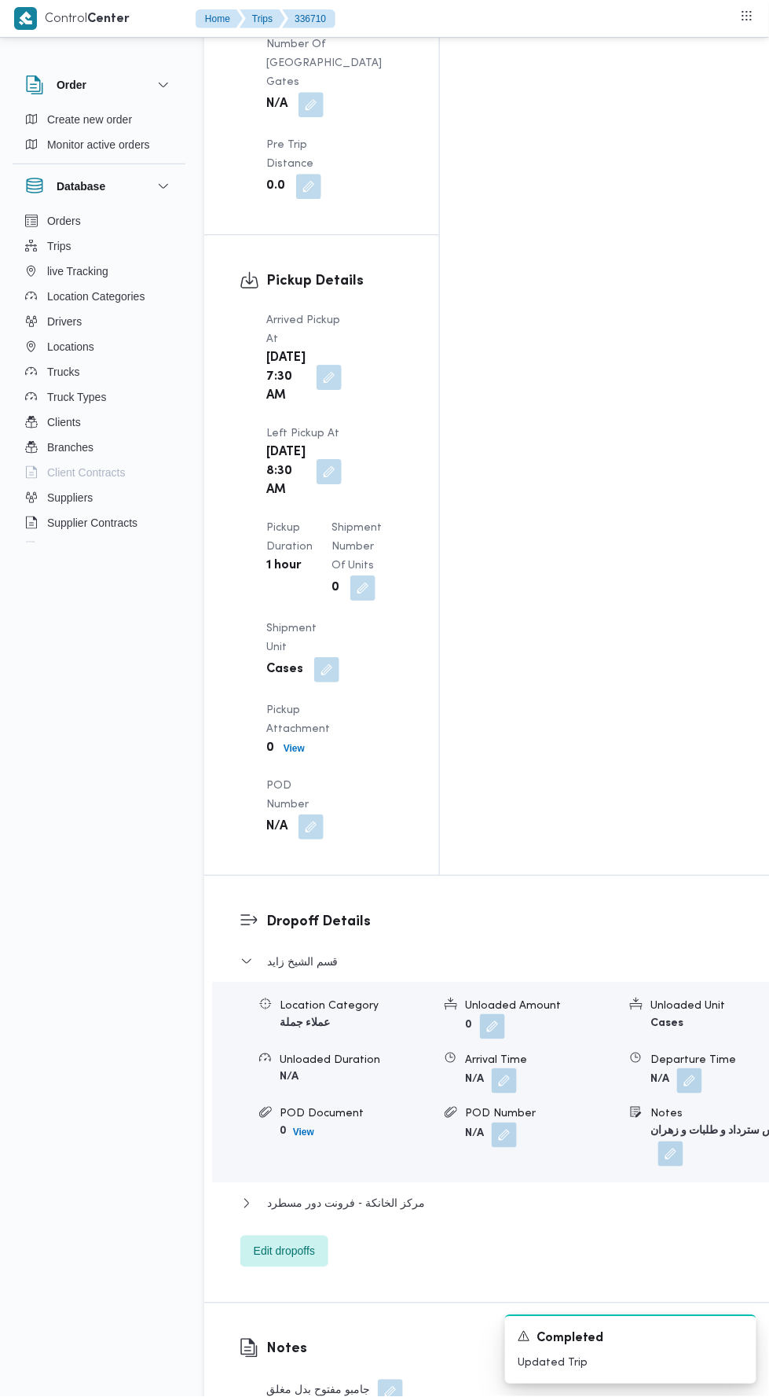
click at [308, 1106] on div "POD Document 0 View" at bounding box center [356, 1136] width 152 height 61
click at [327, 1194] on span "مركز الخانكة - فرونت دور مسطرد" at bounding box center [346, 1203] width 158 height 19
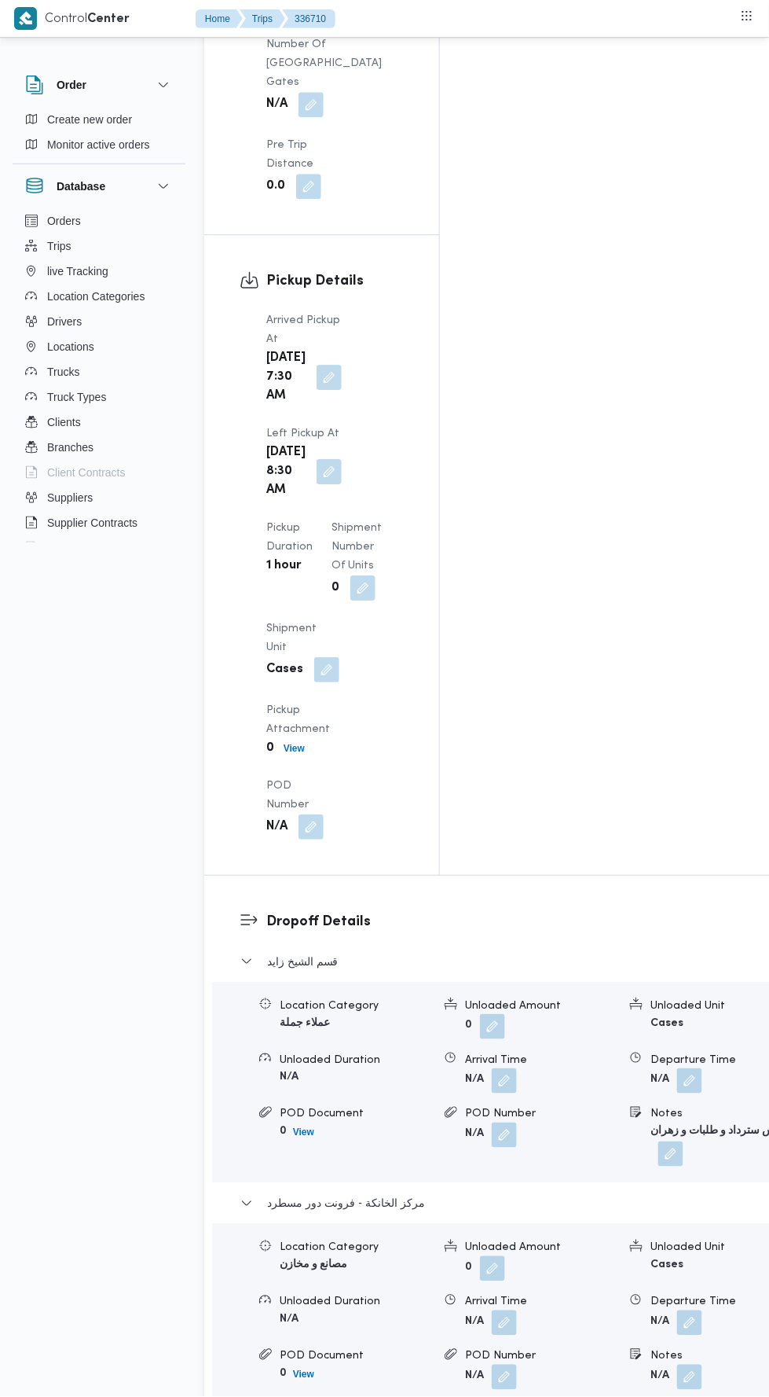
click at [677, 1310] on button "button" at bounding box center [689, 1322] width 25 height 25
click at [553, 918] on input "Departure Time" at bounding box center [561, 920] width 178 height 31
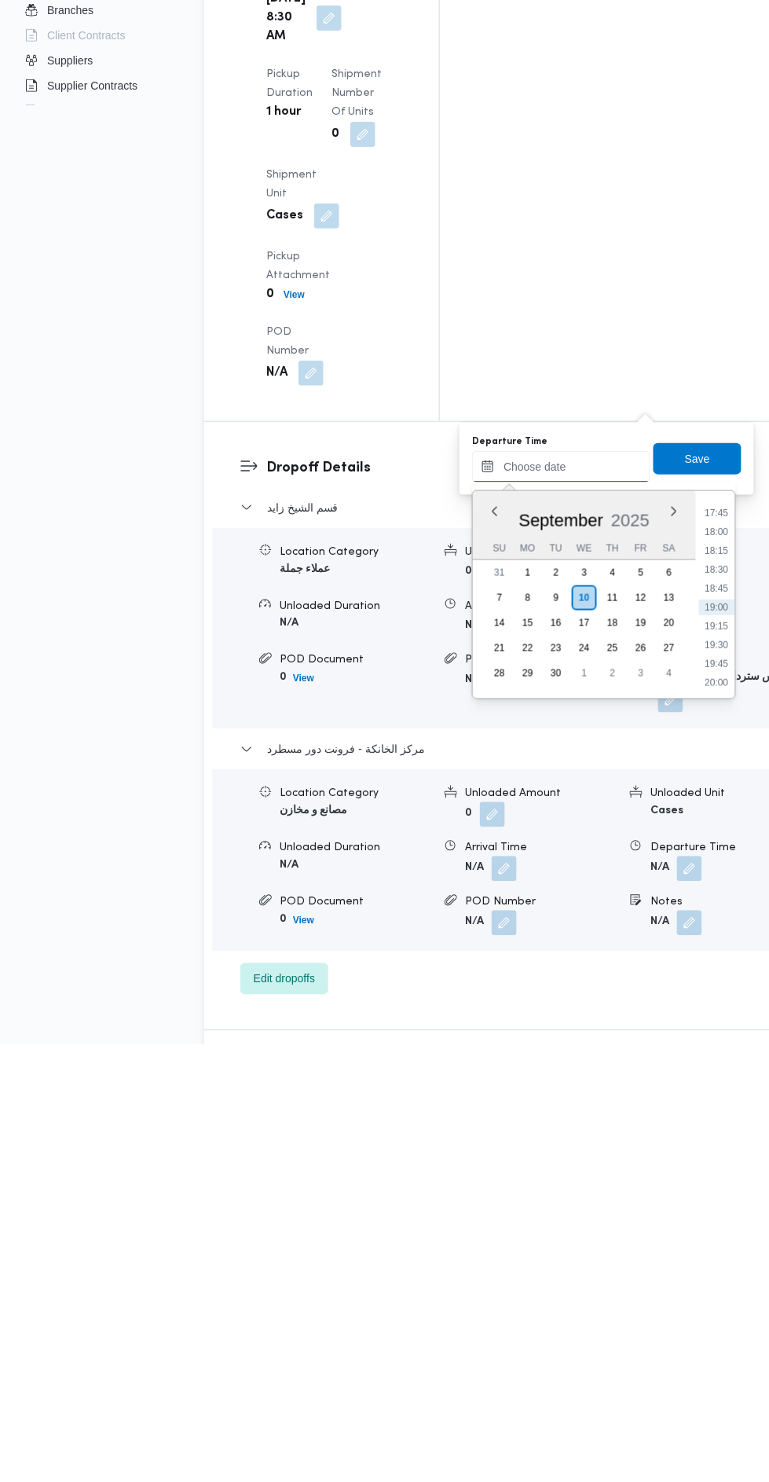
scroll to position [1872, 0]
click at [716, 948] on li "17:45" at bounding box center [717, 950] width 36 height 16
type input "10/09/2025 17:45"
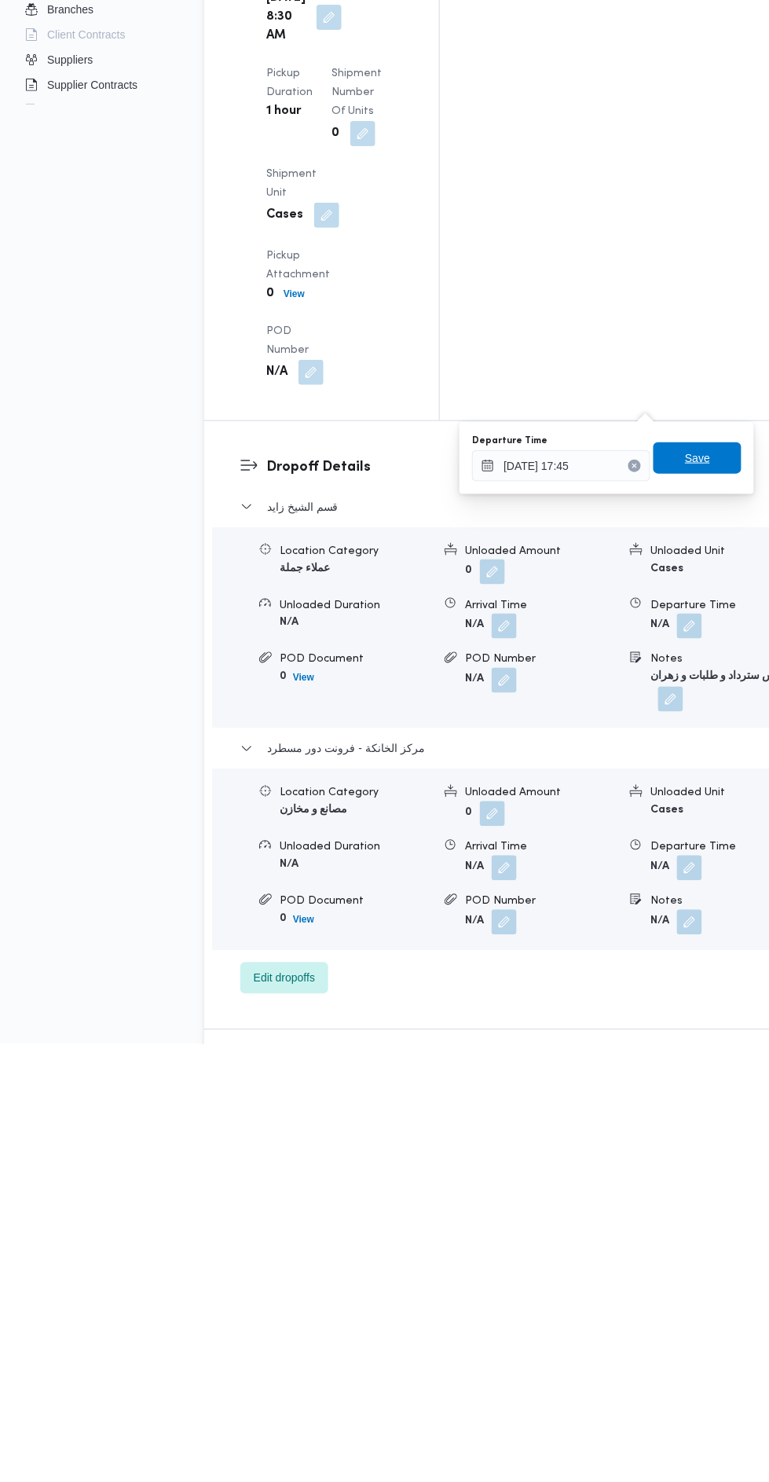
click at [701, 887] on span "Save" at bounding box center [697, 896] width 25 height 19
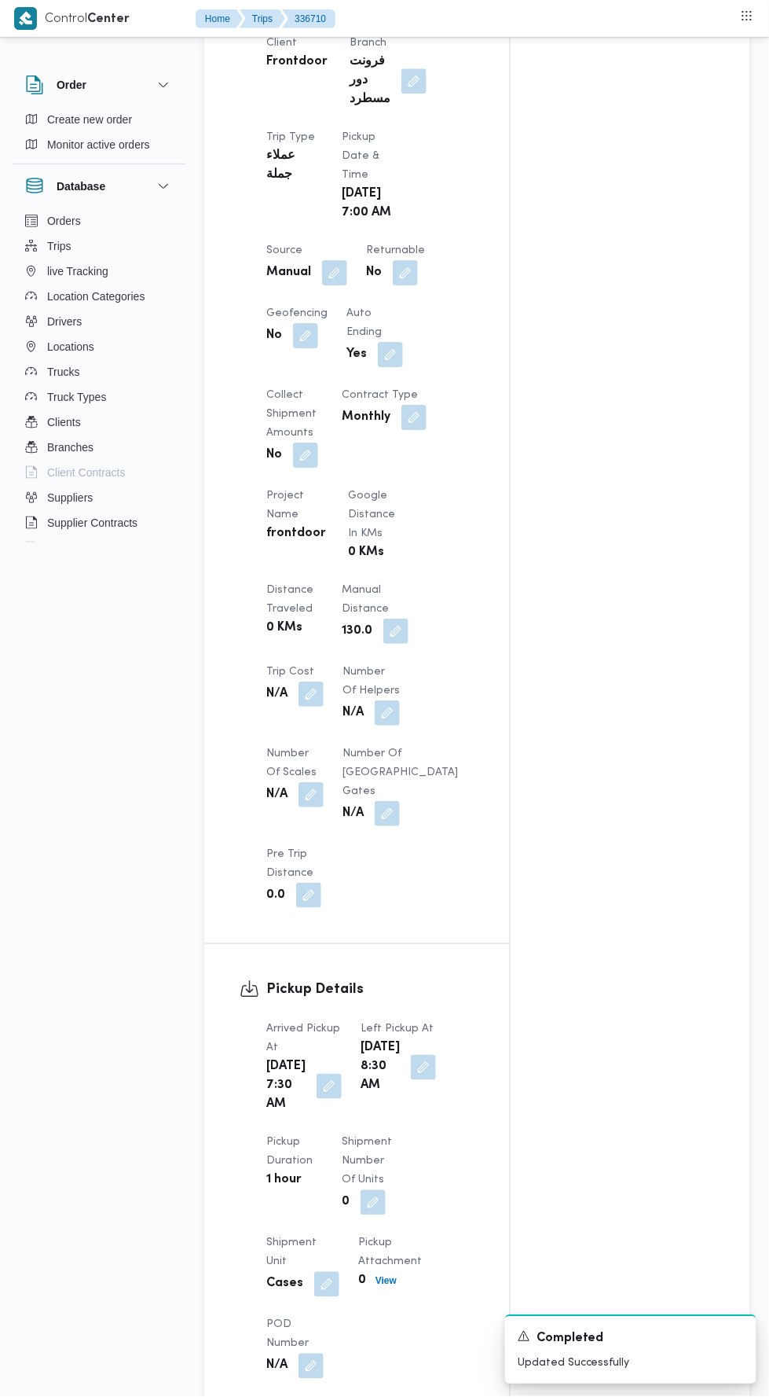
scroll to position [0, 0]
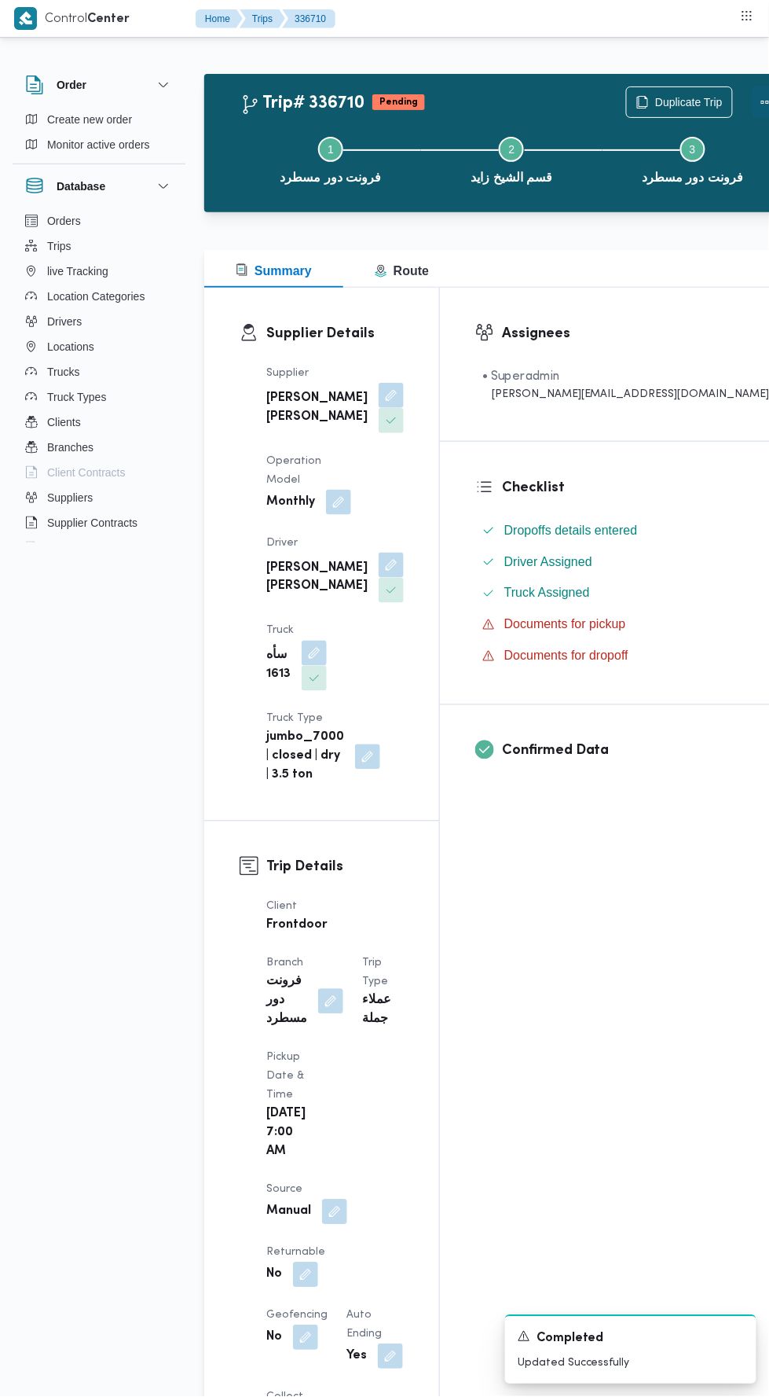
click at [752, 98] on button "Actions" at bounding box center [767, 101] width 31 height 31
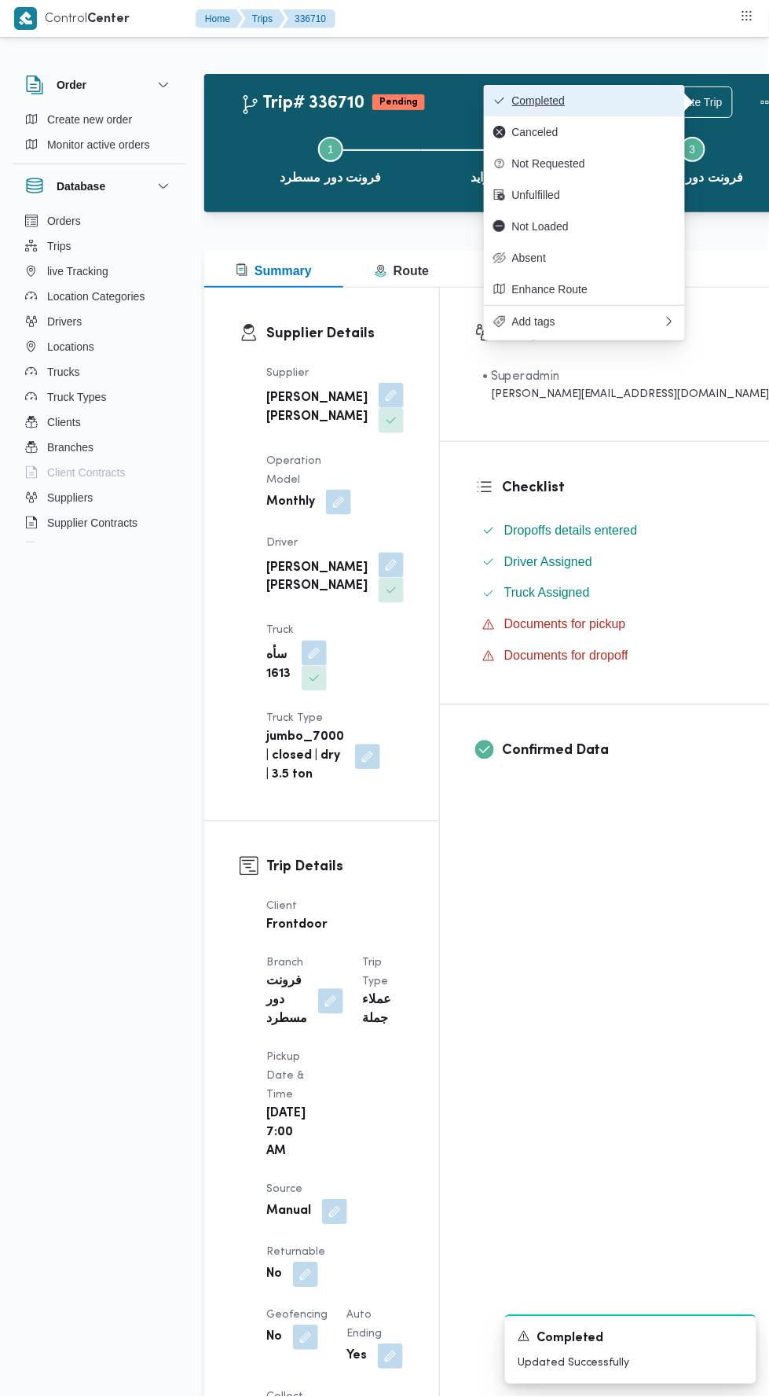
click at [628, 93] on button "Completed" at bounding box center [584, 100] width 201 height 31
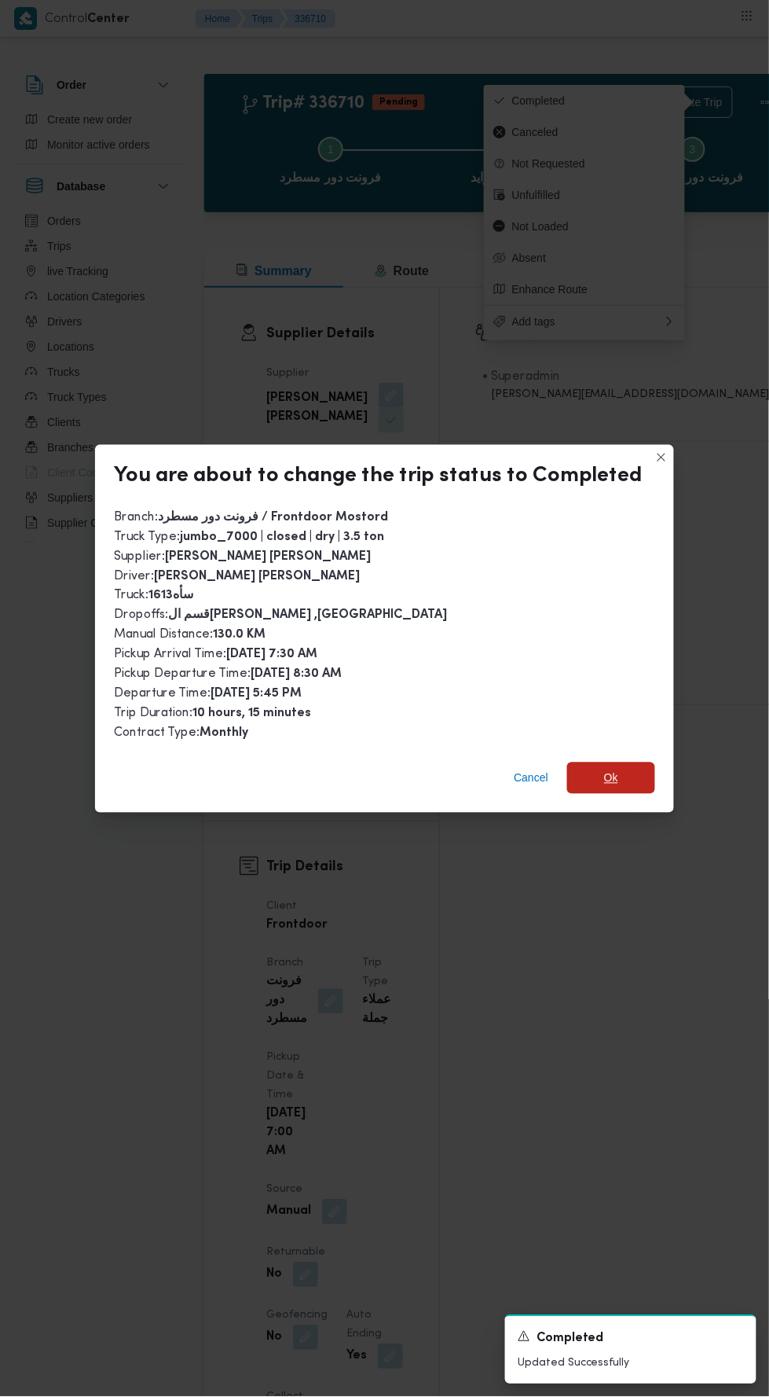
click at [606, 769] on span "Ok" at bounding box center [611, 778] width 14 height 19
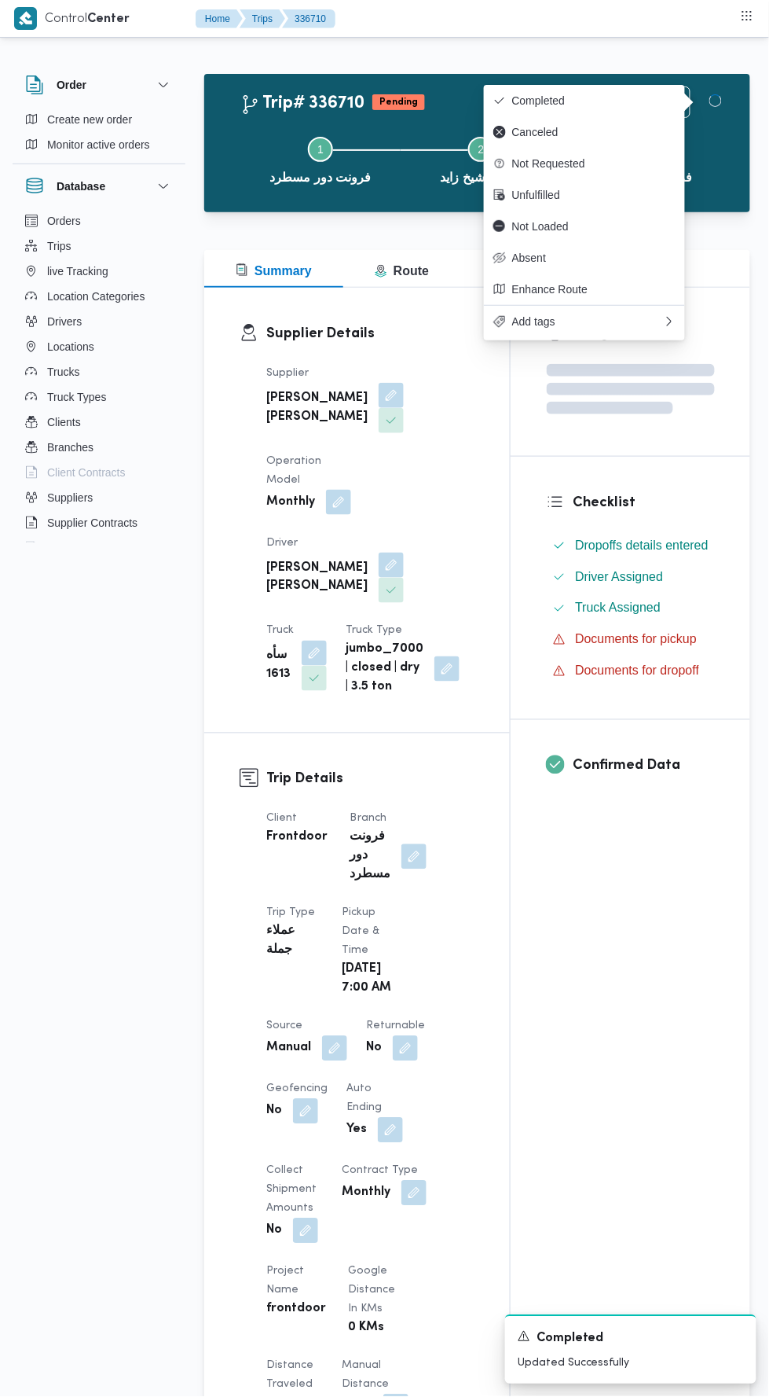
click at [590, 982] on div "Assignees Checklist Dropoffs details entered Driver Assigned Truck Assigned Doc…" at bounding box center [631, 1239] width 240 height 1902
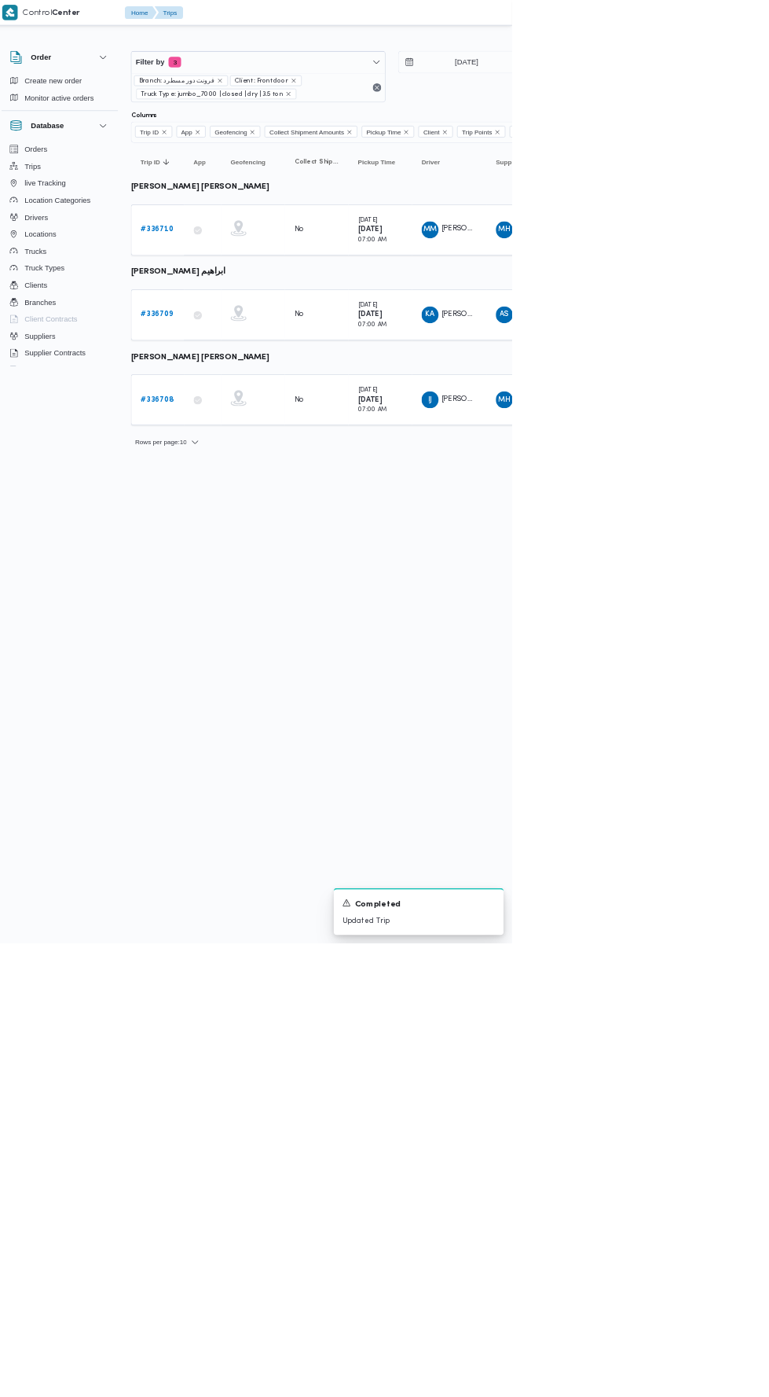
click at [221, 462] on b "# 336709" at bounding box center [243, 466] width 48 height 10
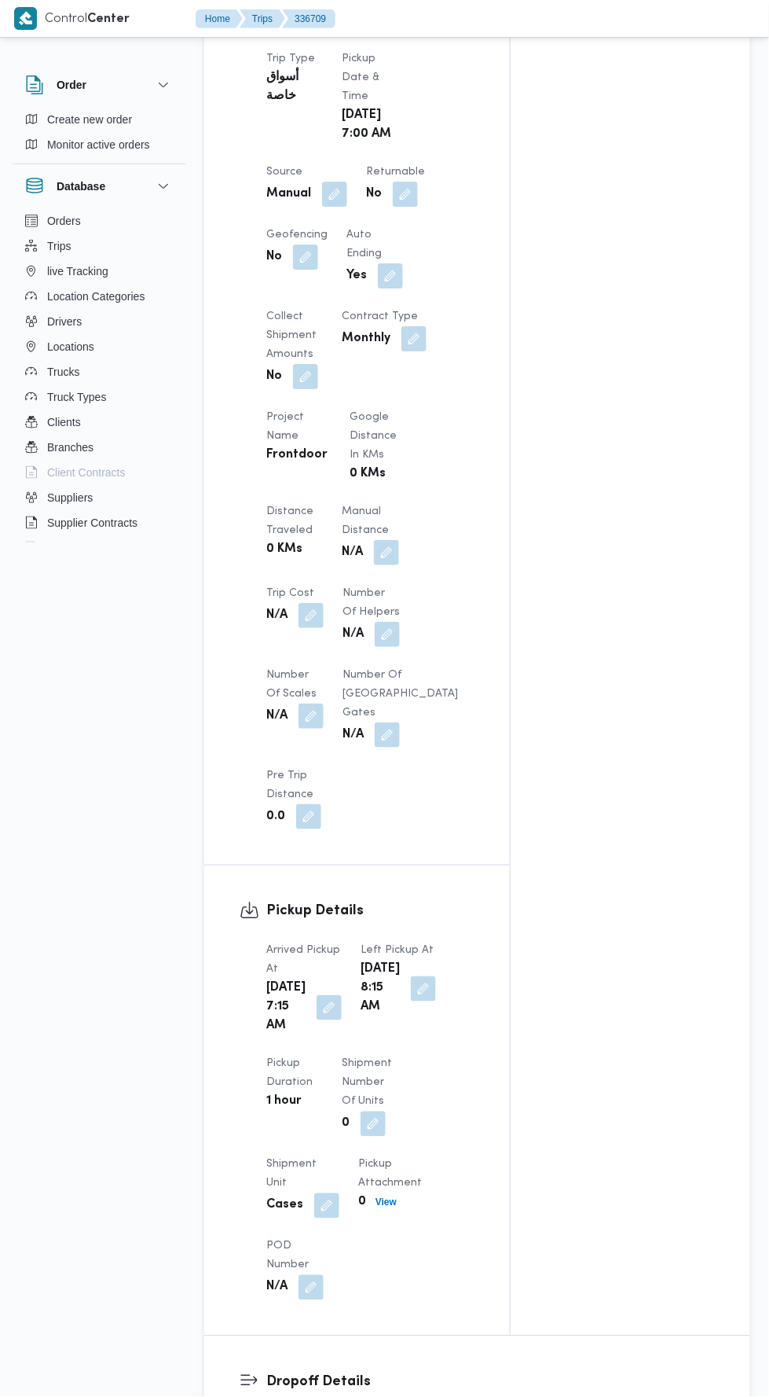
scroll to position [872, 0]
click at [392, 562] on button "button" at bounding box center [386, 553] width 25 height 25
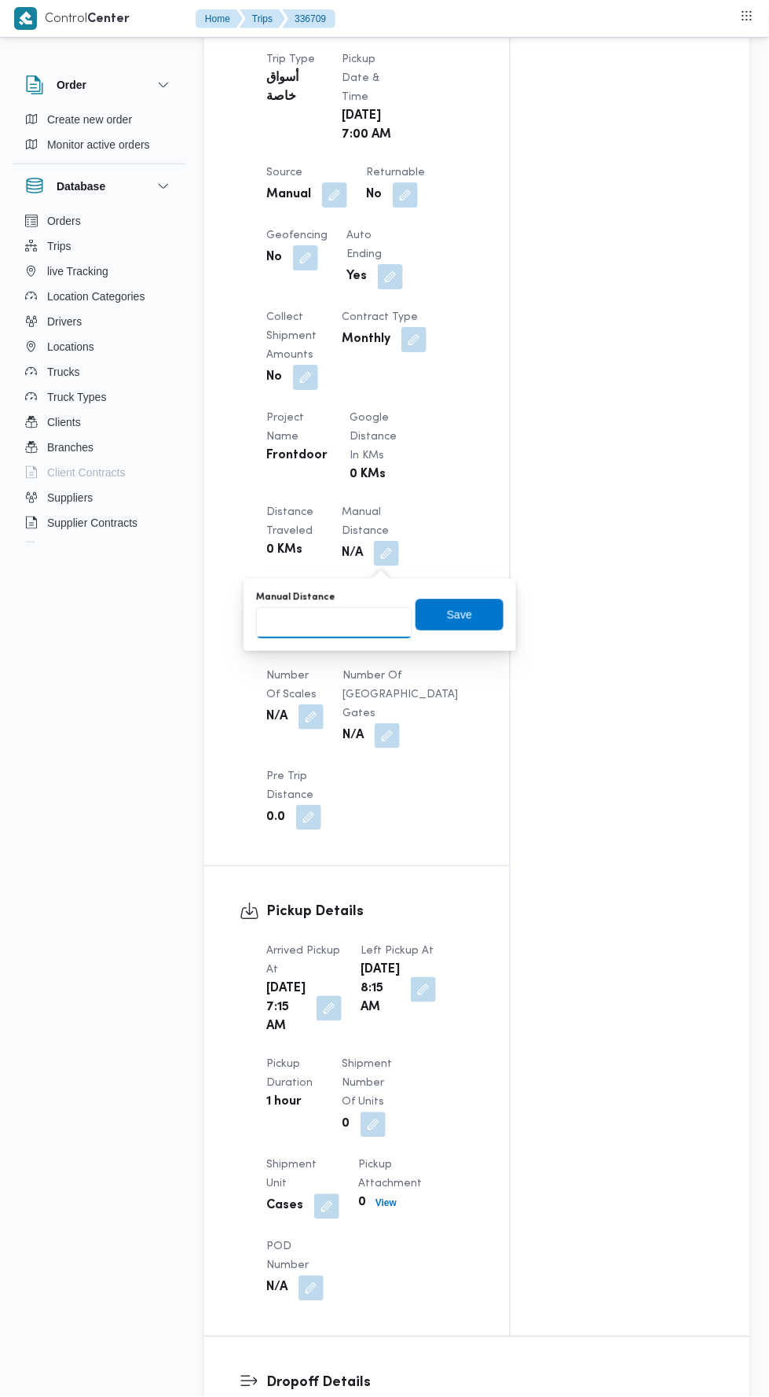
click at [336, 621] on input "Manual Distance" at bounding box center [334, 622] width 156 height 31
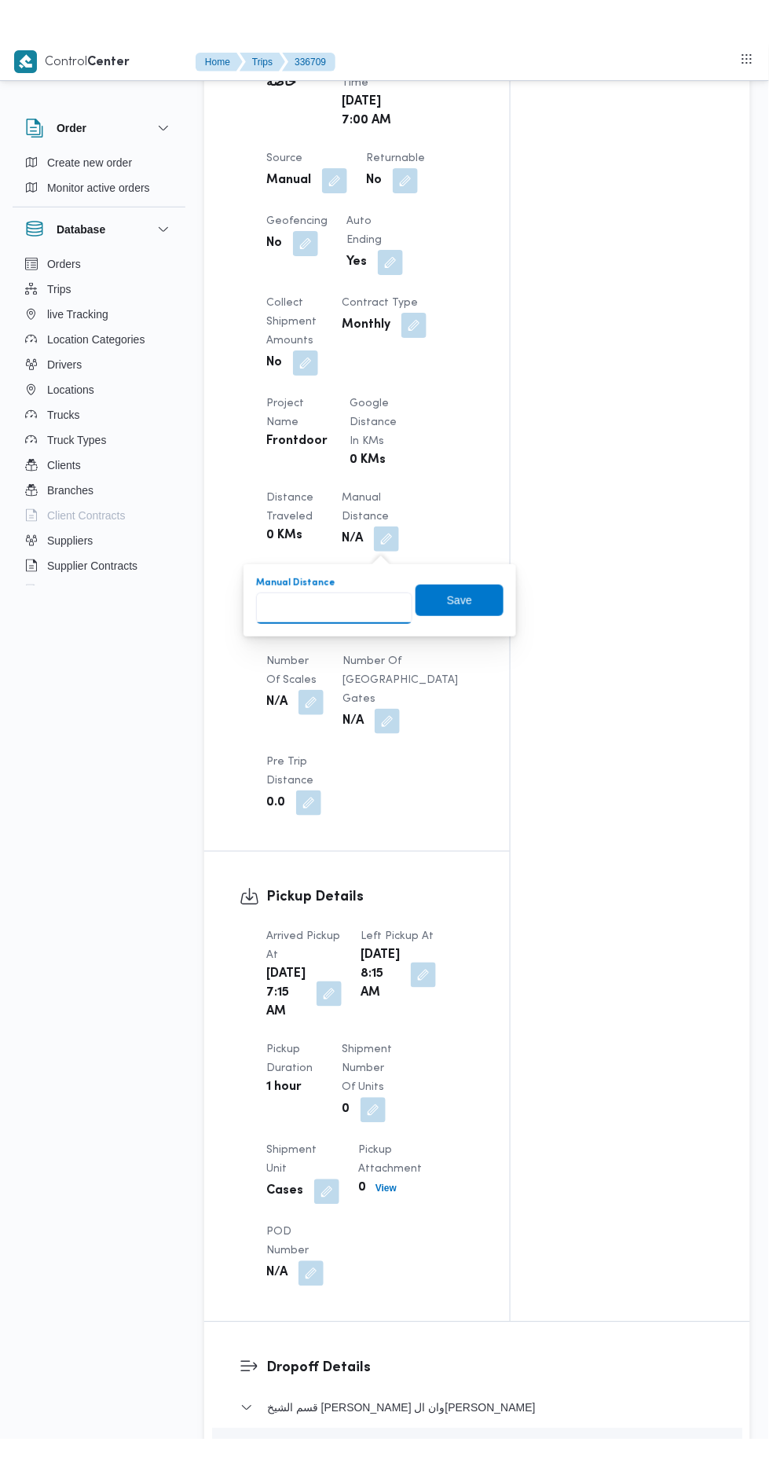
scroll to position [938, 0]
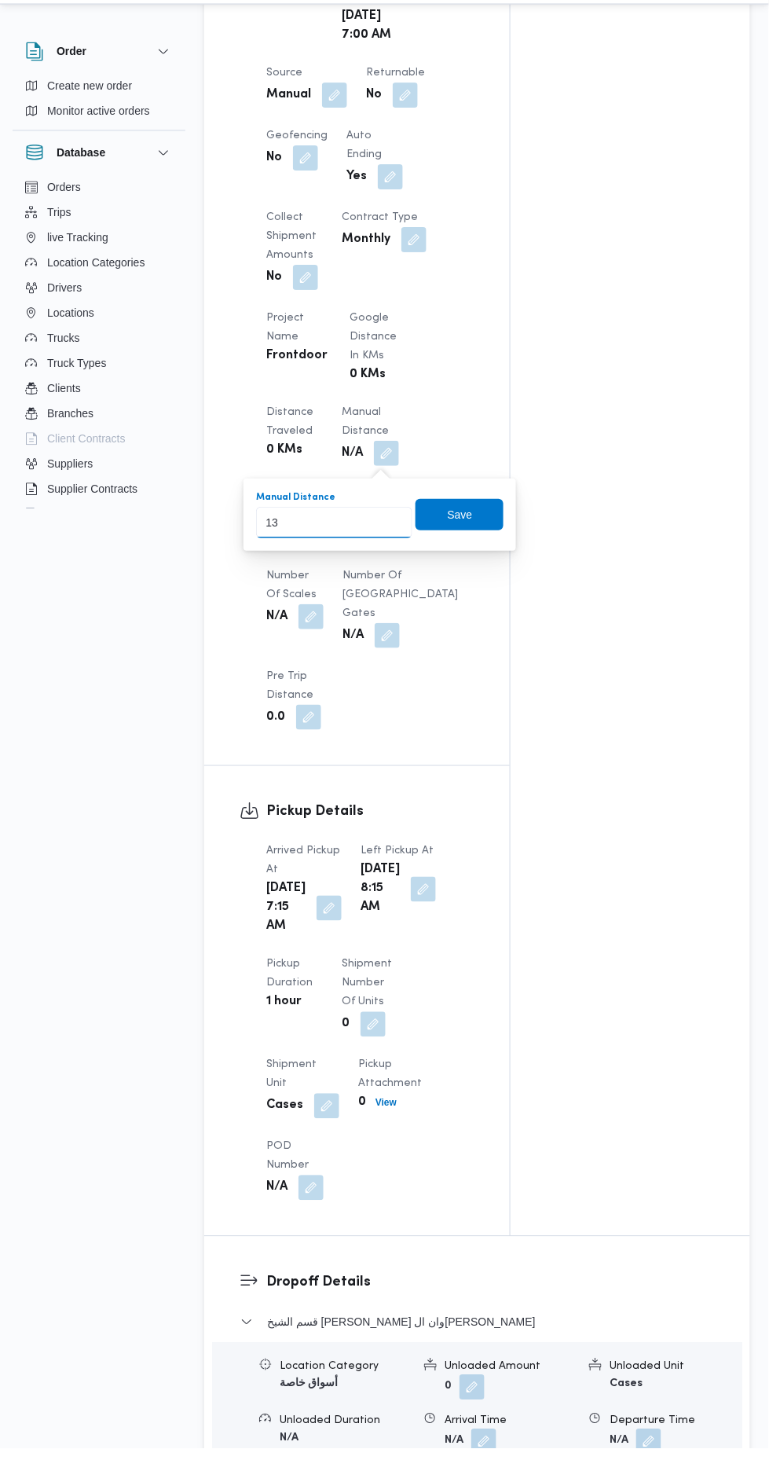
type input "130"
click at [465, 539] on span "Save" at bounding box center [460, 548] width 25 height 19
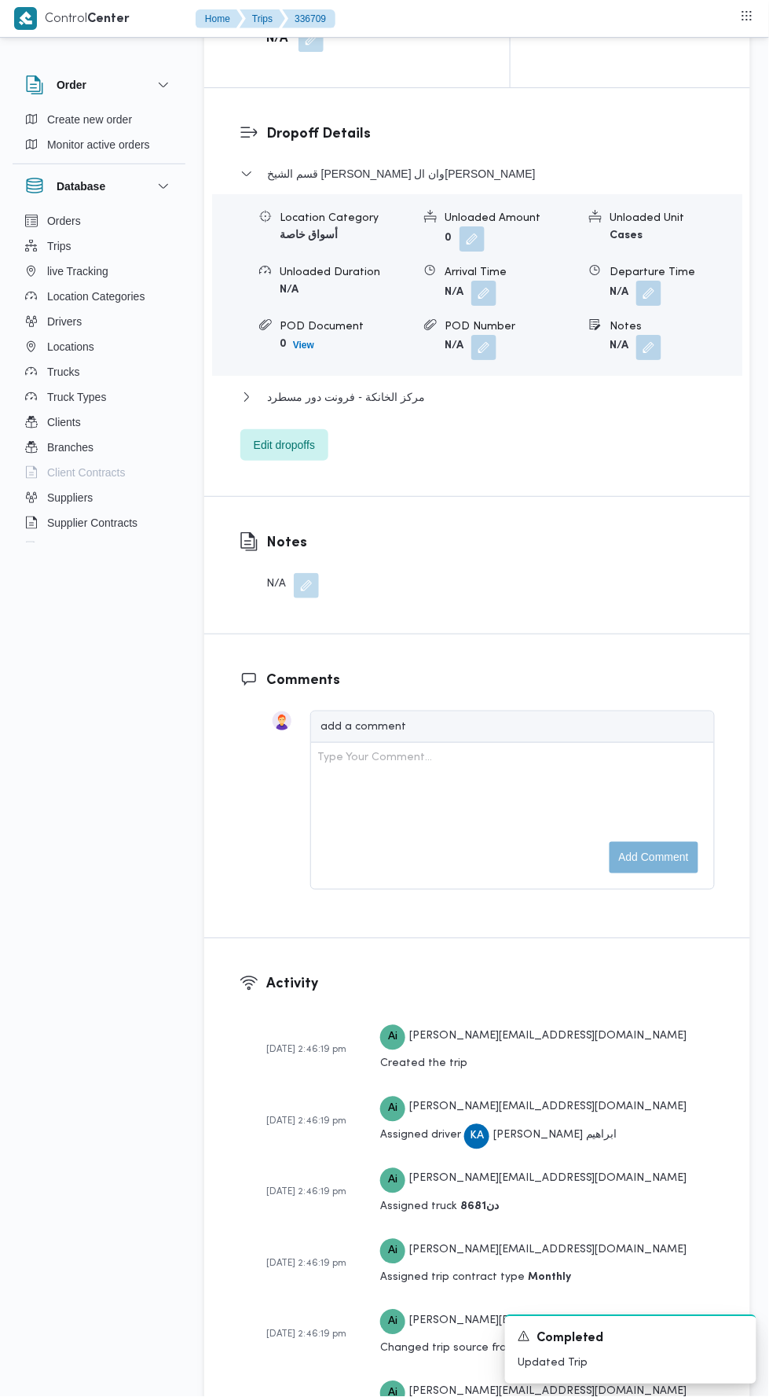
click at [560, 878] on div "Type Your Comment..." at bounding box center [513, 816] width 391 height 134
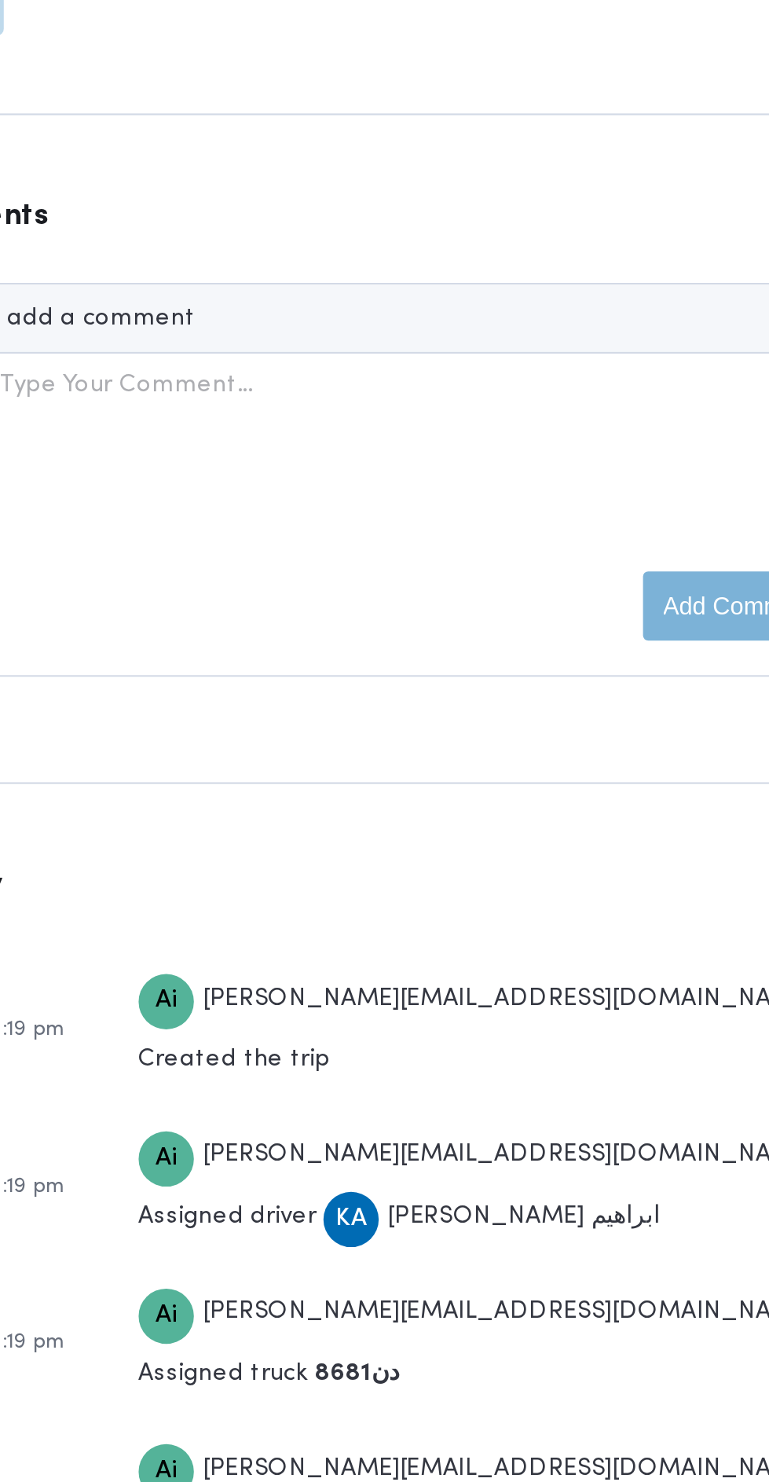
click at [523, 641] on h3 "Comments" at bounding box center [490, 629] width 449 height 21
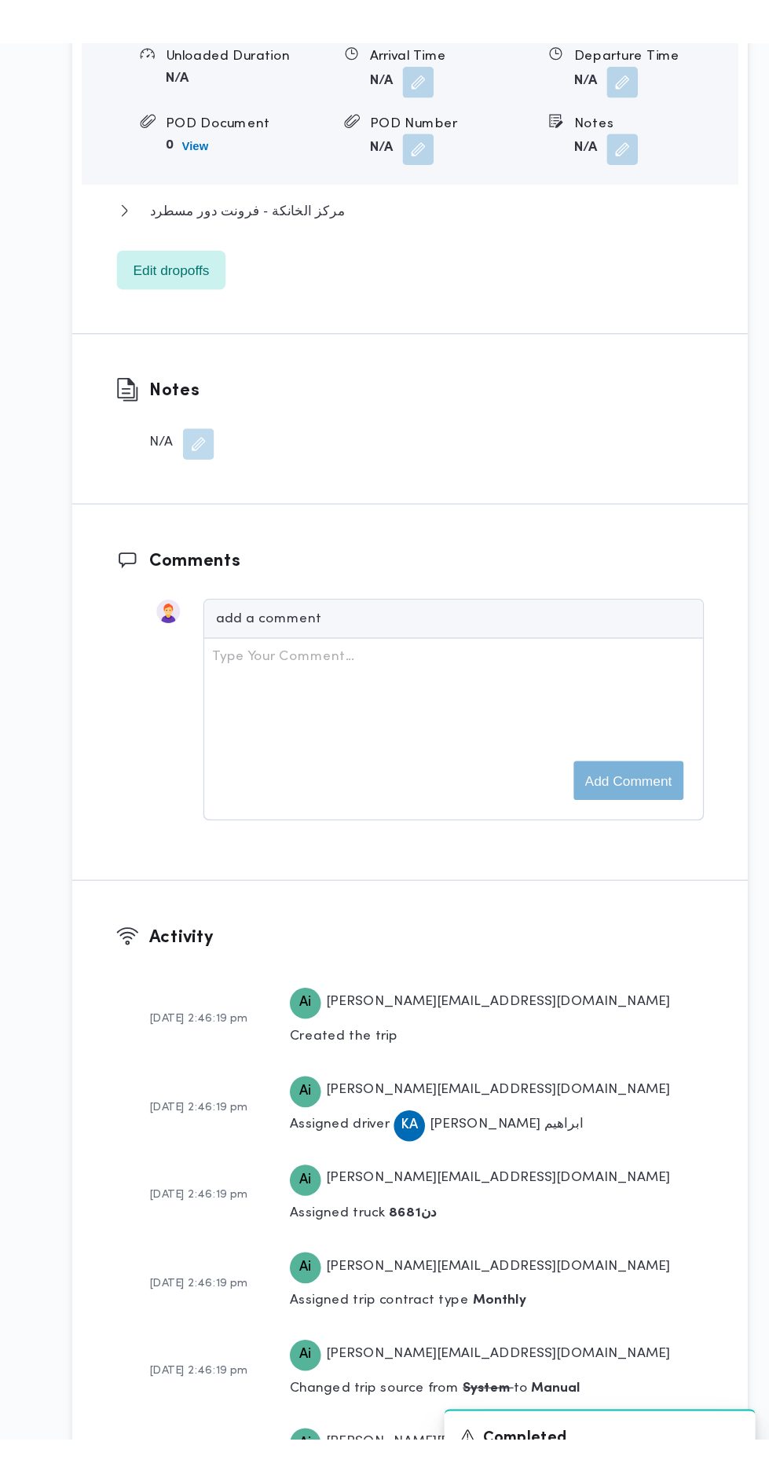
scroll to position [2278, 0]
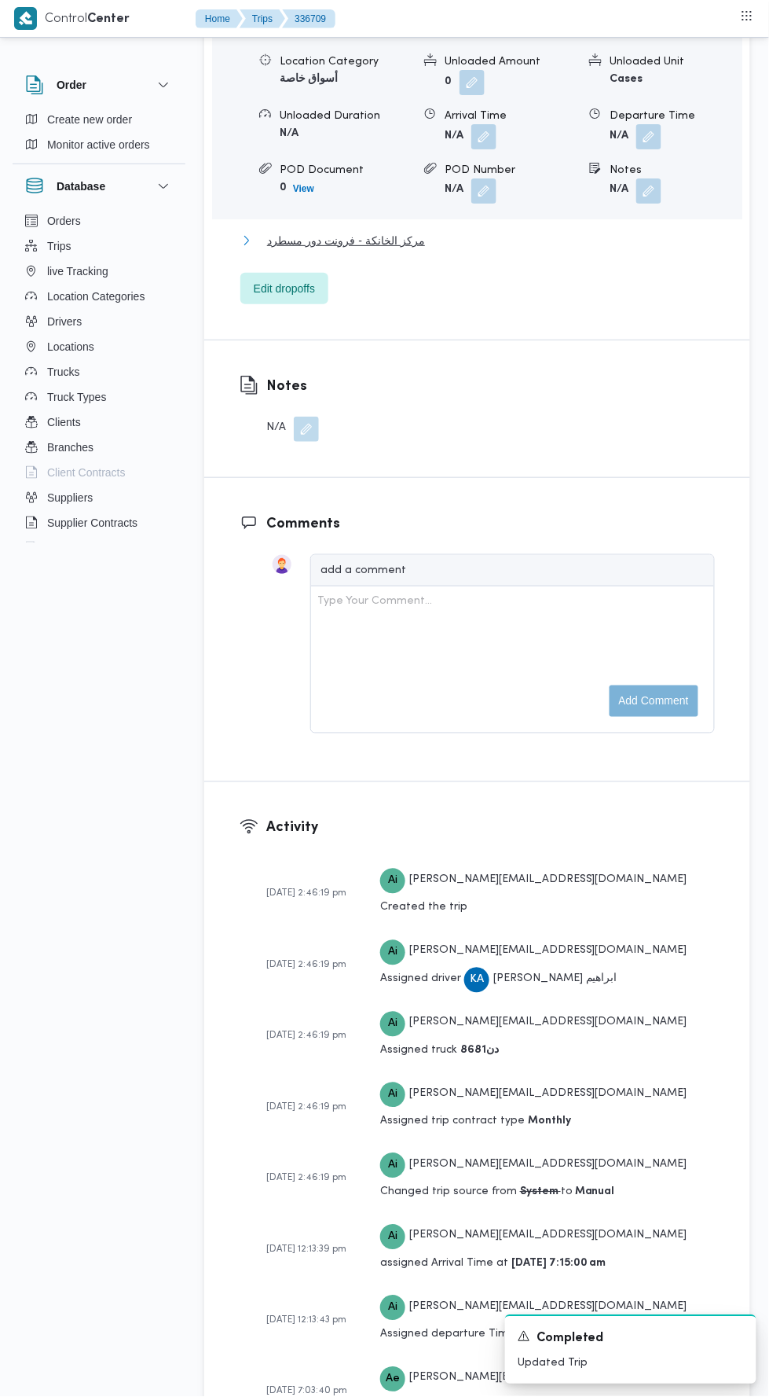
click at [411, 250] on span "مركز الخانكة - فرونت دور مسطرد" at bounding box center [346, 240] width 158 height 19
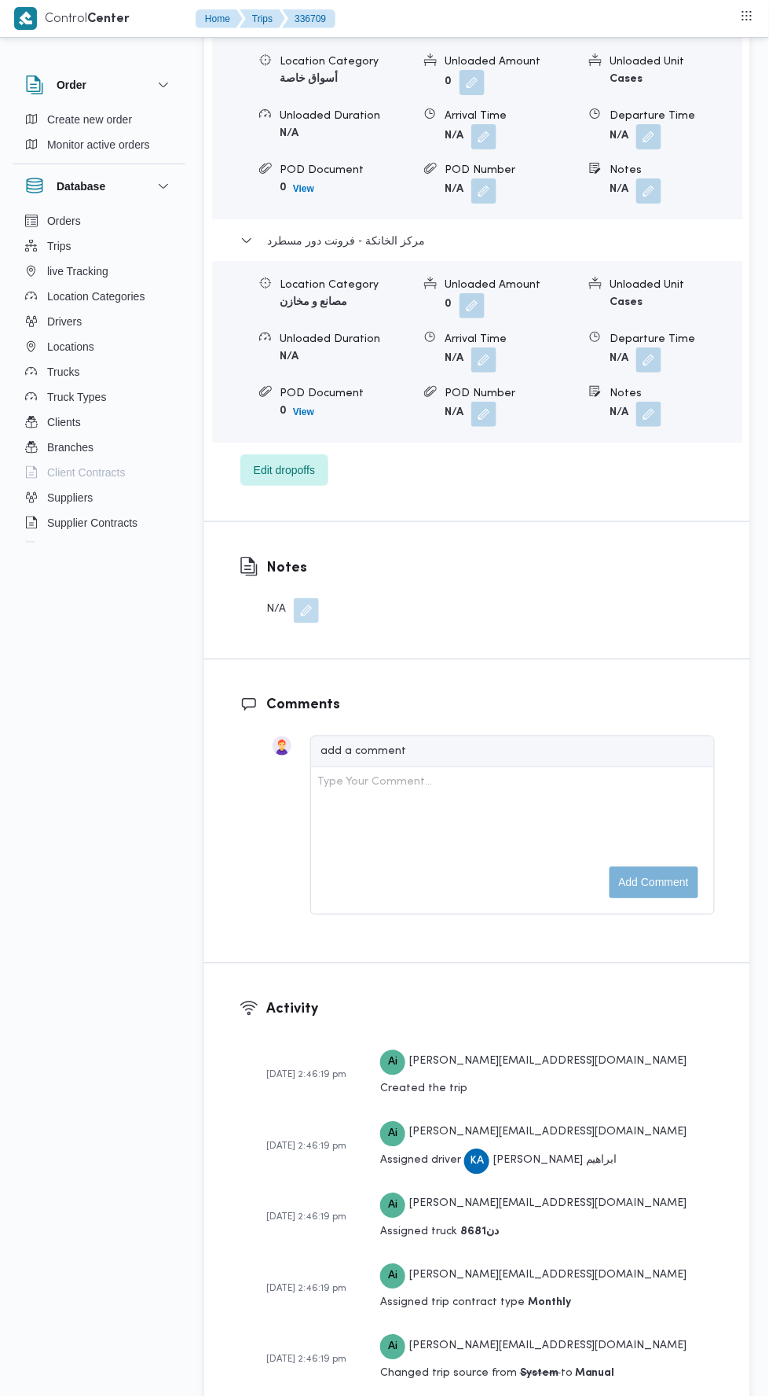
click at [656, 373] on button "button" at bounding box center [649, 359] width 25 height 25
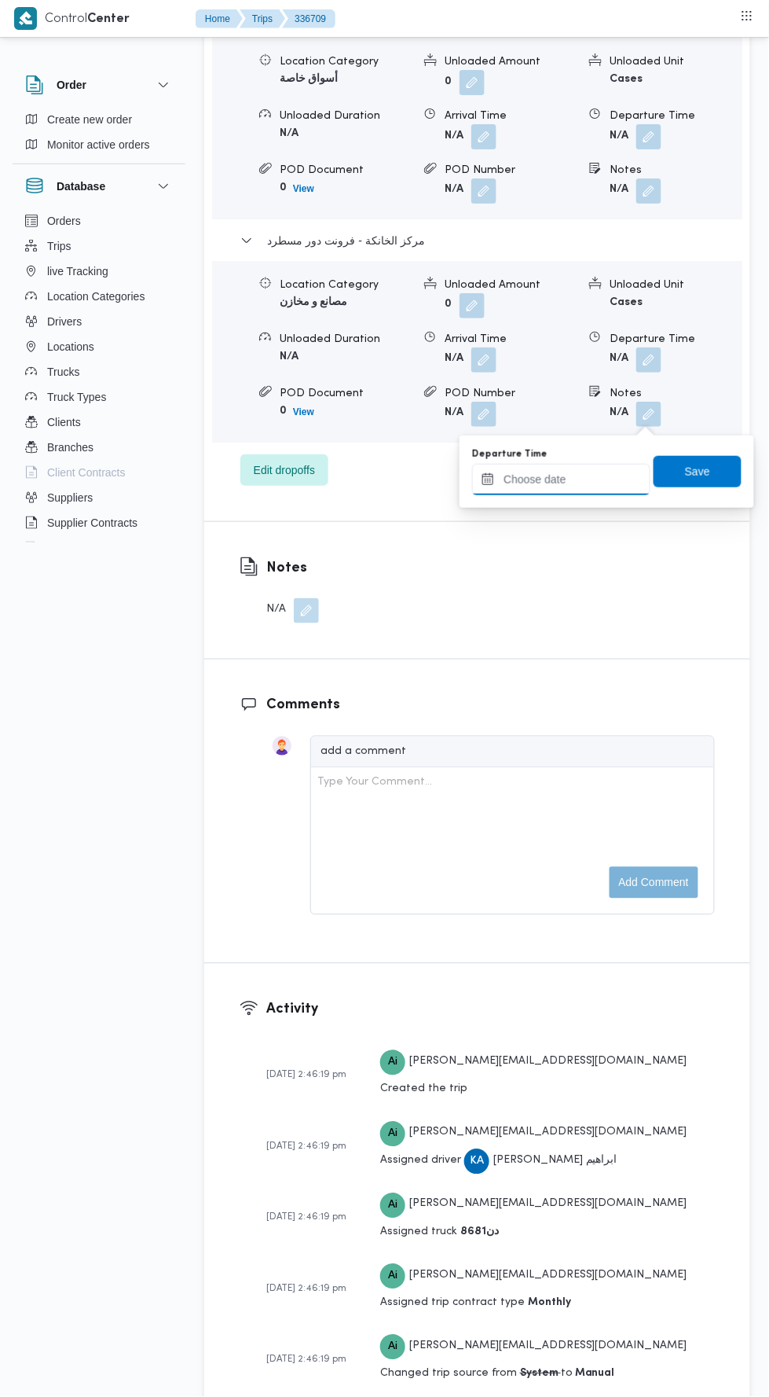
click at [617, 480] on input "Departure Time" at bounding box center [561, 479] width 178 height 31
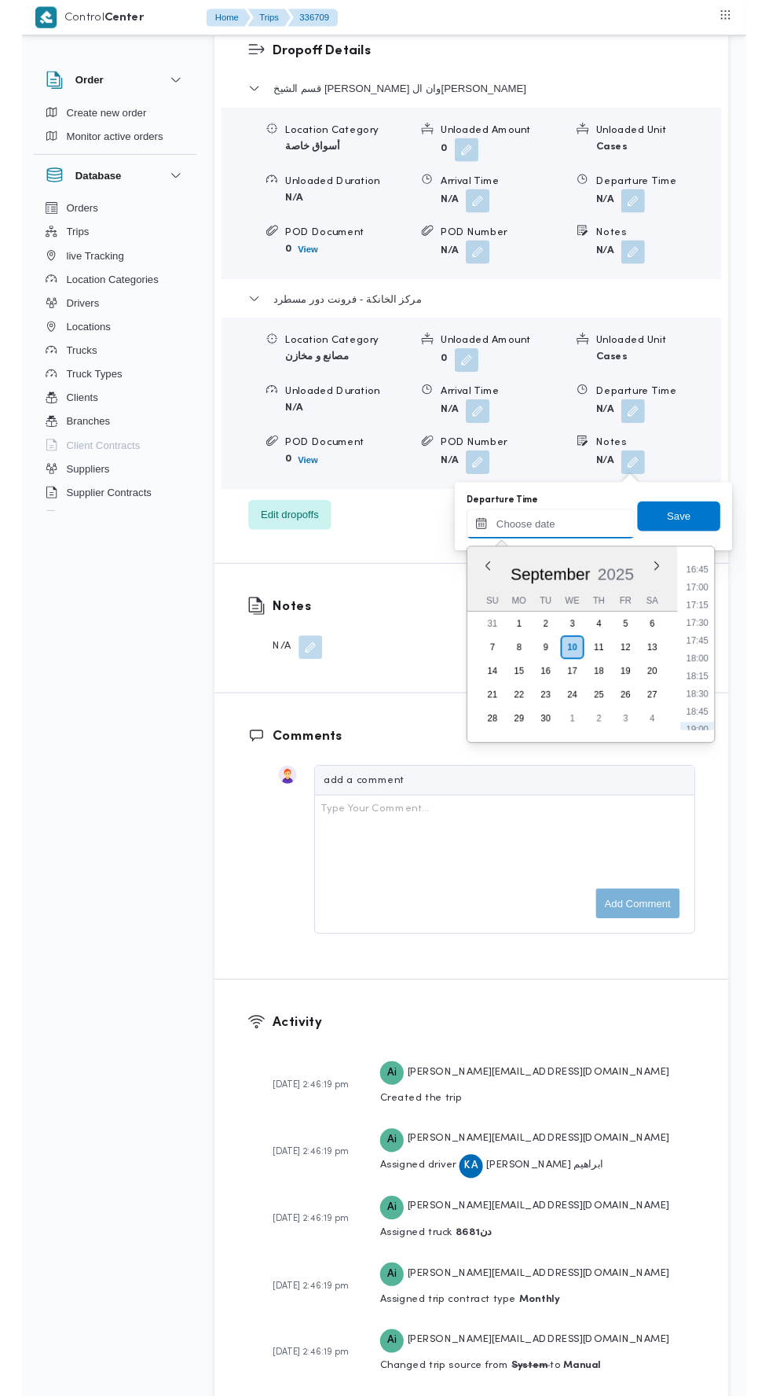
scroll to position [1245, 0]
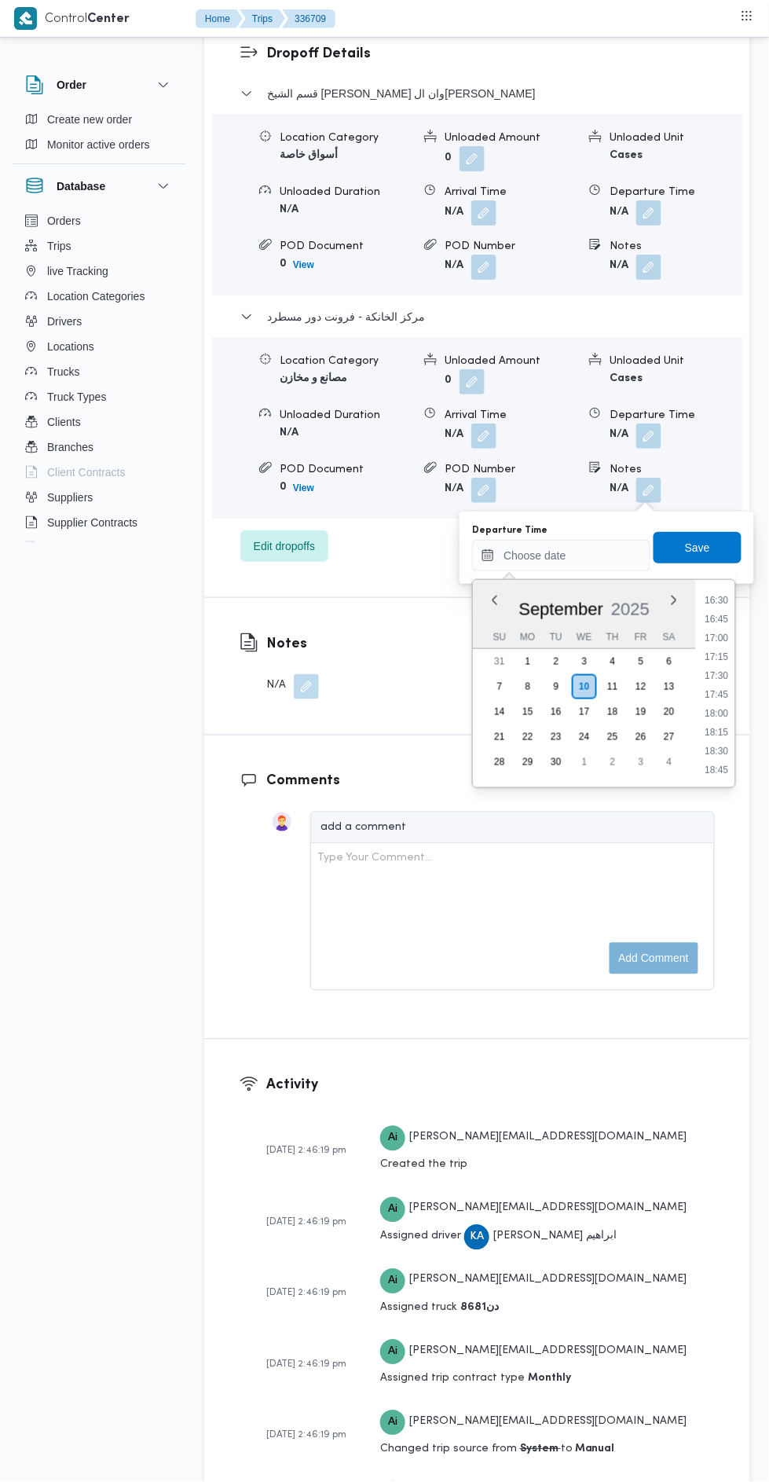
click at [718, 598] on li "16:30" at bounding box center [717, 601] width 36 height 16
type input "10/09/2025 16:30"
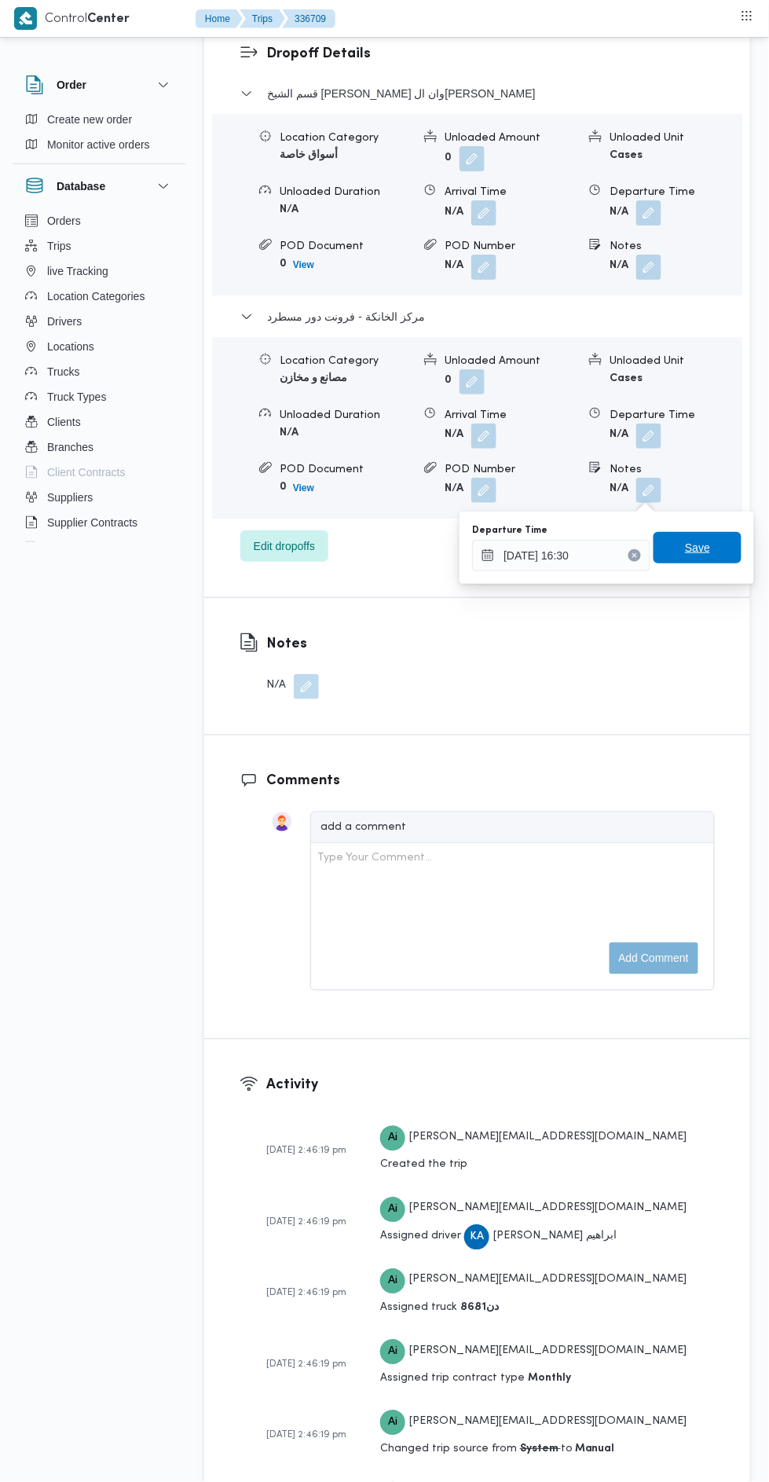
click at [707, 543] on span "Save" at bounding box center [697, 547] width 25 height 19
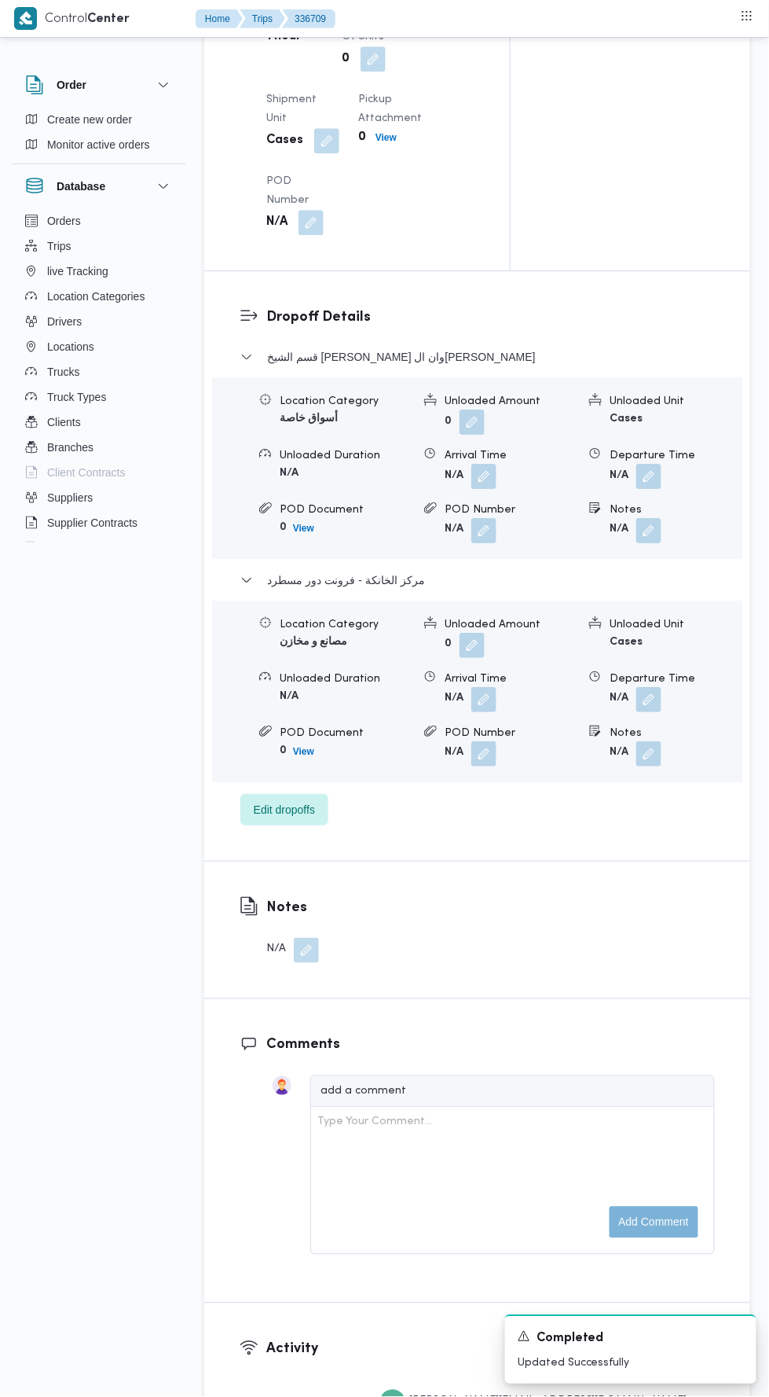
scroll to position [0, 0]
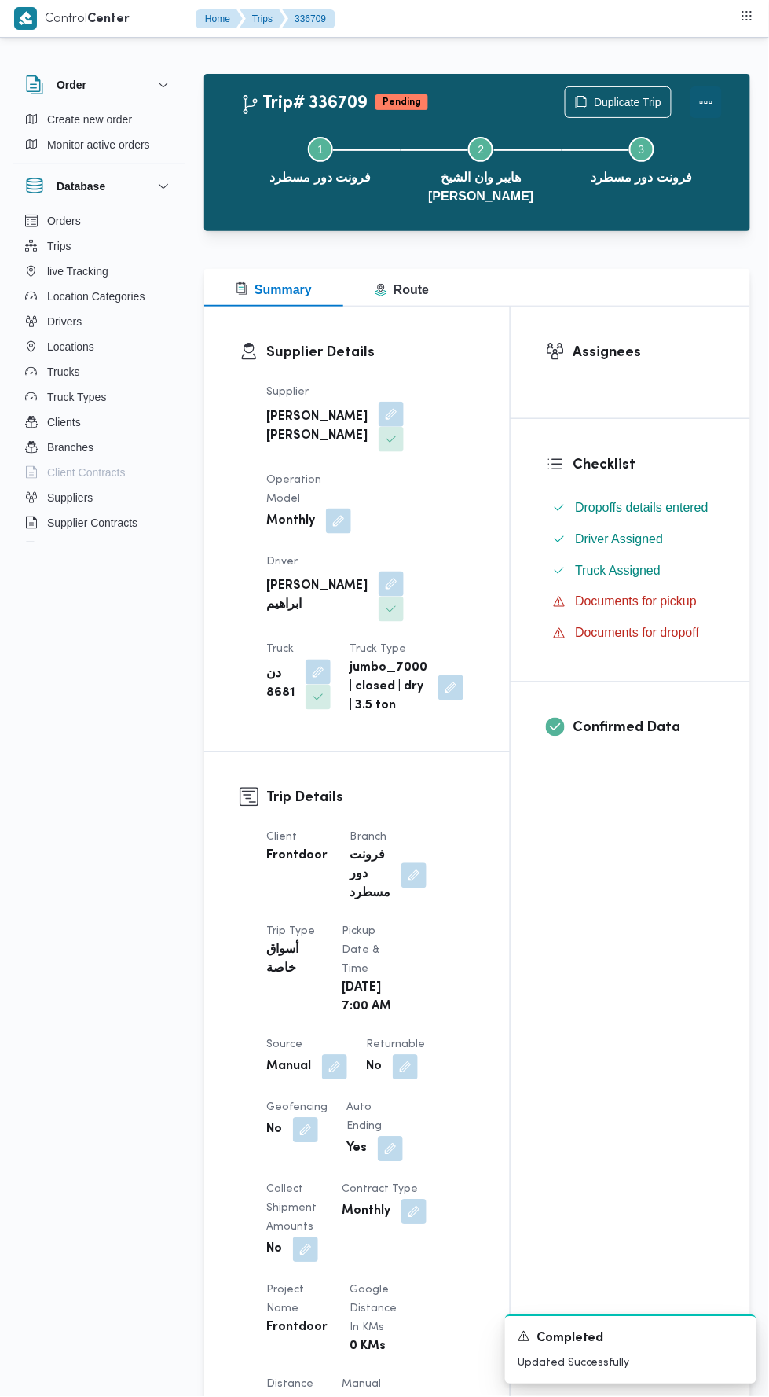
click at [714, 99] on button "Actions" at bounding box center [706, 101] width 31 height 31
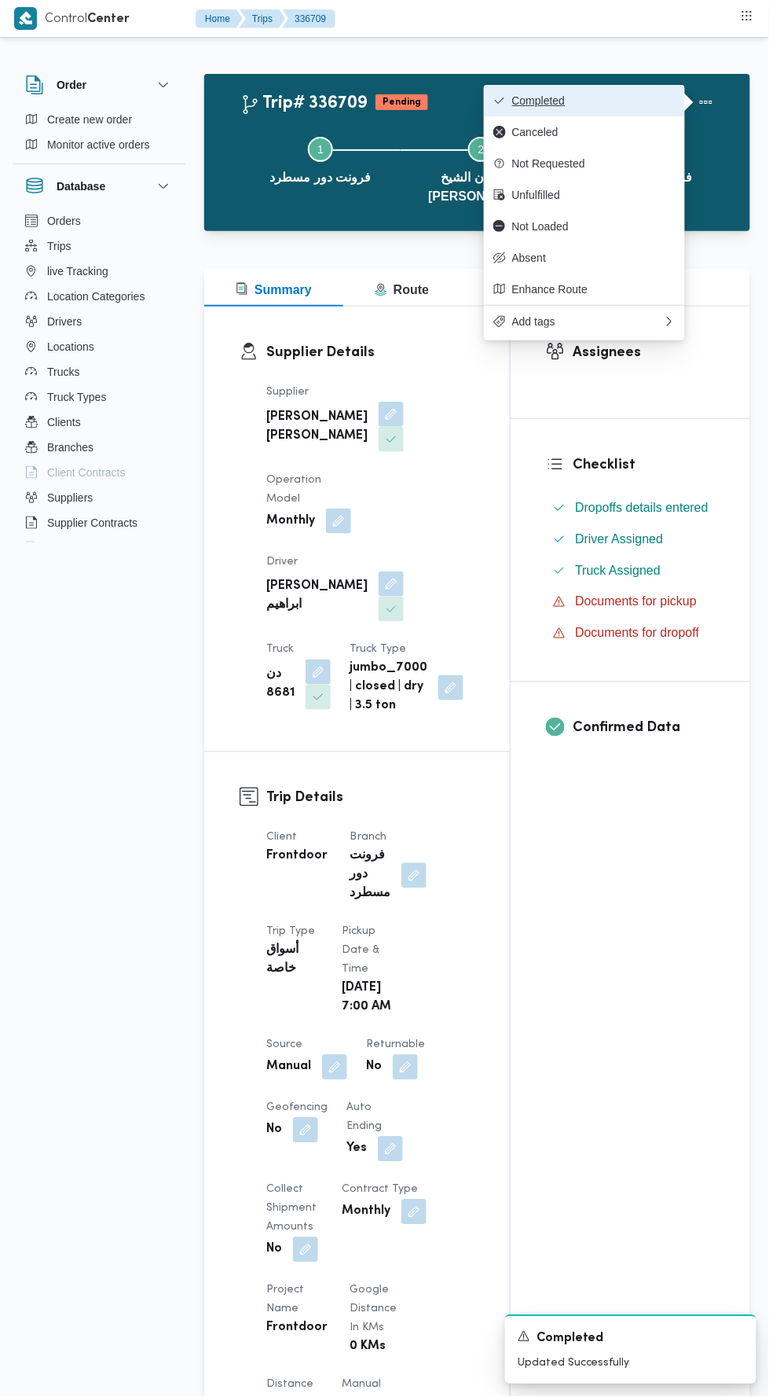
click at [646, 88] on button "Completed" at bounding box center [584, 100] width 201 height 31
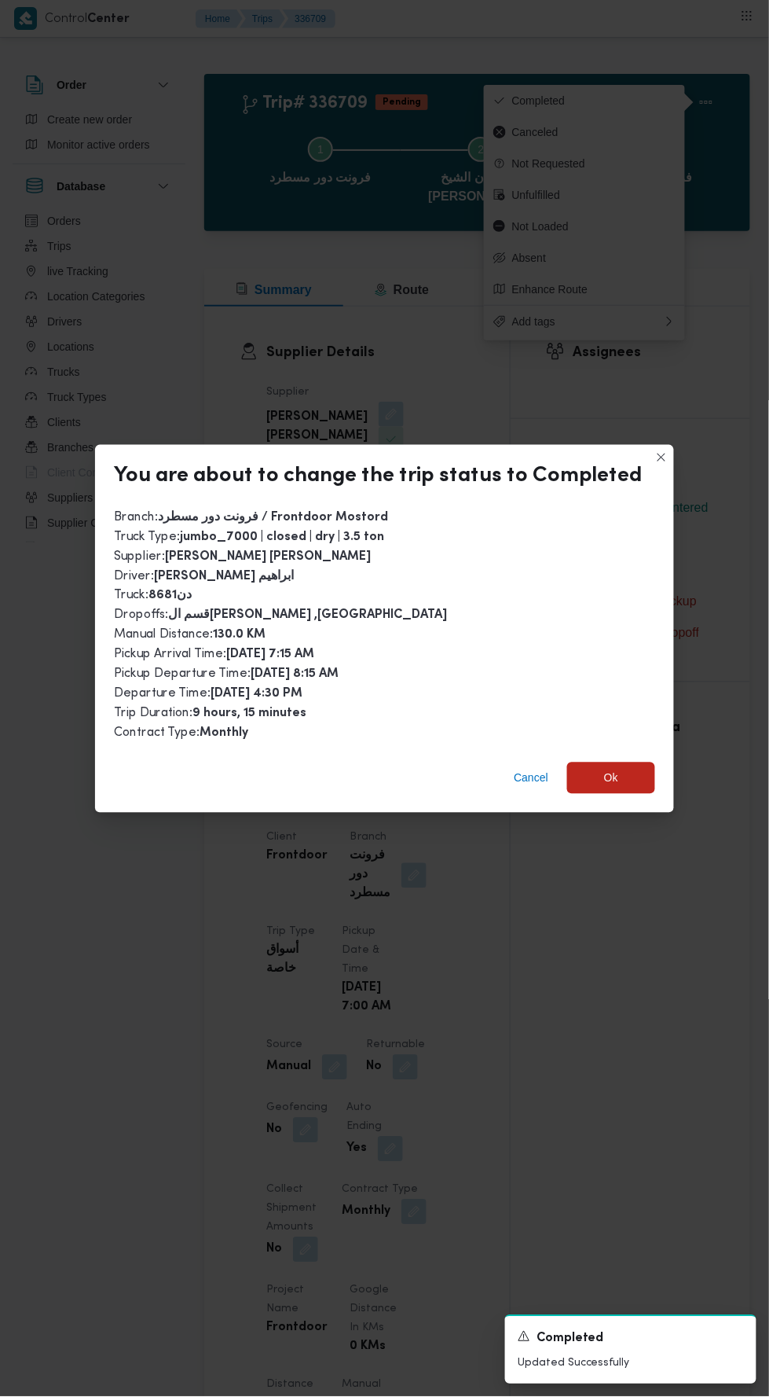
click at [639, 750] on div "Cancel Ok" at bounding box center [384, 781] width 579 height 63
click at [610, 774] on span "Ok" at bounding box center [611, 777] width 88 height 31
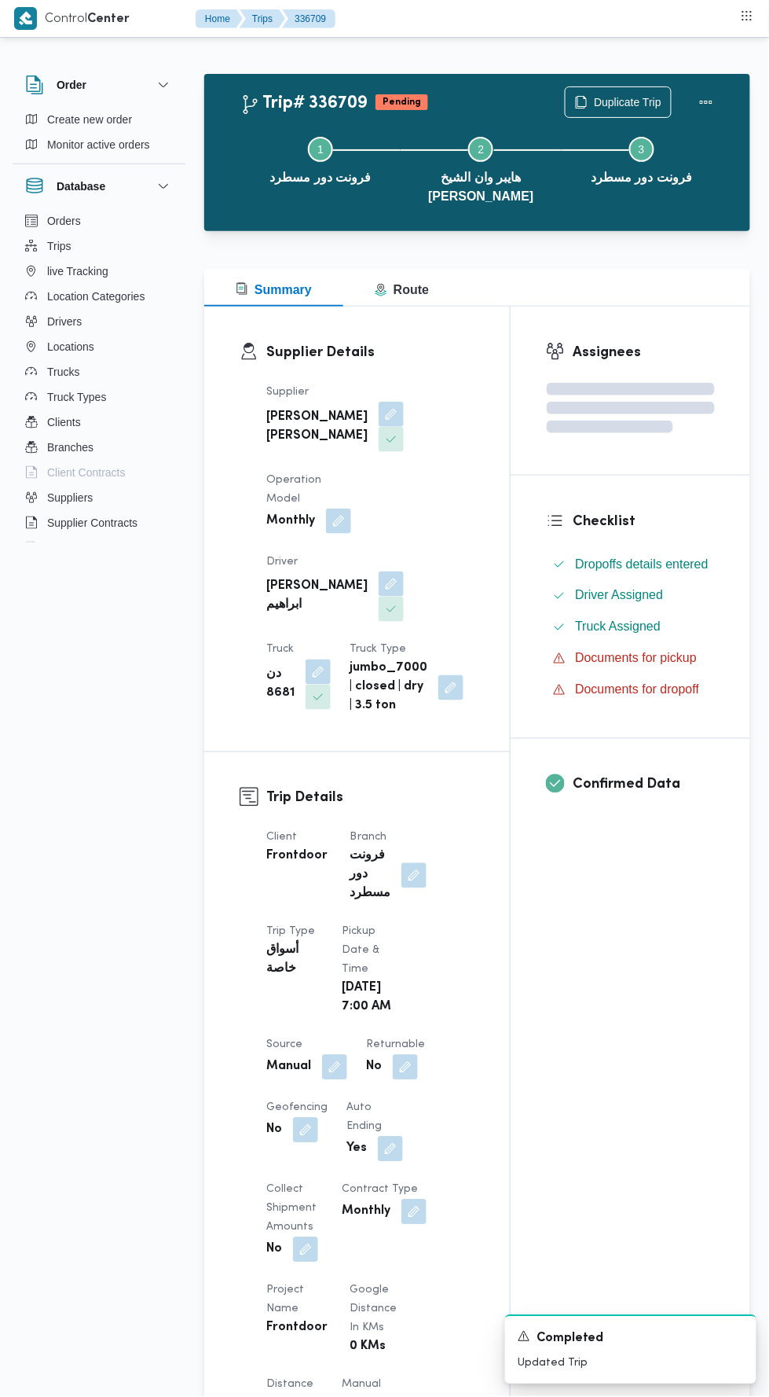
click at [655, 949] on div "Assignees Checklist Dropoffs details entered Driver Assigned Truck Assigned Doc…" at bounding box center [631, 1258] width 240 height 1902
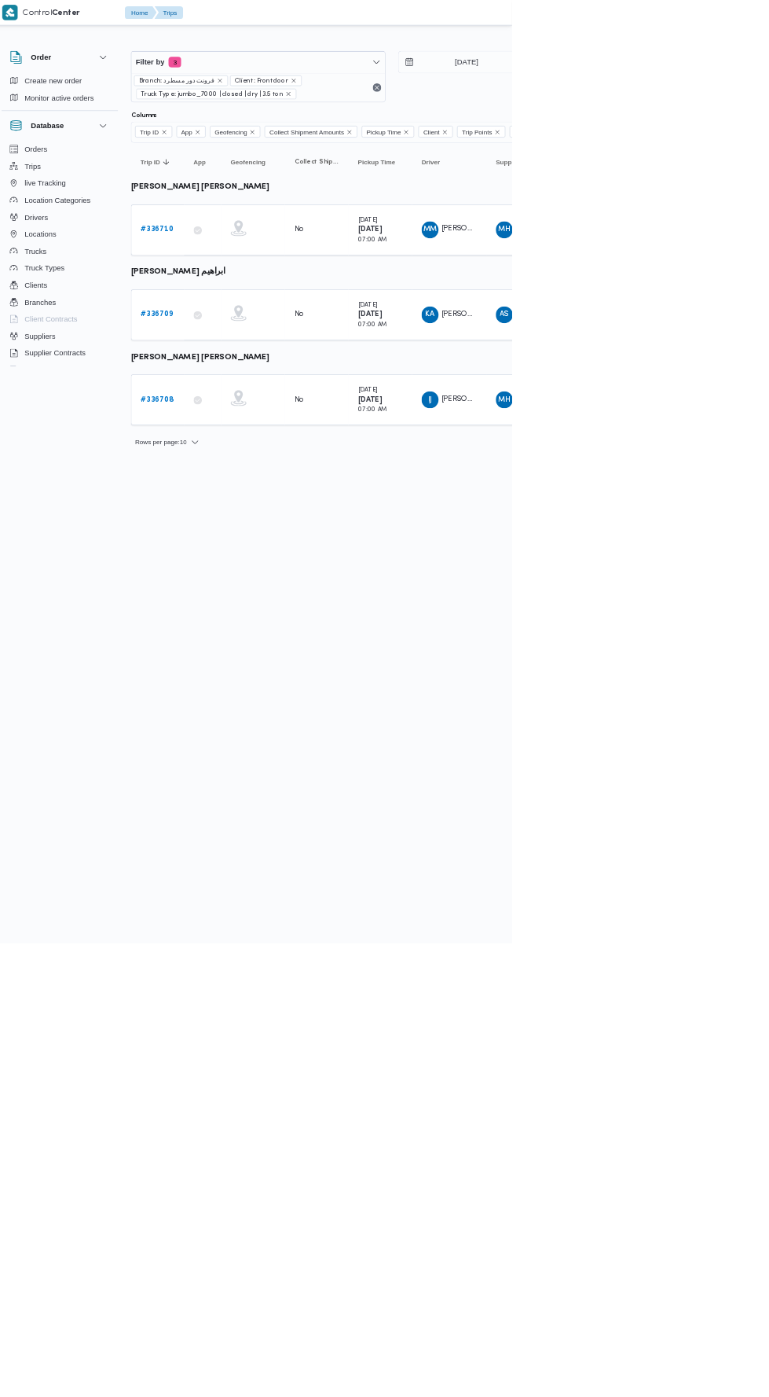
click at [258, 586] on b "# 336708" at bounding box center [243, 591] width 49 height 10
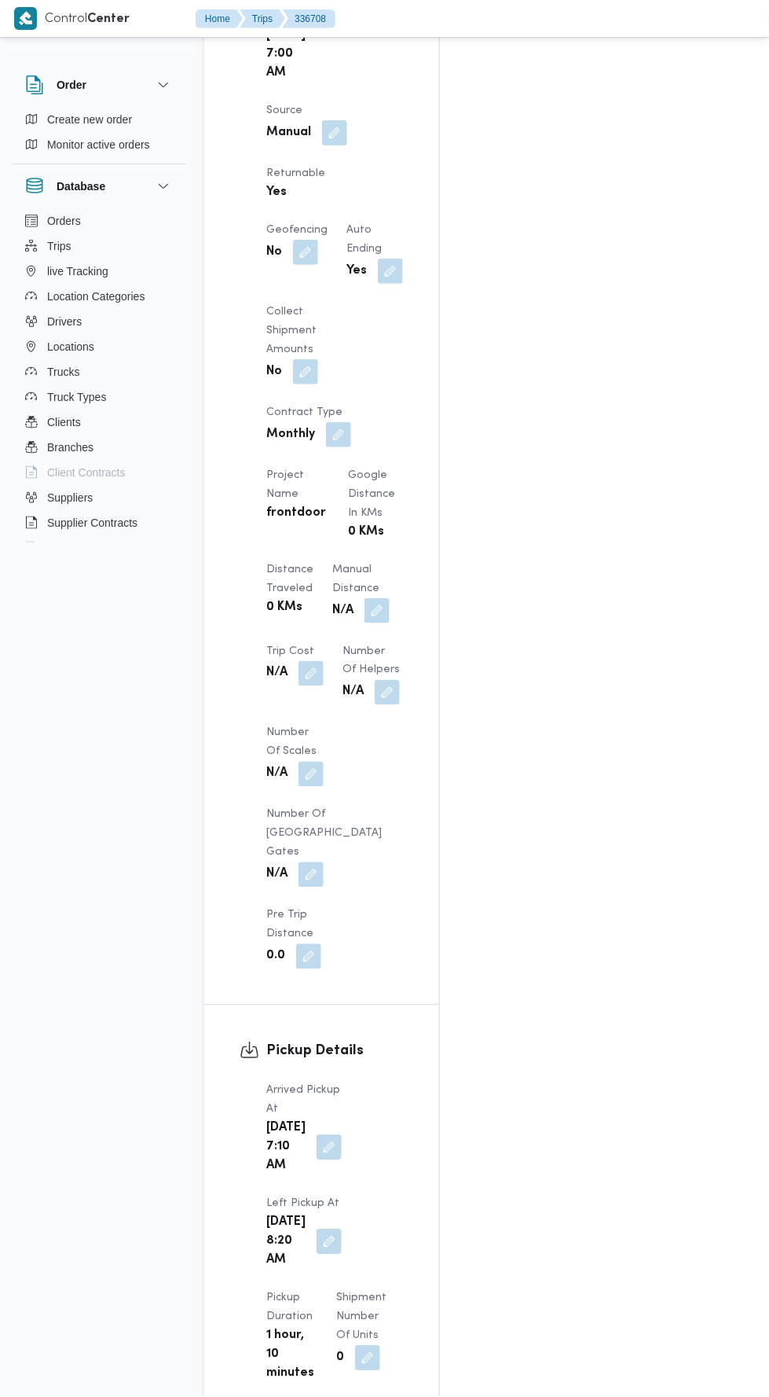
scroll to position [1186, 0]
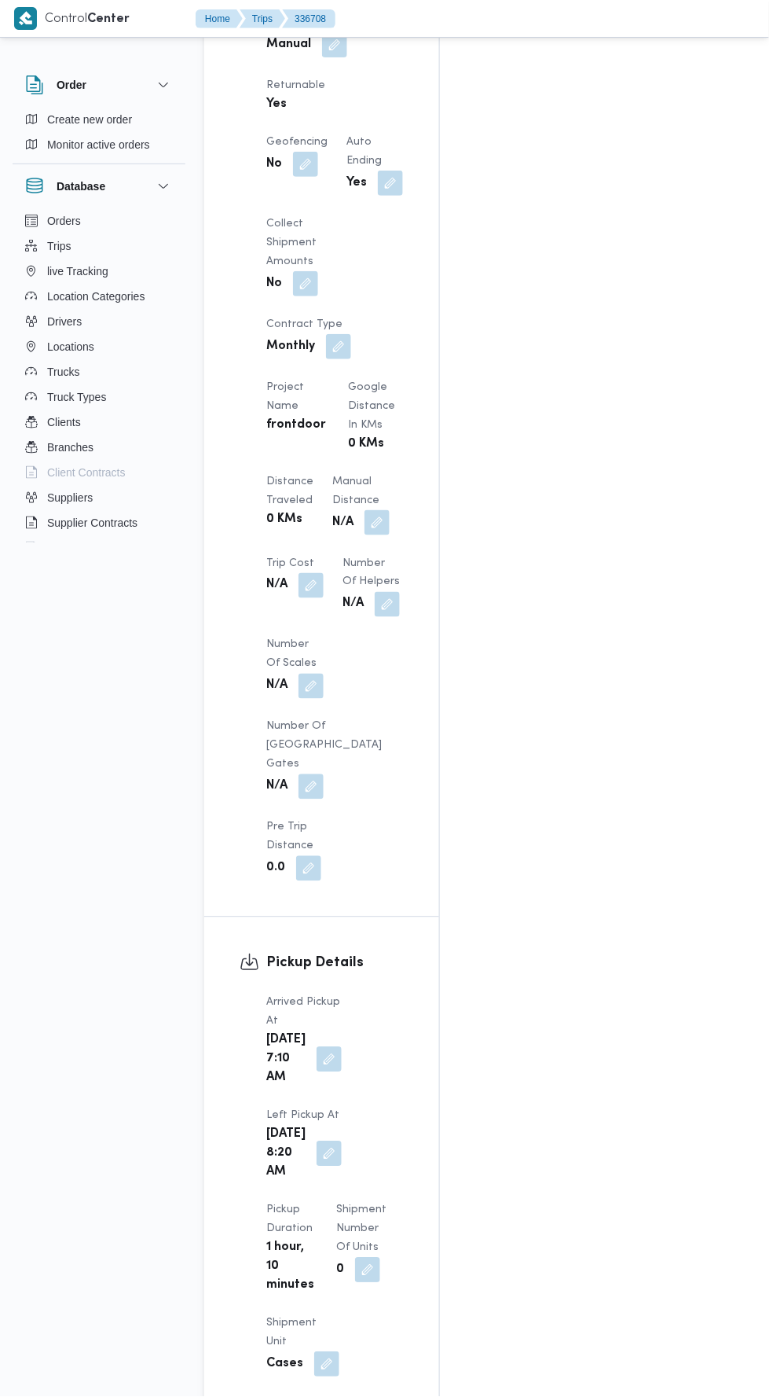
click at [592, 759] on div "Assignees • Superadmin mohamed.nabil@illa.com.eg Checklist Dropoffs details ent…" at bounding box center [626, 345] width 372 height 2449
click at [384, 510] on button "button" at bounding box center [377, 522] width 25 height 25
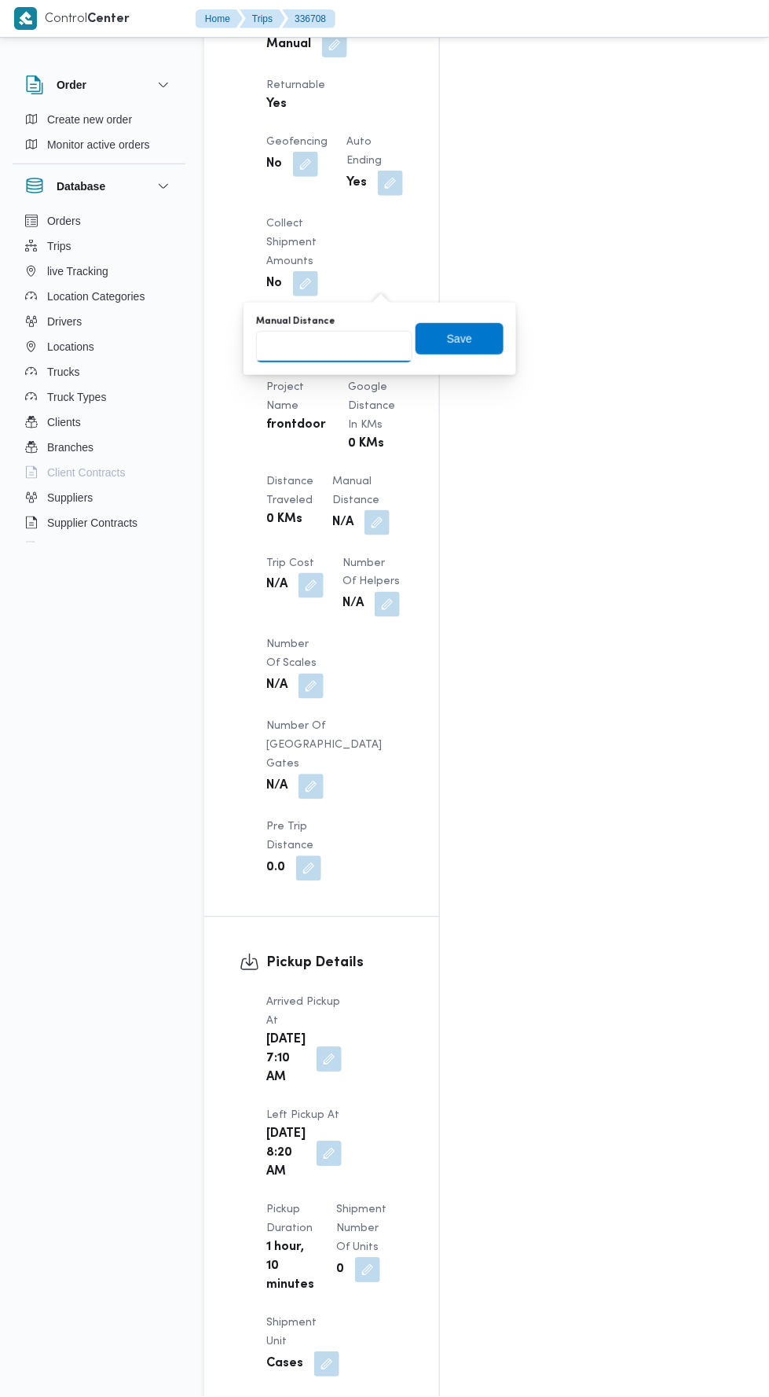
click at [343, 345] on input "Manual Distance" at bounding box center [334, 346] width 156 height 31
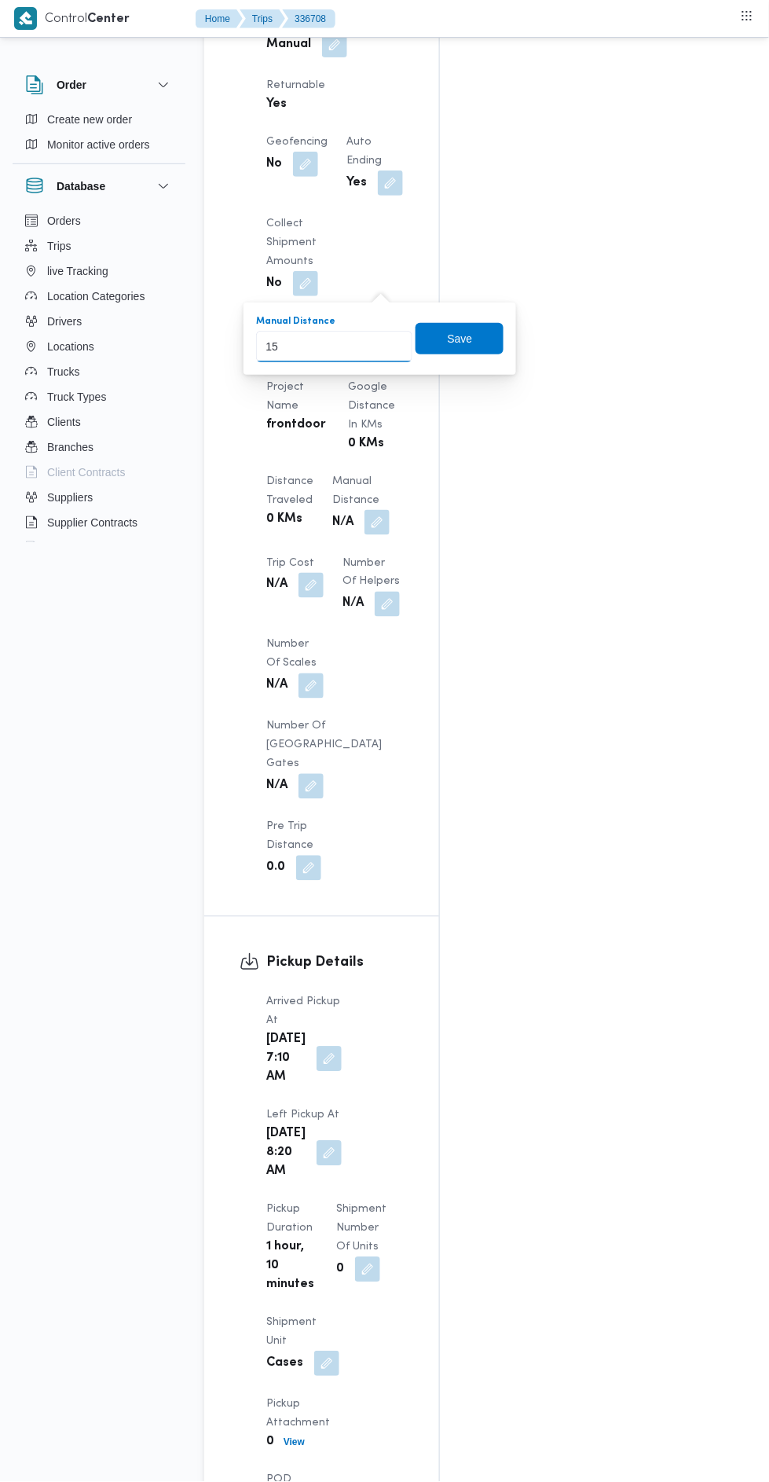
type input "155"
click at [485, 324] on span "Save" at bounding box center [460, 338] width 88 height 31
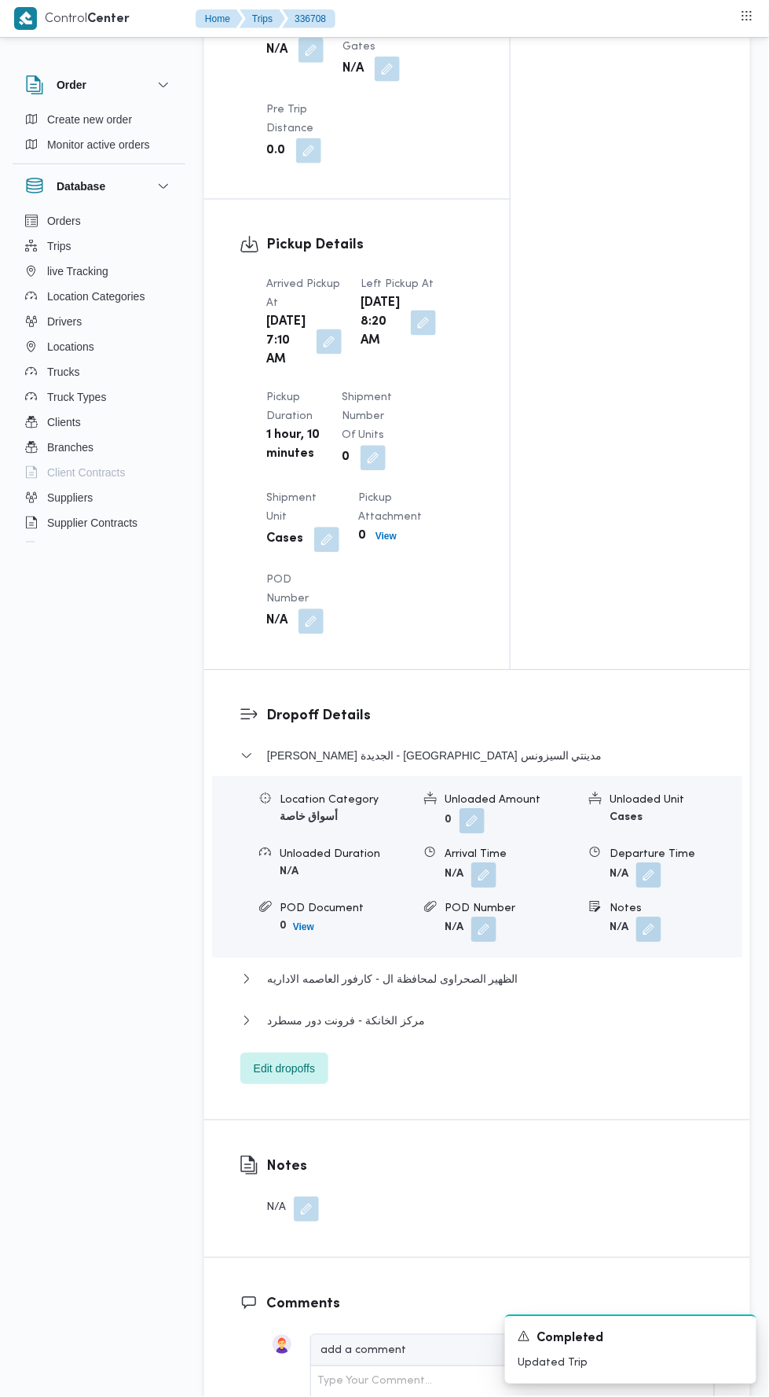
scroll to position [2297, 0]
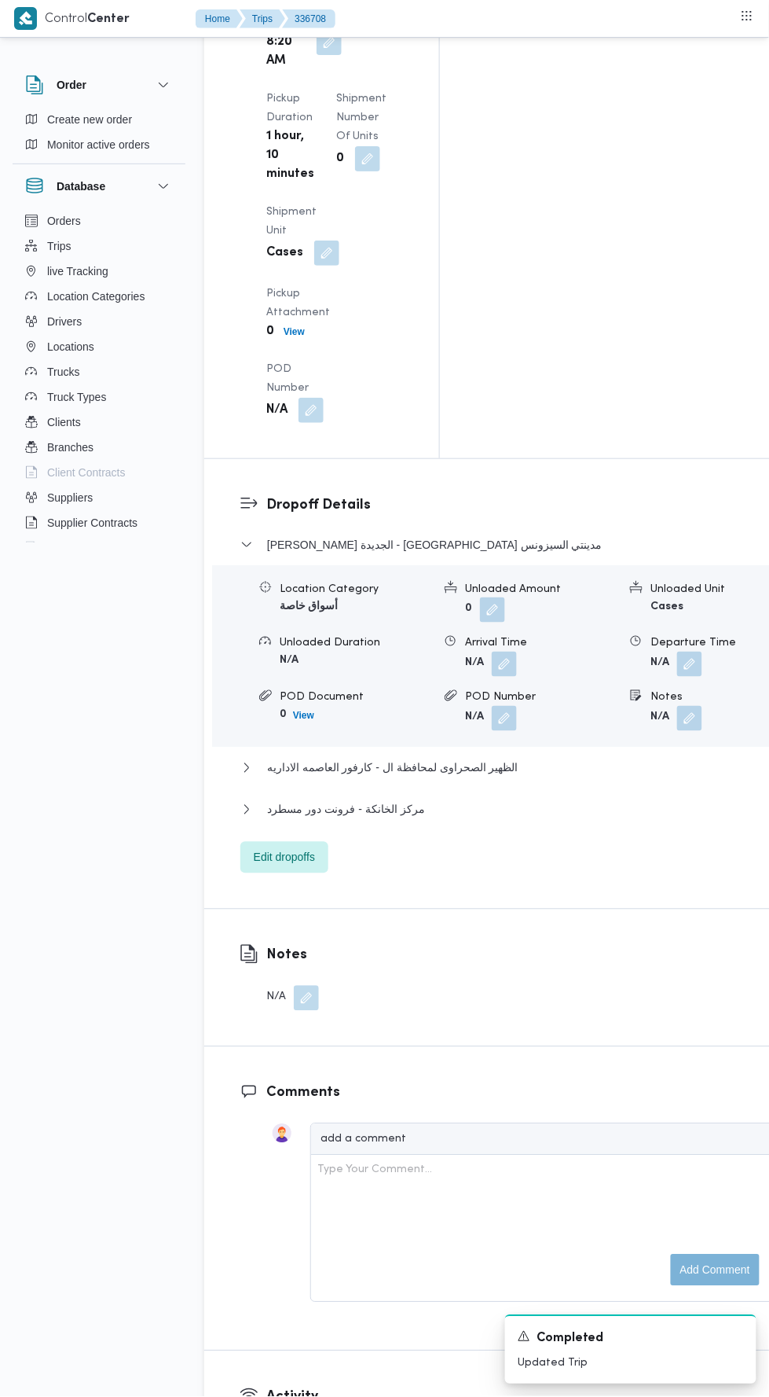
click at [516, 535] on div "ثانى القاهرة الجديدة - كارفور مدينتي السيزونس Location Category أسواق خاصة Unlo…" at bounding box center [509, 704] width 536 height 338
click at [517, 800] on button "مركز الخانكة - فرونت دور مسطرد" at bounding box center [509, 809] width 536 height 19
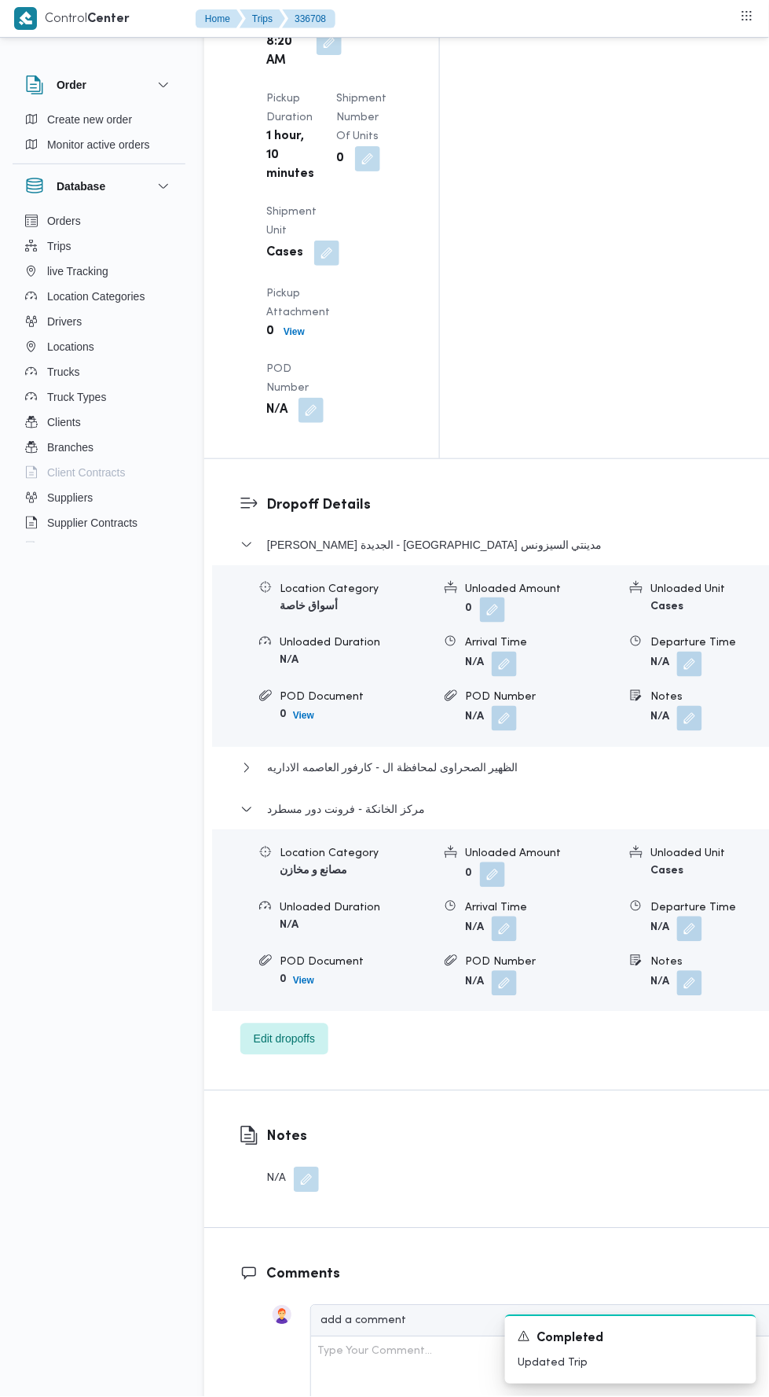
click at [670, 916] on span at bounding box center [686, 928] width 33 height 25
click at [630, 954] on div at bounding box center [636, 975] width 13 height 42
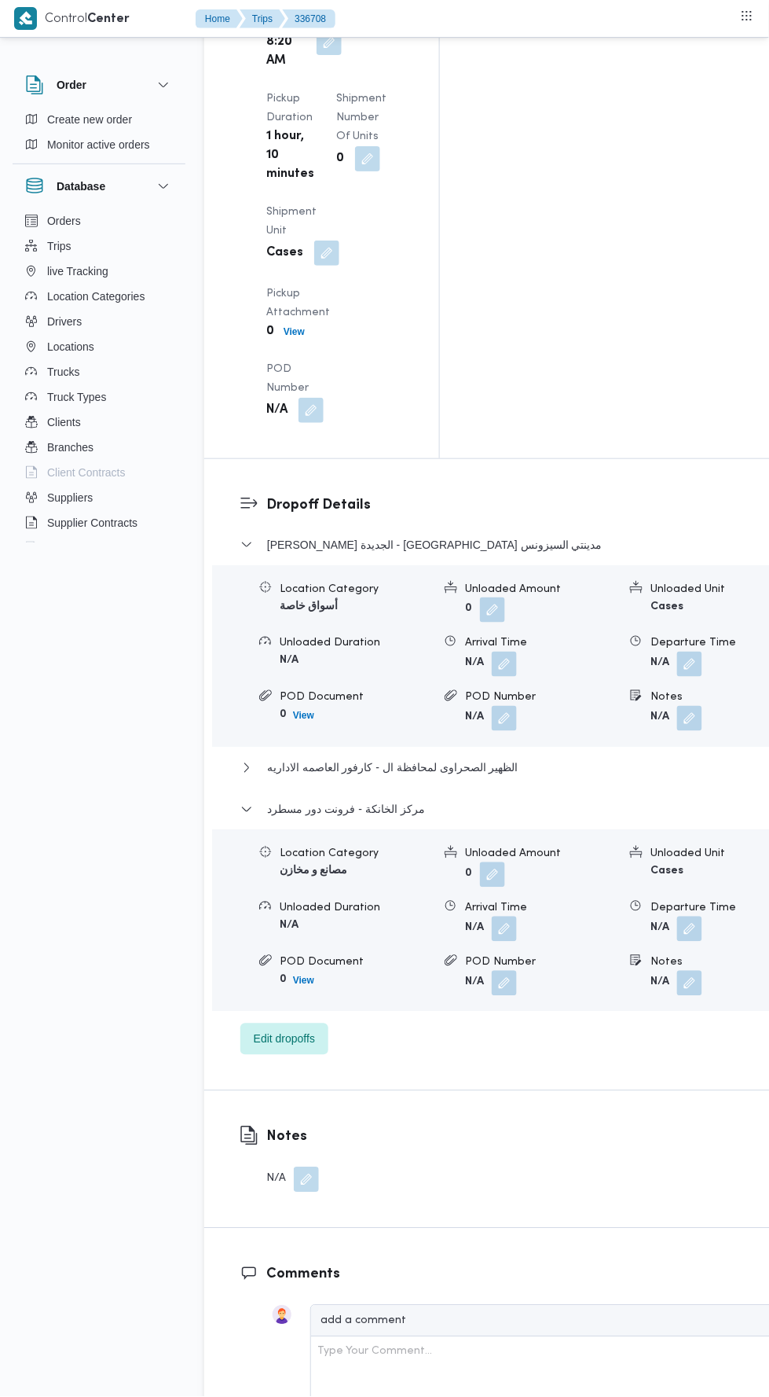
click at [677, 916] on button "button" at bounding box center [689, 928] width 25 height 25
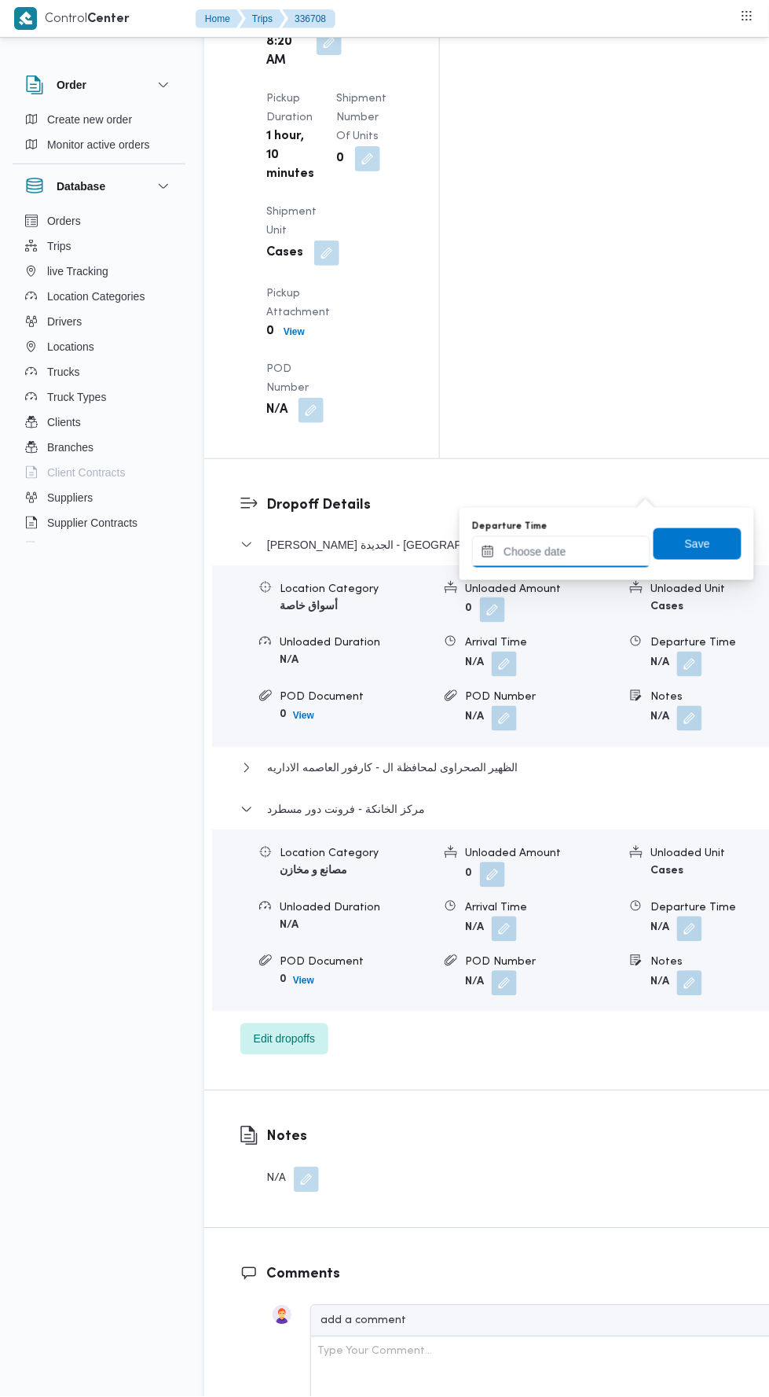
click at [600, 550] on input "Departure Time" at bounding box center [561, 551] width 178 height 31
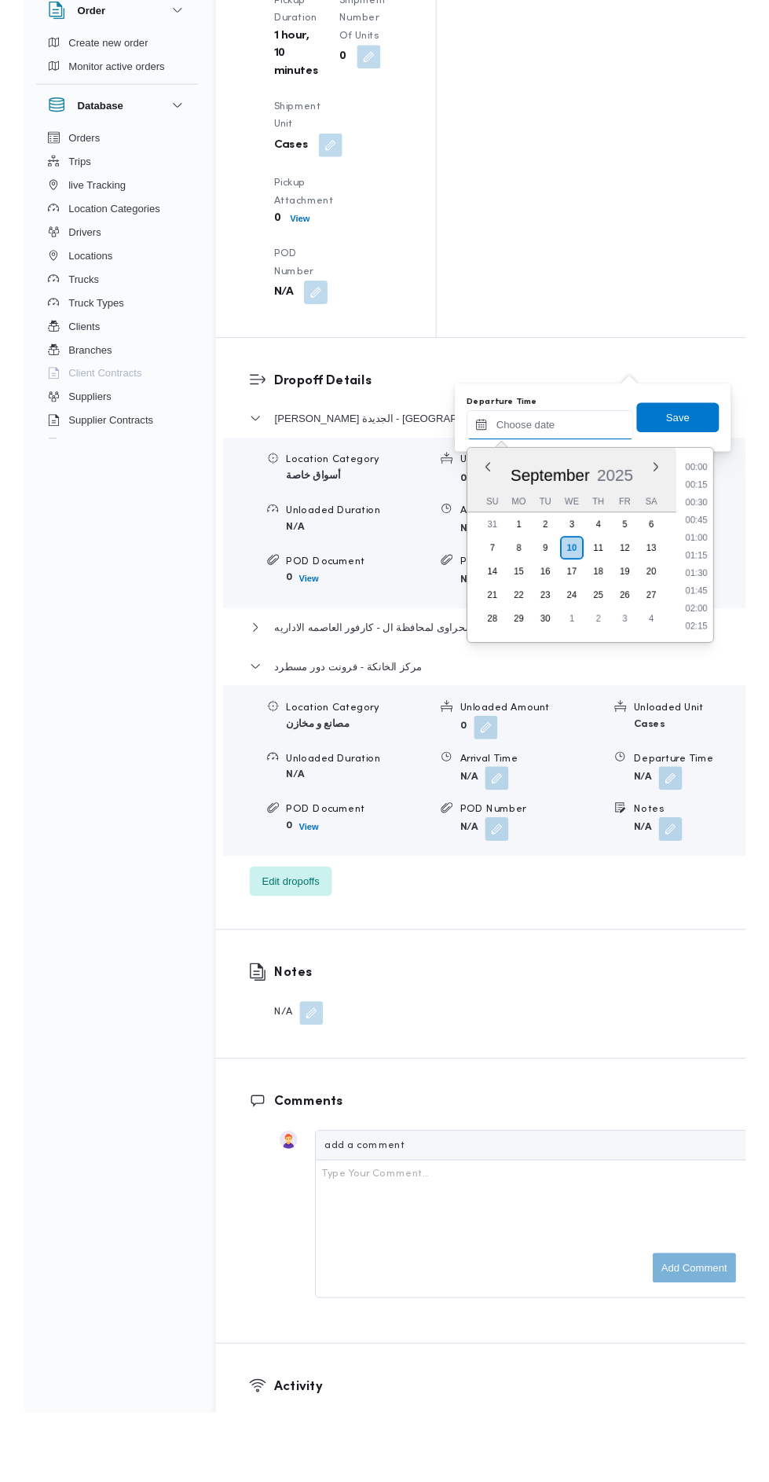
scroll to position [1338, 0]
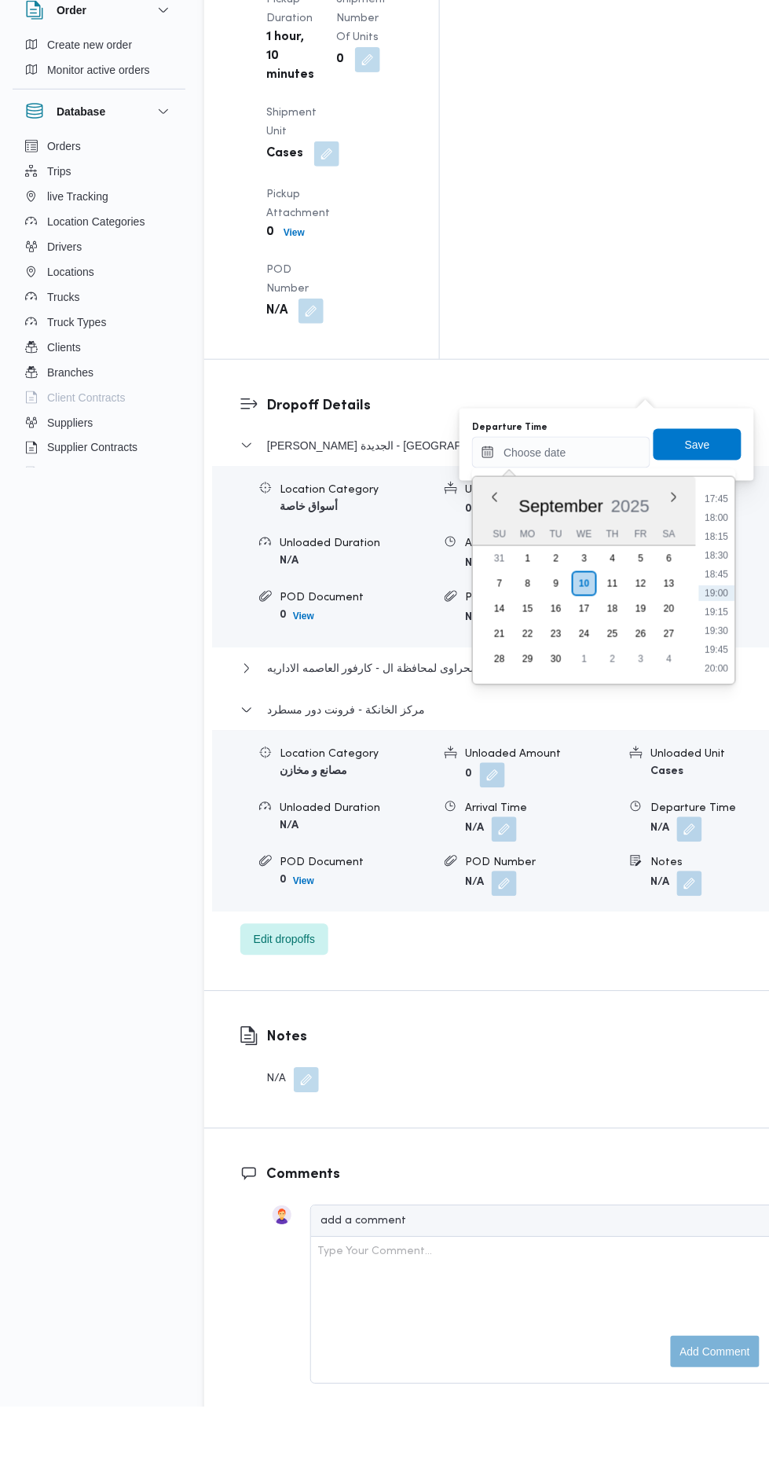
click at [718, 571] on li "17:45" at bounding box center [717, 574] width 36 height 16
type input "10/09/2025 17:45"
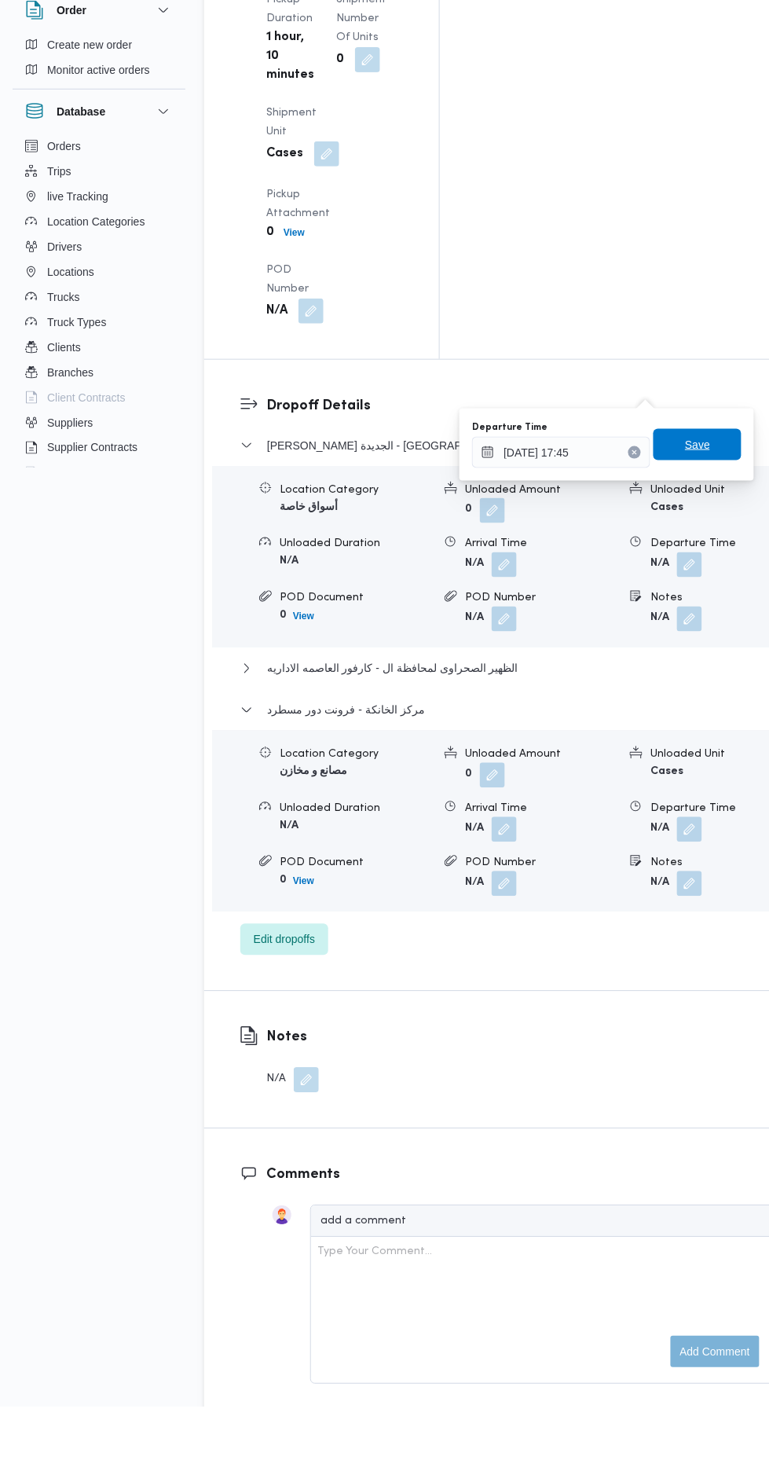
click at [702, 512] on span "Save" at bounding box center [697, 519] width 25 height 19
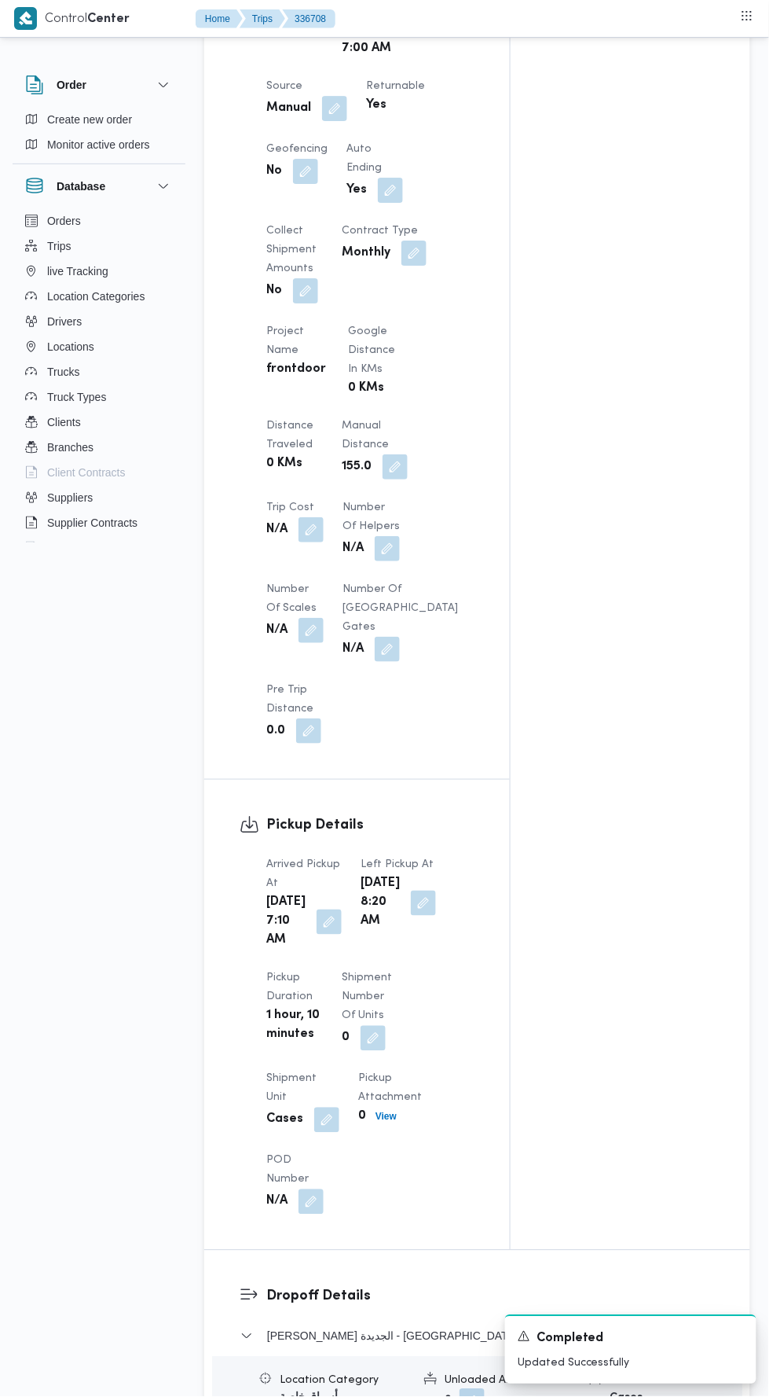
scroll to position [0, 0]
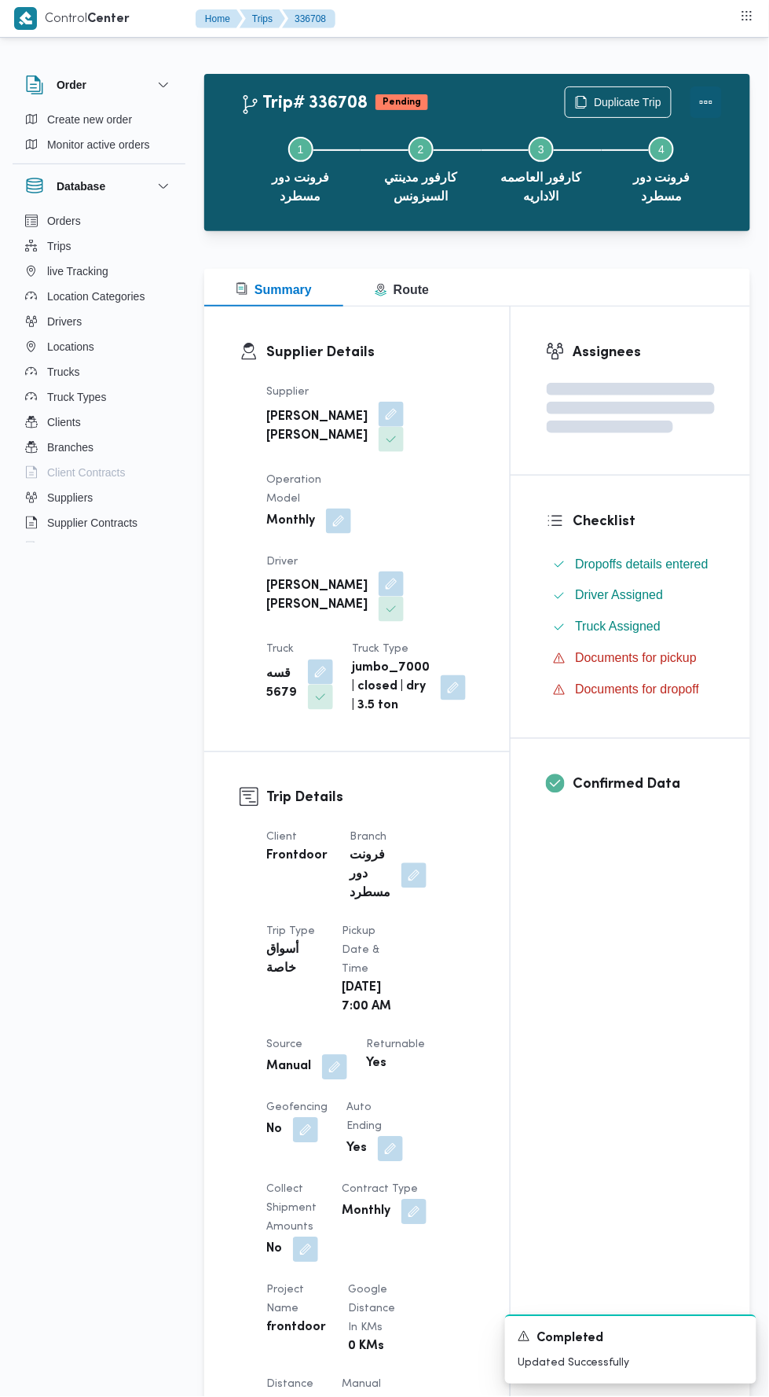
click at [711, 90] on button "Actions" at bounding box center [706, 101] width 31 height 31
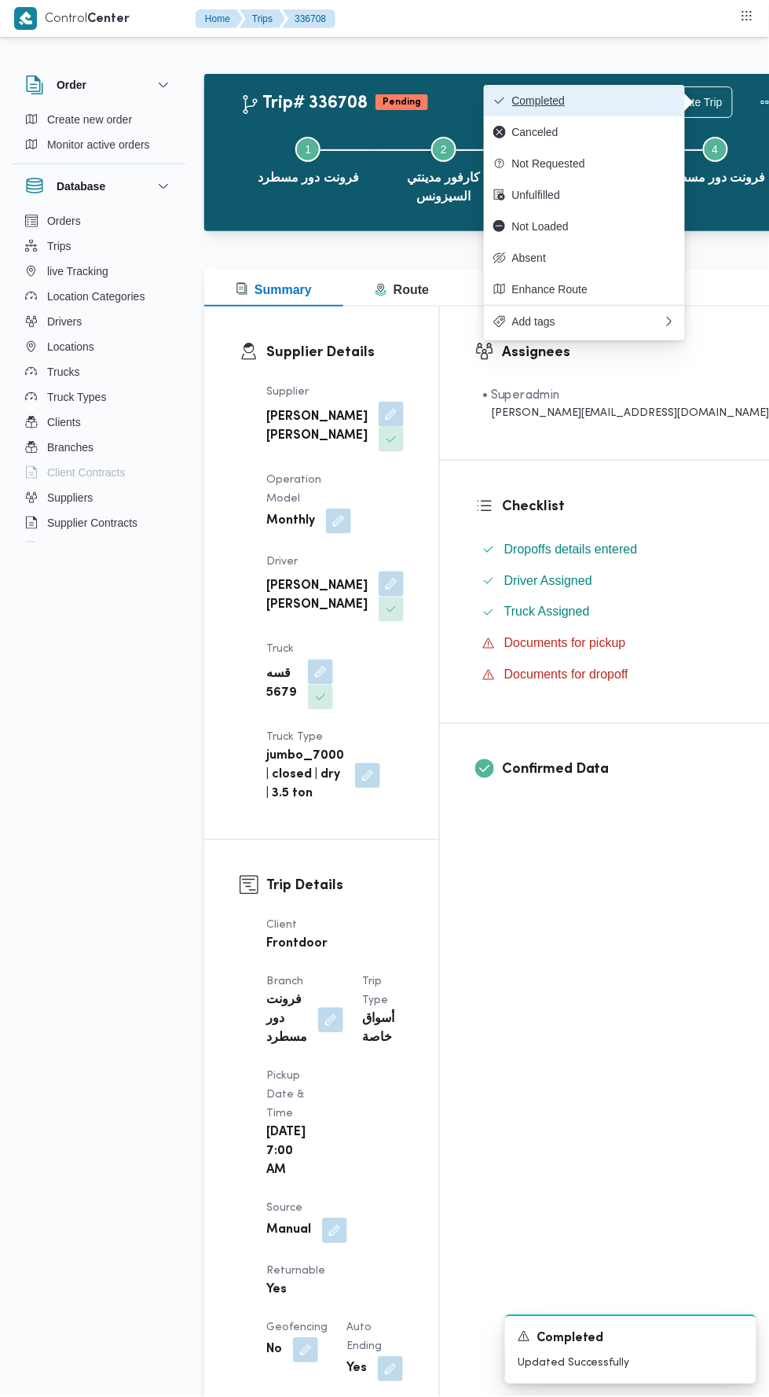
click at [636, 88] on button "Completed" at bounding box center [584, 100] width 201 height 31
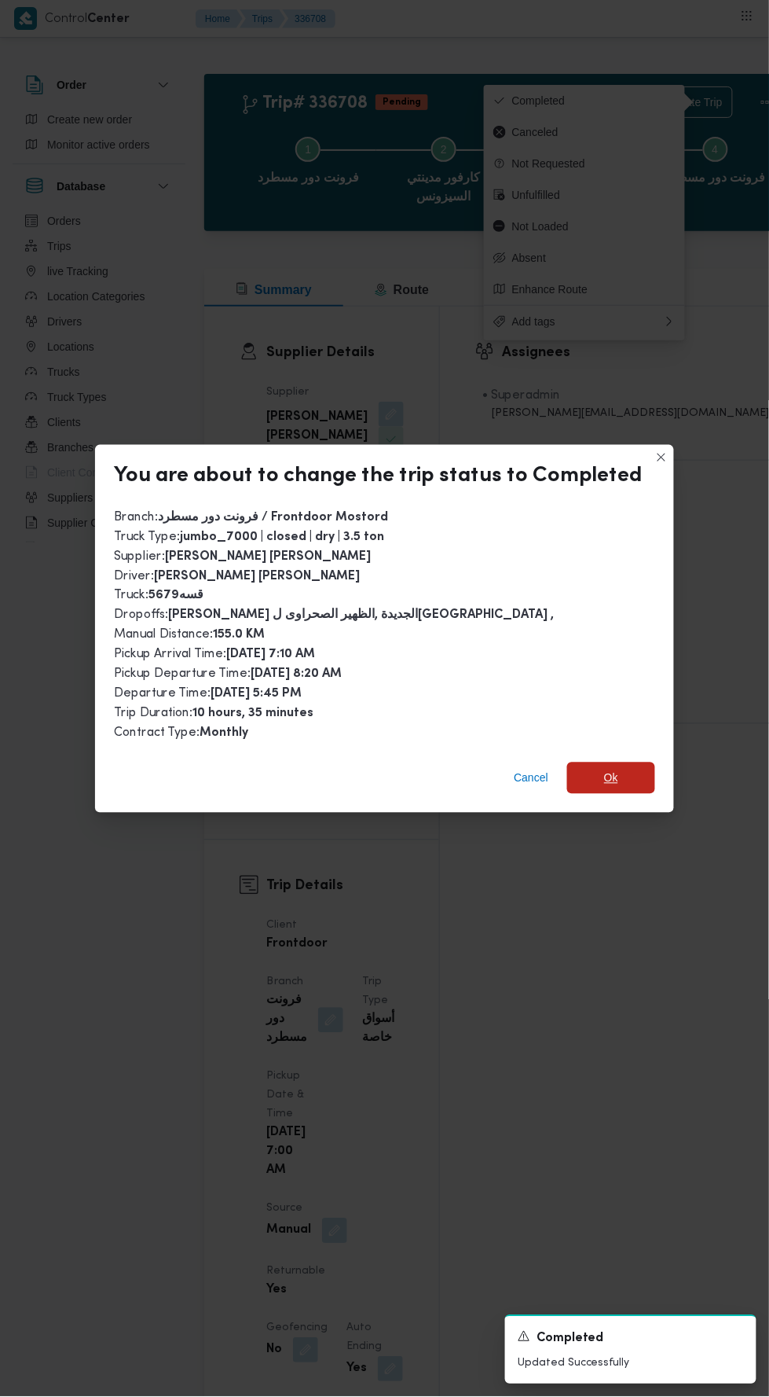
click at [622, 762] on span "Ok" at bounding box center [611, 777] width 88 height 31
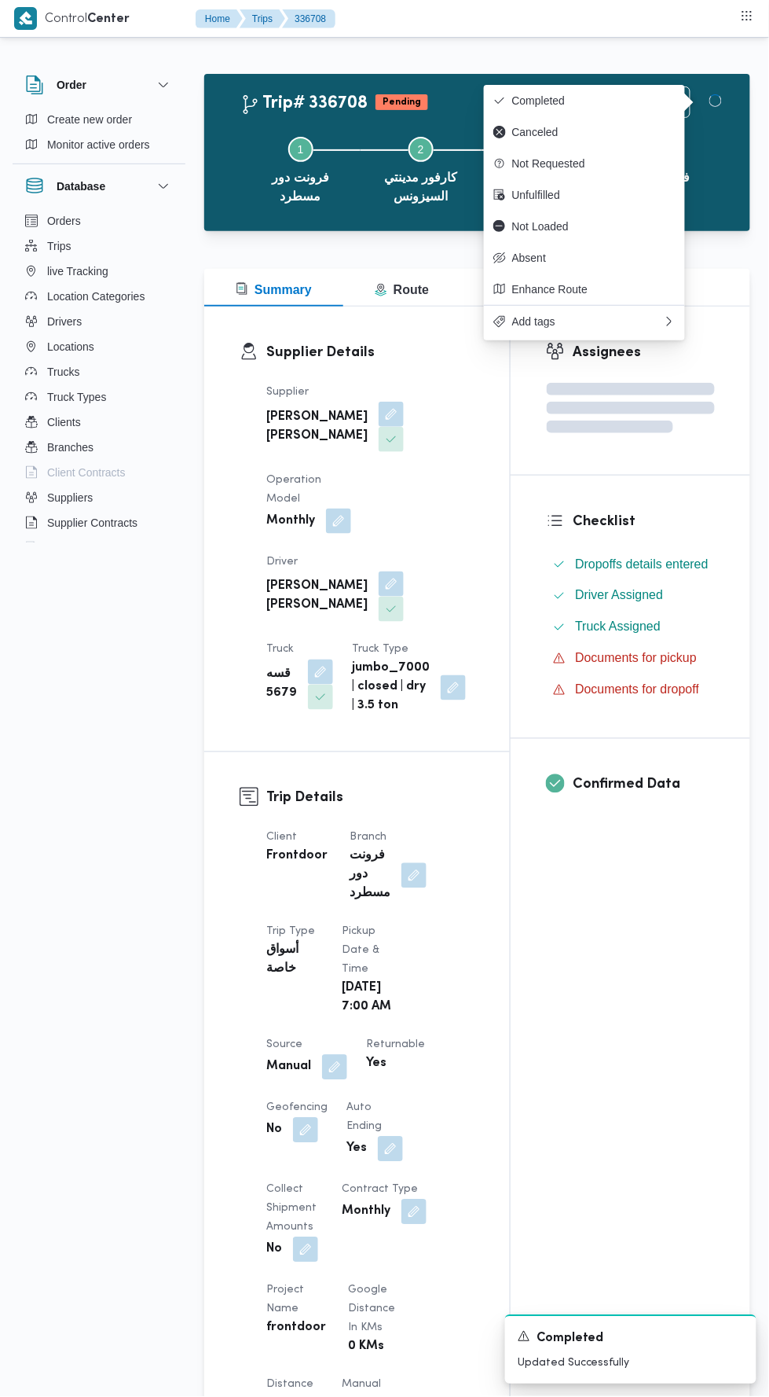
click at [614, 951] on div "Assignees Checklist Dropoffs details entered Driver Assigned Truck Assigned Doc…" at bounding box center [631, 1258] width 240 height 1902
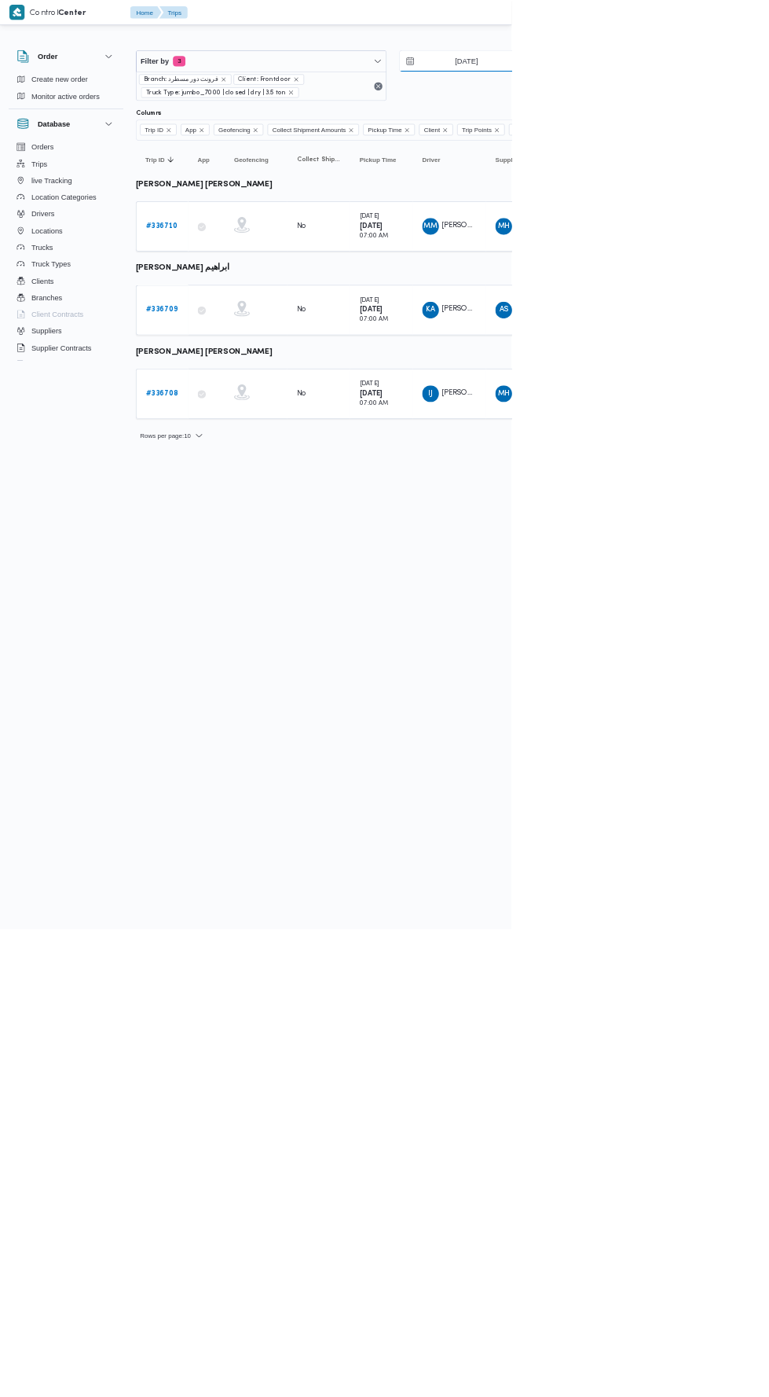
click at [705, 91] on input "[DATE]" at bounding box center [690, 91] width 178 height 31
click at [769, 789] on html "Control Center Home Trips English عربي Dark mode Logout Order Create new order …" at bounding box center [384, 698] width 769 height 1397
